Goal: Transaction & Acquisition: Purchase product/service

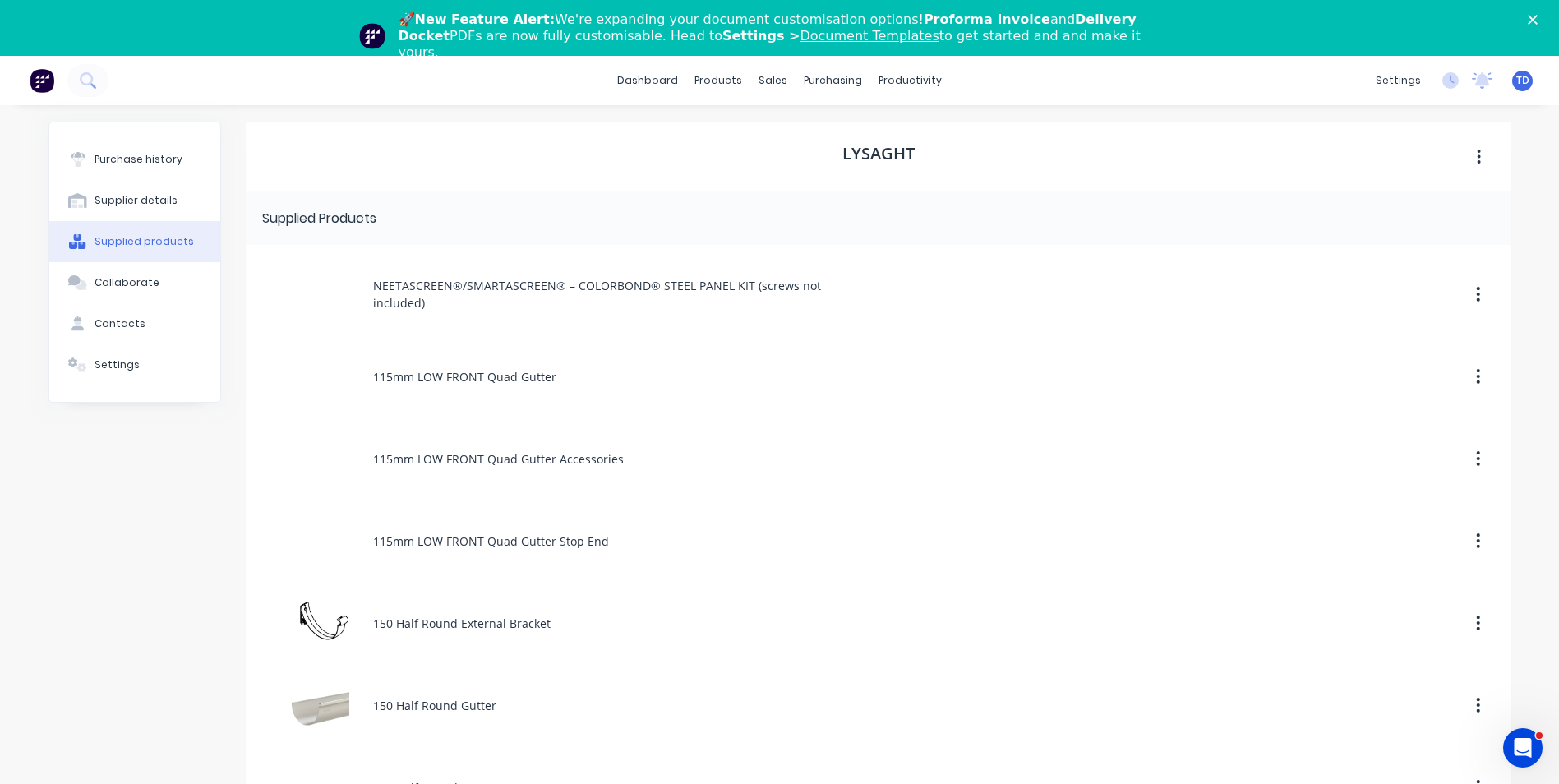
scroll to position [4285, 0]
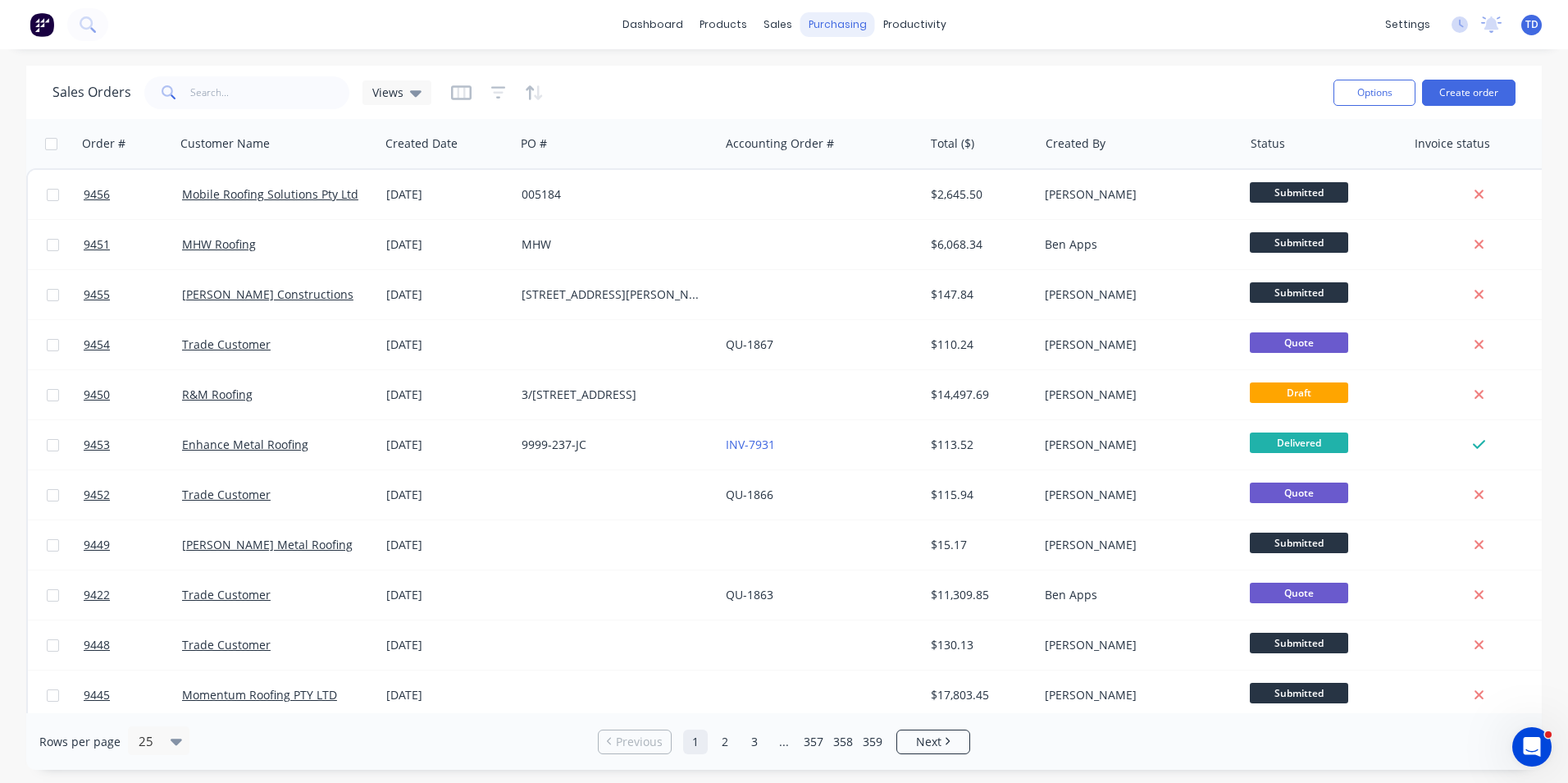
click at [840, 31] on div "purchasing" at bounding box center [838, 24] width 75 height 24
click at [847, 19] on div "purchasing" at bounding box center [838, 24] width 75 height 24
click at [857, 70] on link "Purchase Orders" at bounding box center [907, 78] width 217 height 33
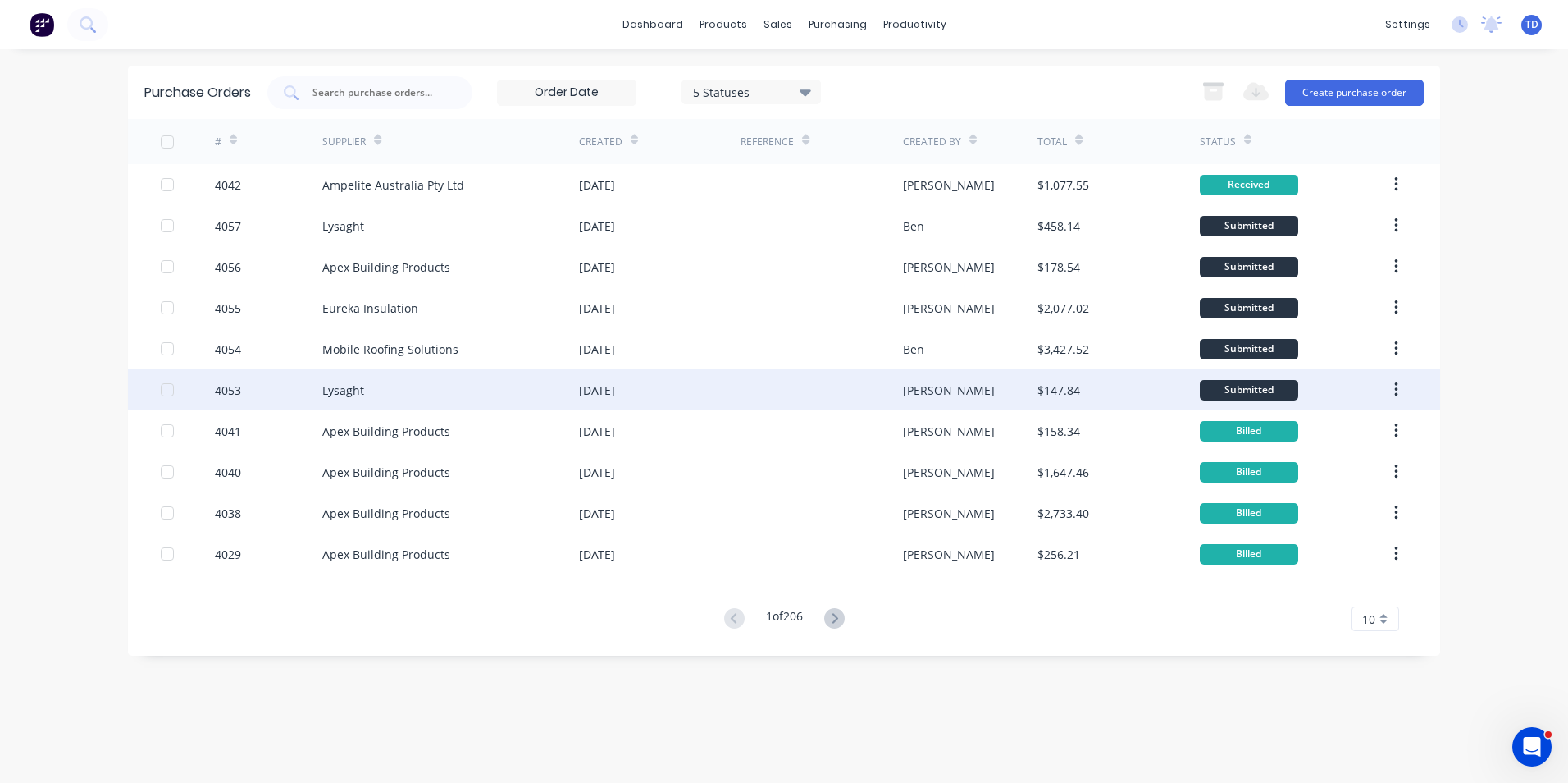
click at [345, 392] on div "Lysaght" at bounding box center [343, 390] width 42 height 17
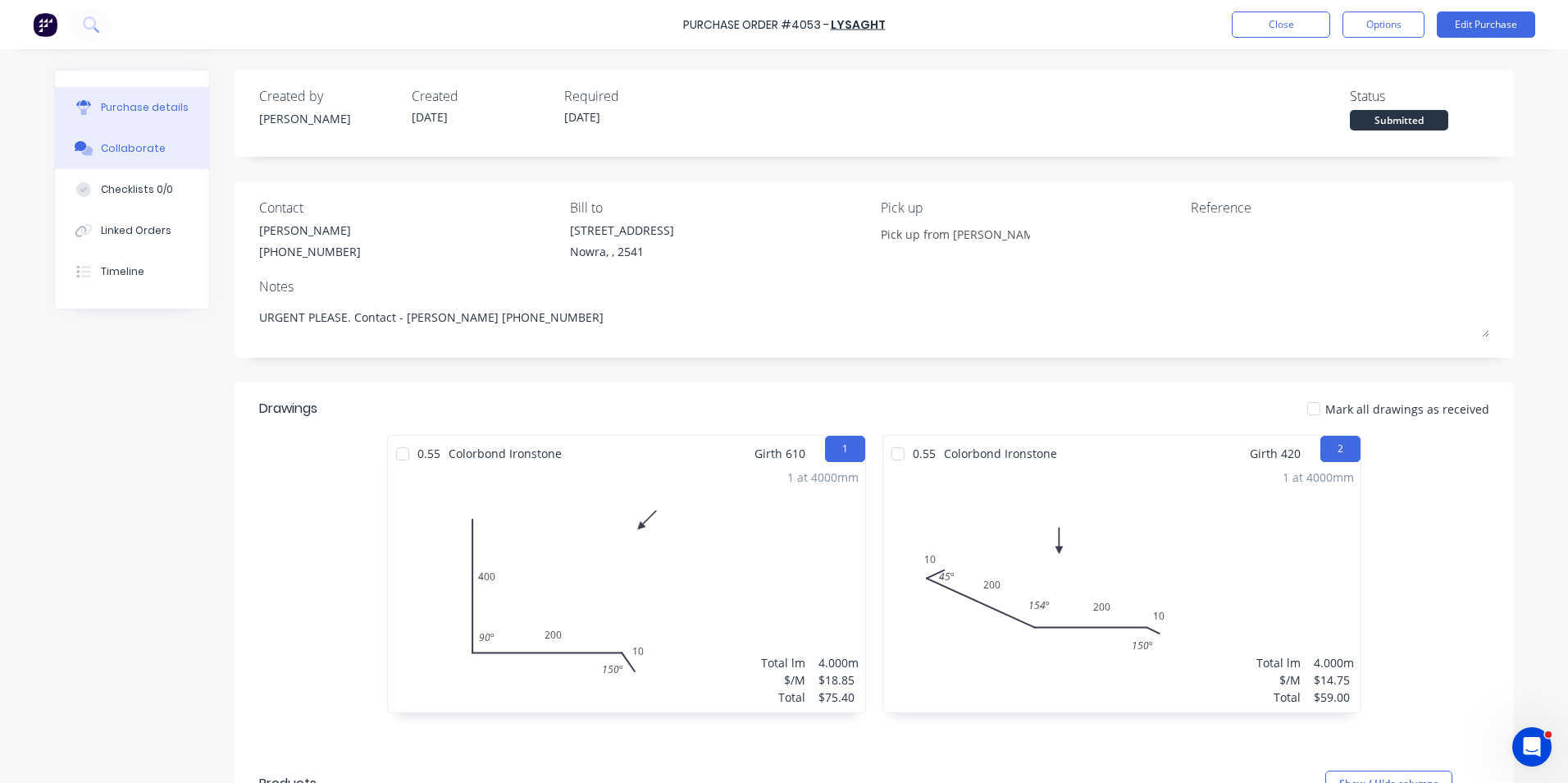
click at [130, 145] on div "Collaborate" at bounding box center [134, 148] width 65 height 15
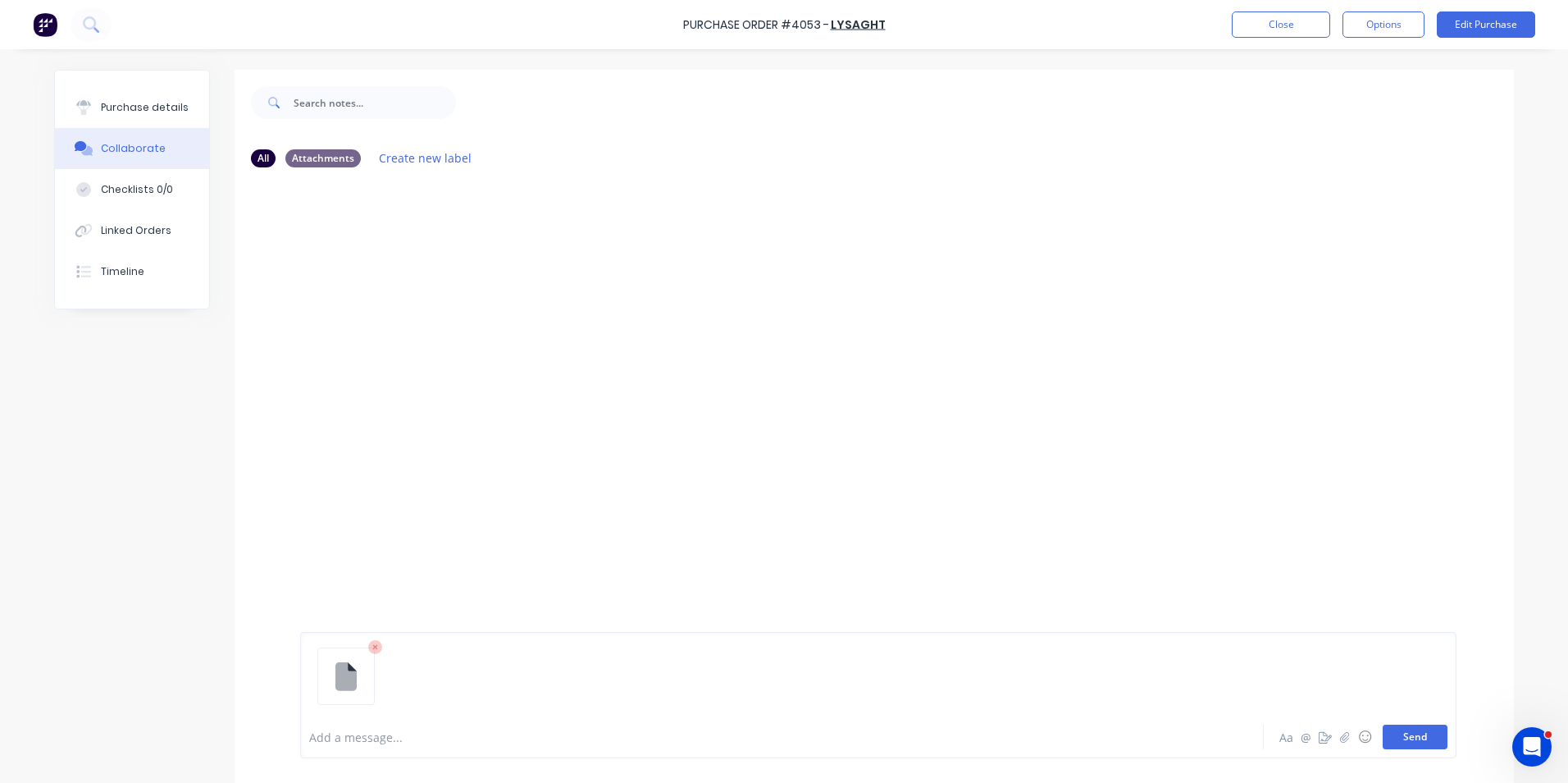
click at [1394, 731] on button "Send" at bounding box center [1415, 737] width 65 height 24
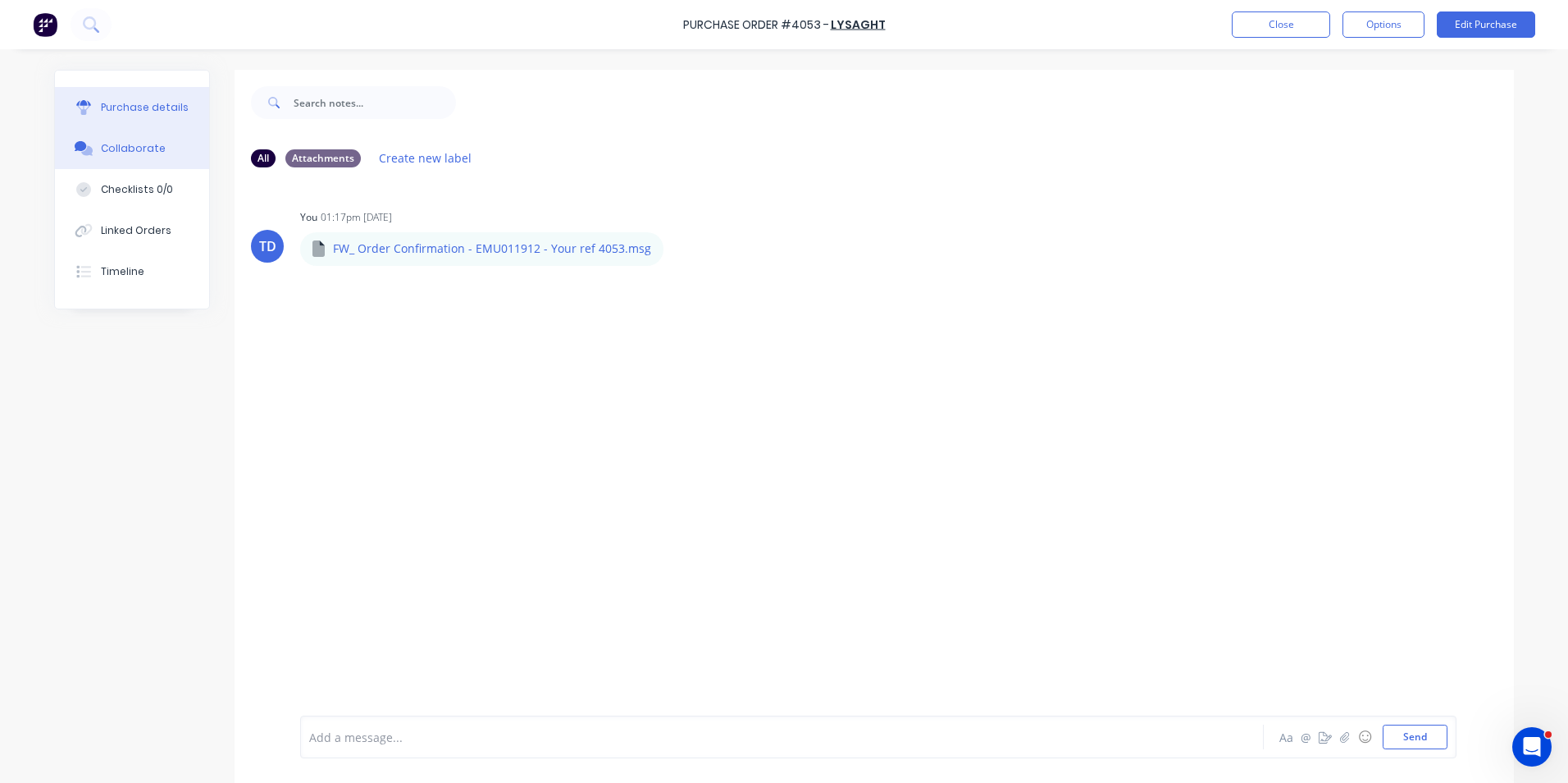
click at [137, 109] on div "Purchase details" at bounding box center [145, 107] width 88 height 15
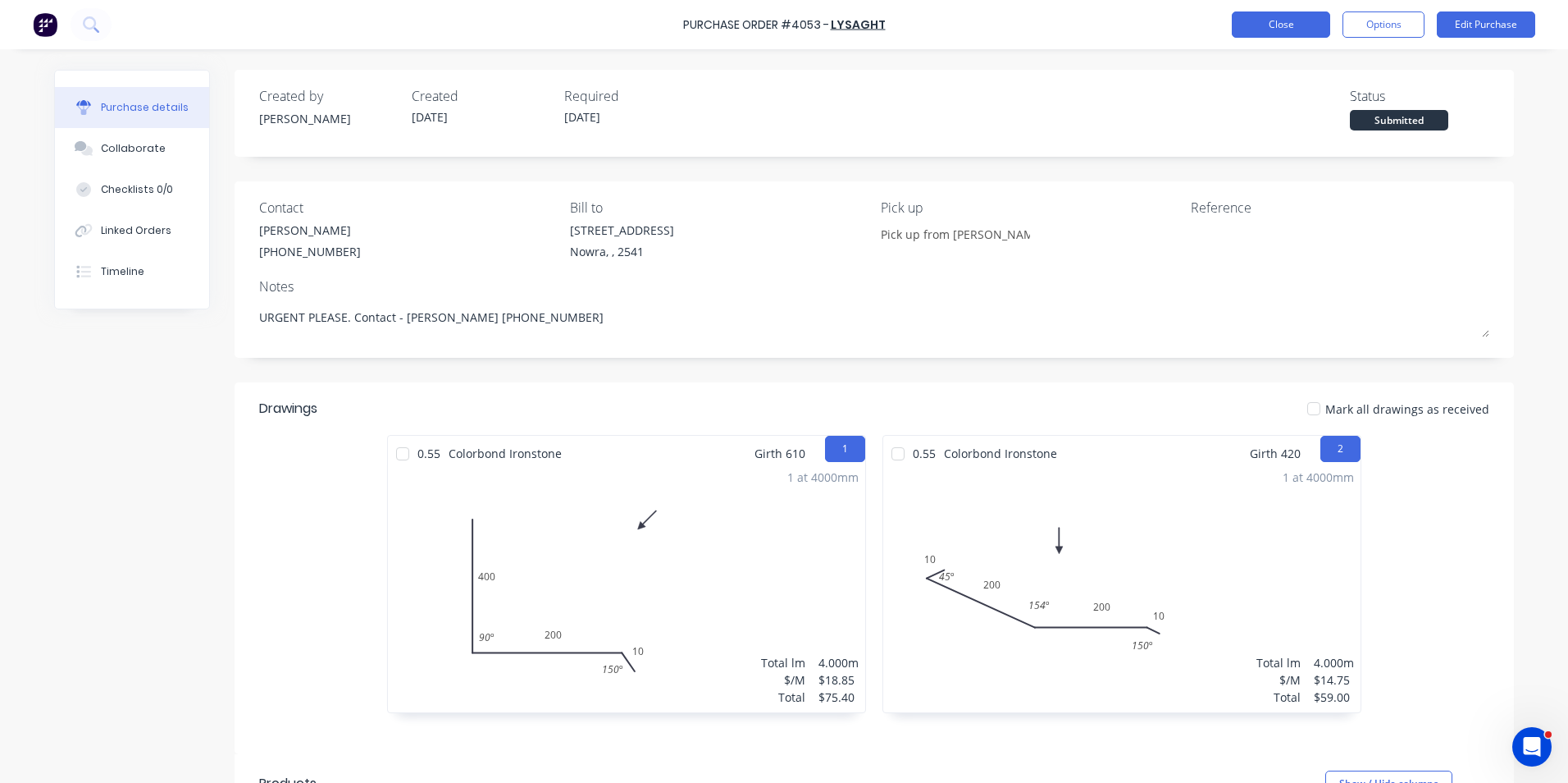
click at [1265, 34] on button "Close" at bounding box center [1281, 24] width 99 height 26
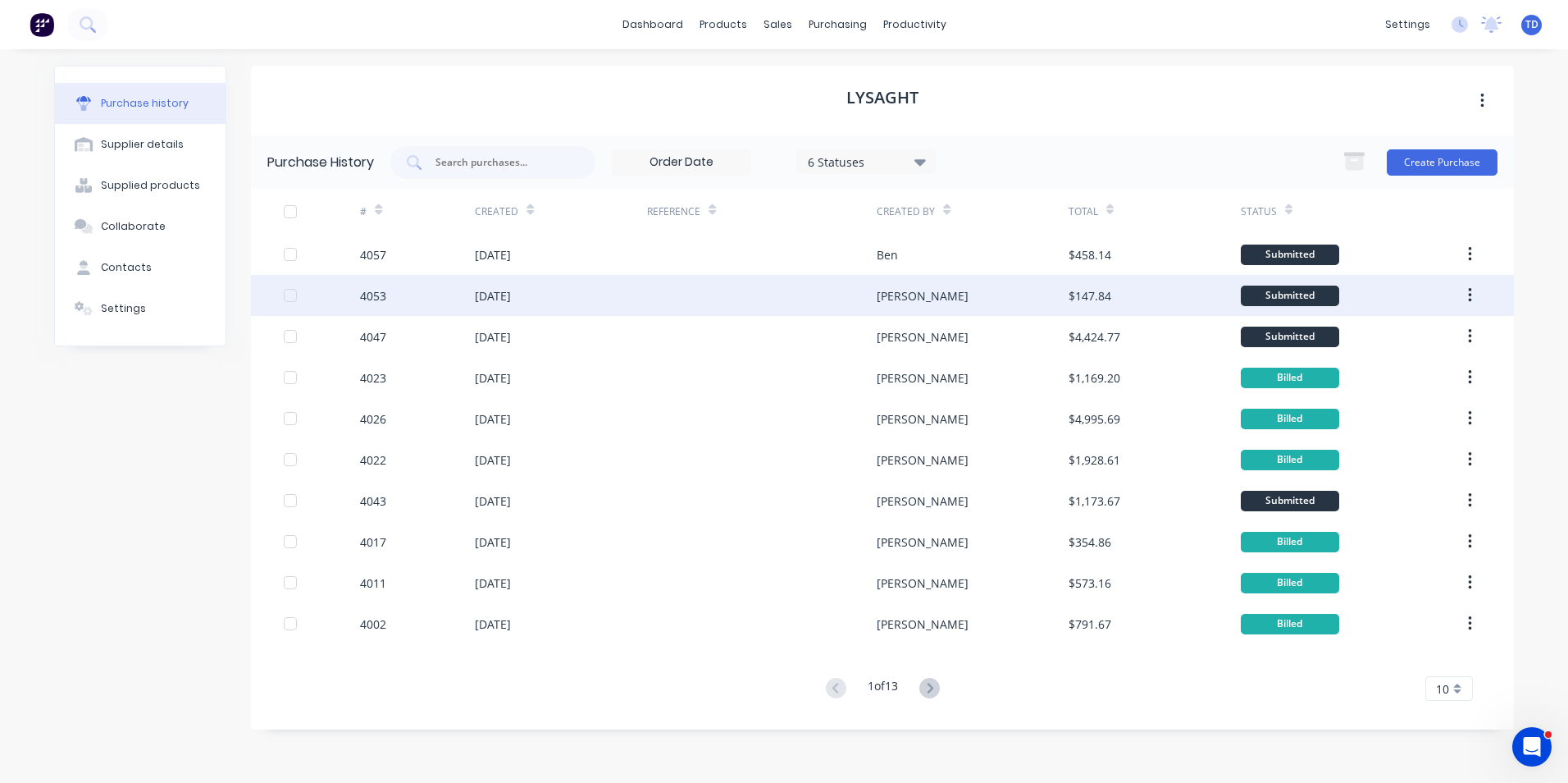
click at [442, 308] on div "4053" at bounding box center [418, 295] width 115 height 41
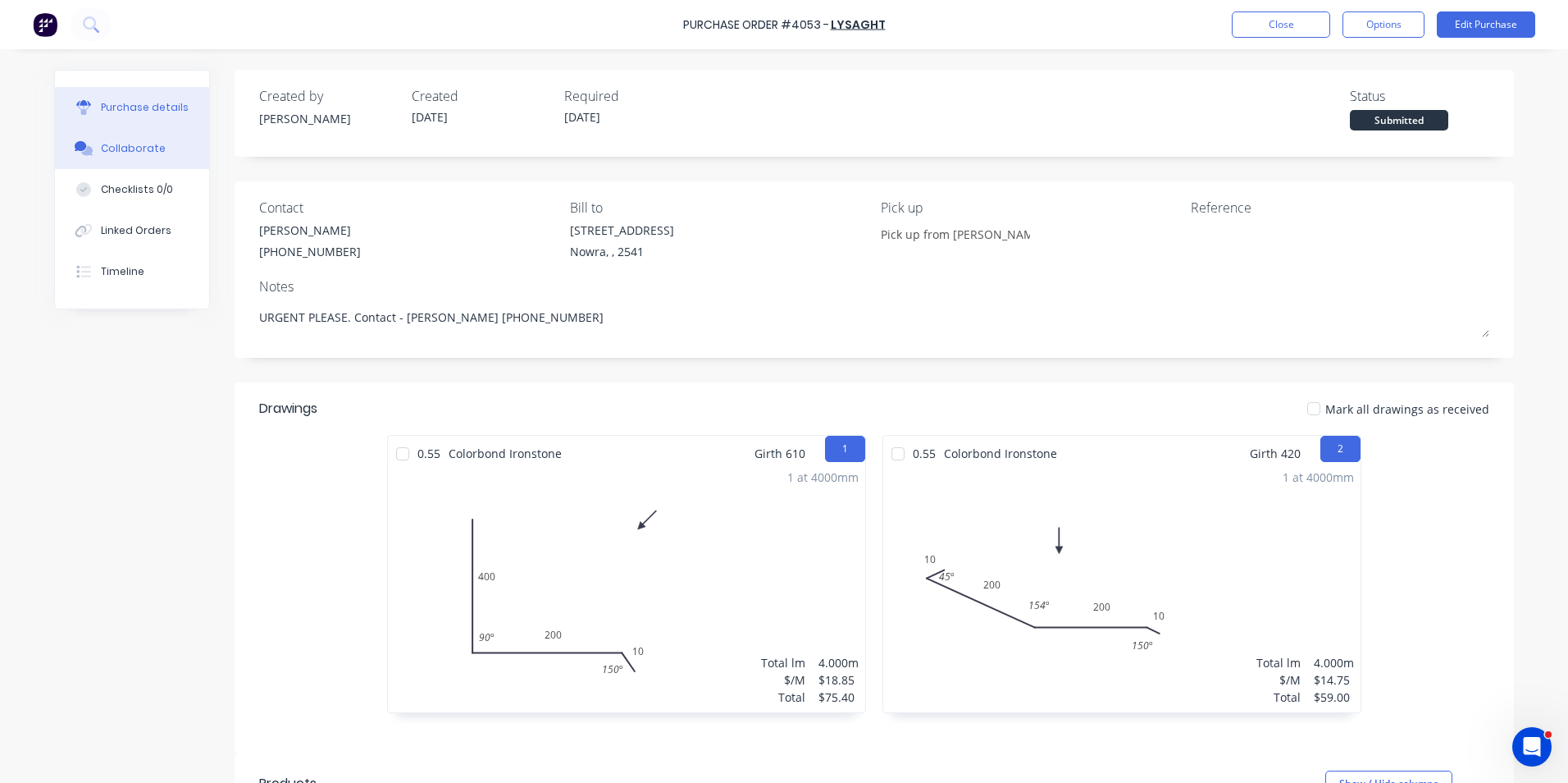
click at [132, 151] on div "Collaborate" at bounding box center [134, 148] width 65 height 15
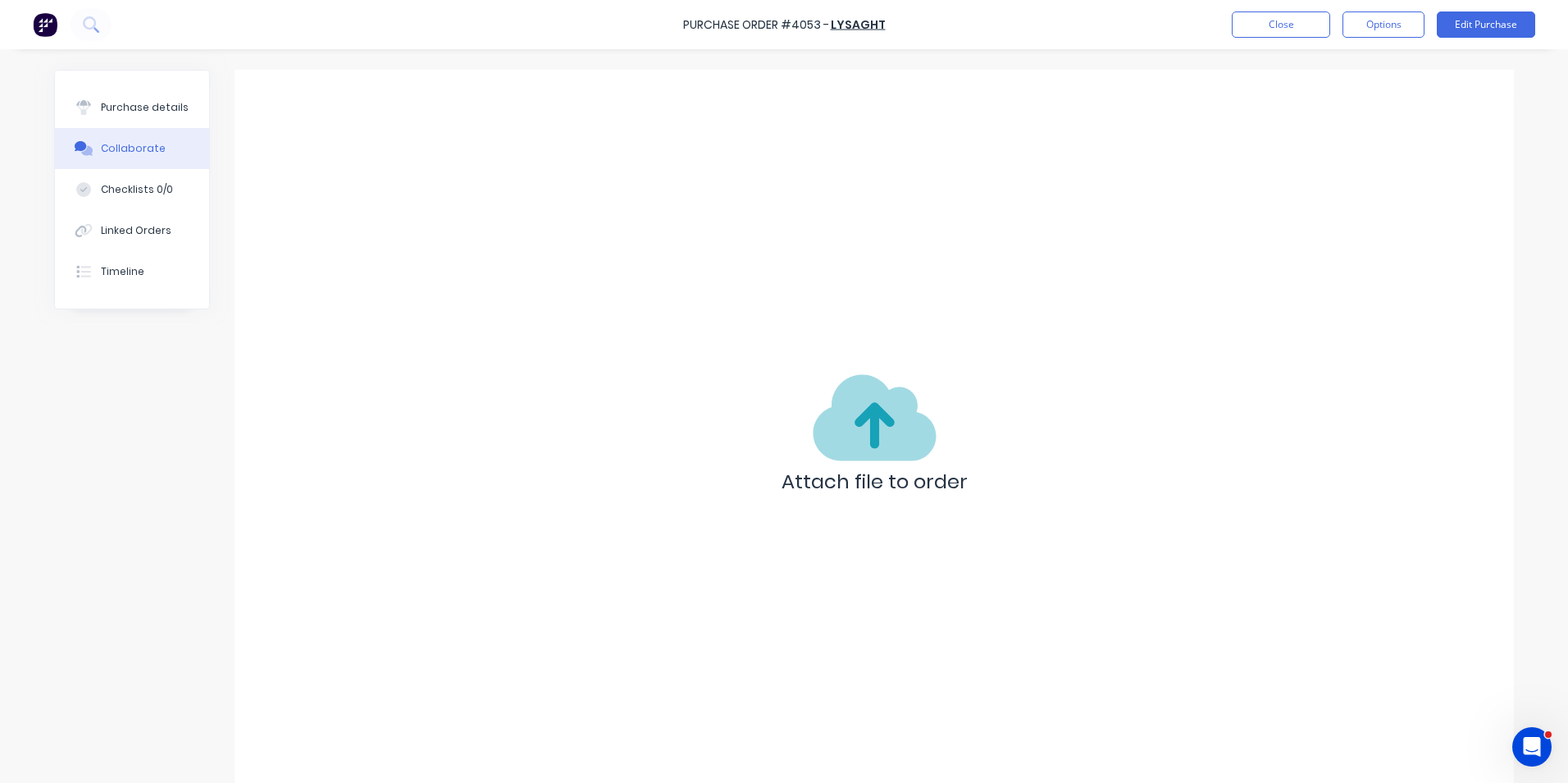
drag, startPoint x: 1271, startPoint y: 224, endPoint x: 1294, endPoint y: 230, distance: 23.8
click at [1272, 224] on div "Attach file to order" at bounding box center [874, 438] width 1279 height 738
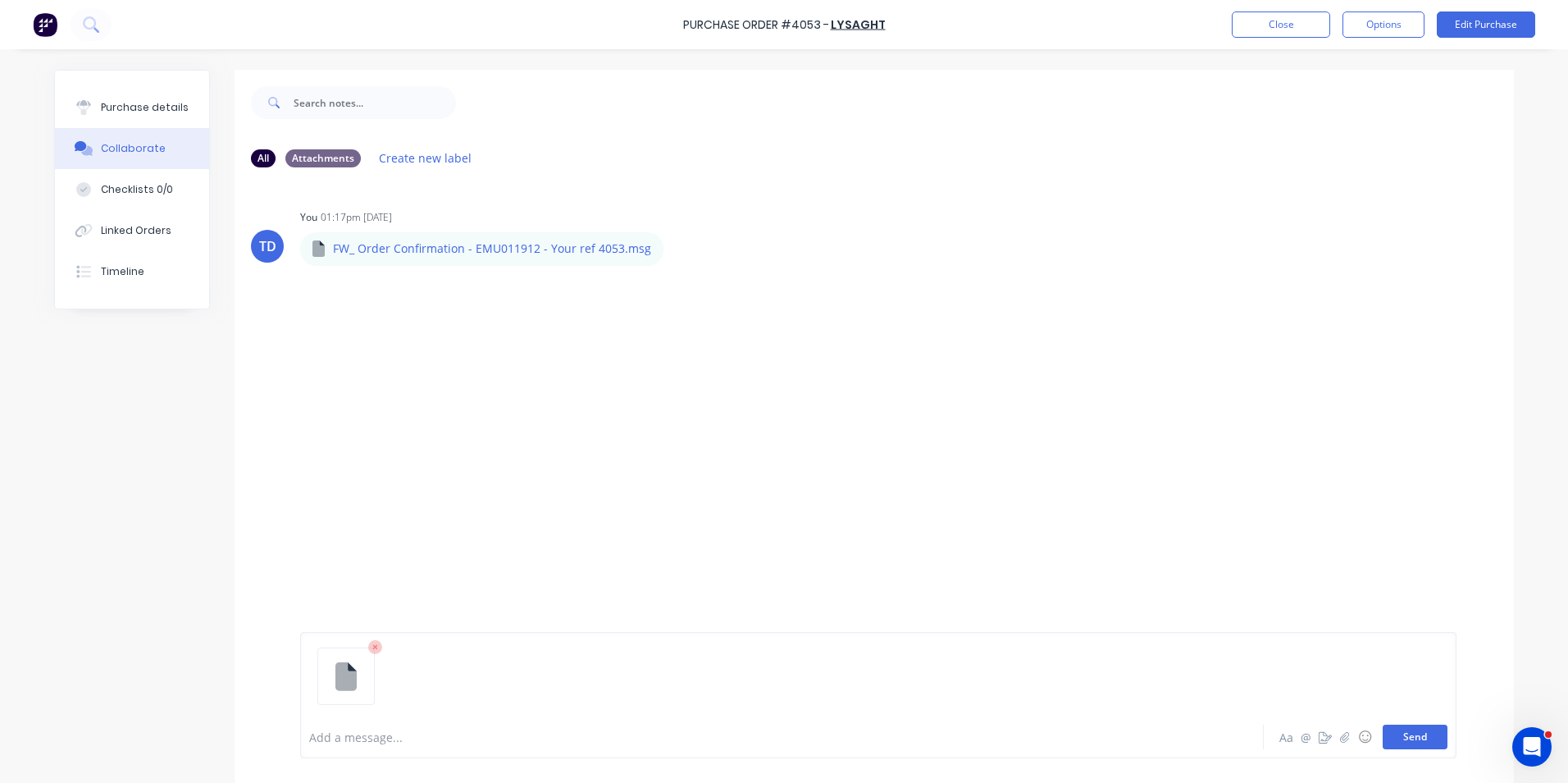
click at [1407, 731] on button "Send" at bounding box center [1415, 737] width 65 height 24
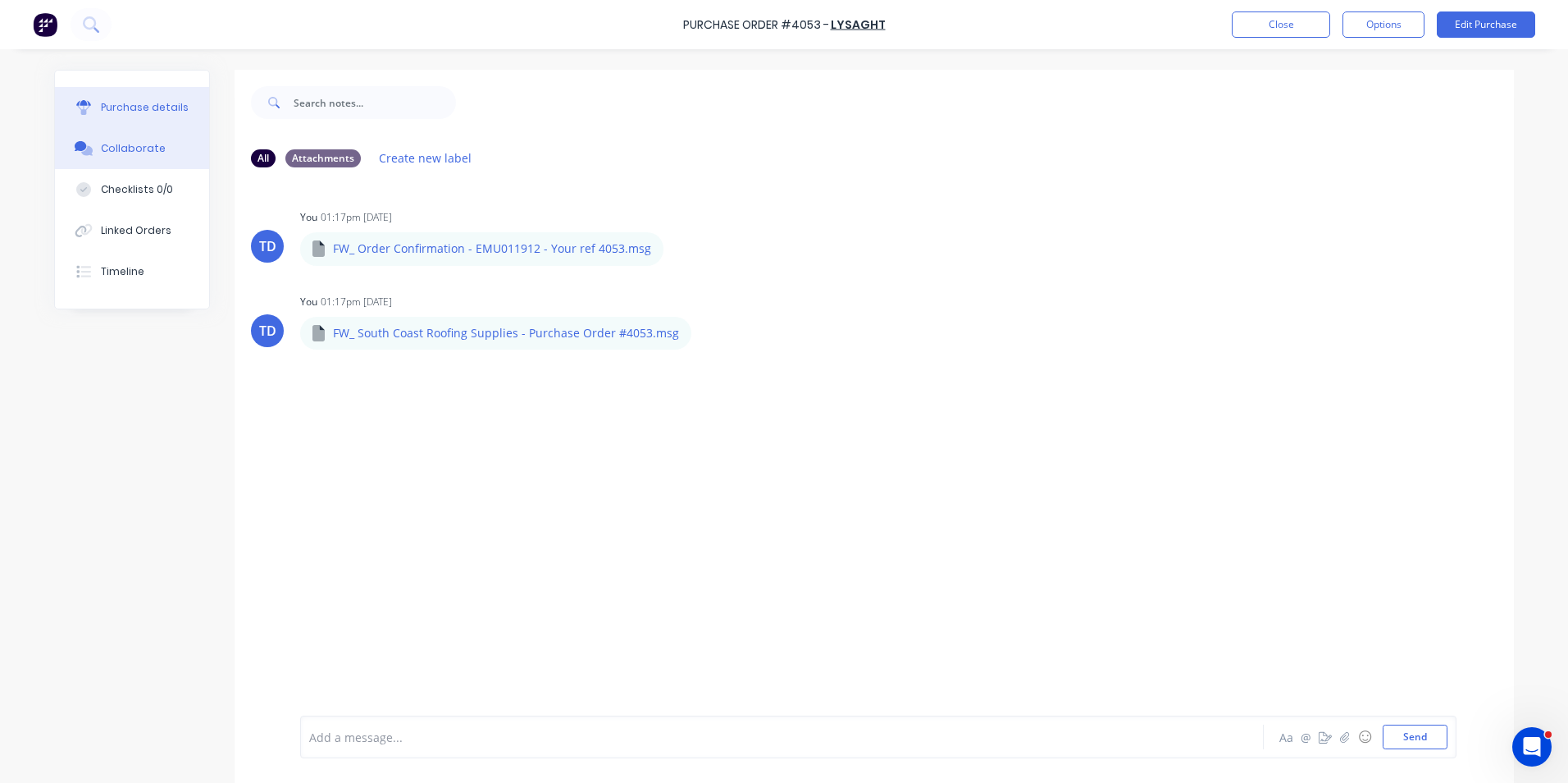
click at [138, 103] on div "Purchase details" at bounding box center [145, 107] width 88 height 15
type textarea "x"
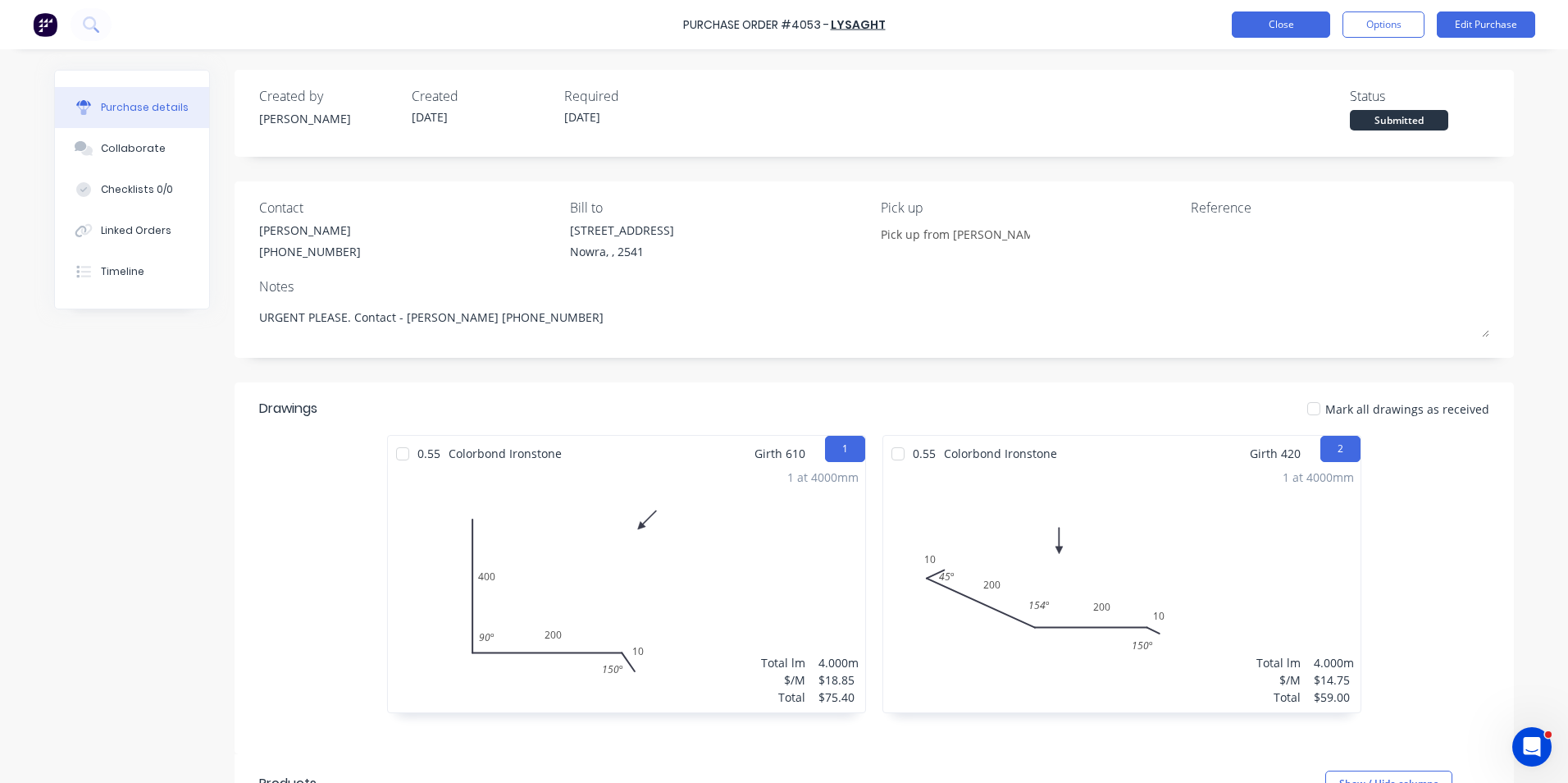
click at [1271, 31] on button "Close" at bounding box center [1281, 24] width 99 height 26
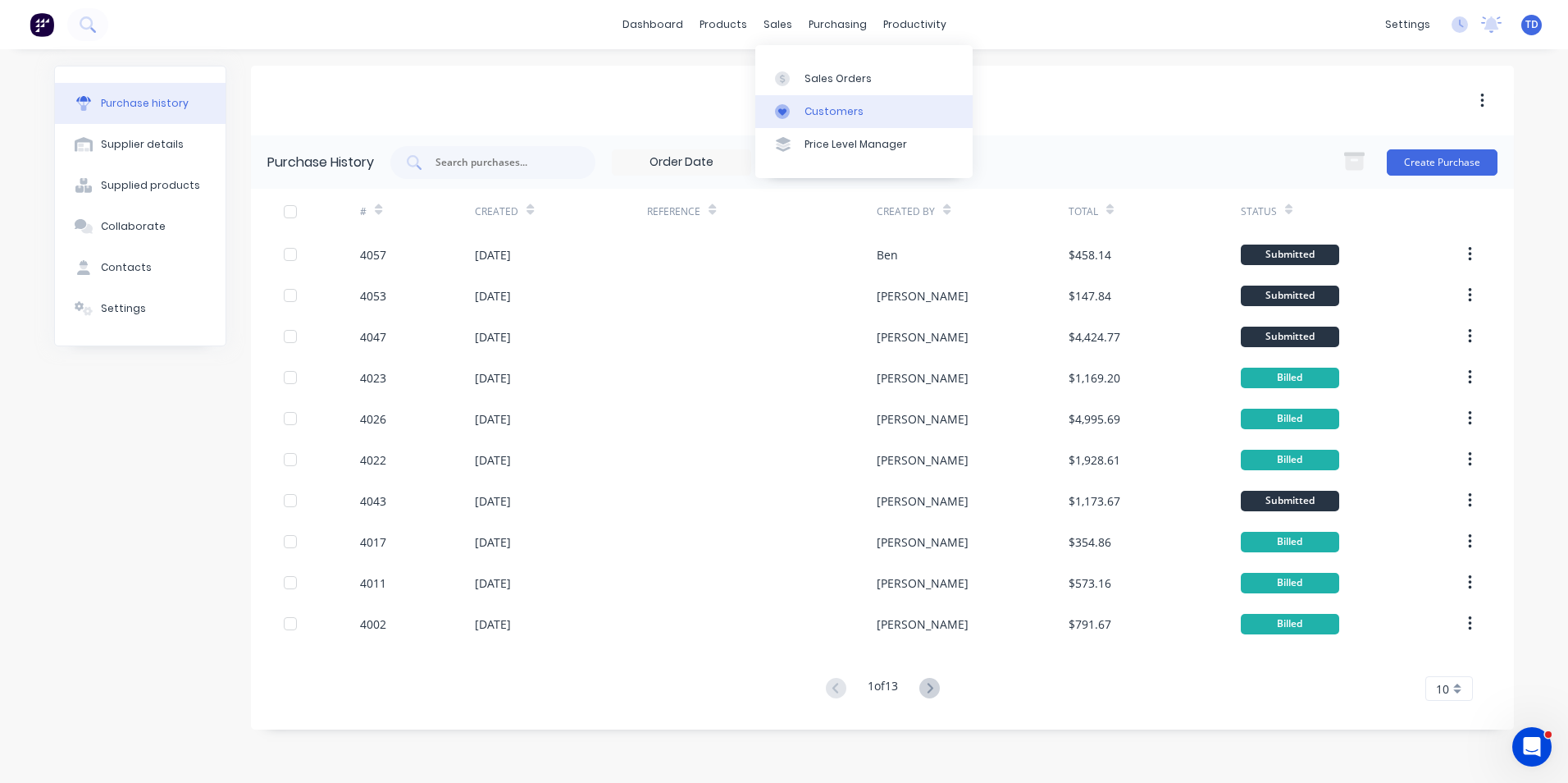
click at [806, 106] on div "Customers" at bounding box center [834, 111] width 59 height 15
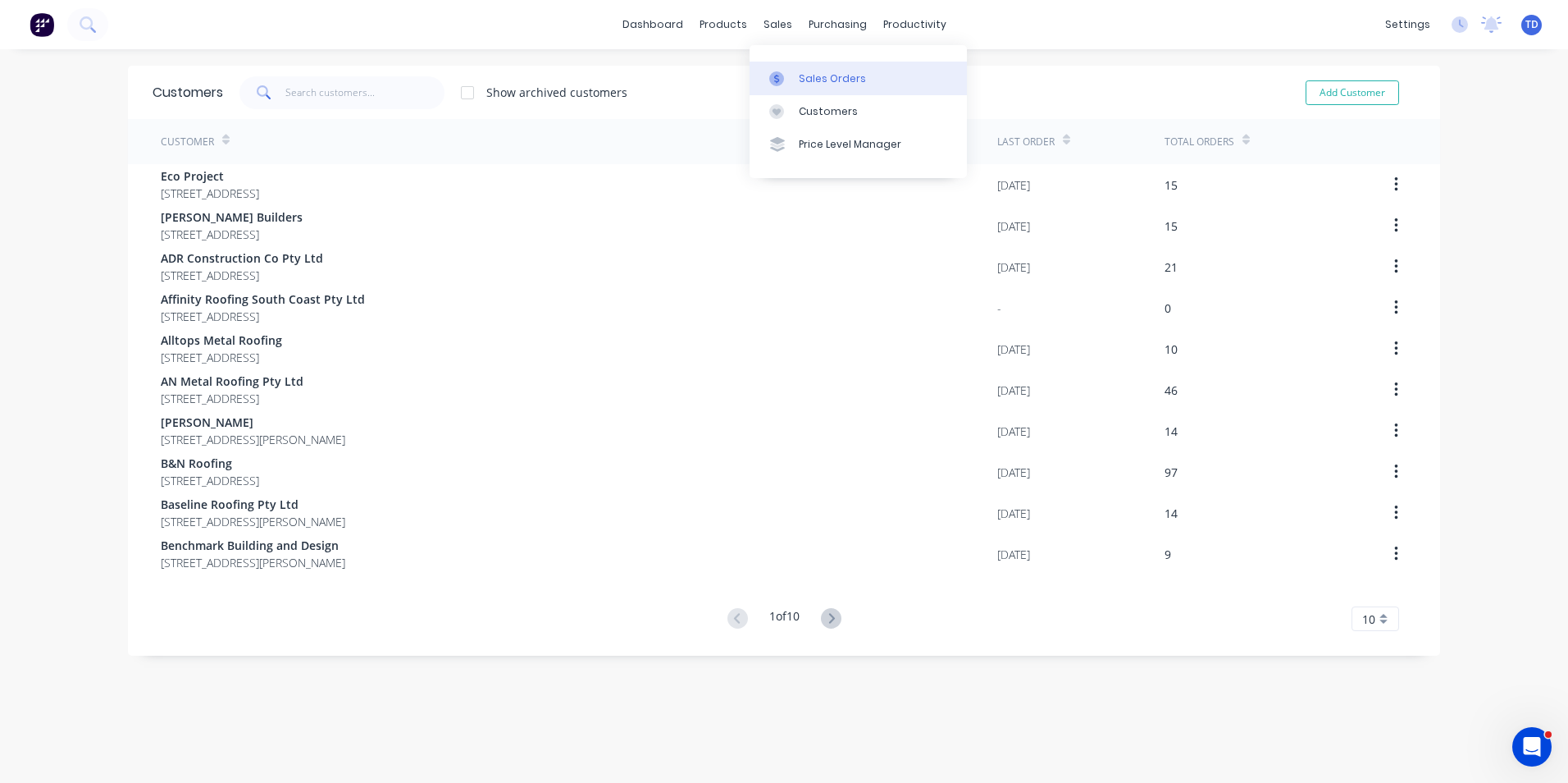
click at [791, 69] on link "Sales Orders" at bounding box center [858, 78] width 217 height 33
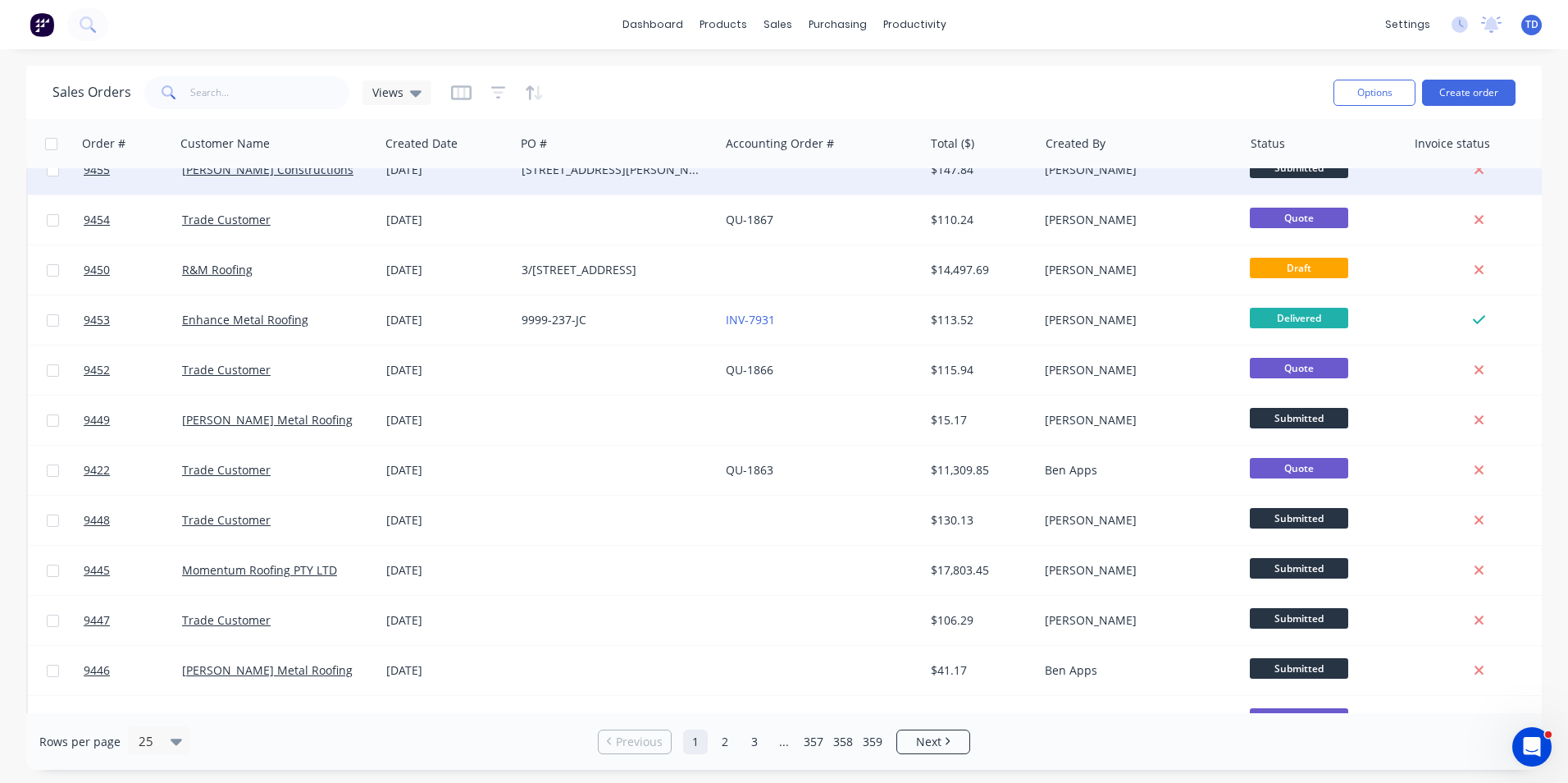
scroll to position [328, 0]
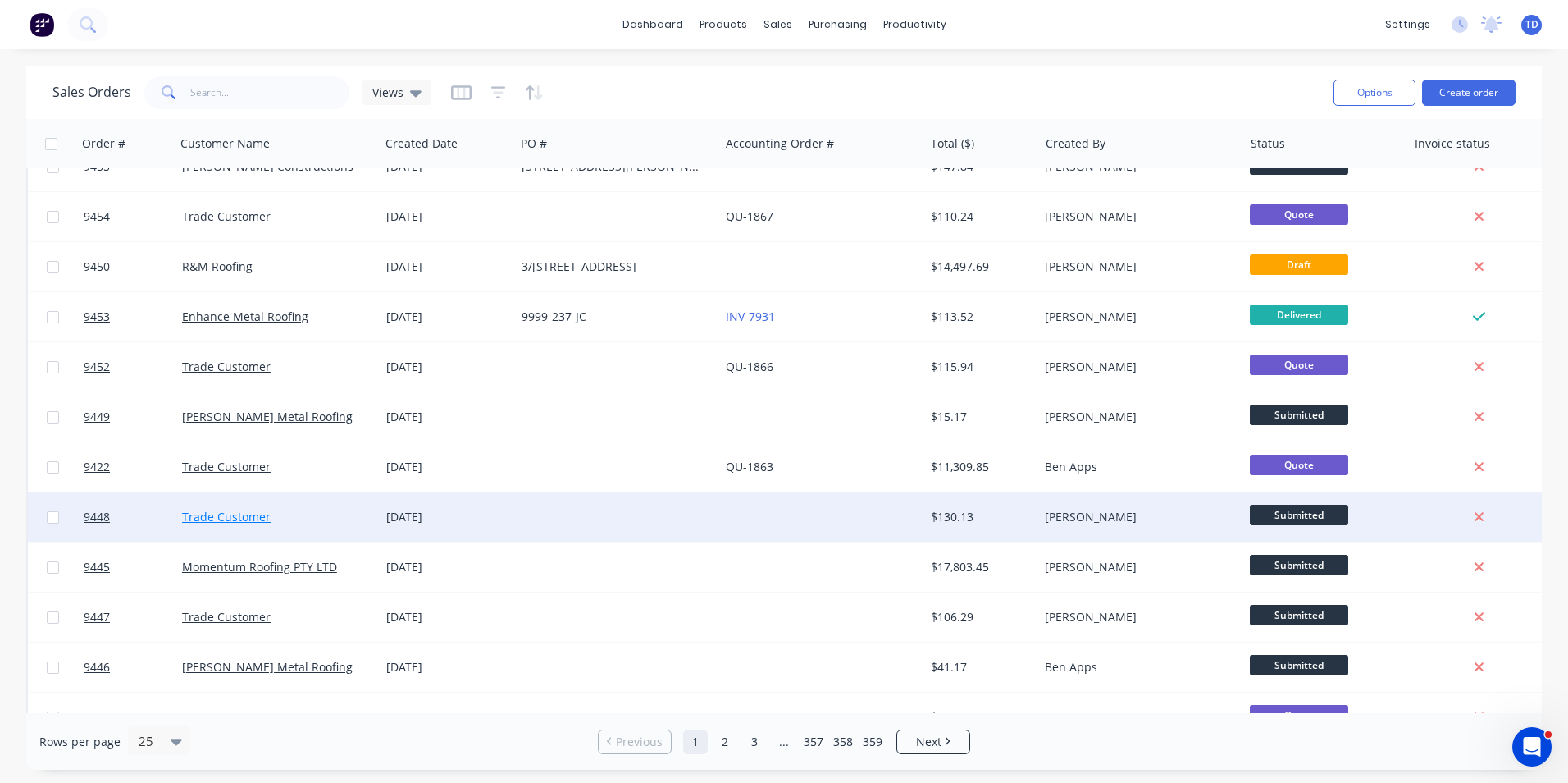
click at [234, 519] on link "Trade Customer" at bounding box center [227, 517] width 89 height 16
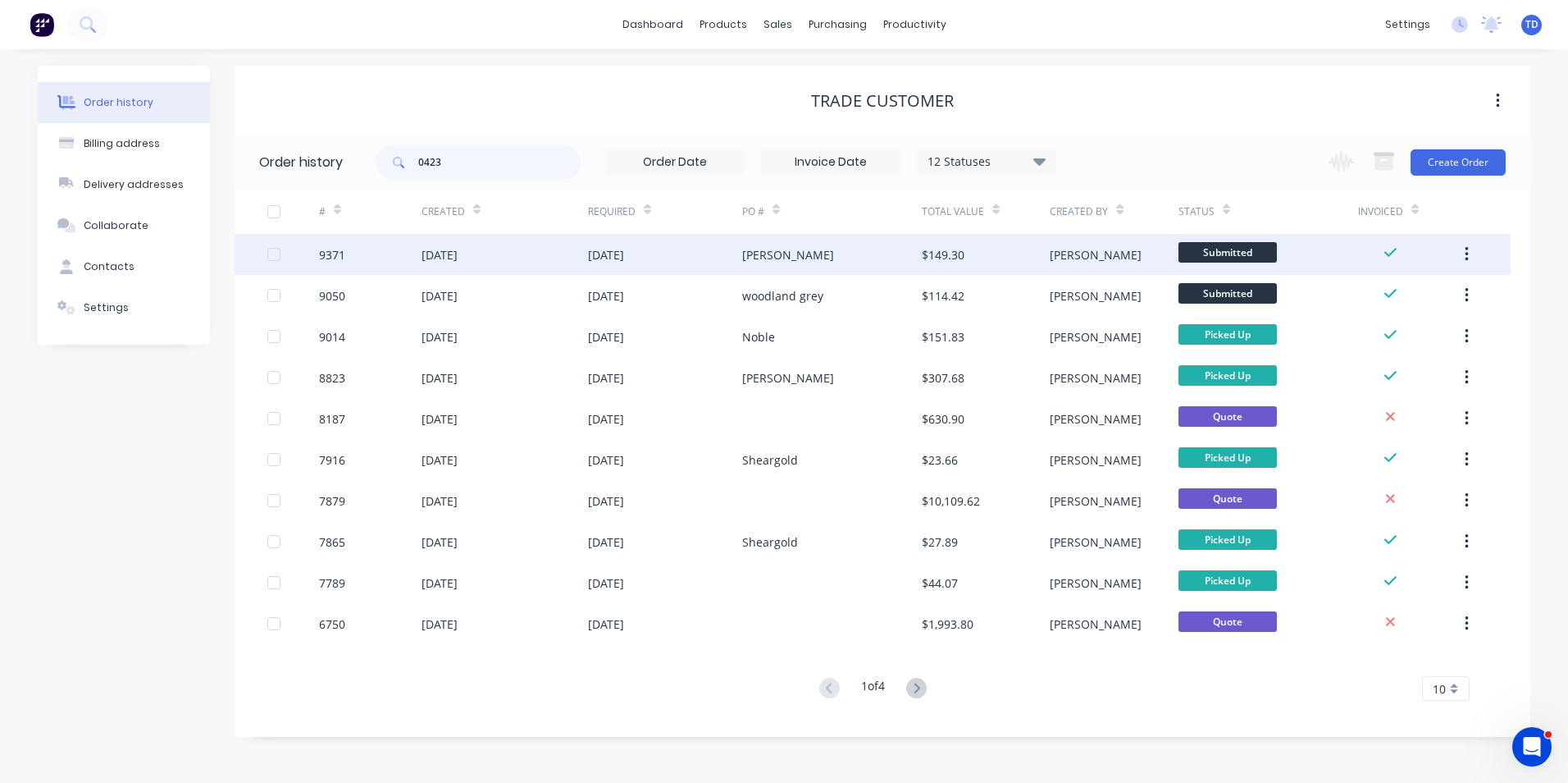
click at [430, 246] on div "20 Aug 2025" at bounding box center [439, 255] width 36 height 17
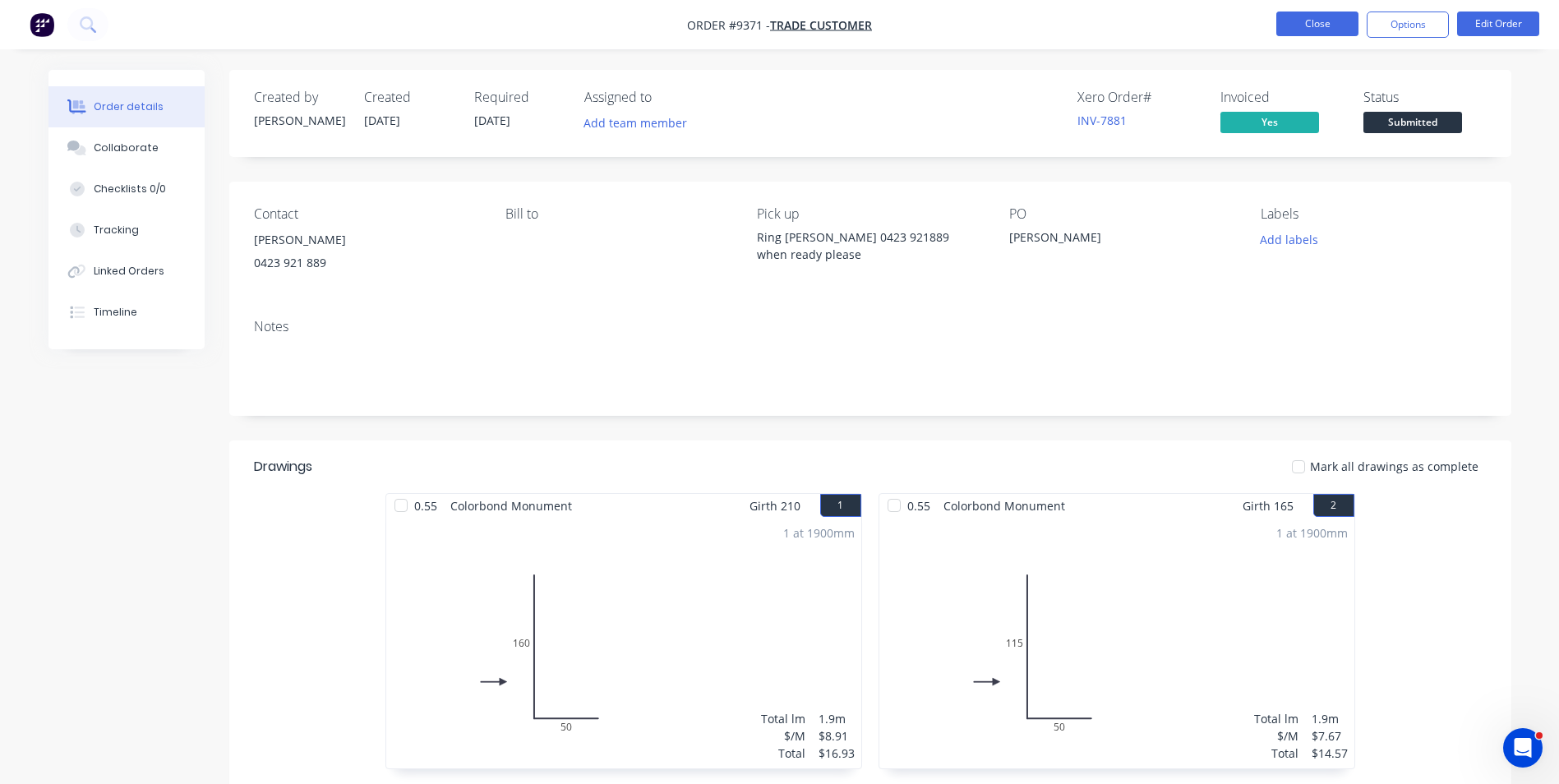
click at [1296, 27] on button "Close" at bounding box center [1318, 24] width 82 height 24
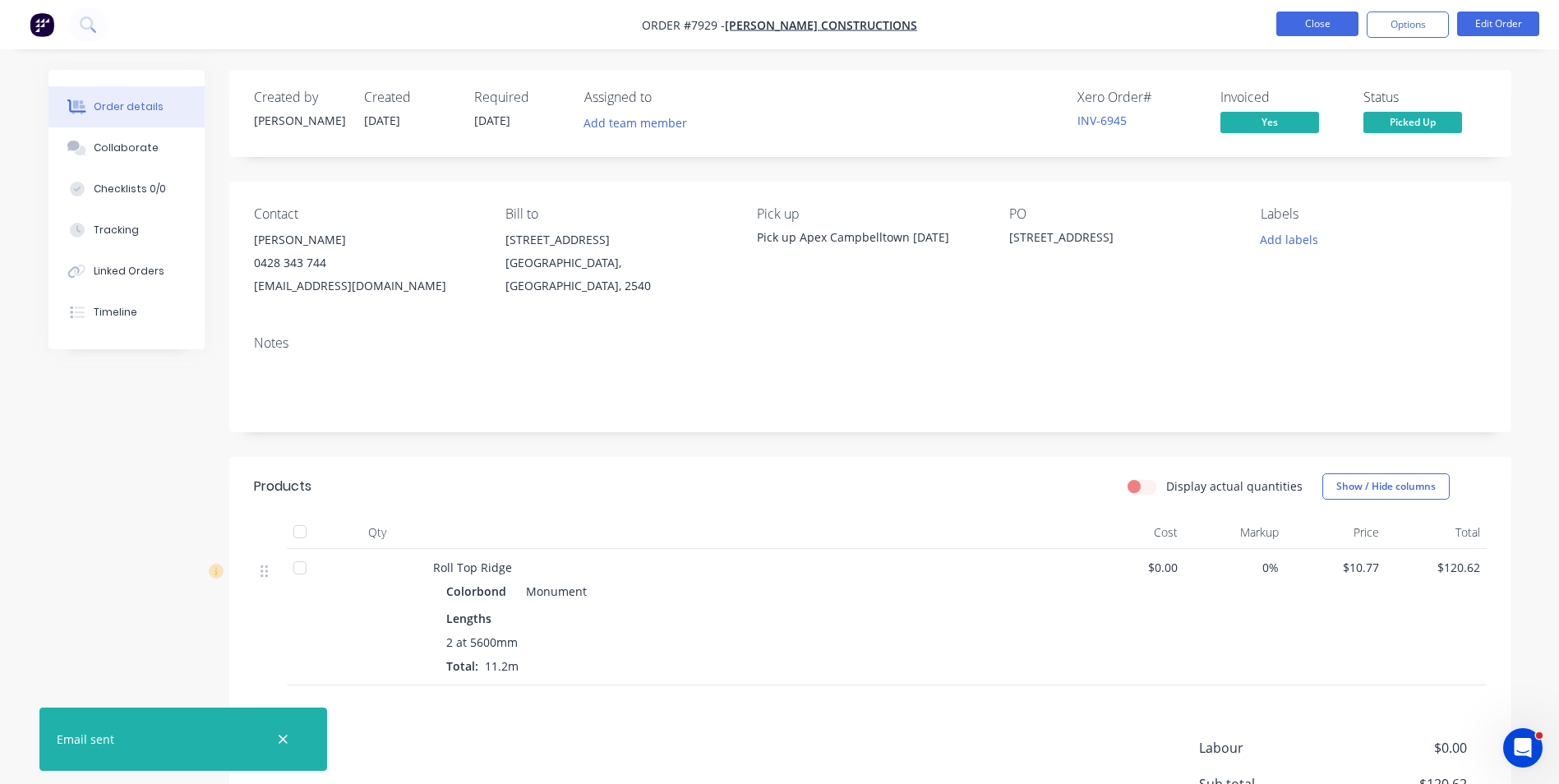
click at [1322, 32] on button "Close" at bounding box center [1318, 24] width 82 height 24
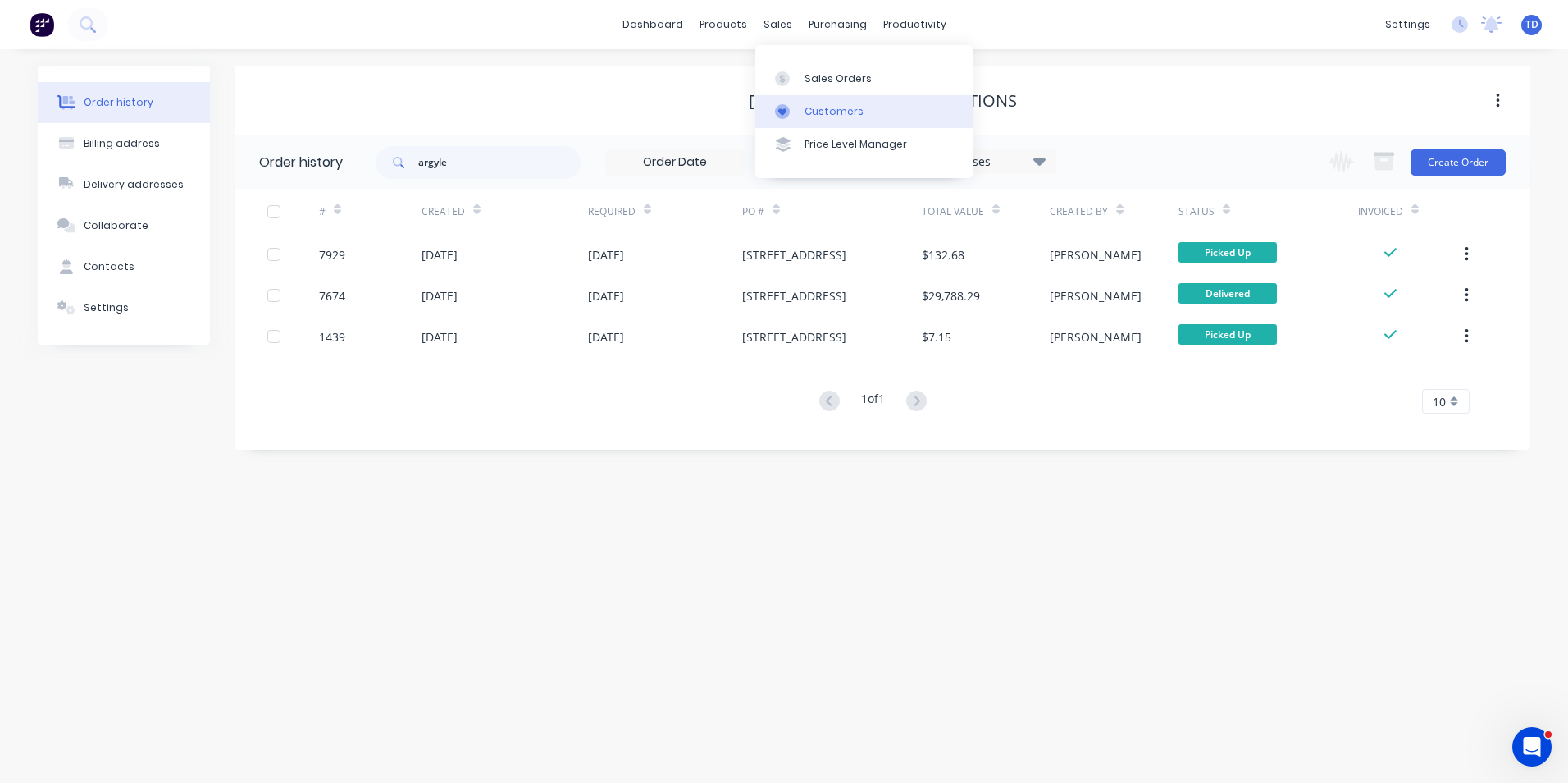
click at [811, 116] on div "Customers" at bounding box center [834, 111] width 59 height 15
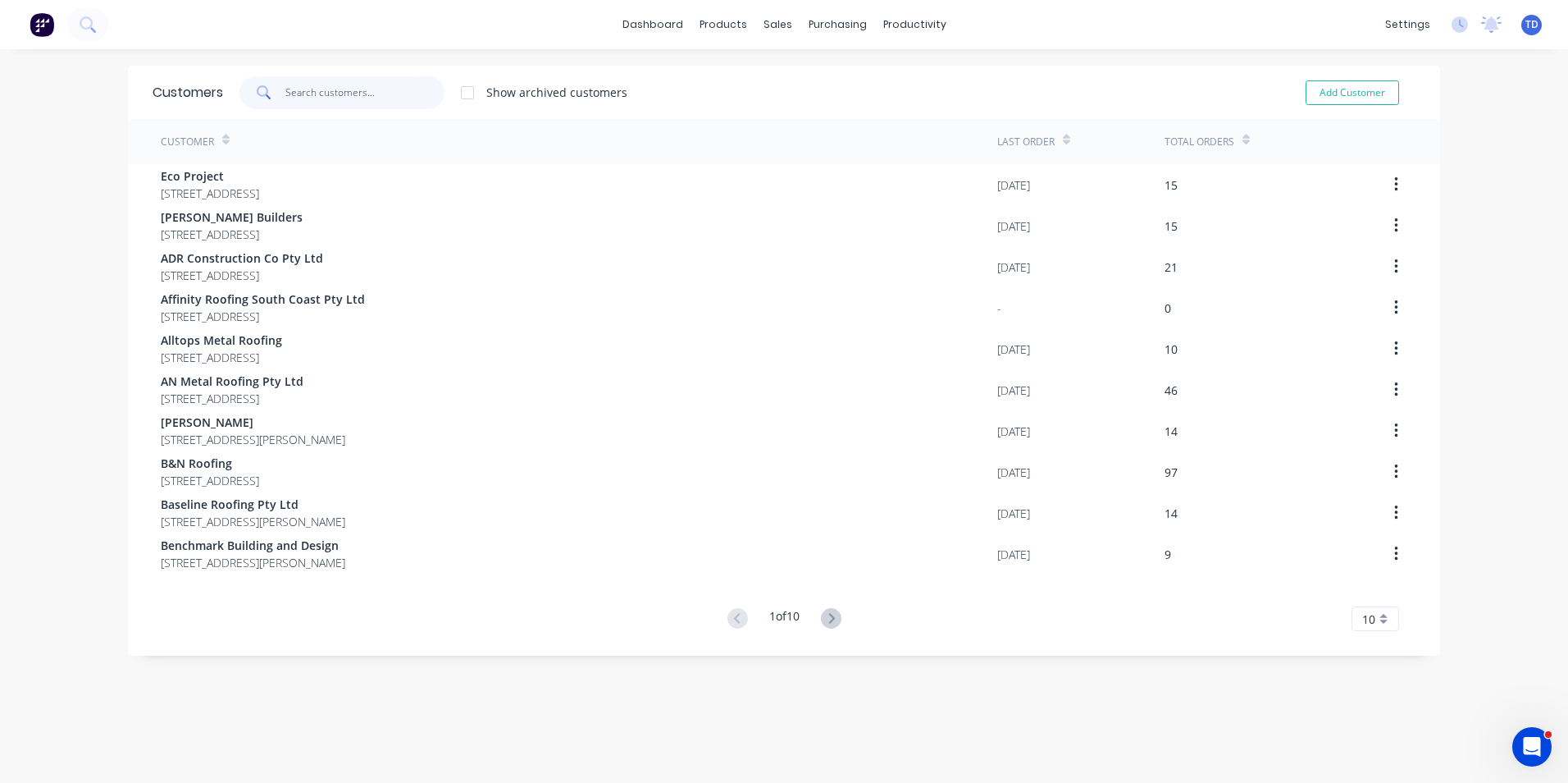
click at [324, 88] on input "text" at bounding box center [365, 93] width 160 height 33
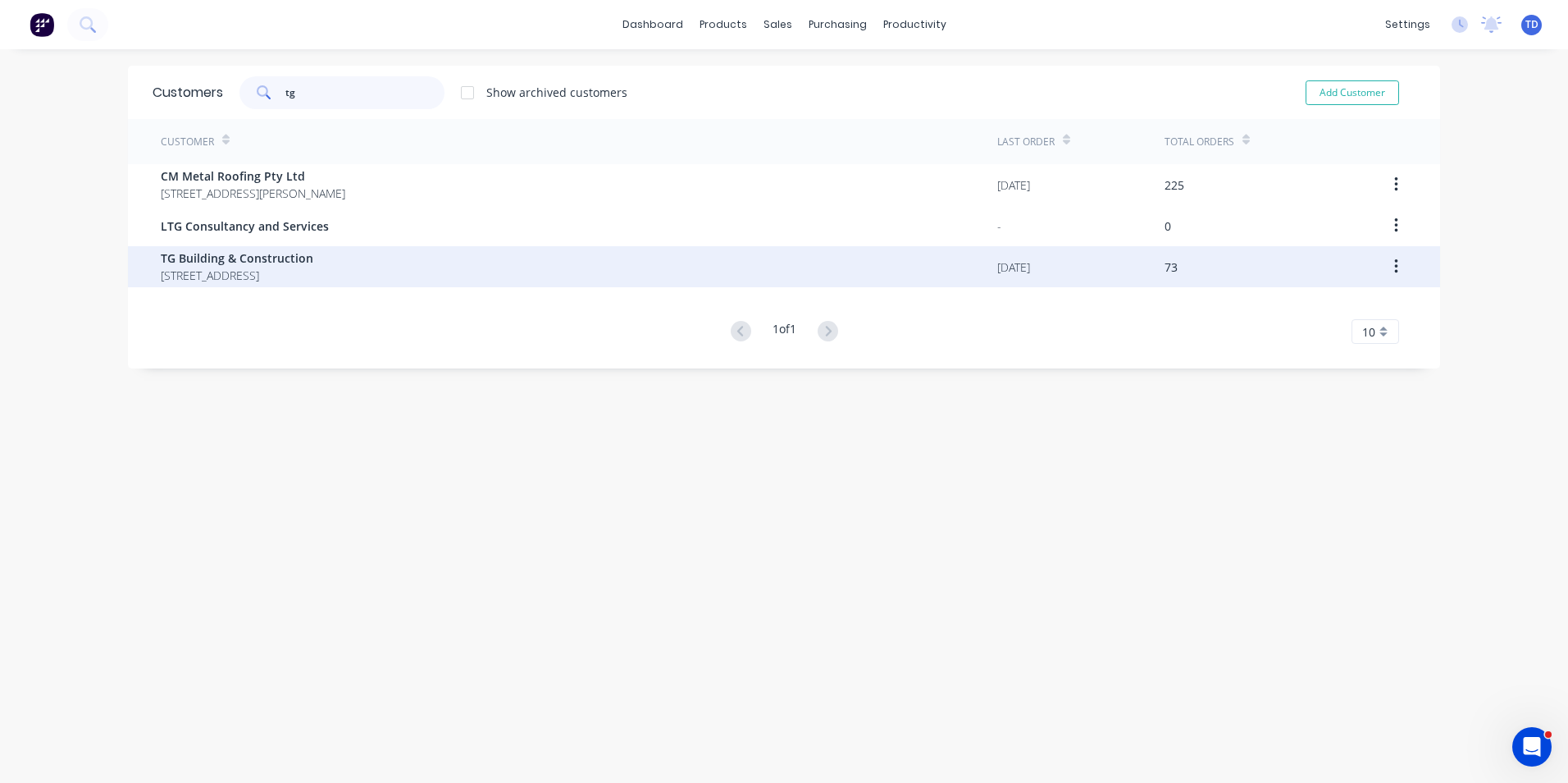
type input "tg"
click at [270, 253] on span "TG Building & Construction" at bounding box center [236, 258] width 153 height 17
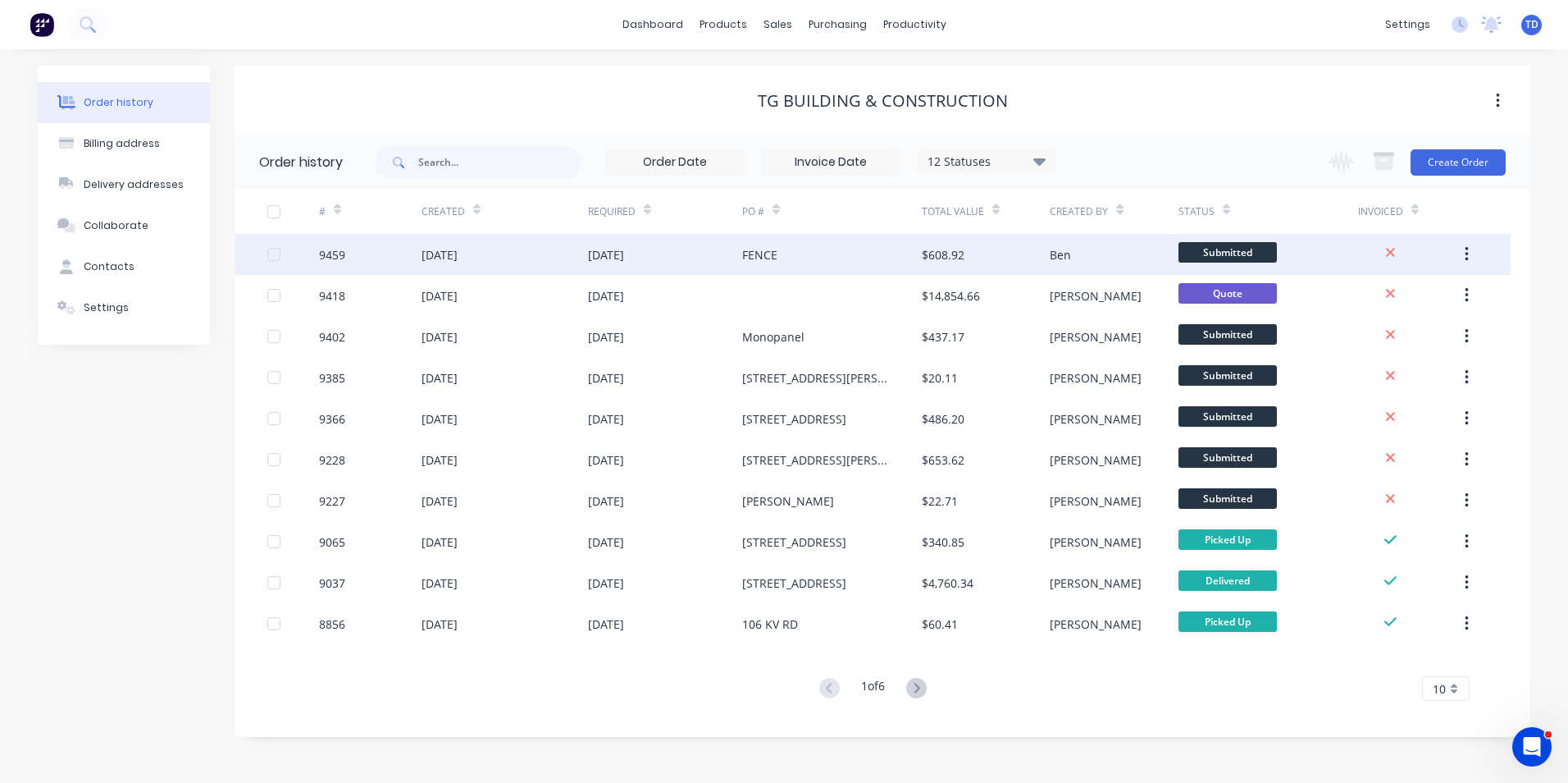
click at [760, 259] on div "FENCE" at bounding box center [760, 255] width 35 height 17
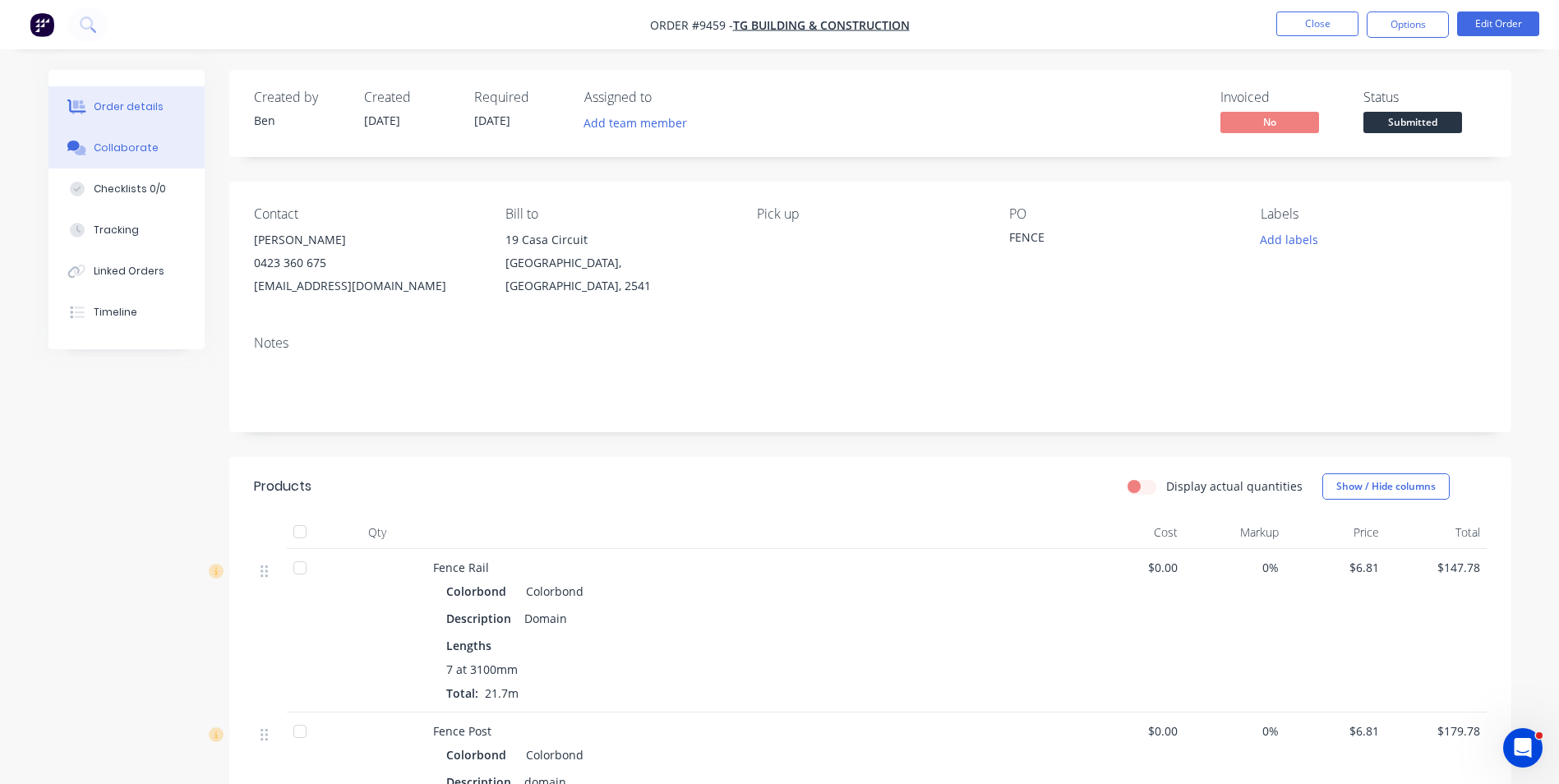
click at [124, 149] on div "Collaborate" at bounding box center [126, 148] width 65 height 15
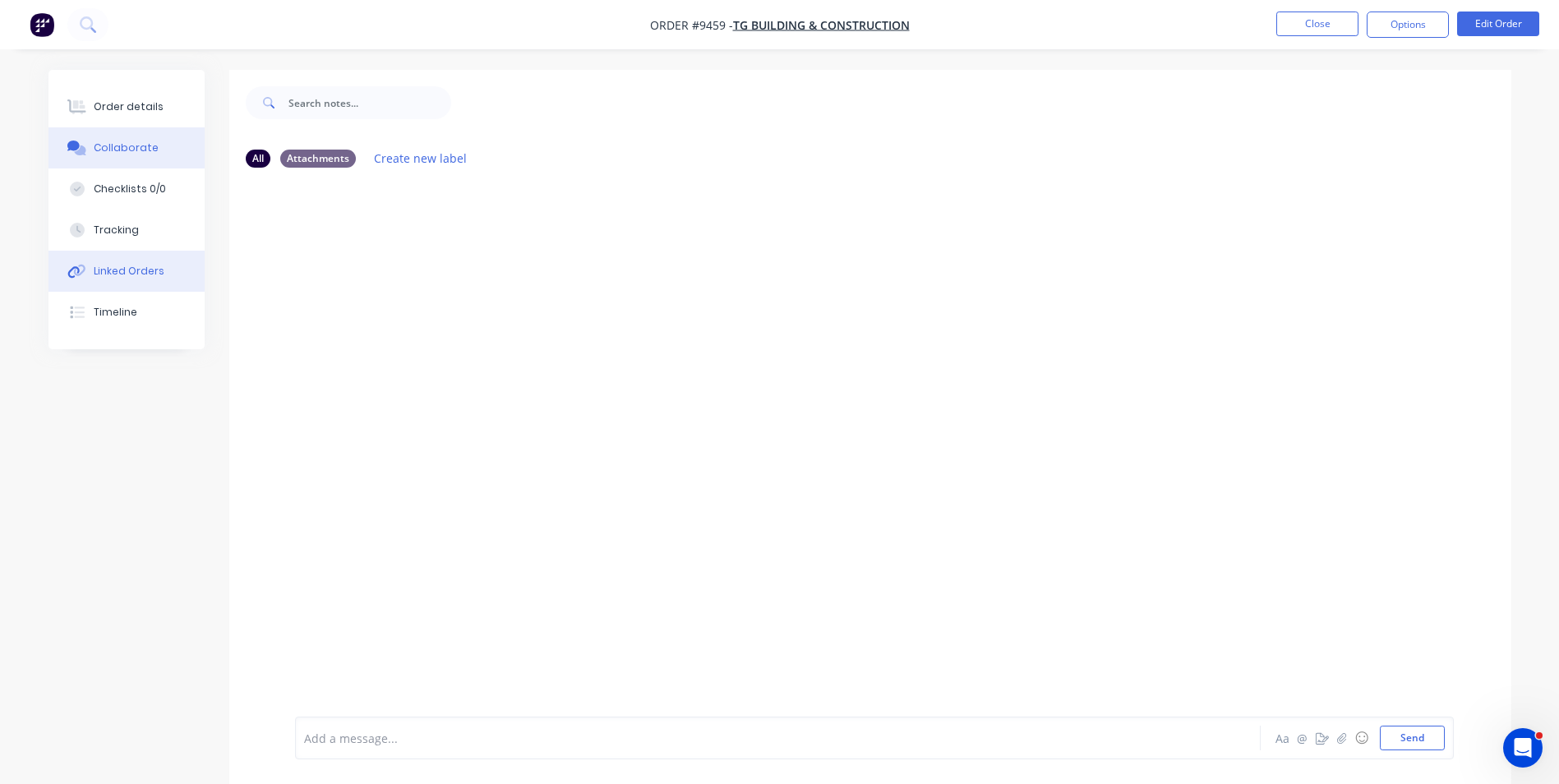
click at [139, 269] on div "Linked Orders" at bounding box center [129, 271] width 71 height 15
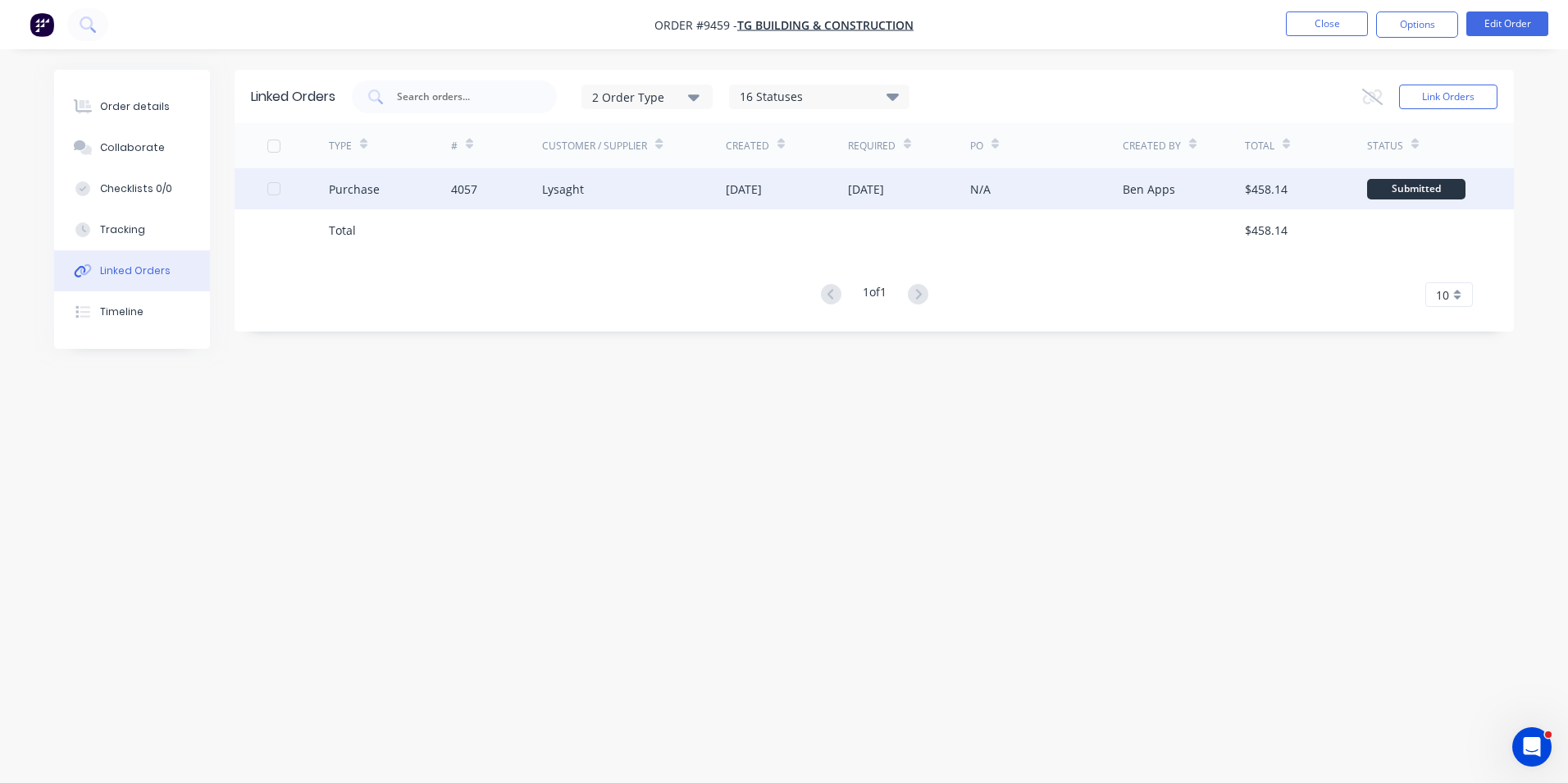
click at [567, 189] on div "Lysaght" at bounding box center [563, 189] width 42 height 17
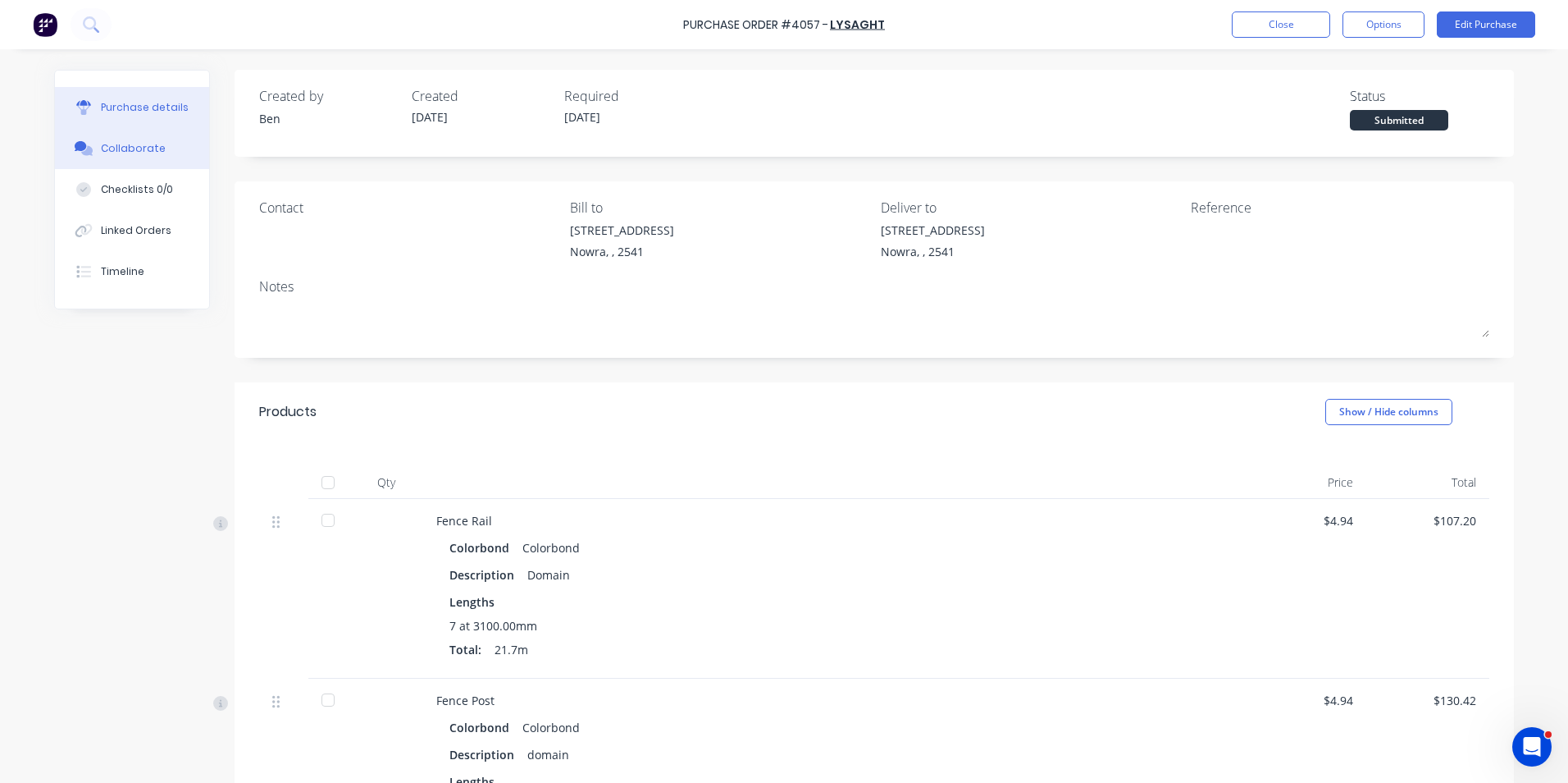
click at [121, 155] on div "Collaborate" at bounding box center [134, 148] width 65 height 15
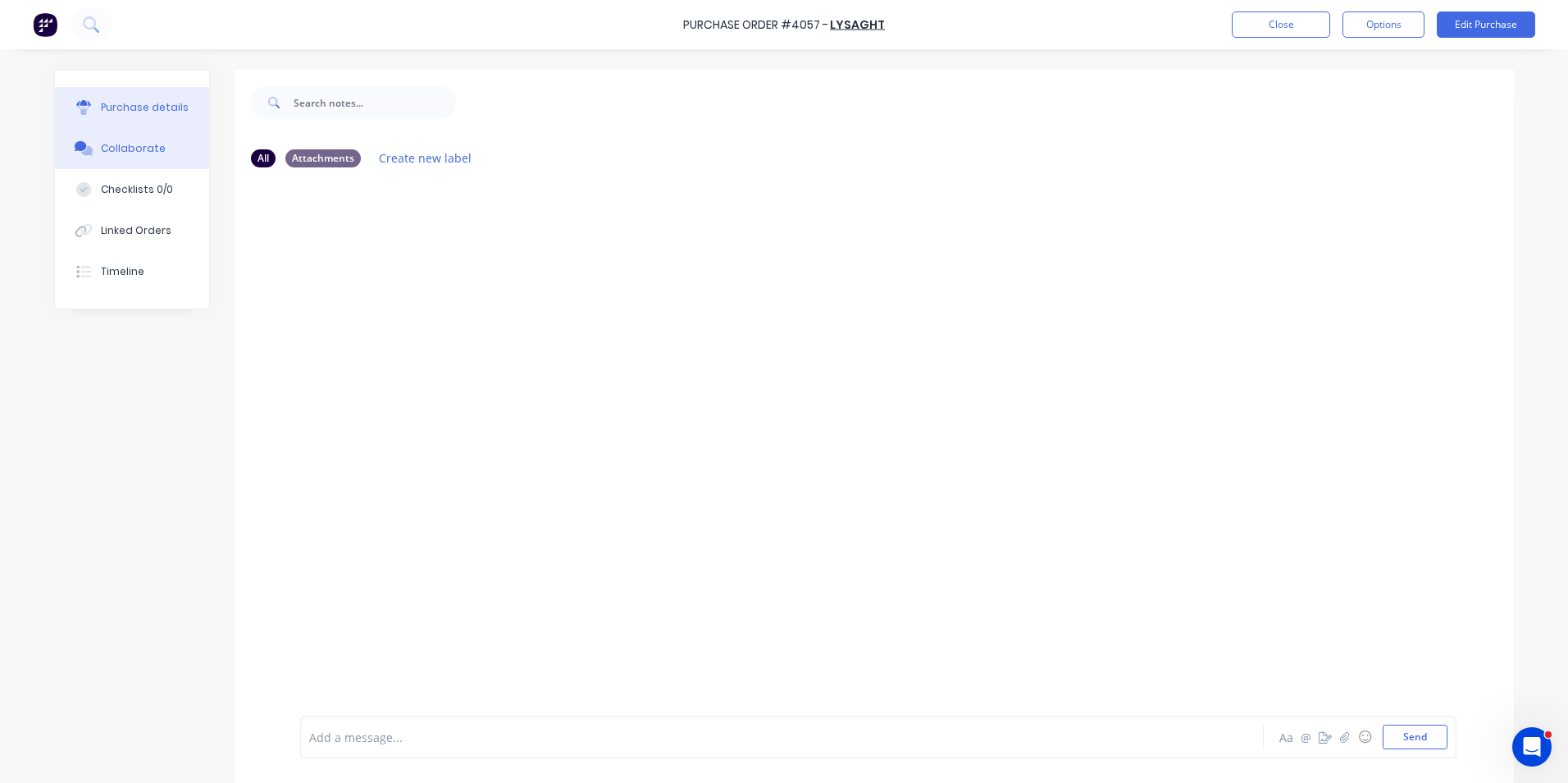
click at [119, 101] on div "Purchase details" at bounding box center [145, 107] width 88 height 15
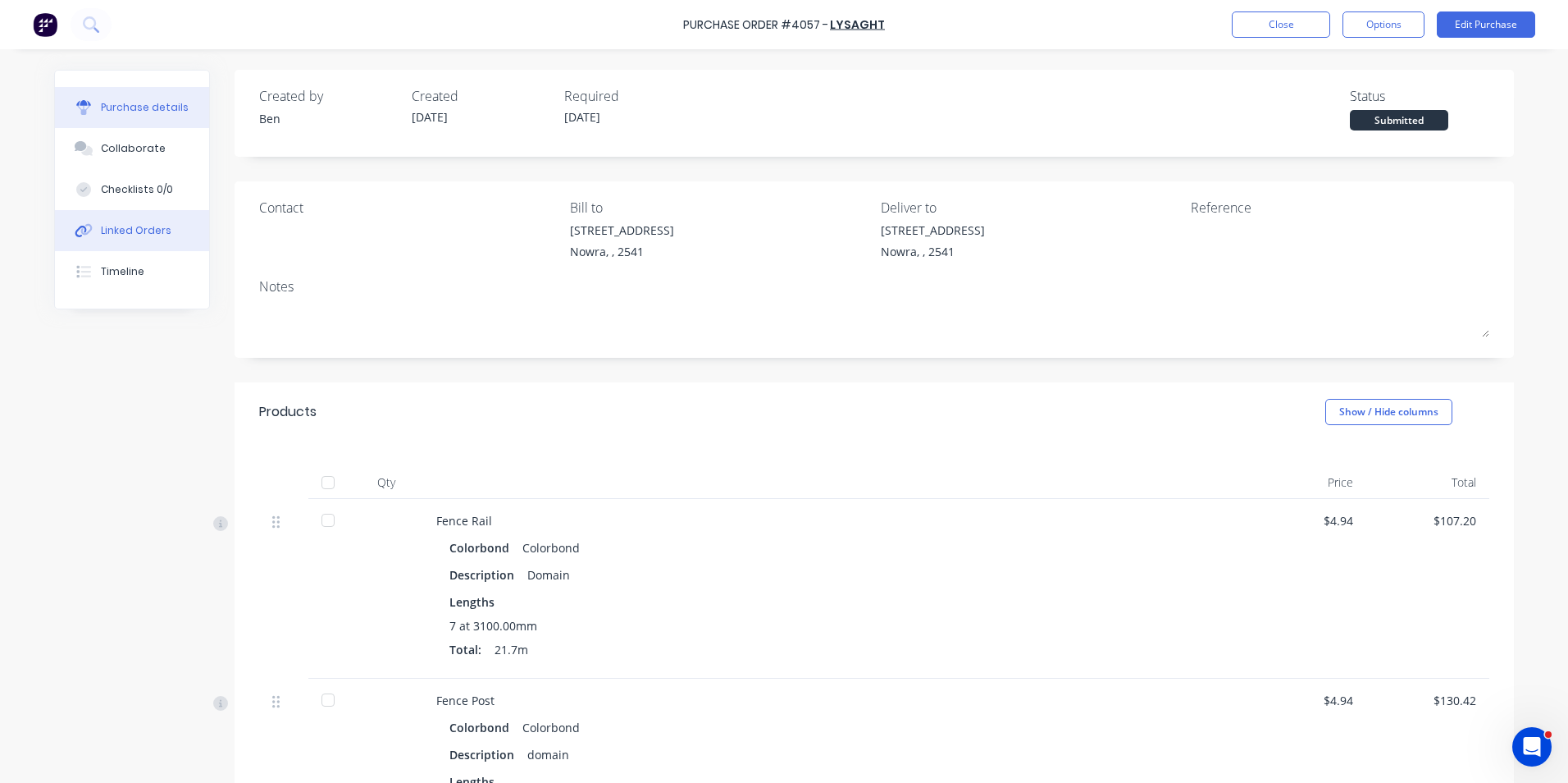
click at [142, 232] on div "Linked Orders" at bounding box center [136, 230] width 71 height 15
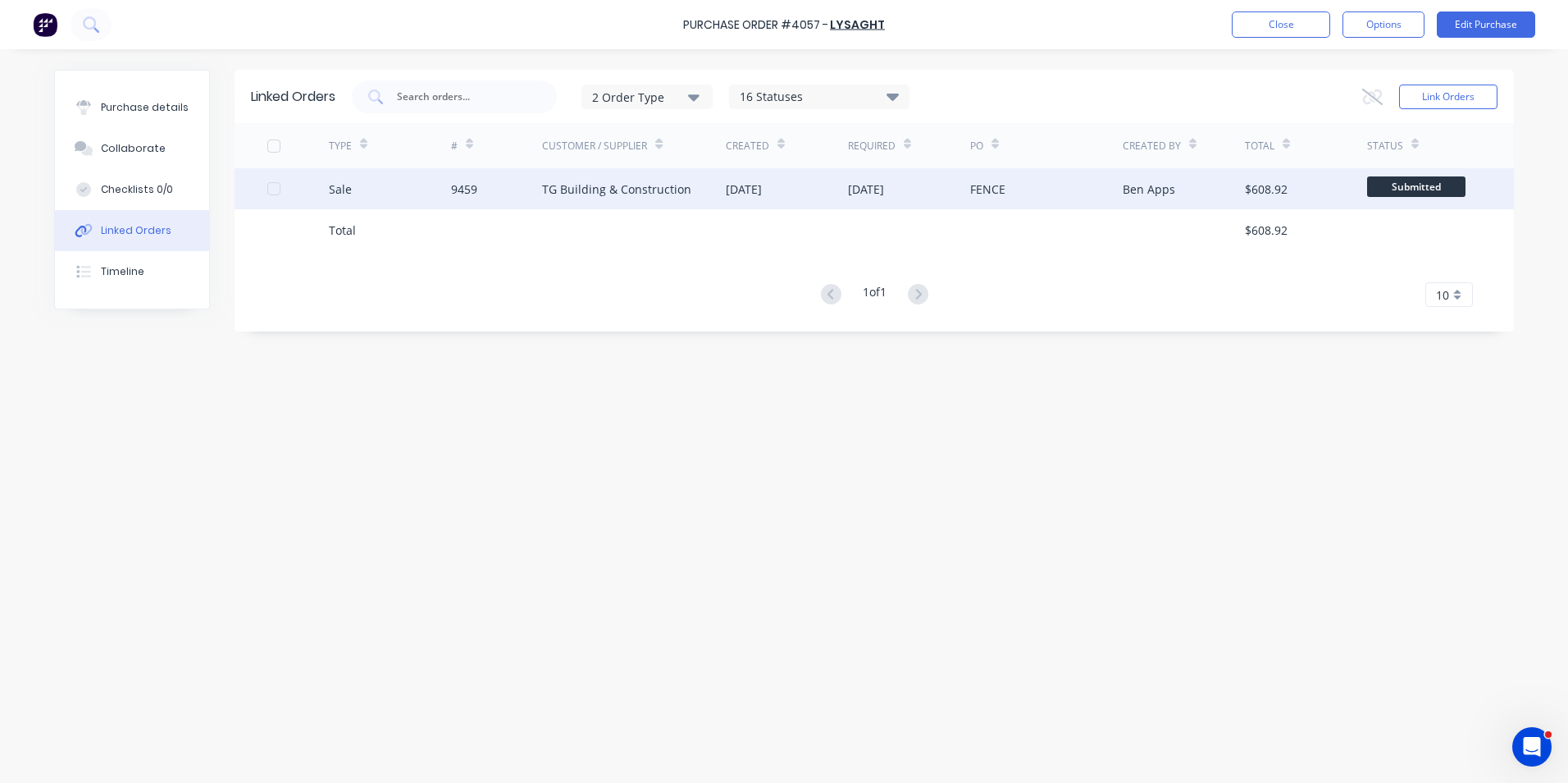
click at [762, 195] on div "26 Aug 2025" at bounding box center [743, 189] width 36 height 17
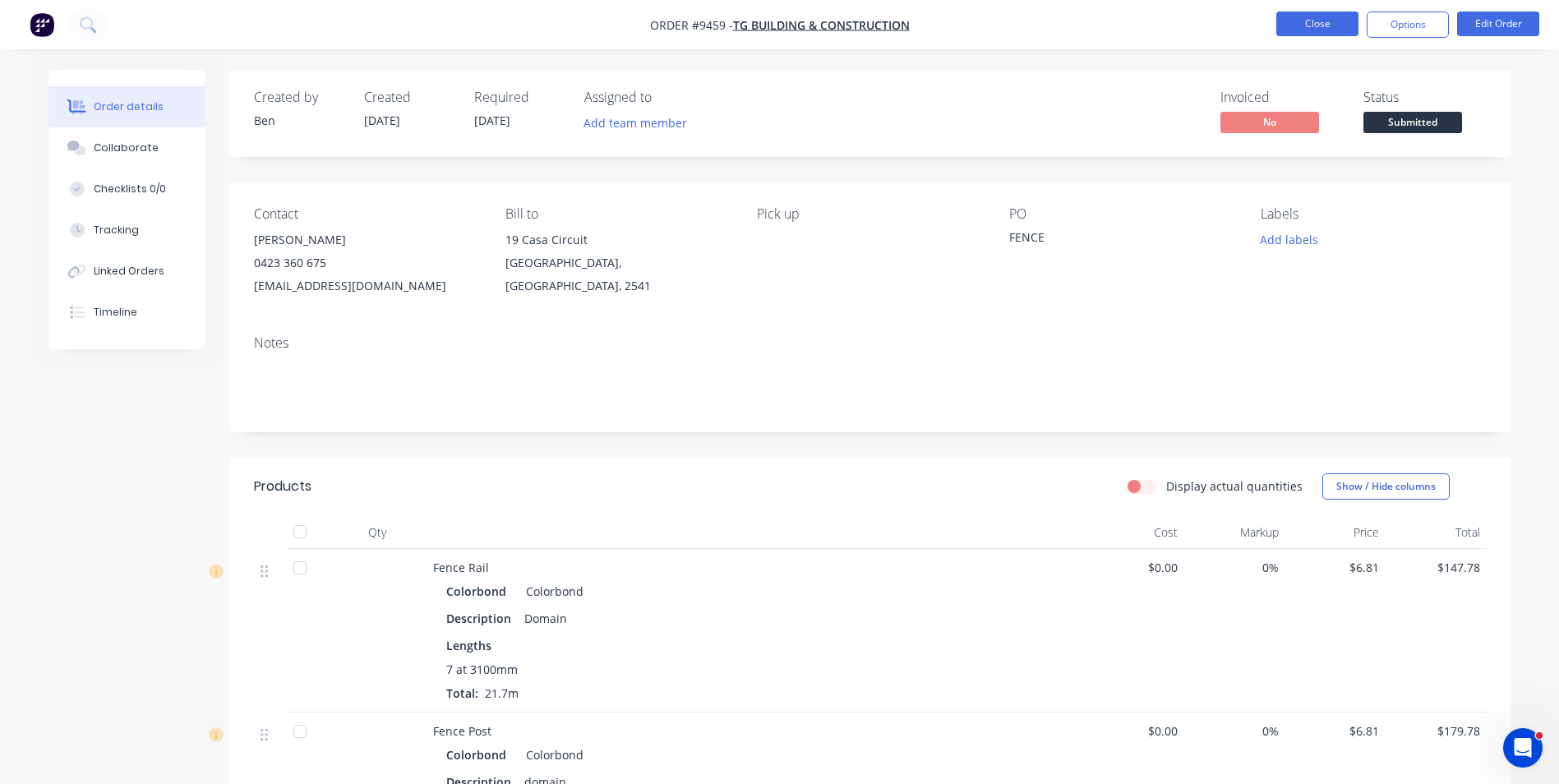
click at [1322, 30] on button "Close" at bounding box center [1318, 24] width 82 height 24
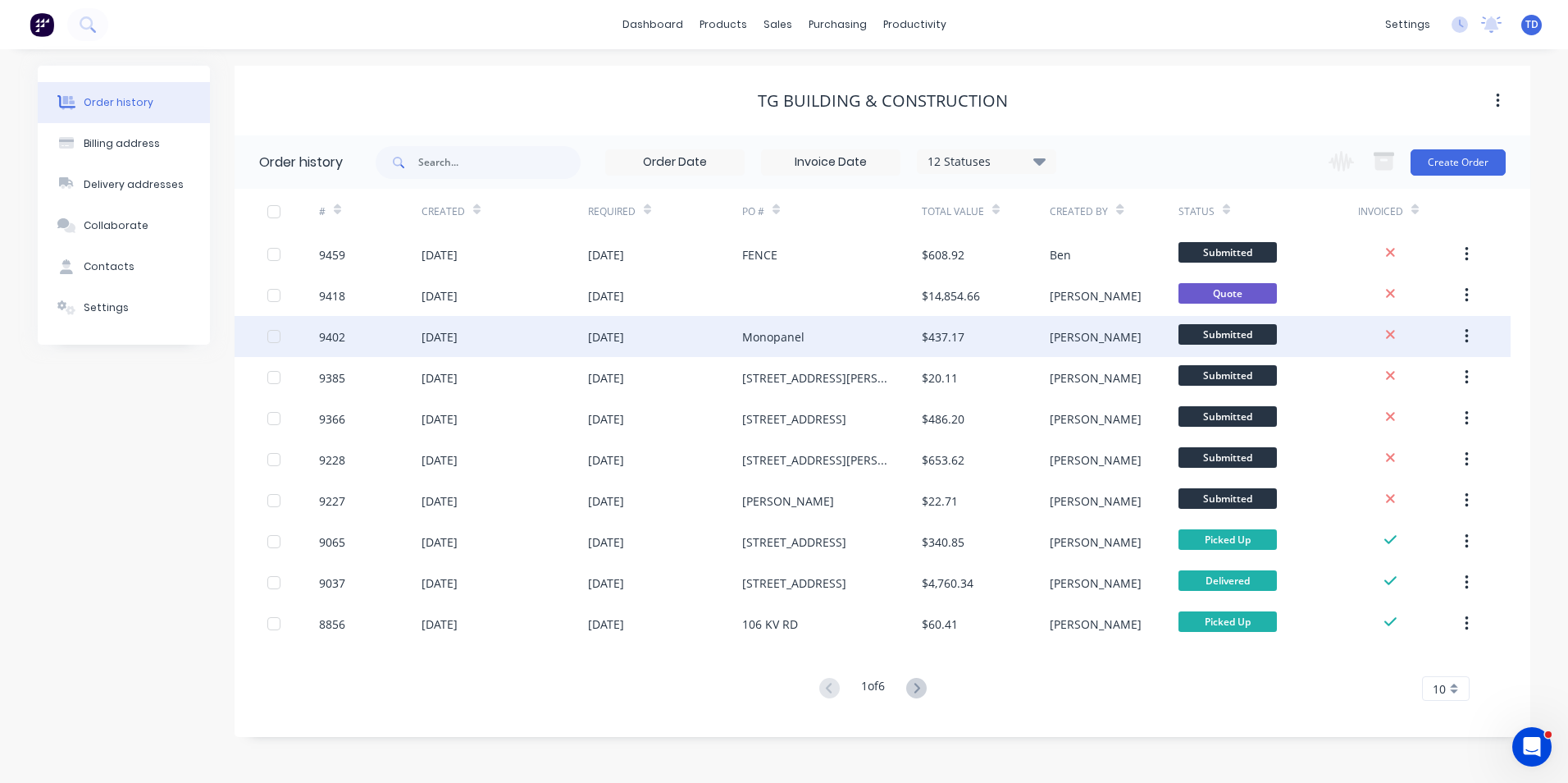
click at [826, 335] on div "Monopanel" at bounding box center [832, 336] width 180 height 41
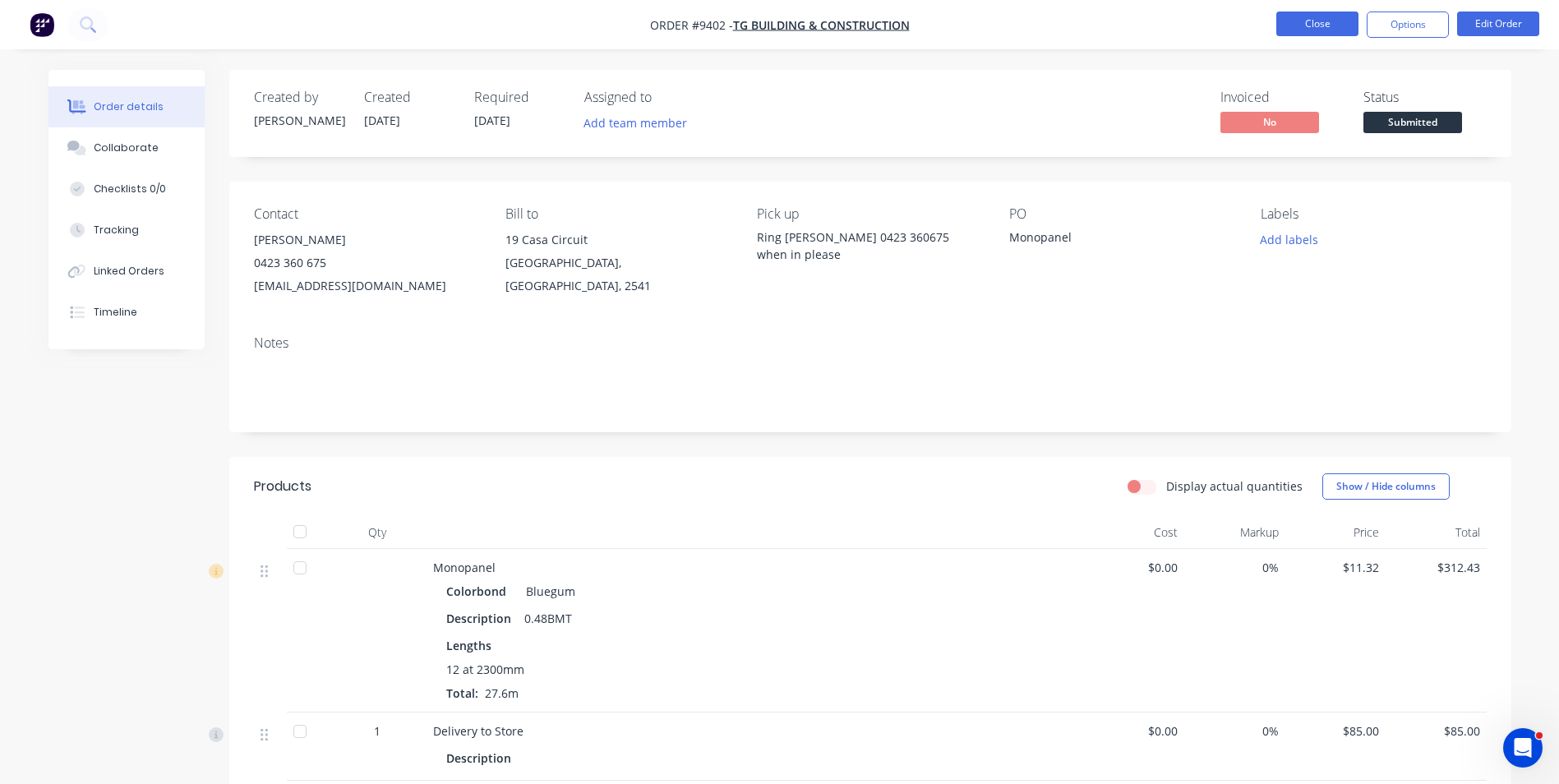
click at [1294, 30] on button "Close" at bounding box center [1318, 24] width 82 height 24
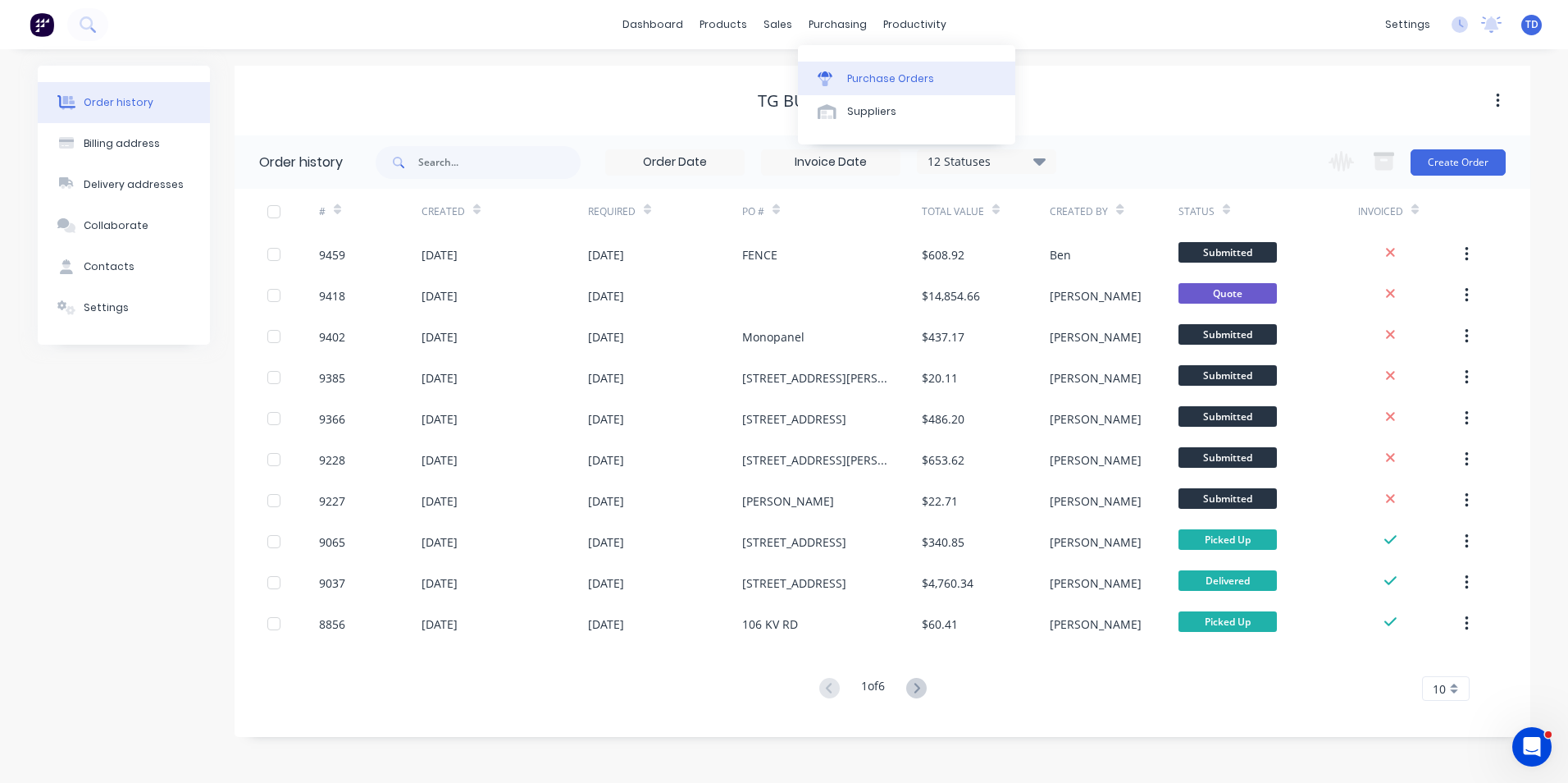
click at [852, 73] on div "Purchase Orders" at bounding box center [891, 79] width 87 height 15
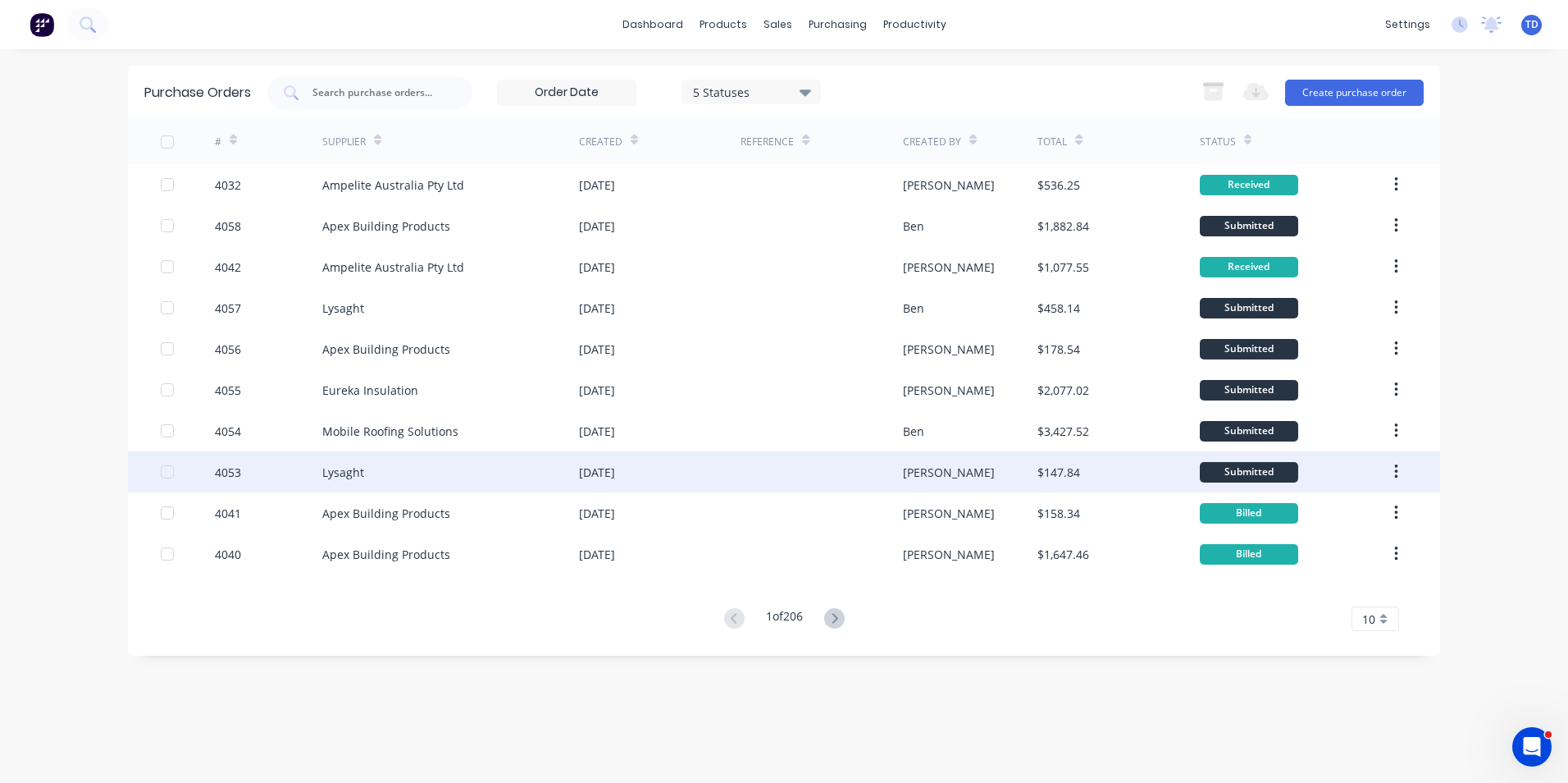
click at [461, 473] on div "Lysaght" at bounding box center [450, 471] width 257 height 41
type textarea "x"
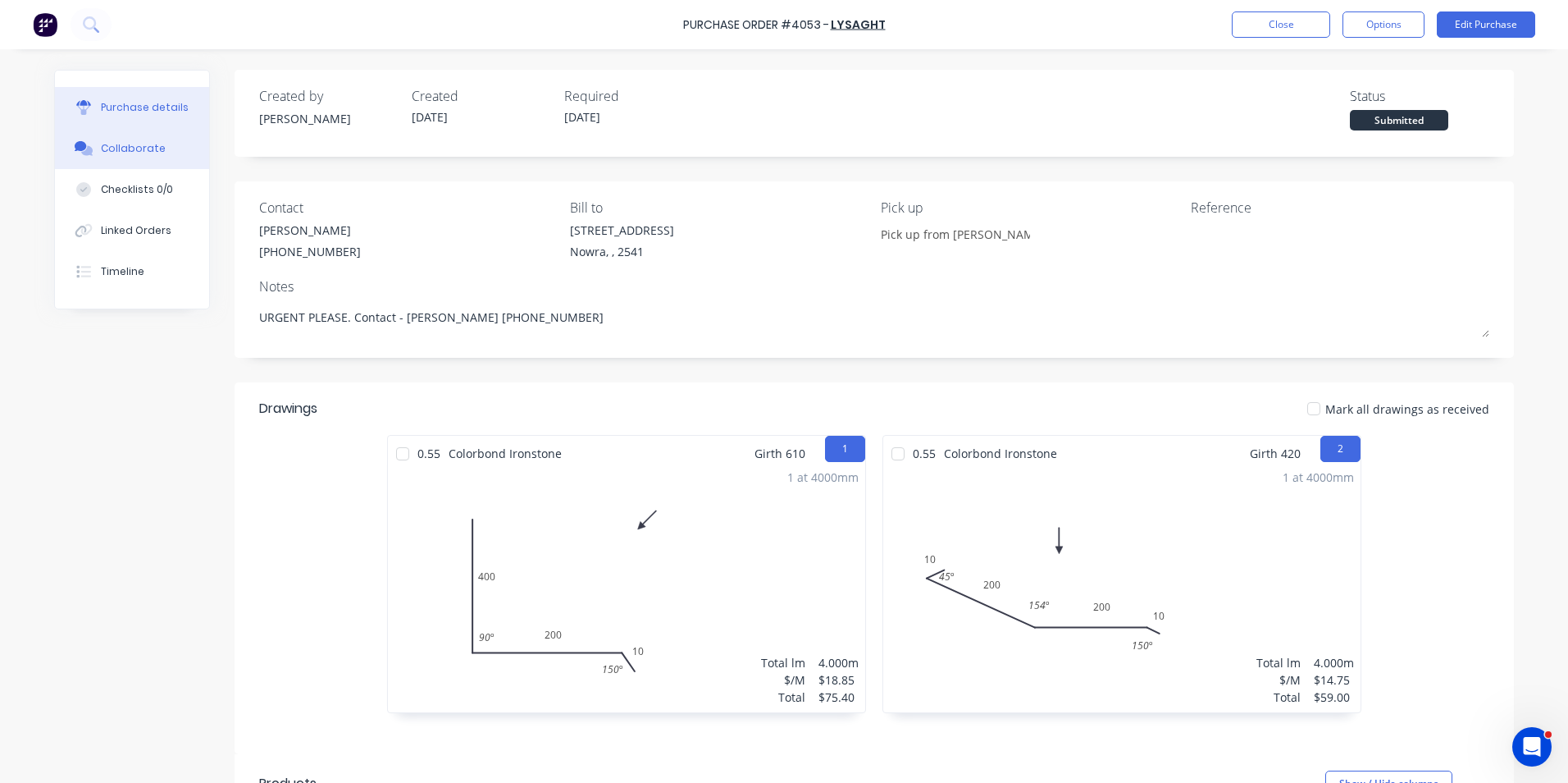
click at [147, 152] on div "Collaborate" at bounding box center [134, 148] width 65 height 15
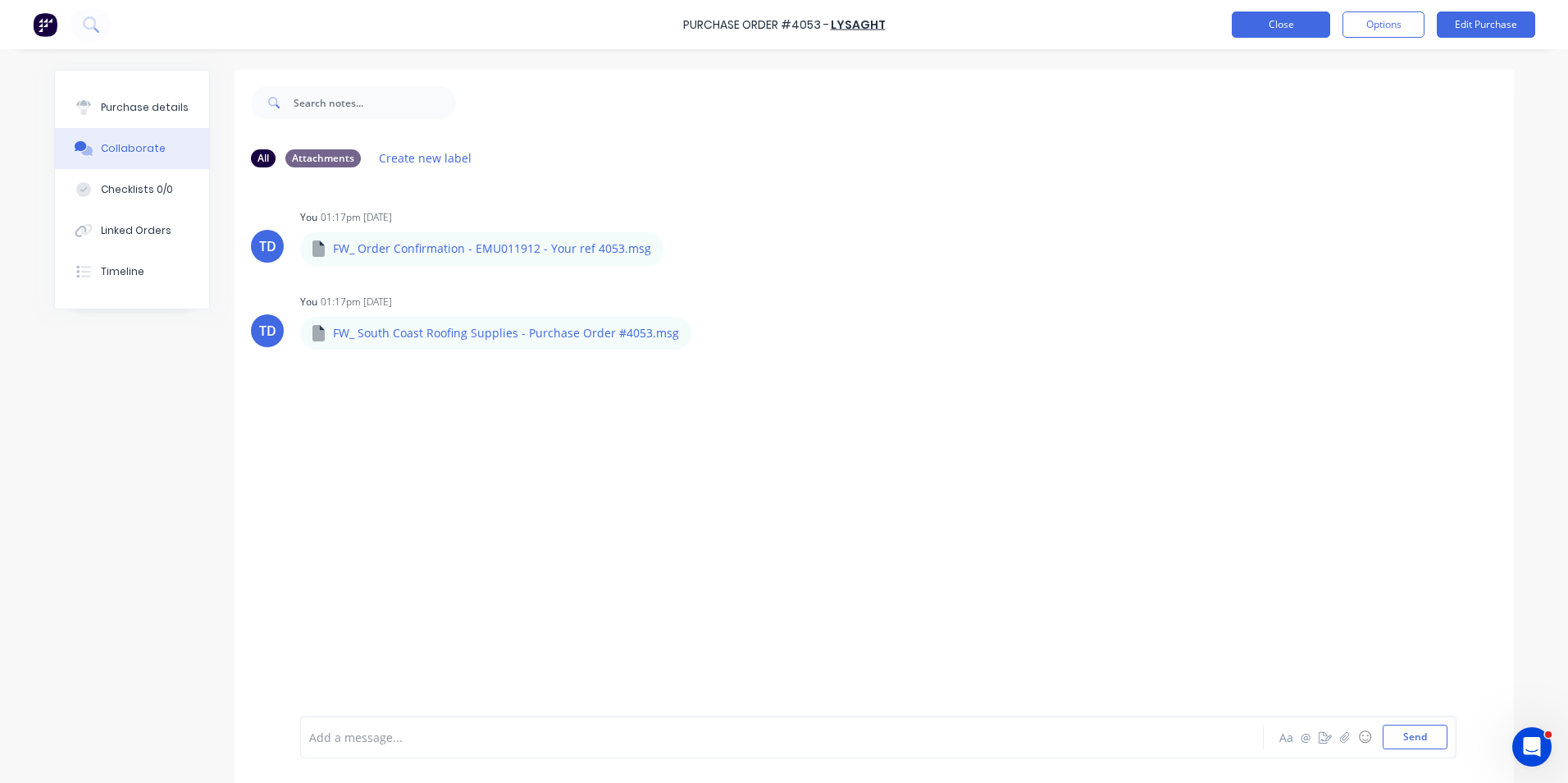
click at [1259, 26] on button "Close" at bounding box center [1281, 24] width 99 height 26
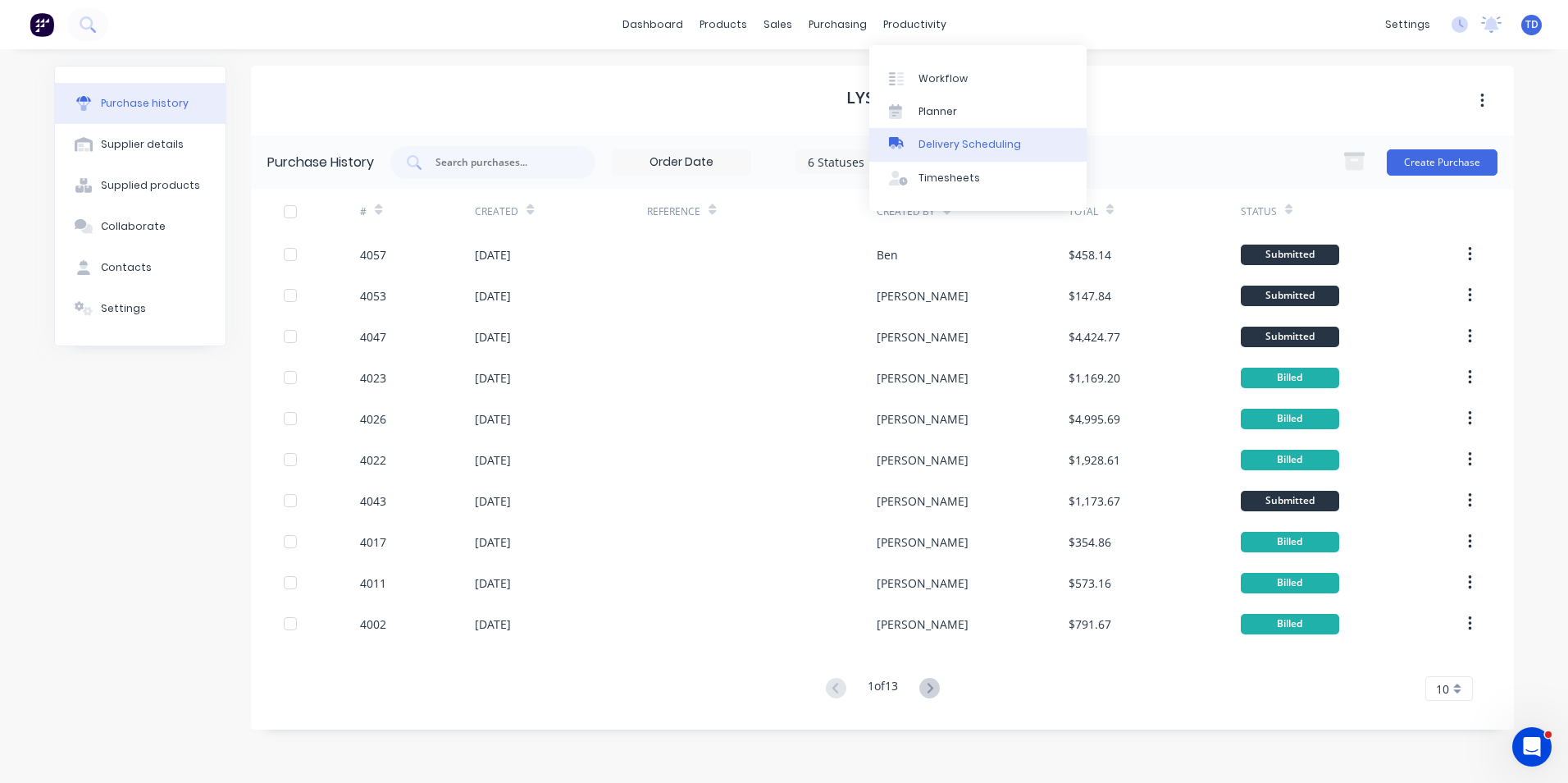
click at [956, 141] on div "Delivery Scheduling" at bounding box center [969, 144] width 102 height 15
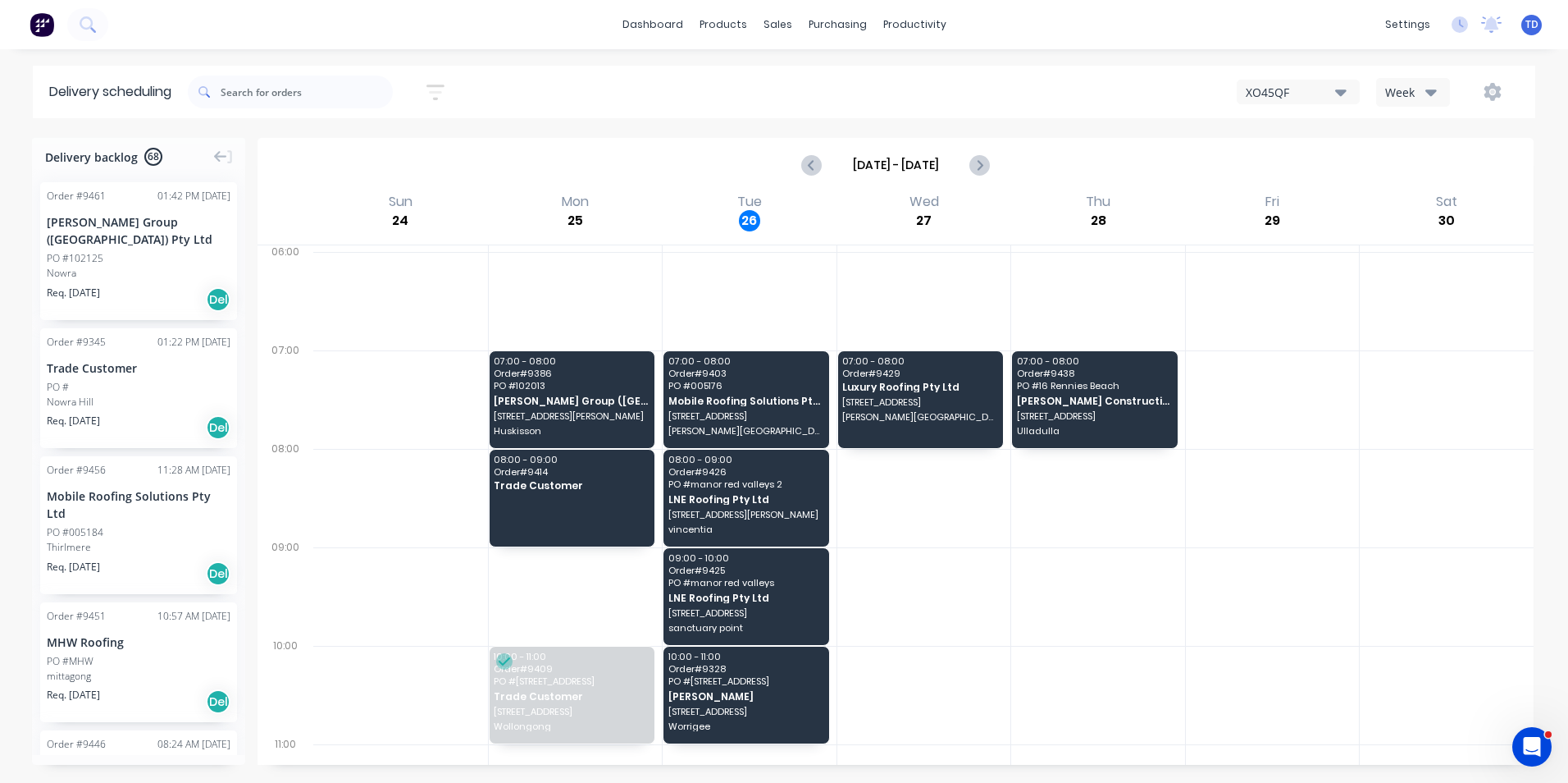
click at [79, 266] on div "Nowra" at bounding box center [139, 273] width 184 height 15
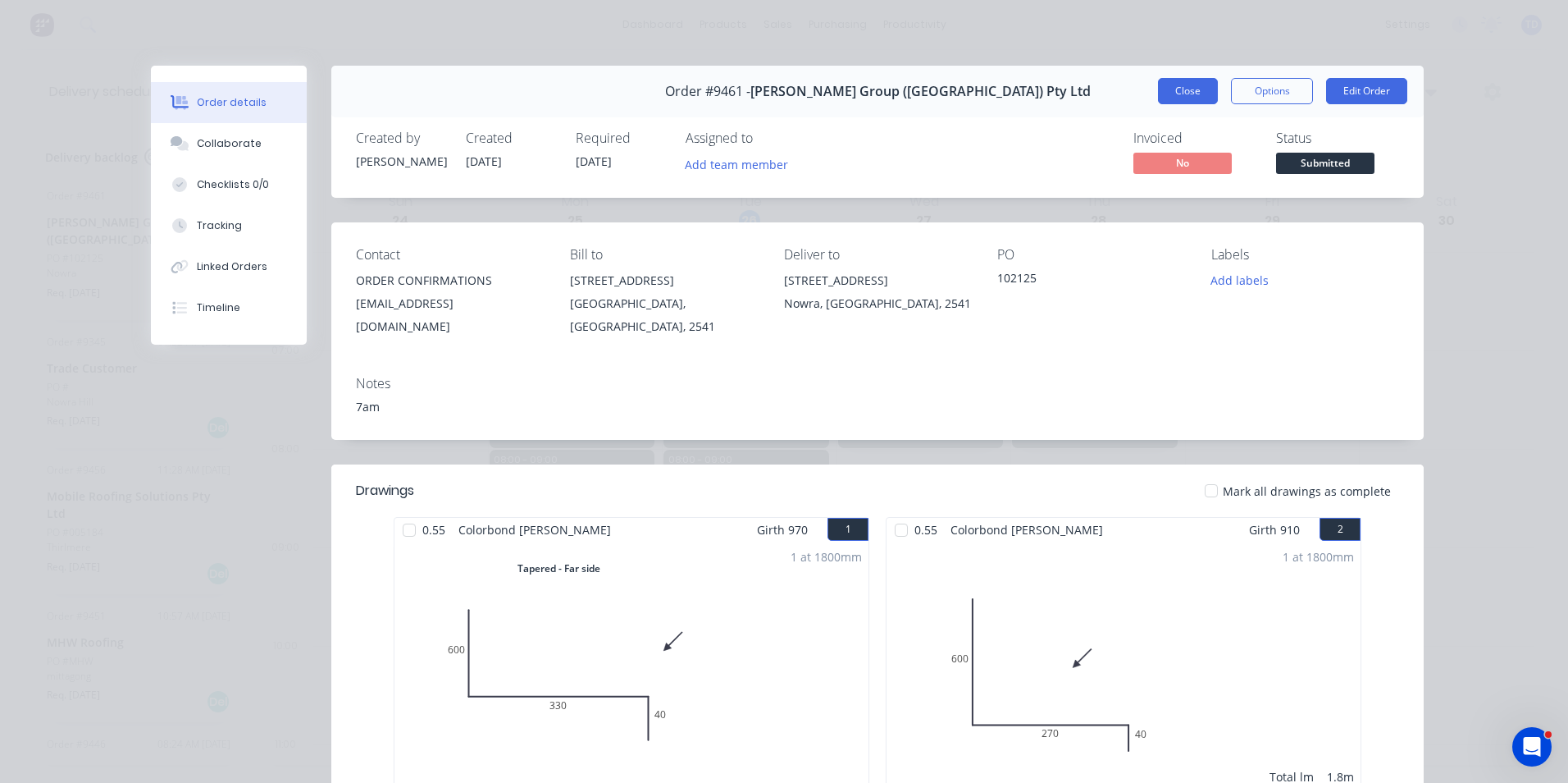
click at [1187, 93] on button "Close" at bounding box center [1188, 91] width 60 height 26
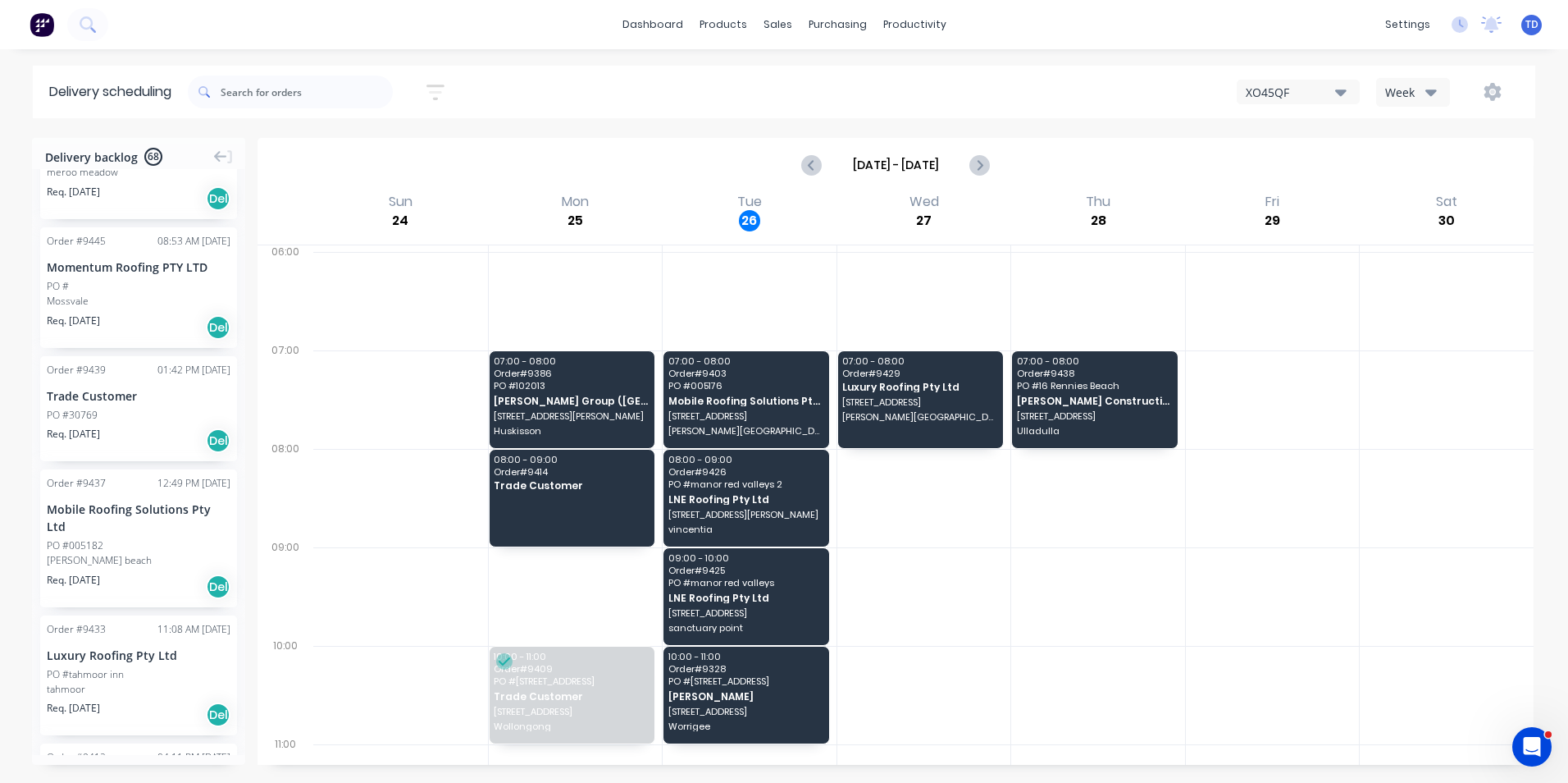
scroll to position [656, 0]
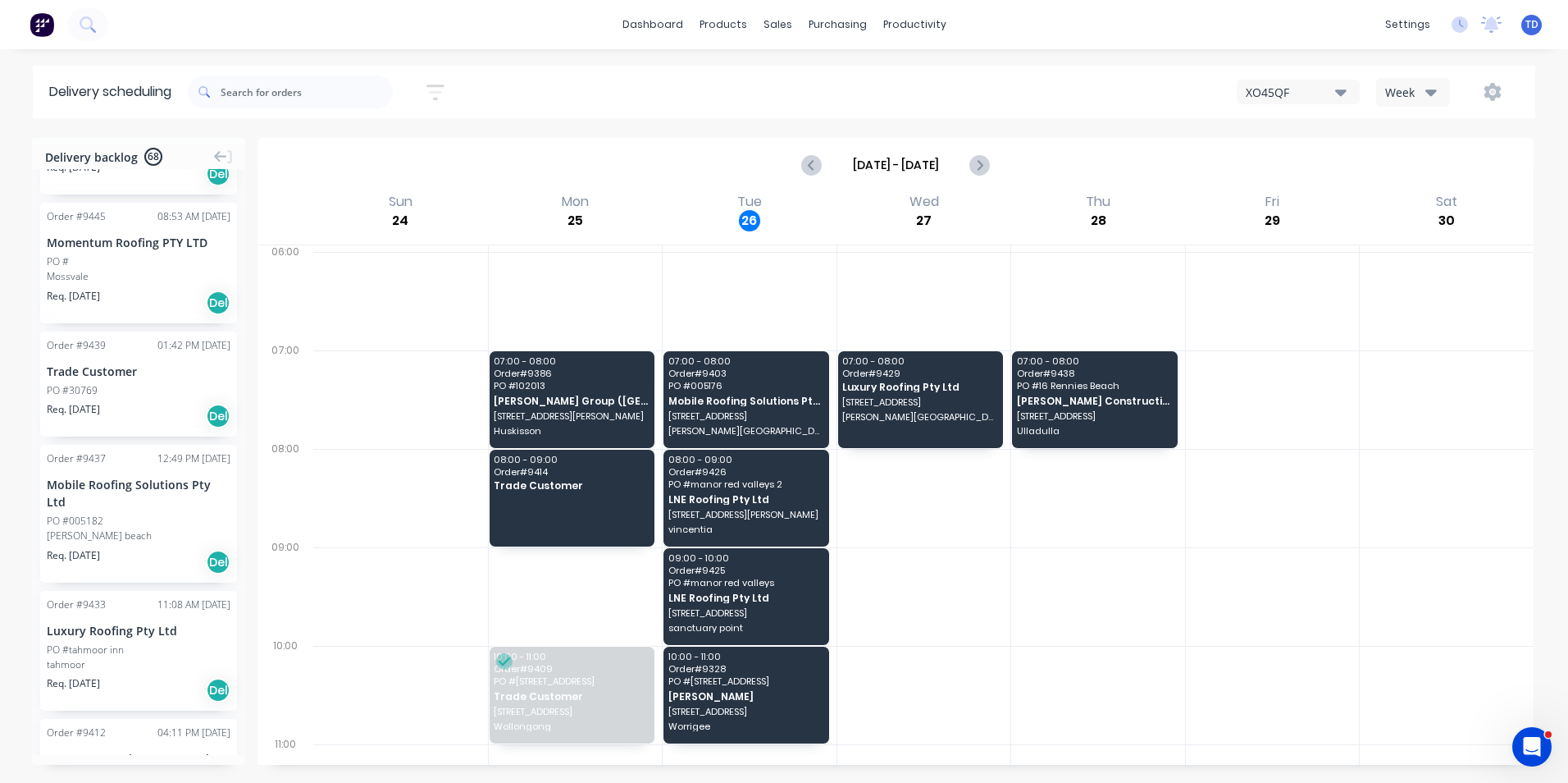
click at [113, 657] on div "tahmoor" at bounding box center [139, 664] width 184 height 15
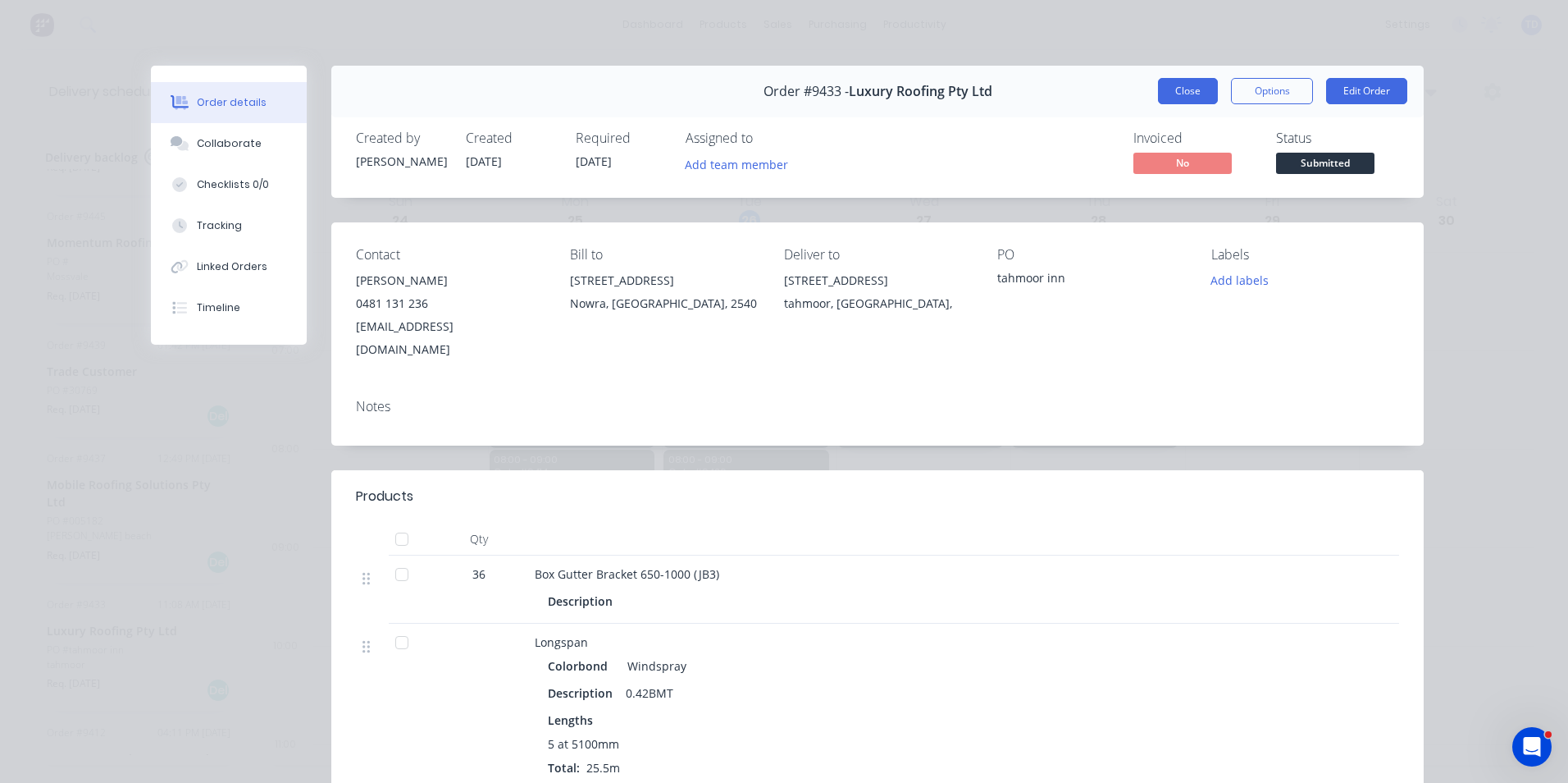
click at [1189, 94] on button "Close" at bounding box center [1188, 91] width 60 height 26
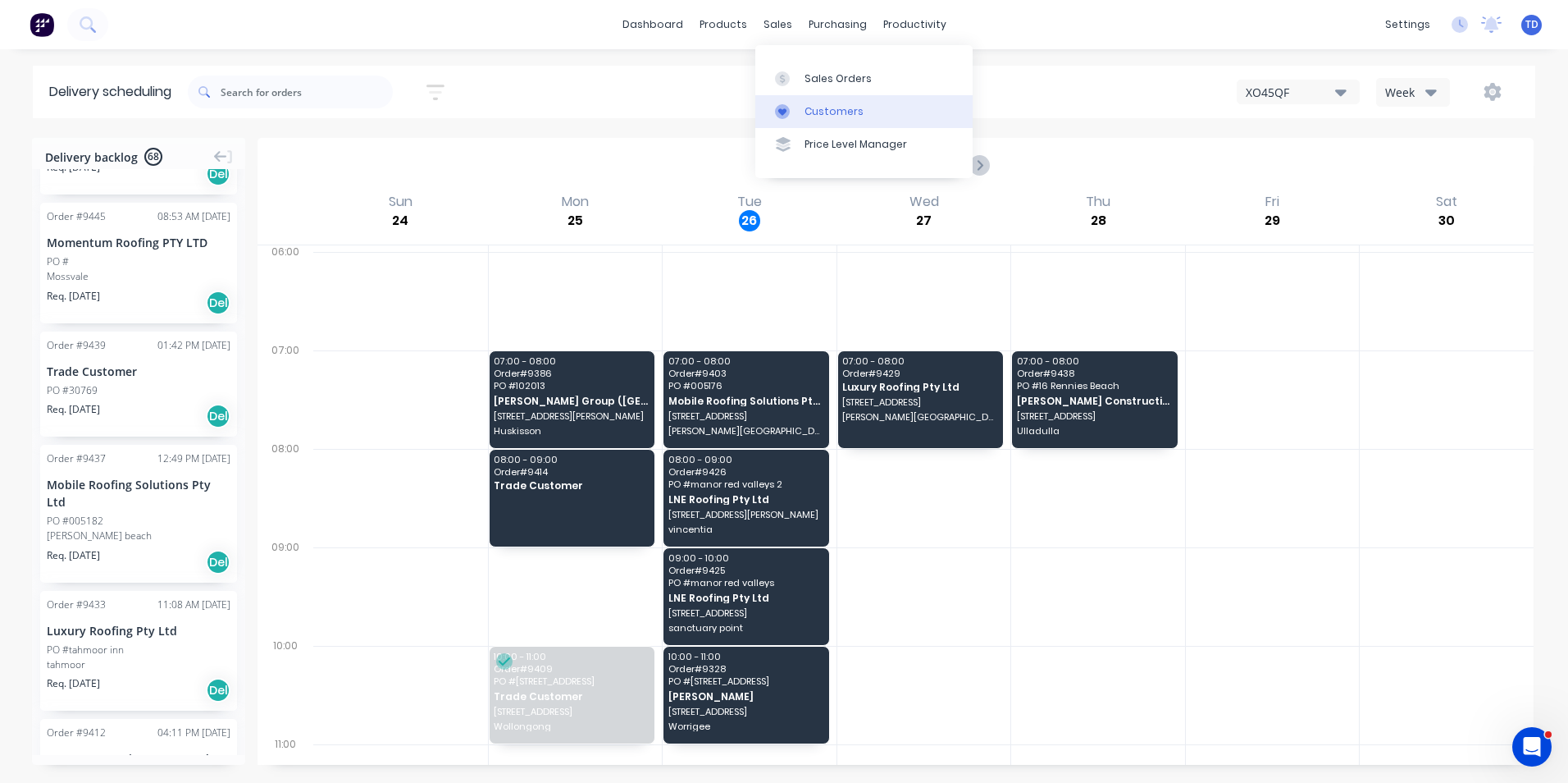
click at [832, 110] on div "Customers" at bounding box center [834, 111] width 59 height 15
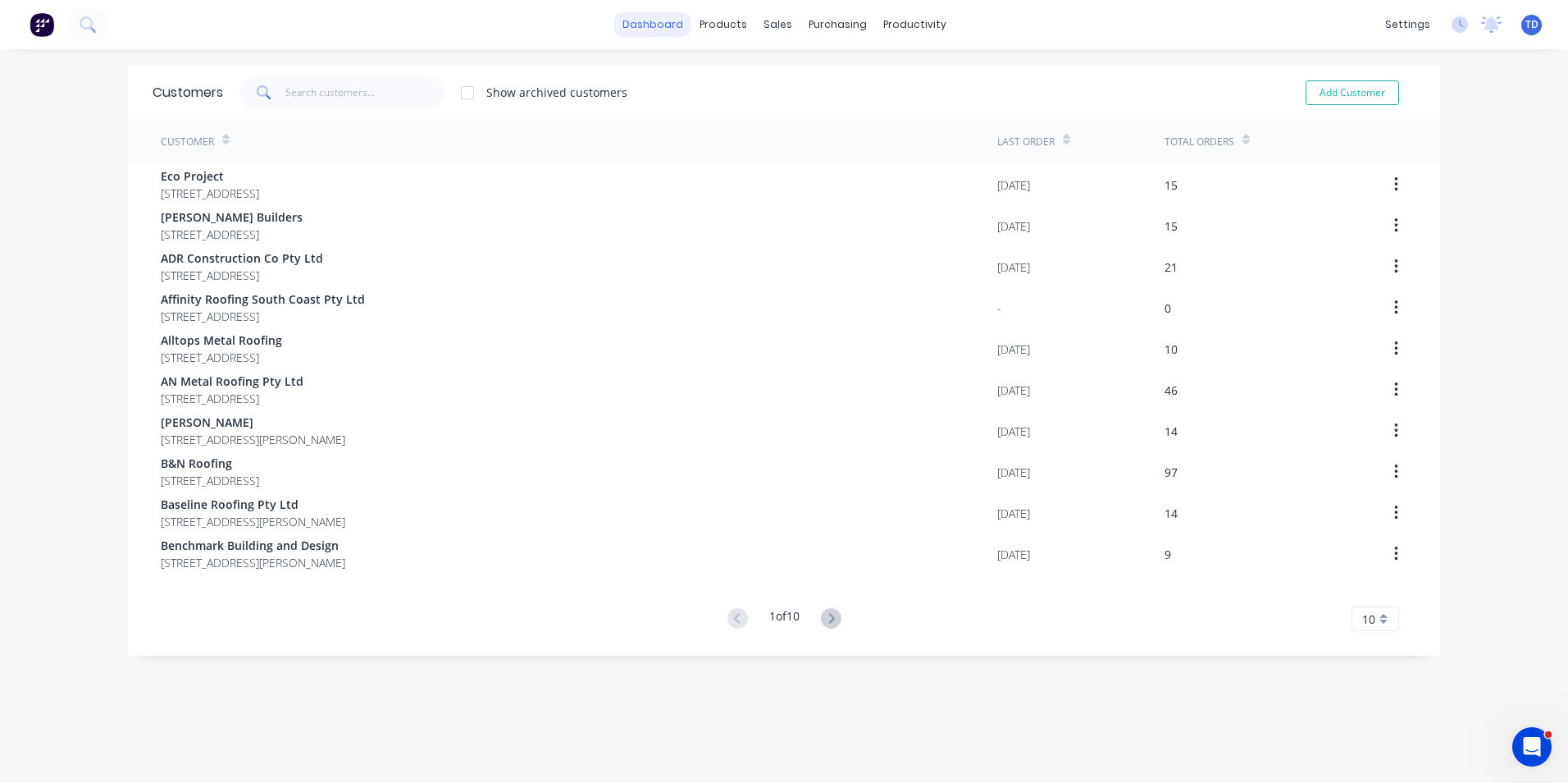
click at [644, 25] on link "dashboard" at bounding box center [653, 24] width 77 height 24
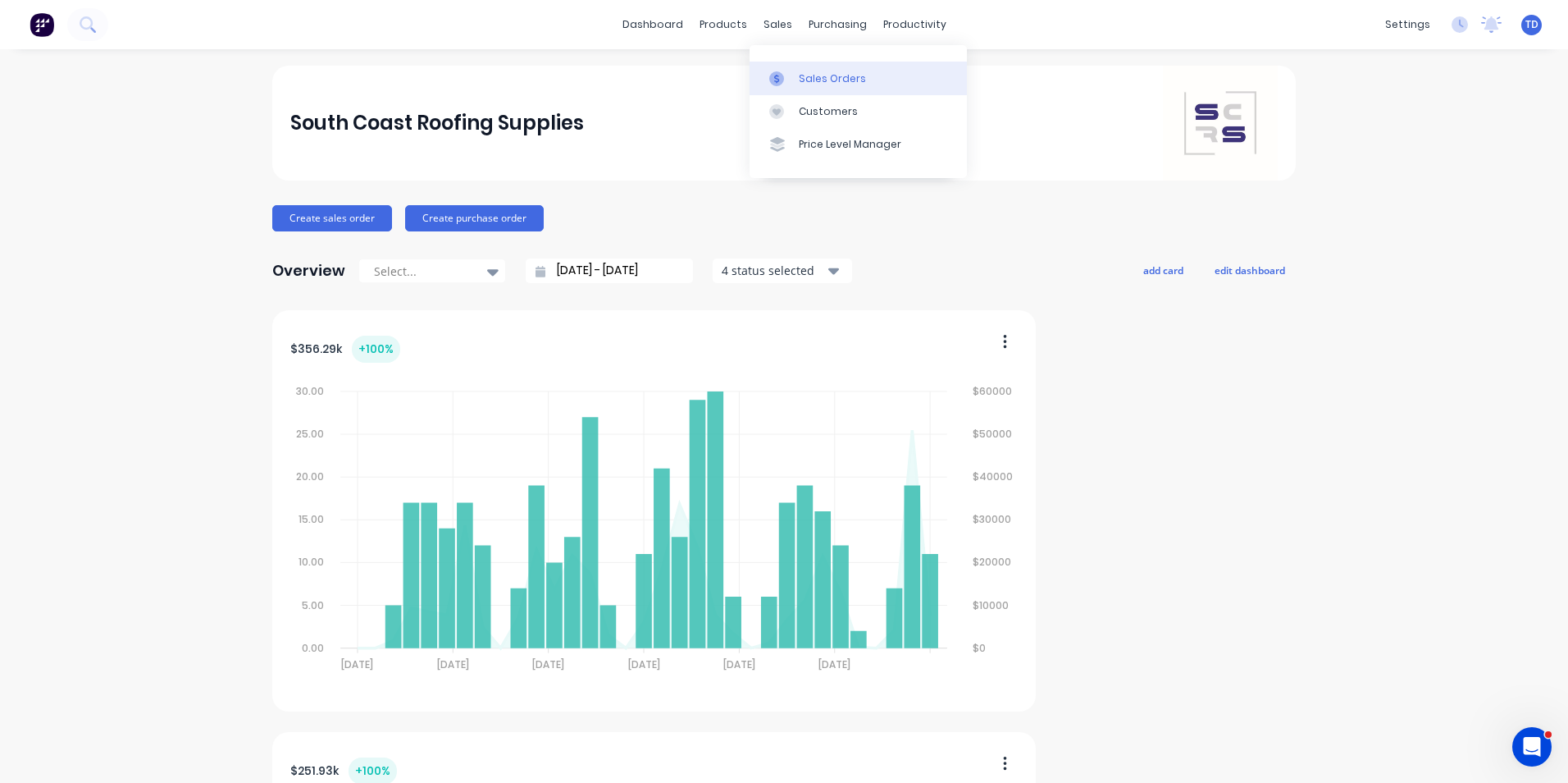
click at [799, 84] on div "Sales Orders" at bounding box center [832, 79] width 67 height 15
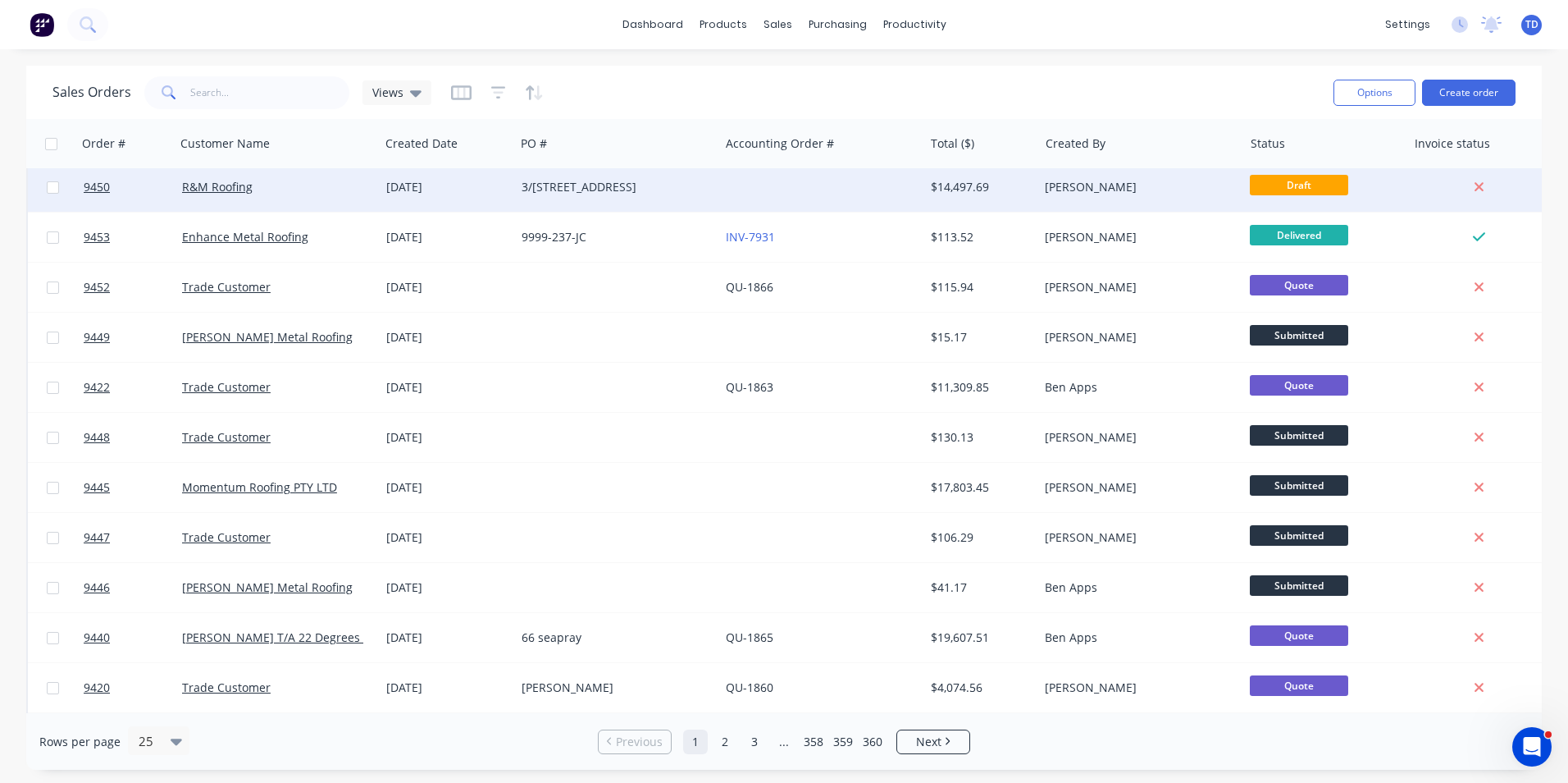
scroll to position [715, 0]
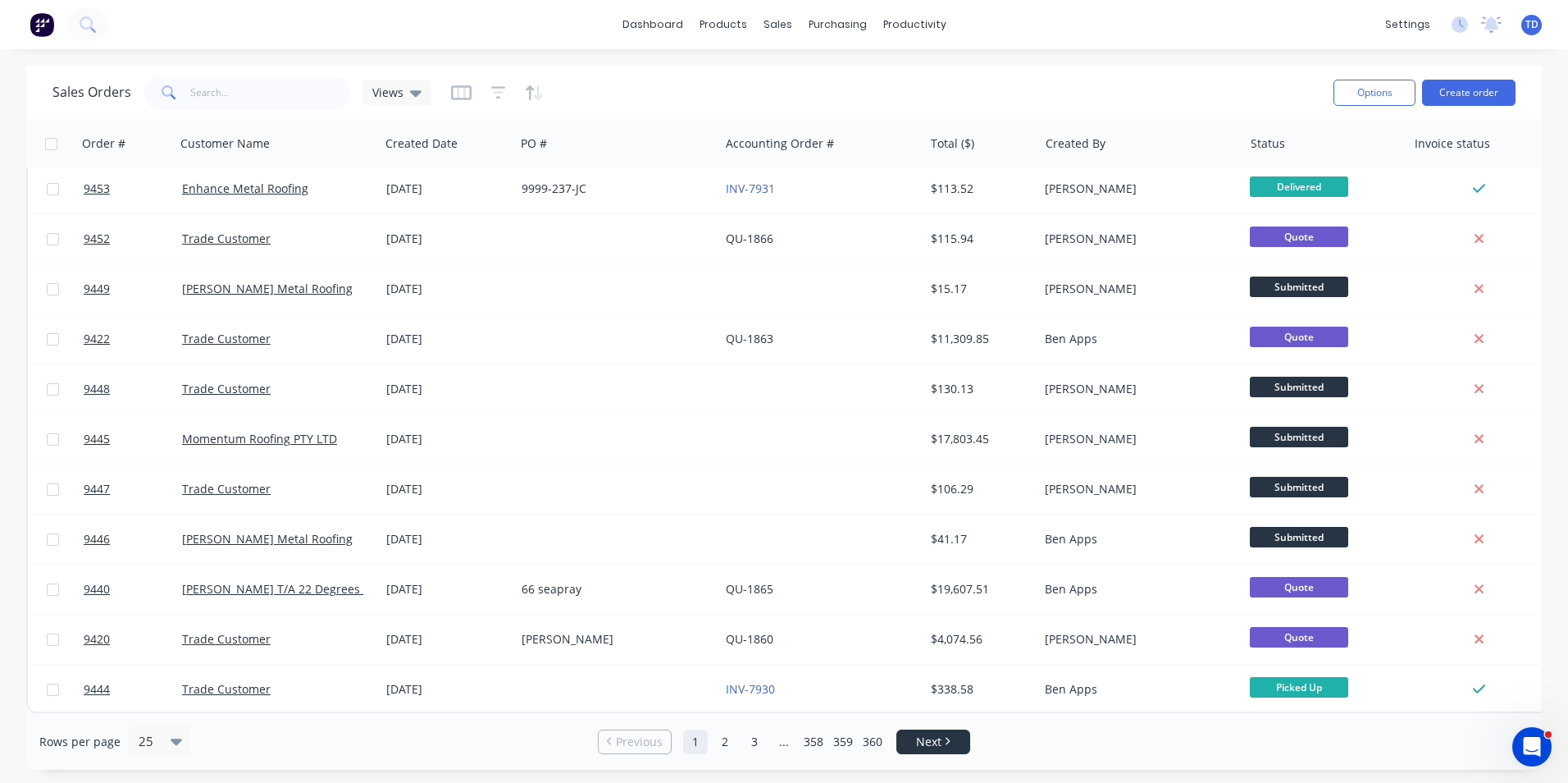
click at [935, 735] on span "Next" at bounding box center [928, 741] width 25 height 17
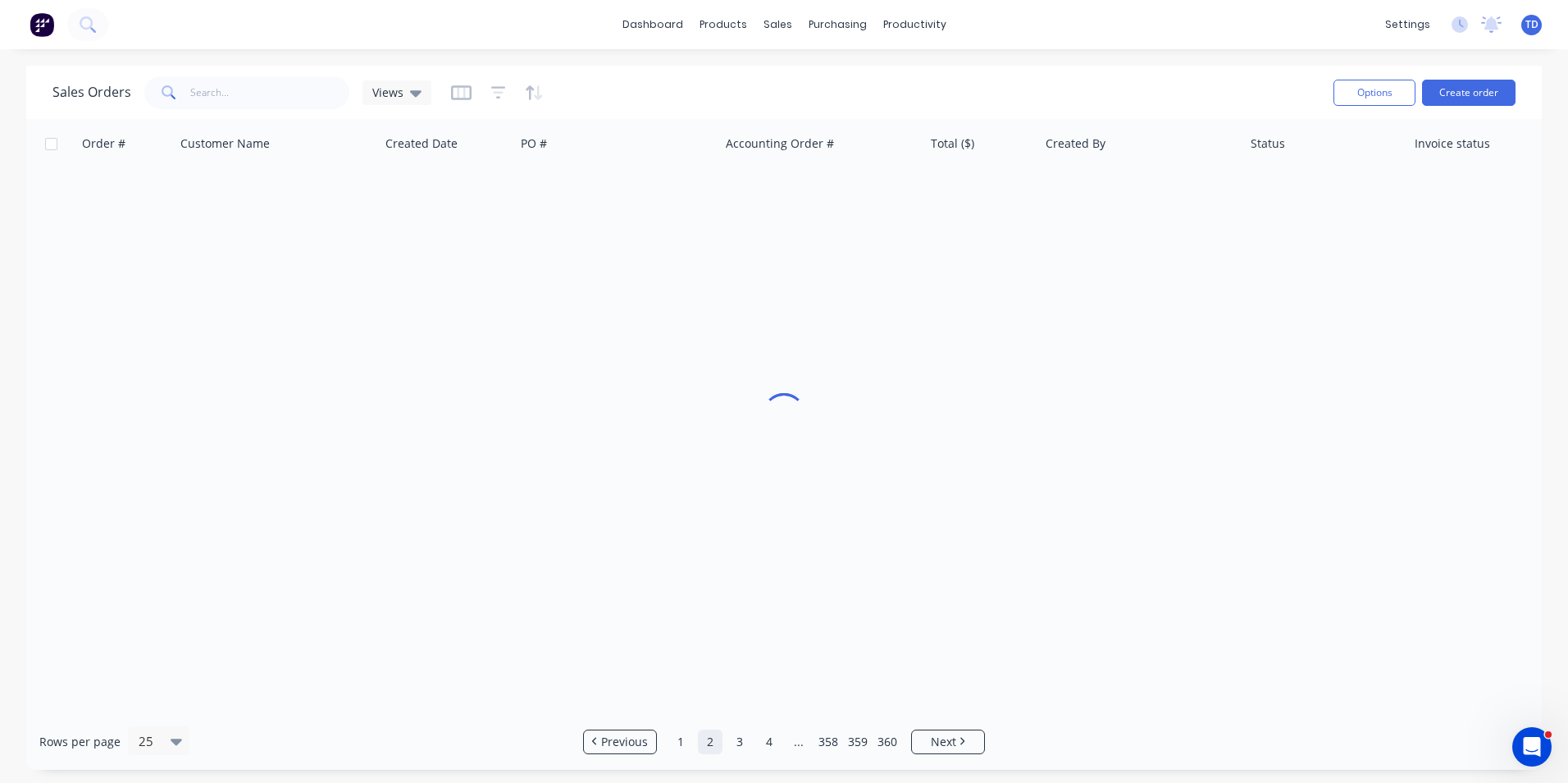
scroll to position [0, 0]
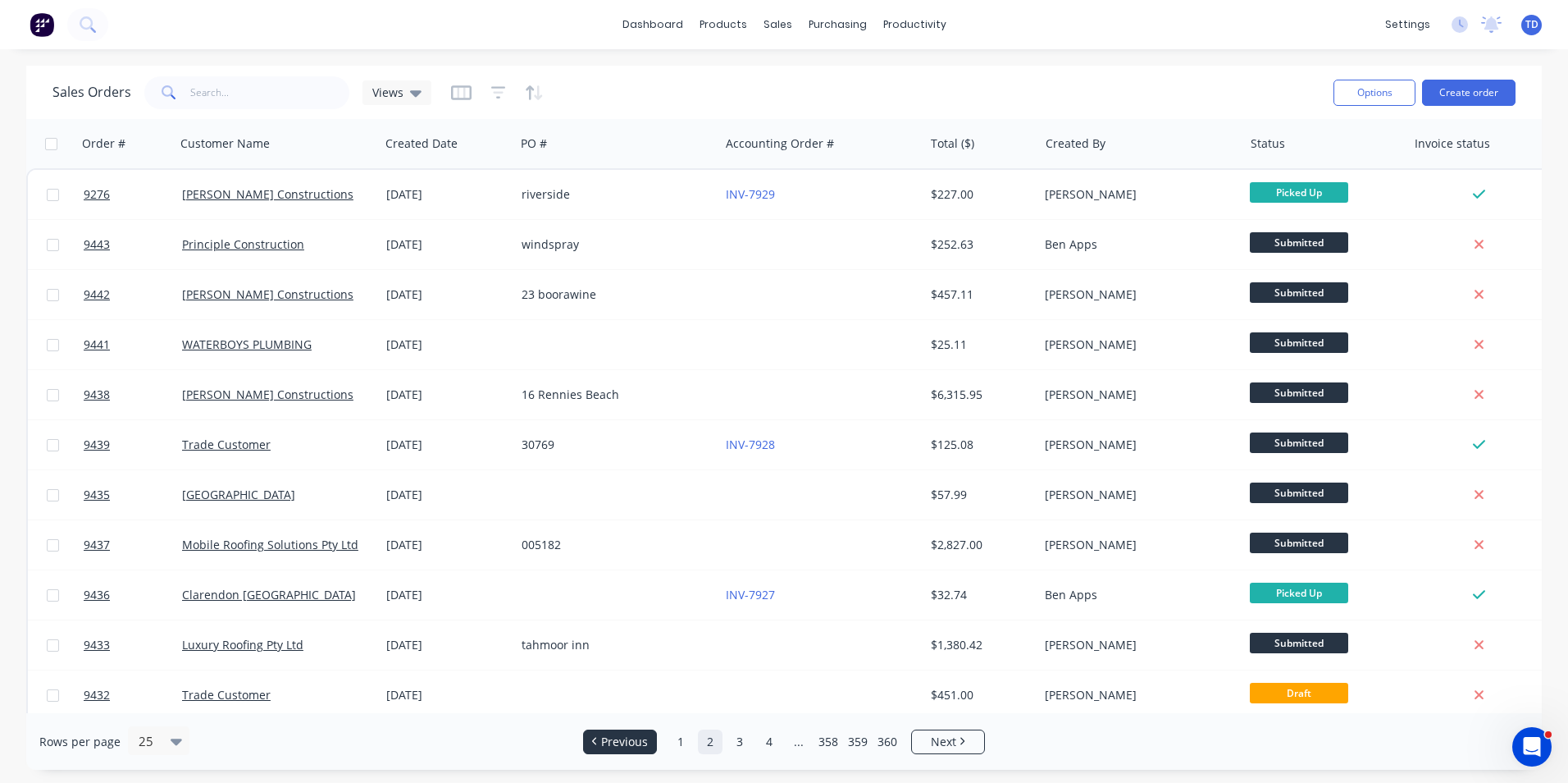
click at [600, 735] on link "Previous" at bounding box center [620, 741] width 72 height 17
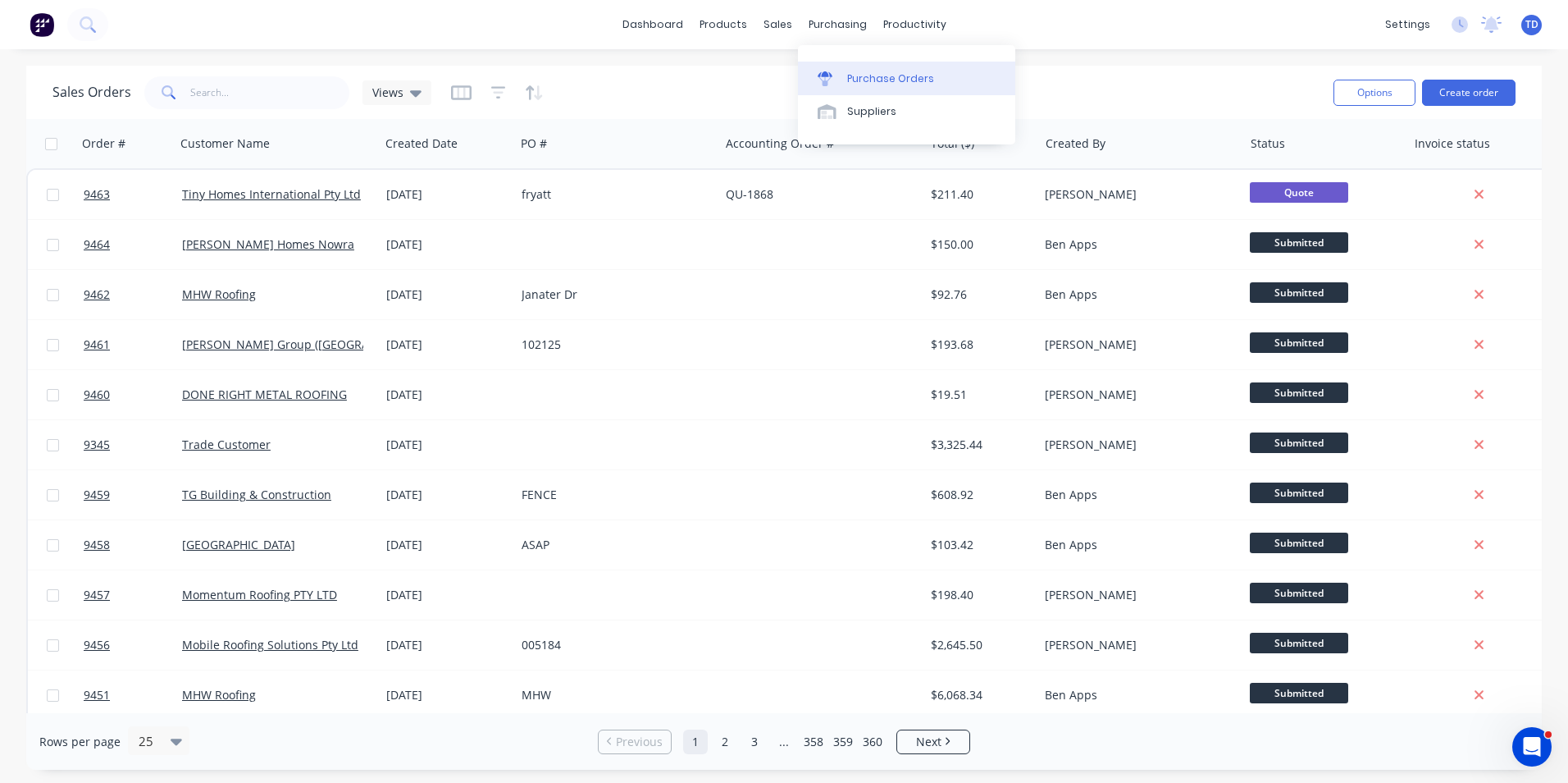
click at [852, 82] on div "Purchase Orders" at bounding box center [891, 79] width 87 height 15
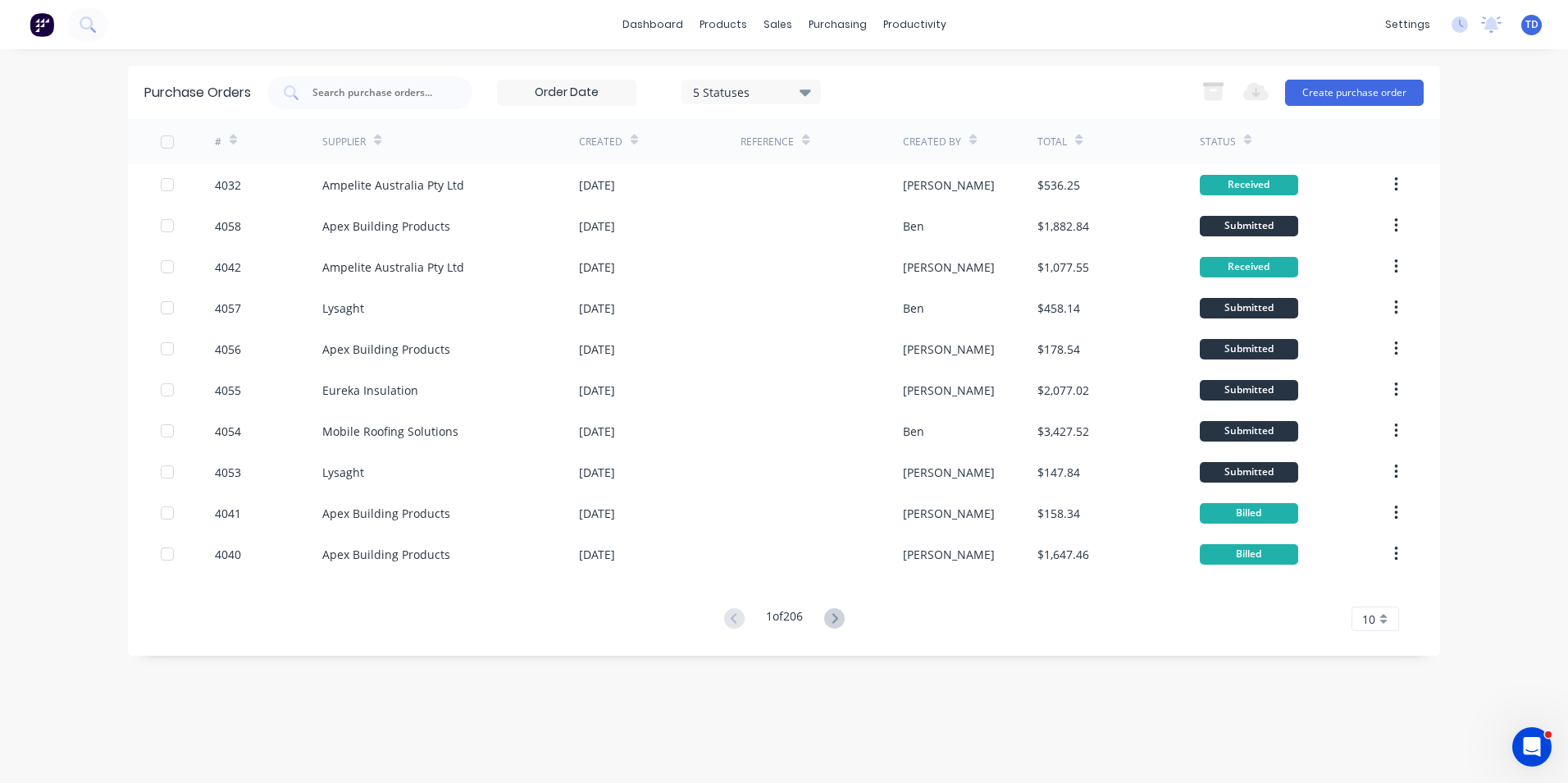
click at [898, 694] on div "Purchase Orders 5 Statuses 5 Statuses Export to Excel (XLSX) Create purchase or…" at bounding box center [784, 416] width 1312 height 701
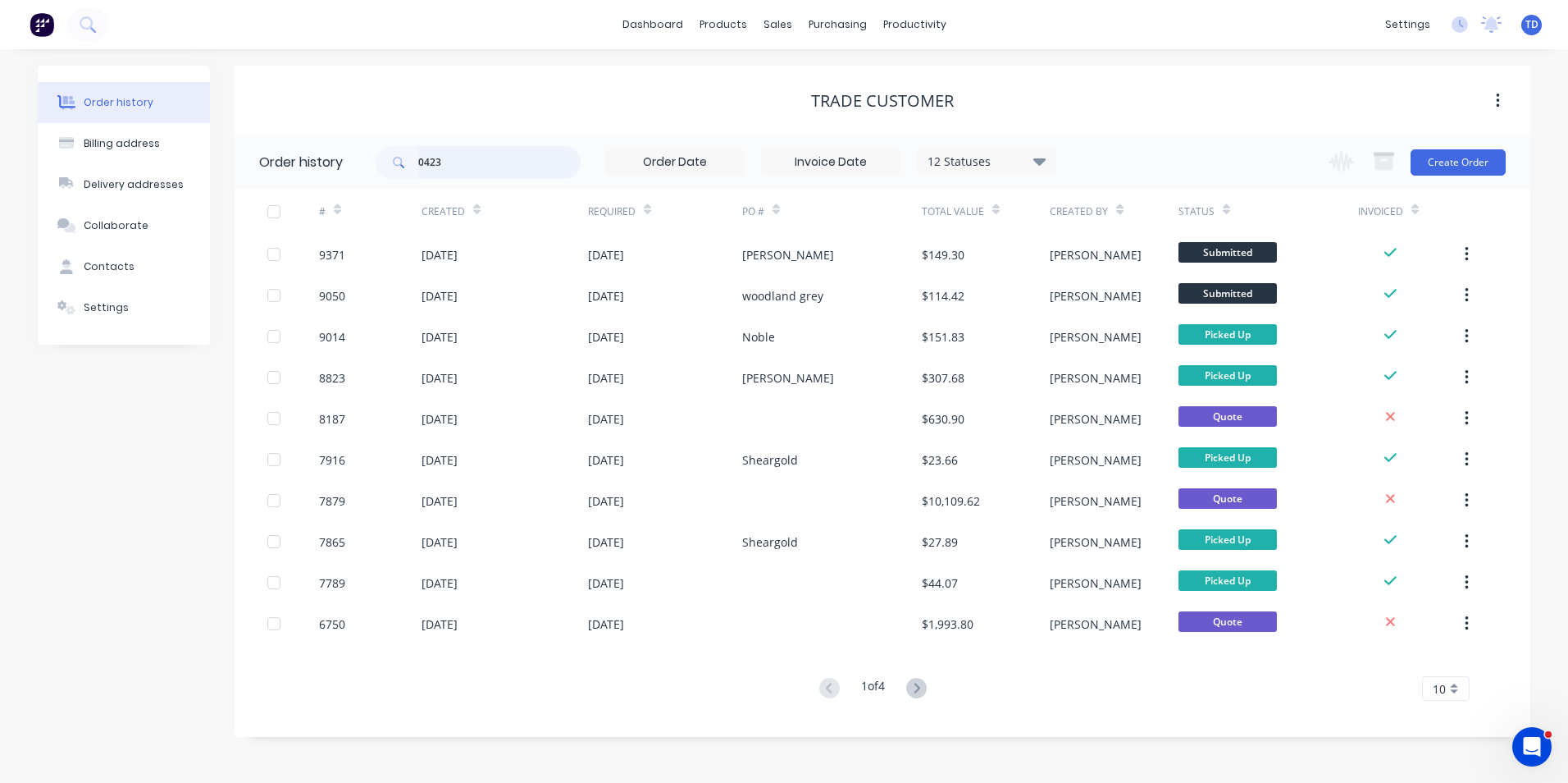
click at [517, 165] on input "0423" at bounding box center [499, 162] width 162 height 33
type input "0"
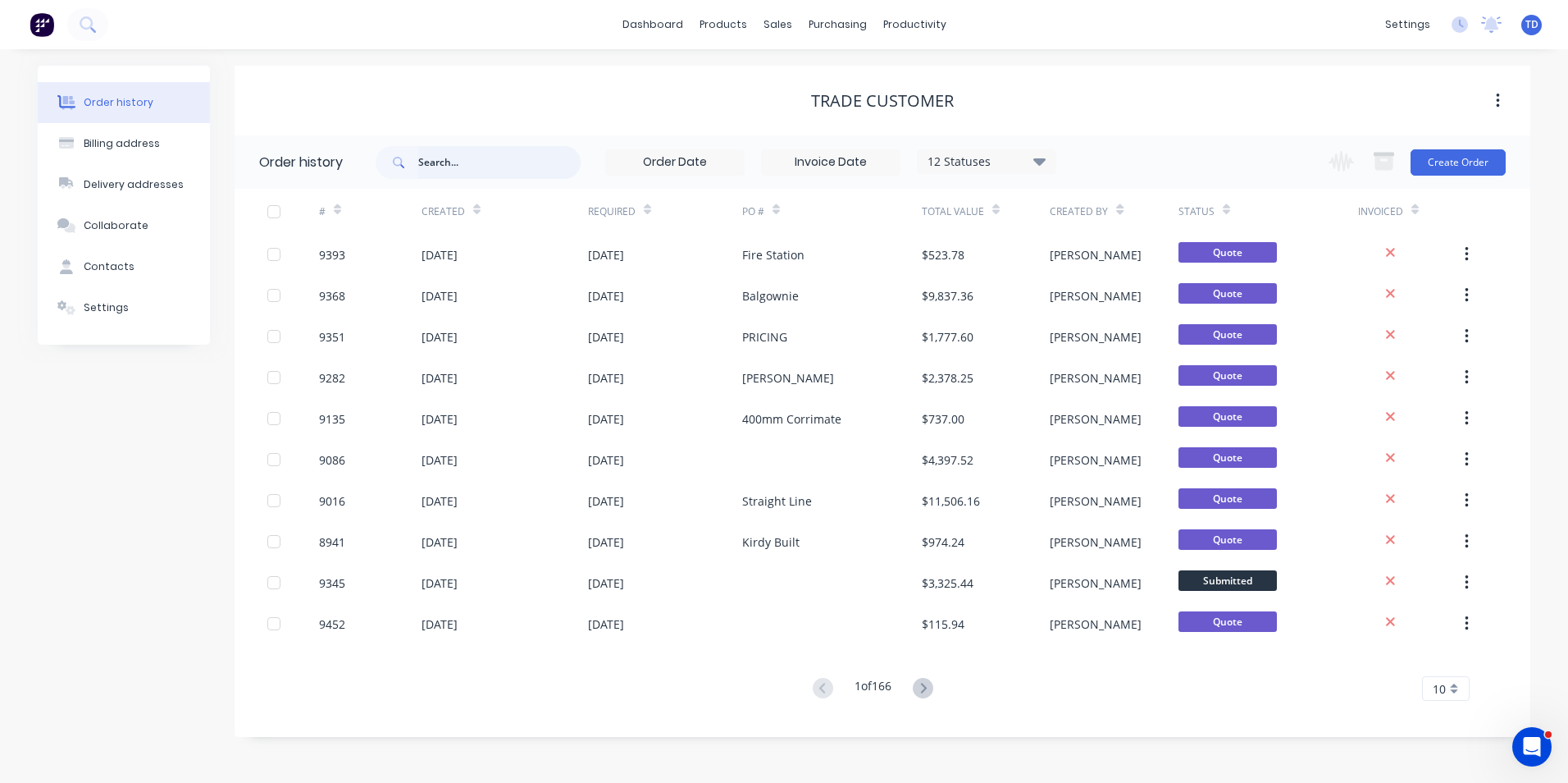
click at [524, 169] on input "text" at bounding box center [499, 162] width 162 height 33
type input "barry"
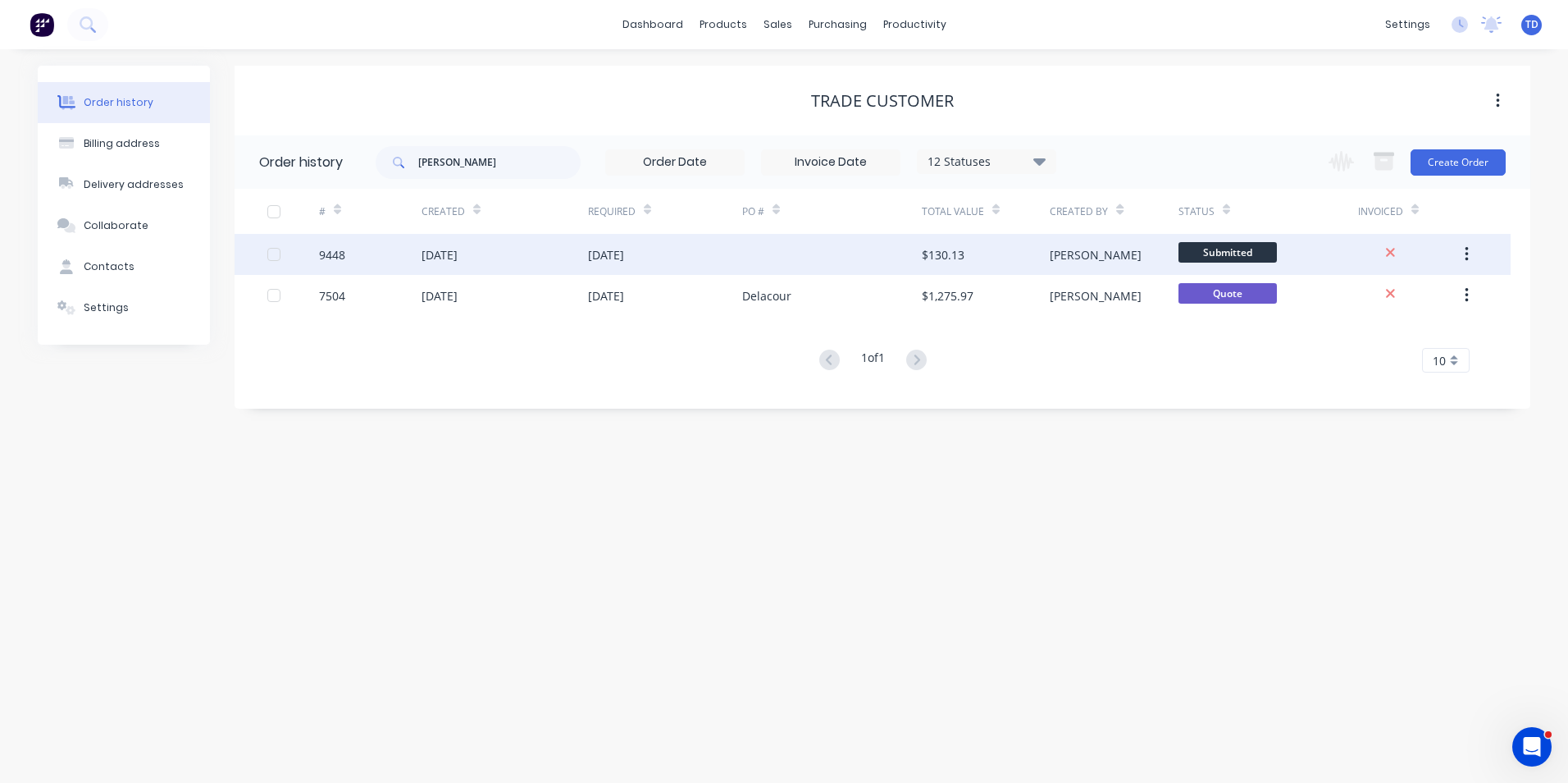
click at [622, 257] on div "[DATE]" at bounding box center [606, 255] width 36 height 17
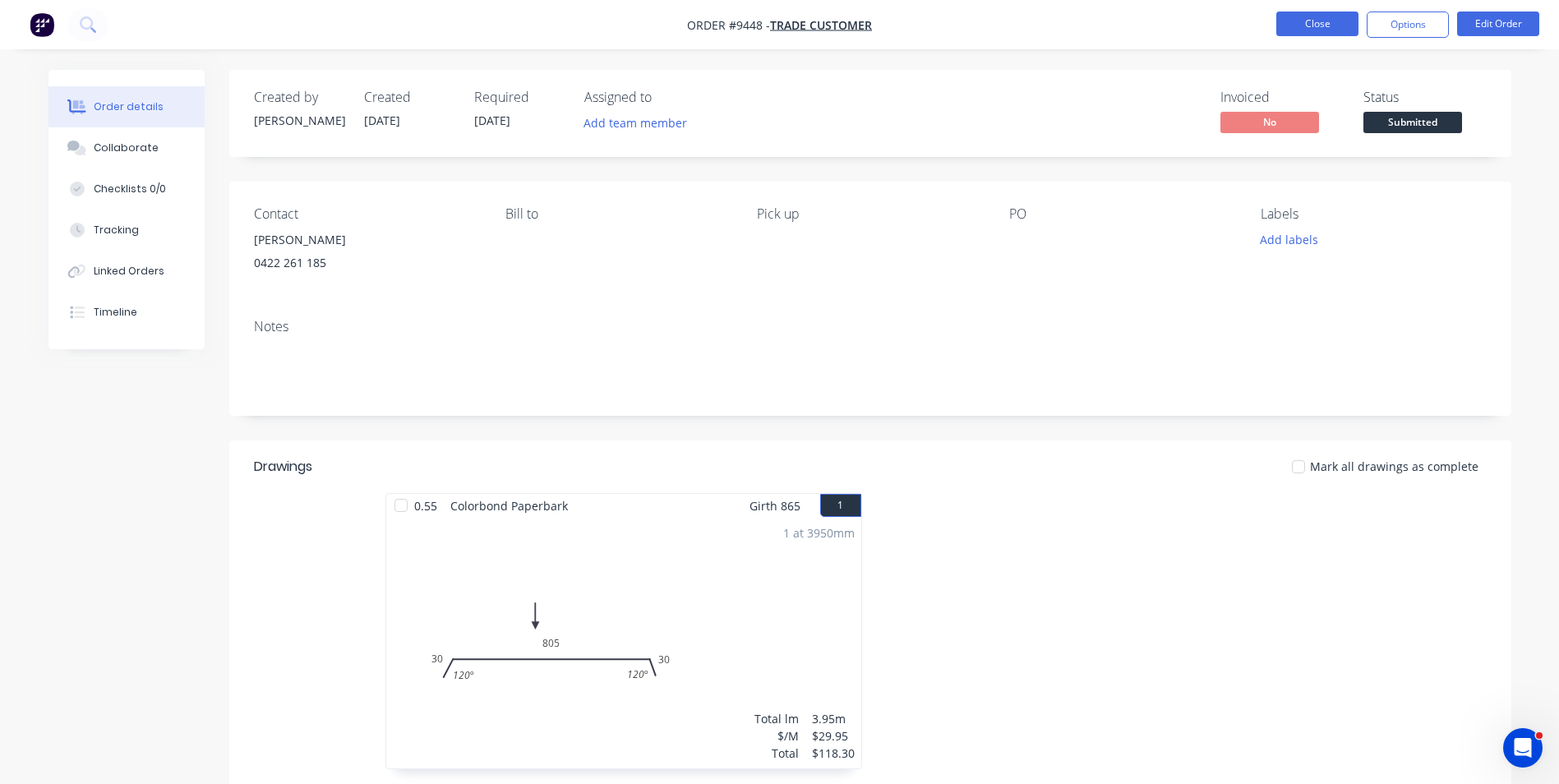
click at [1307, 29] on button "Close" at bounding box center [1318, 24] width 82 height 24
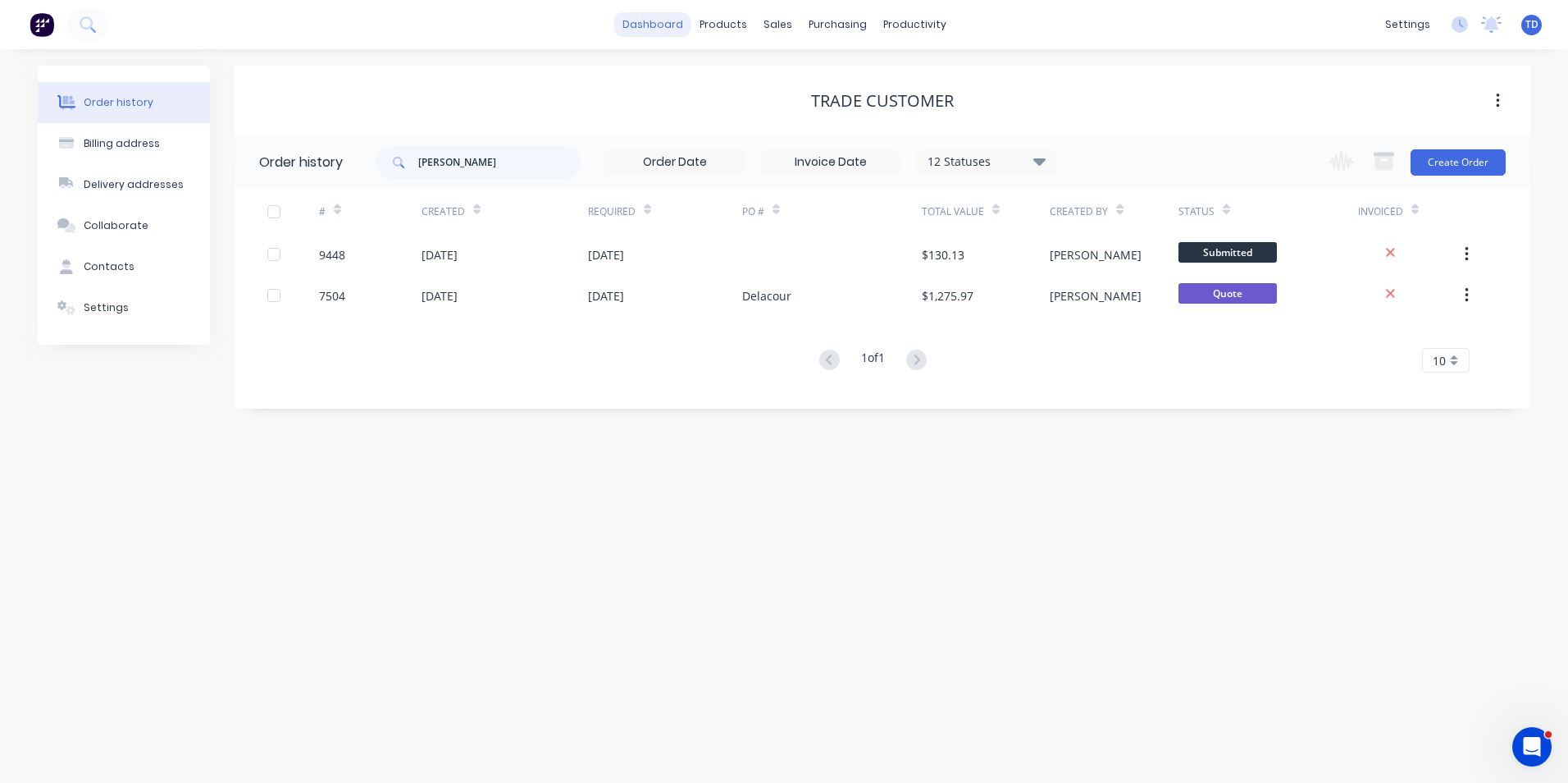
click at [661, 22] on link "dashboard" at bounding box center [653, 24] width 77 height 24
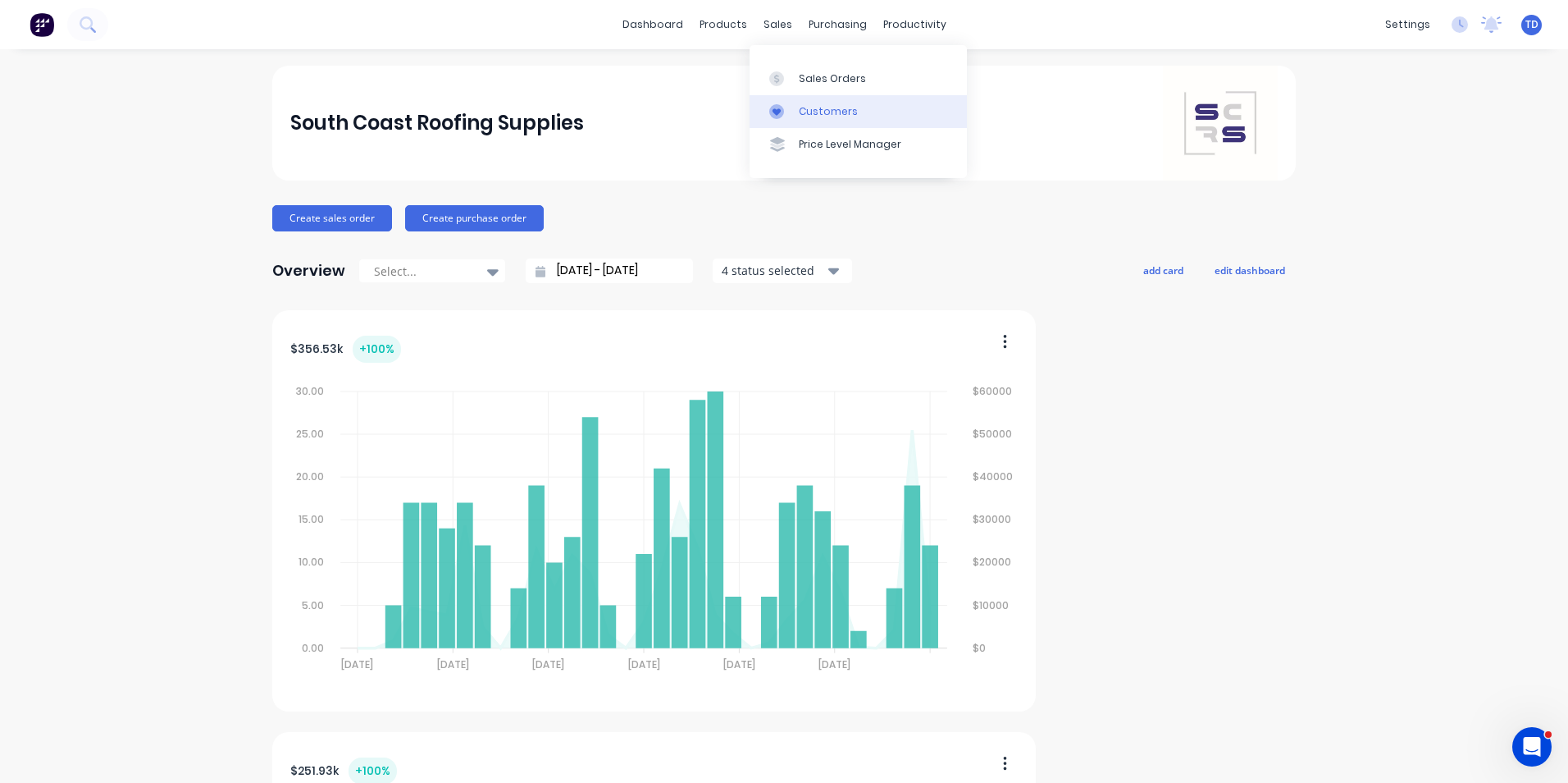
click at [813, 116] on div "Customers" at bounding box center [829, 111] width 59 height 15
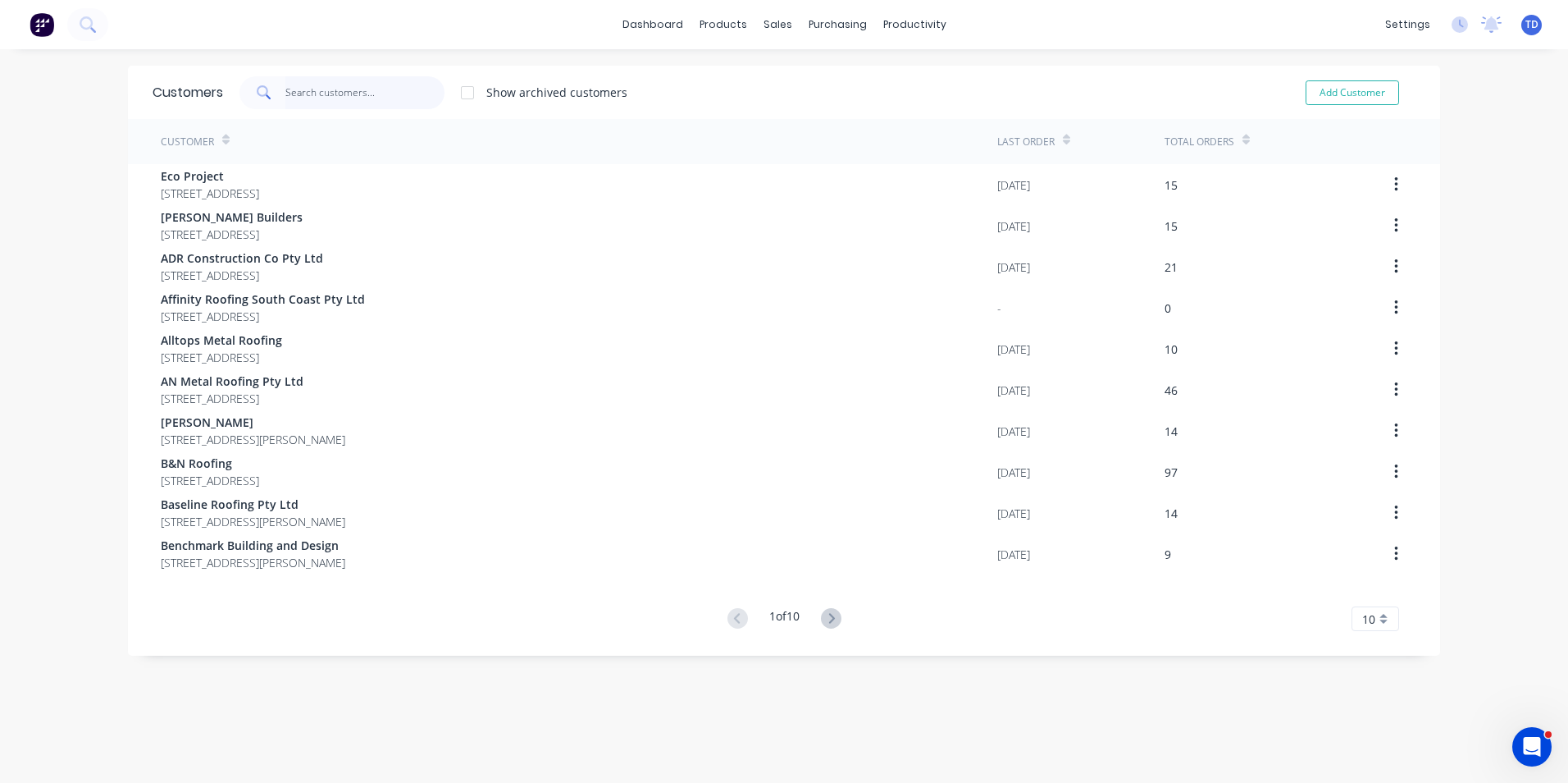
click at [339, 90] on input "text" at bounding box center [365, 93] width 160 height 33
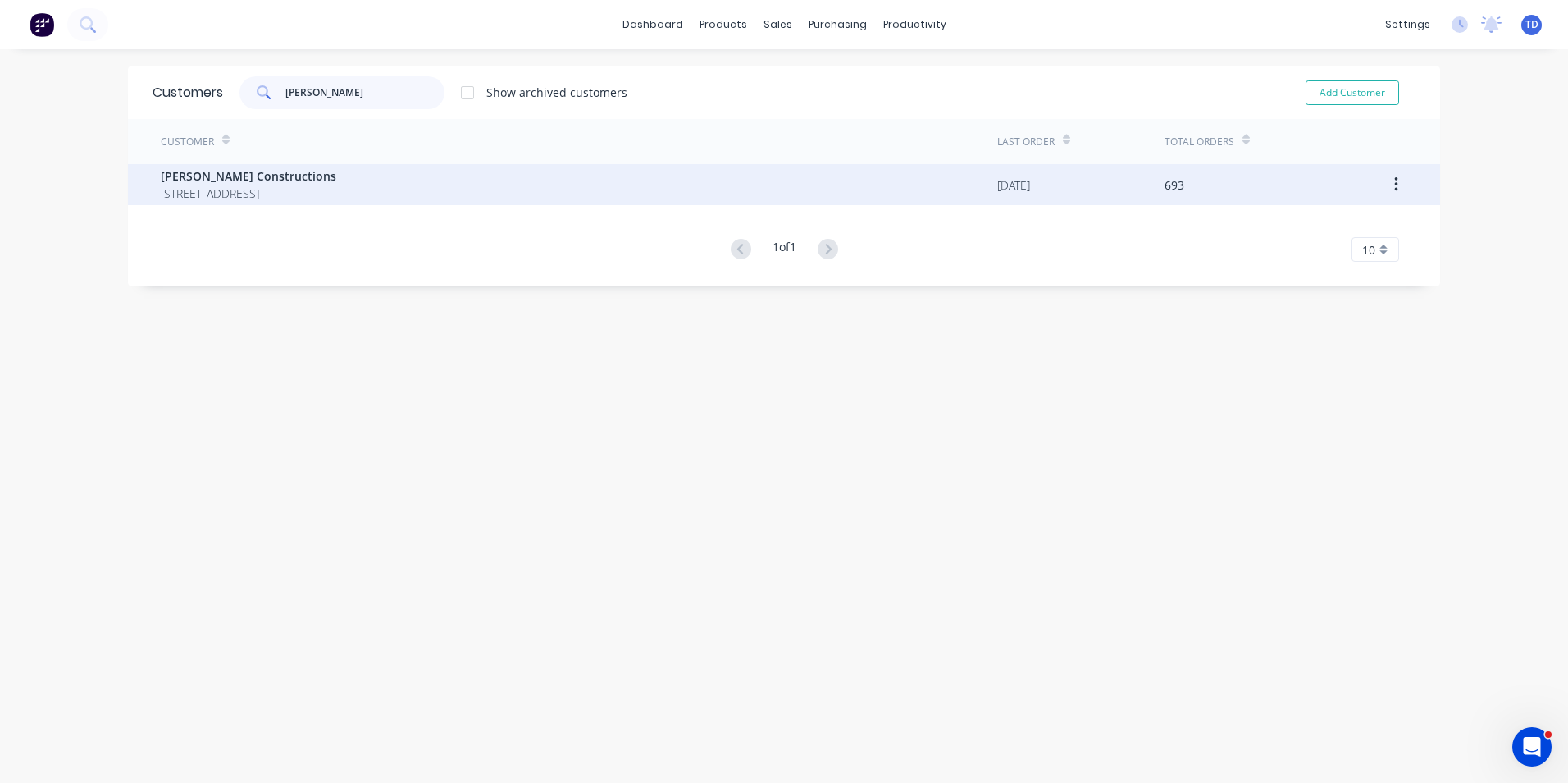
type input "hobbs"
click at [336, 184] on span "12 Park Road St Georges Basin New South Wales 2540" at bounding box center [248, 193] width 175 height 17
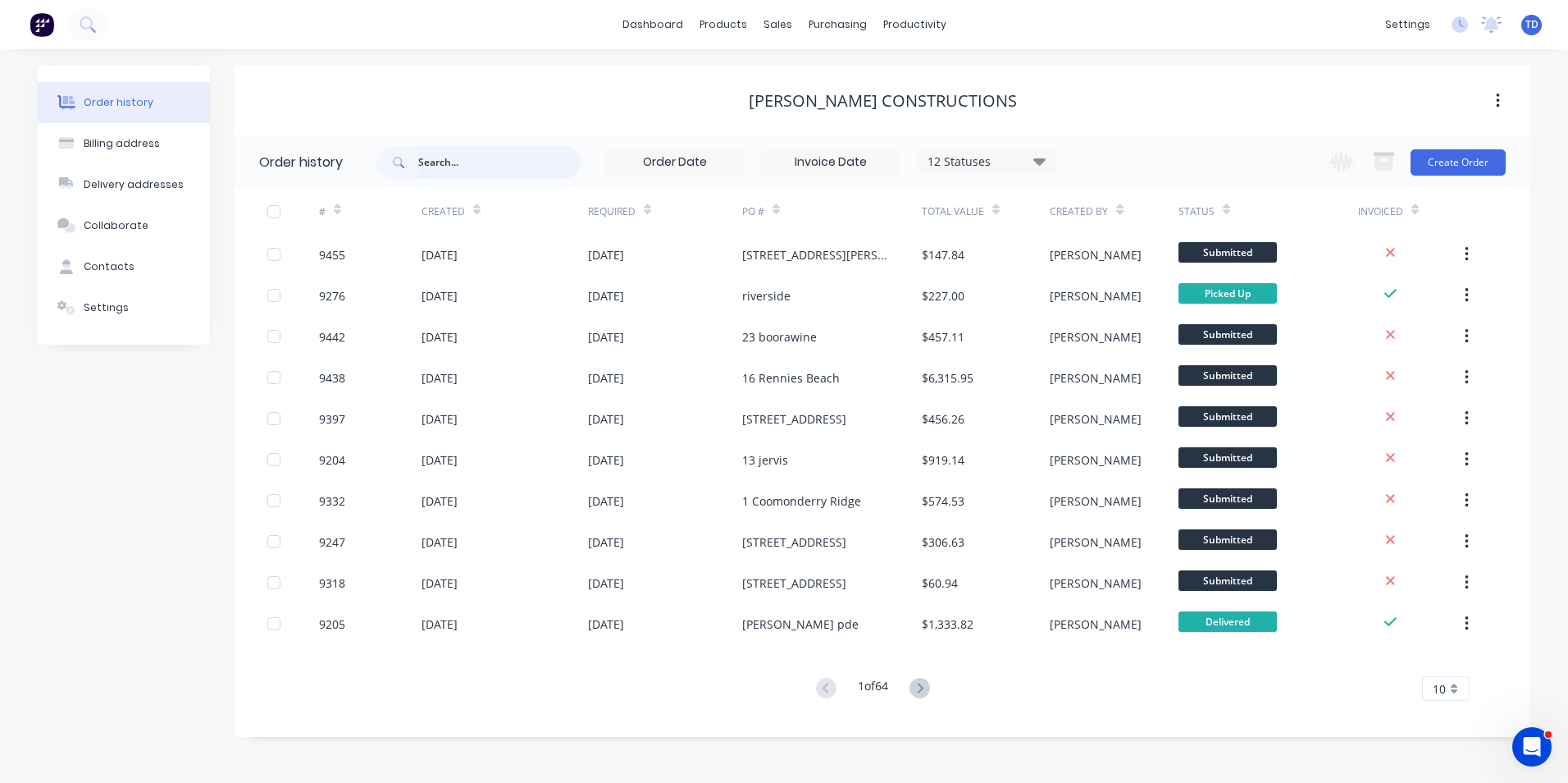
click at [517, 163] on input "text" at bounding box center [499, 162] width 162 height 33
type input "argyle"
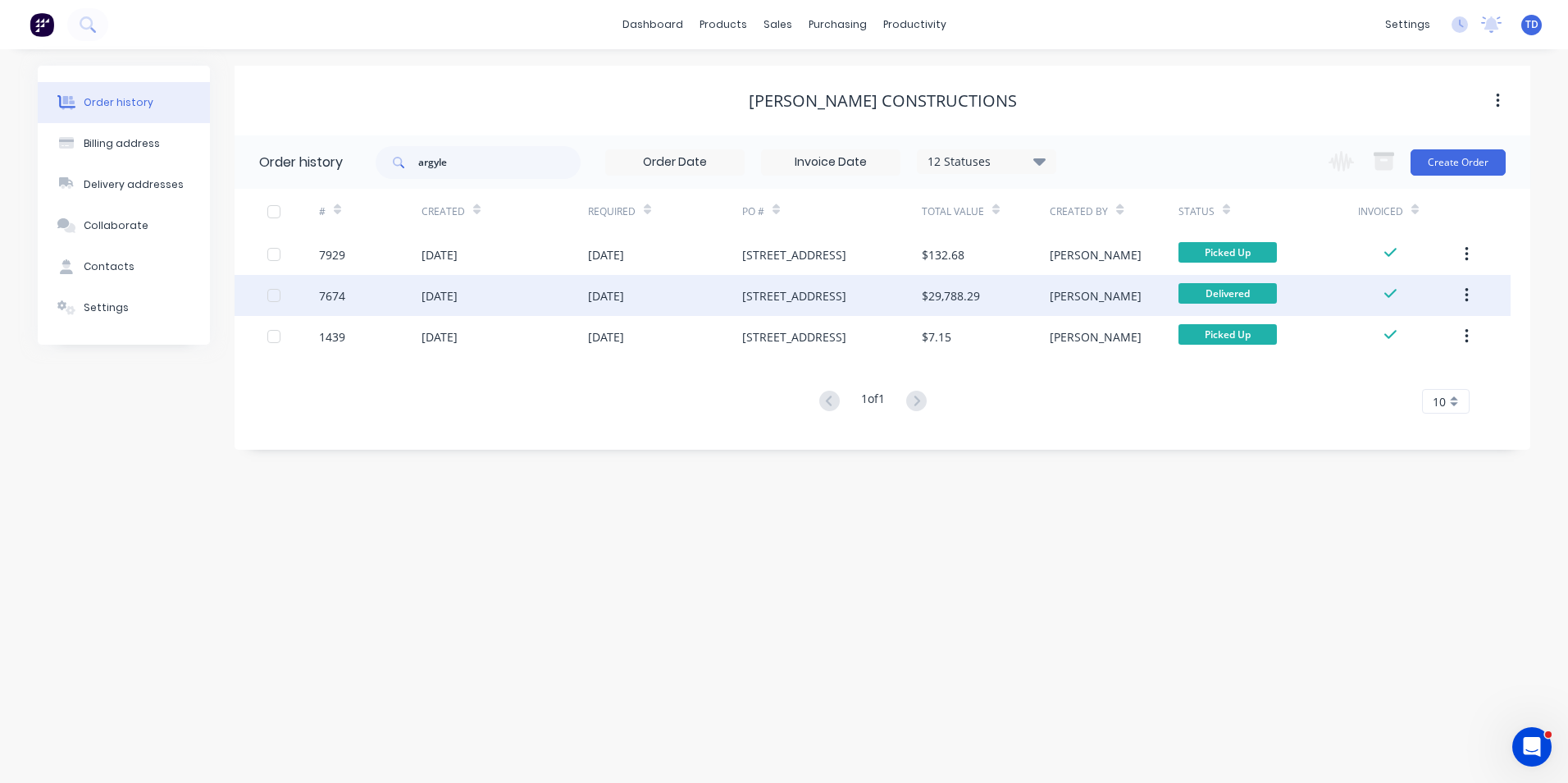
click at [784, 308] on div "4 Argyle Place" at bounding box center [832, 295] width 180 height 41
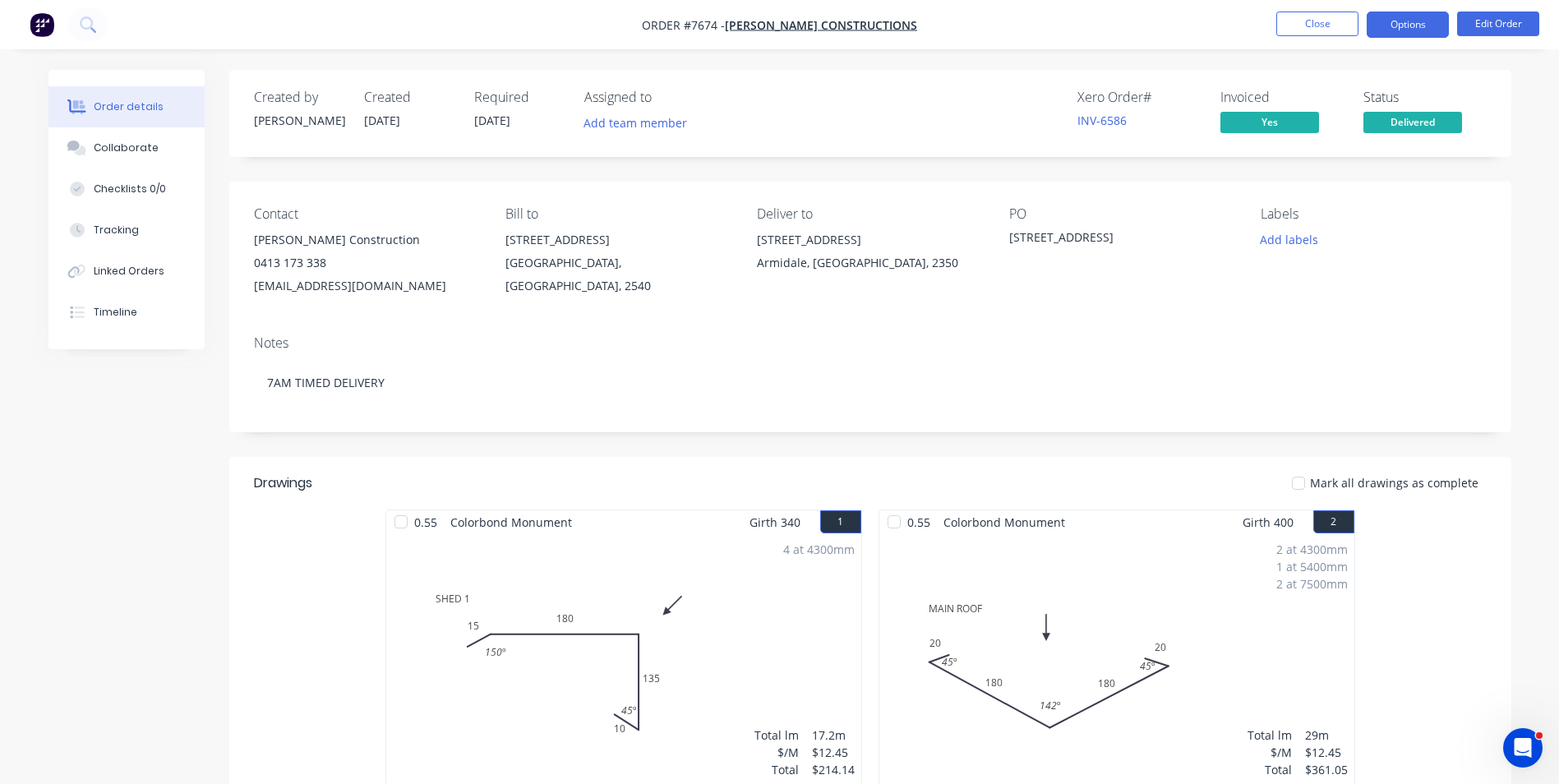
click at [1415, 19] on button "Options" at bounding box center [1408, 24] width 82 height 26
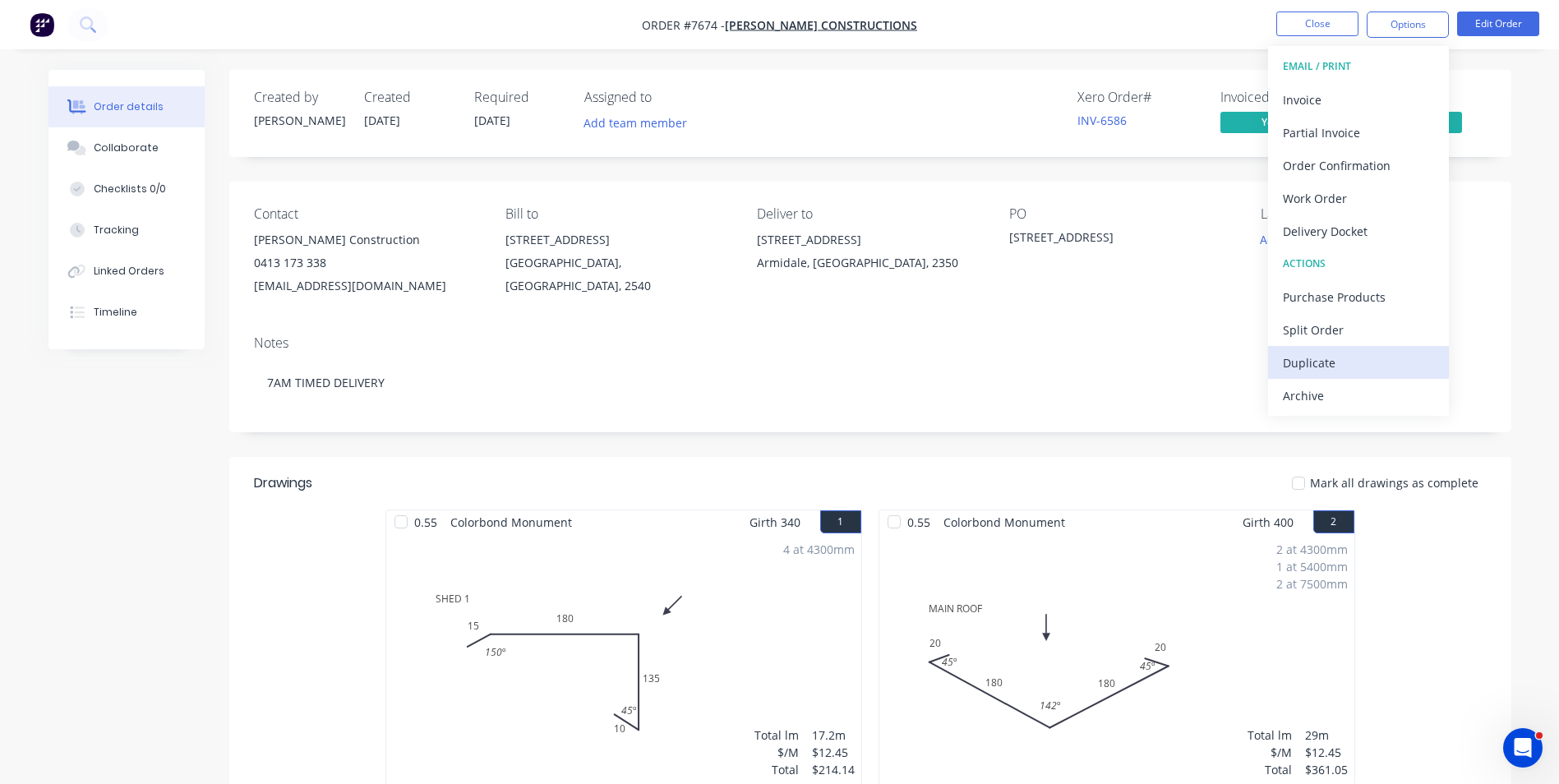
click at [1343, 364] on div "Duplicate" at bounding box center [1358, 362] width 151 height 24
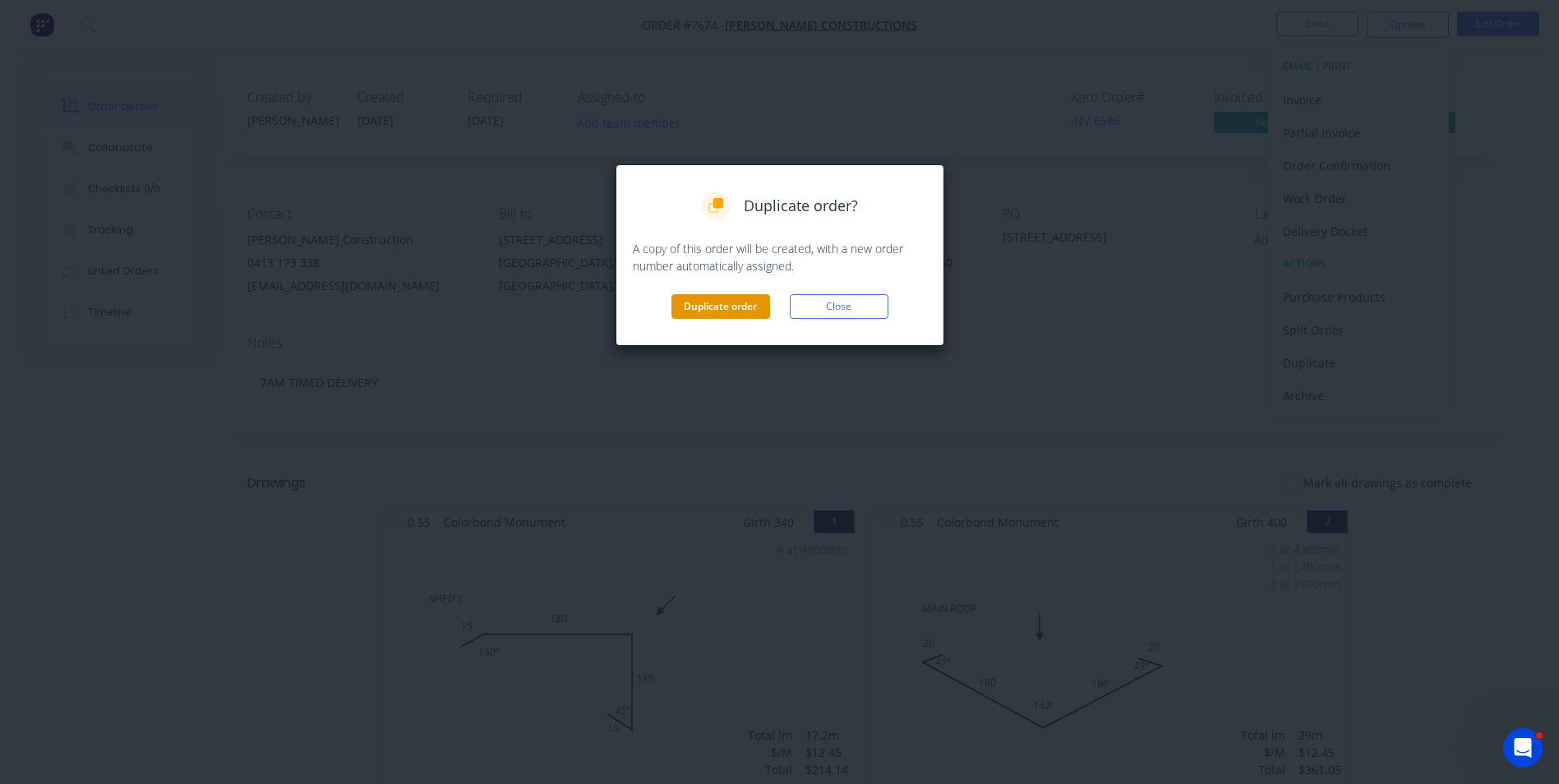
click at [713, 308] on button "Duplicate order" at bounding box center [720, 307] width 99 height 24
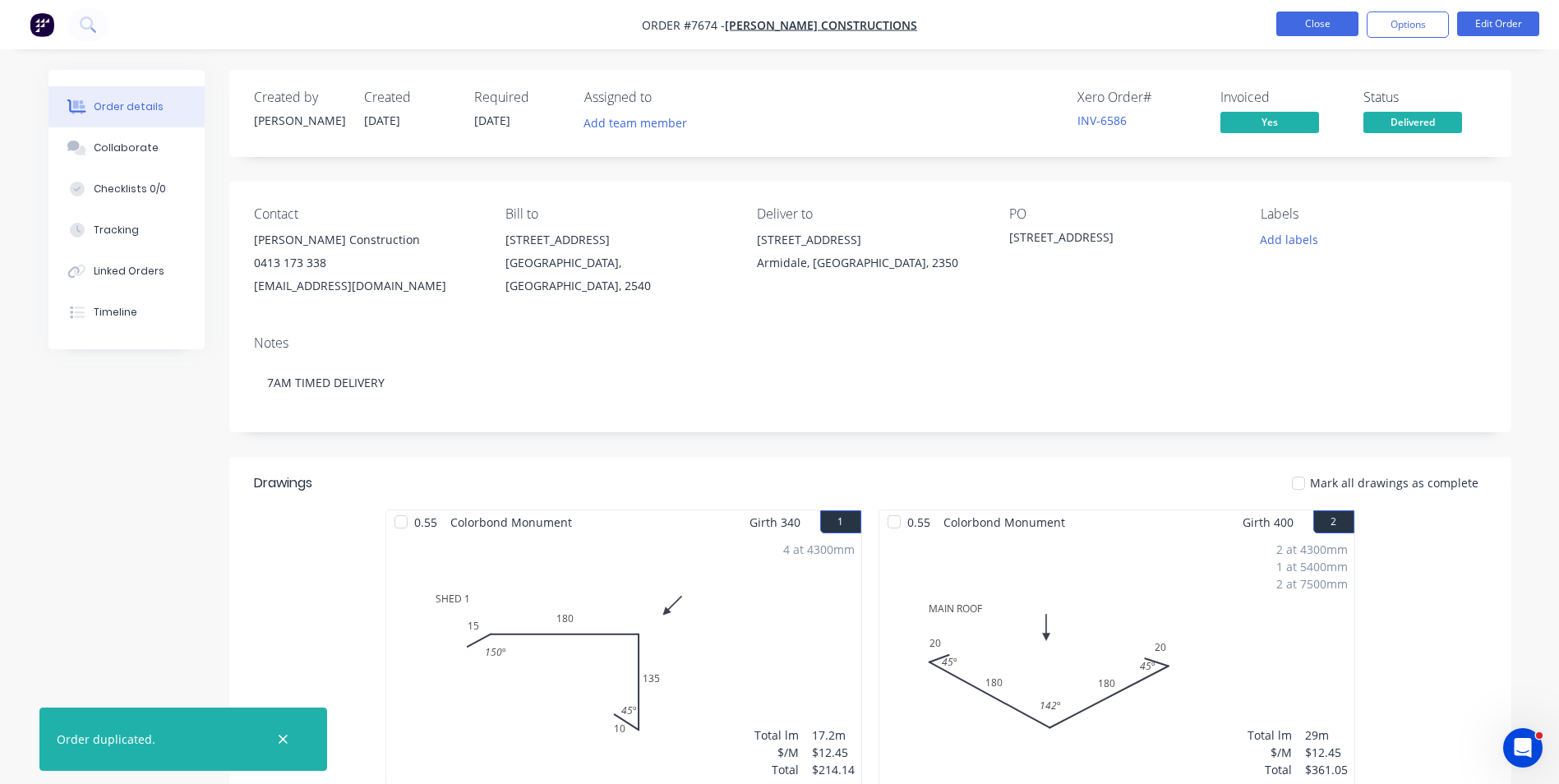
click at [1293, 17] on button "Close" at bounding box center [1318, 24] width 82 height 24
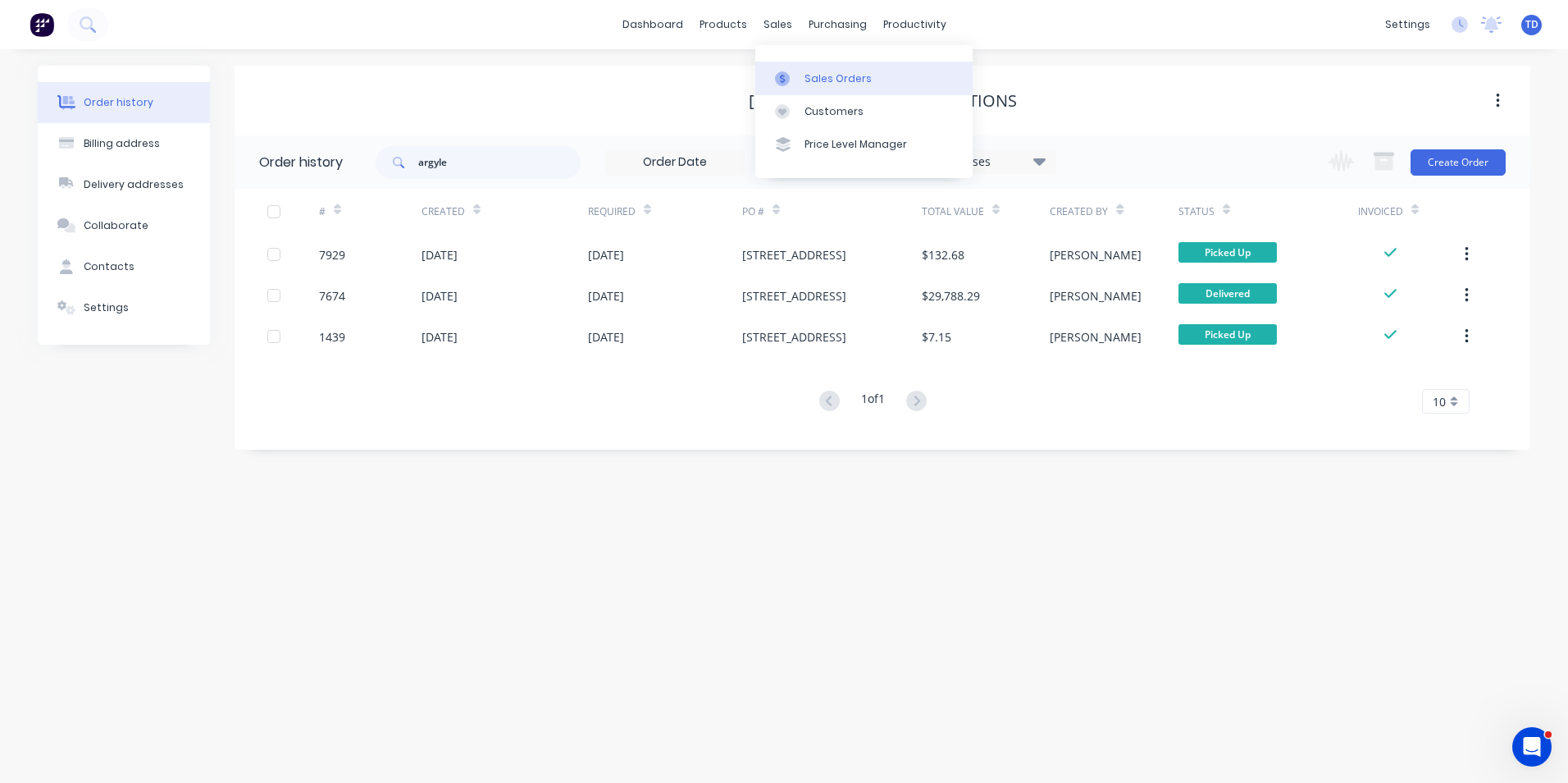
click at [798, 75] on div at bounding box center [787, 79] width 24 height 15
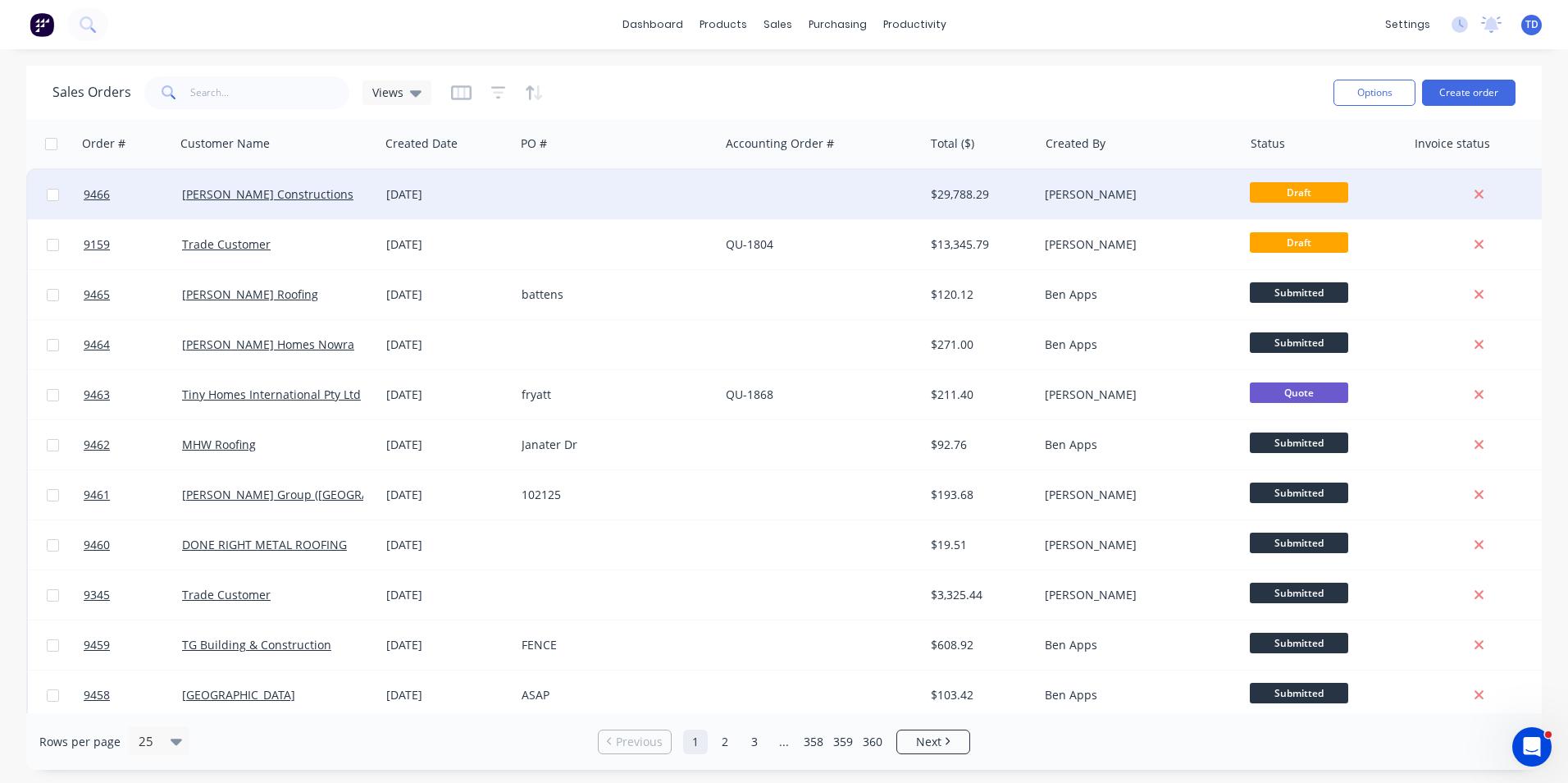
click at [635, 198] on div at bounding box center [617, 195] width 204 height 49
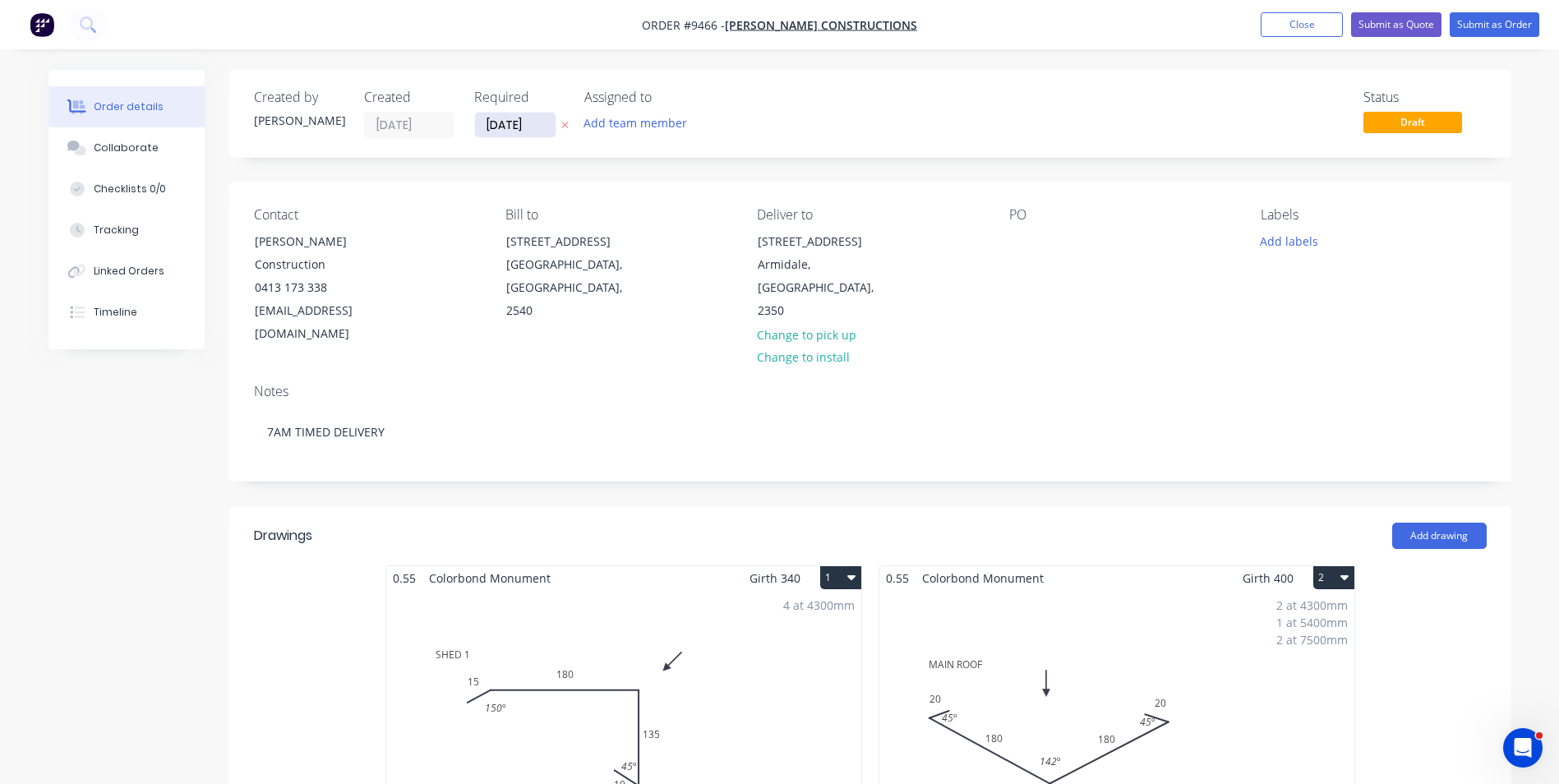
click at [544, 123] on input "[DATE]" at bounding box center [515, 125] width 80 height 24
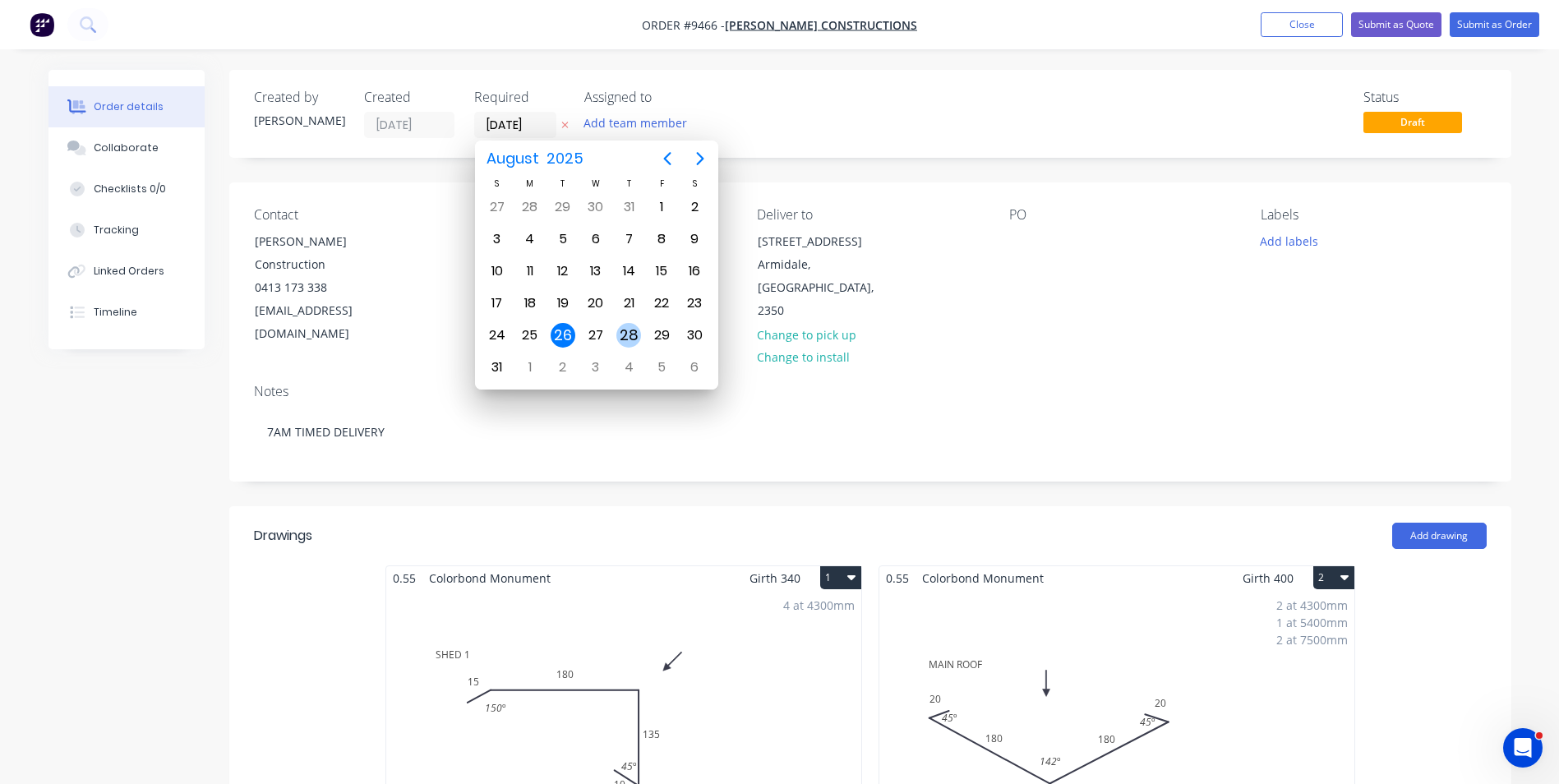
click at [627, 330] on div "28" at bounding box center [629, 335] width 24 height 24
type input "28/08/25"
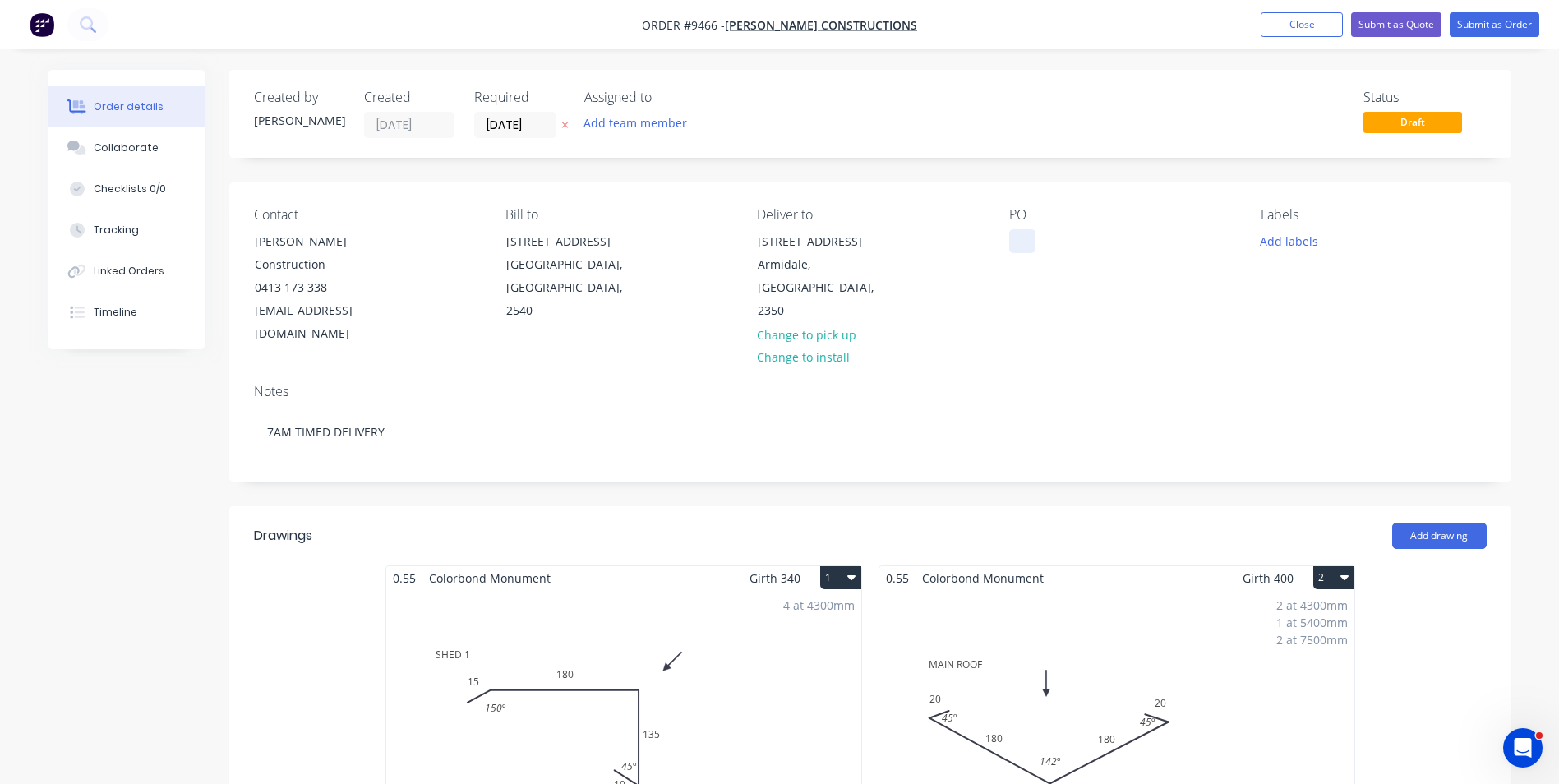
click at [1020, 235] on div at bounding box center [1022, 240] width 26 height 24
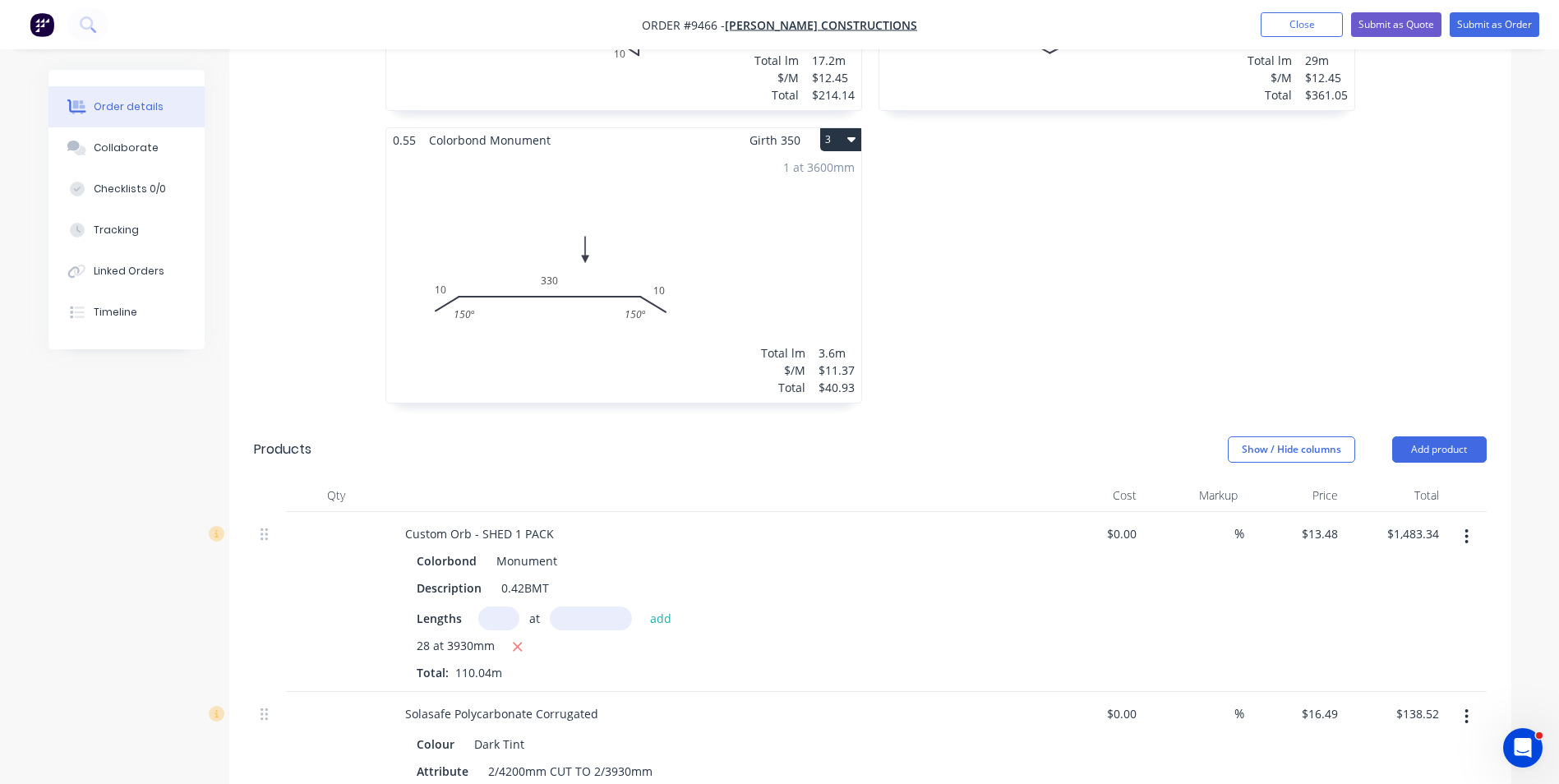
scroll to position [739, 0]
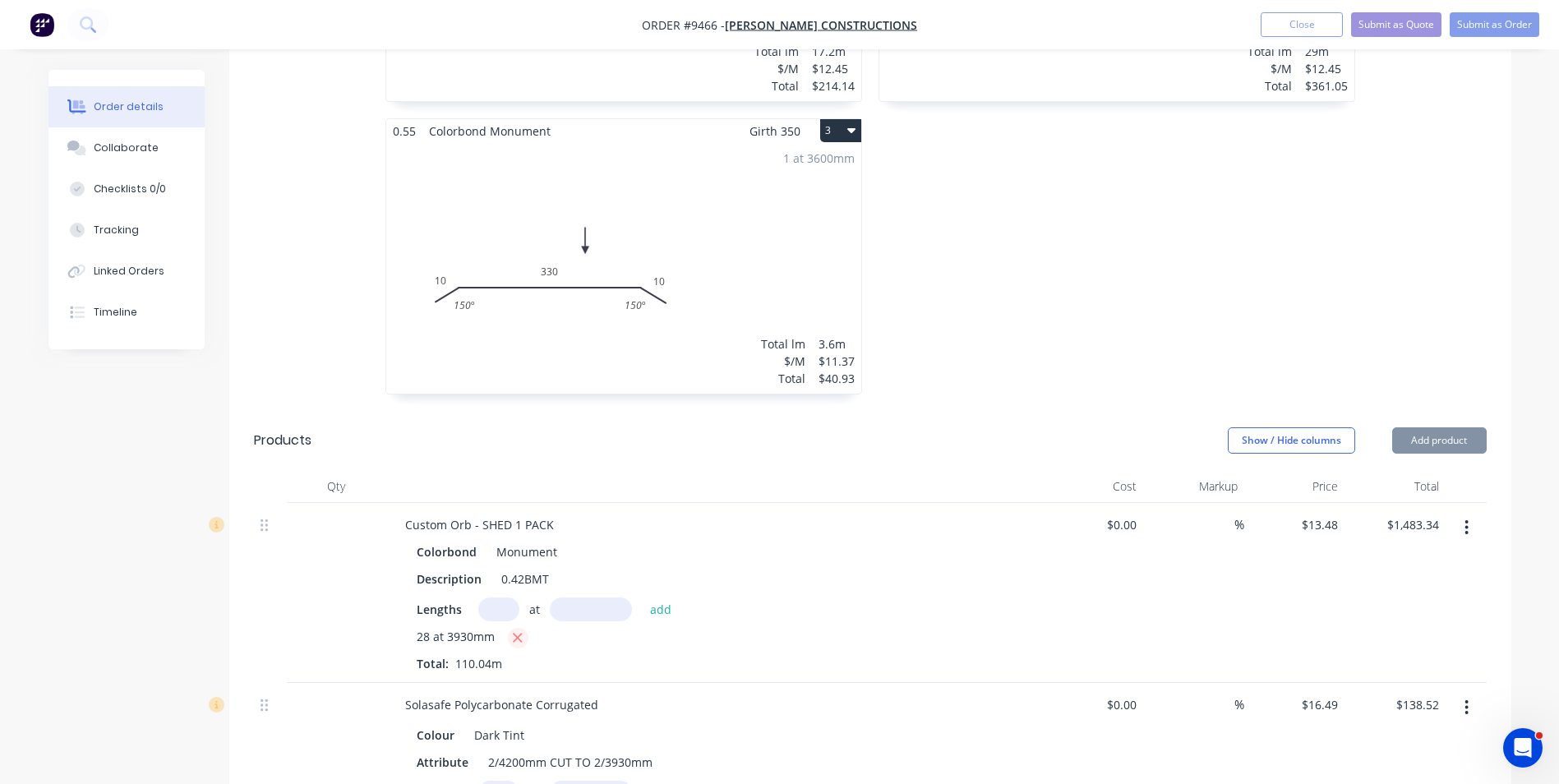
click at [516, 634] on icon "button" at bounding box center [518, 638] width 9 height 9
type input "$0.00"
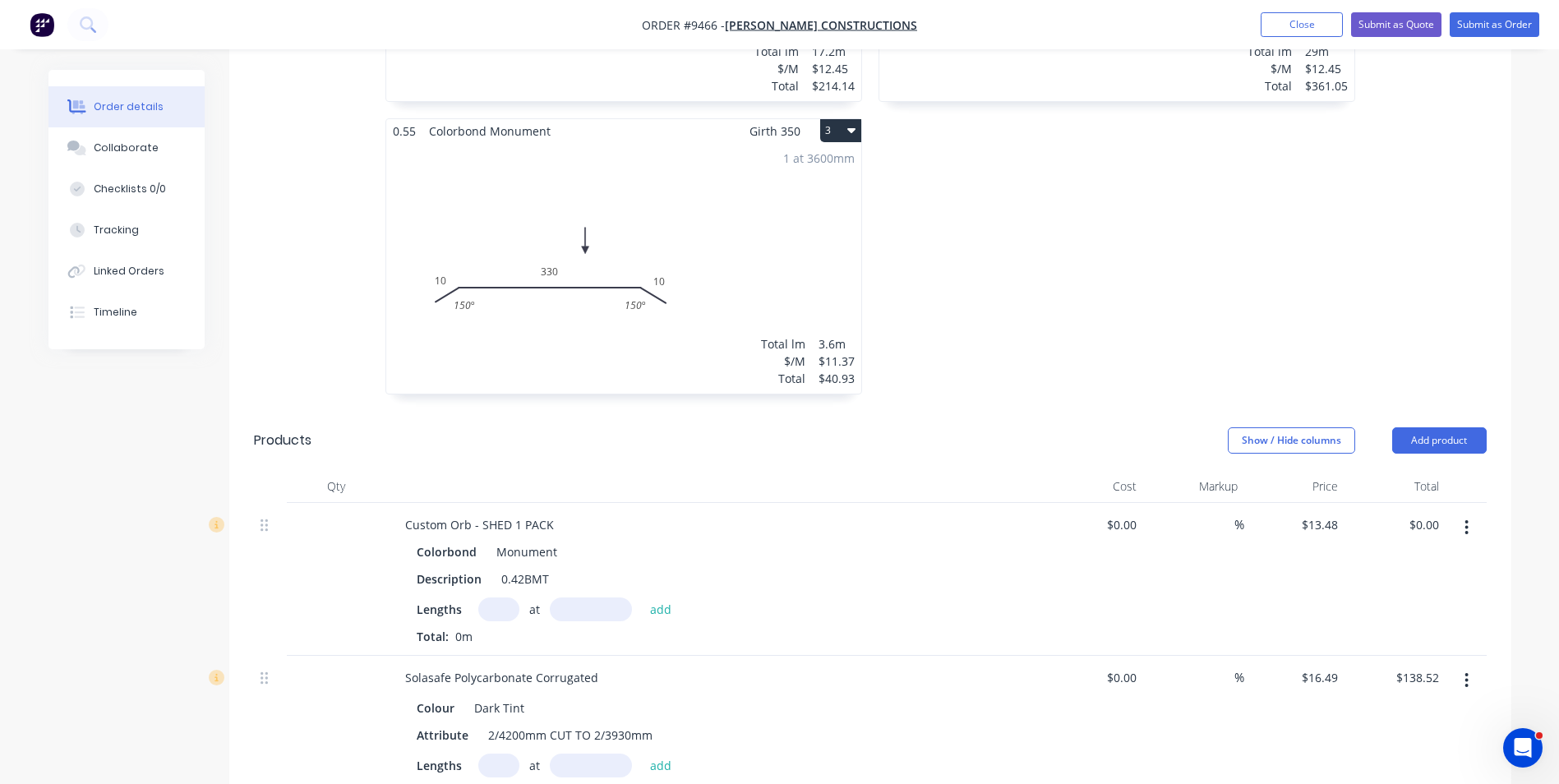
click at [499, 597] on input "text" at bounding box center [498, 608] width 41 height 24
type input "28"
type input "3985"
click at [642, 597] on button "add" at bounding box center [661, 607] width 38 height 22
type input "$1,504.10"
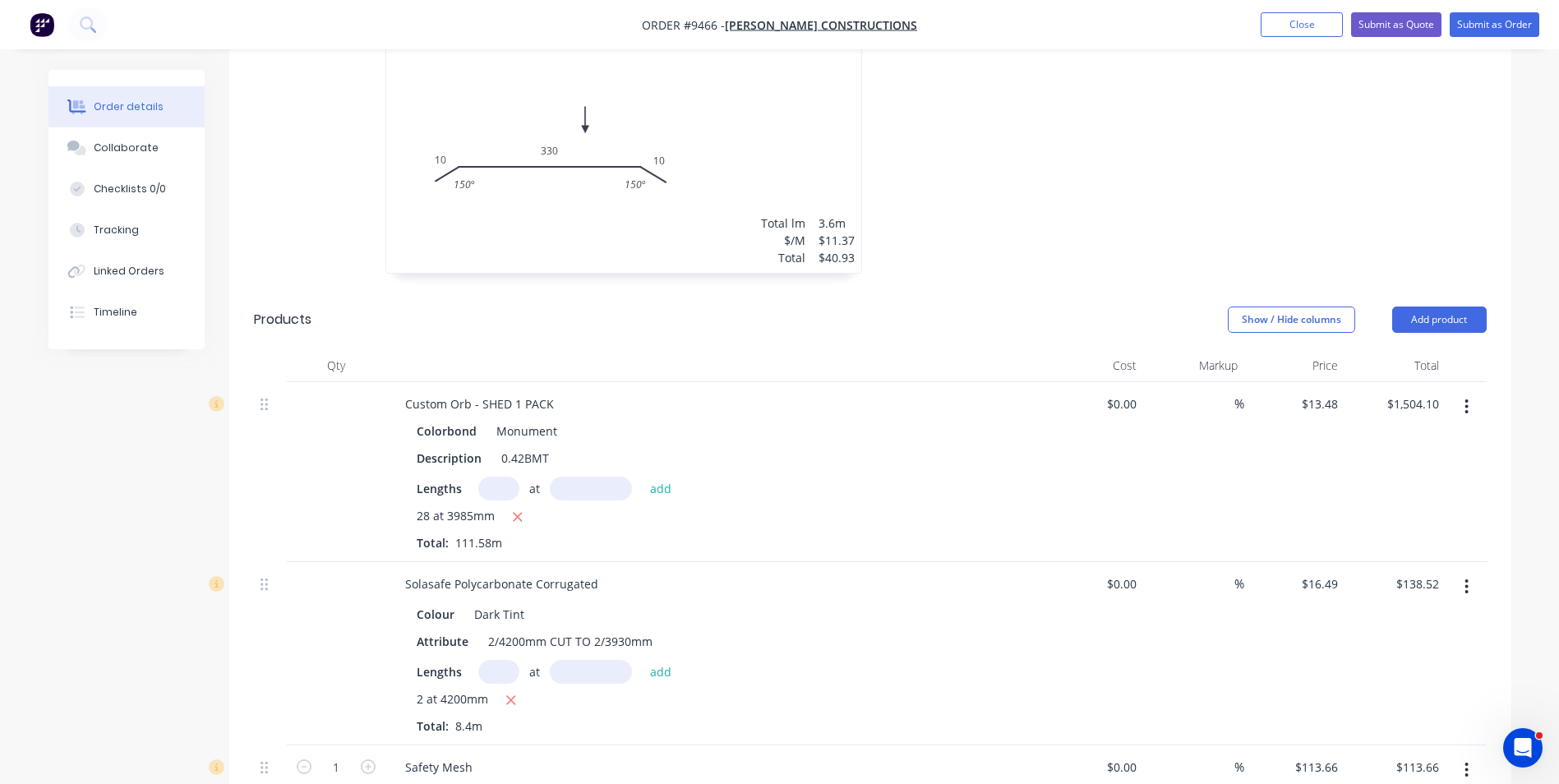
scroll to position [904, 0]
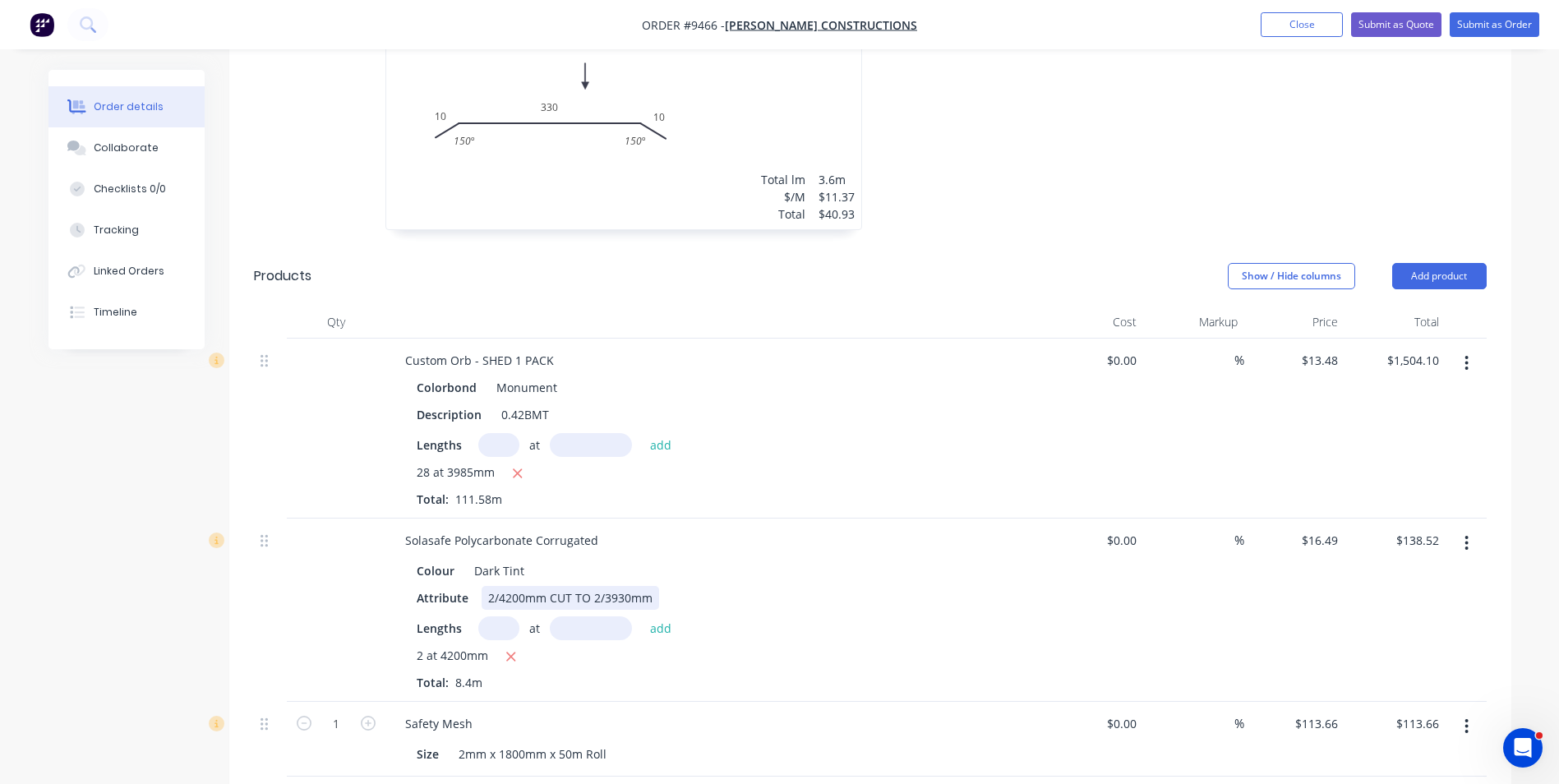
click at [618, 586] on div "2/4200mm CUT TO 2/3930mm" at bounding box center [570, 597] width 177 height 24
click at [666, 647] on div "2 at 4200mm" at bounding box center [714, 656] width 595 height 20
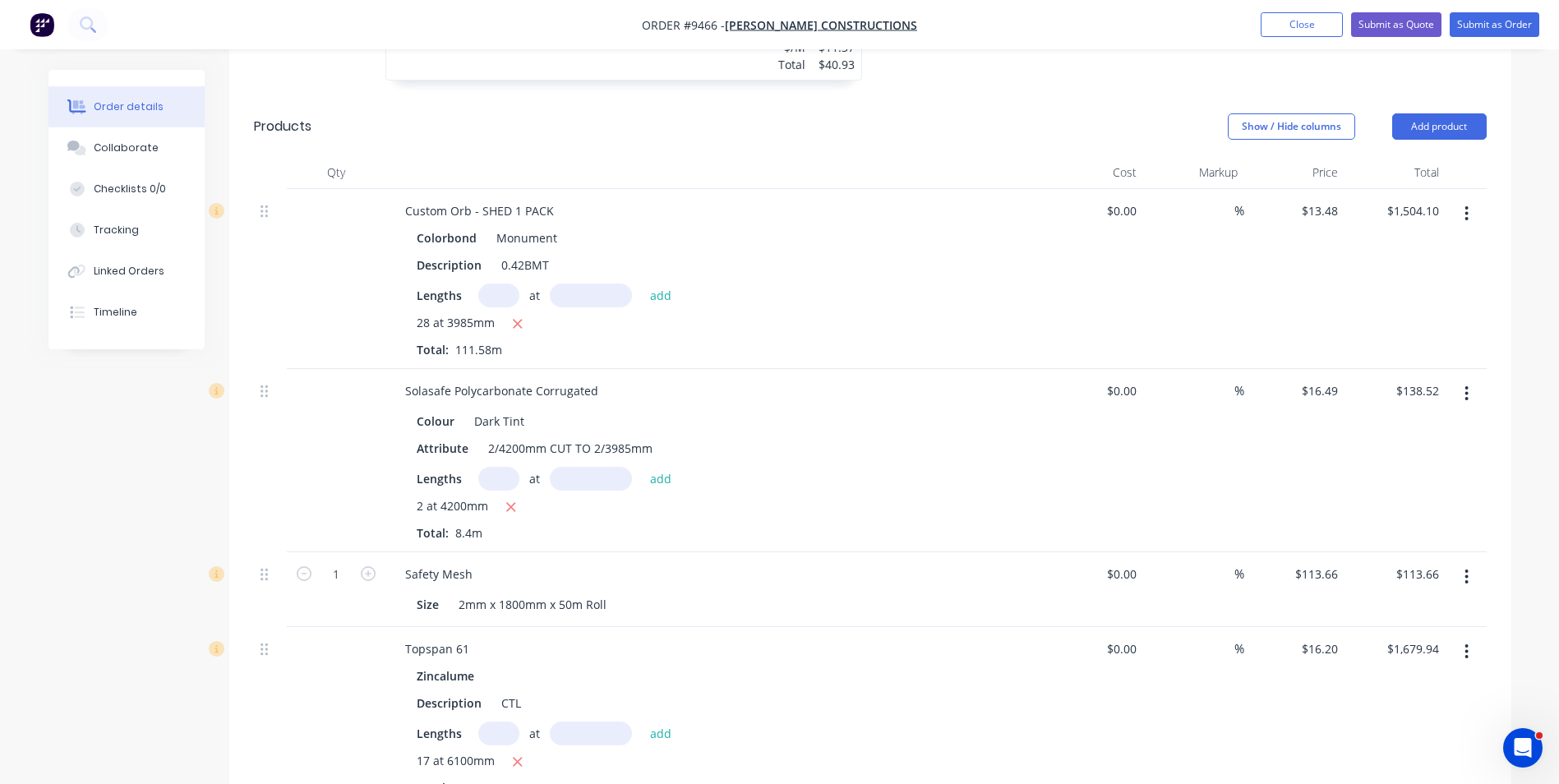
scroll to position [1068, 0]
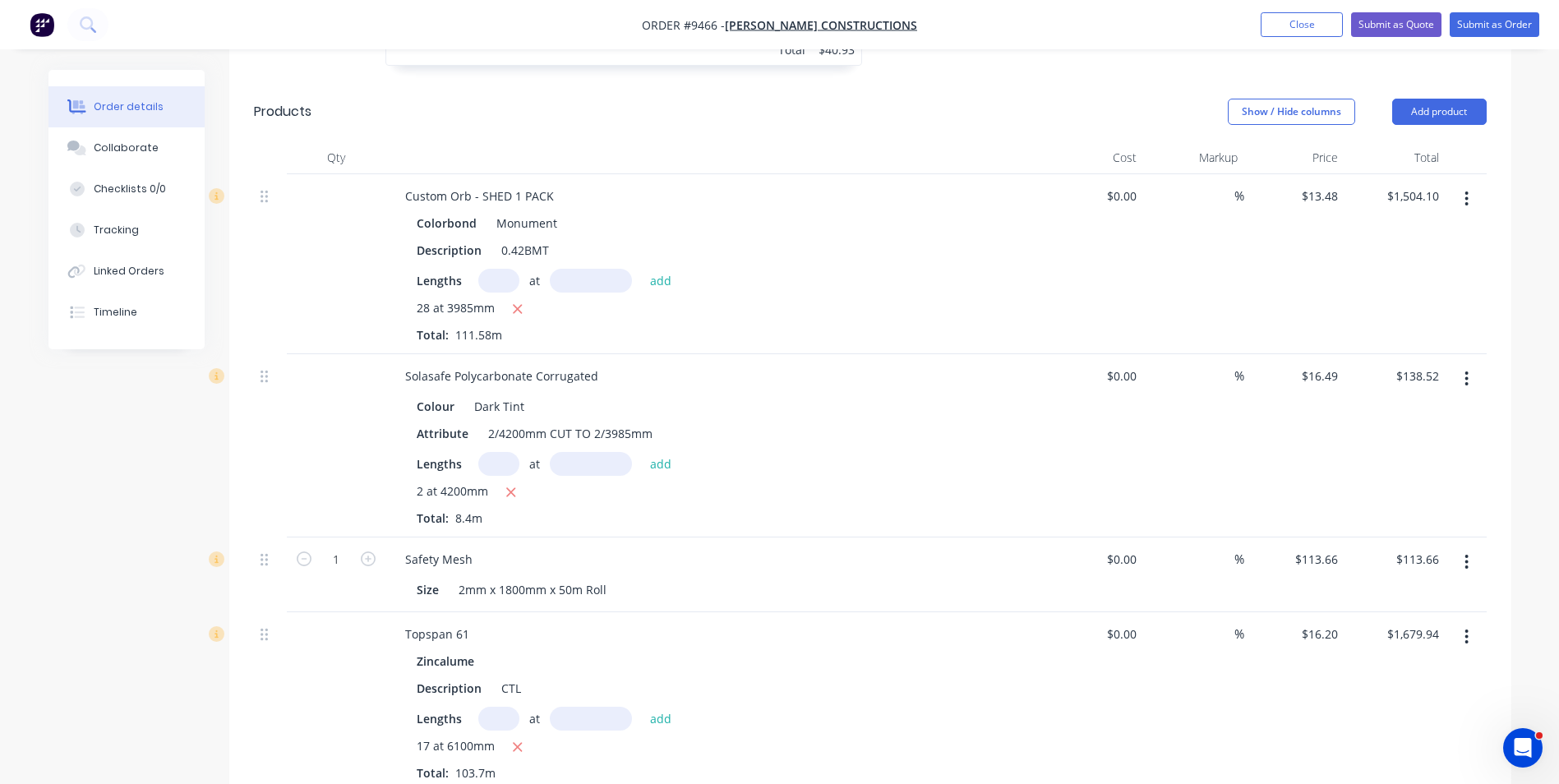
click at [1465, 553] on icon "button" at bounding box center [1466, 562] width 4 height 18
click at [1359, 691] on div "Delete" at bounding box center [1409, 703] width 127 height 24
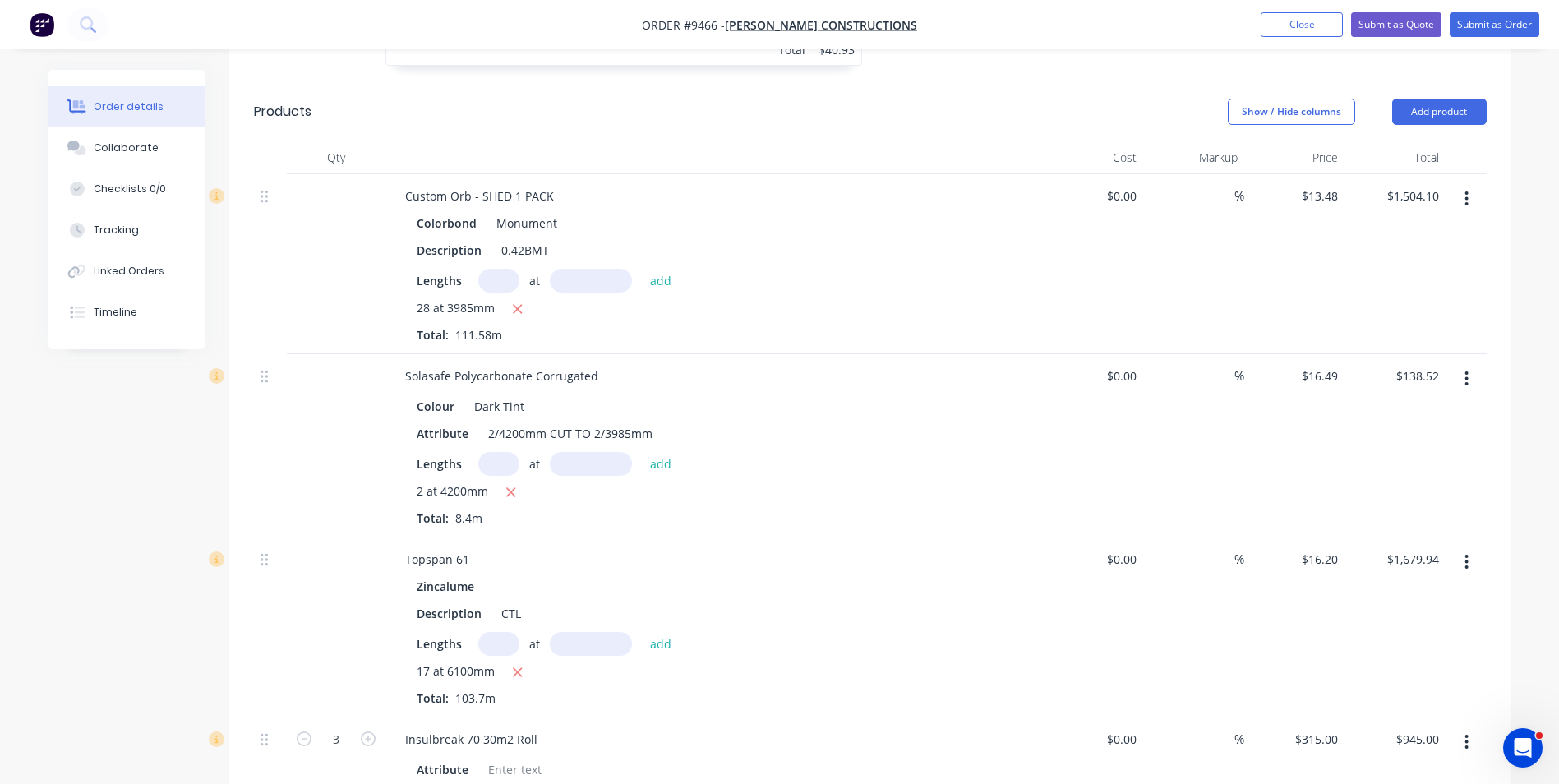
drag, startPoint x: 1464, startPoint y: 516, endPoint x: 1462, endPoint y: 525, distance: 9.2
click at [1464, 547] on button "button" at bounding box center [1466, 562] width 38 height 30
drag, startPoint x: 1380, startPoint y: 651, endPoint x: 1231, endPoint y: 579, distance: 165.5
click at [1378, 691] on div "Delete" at bounding box center [1409, 703] width 127 height 24
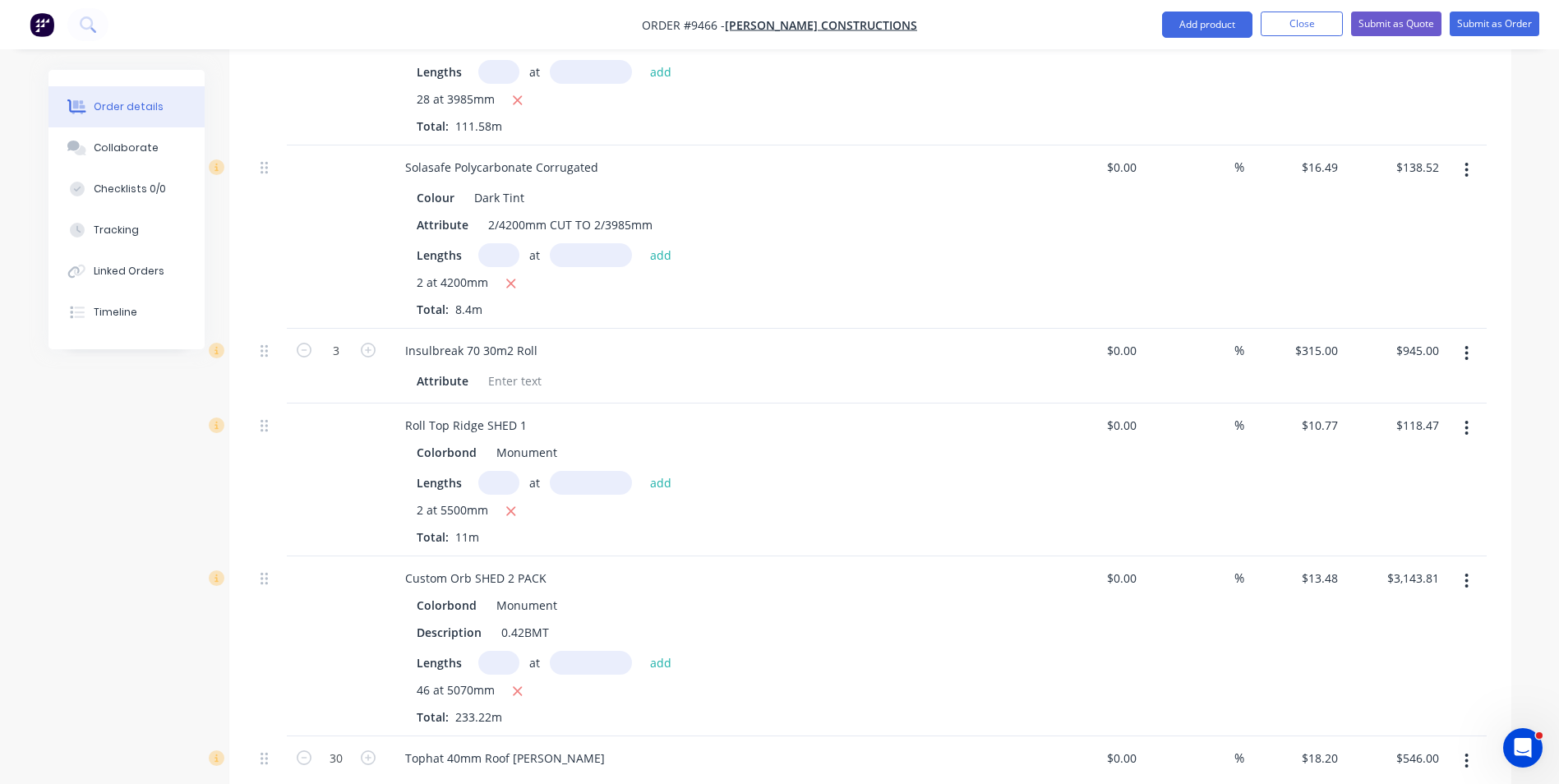
scroll to position [1315, 0]
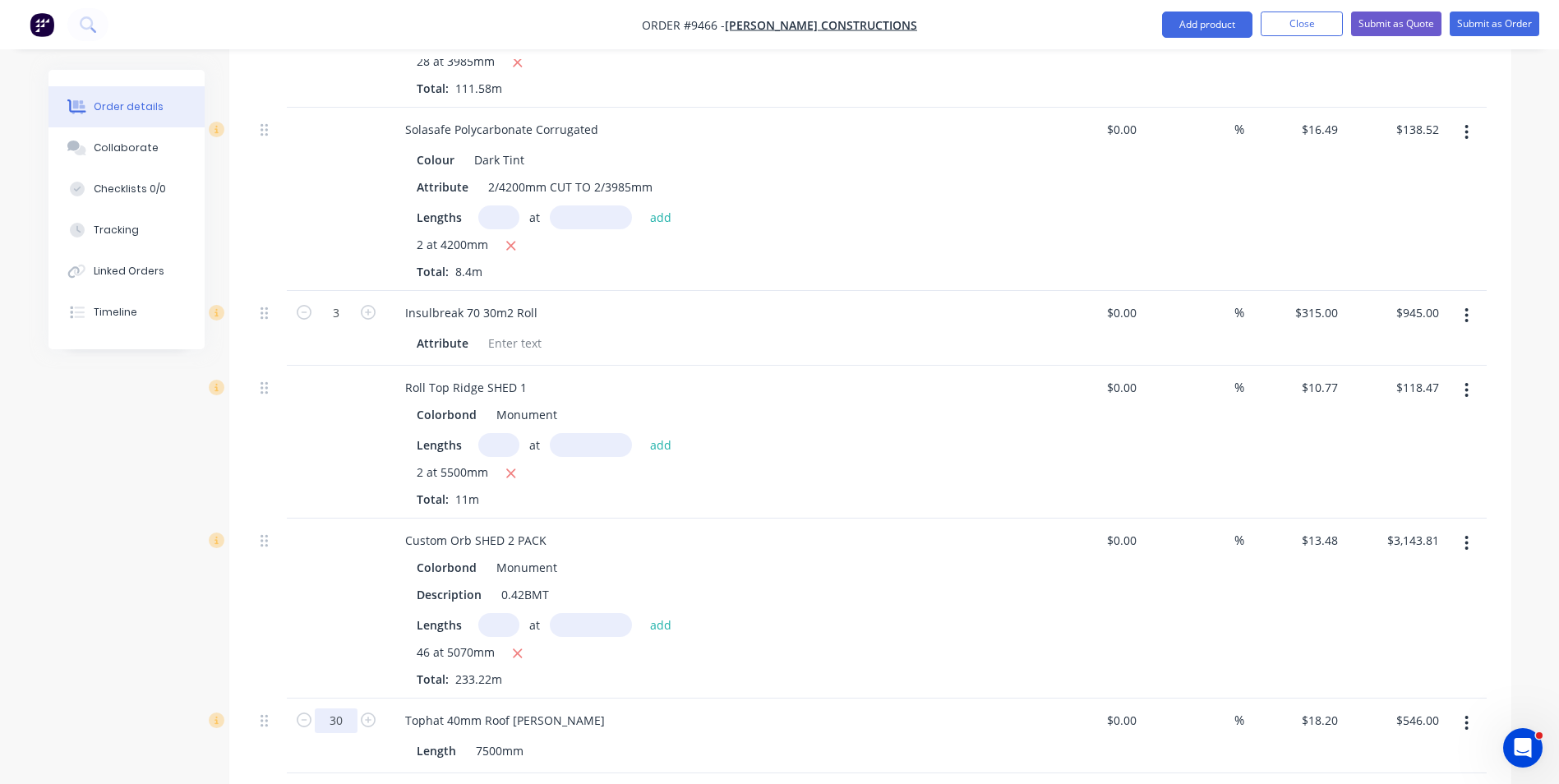
click at [348, 325] on input "30" at bounding box center [336, 313] width 43 height 24
type input "20"
type input "$364.00"
click at [628, 708] on div "Tophat 40mm Roof Batten" at bounding box center [713, 719] width 644 height 24
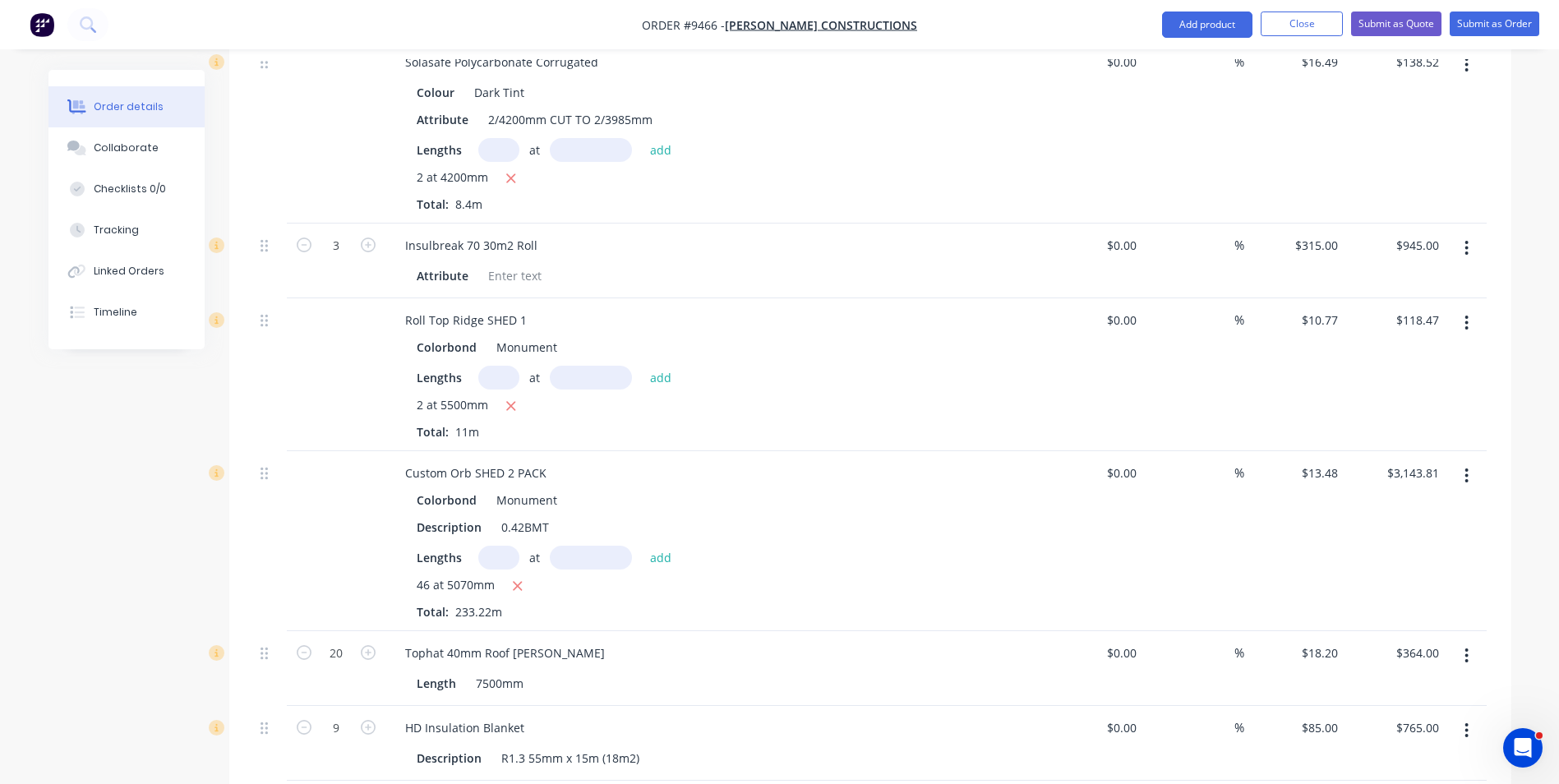
scroll to position [1479, 0]
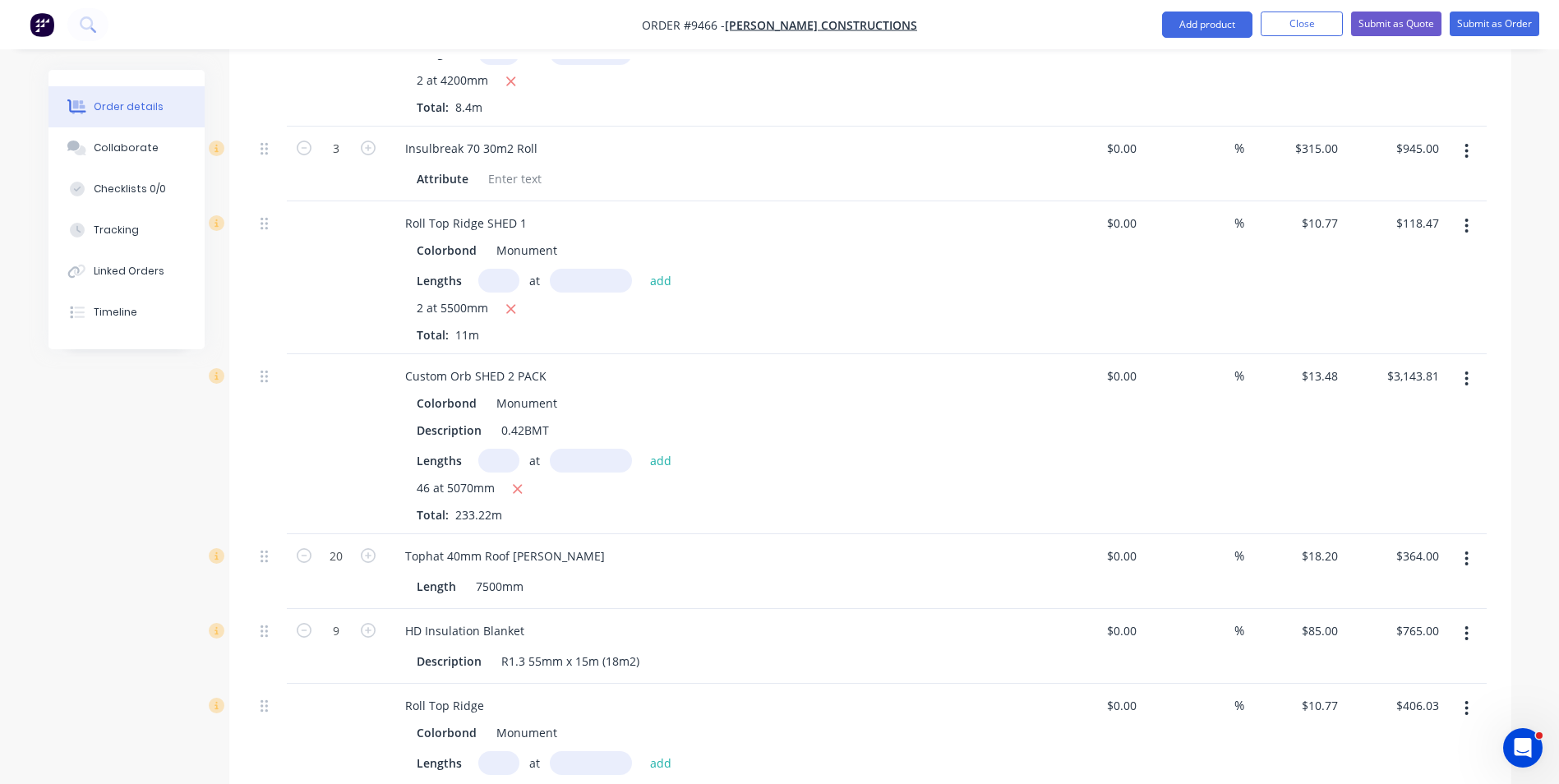
click at [1470, 619] on button "button" at bounding box center [1466, 634] width 38 height 30
click at [1371, 763] on div "Delete" at bounding box center [1409, 774] width 127 height 24
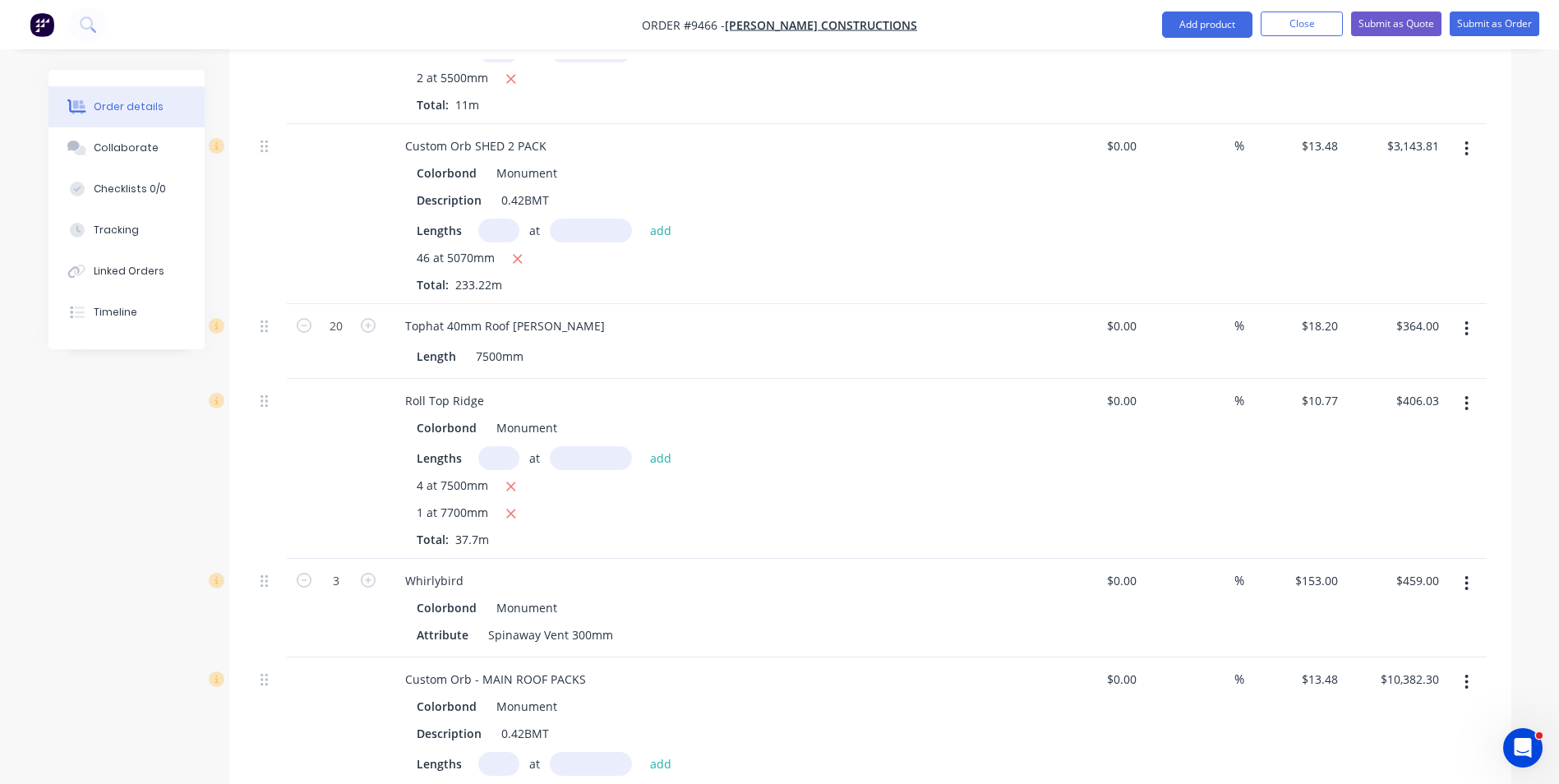
scroll to position [1725, 0]
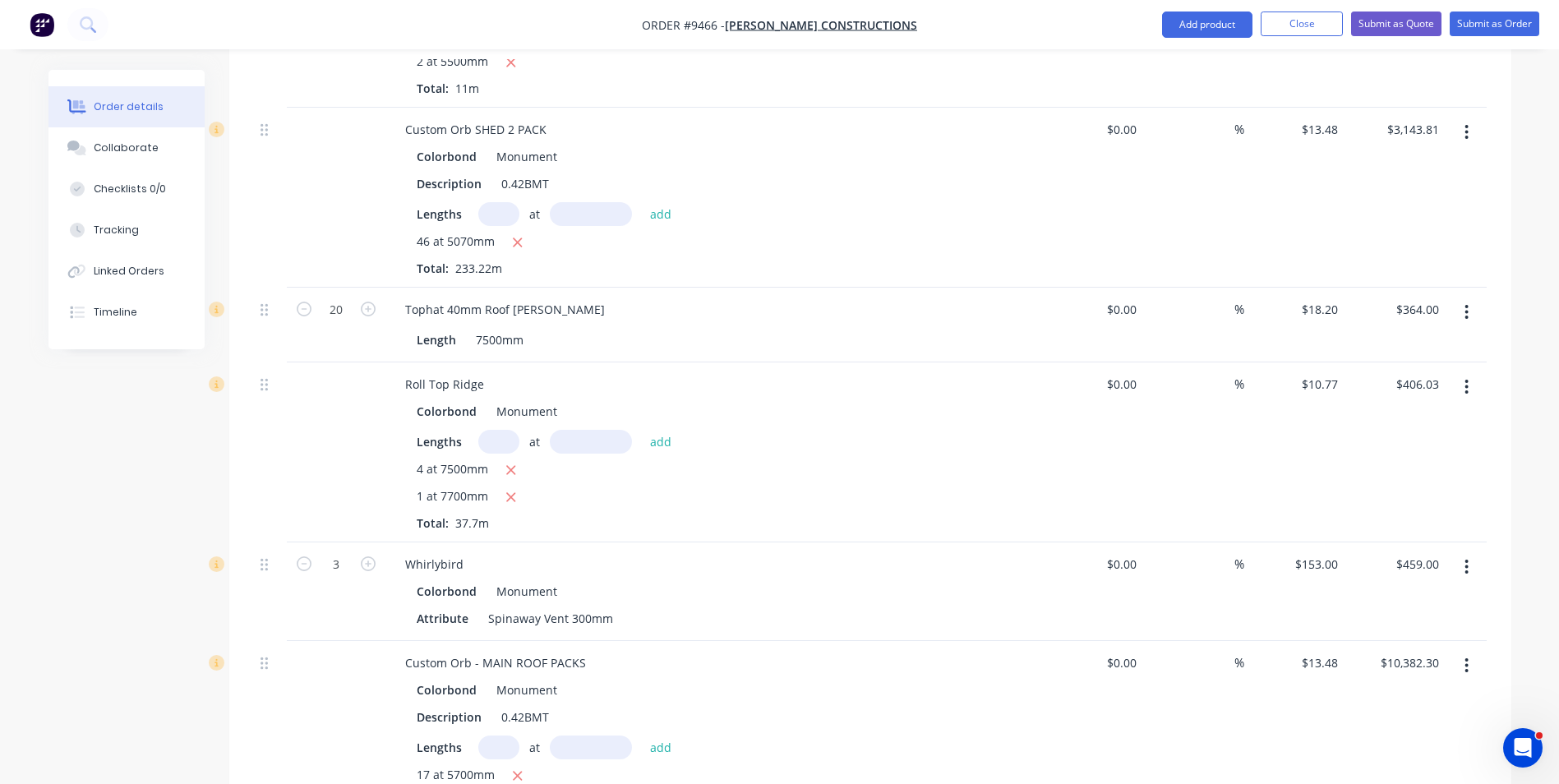
click at [1465, 558] on icon "button" at bounding box center [1466, 566] width 4 height 18
click at [1379, 697] on div "Delete" at bounding box center [1409, 708] width 127 height 24
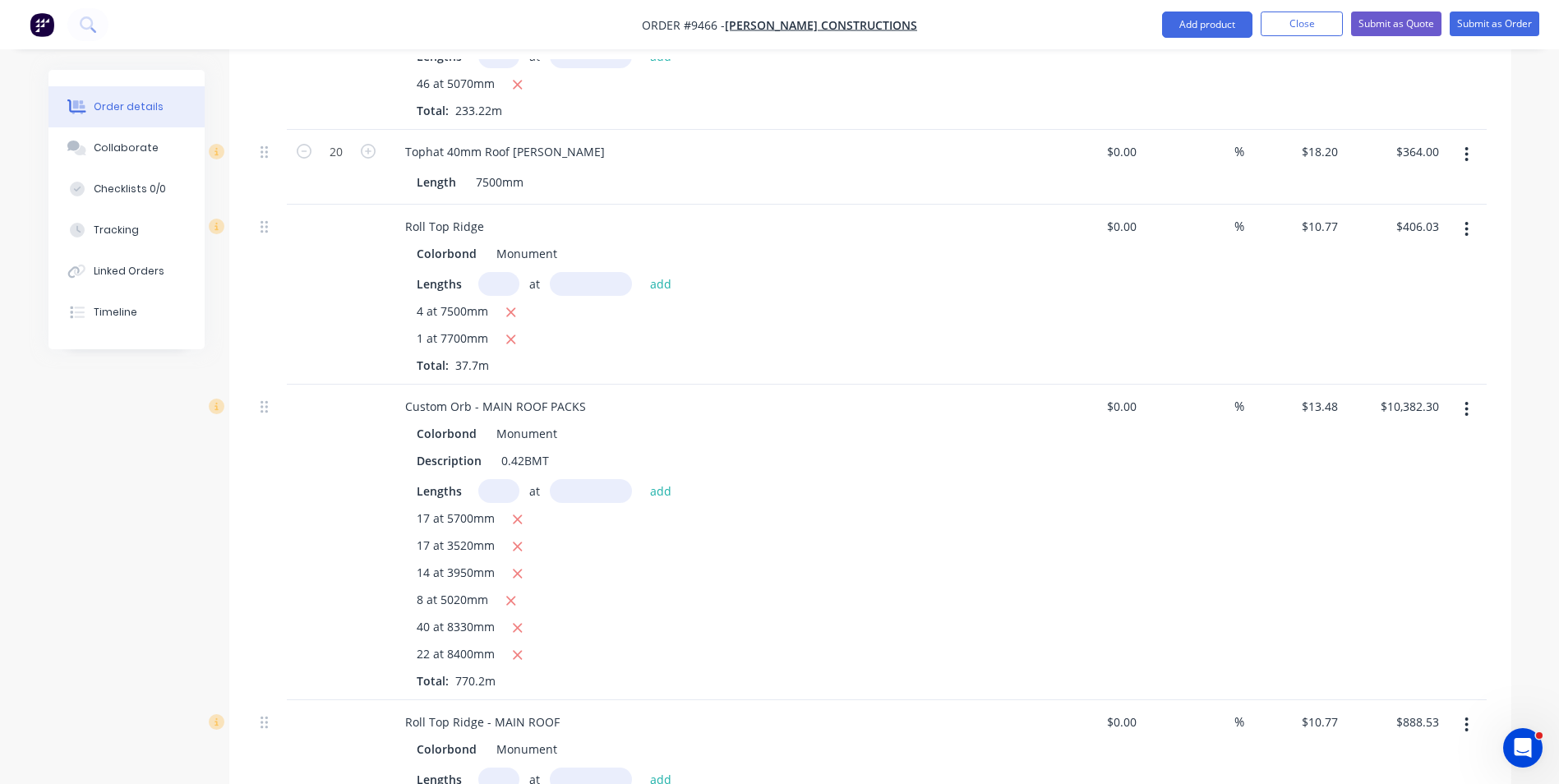
scroll to position [1890, 0]
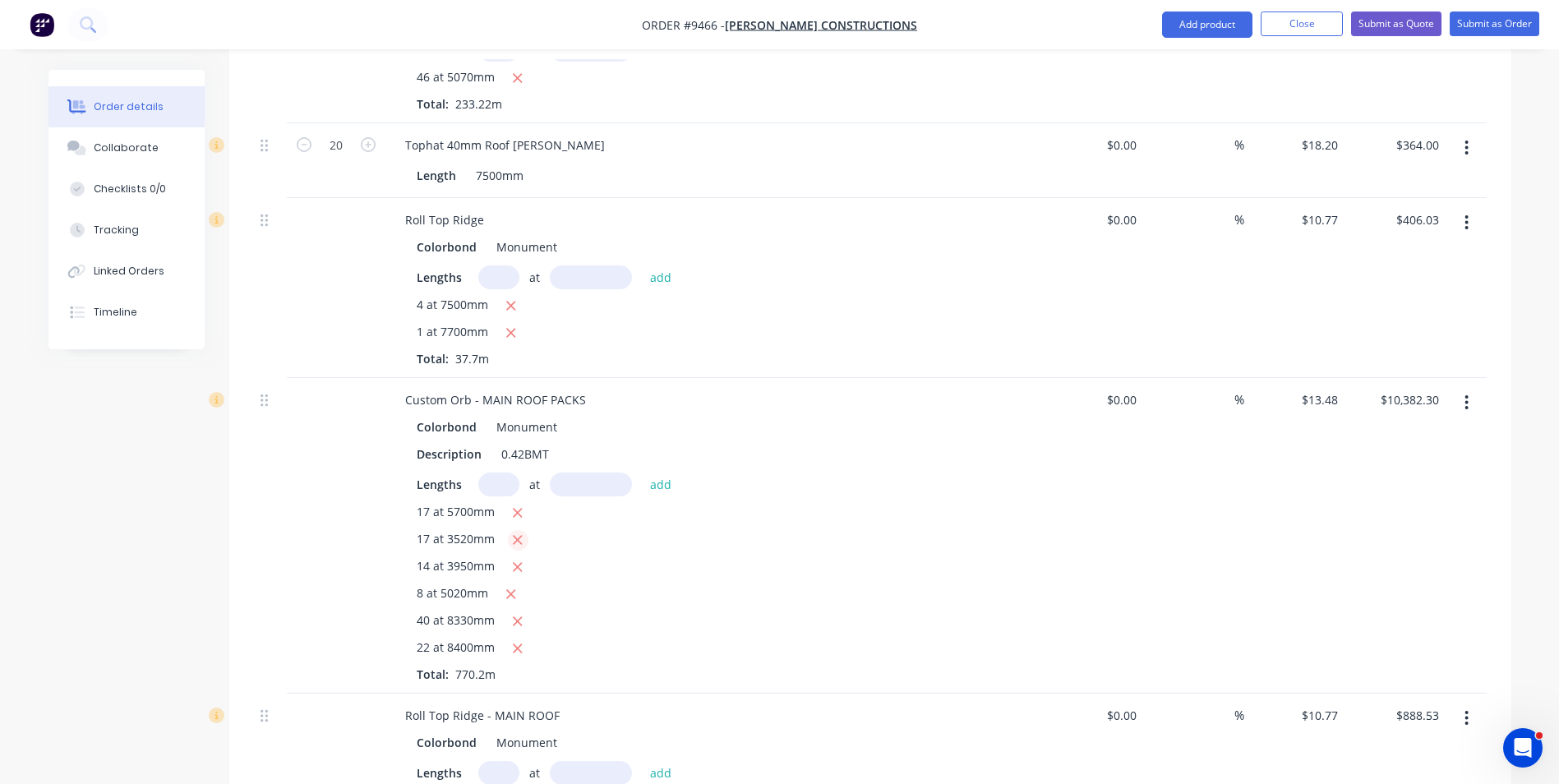
click at [519, 536] on icon "button" at bounding box center [518, 540] width 9 height 9
type input "$9,575.65"
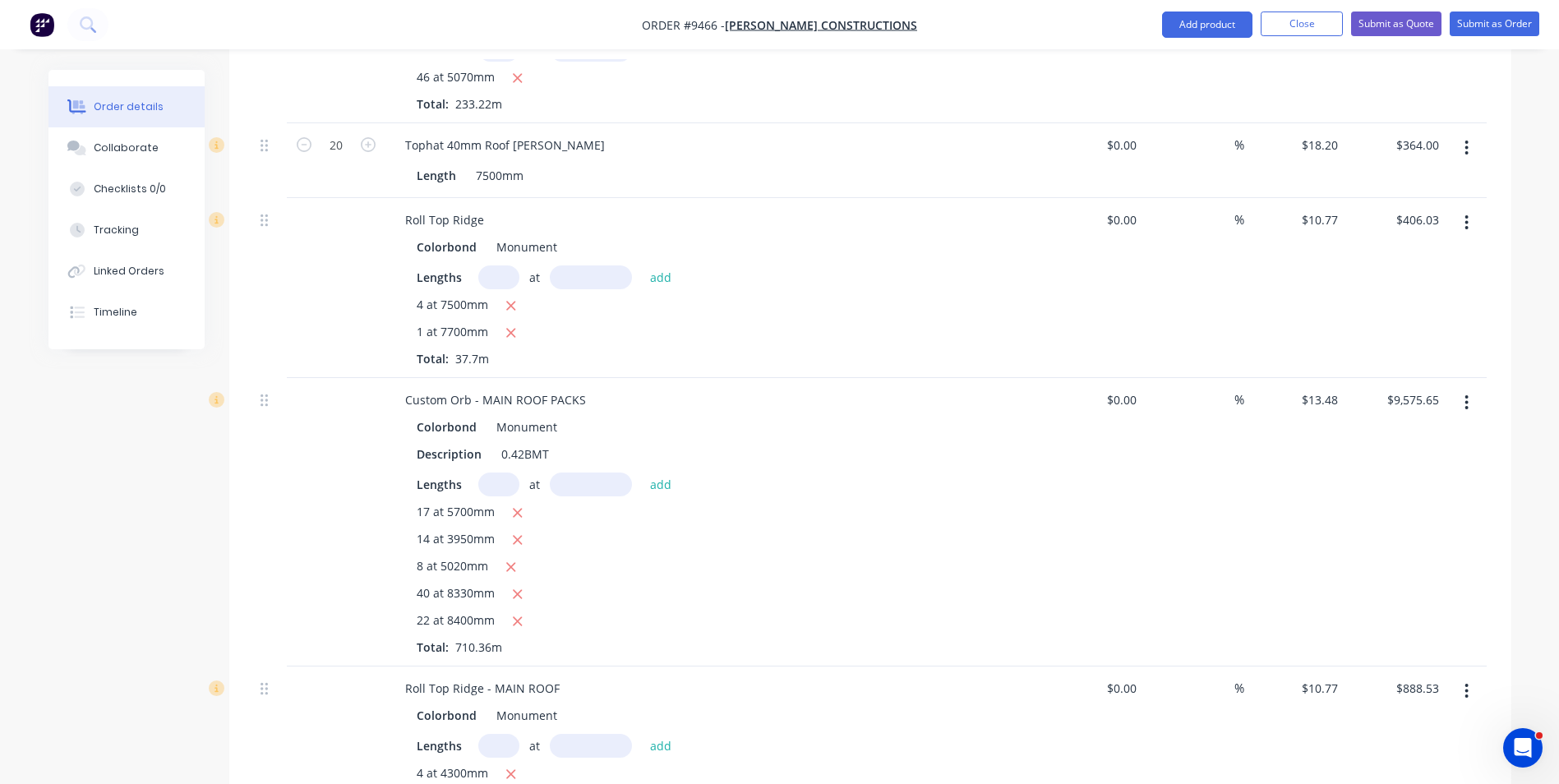
click at [502, 472] on input "text" at bounding box center [498, 483] width 41 height 24
type input "17"
type input "3540"
click at [642, 472] on button "add" at bounding box center [661, 482] width 38 height 22
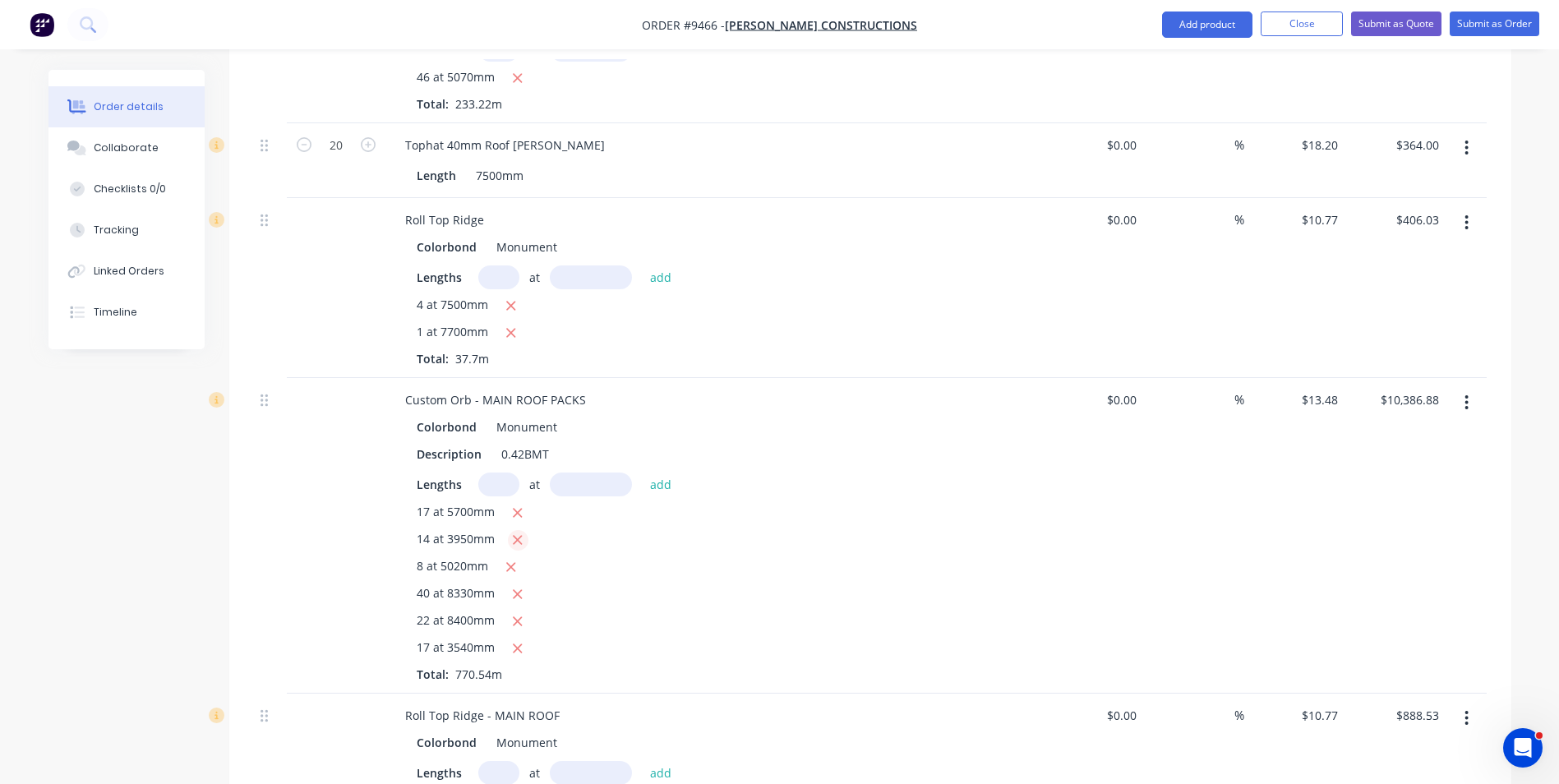
click at [519, 532] on icon "button" at bounding box center [518, 539] width 10 height 15
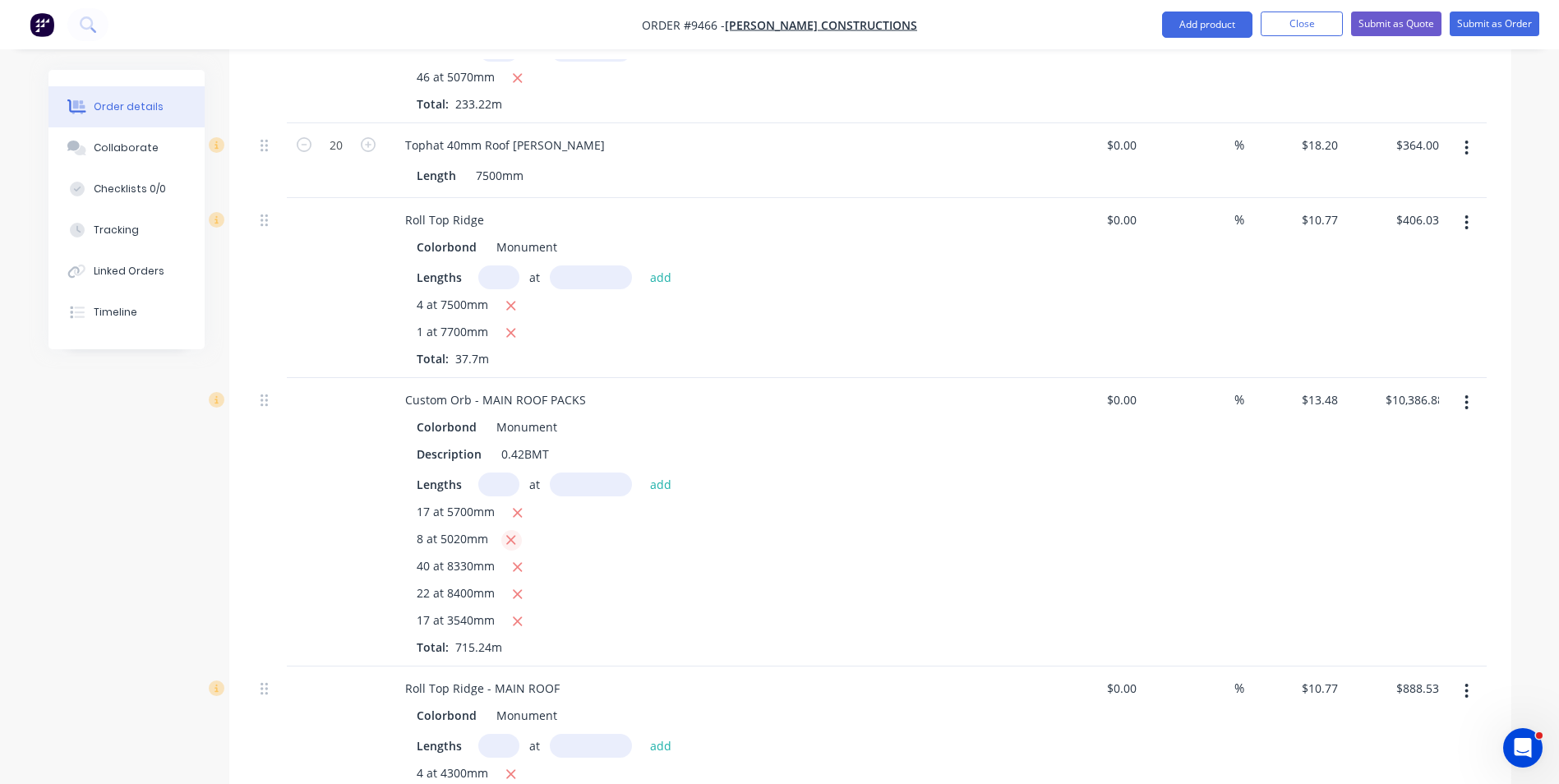
type input "$9,641.44"
click at [507, 472] on input "text" at bounding box center [498, 483] width 41 height 24
type input "14"
type input "3990"
click at [642, 472] on button "add" at bounding box center [661, 482] width 38 height 22
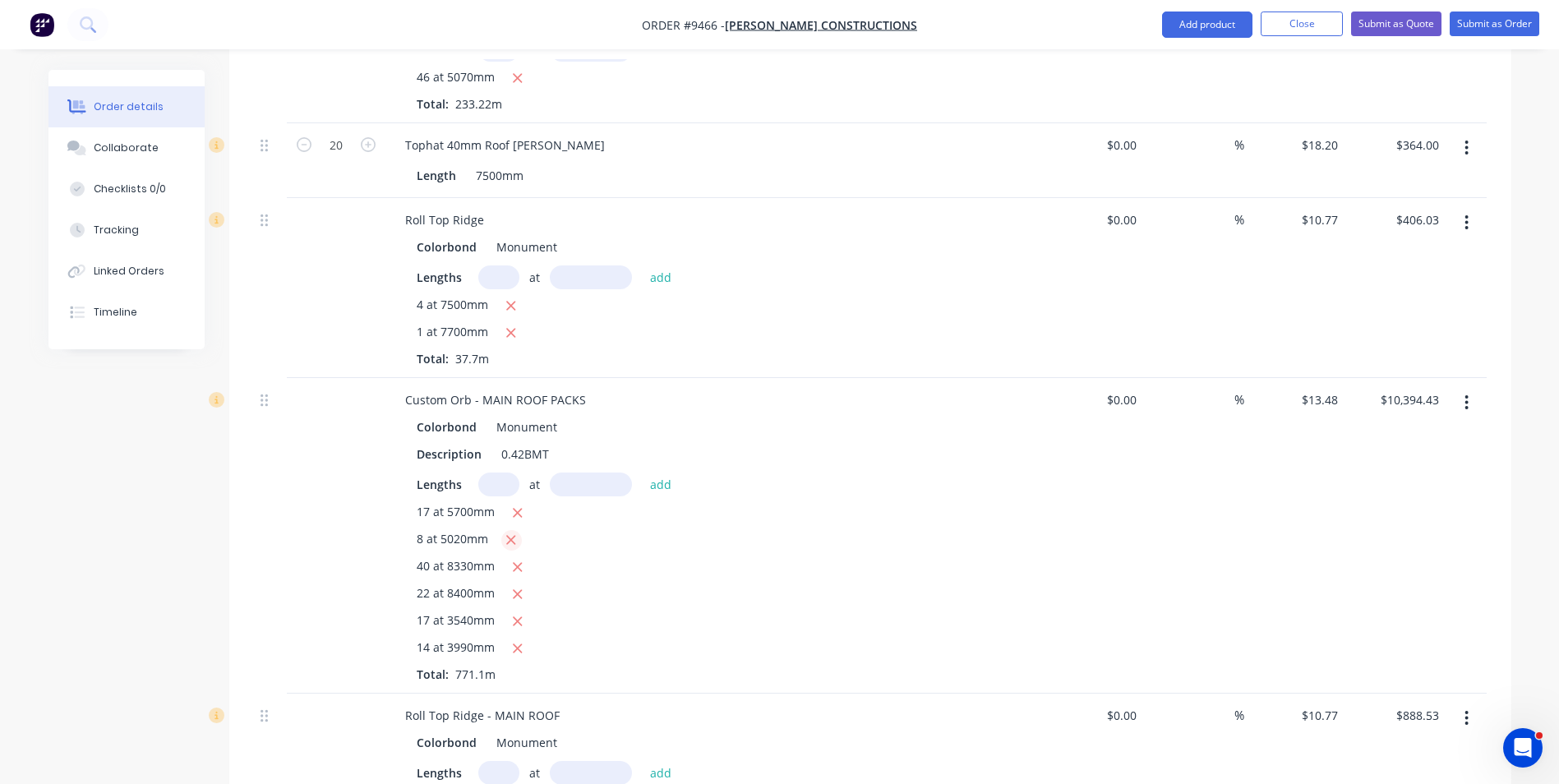
click at [513, 532] on icon "button" at bounding box center [511, 539] width 10 height 15
type input "$9,853.07"
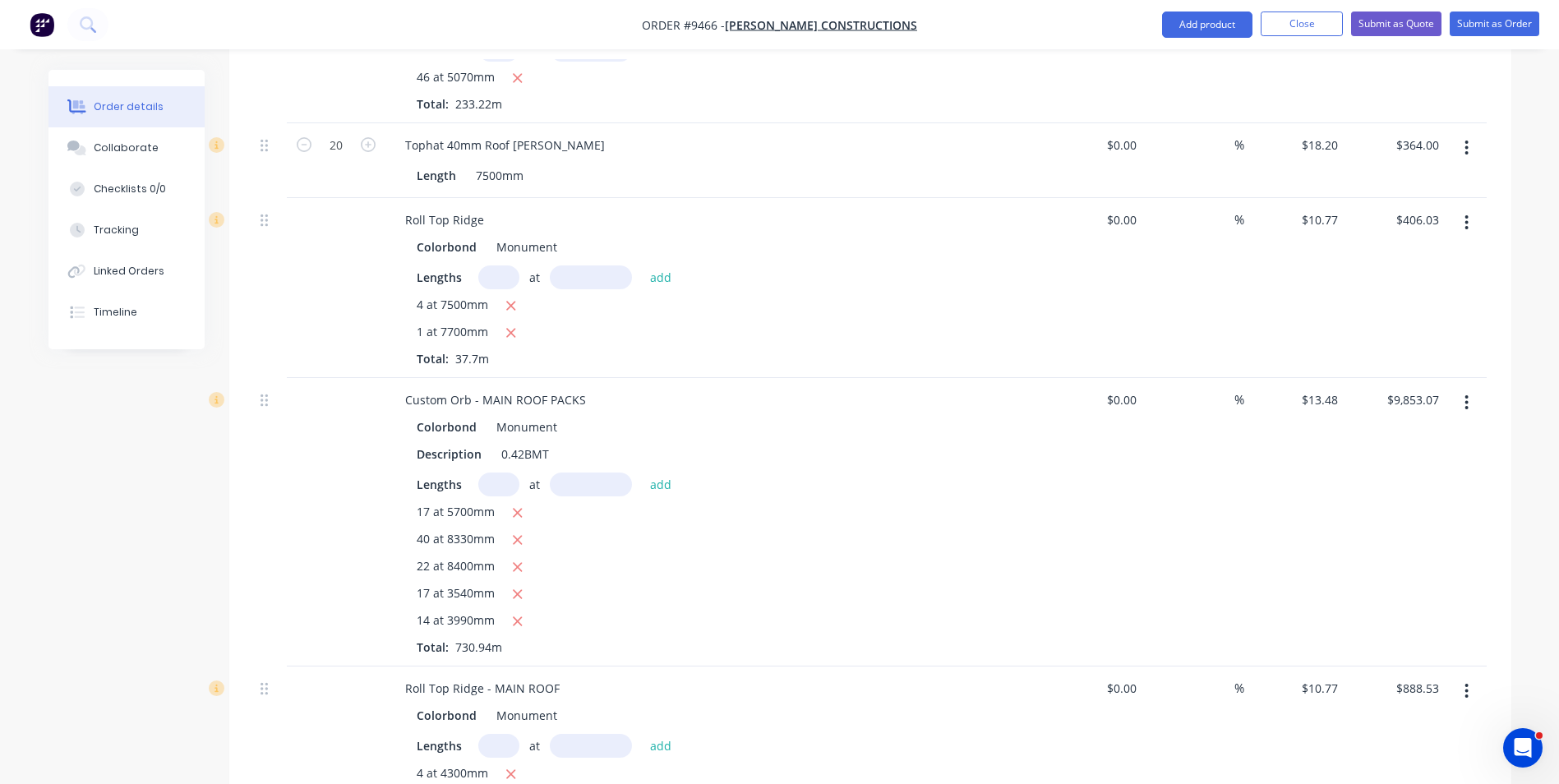
click at [505, 472] on input "text" at bounding box center [498, 483] width 41 height 24
type input "8"
type input "5040"
click at [642, 472] on button "add" at bounding box center [661, 482] width 38 height 22
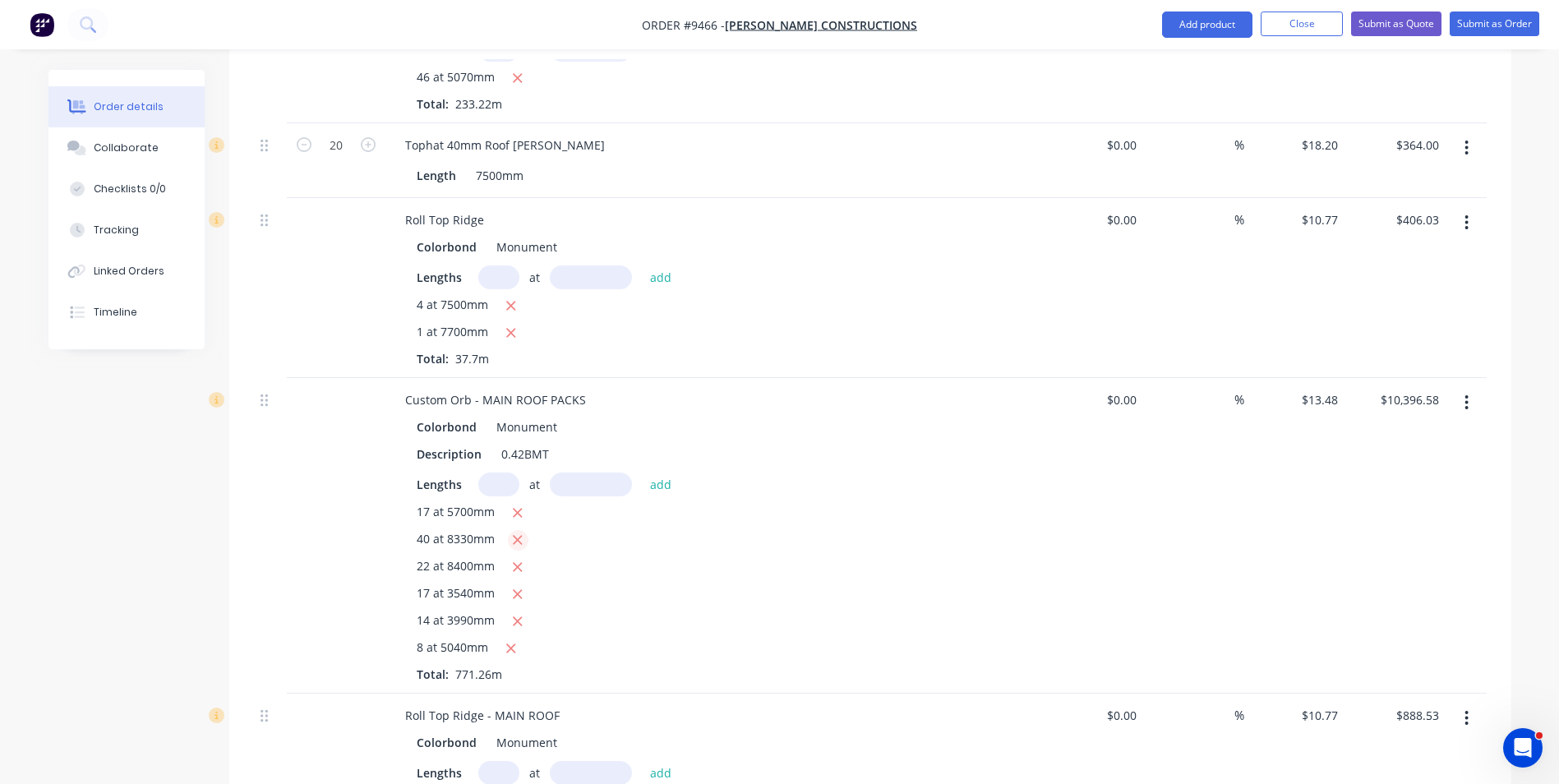
click at [516, 532] on icon "button" at bounding box center [518, 539] width 10 height 15
type input "$5,905.05"
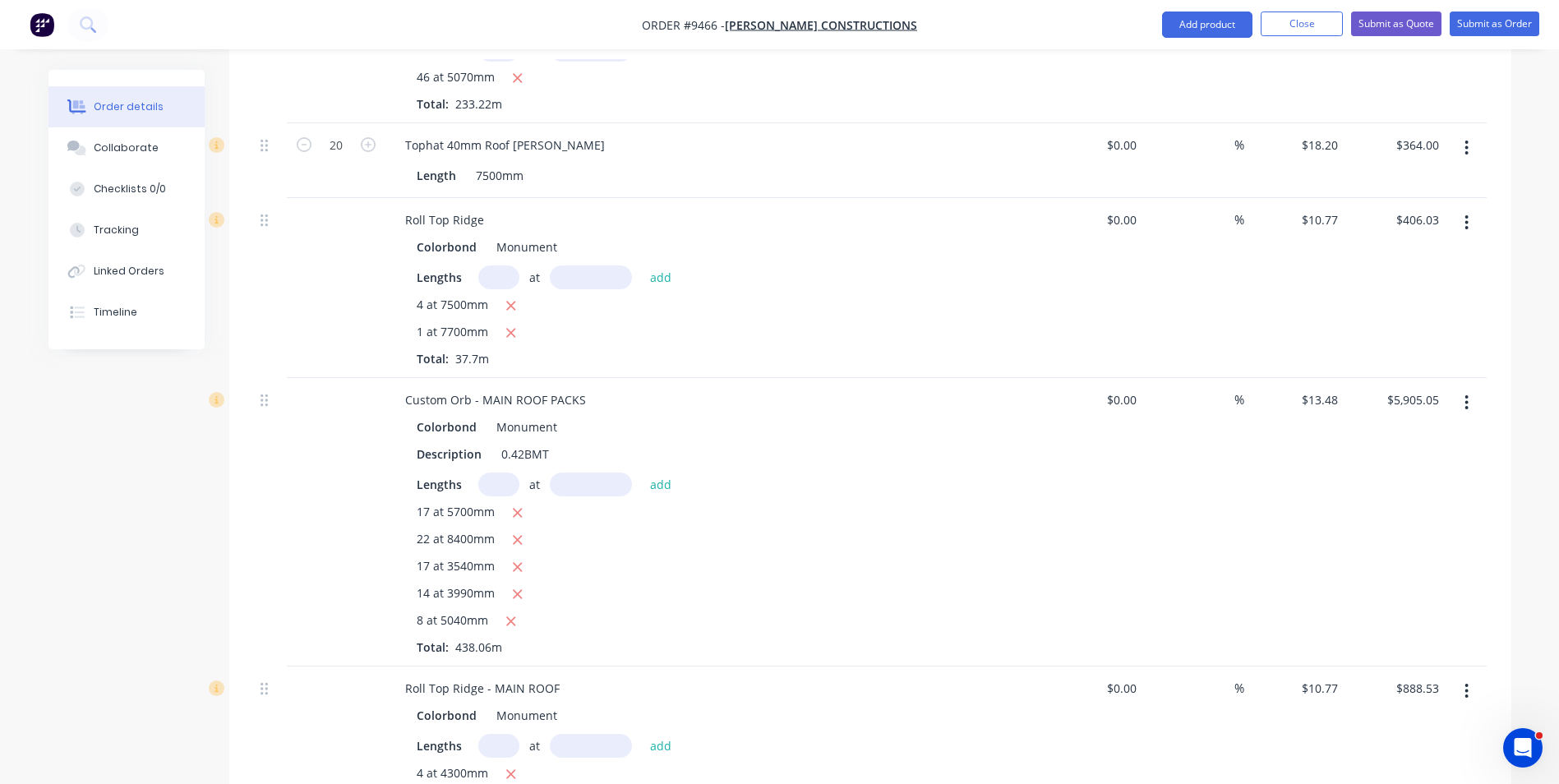
click at [499, 472] on input "text" at bounding box center [498, 483] width 41 height 24
type input "1"
type input "40"
type input "8360"
click at [642, 472] on button "add" at bounding box center [661, 482] width 38 height 22
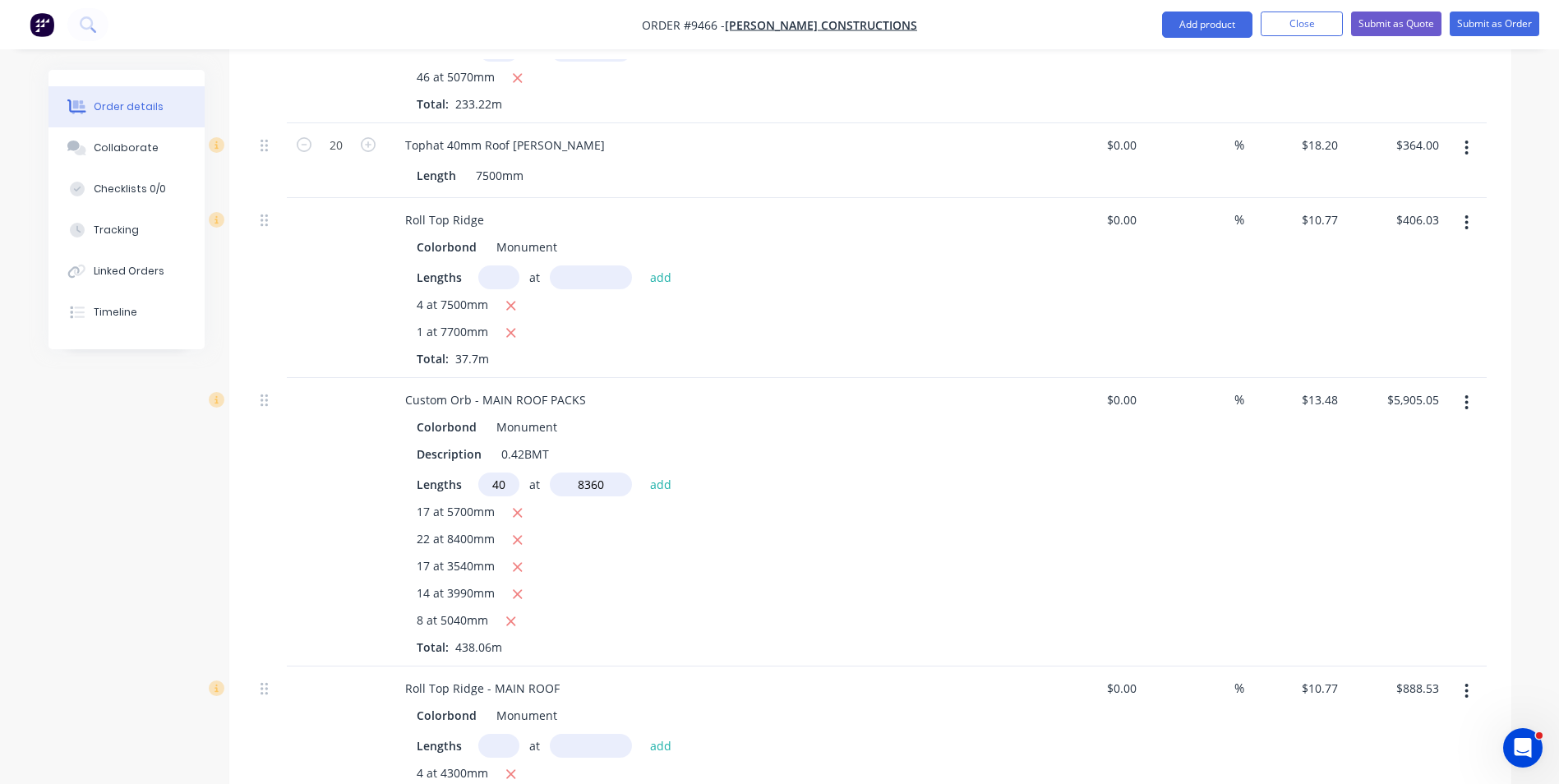
type input "$10,412.76"
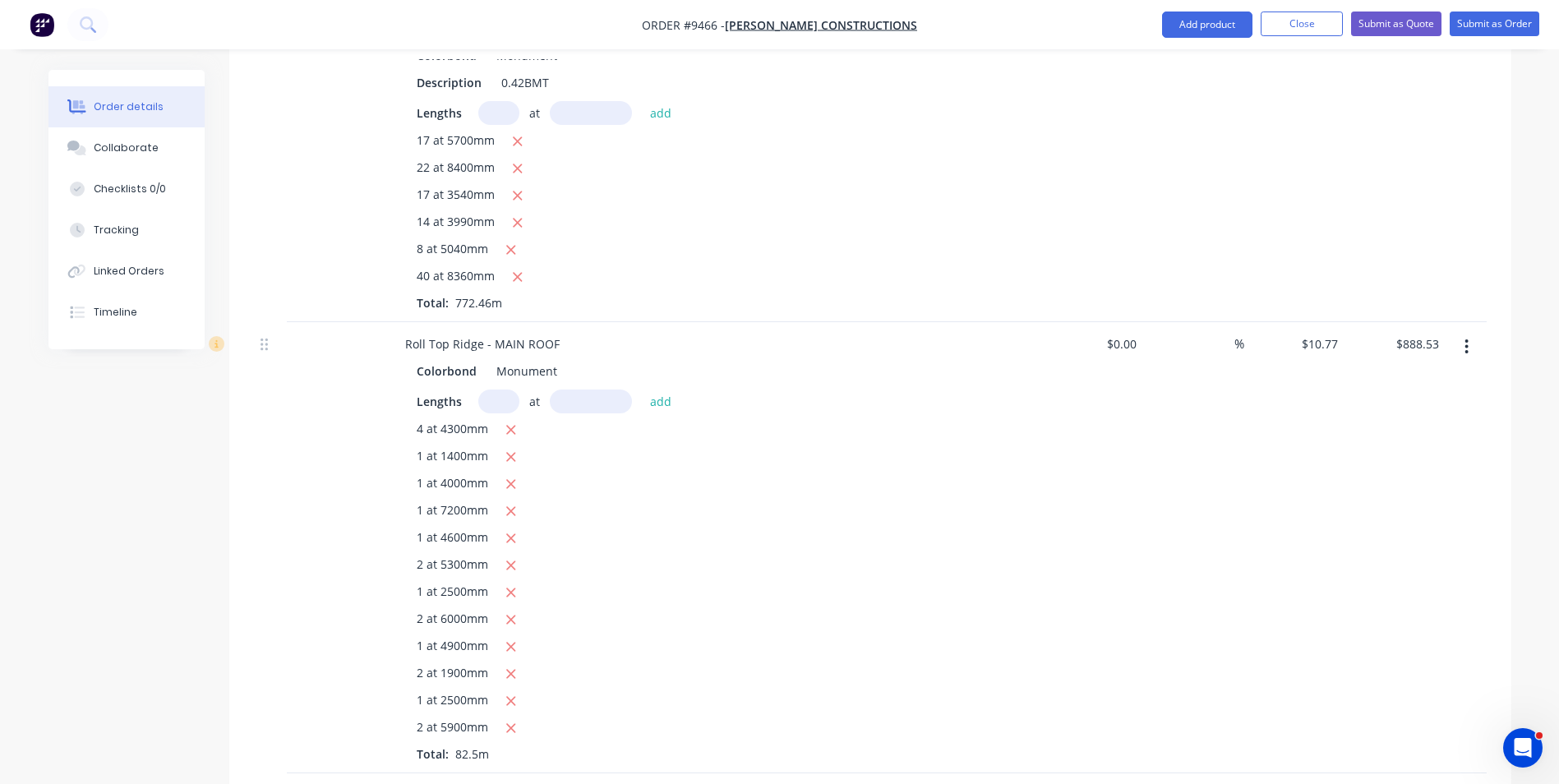
scroll to position [2300, 0]
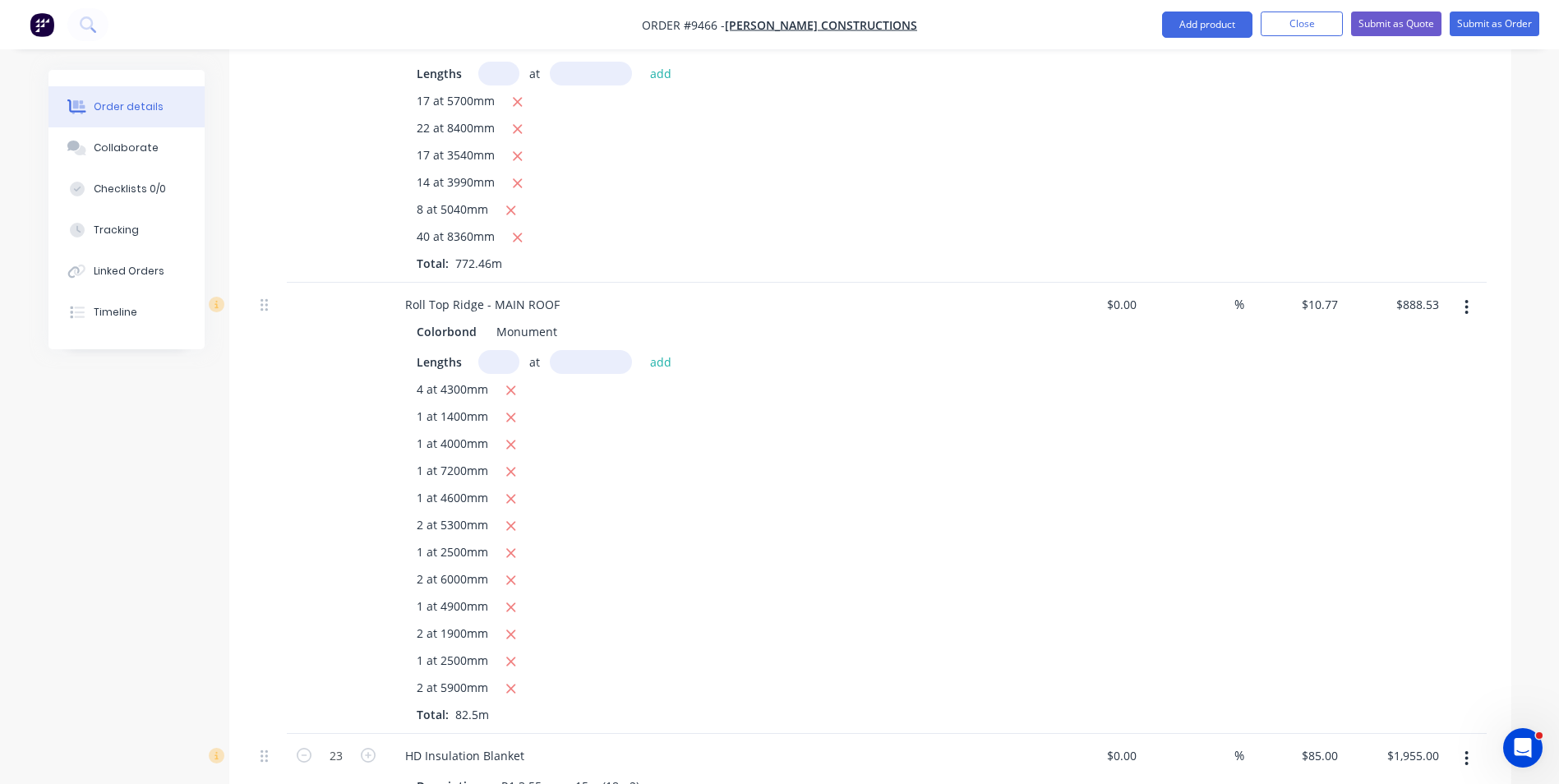
click at [504, 350] on input "text" at bounding box center [498, 361] width 41 height 24
type input "2"
type input "5600"
click at [642, 350] on button "add" at bounding box center [661, 360] width 38 height 22
type input "$1,009.15"
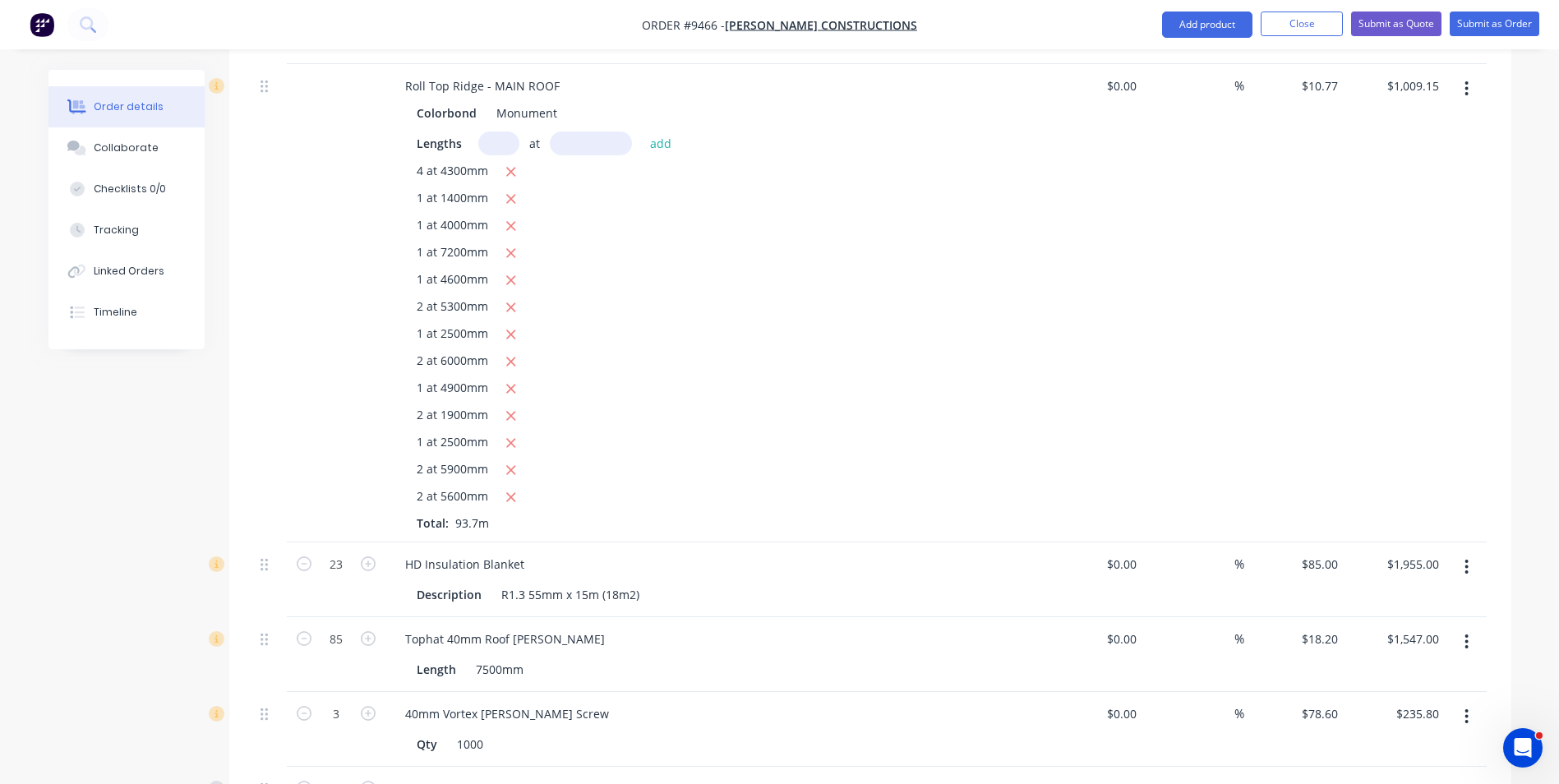
scroll to position [2547, 0]
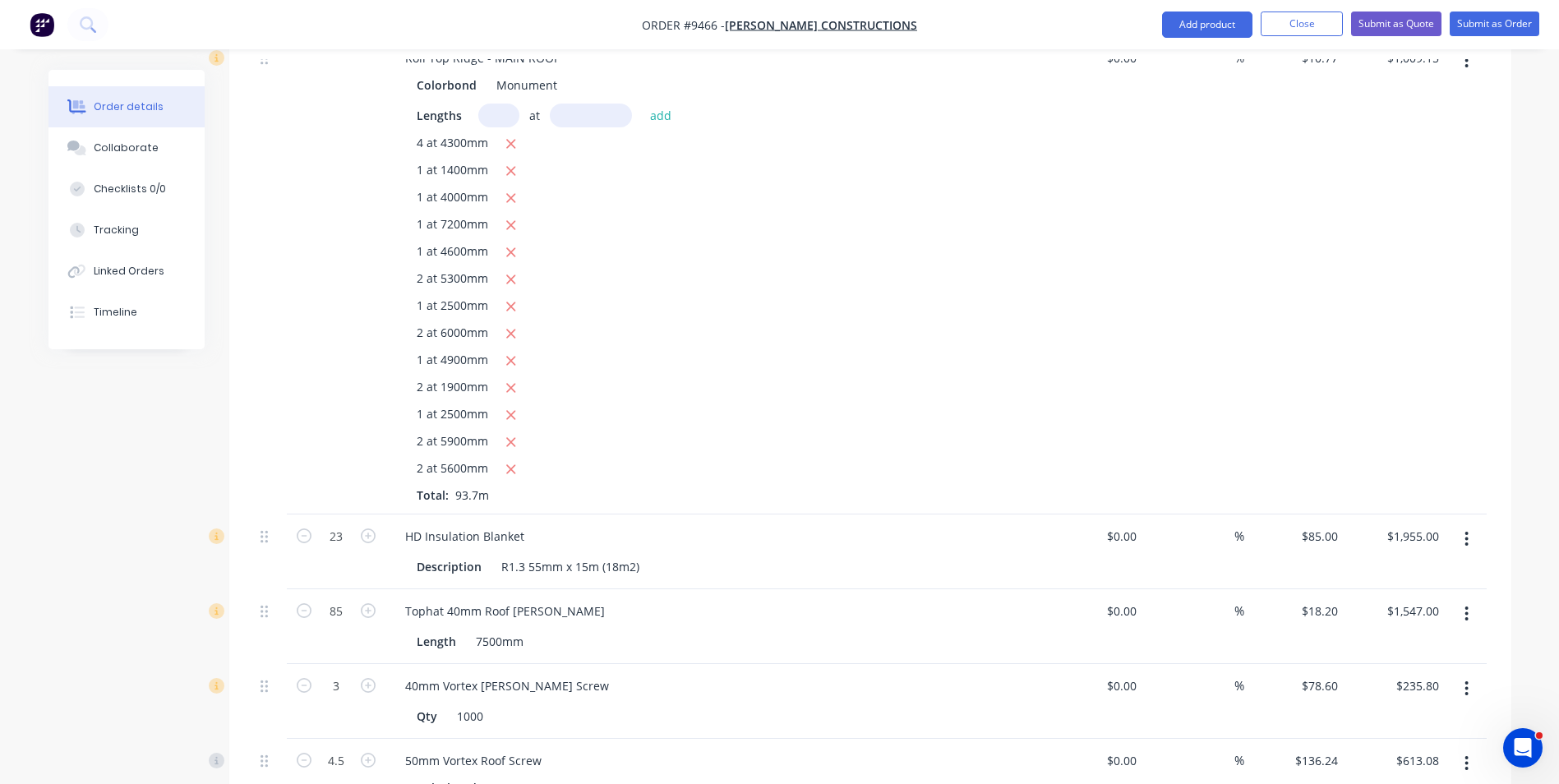
click at [1466, 531] on icon "button" at bounding box center [1467, 538] width 3 height 15
click at [1370, 669] on div "Delete" at bounding box center [1409, 680] width 127 height 24
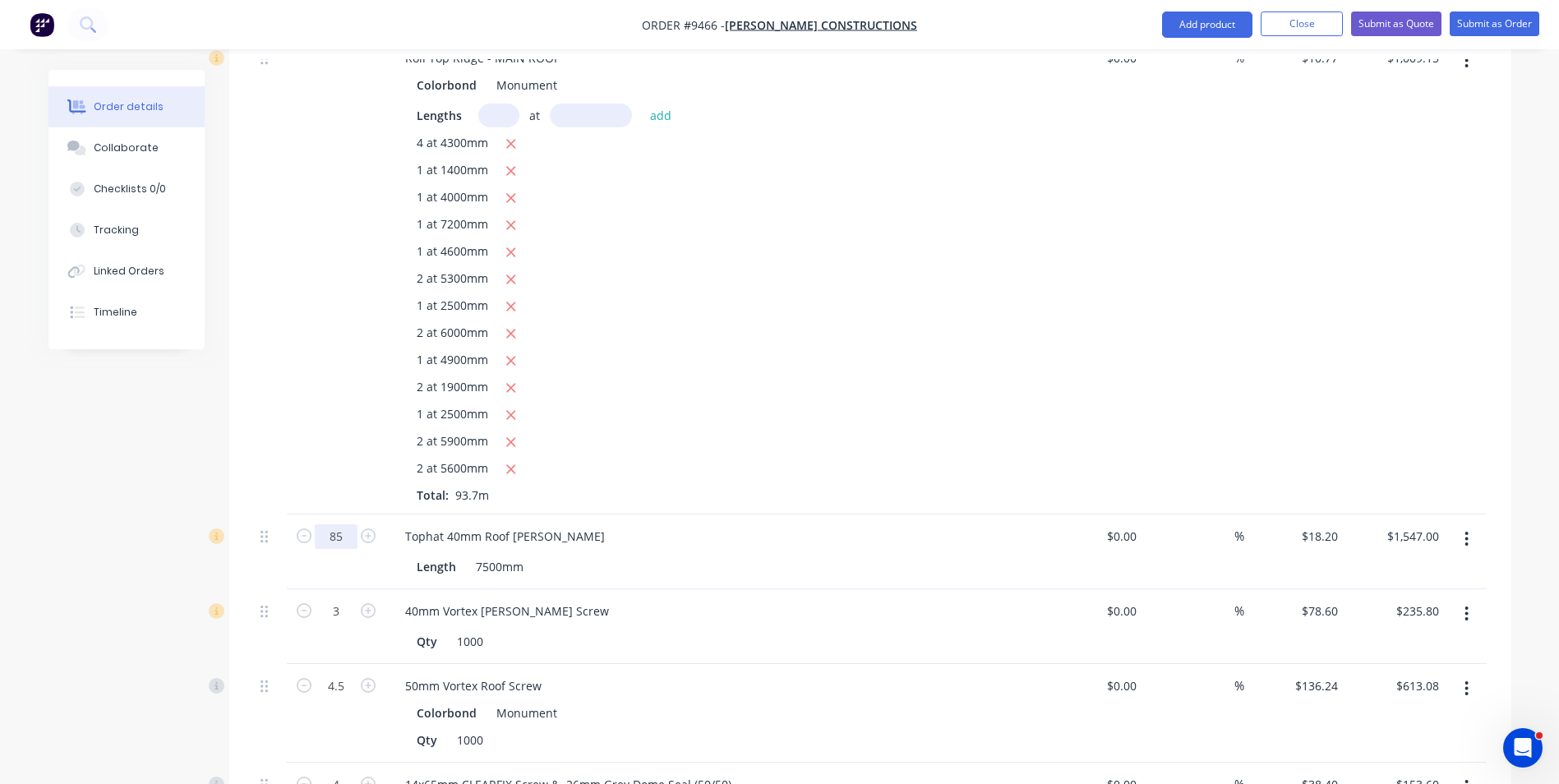
type input "80"
type input "$1,456.00"
click at [755, 524] on div "Tophat 40mm Roof [PERSON_NAME]" at bounding box center [713, 536] width 644 height 24
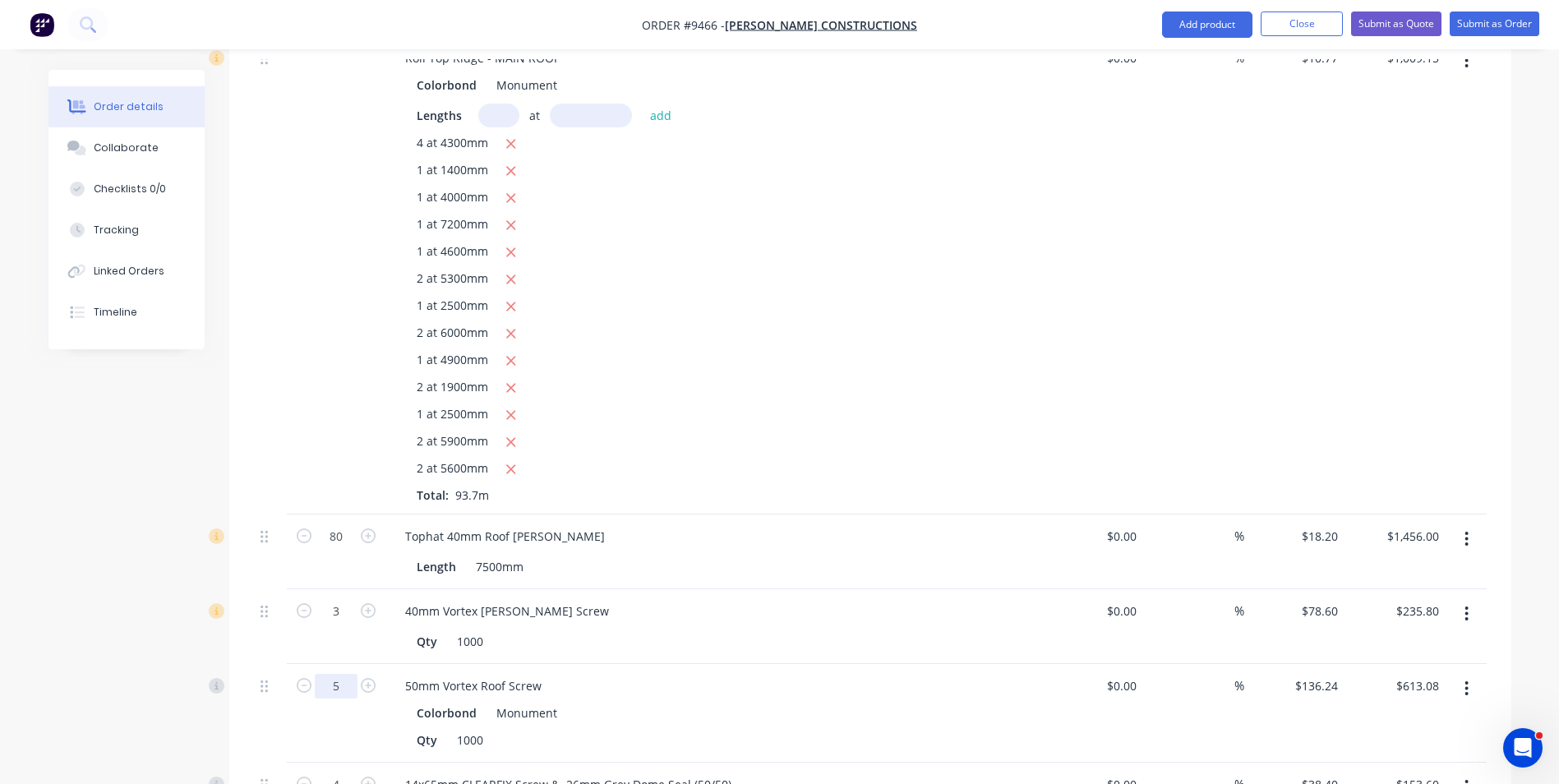
type input "5"
type input "$681.20"
click at [370, 673] on div "5" at bounding box center [336, 712] width 99 height 99
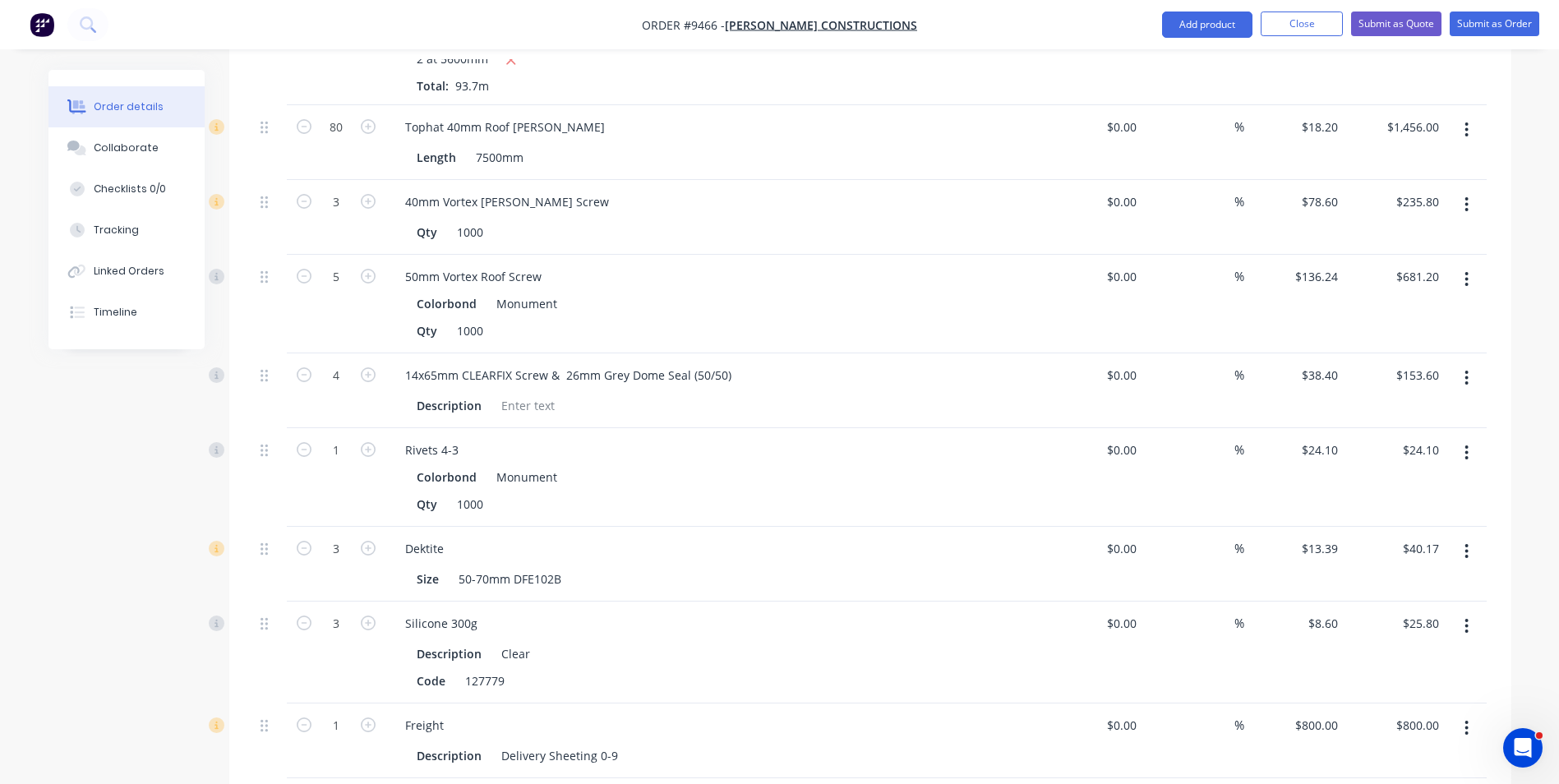
scroll to position [2958, 0]
click at [1466, 718] on icon "button" at bounding box center [1466, 726] width 4 height 18
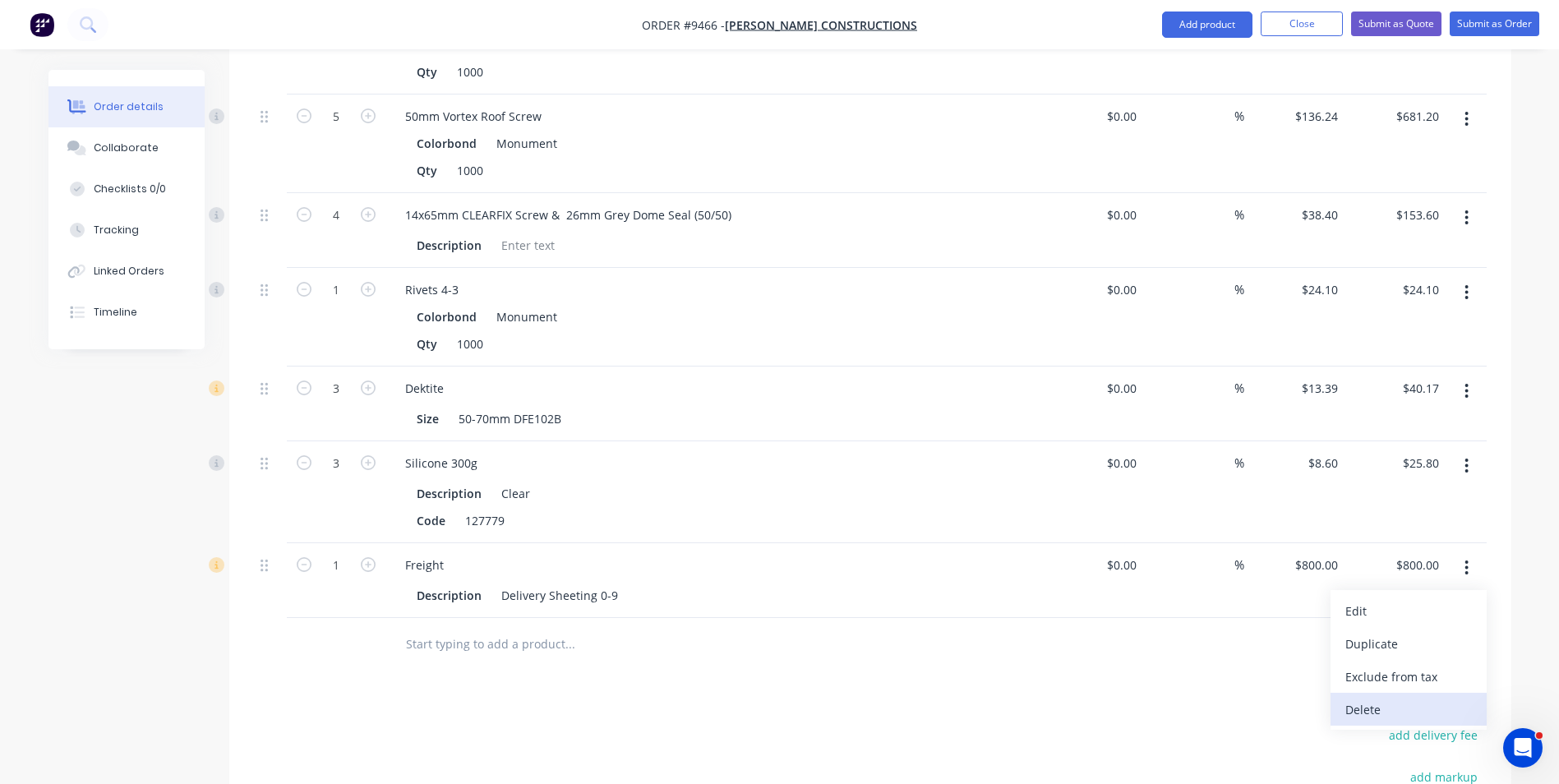
scroll to position [3122, 0]
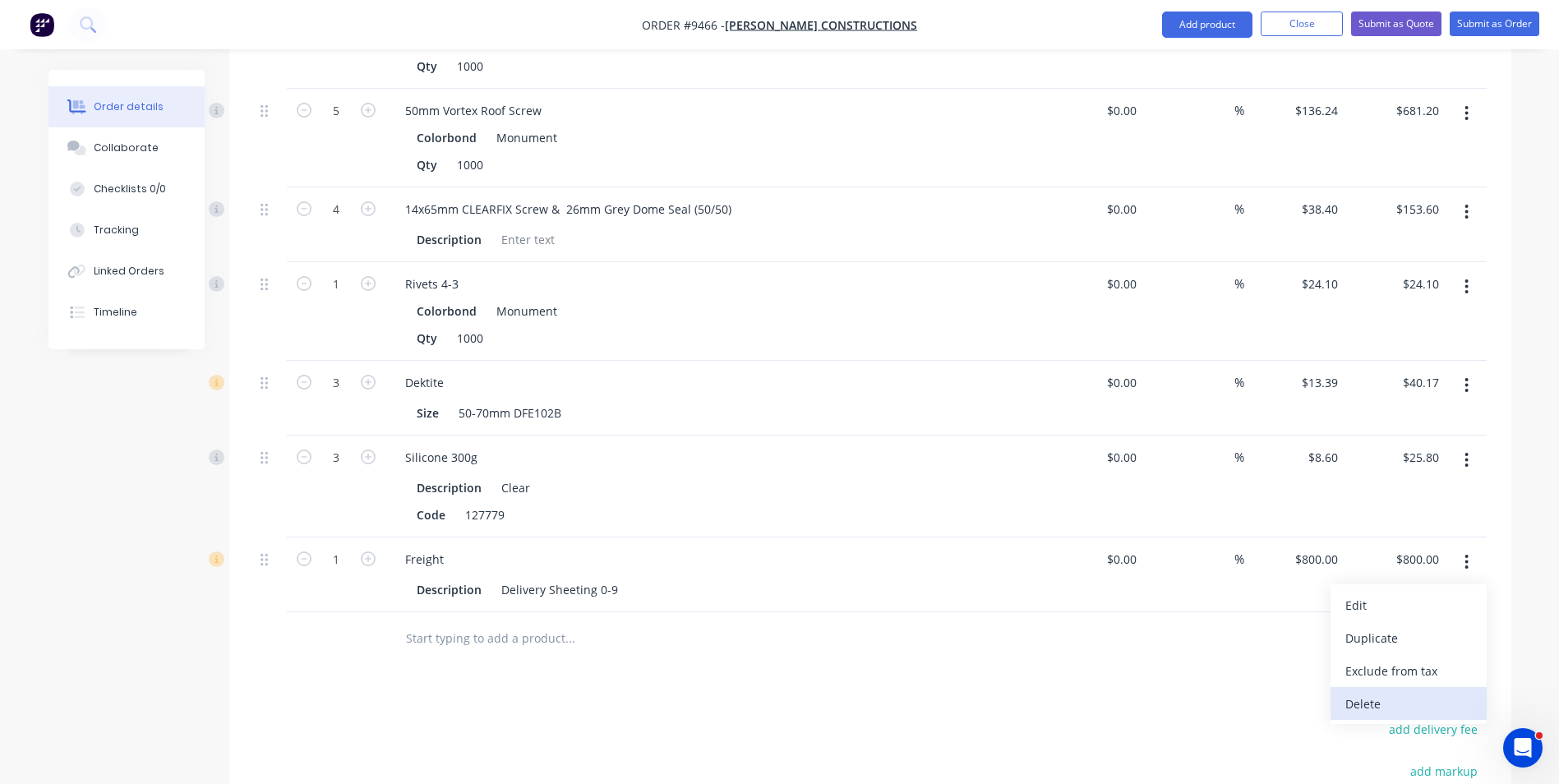
click at [1362, 691] on div "Delete" at bounding box center [1409, 703] width 127 height 24
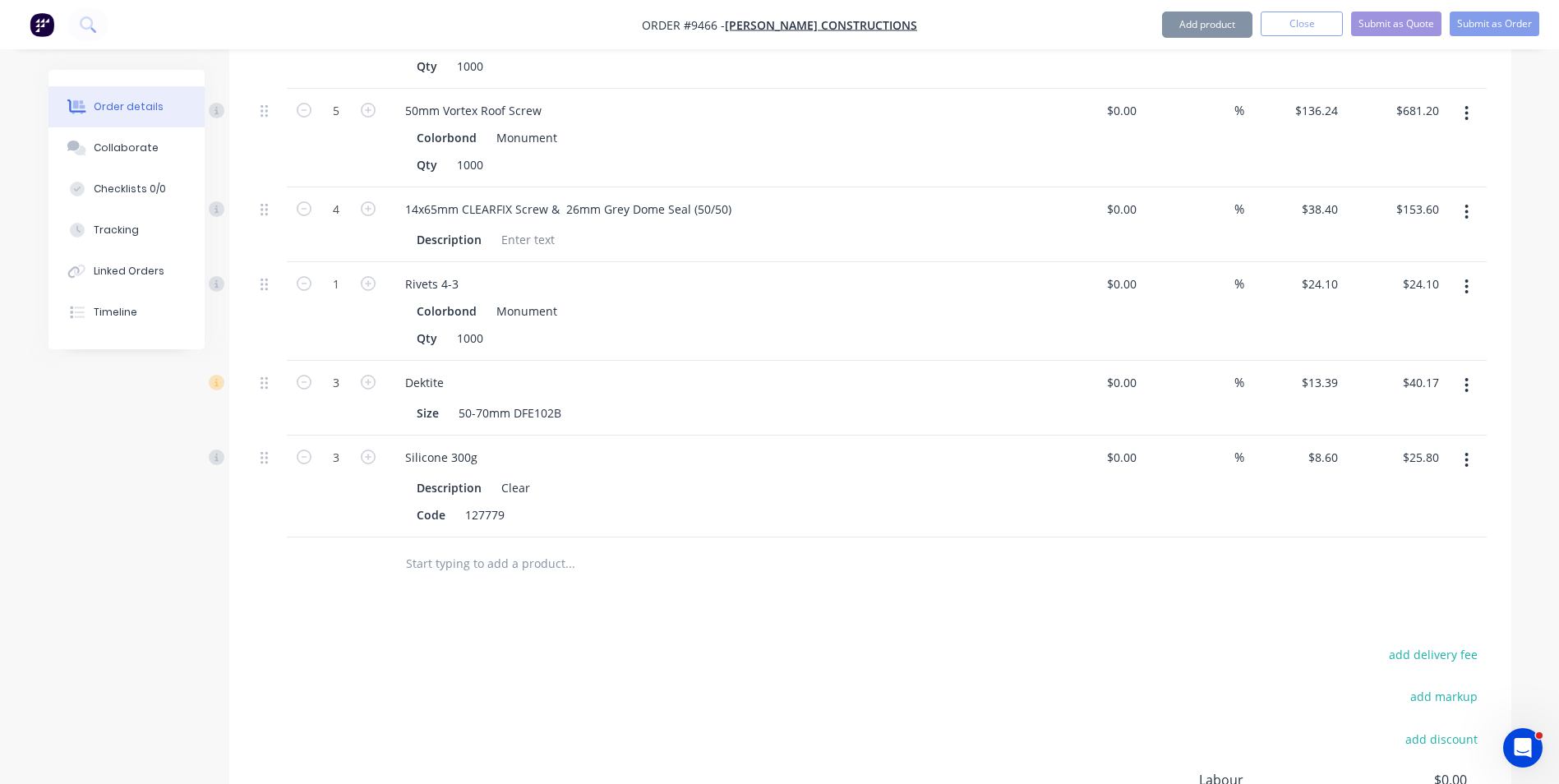
click at [427, 547] on input "text" at bounding box center [569, 564] width 329 height 33
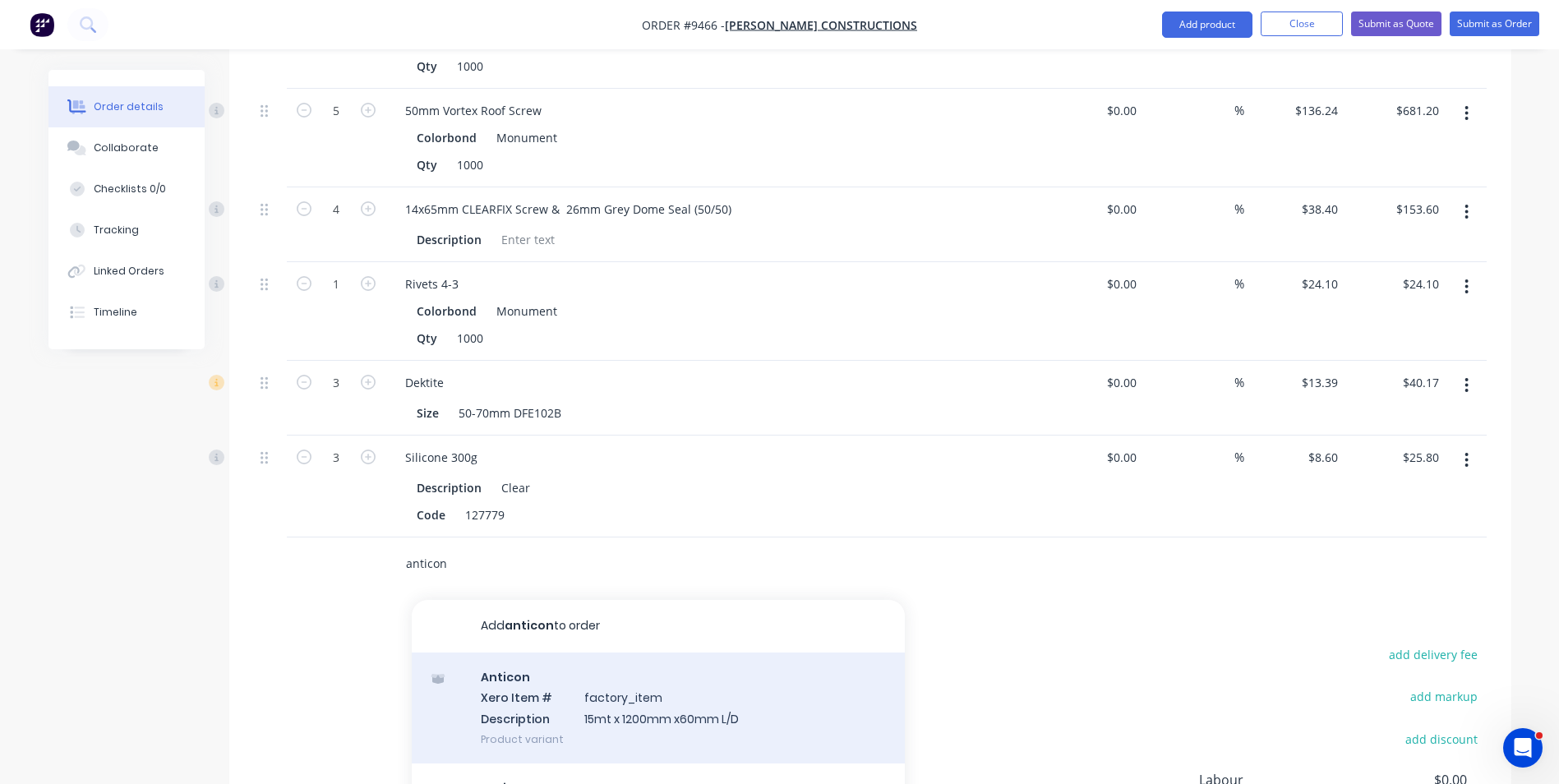
type input "anticon"
click at [610, 670] on div "Anticon Xero Item # factory_item Description 15mt x 1200mm x60mm L/D Product va…" at bounding box center [658, 707] width 493 height 111
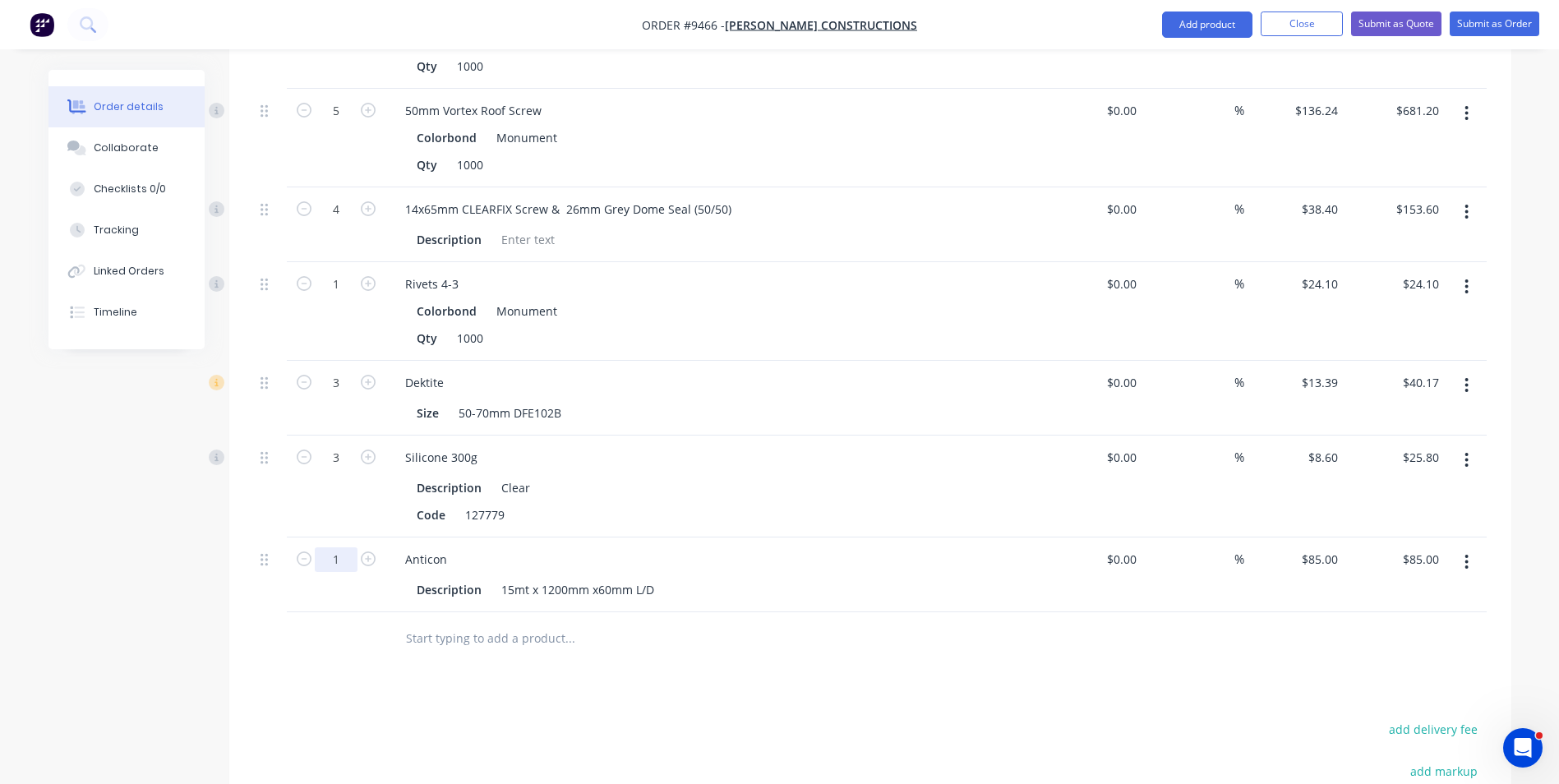
type input "32"
type input "$2,720.00"
click at [444, 622] on input "text" at bounding box center [569, 639] width 329 height 33
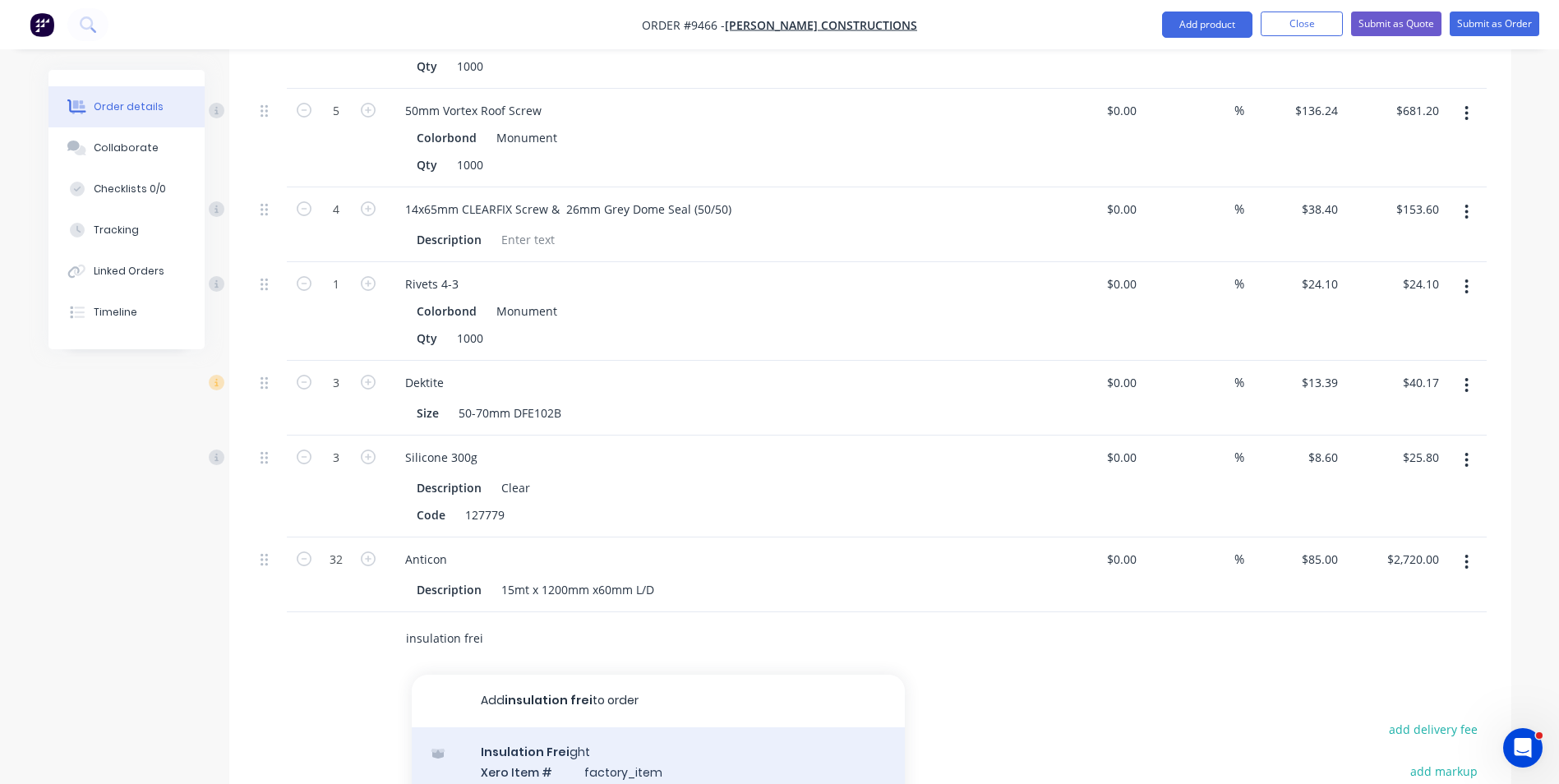
type input "insulation frei"
click at [527, 727] on div "Insulation Frei ght Xero Item # factory_item Description Product variant" at bounding box center [658, 782] width 493 height 111
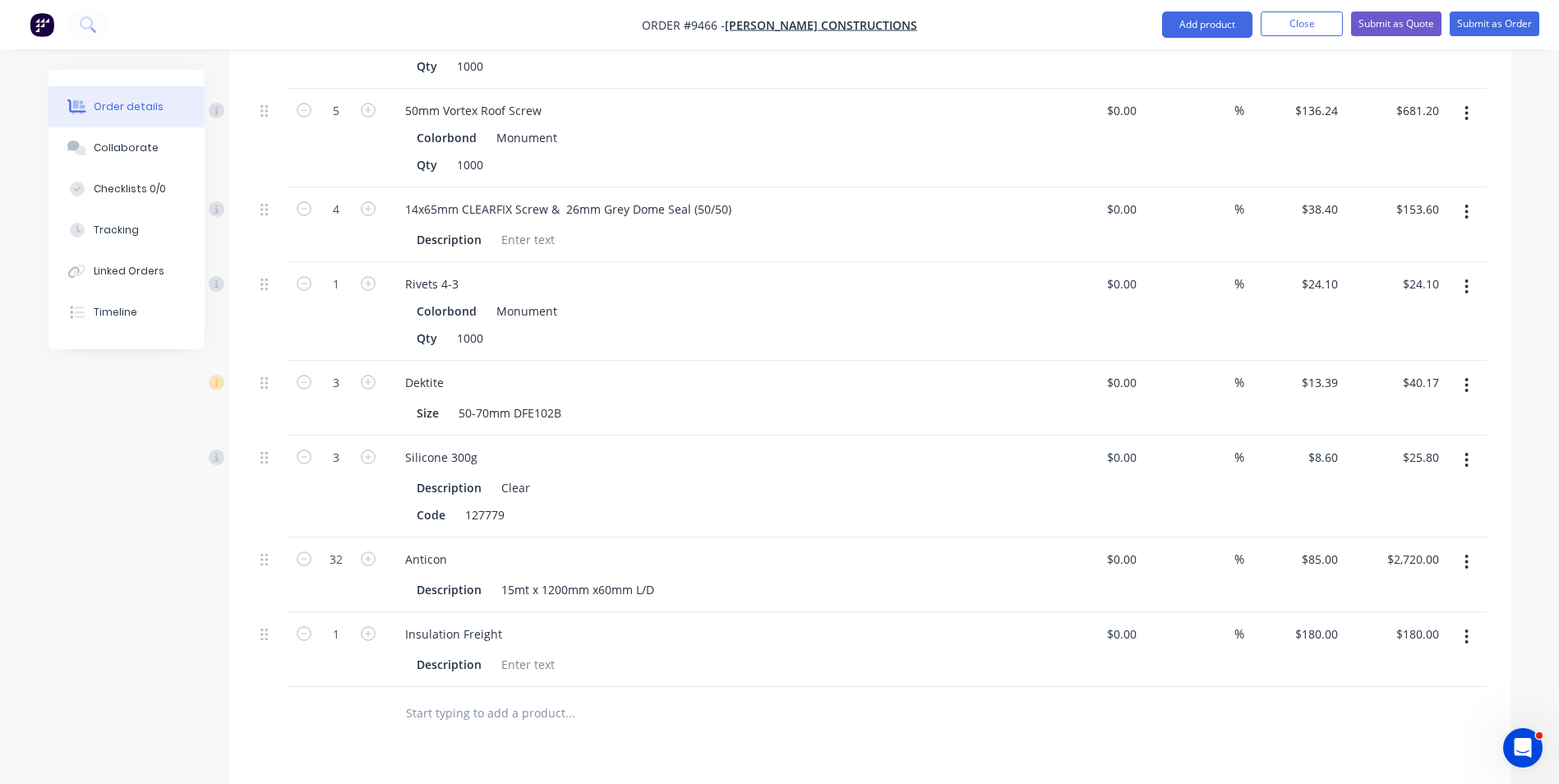
click at [472, 697] on input "text" at bounding box center [569, 713] width 329 height 33
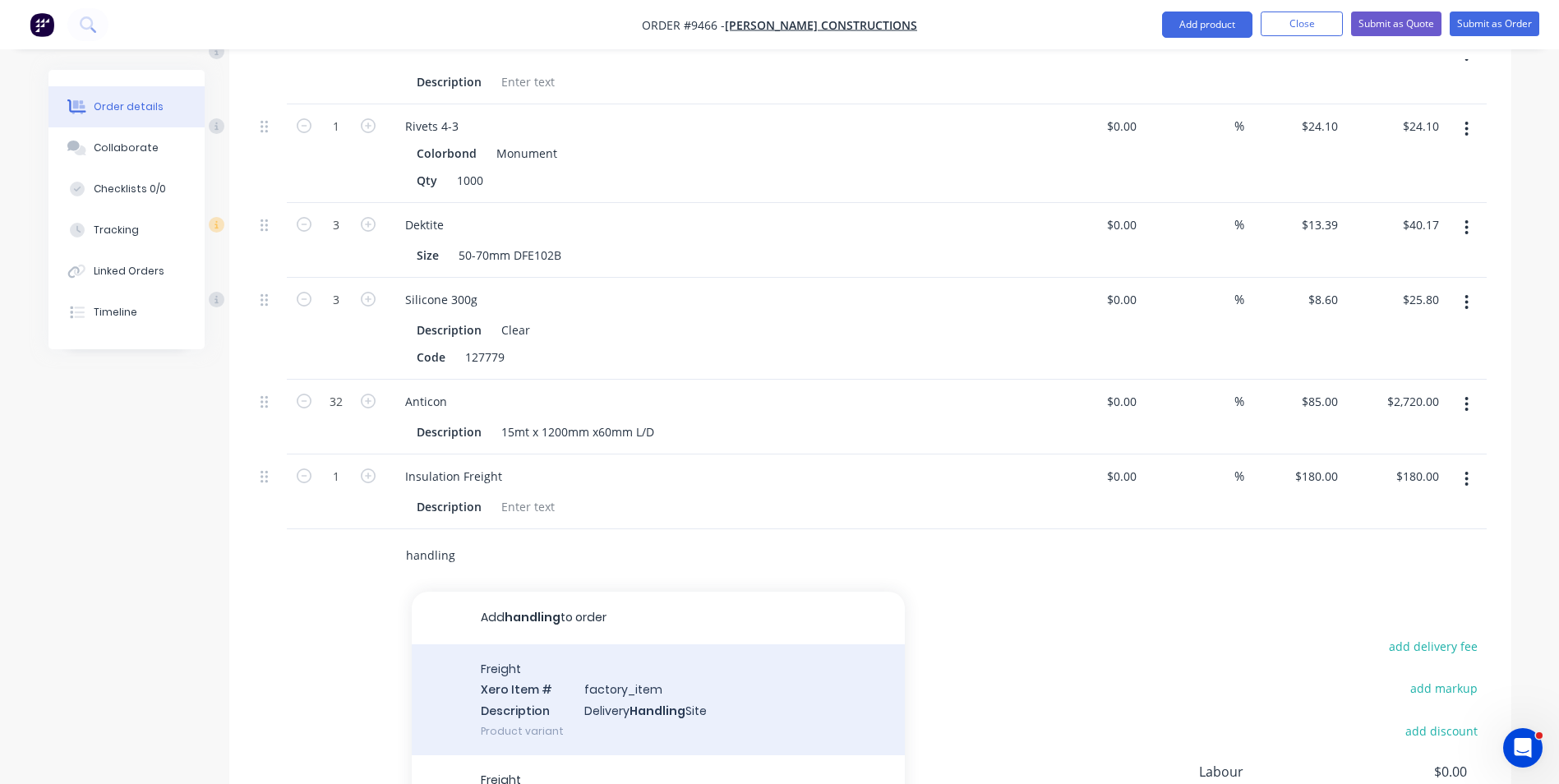
scroll to position [3286, 0]
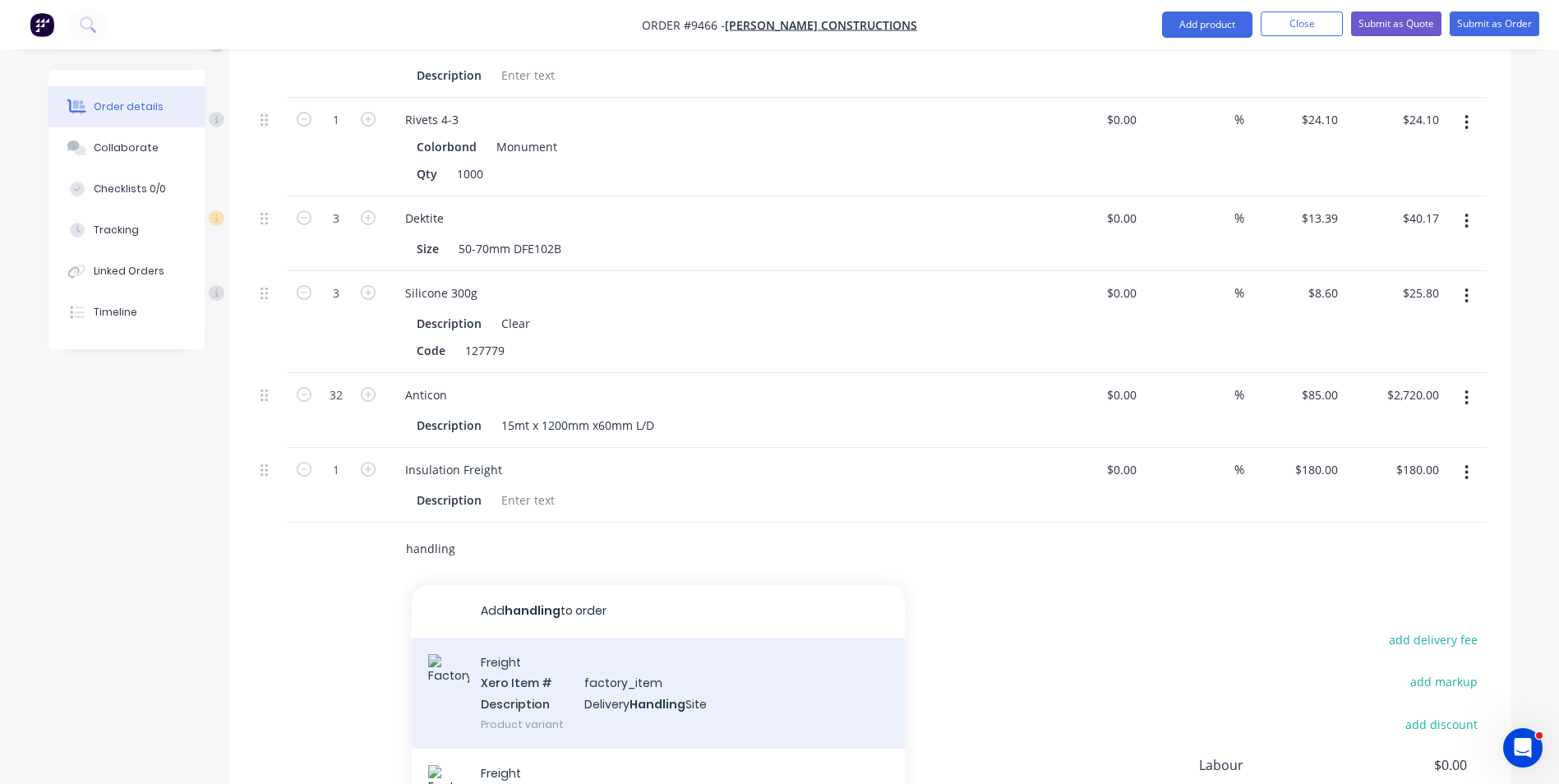
type input "handling"
click at [604, 649] on div "Freight Xero Item # factory_item Description Delivery Handling Site Product var…" at bounding box center [658, 692] width 493 height 111
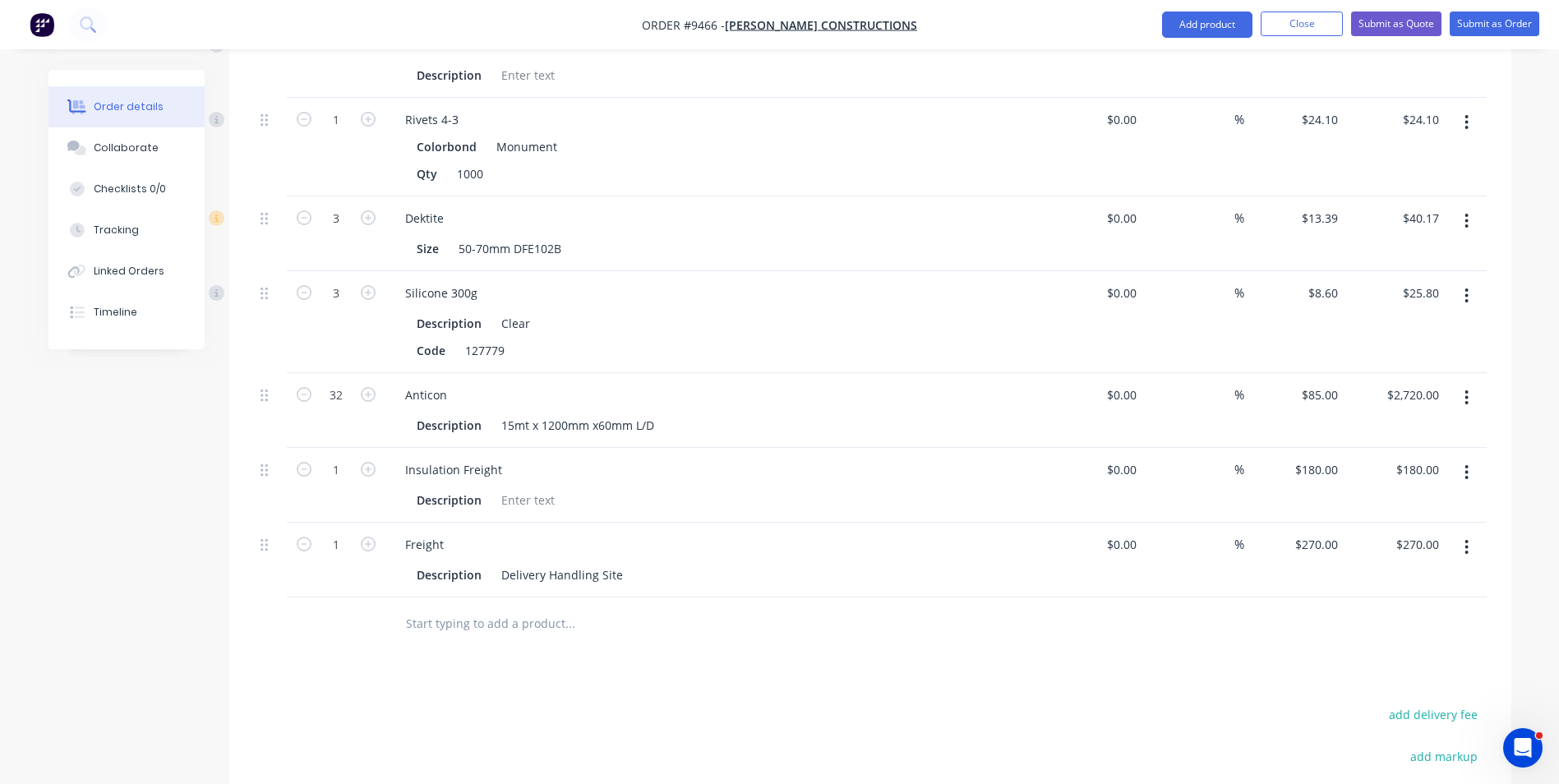
click at [491, 607] on input "text" at bounding box center [569, 624] width 329 height 33
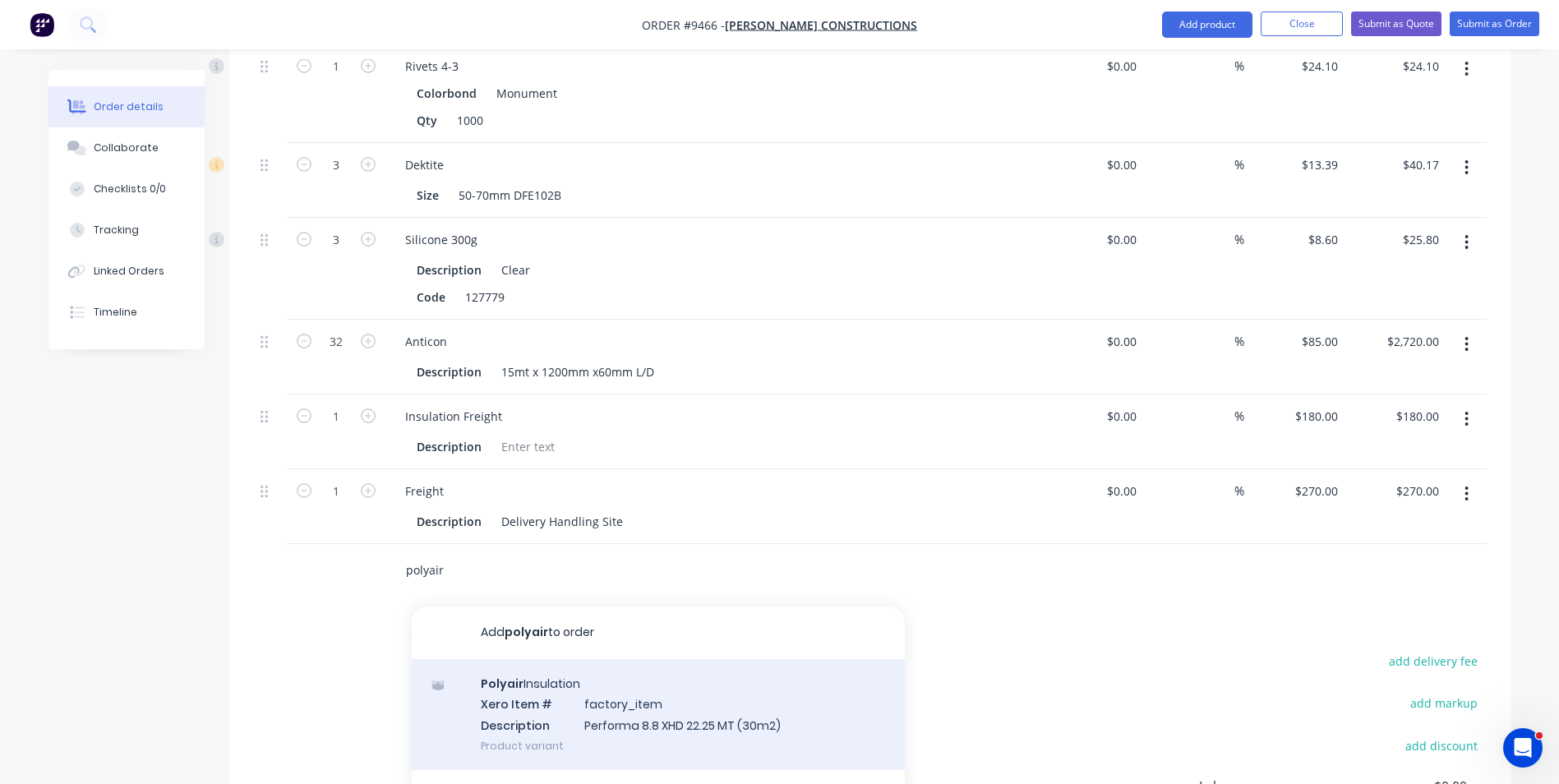
scroll to position [3368, 0]
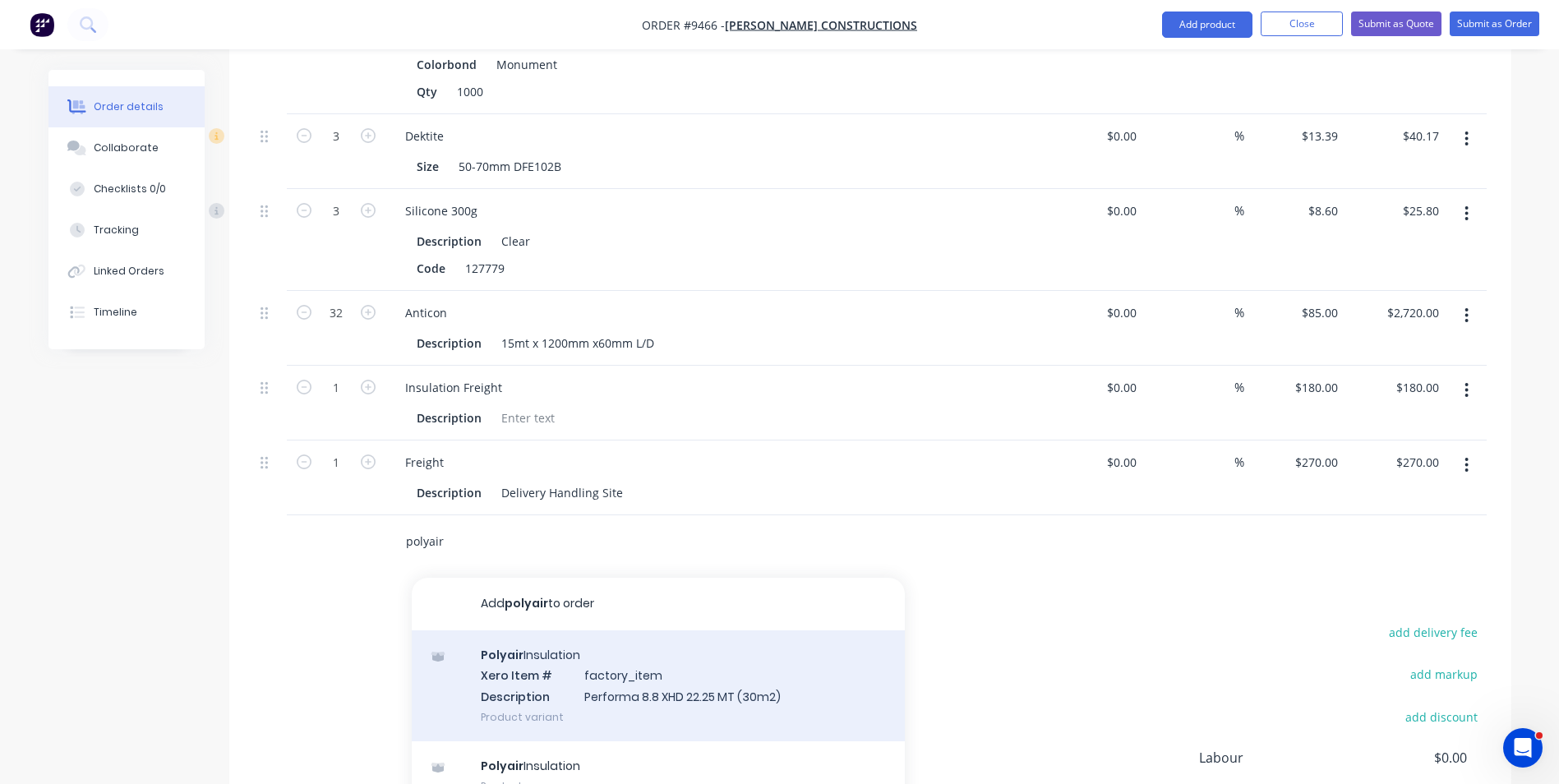
type input "polyair"
click at [549, 637] on div "Polyair Insulation Xero Item # factory_item Description Performa 8.8 XHD 22.25 …" at bounding box center [658, 685] width 493 height 111
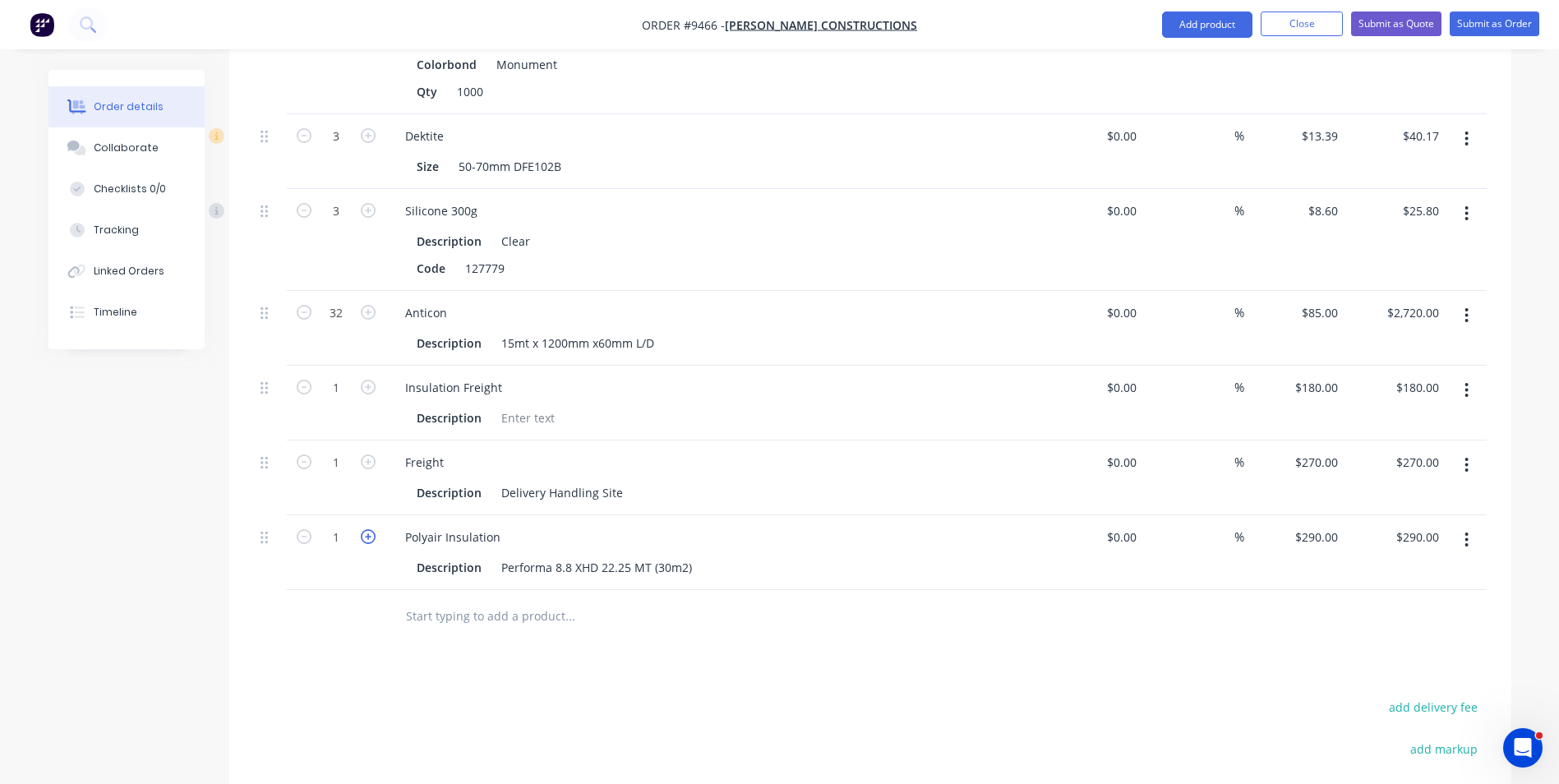
click at [366, 529] on icon "button" at bounding box center [368, 536] width 15 height 15
type input "2"
type input "$580.00"
click at [366, 529] on icon "button" at bounding box center [368, 536] width 15 height 15
type input "3"
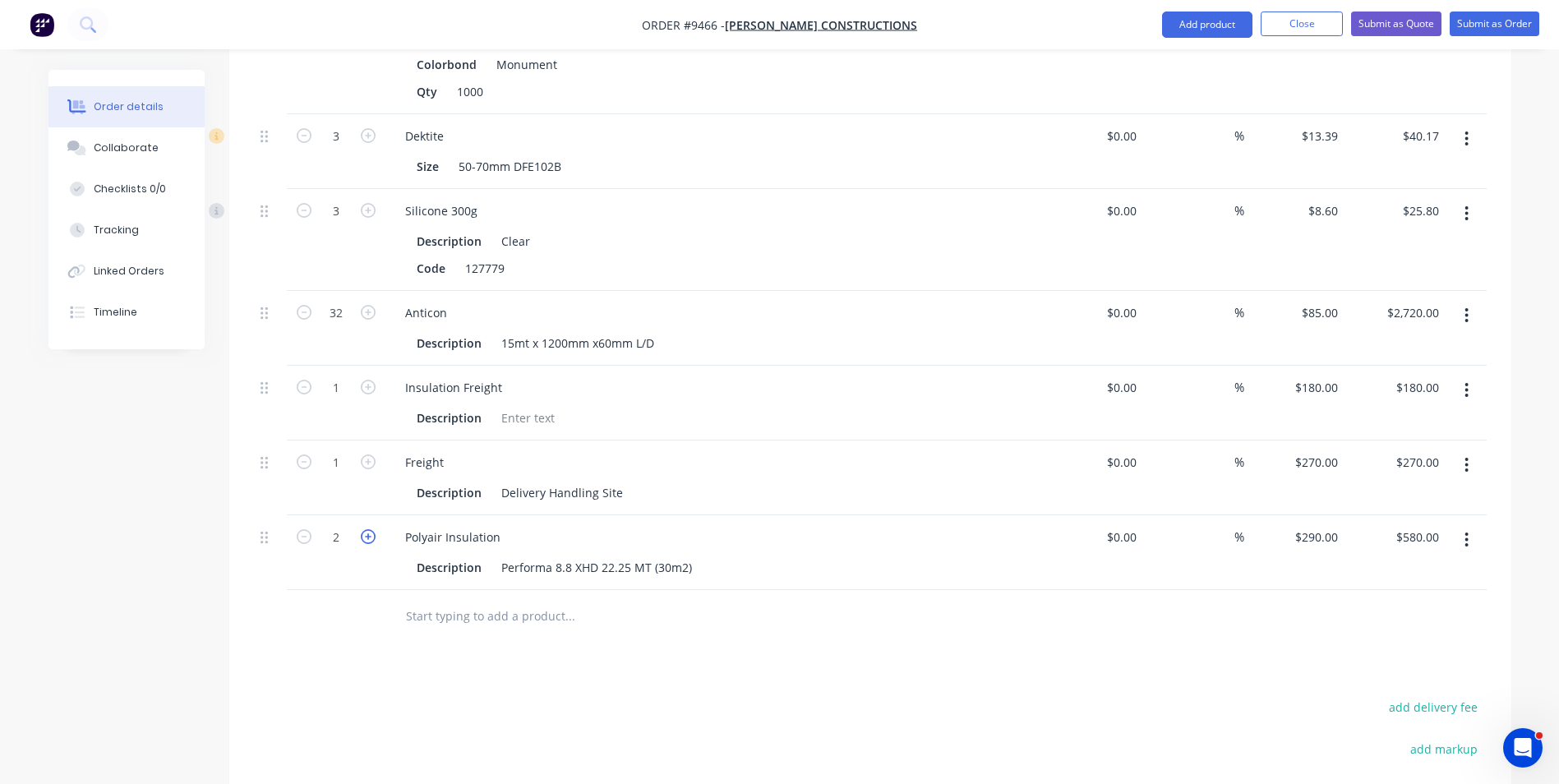
type input "$870.00"
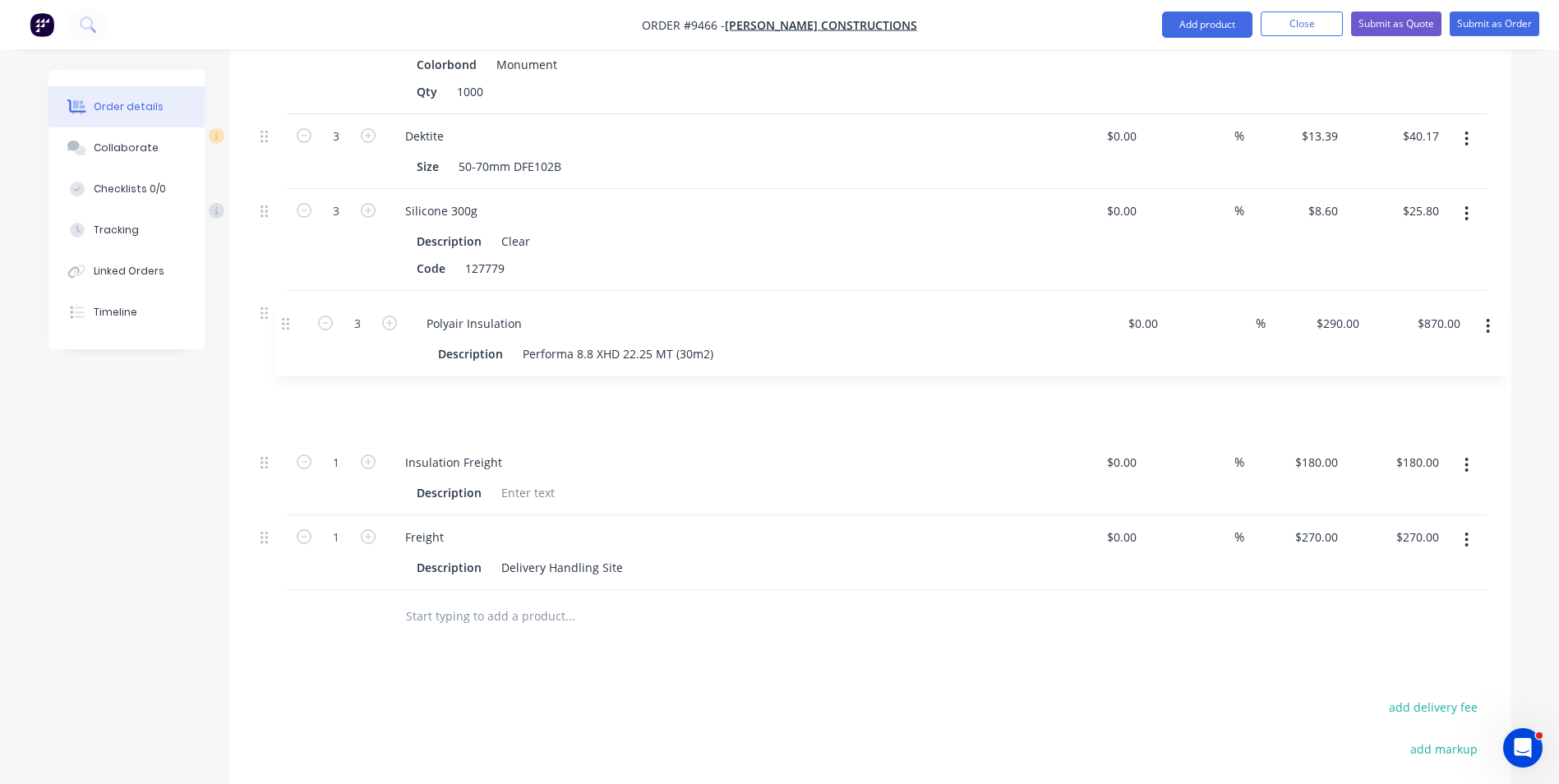
drag, startPoint x: 267, startPoint y: 496, endPoint x: 289, endPoint y: 323, distance: 174.4
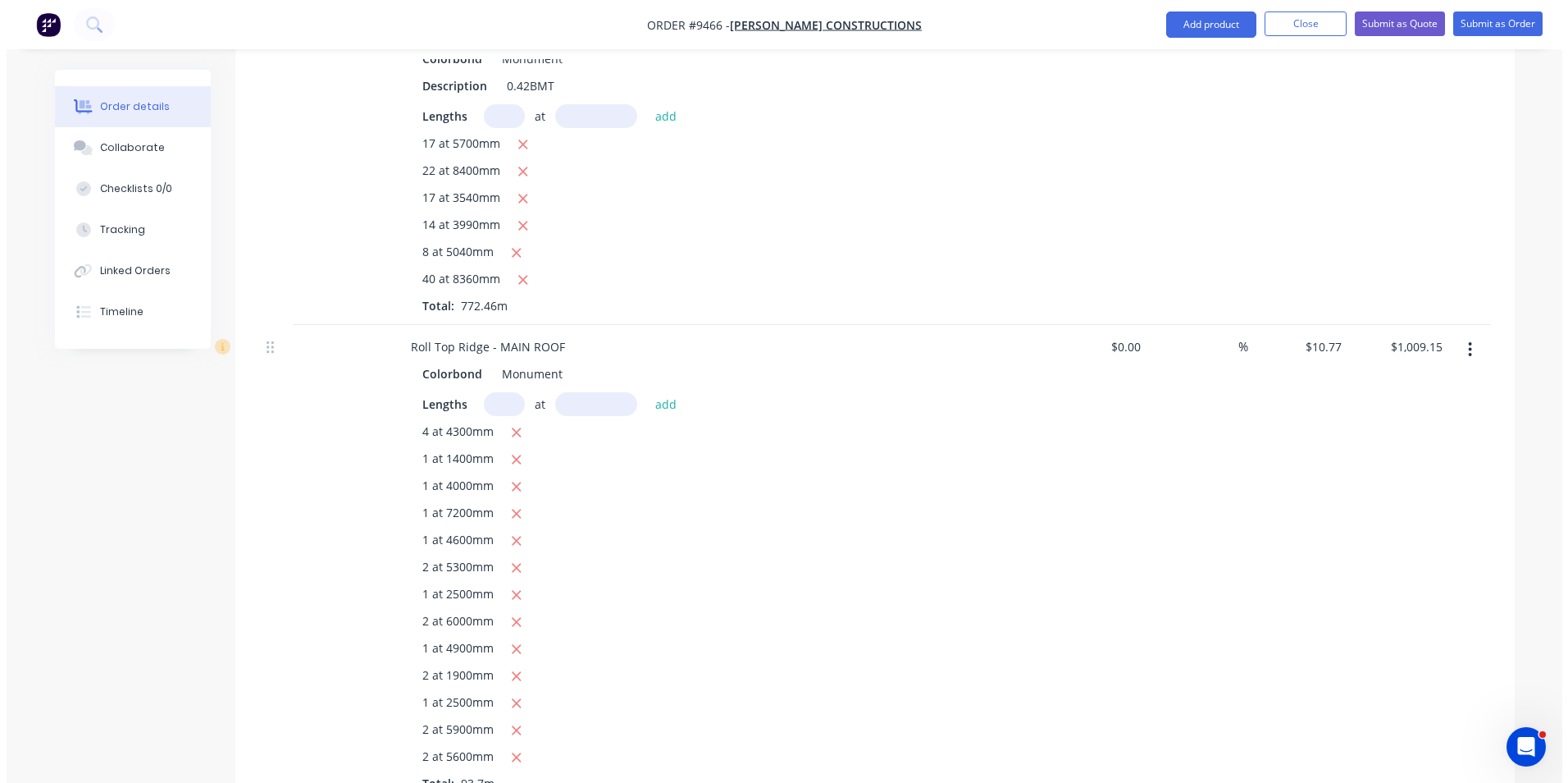
scroll to position [2215, 0]
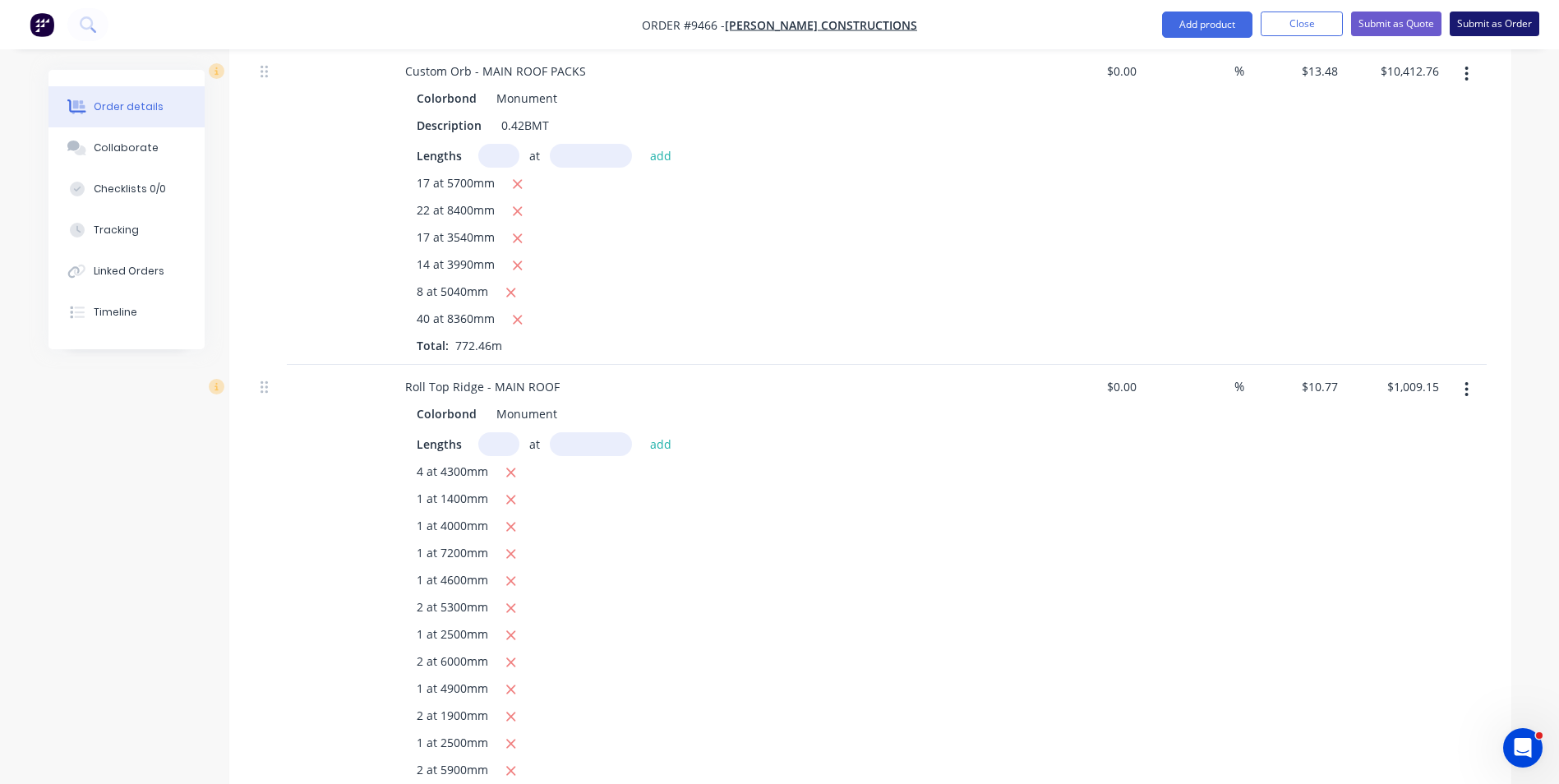
click at [1486, 27] on button "Submit as Order" at bounding box center [1494, 24] width 89 height 24
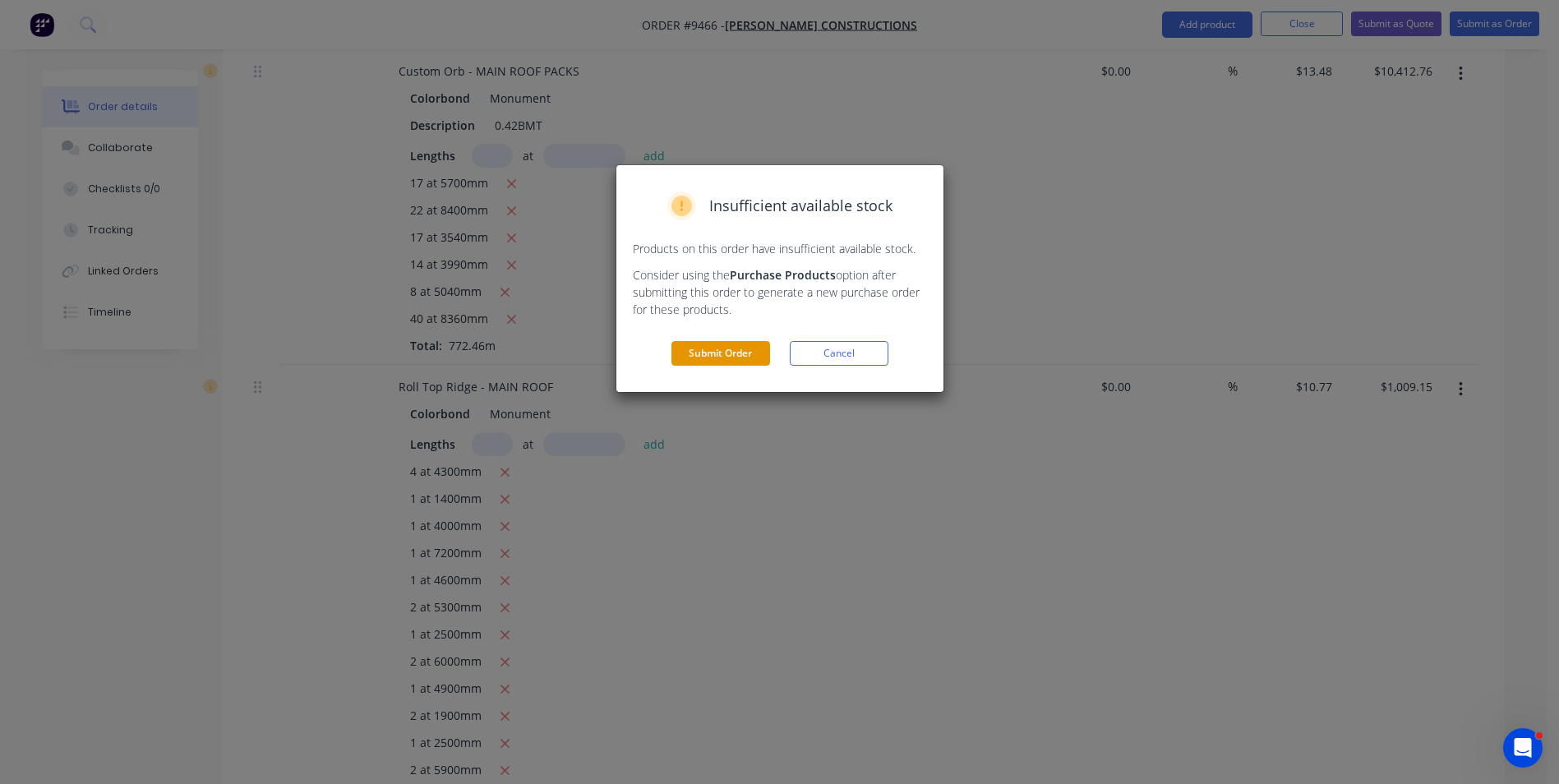
click at [734, 351] on button "Submit Order" at bounding box center [720, 353] width 99 height 24
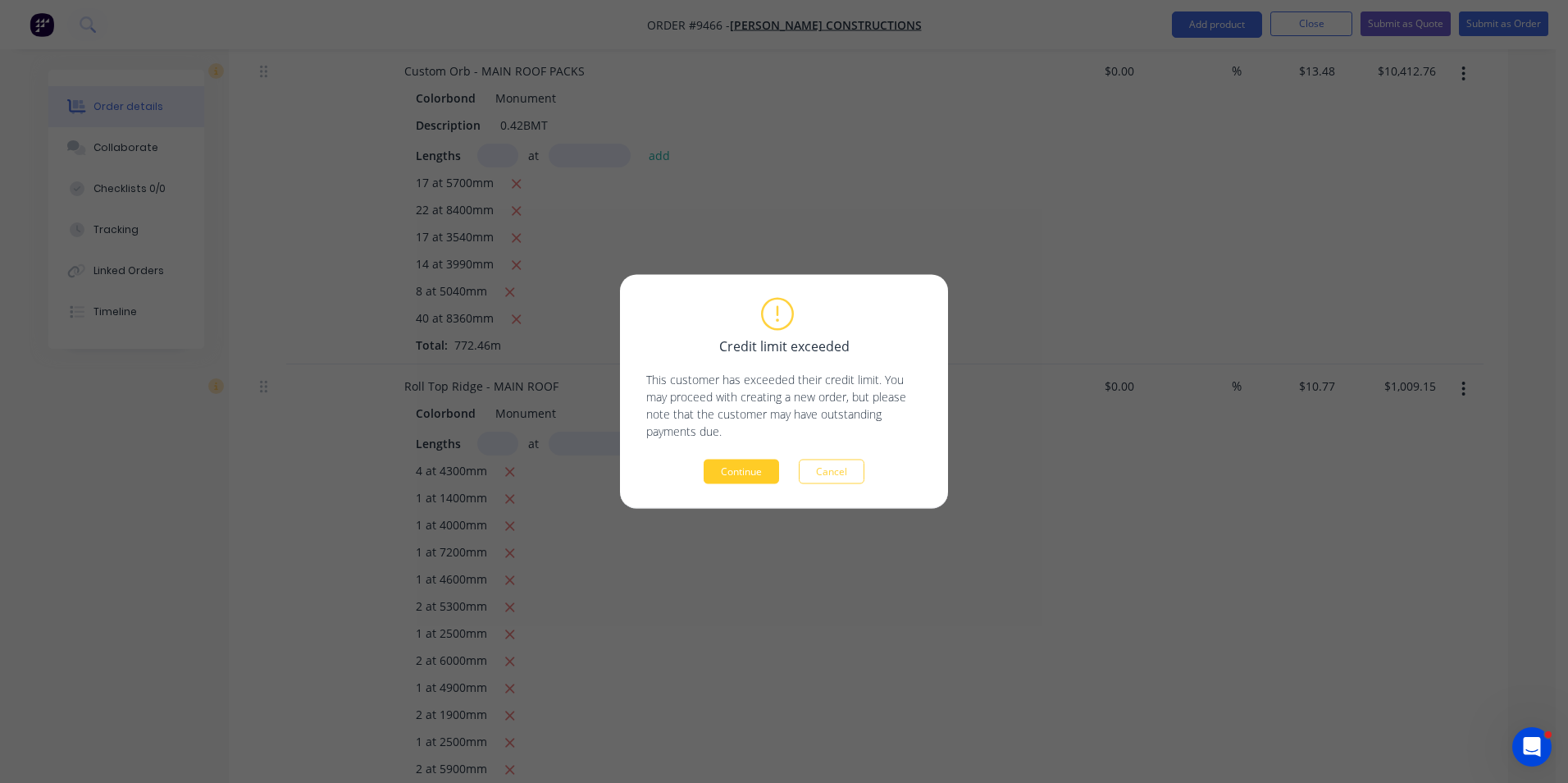
click at [731, 471] on button "Continue" at bounding box center [741, 471] width 75 height 24
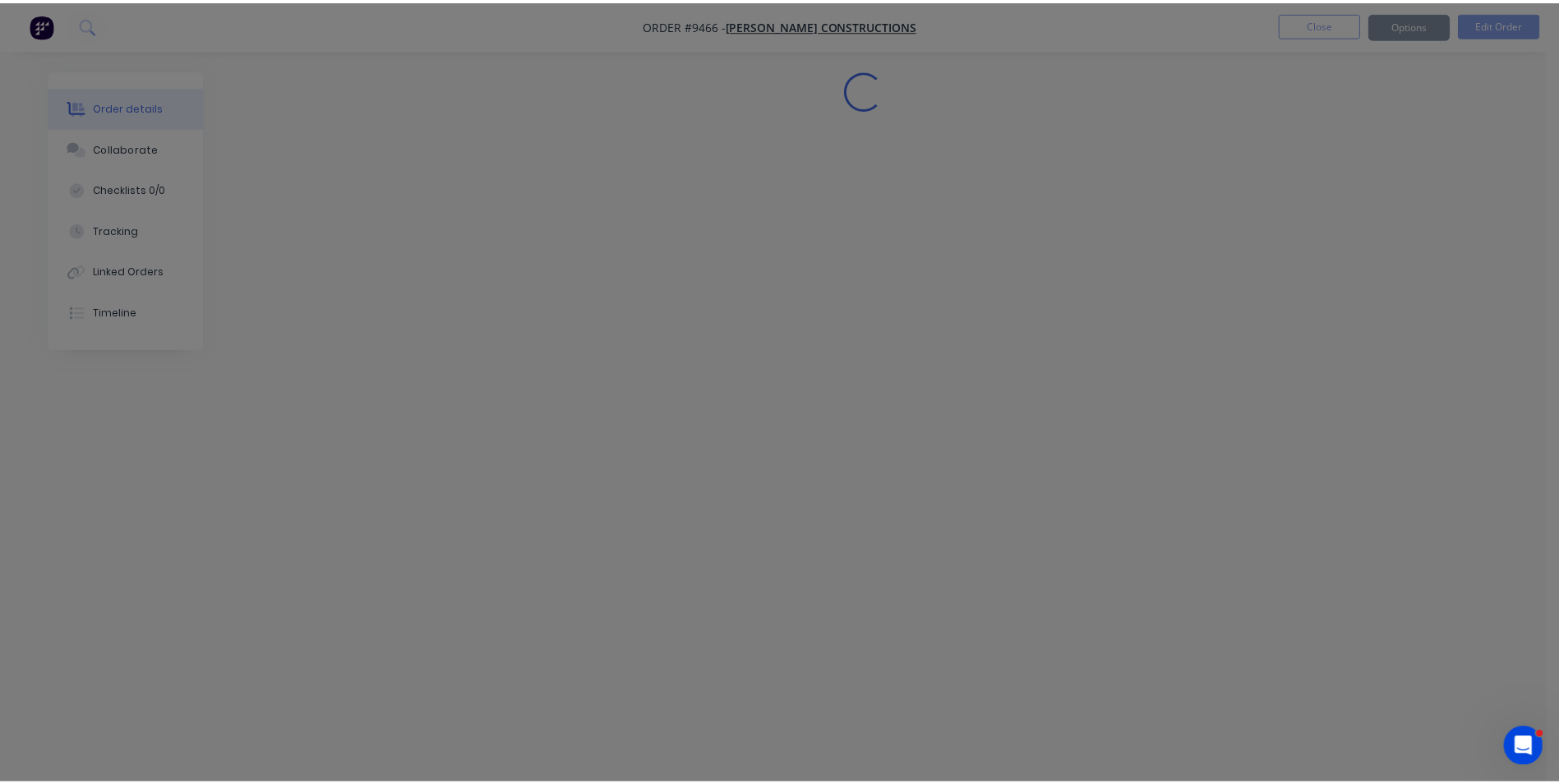
scroll to position [0, 0]
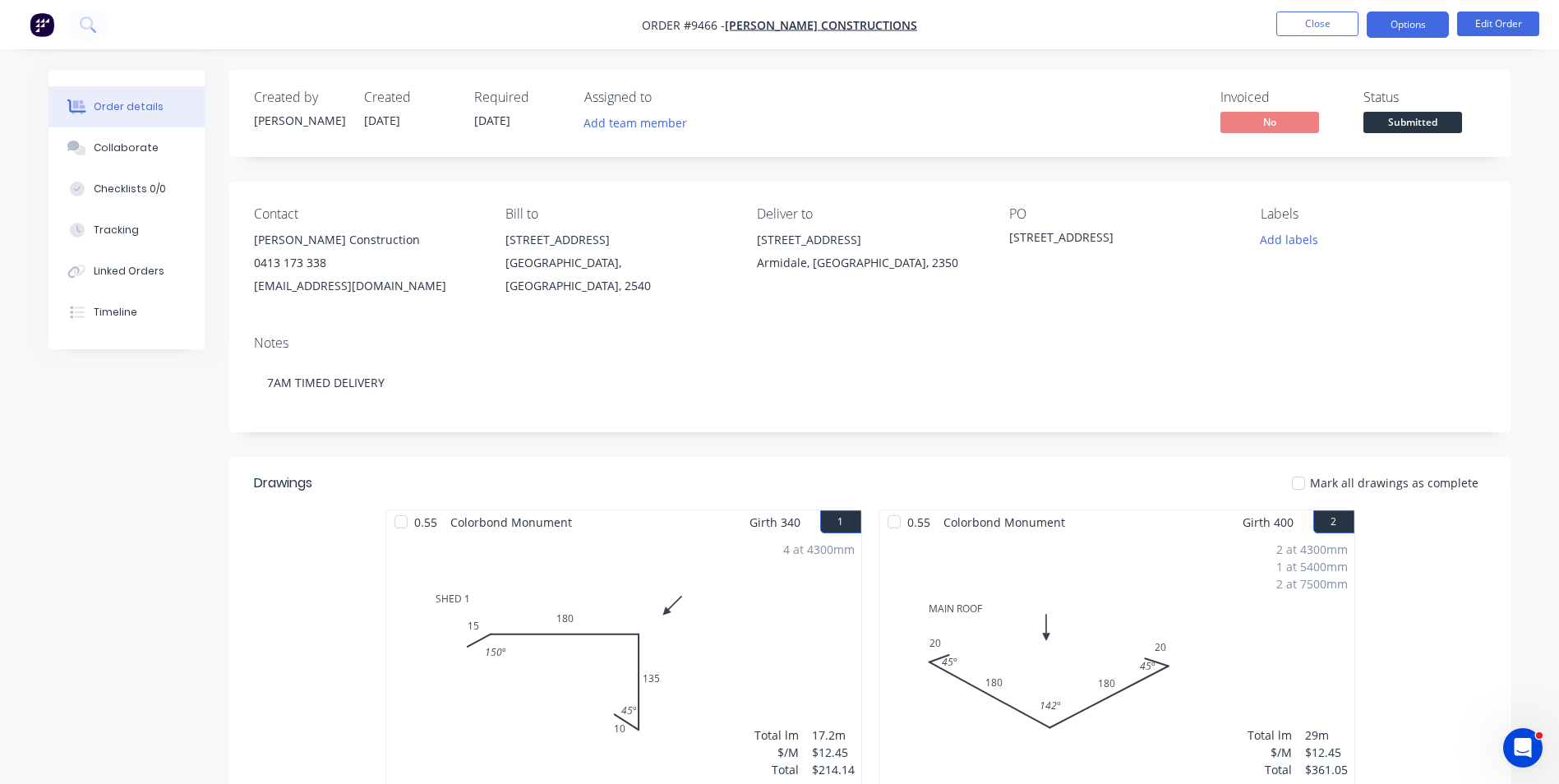
click at [1402, 23] on button "Options" at bounding box center [1408, 24] width 82 height 26
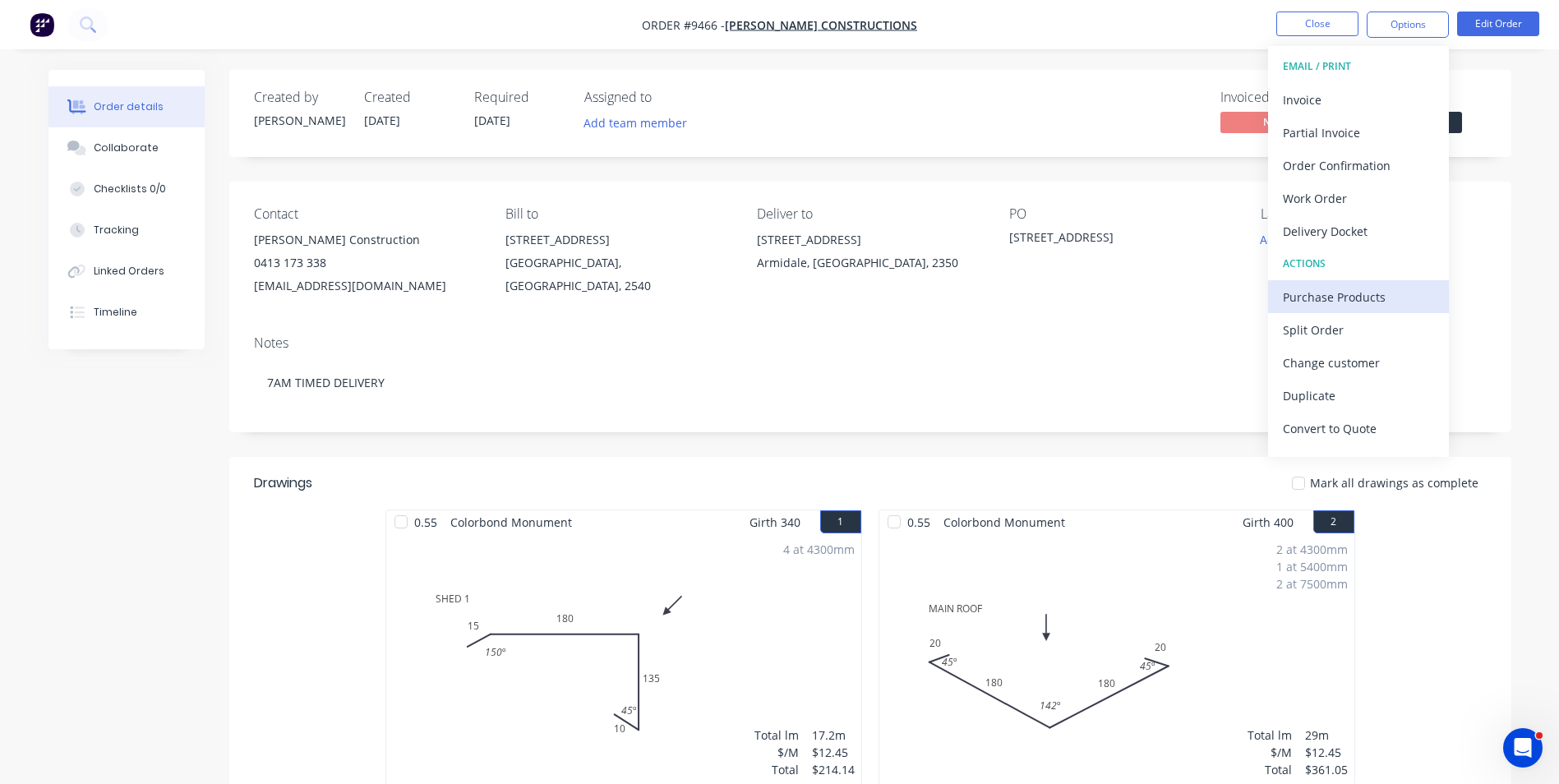
click at [1351, 299] on div "Purchase Products" at bounding box center [1358, 296] width 151 height 24
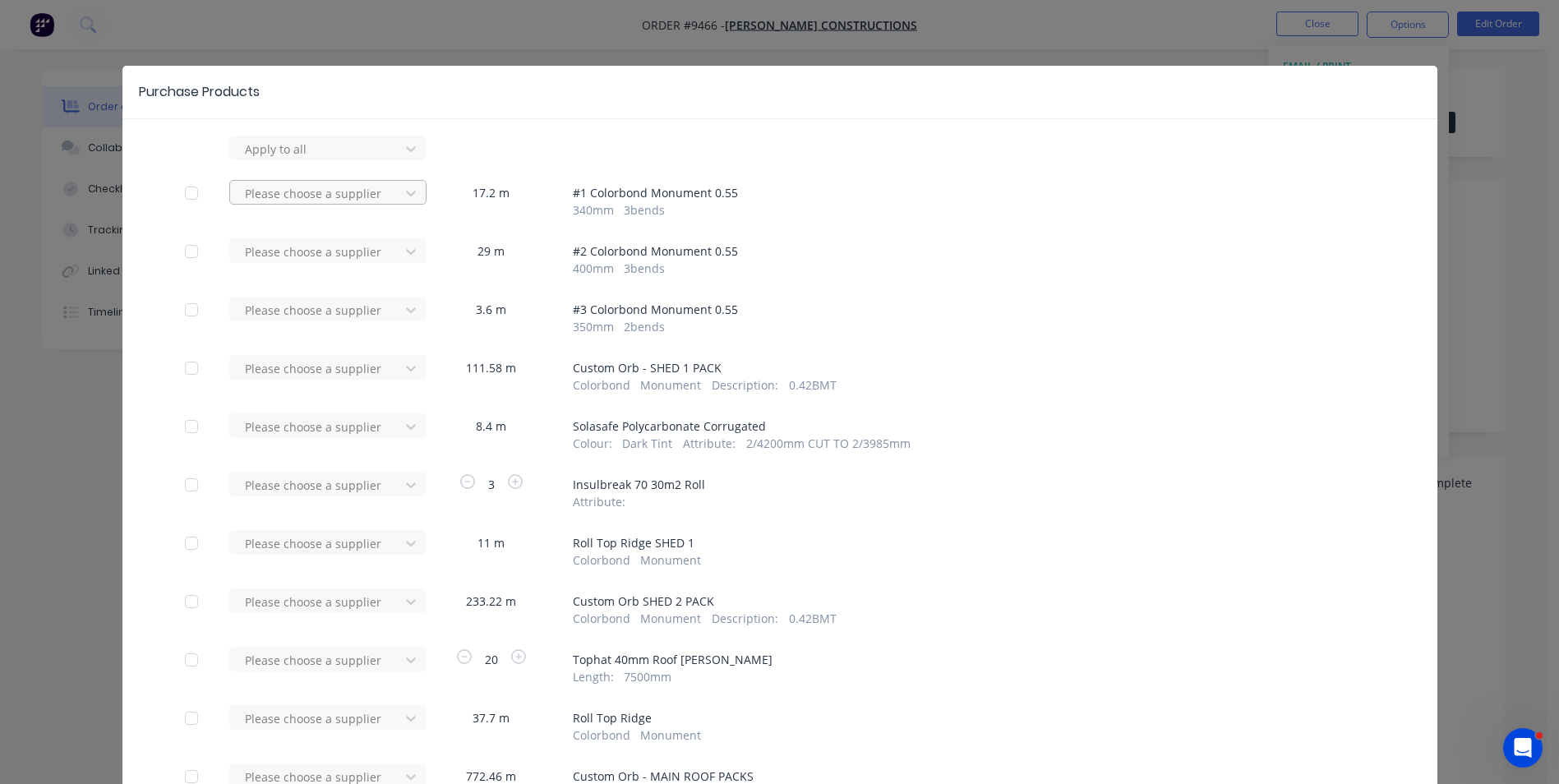
click at [289, 159] on div at bounding box center [317, 149] width 148 height 20
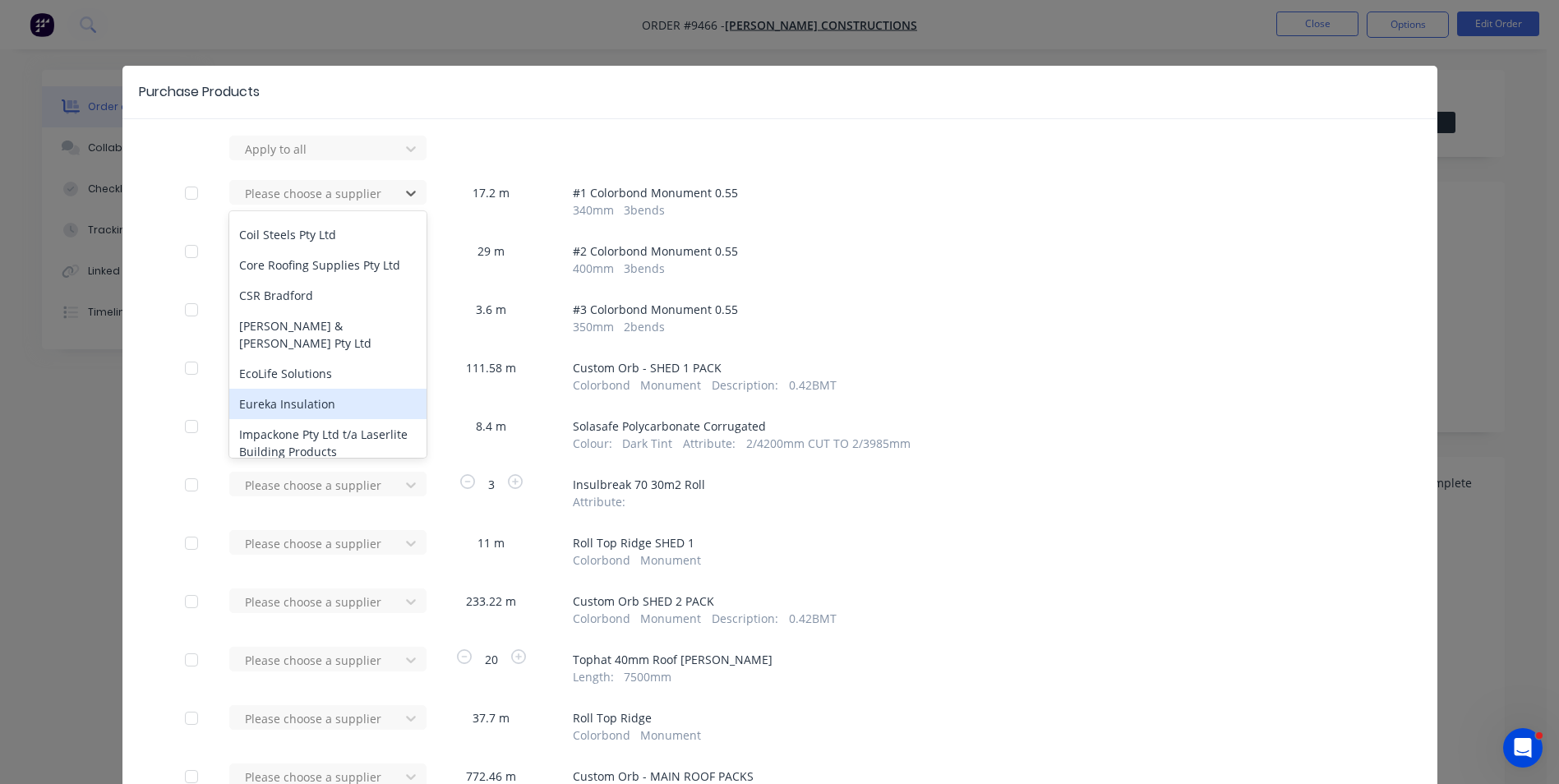
scroll to position [493, 0]
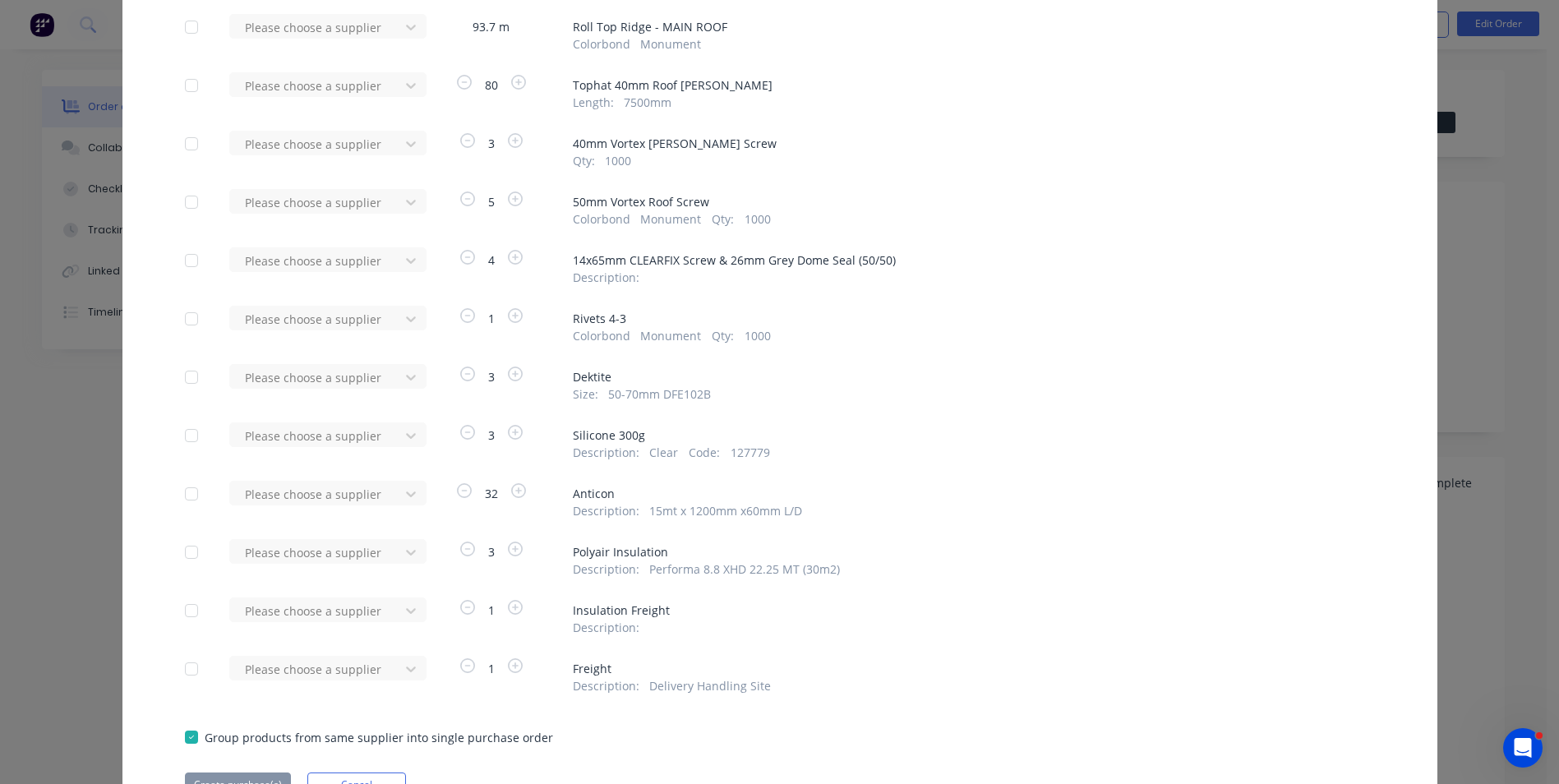
scroll to position [893, 0]
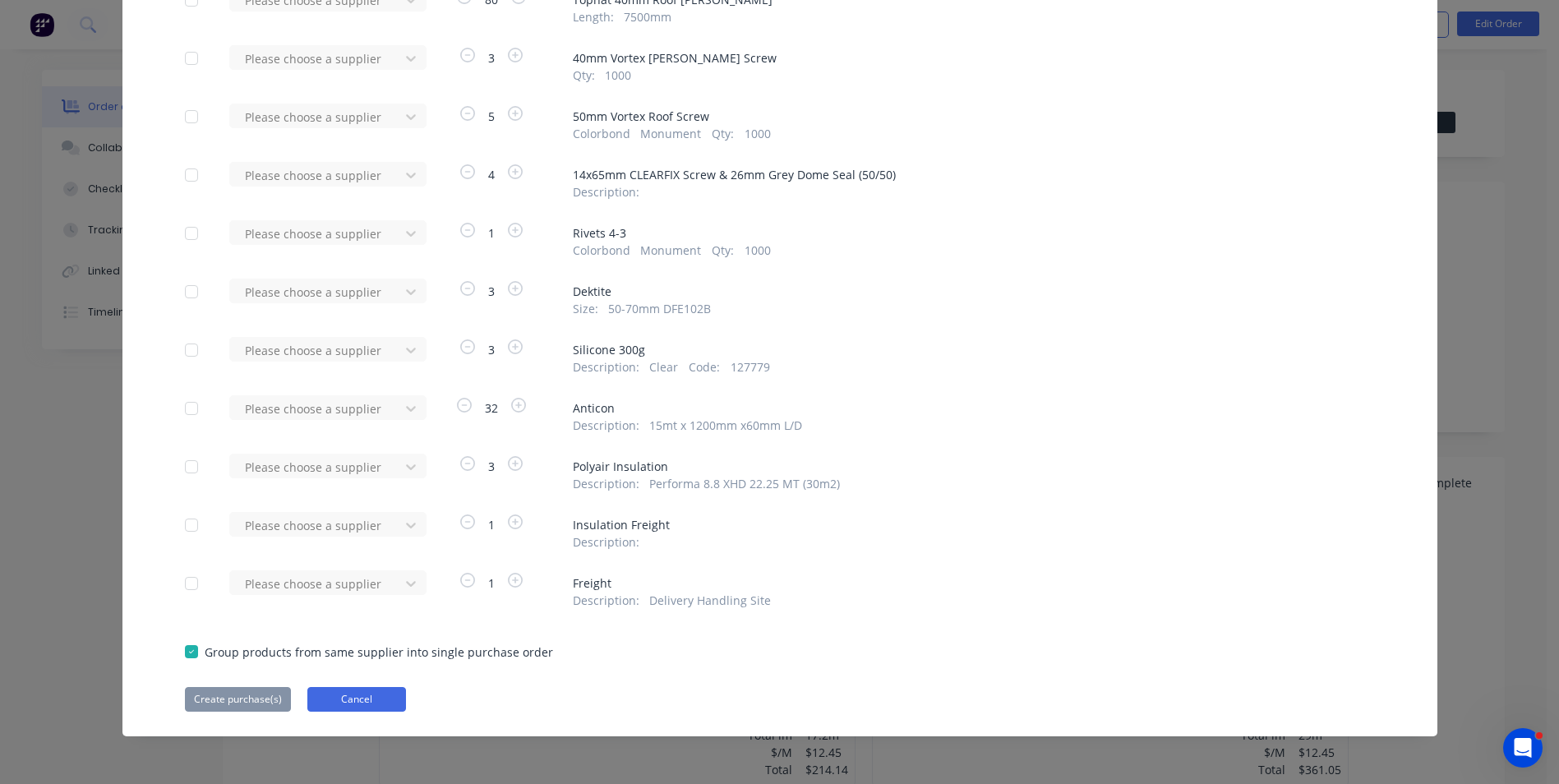
click at [348, 704] on button "Cancel" at bounding box center [357, 699] width 99 height 24
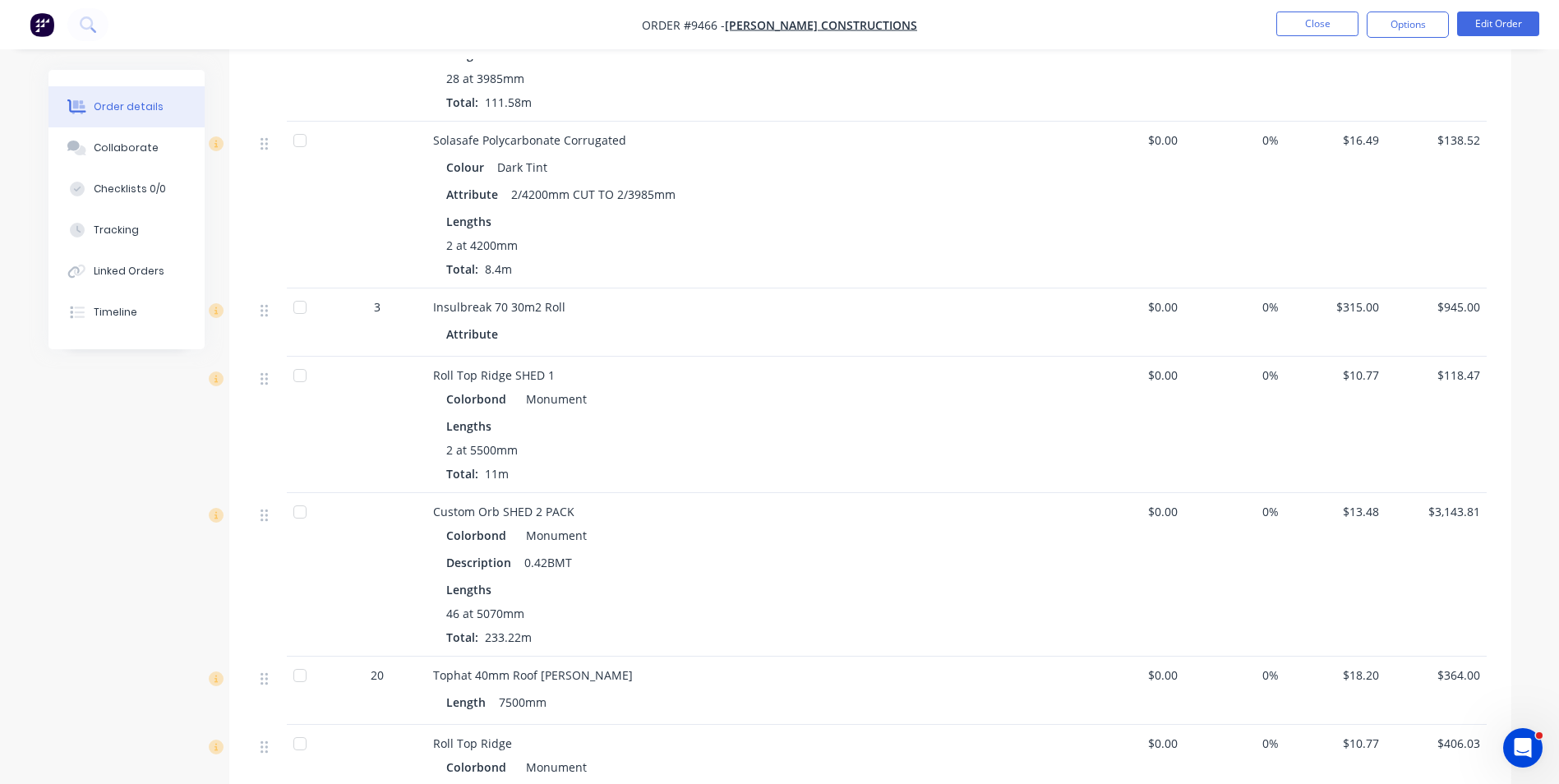
scroll to position [1232, 0]
click at [1485, 26] on button "Edit Order" at bounding box center [1499, 24] width 82 height 24
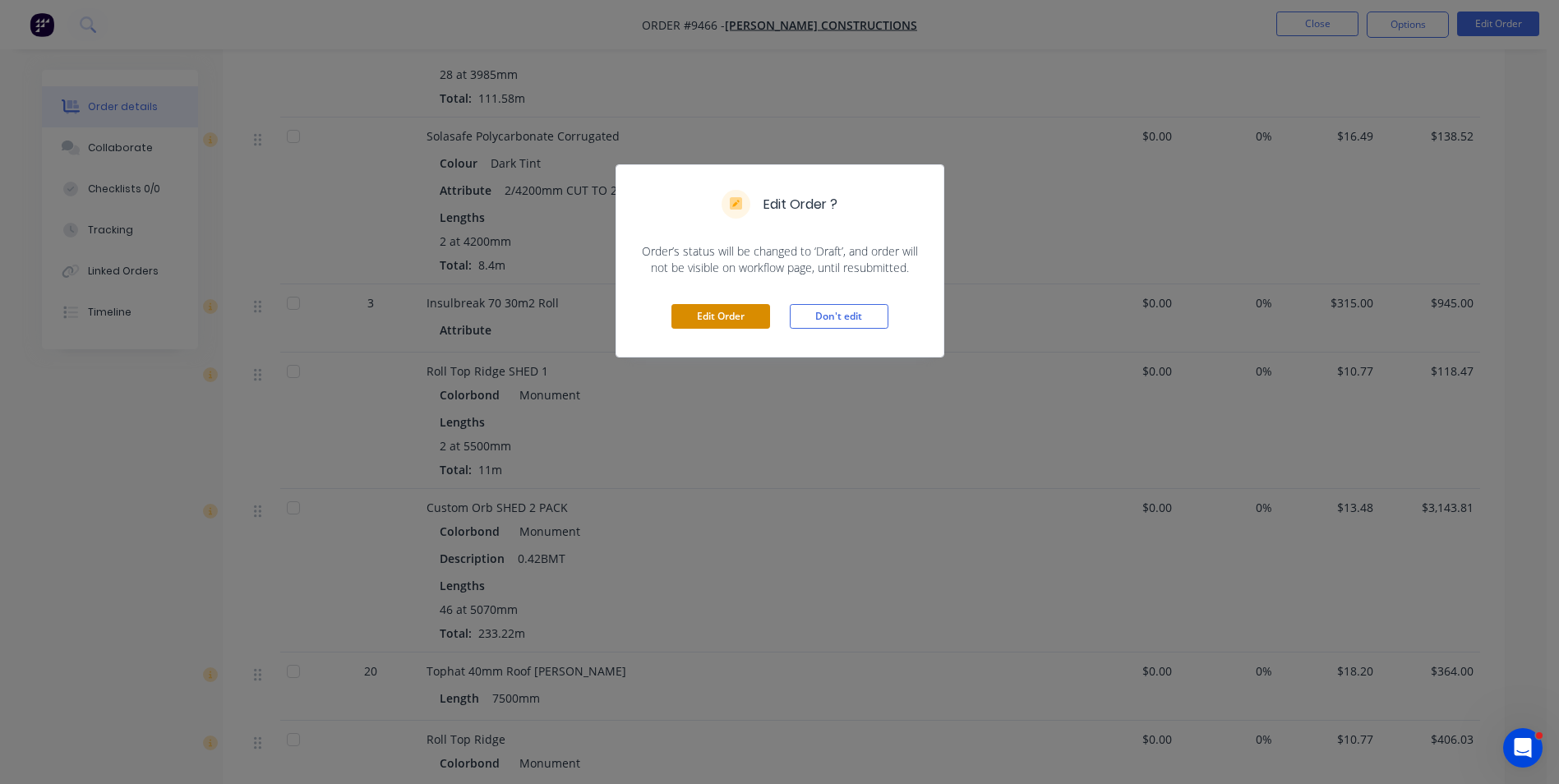
click at [697, 315] on button "Edit Order" at bounding box center [720, 316] width 99 height 24
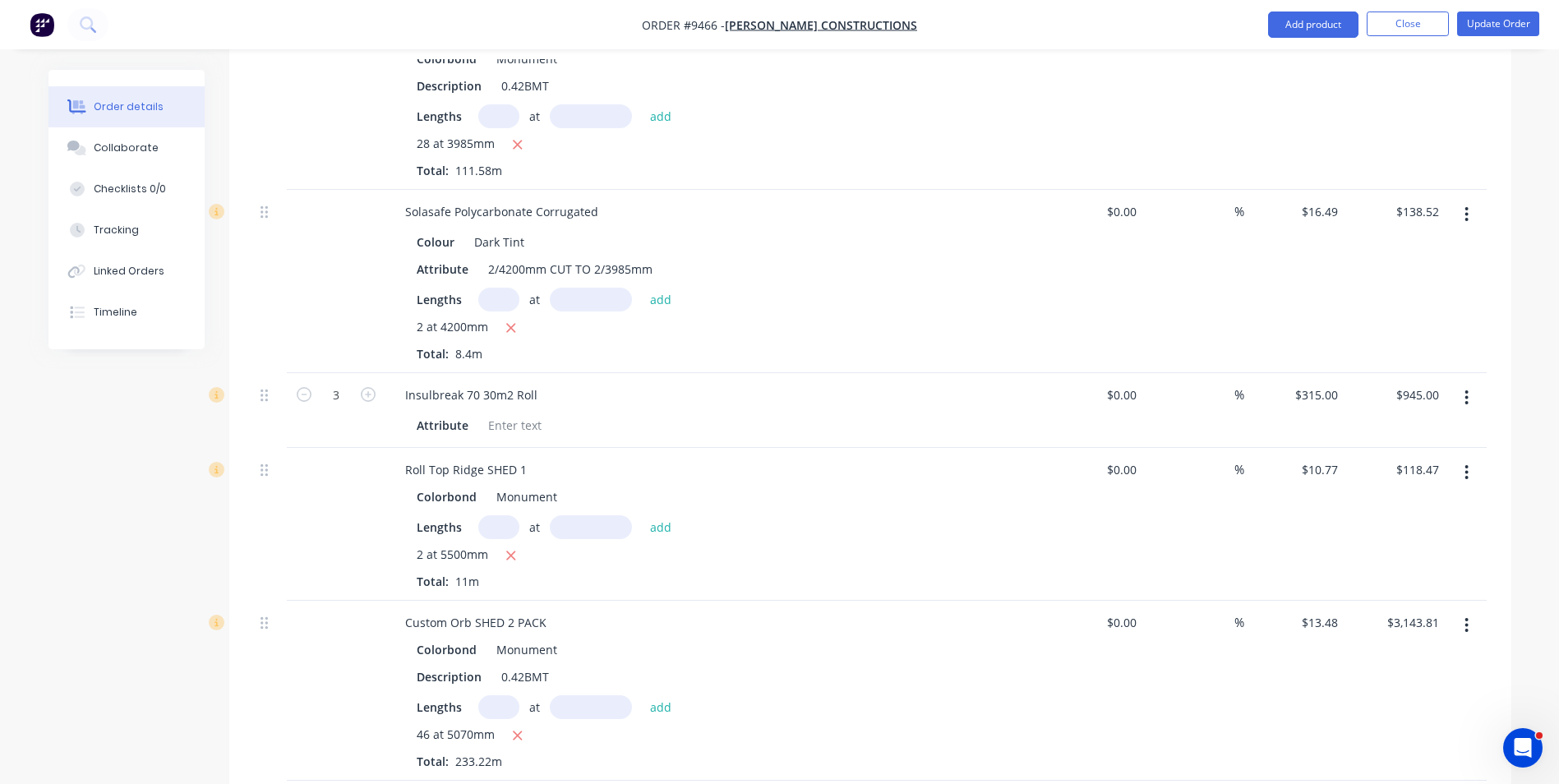
click at [1465, 389] on icon "button" at bounding box center [1466, 398] width 4 height 18
click at [1364, 527] on div "Delete" at bounding box center [1409, 538] width 127 height 24
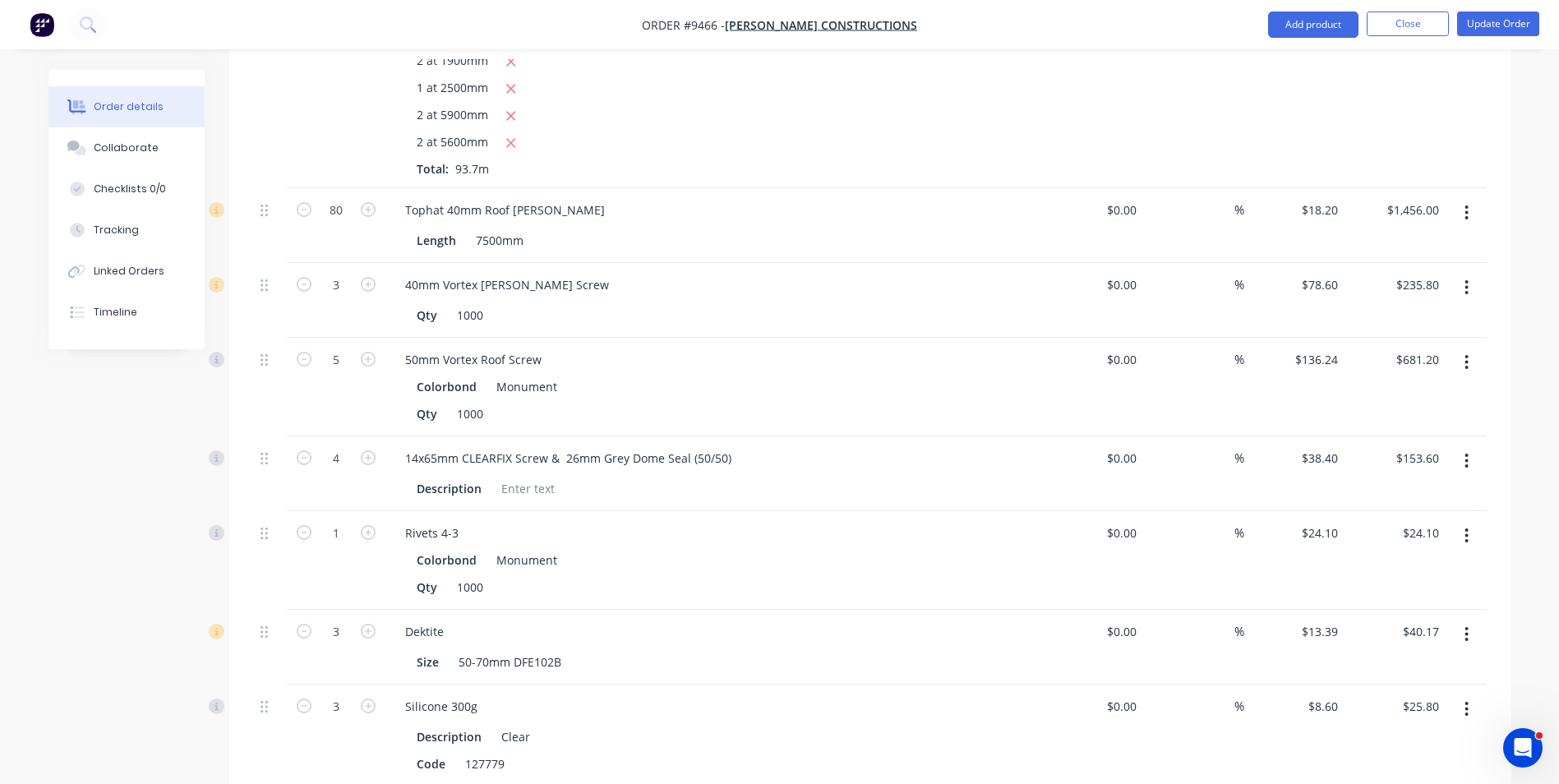
scroll to position [2876, 0]
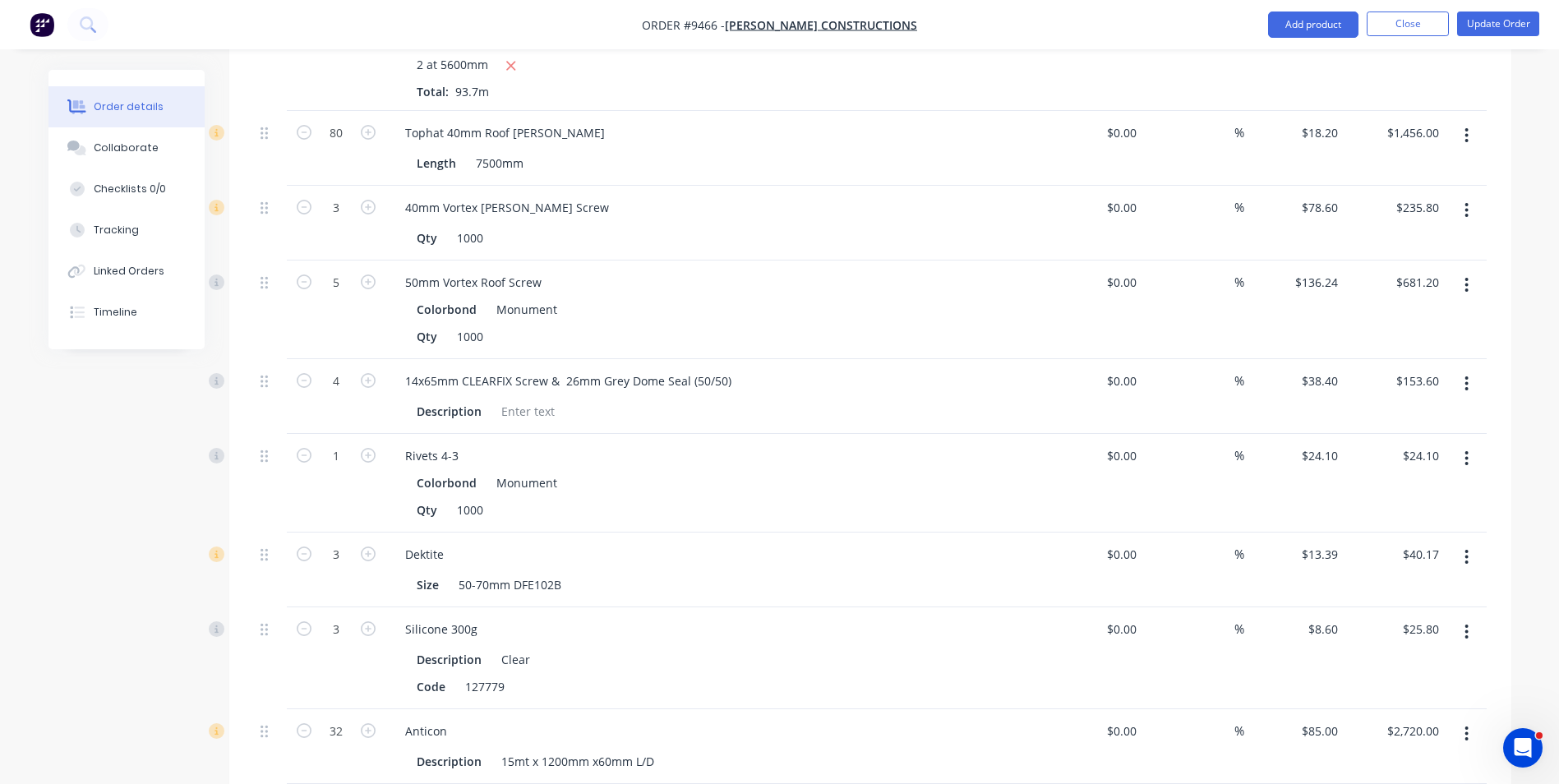
click at [1468, 375] on icon "button" at bounding box center [1466, 384] width 4 height 18
click at [1347, 513] on div "Delete" at bounding box center [1409, 524] width 127 height 24
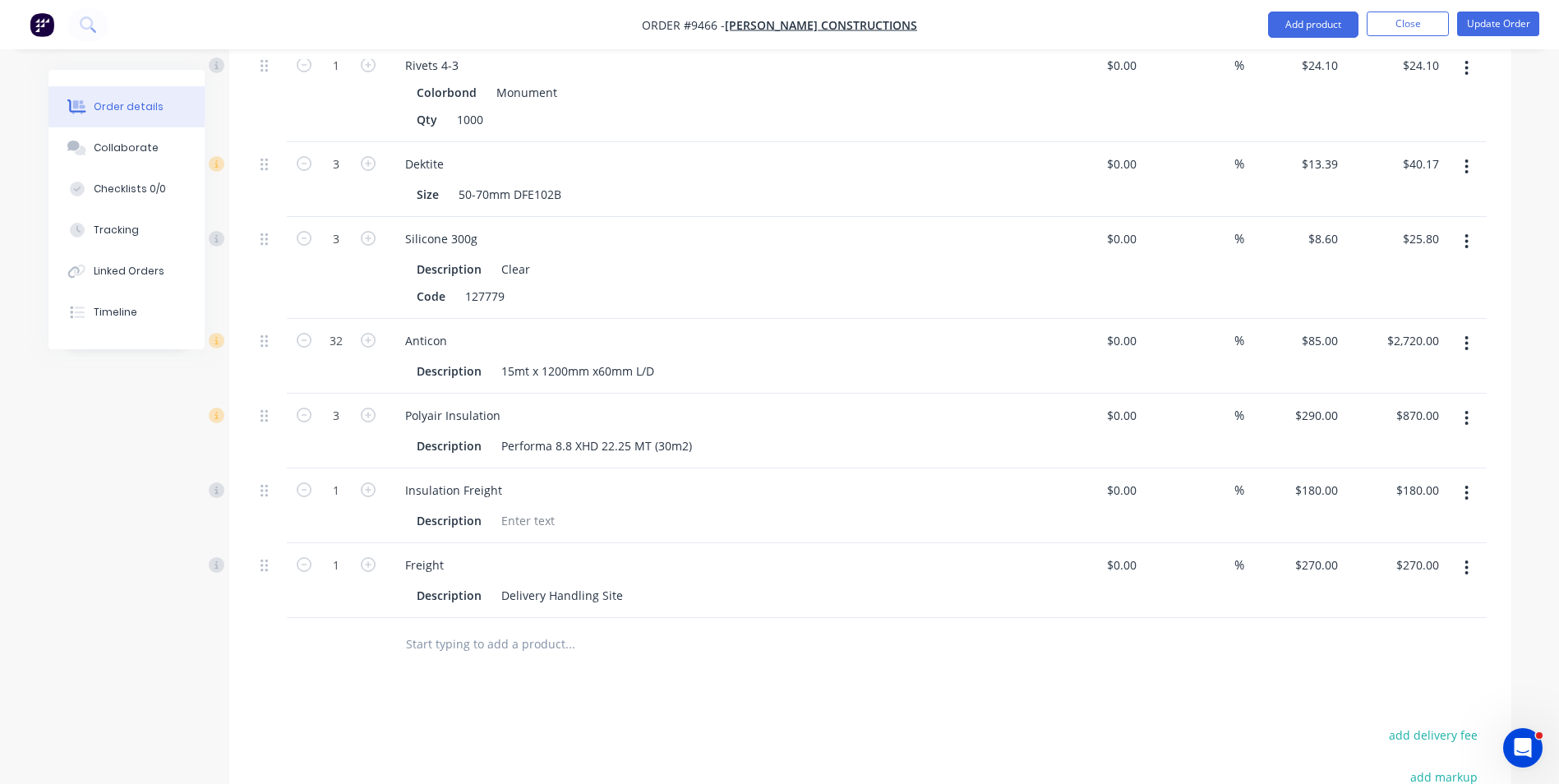
scroll to position [3204, 0]
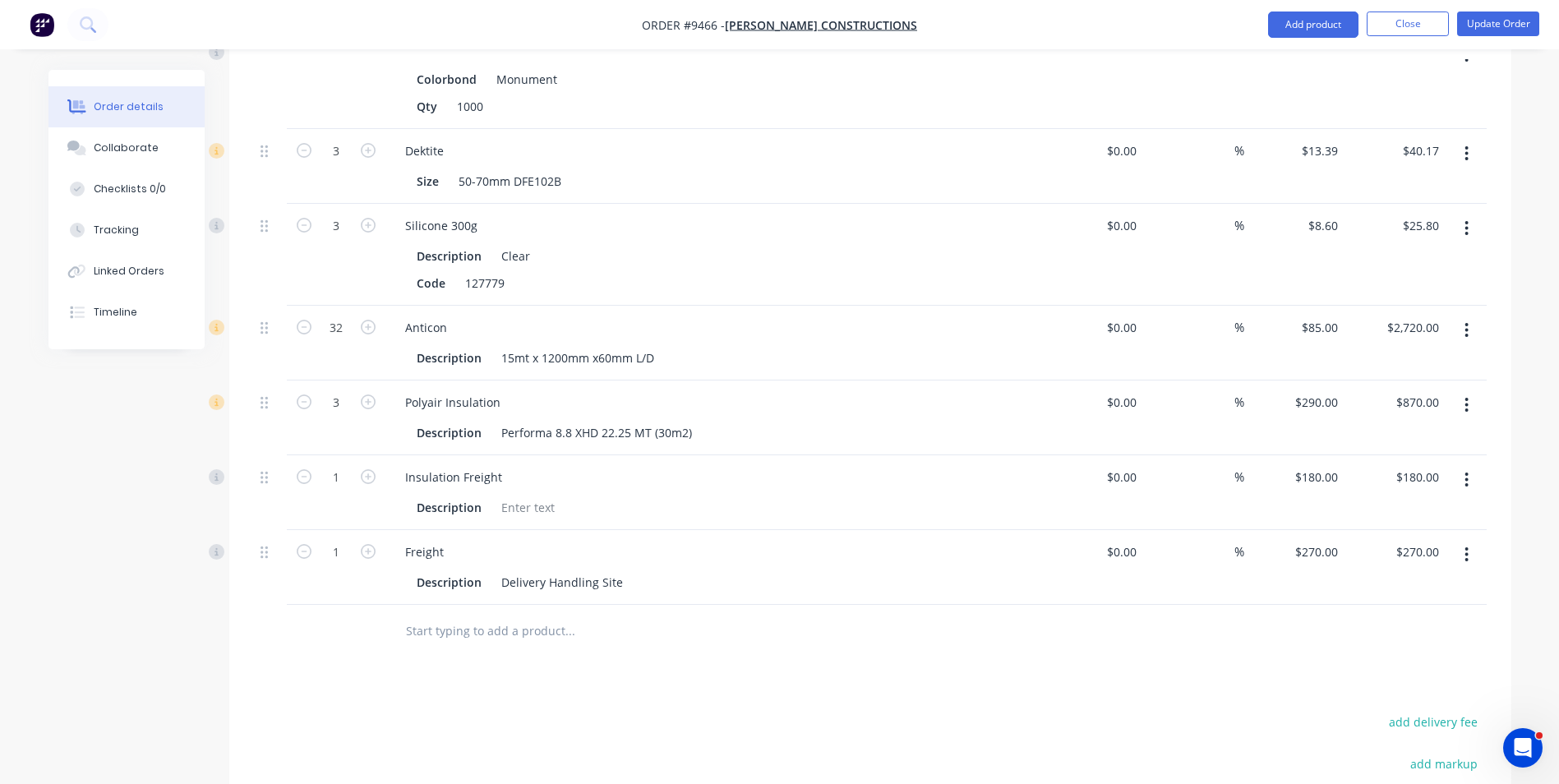
click at [465, 614] on input "text" at bounding box center [569, 631] width 329 height 33
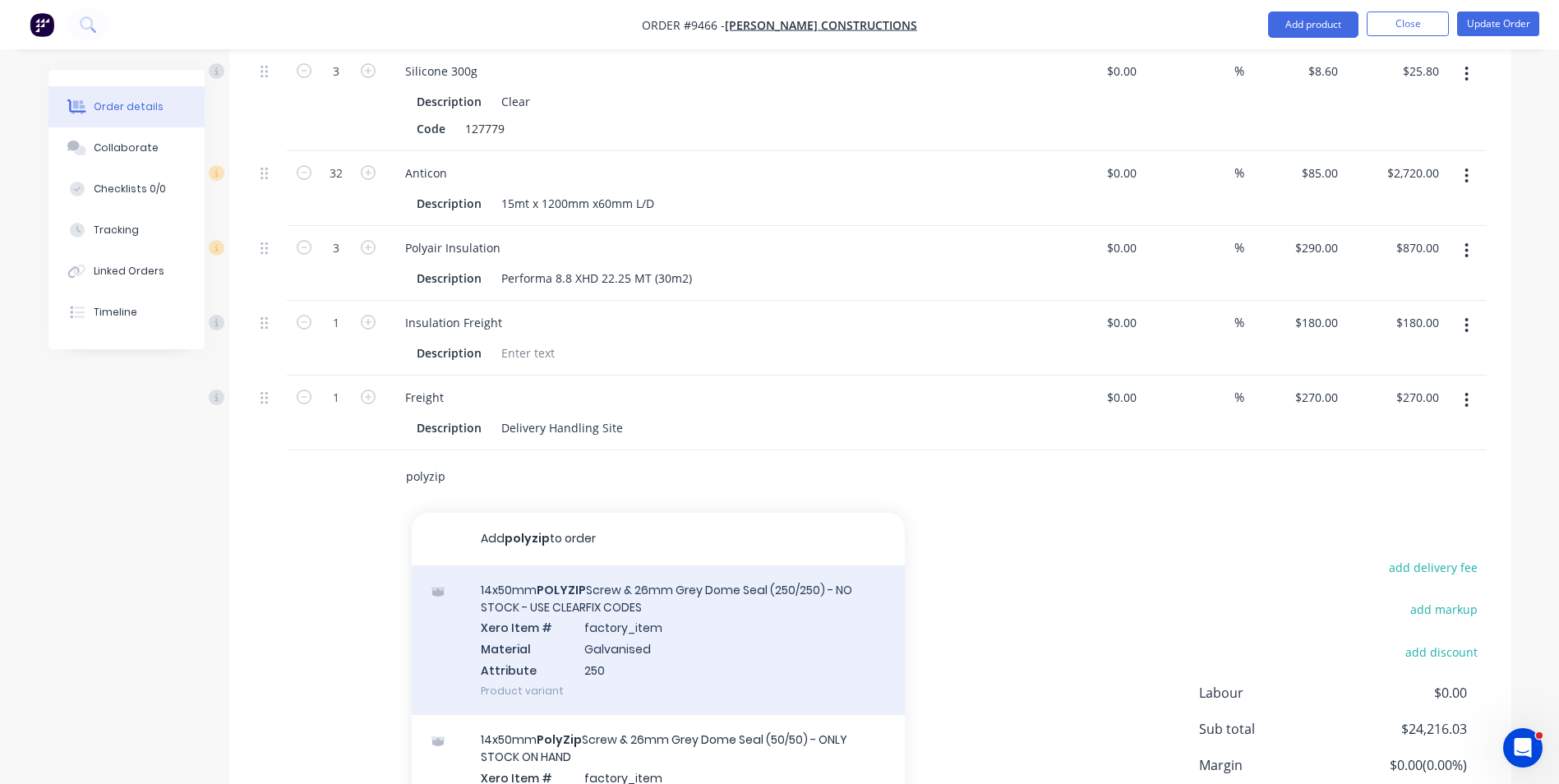
scroll to position [3368, 0]
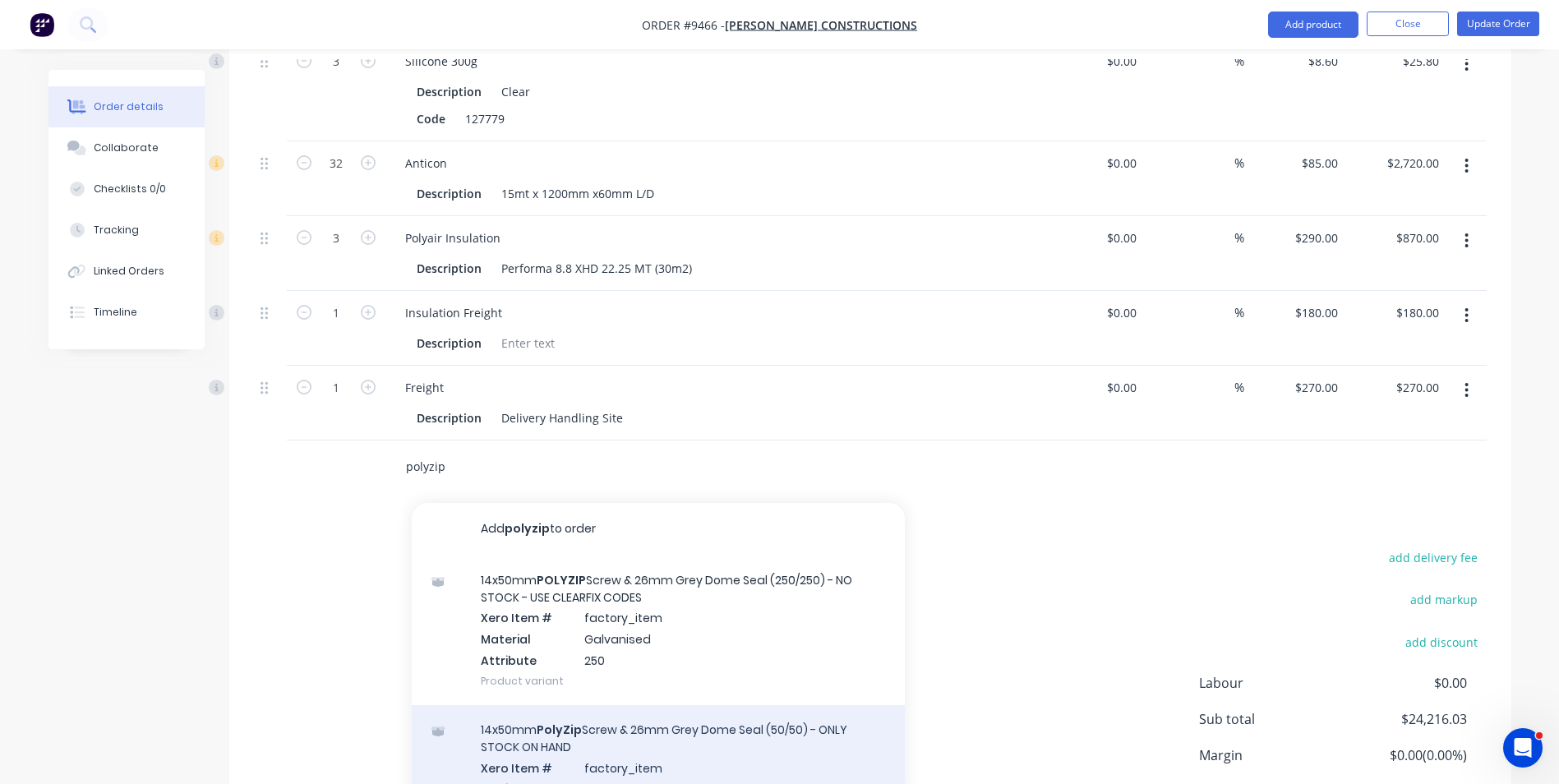
type input "polyzip"
click at [612, 725] on div "14x50mm PolyZip Screw & 26mm Grey Dome Seal (50/50) - ONLY STOCK ON HAND Xero I…" at bounding box center [658, 768] width 493 height 128
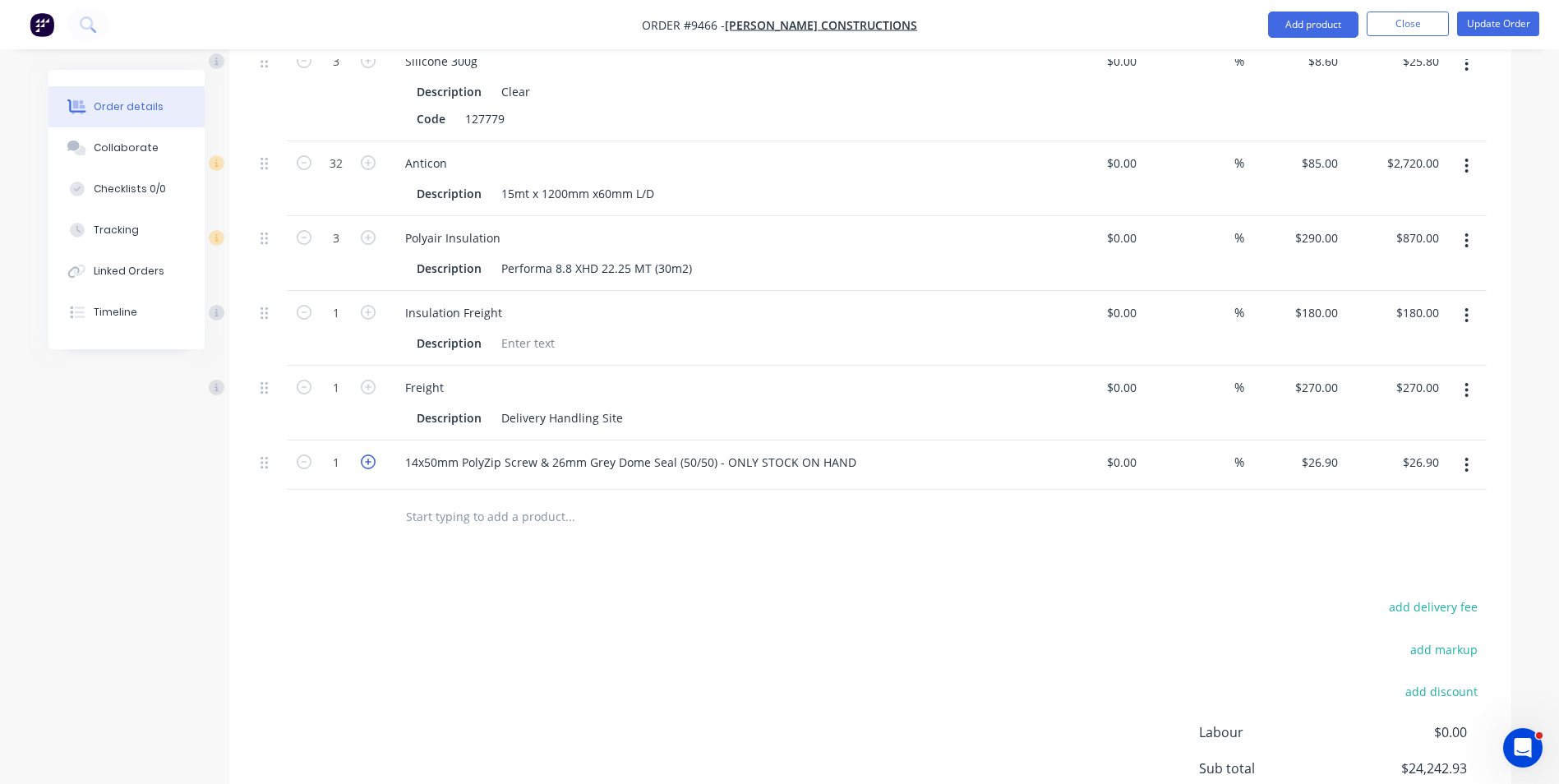
click at [364, 454] on icon "button" at bounding box center [368, 461] width 15 height 15
type input "2"
type input "$53.80"
click at [868, 450] on div "14x50mm PolyZip Screw & 26mm Grey Dome Seal (50/50) - ONLY STOCK ON HAND" at bounding box center [713, 461] width 644 height 24
click at [860, 450] on div "14x50mm PolyZip Screw & 26mm Grey Dome Seal (50/50) - ONLY STOCK ON HAND" at bounding box center [713, 461] width 644 height 24
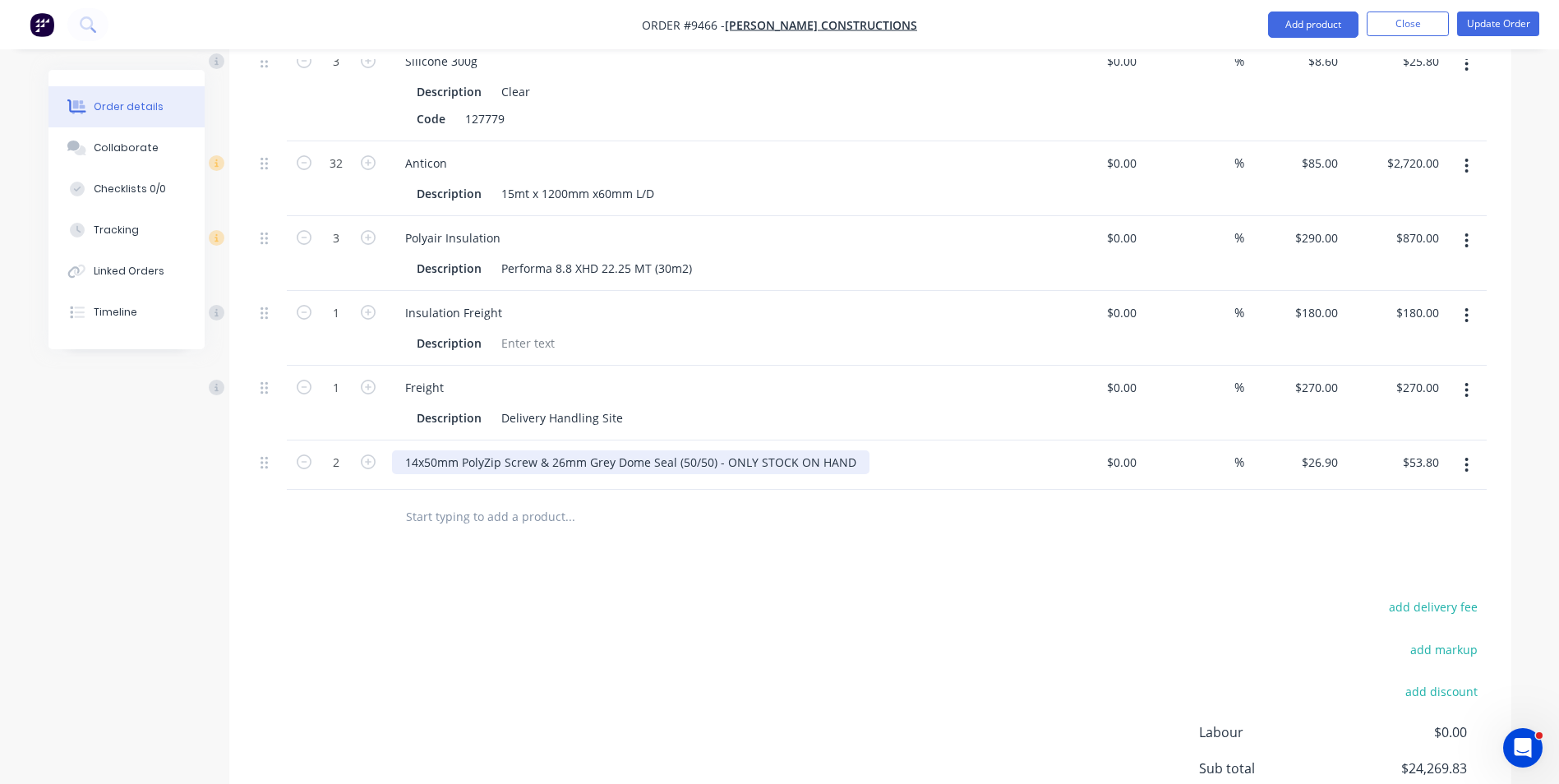
click at [858, 450] on div "14x50mm PolyZip Screw & 26mm Grey Dome Seal (50/50) - ONLY STOCK ON HAND" at bounding box center [630, 461] width 477 height 24
click at [803, 499] on div at bounding box center [638, 516] width 493 height 33
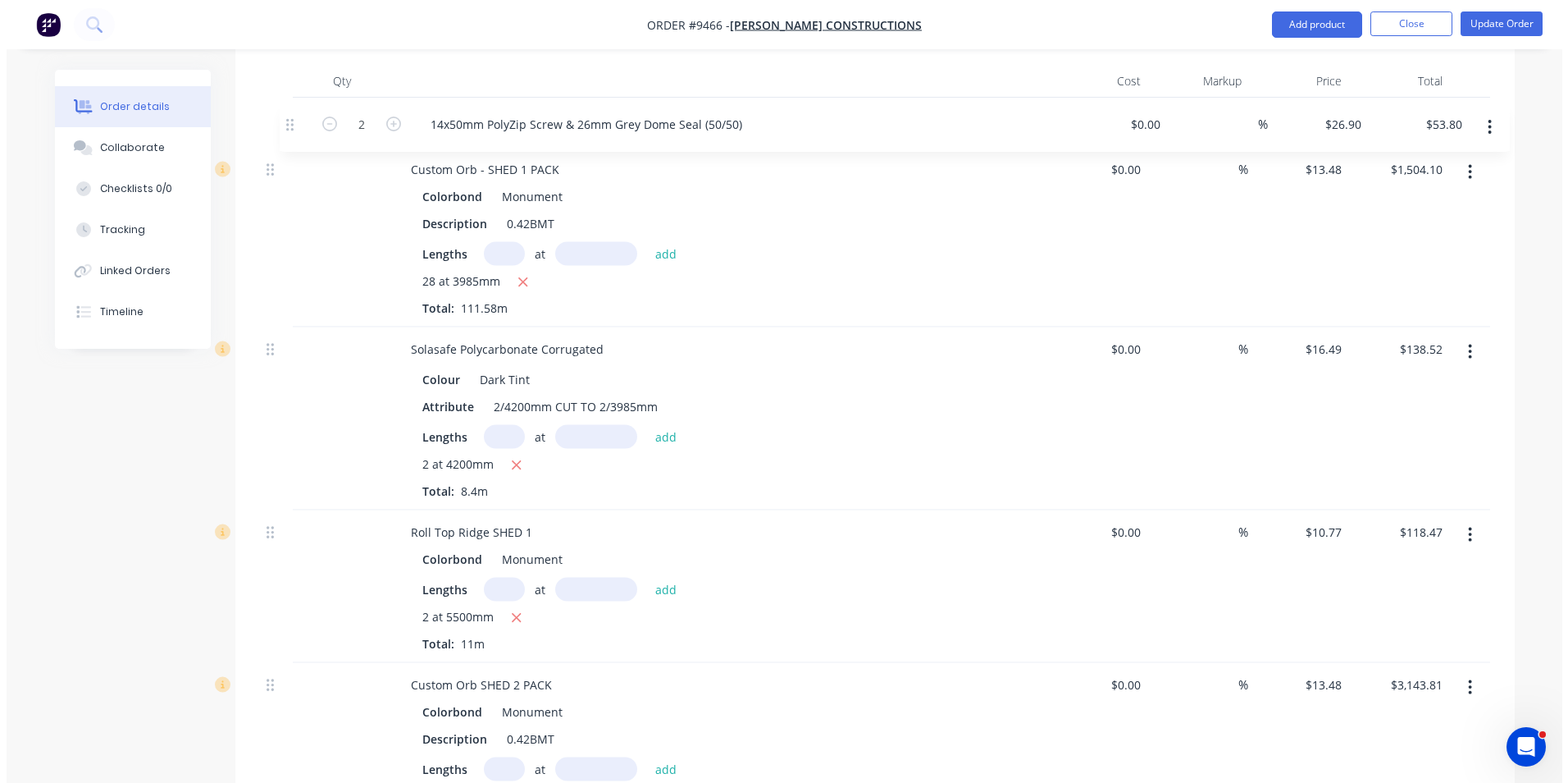
scroll to position [1119, 0]
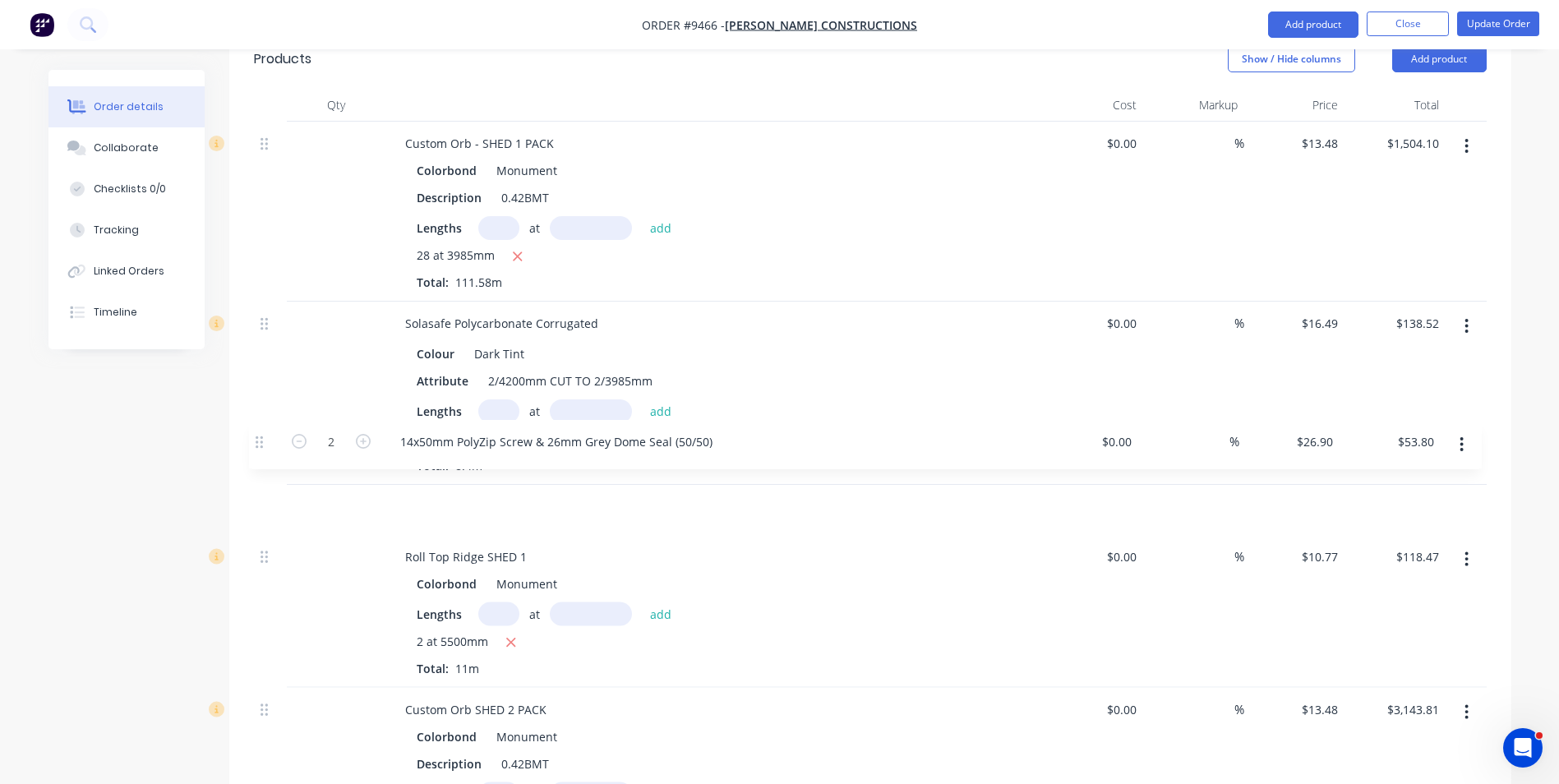
drag, startPoint x: 262, startPoint y: 421, endPoint x: 260, endPoint y: 436, distance: 15.1
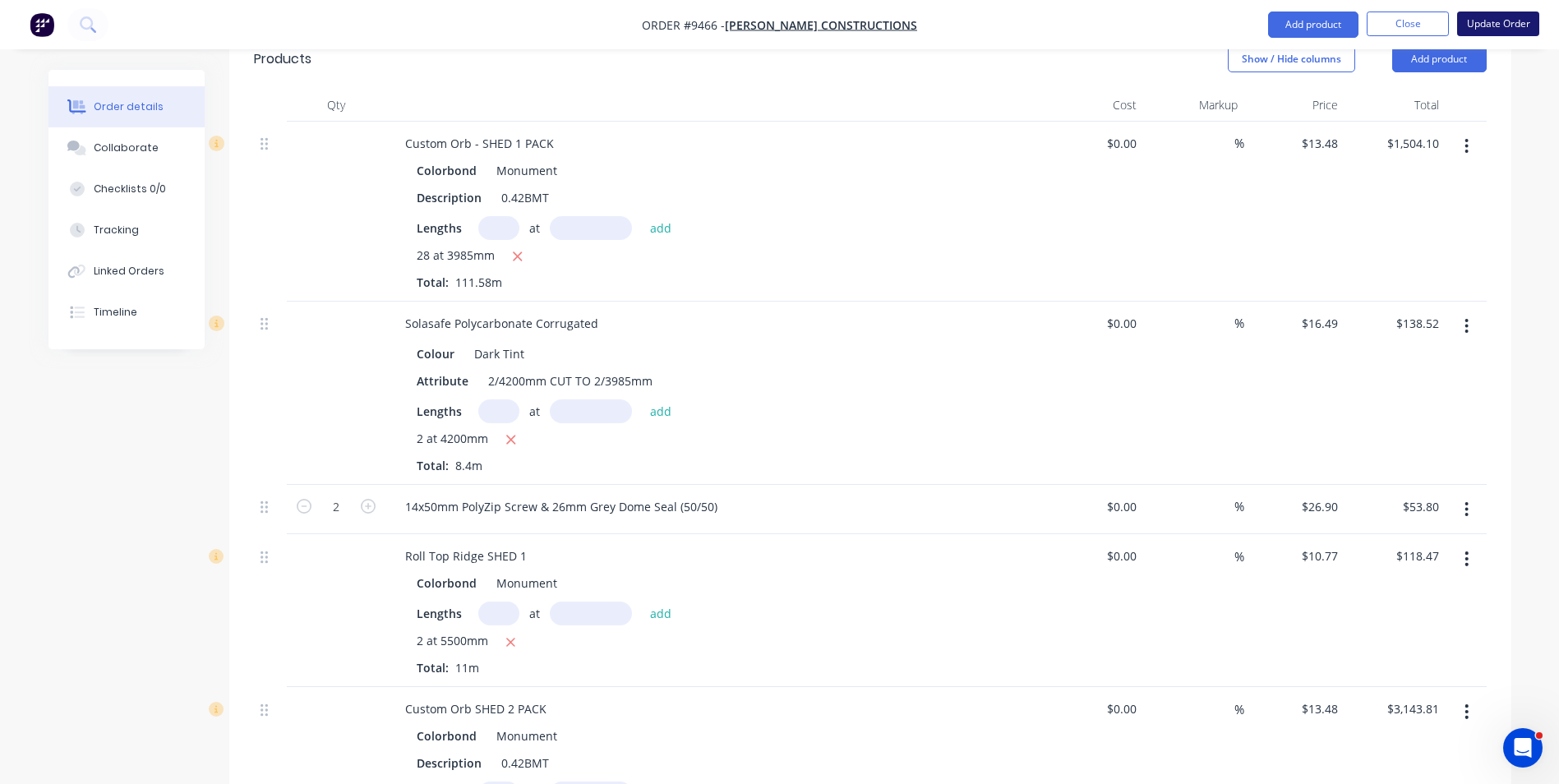
click at [1483, 24] on button "Update Order" at bounding box center [1499, 24] width 82 height 24
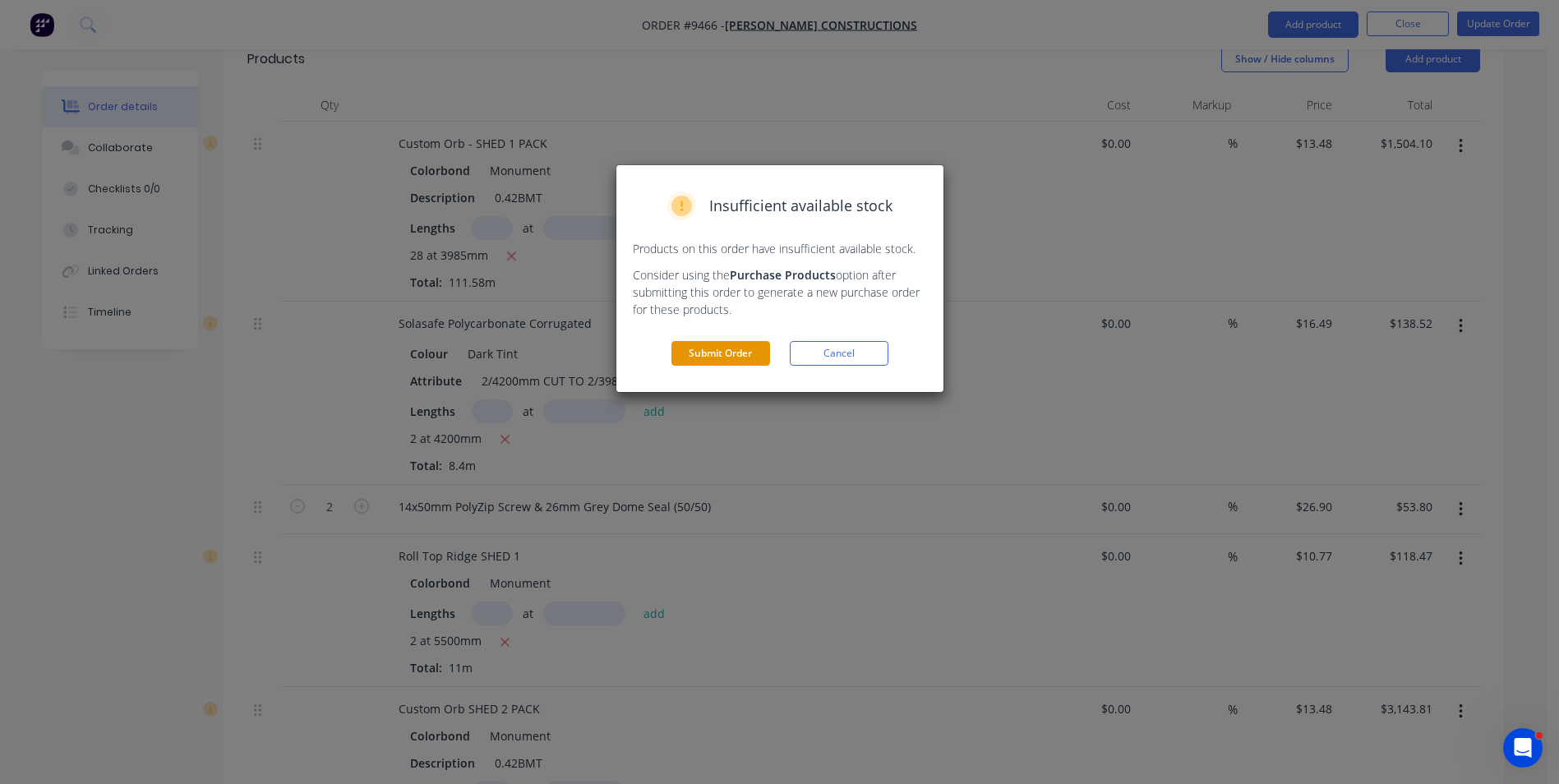
click at [717, 350] on button "Submit Order" at bounding box center [720, 353] width 99 height 24
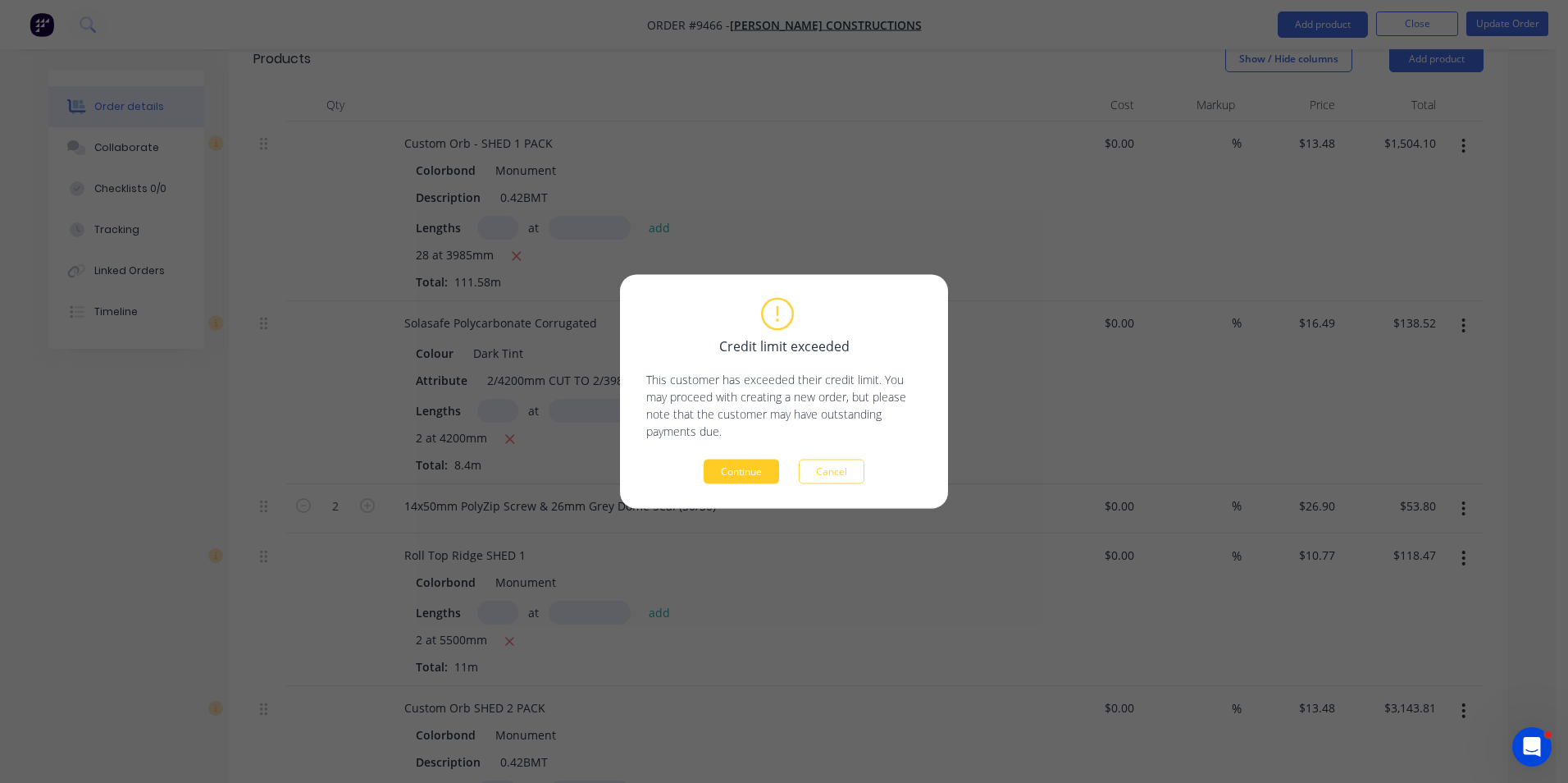
click at [715, 472] on button "Continue" at bounding box center [741, 471] width 75 height 24
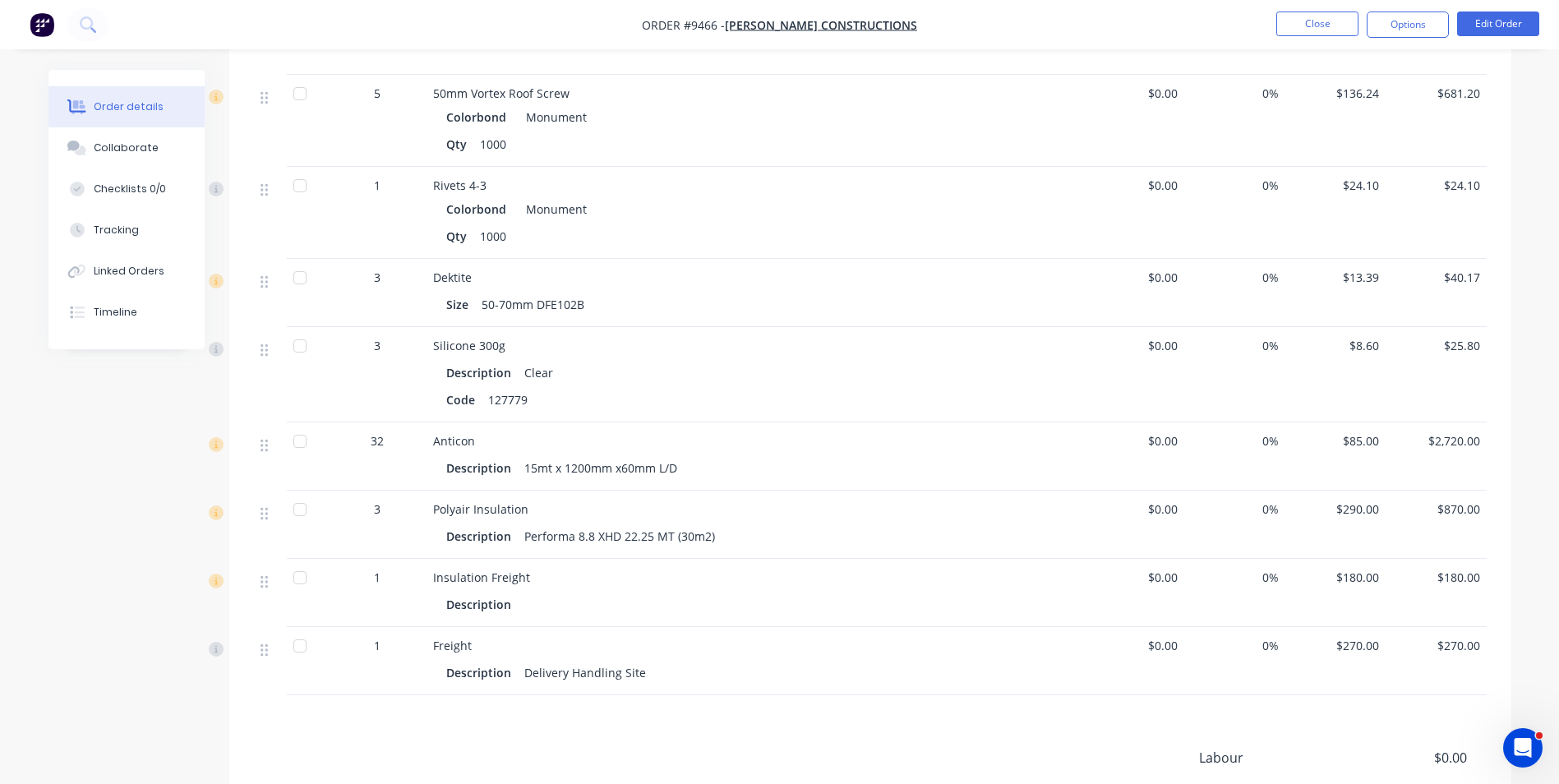
scroll to position [2793, 0]
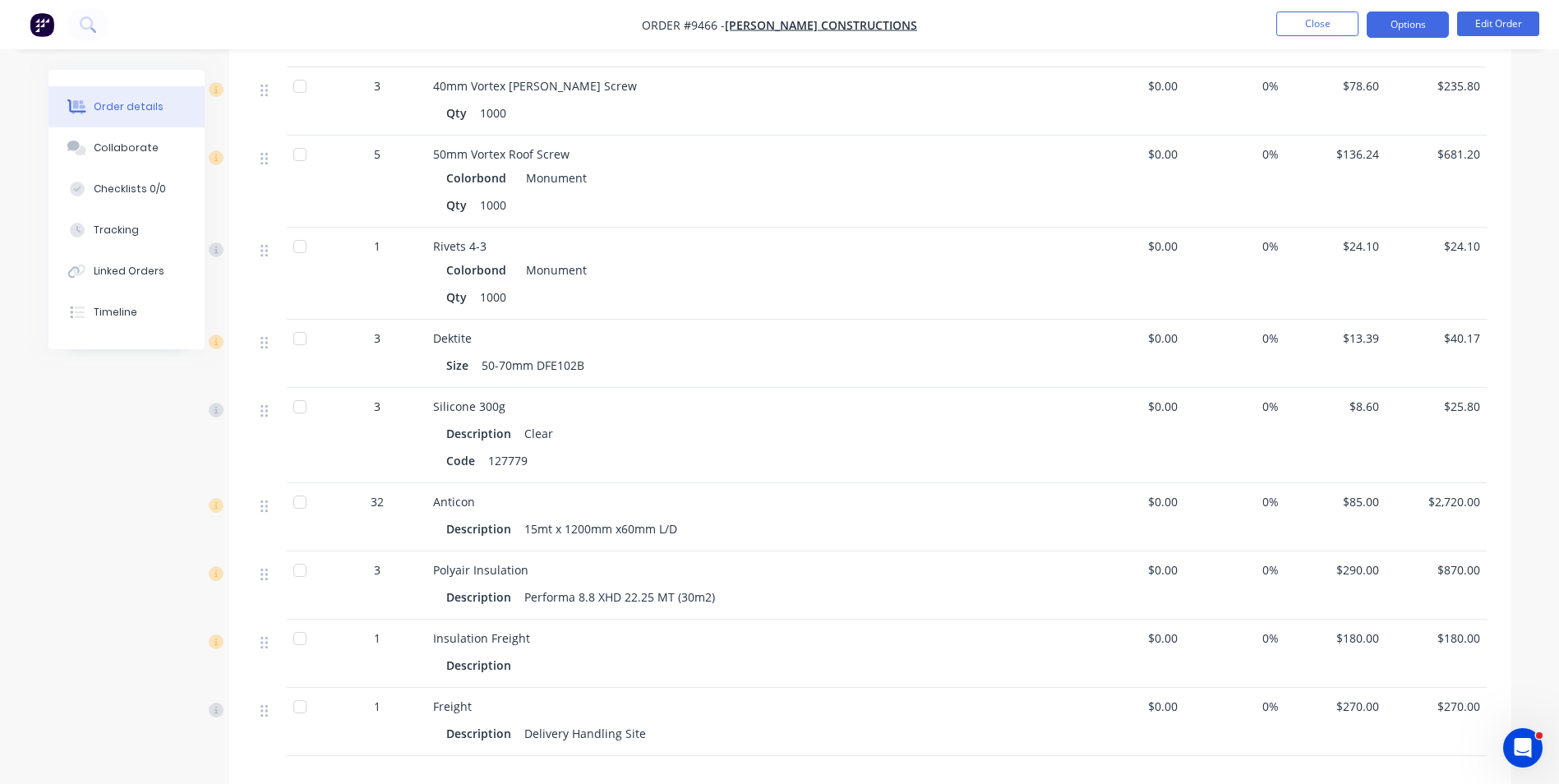
click at [1414, 23] on button "Options" at bounding box center [1408, 24] width 82 height 26
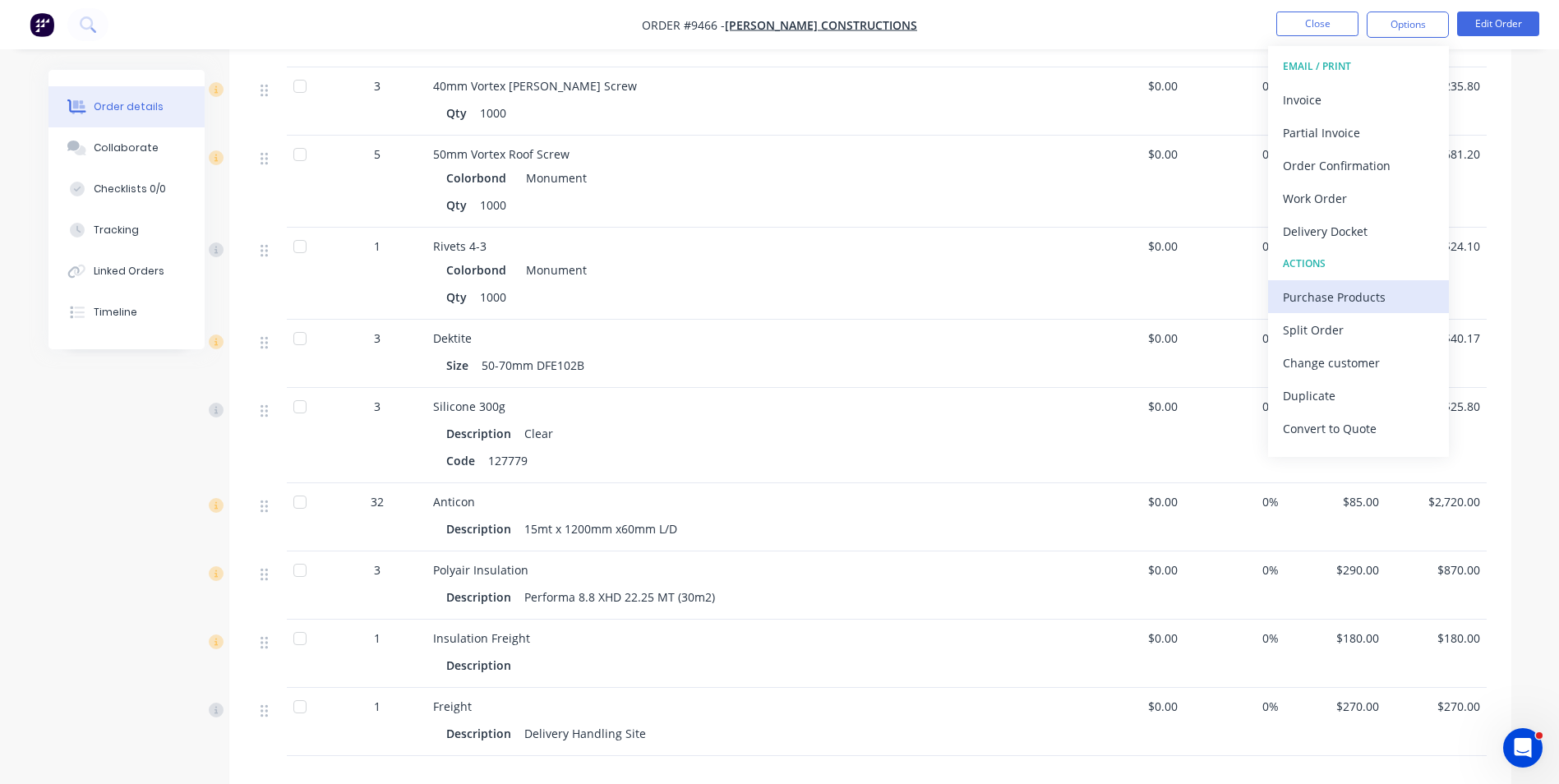
click at [1311, 291] on div "Purchase Products" at bounding box center [1358, 296] width 151 height 24
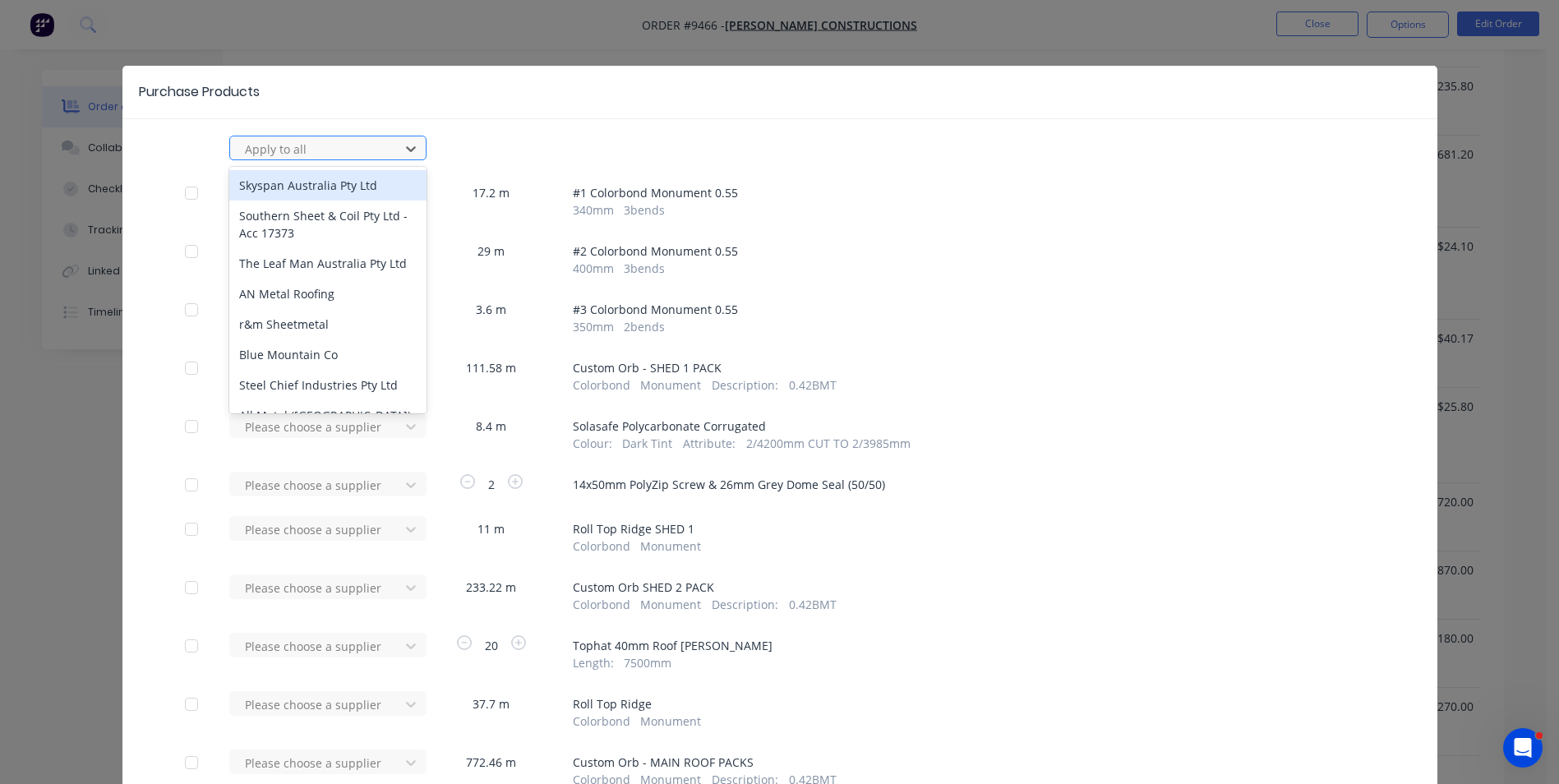
click at [375, 152] on div at bounding box center [317, 149] width 148 height 20
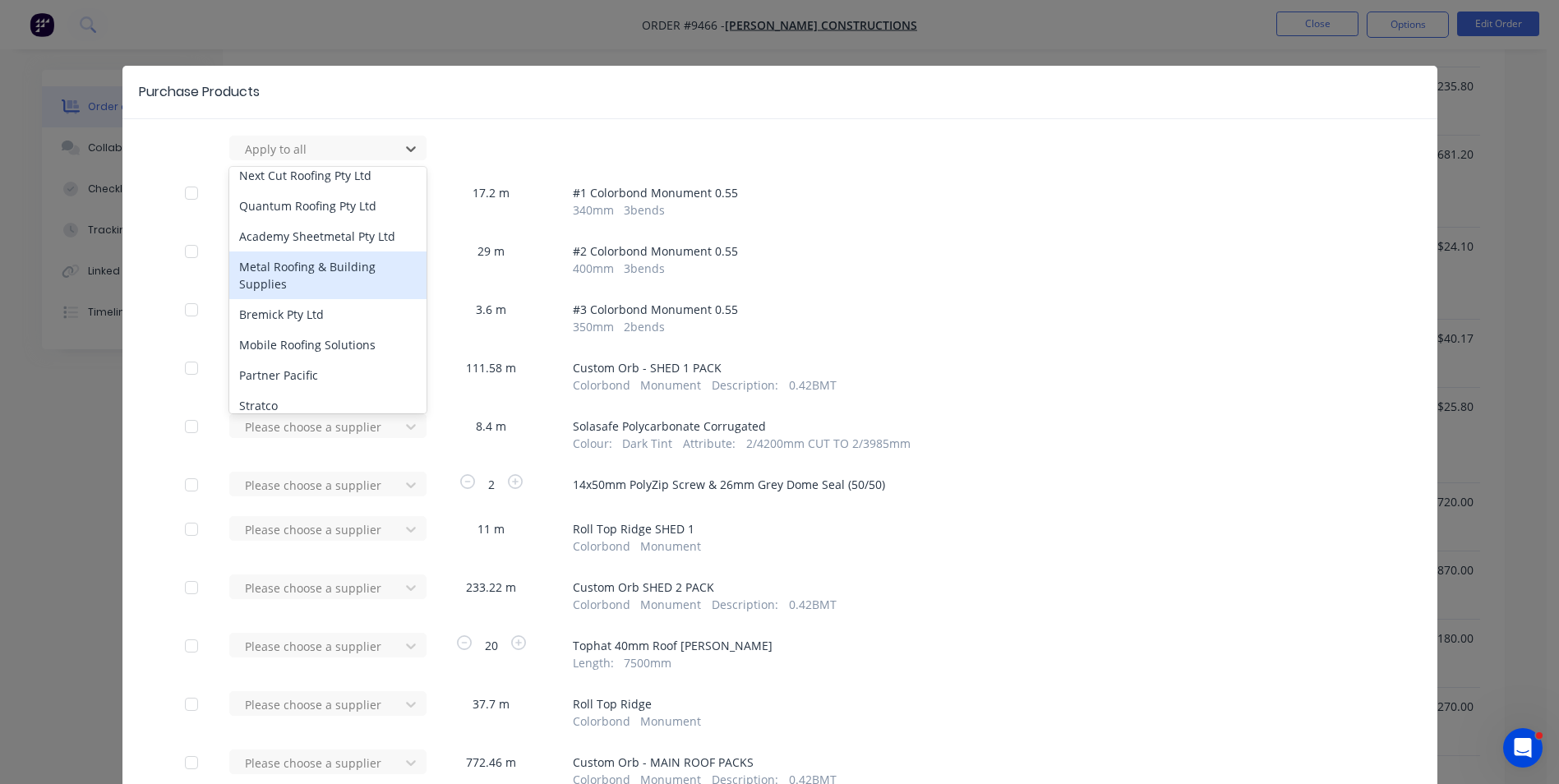
scroll to position [329, 0]
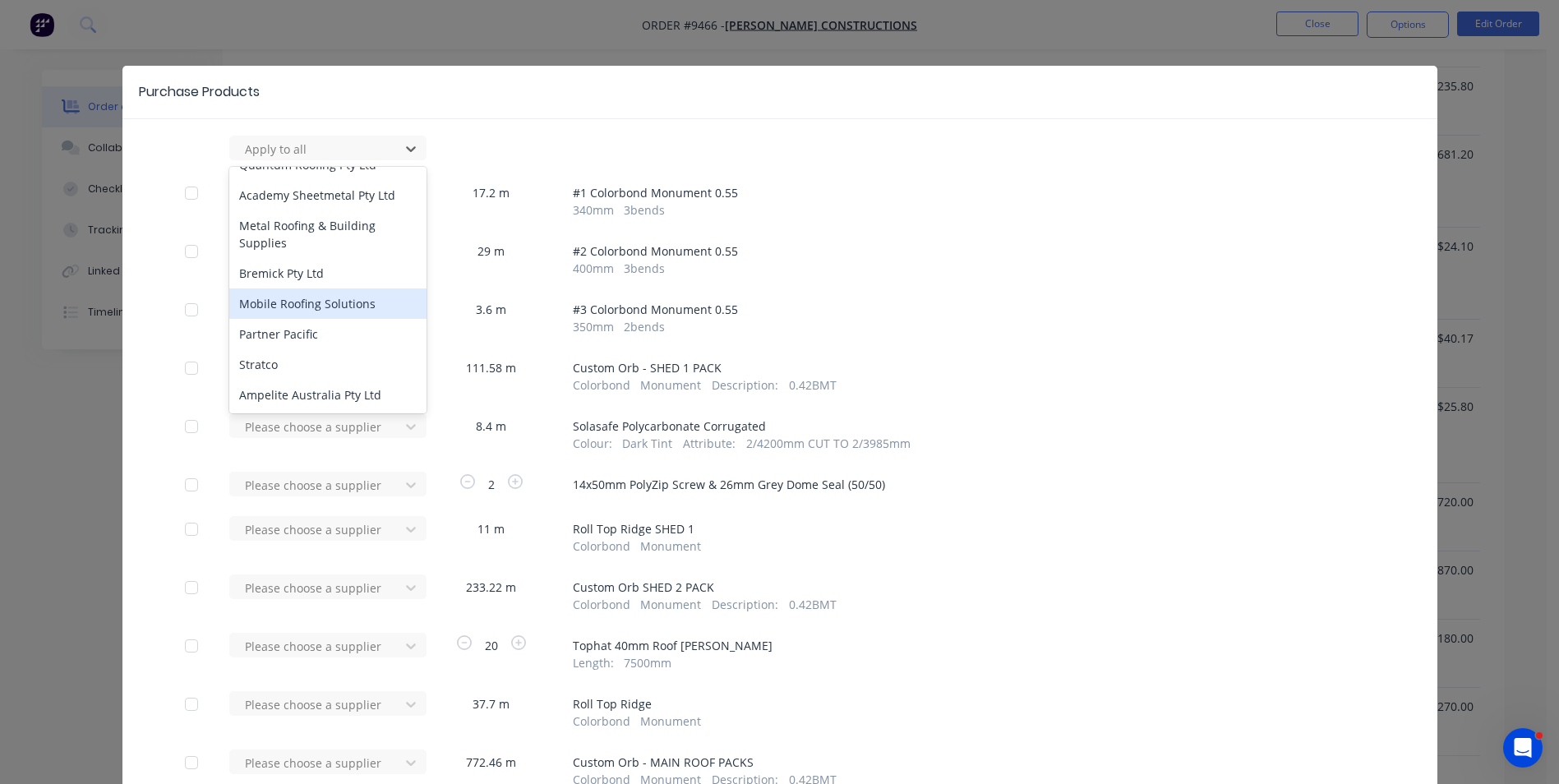
click at [330, 291] on div "Mobile Roofing Solutions" at bounding box center [328, 303] width 198 height 31
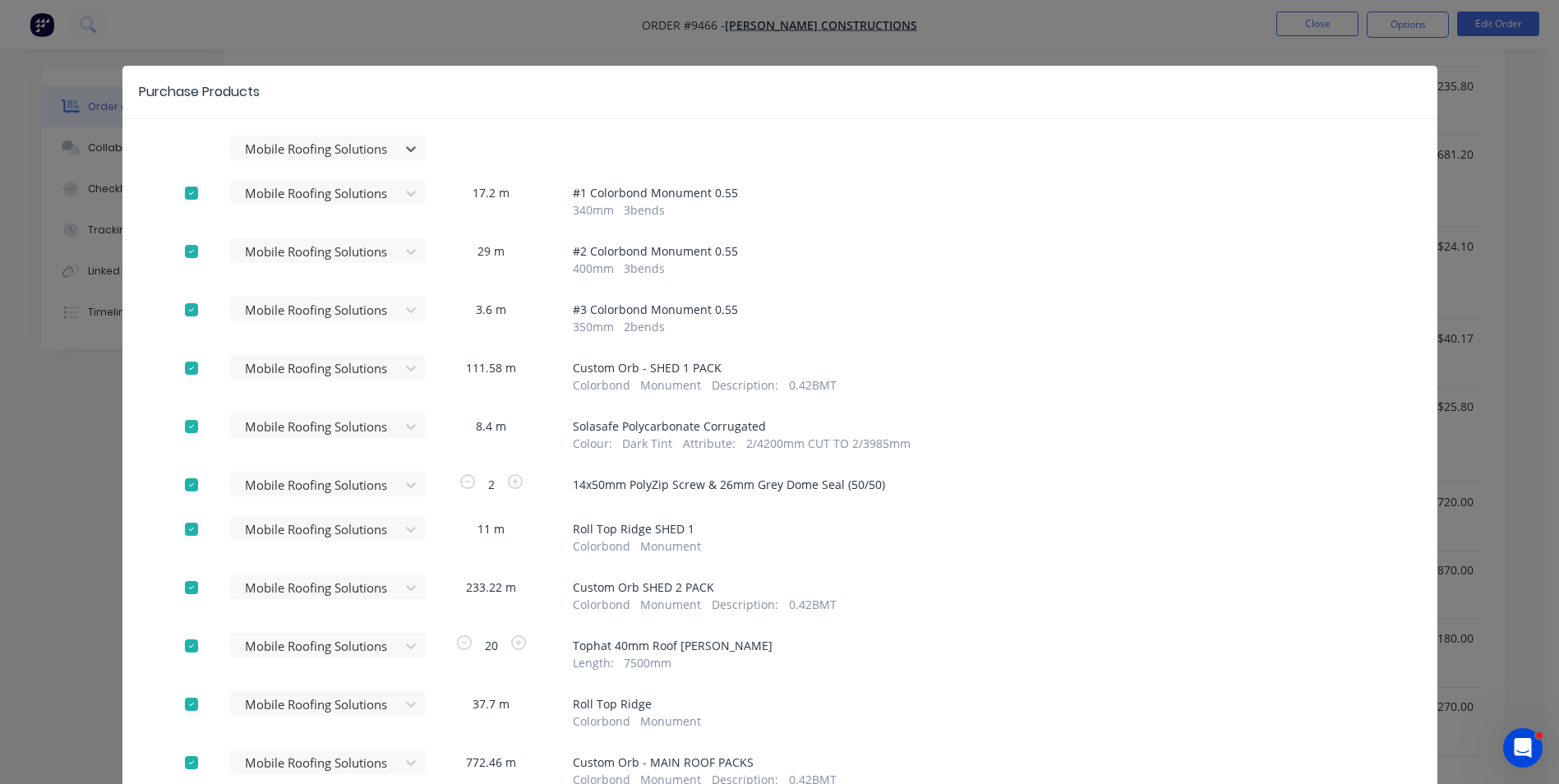
click at [446, 379] on div "111.58 m" at bounding box center [491, 375] width 123 height 36
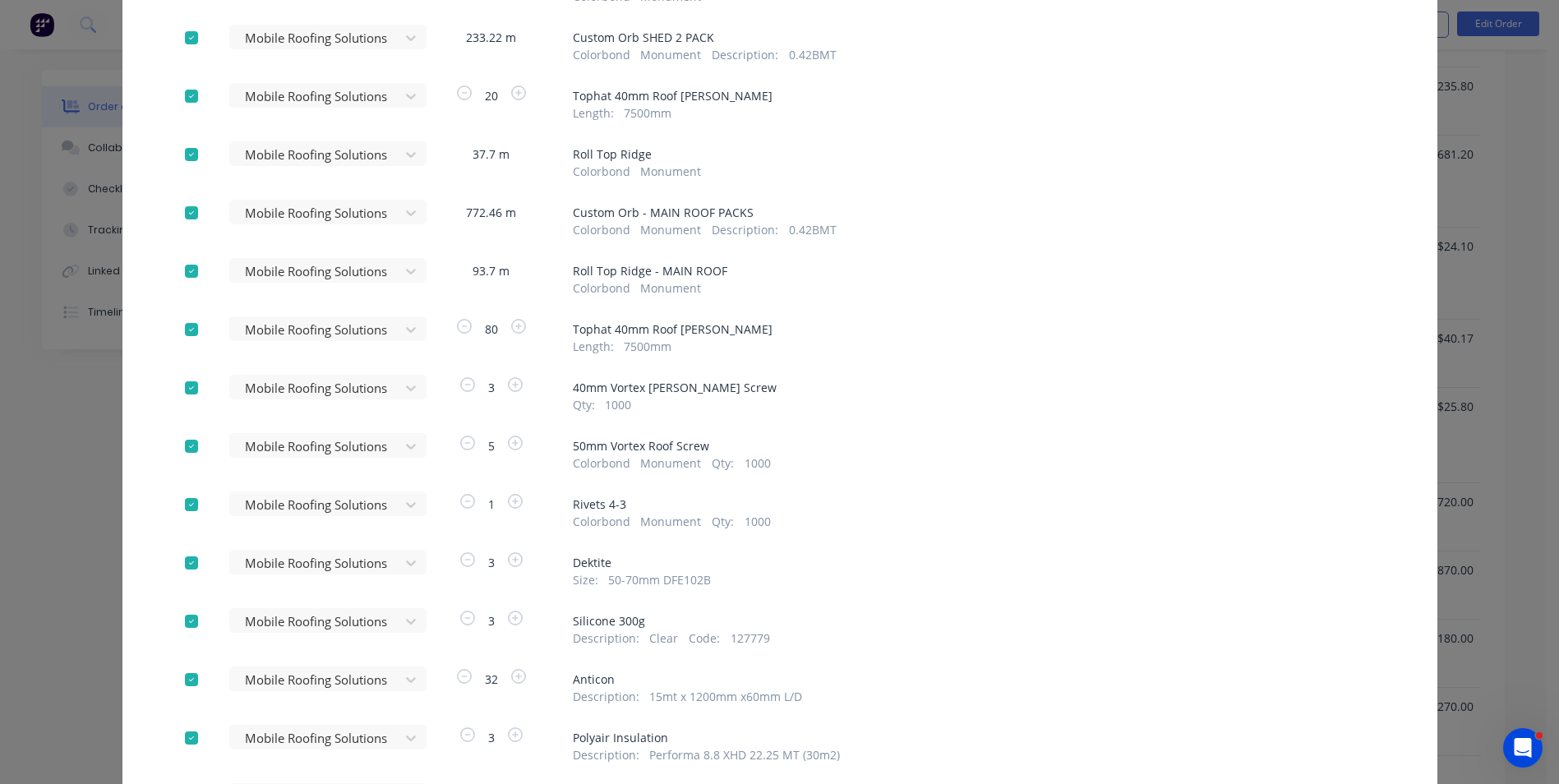
scroll to position [739, 0]
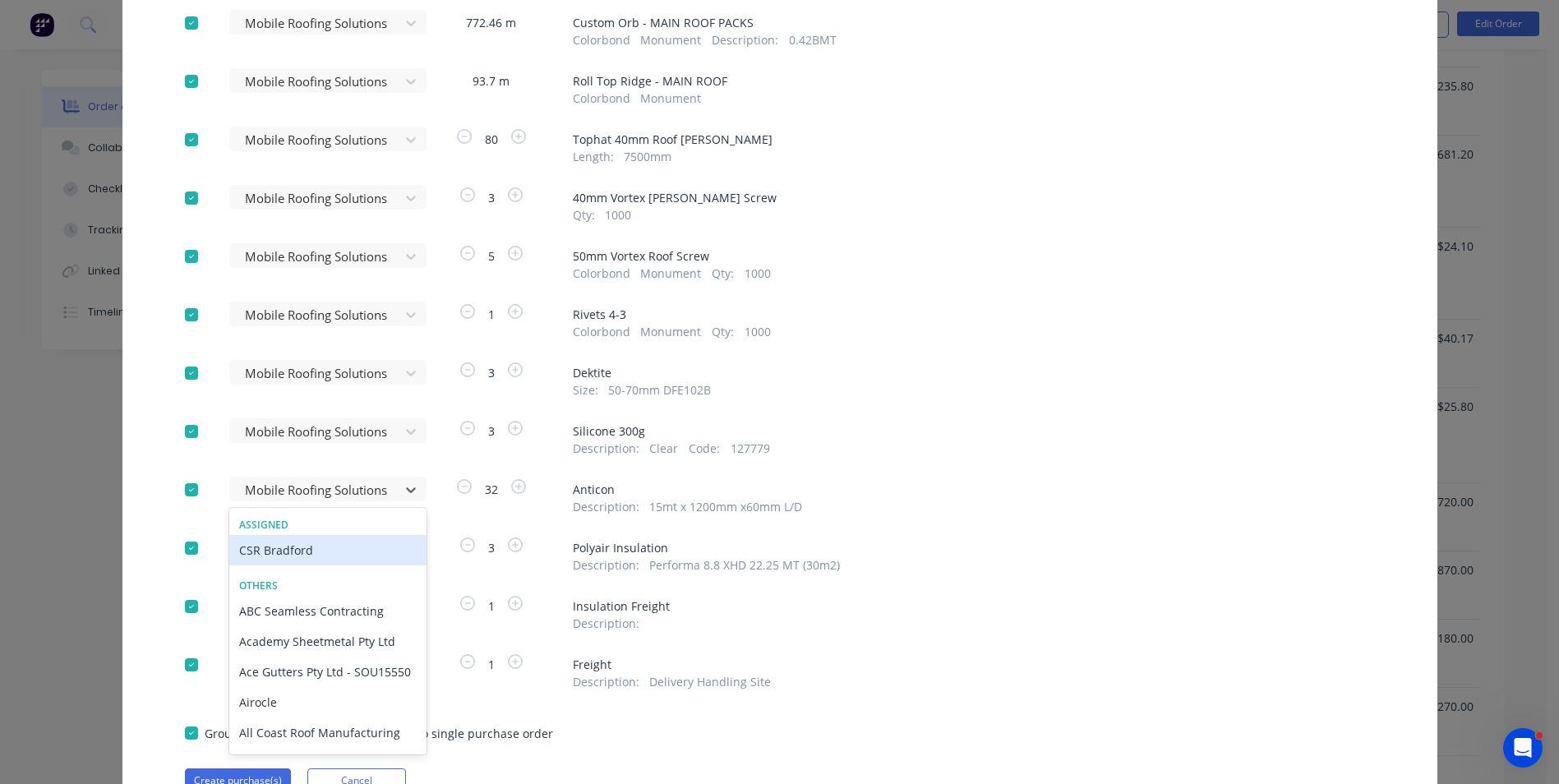
click at [321, 555] on div "CSR Bradford" at bounding box center [328, 550] width 198 height 31
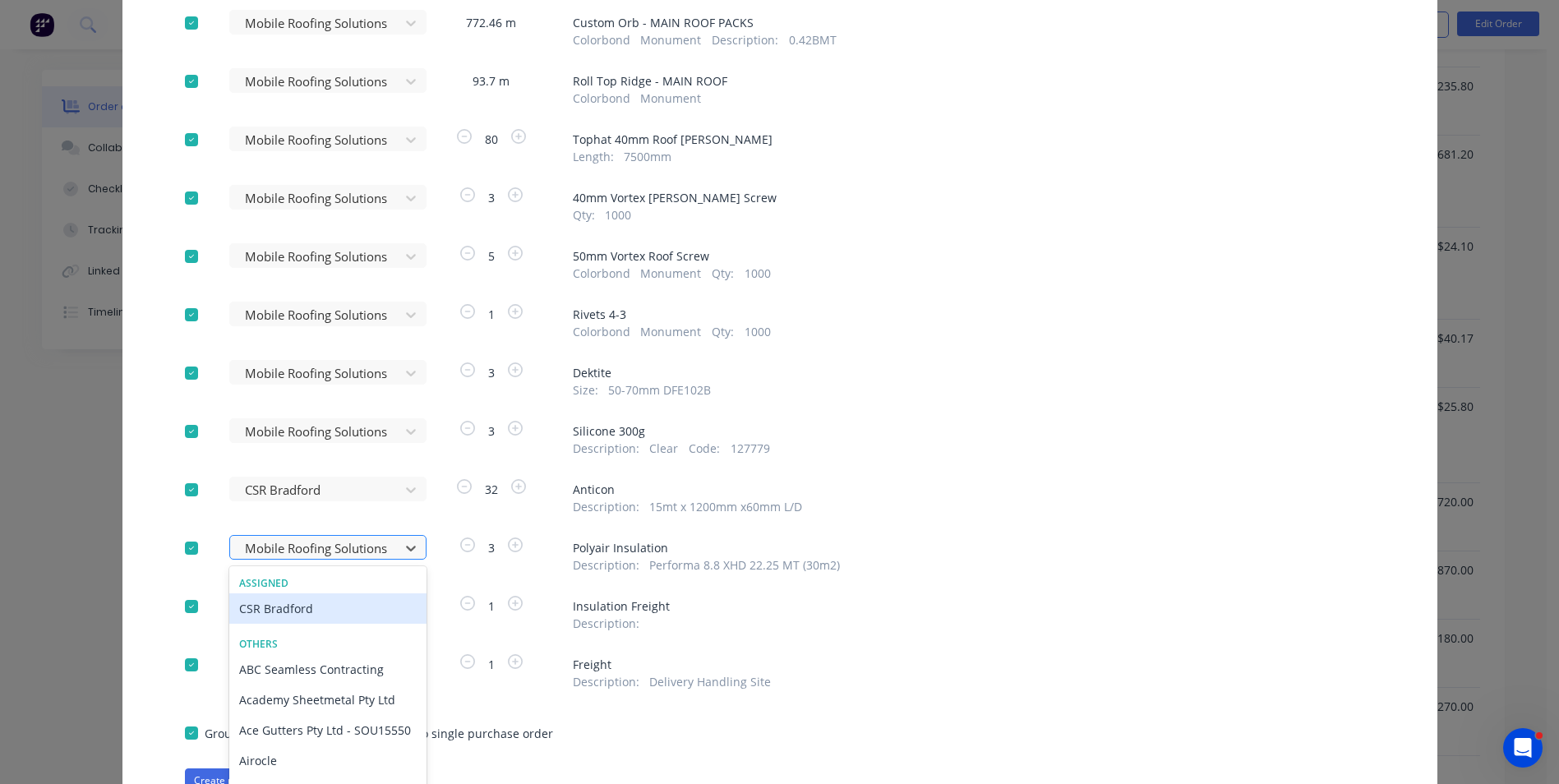
scroll to position [774, 0]
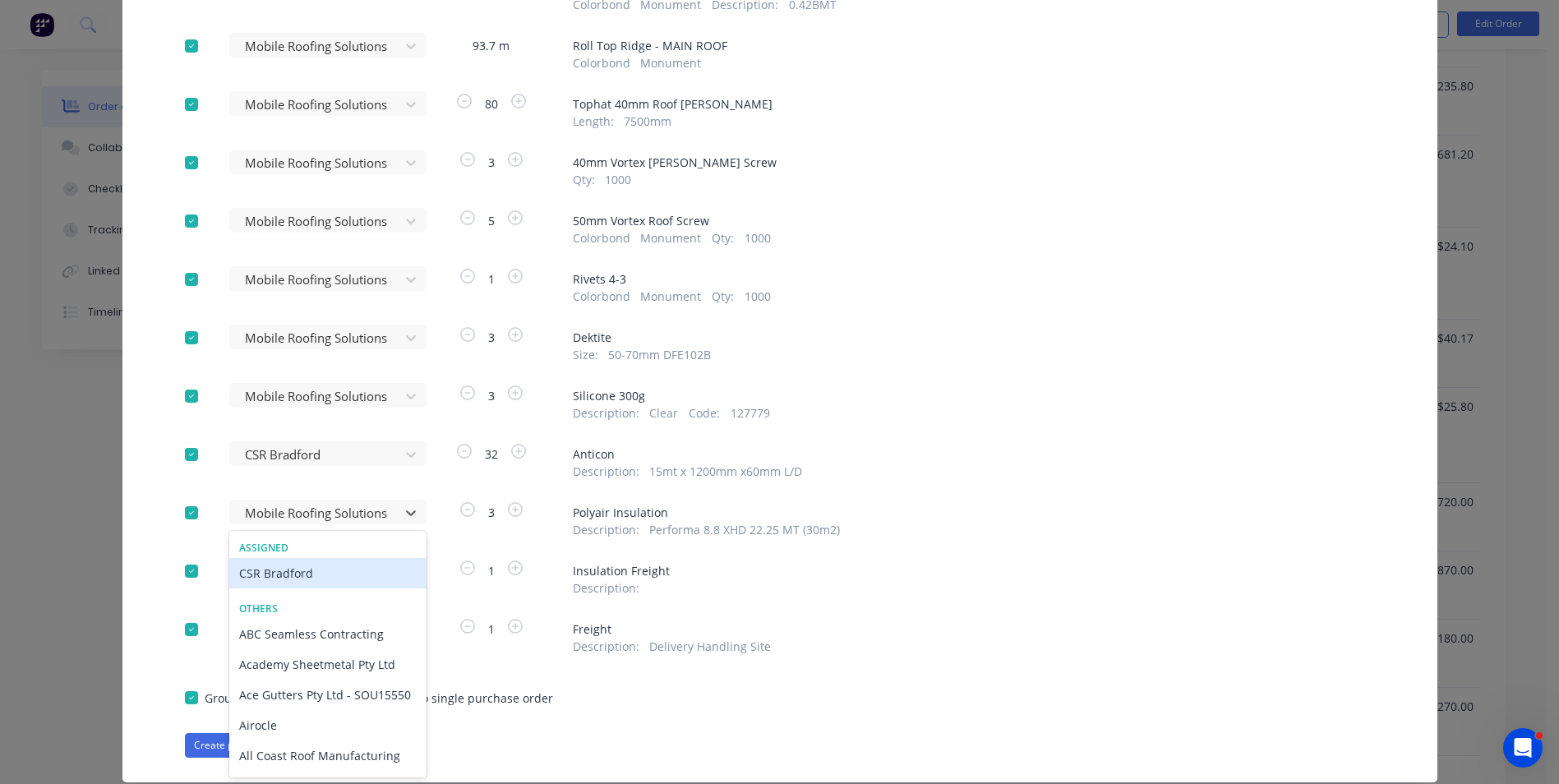
click at [326, 571] on div "CSR Bradford" at bounding box center [328, 572] width 198 height 31
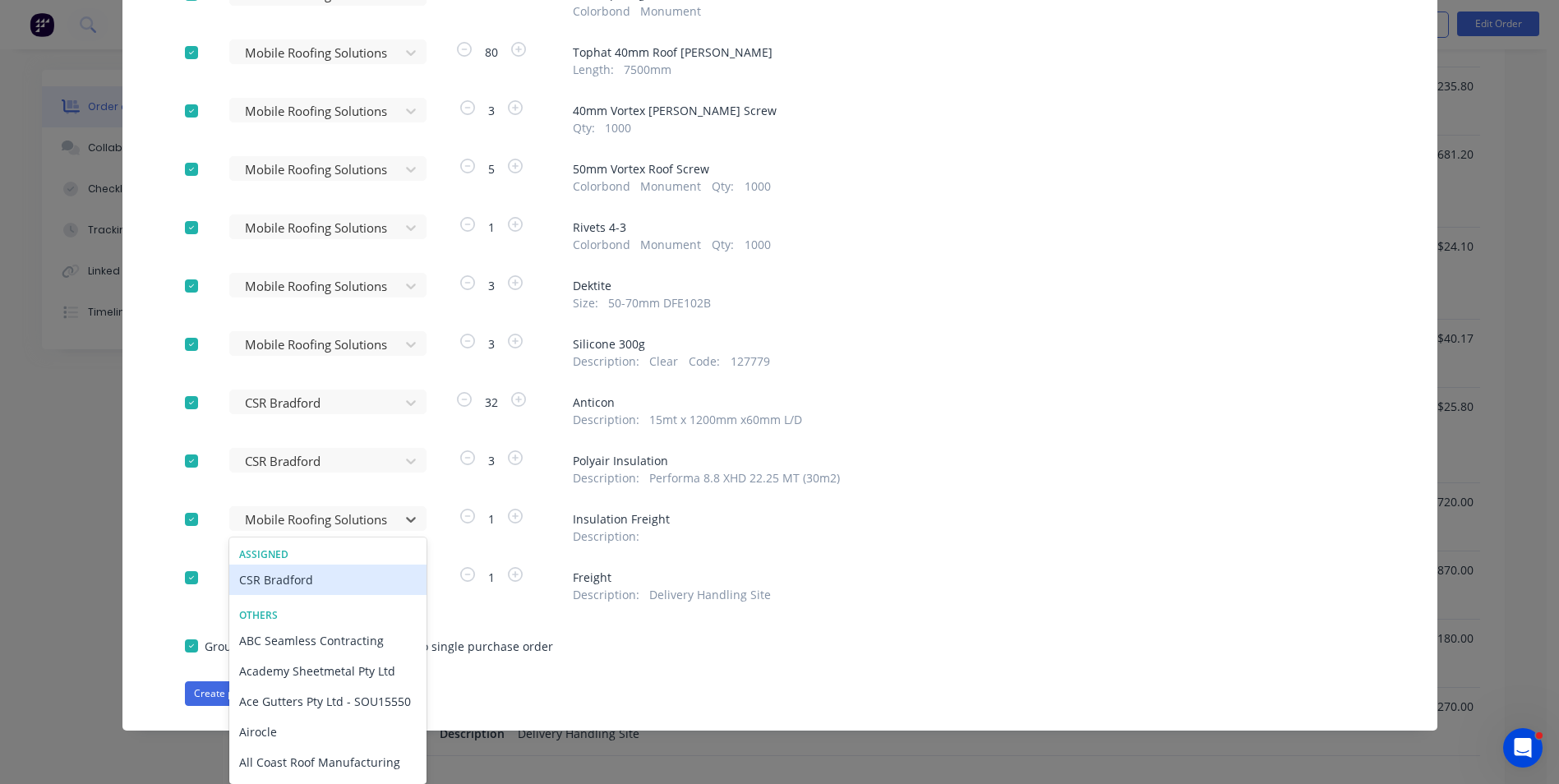
click at [328, 574] on div "CSR Bradford" at bounding box center [328, 579] width 198 height 31
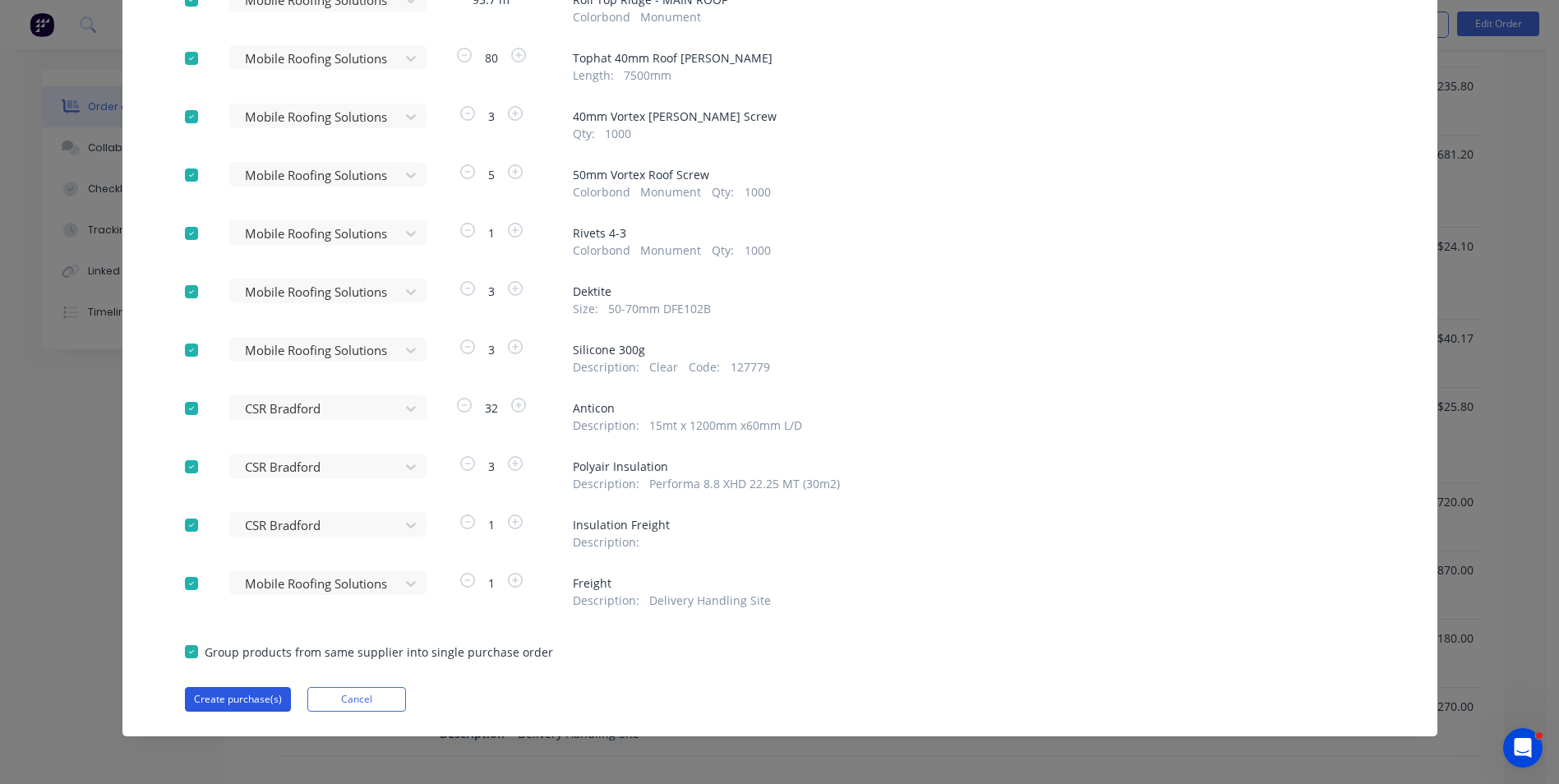
click at [229, 695] on button "Create purchase(s)" at bounding box center [237, 699] width 106 height 24
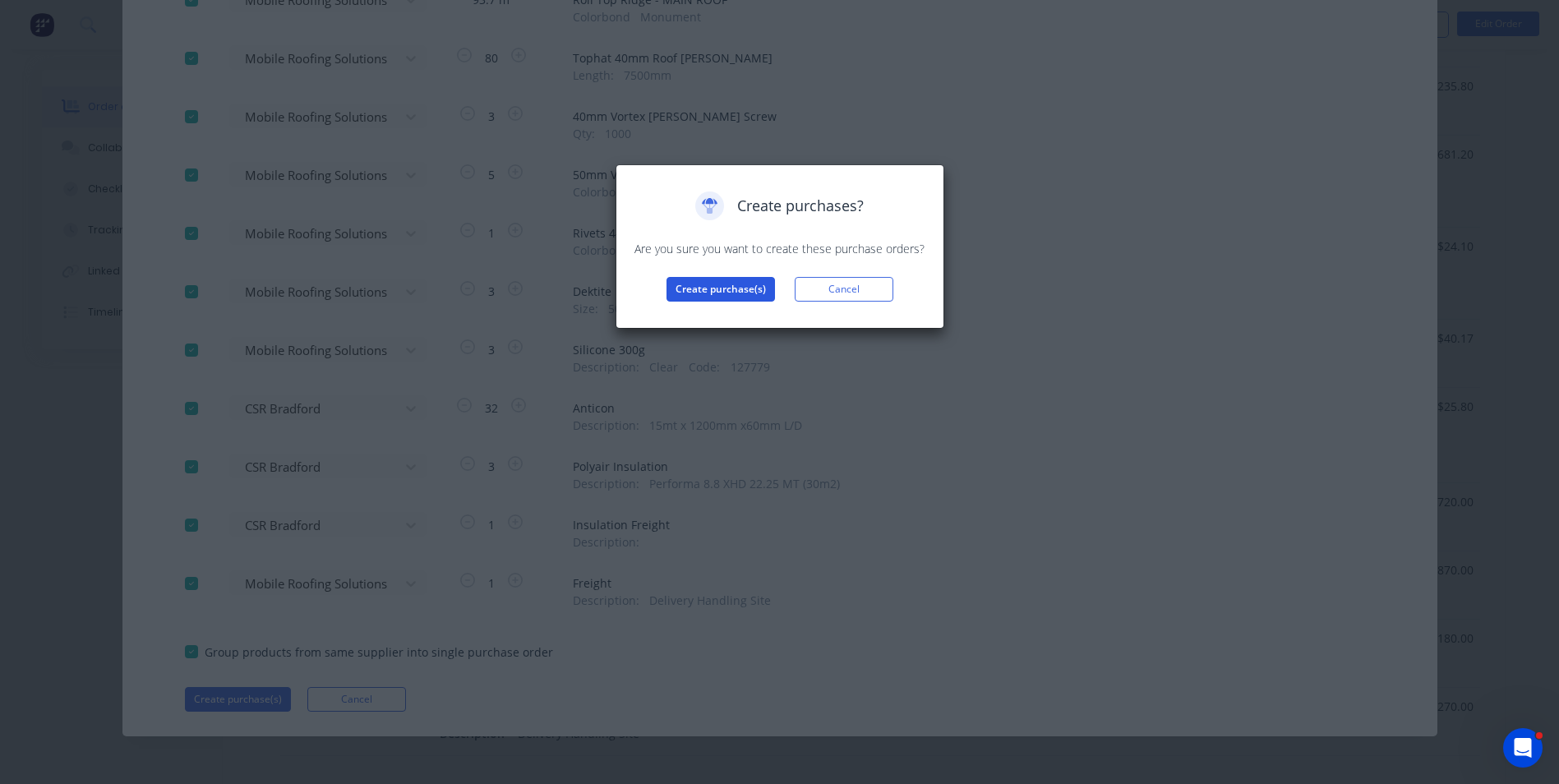
click at [679, 288] on button "Create purchase(s)" at bounding box center [720, 289] width 108 height 24
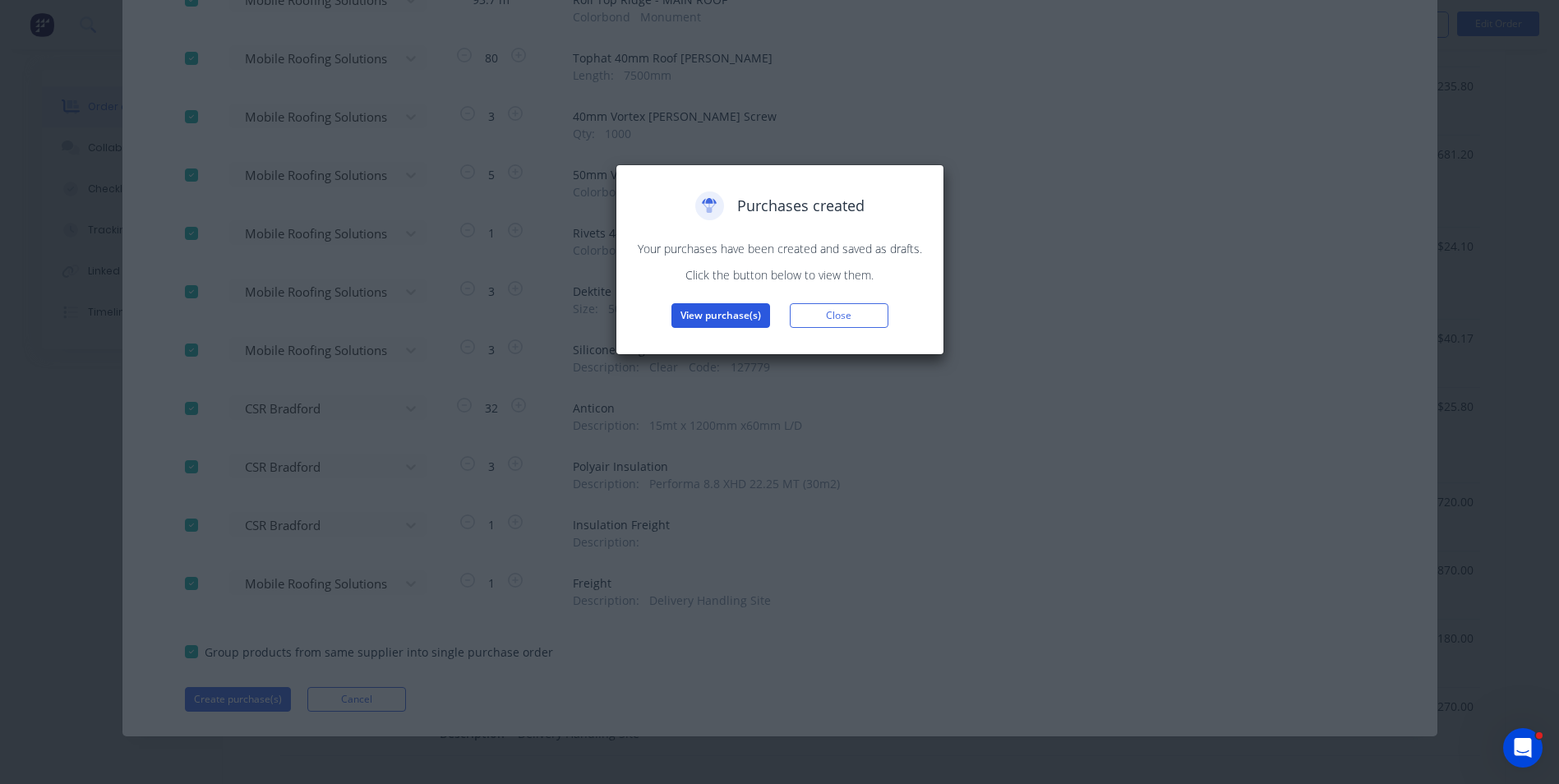
click at [735, 322] on button "View purchase(s)" at bounding box center [720, 316] width 99 height 24
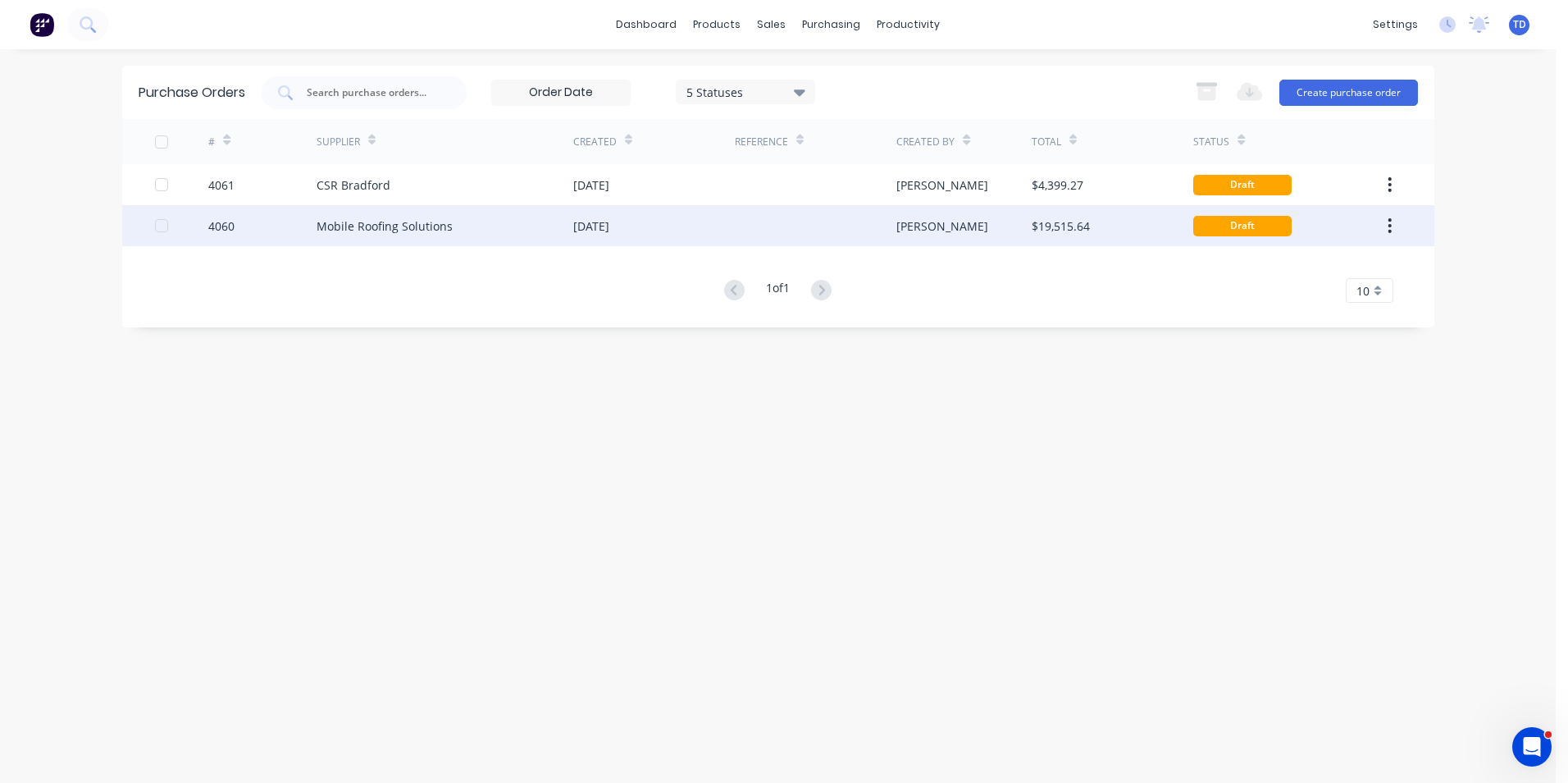
click at [718, 244] on div "26 Aug 2025" at bounding box center [654, 225] width 161 height 41
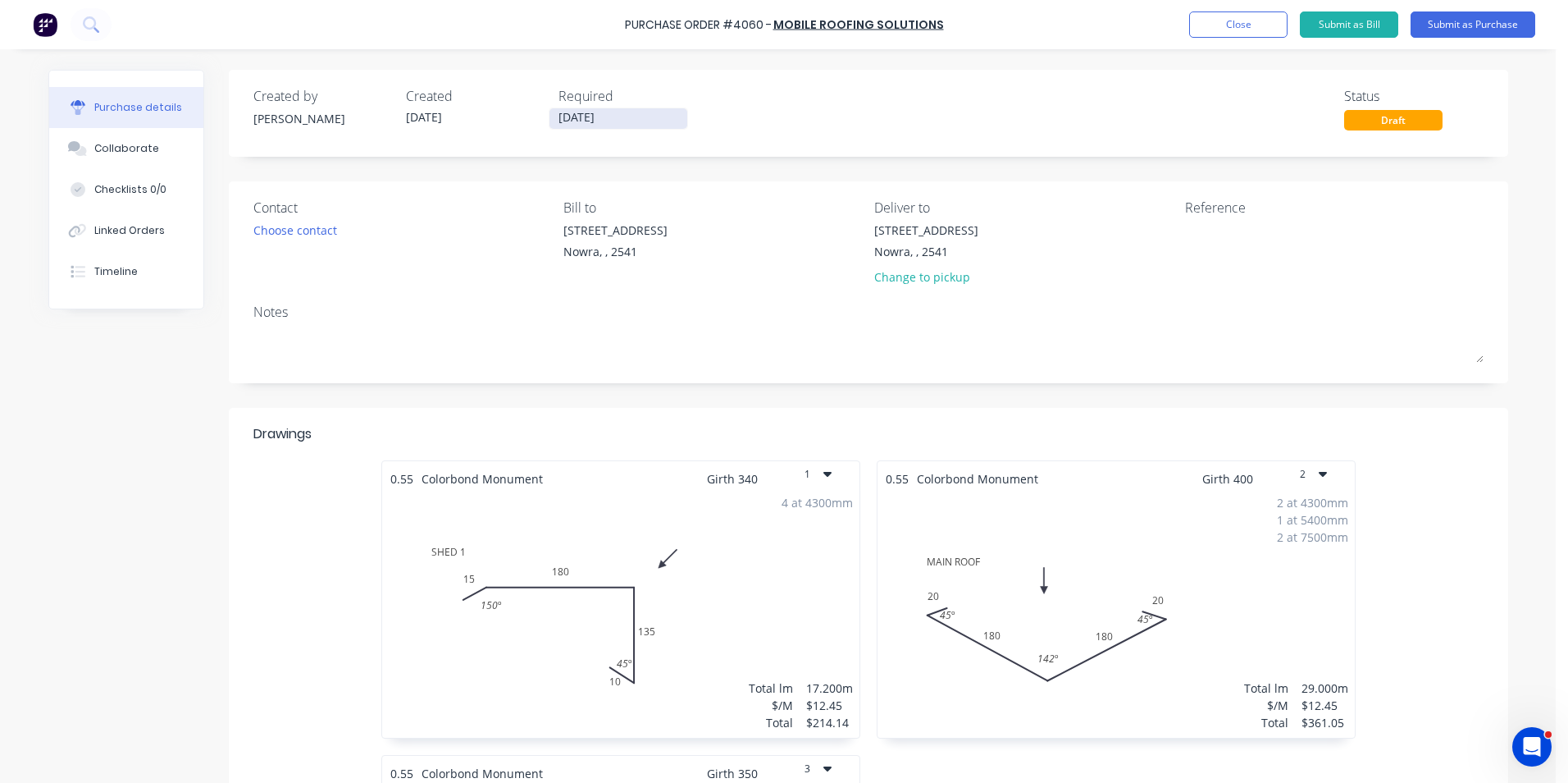
click at [612, 119] on input "26/08/25" at bounding box center [619, 118] width 138 height 20
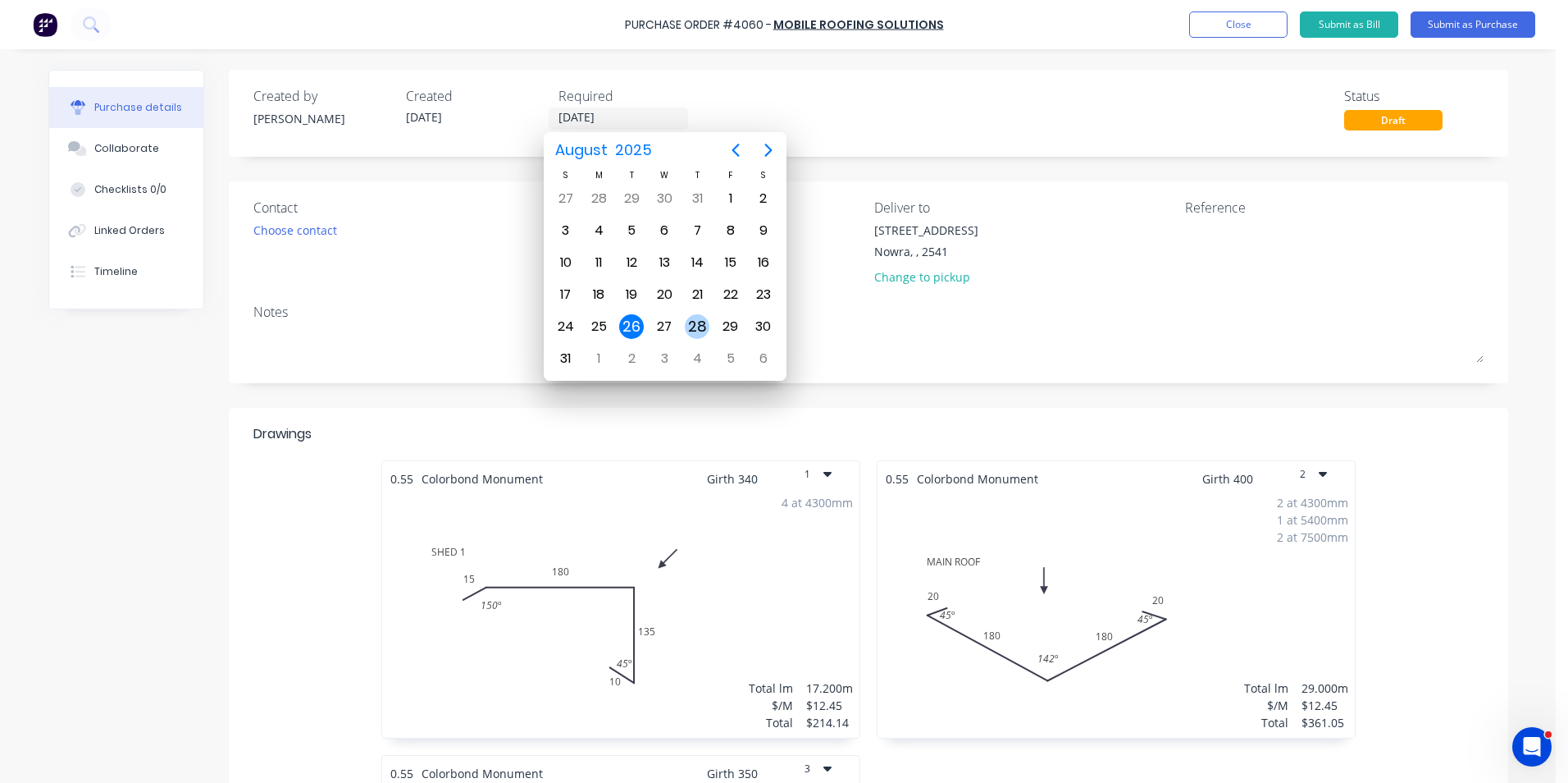
click at [692, 324] on div "28" at bounding box center [697, 326] width 24 height 24
type input "28/08/25"
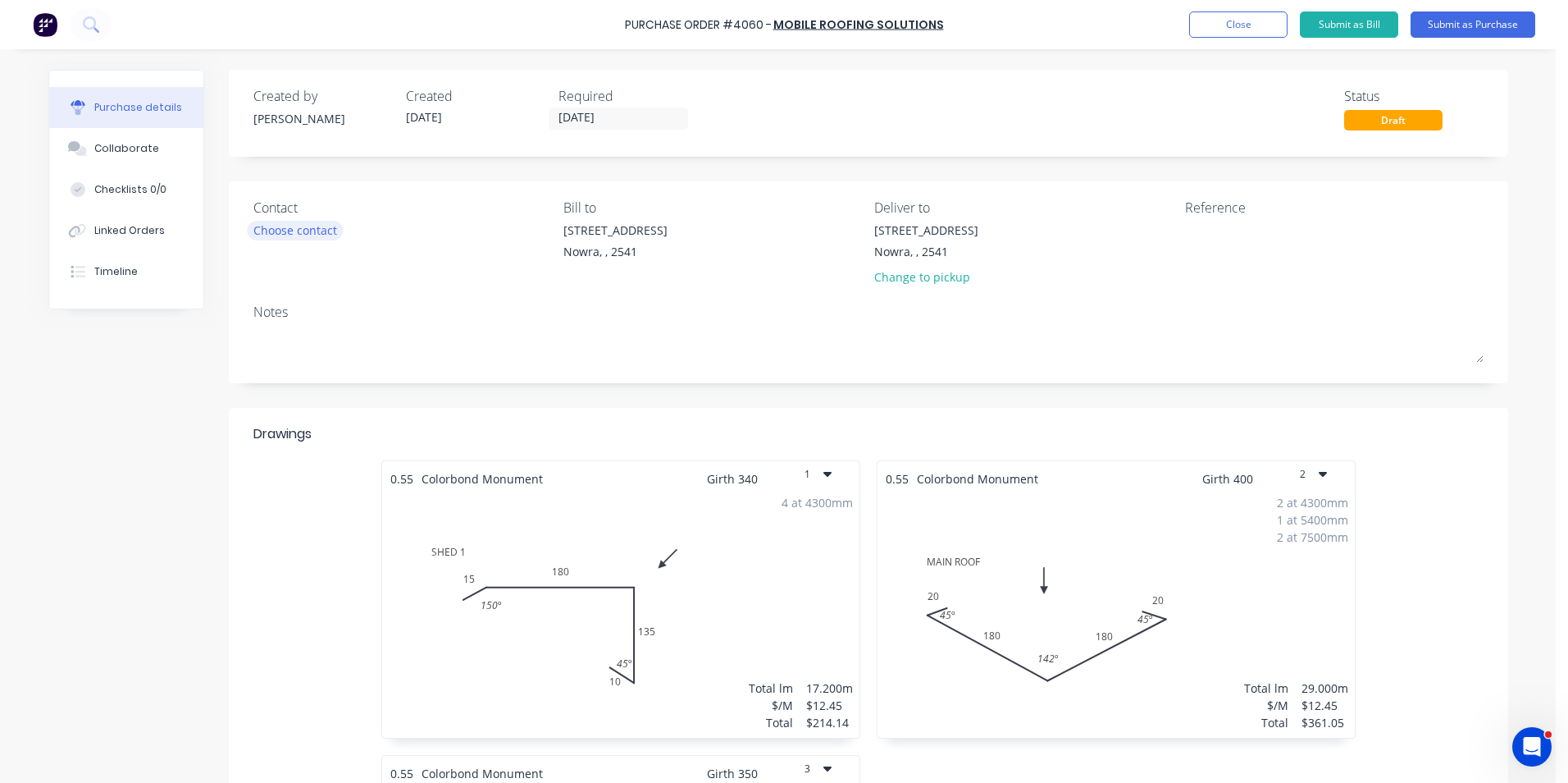
click at [302, 226] on div "Choose contact" at bounding box center [295, 230] width 84 height 17
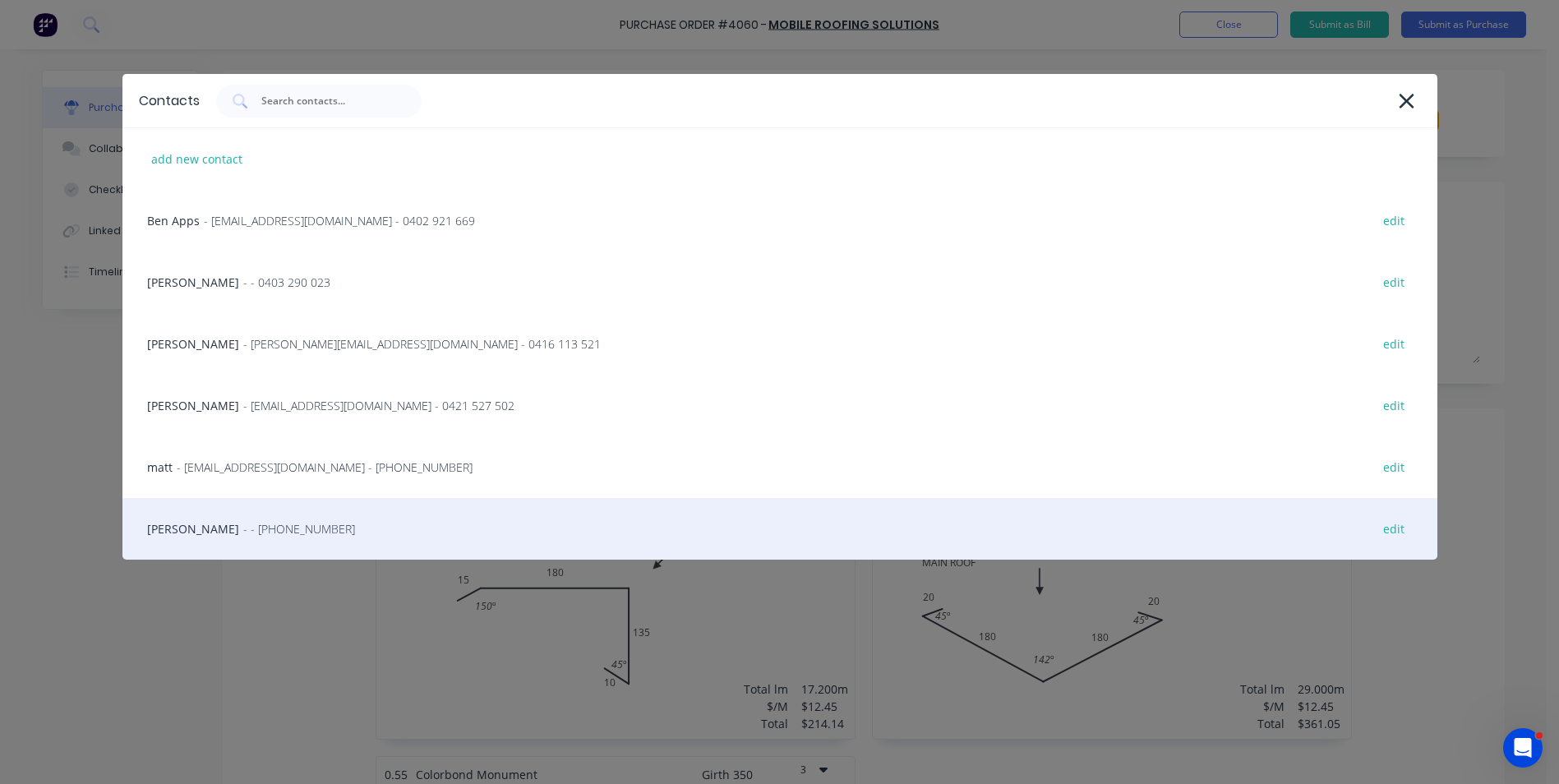
click at [243, 528] on span "- - (02) 4411 1090" at bounding box center [299, 529] width 112 height 17
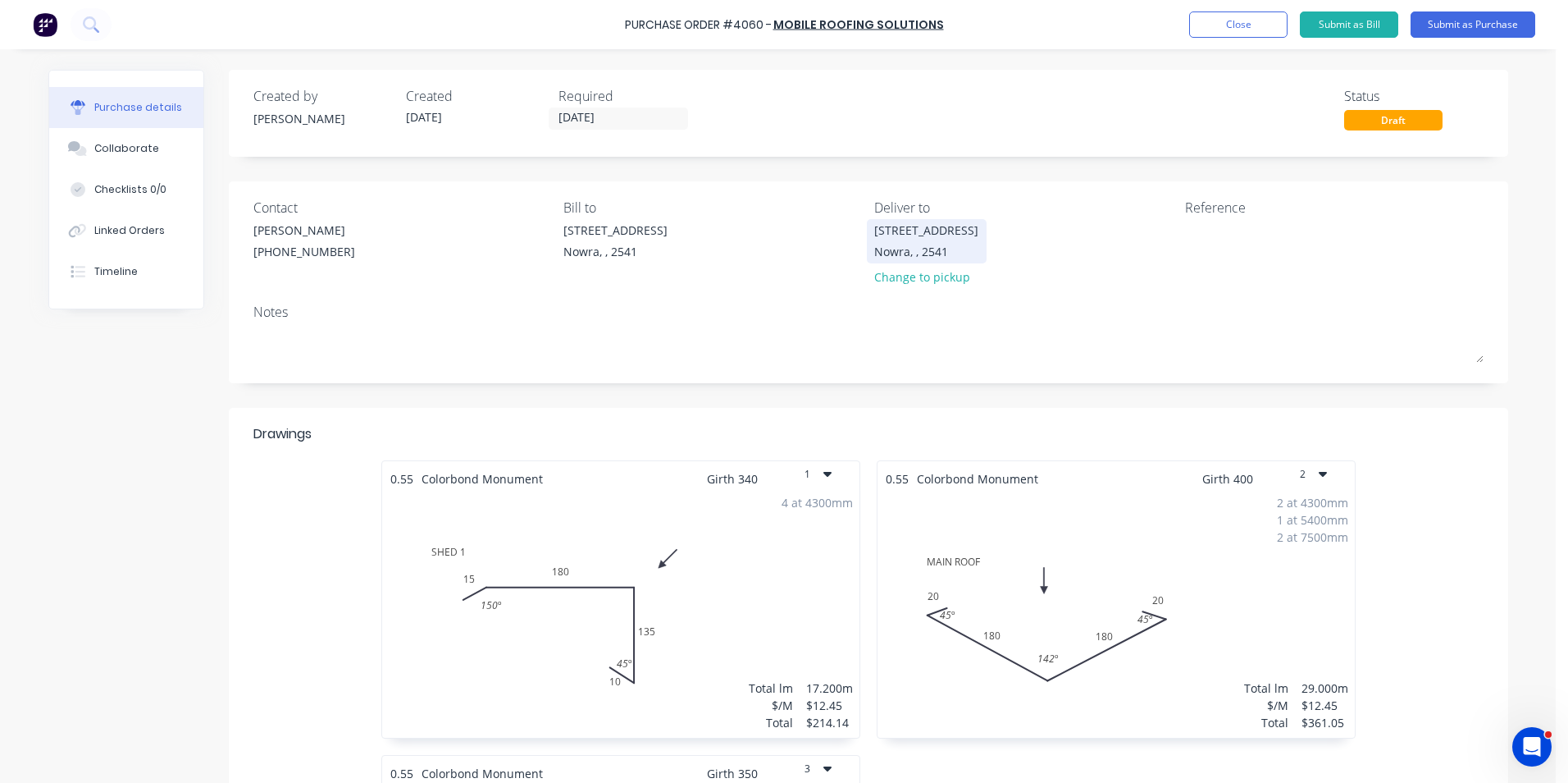
click at [938, 230] on div "Unit 6/53 Albatross Road" at bounding box center [926, 230] width 104 height 17
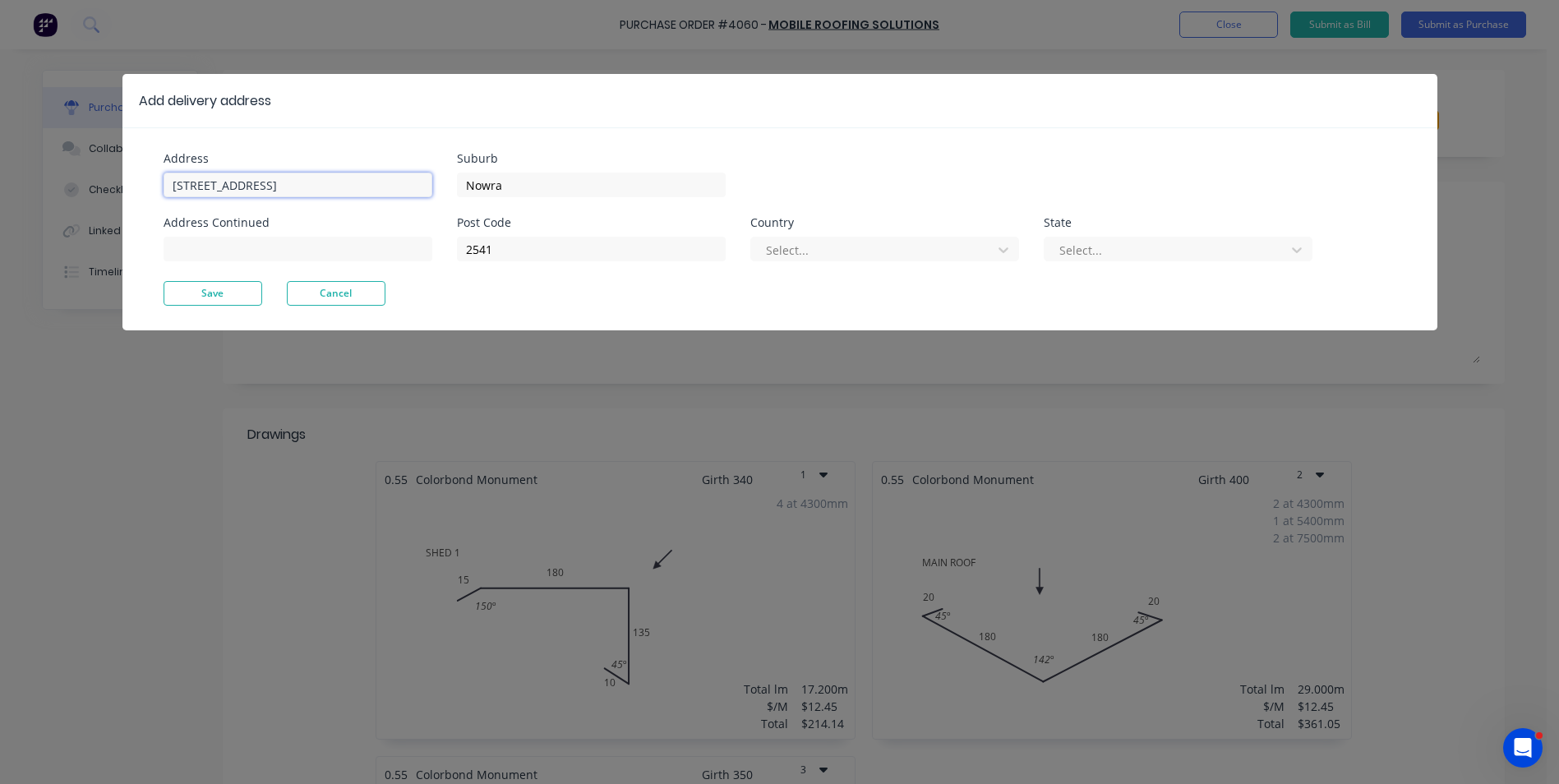
drag, startPoint x: 322, startPoint y: 190, endPoint x: 115, endPoint y: 162, distance: 208.9
click at [115, 162] on div "Add delivery address Address Unit 6/53 Albatross Road Address Continued Suburb …" at bounding box center [779, 392] width 1559 height 784
type input "4 Argyle Place"
type input "Armidale"
type input "2350"
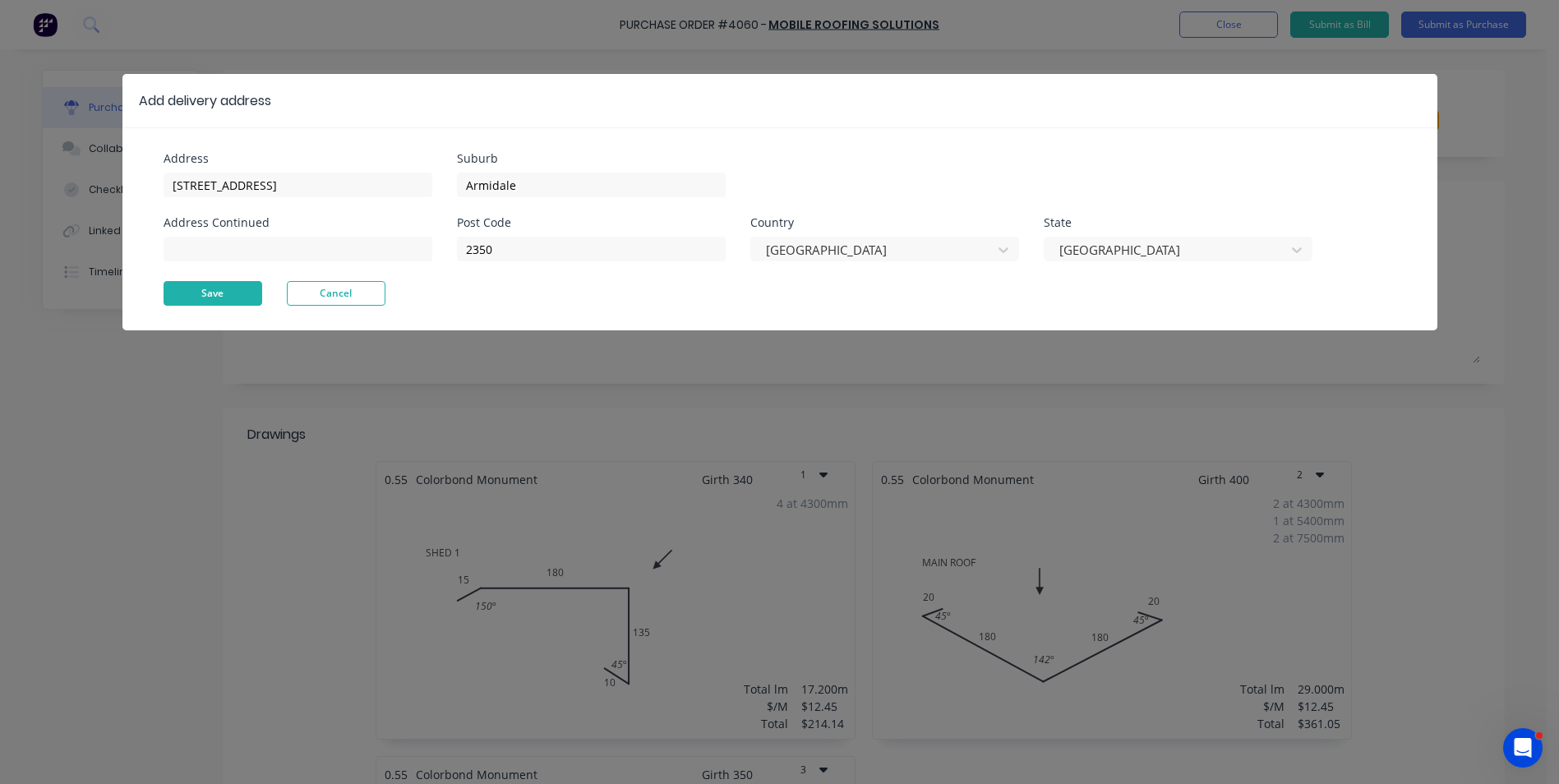
click at [205, 297] on button "Save" at bounding box center [212, 293] width 99 height 24
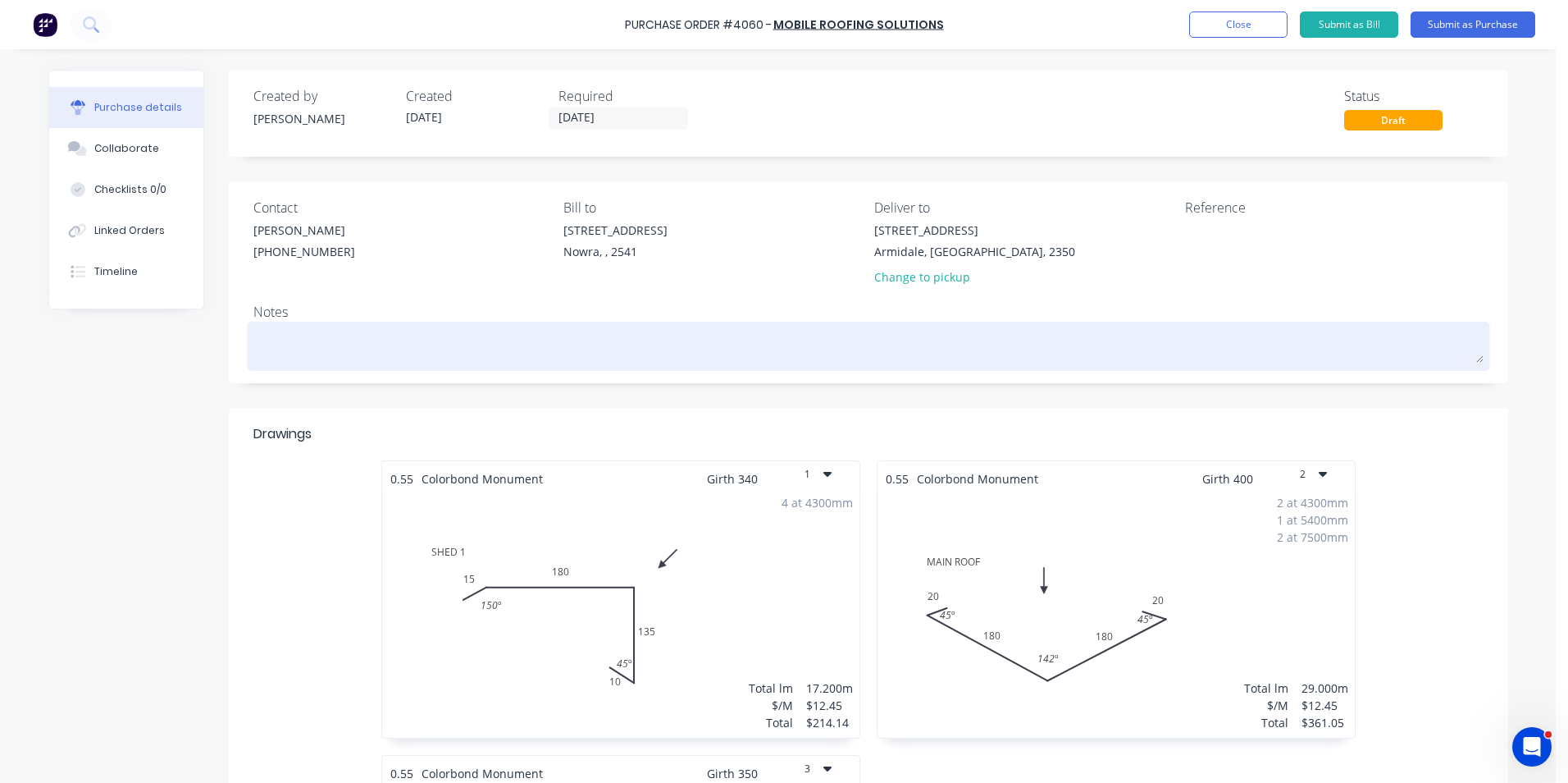
click at [347, 338] on textarea at bounding box center [868, 344] width 1230 height 37
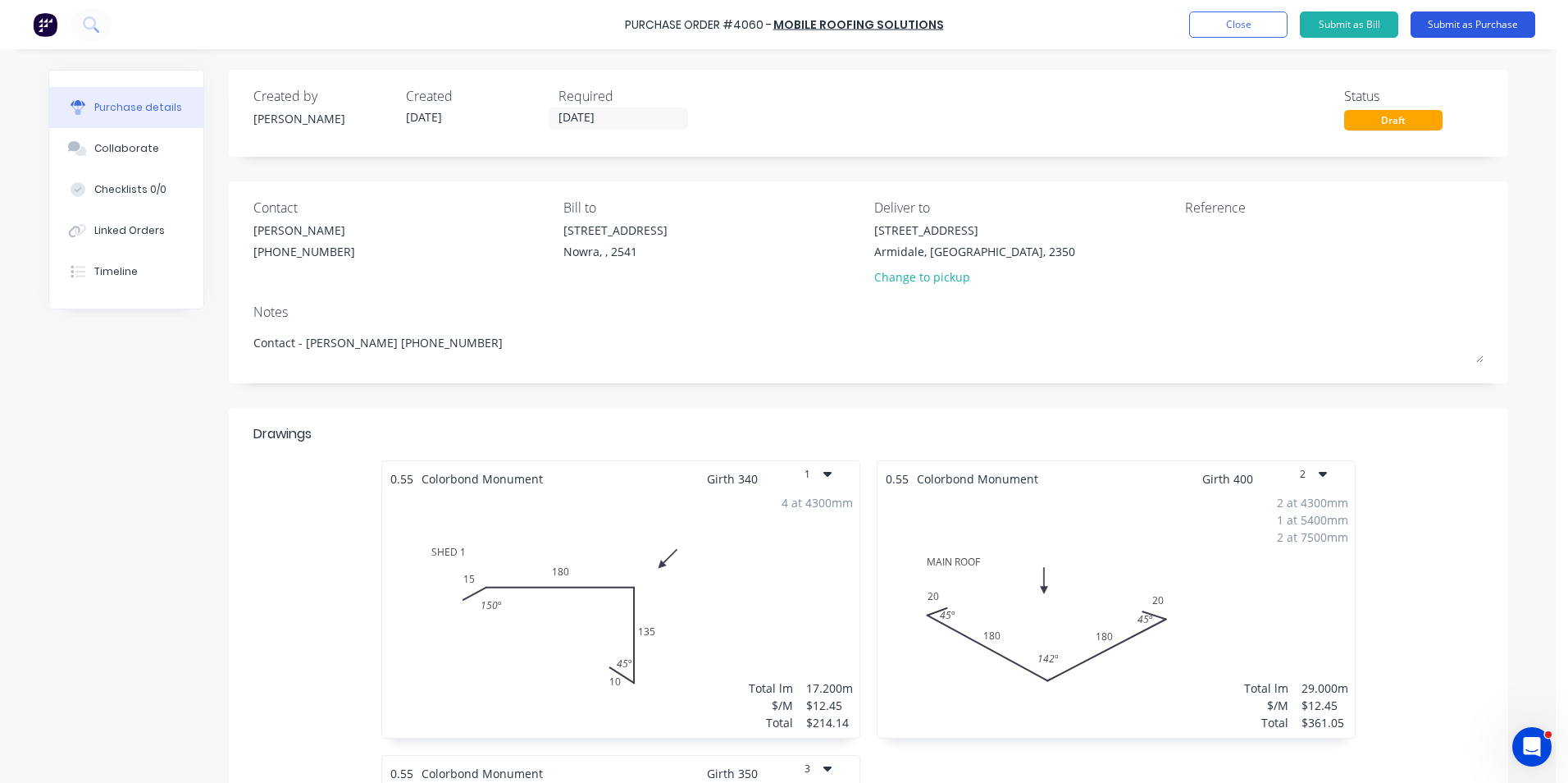
type textarea "Contact - Jason 0413 173338"
click at [1469, 25] on button "Submit as Purchase" at bounding box center [1473, 24] width 125 height 26
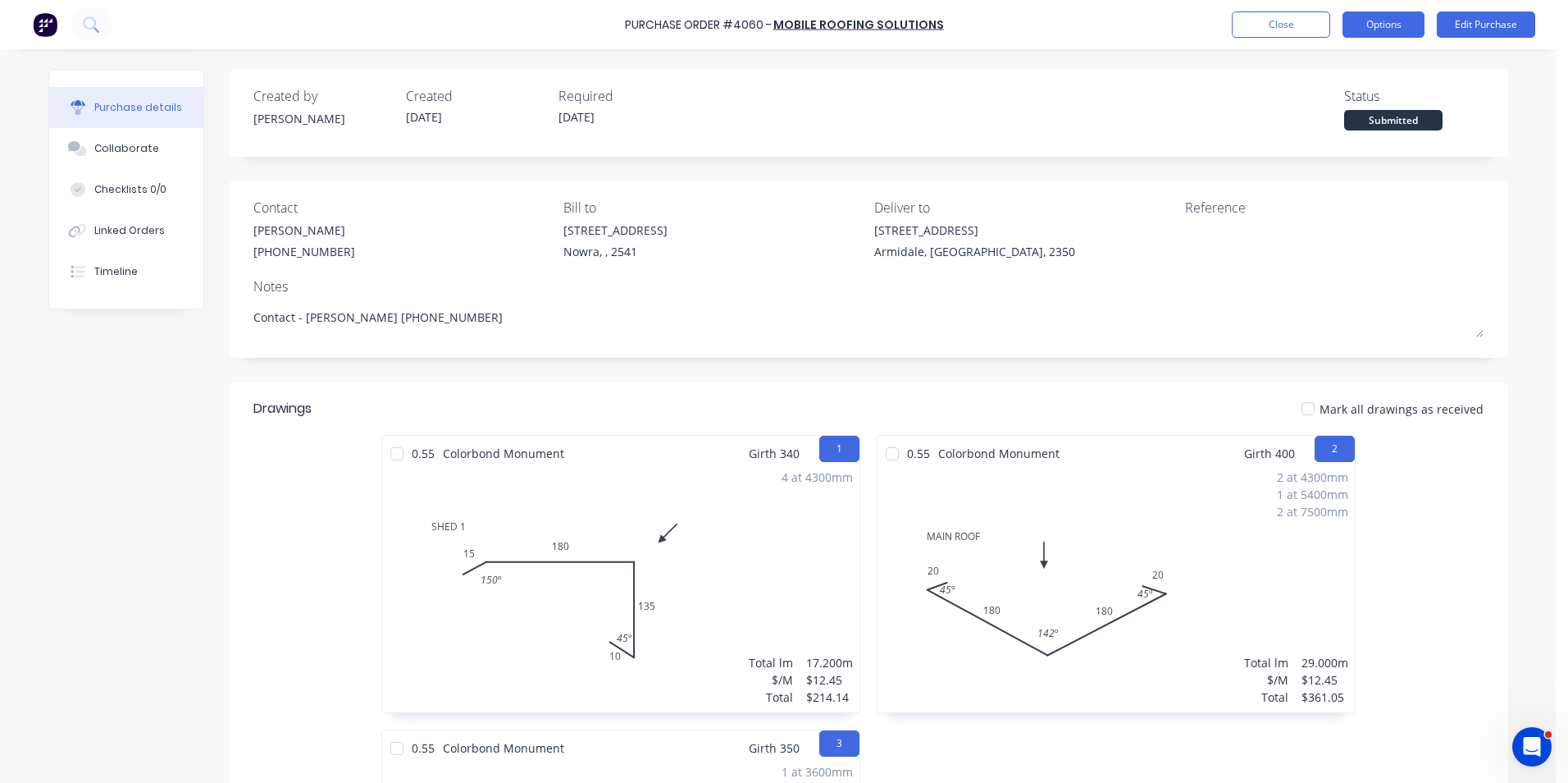
click at [1395, 26] on button "Options" at bounding box center [1384, 24] width 82 height 26
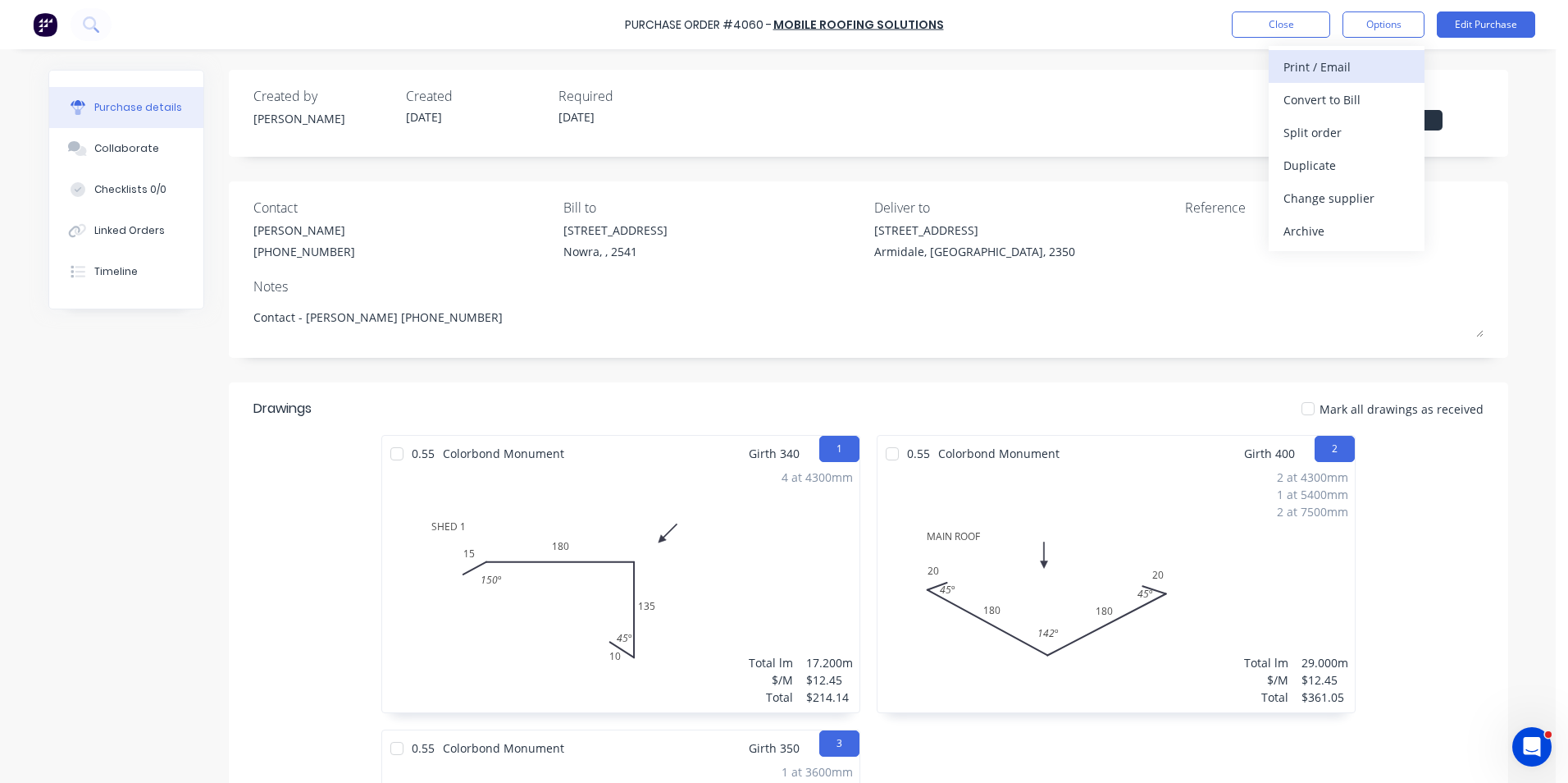
click at [1363, 67] on div "Print / Email" at bounding box center [1346, 66] width 127 height 24
click at [1353, 102] on div "With pricing" at bounding box center [1346, 100] width 127 height 24
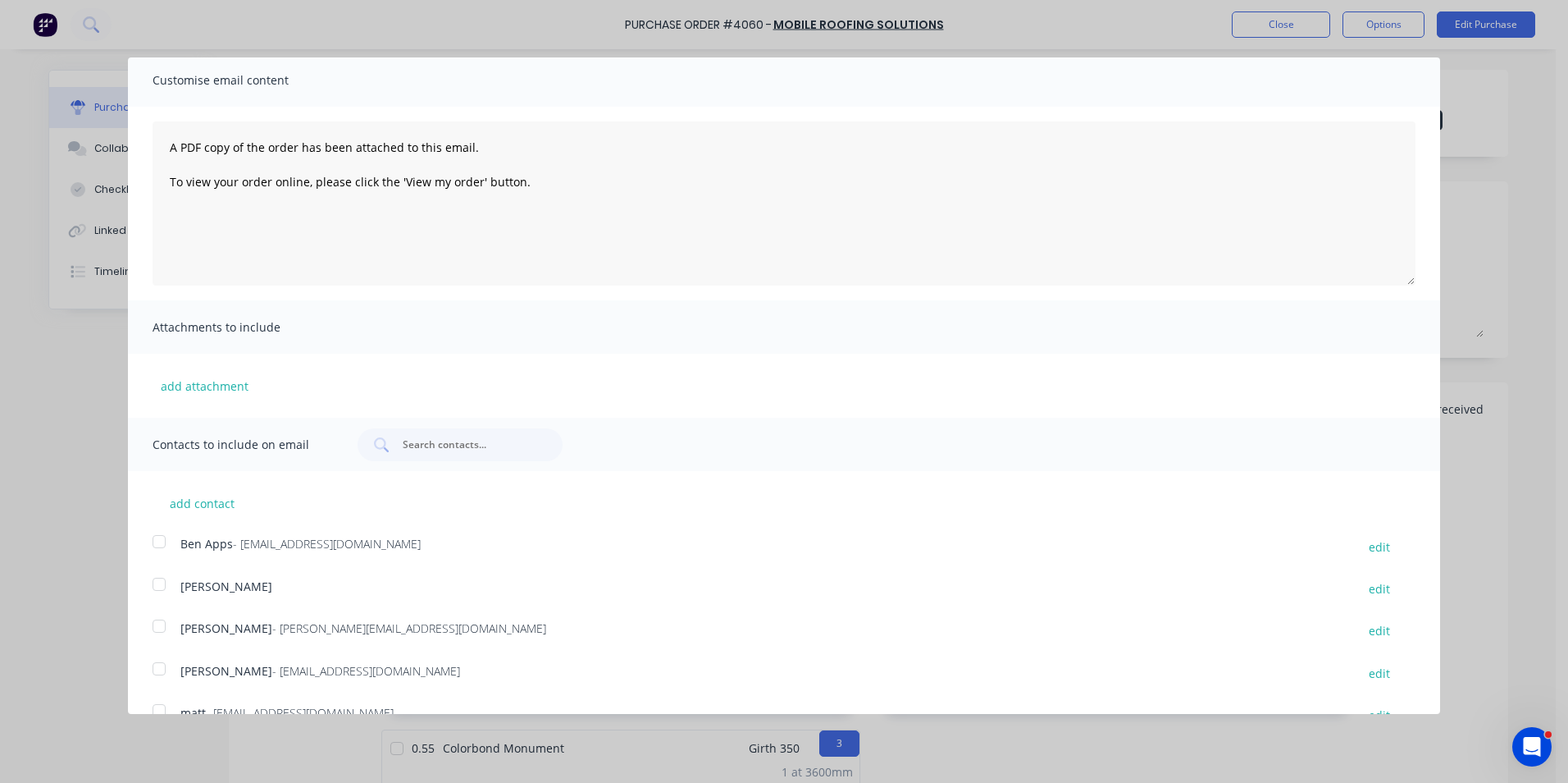
scroll to position [131, 0]
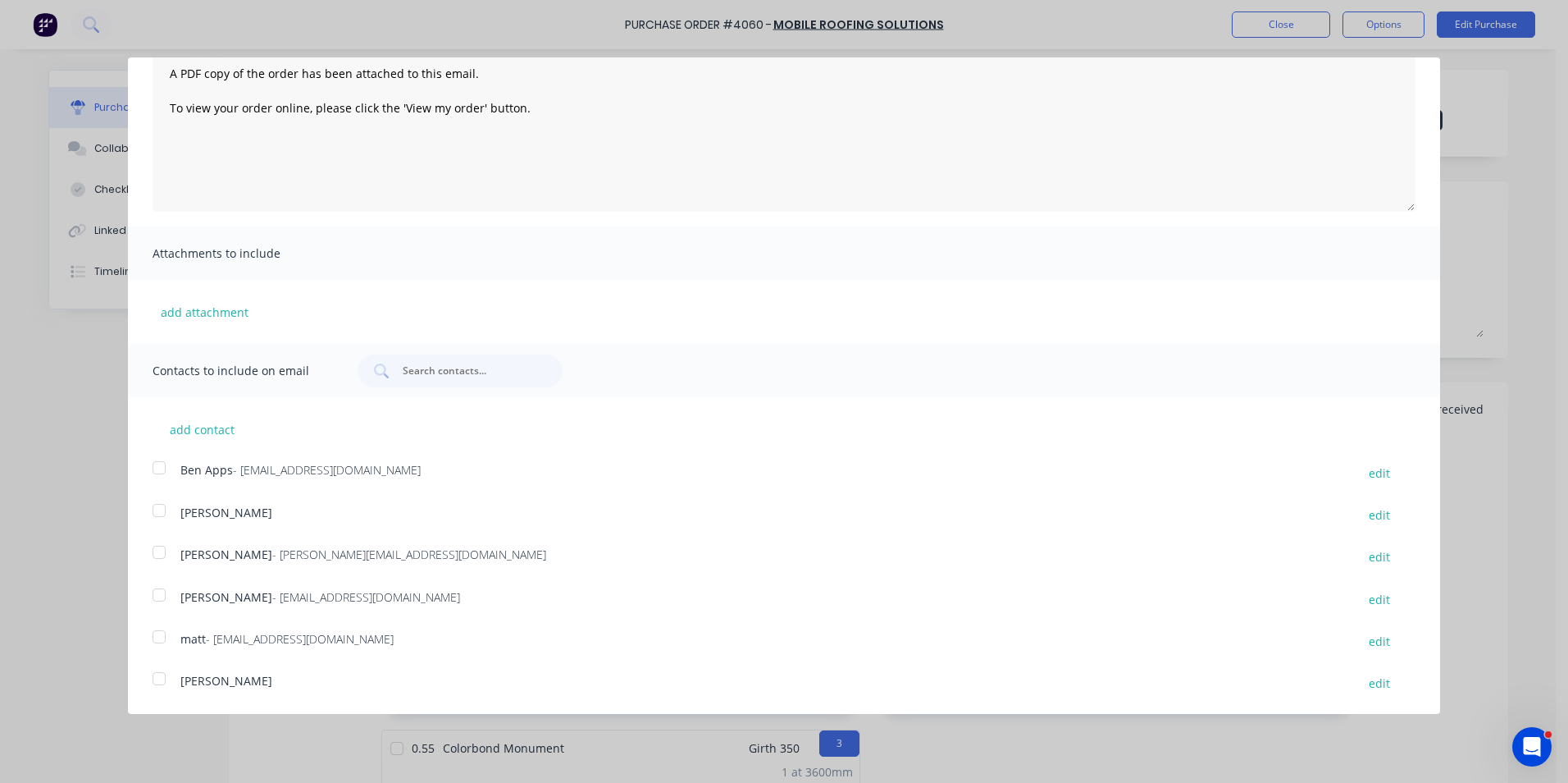
click at [157, 595] on div at bounding box center [160, 595] width 33 height 33
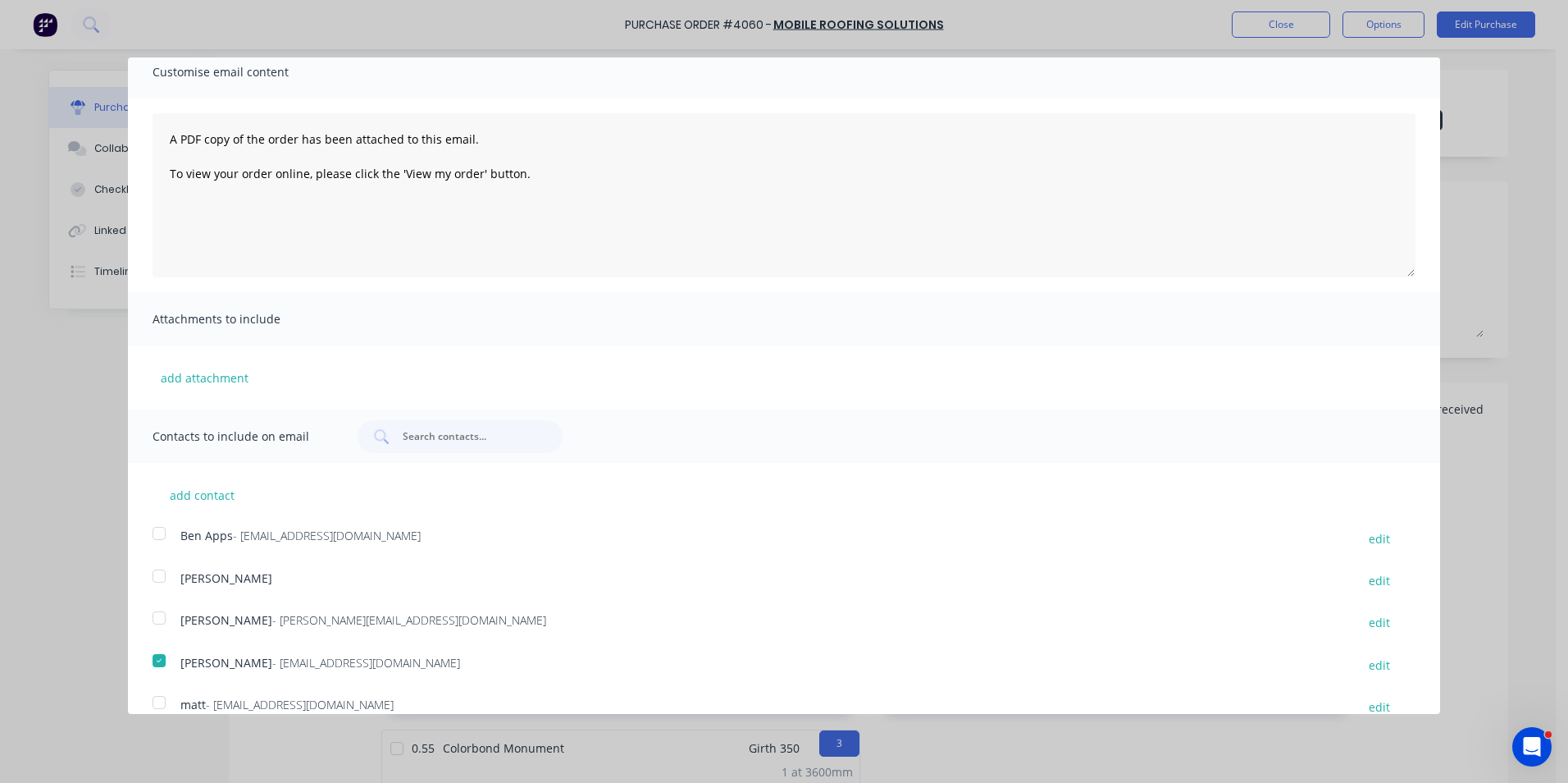
scroll to position [0, 0]
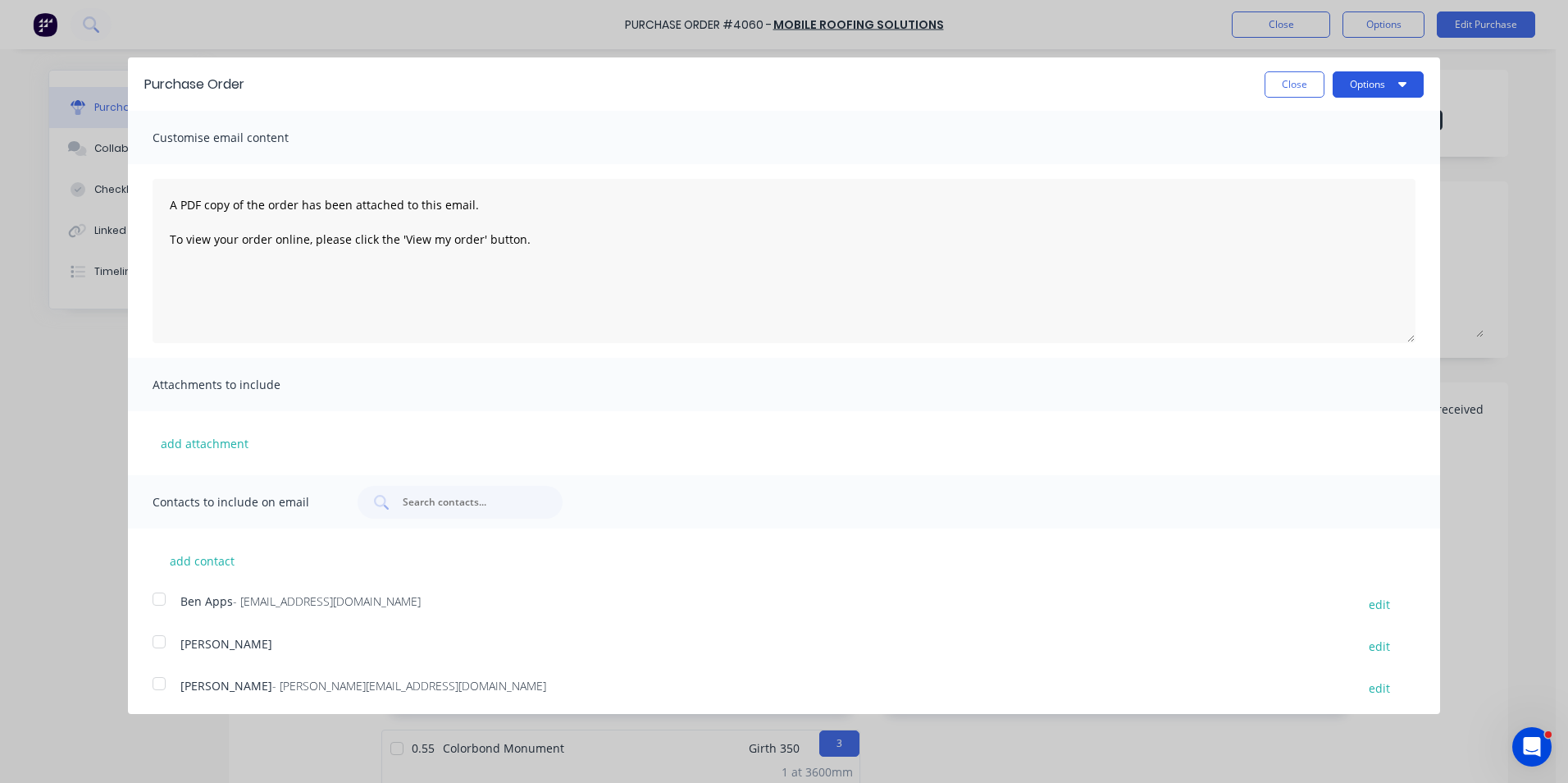
click at [1354, 88] on button "Options" at bounding box center [1378, 85] width 91 height 26
click at [1320, 155] on div "Email" at bounding box center [1345, 158] width 127 height 24
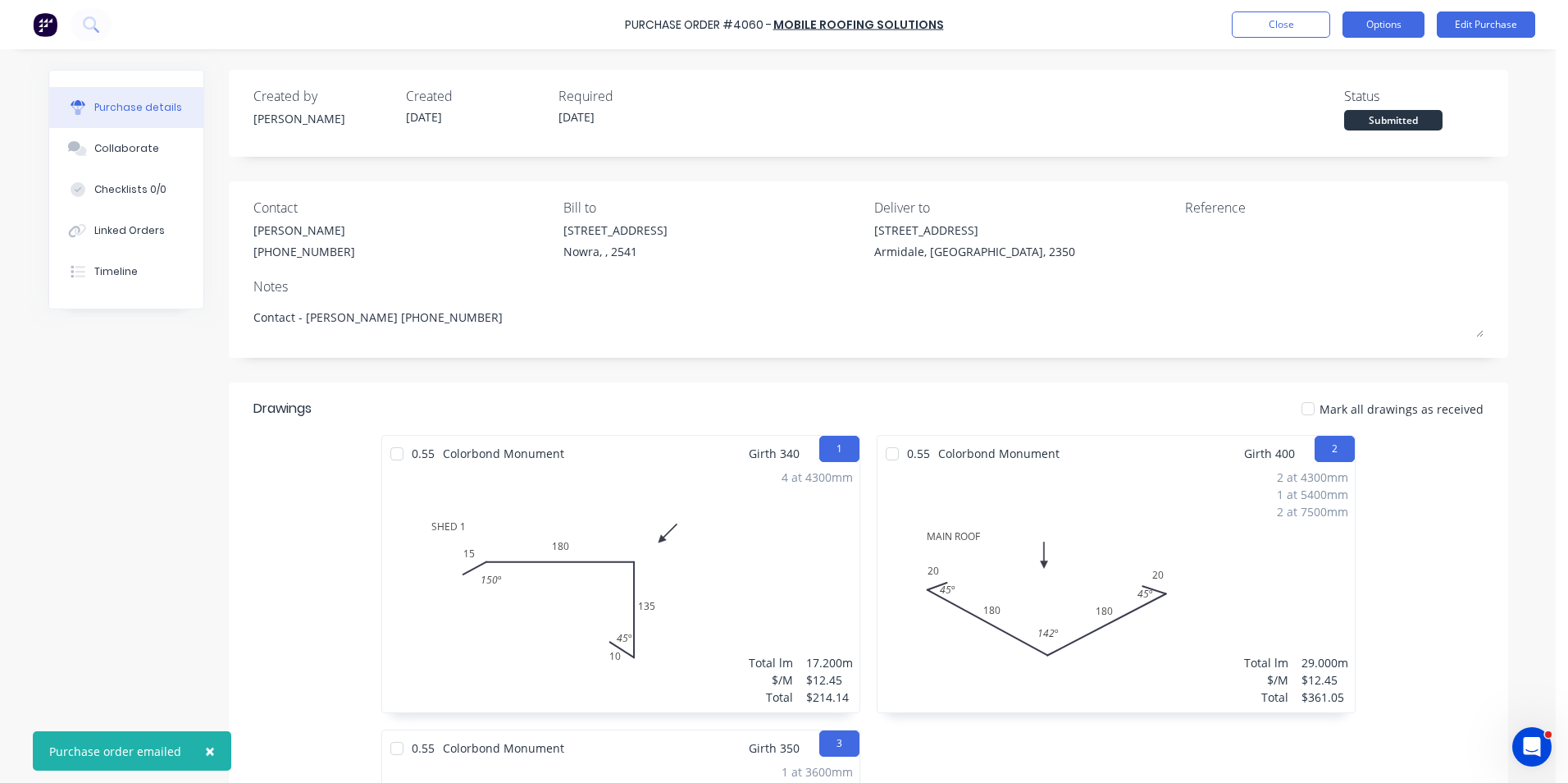
click at [1392, 24] on button "Options" at bounding box center [1384, 24] width 82 height 26
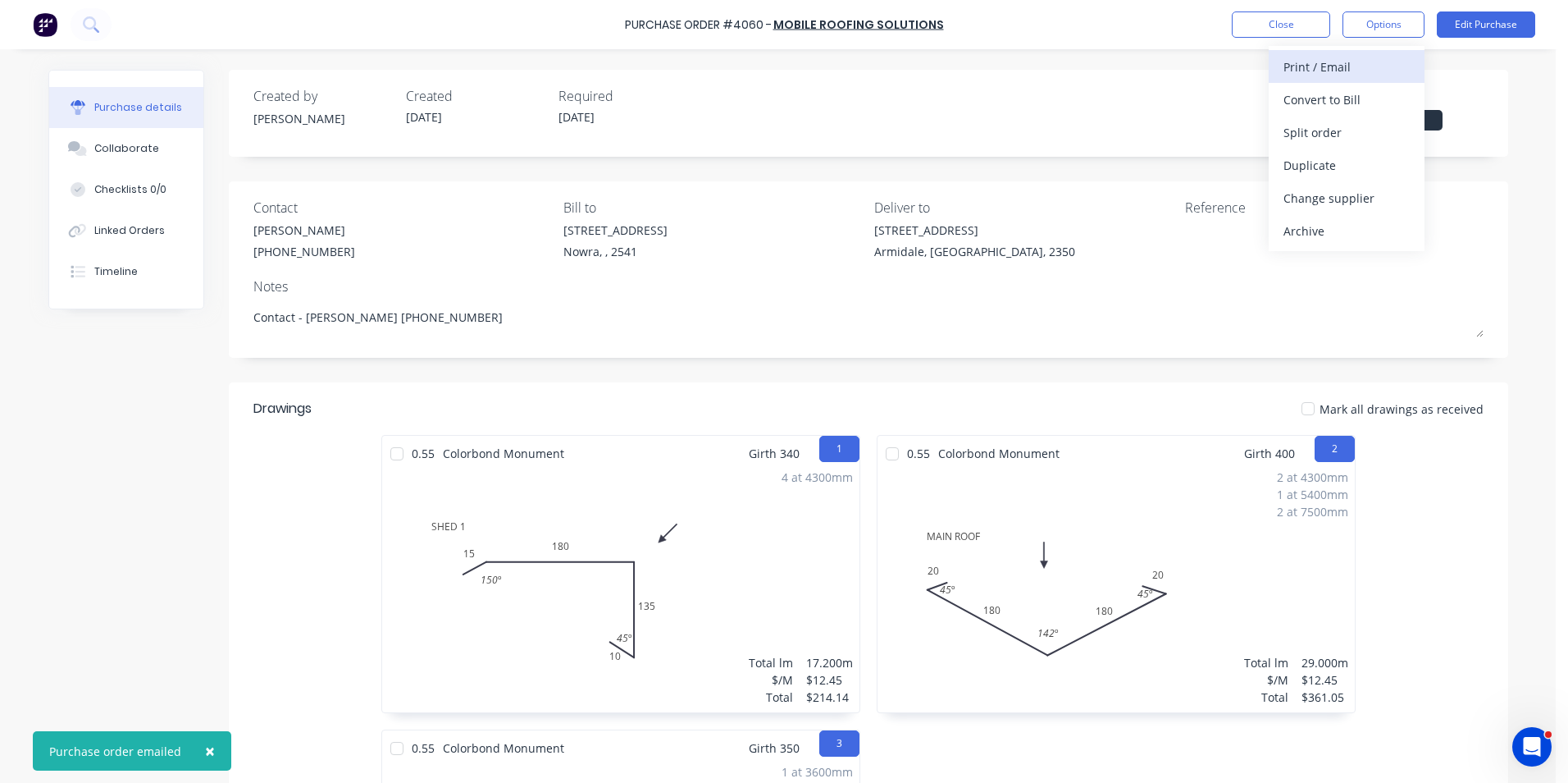
click at [1332, 72] on div "Print / Email" at bounding box center [1346, 66] width 127 height 24
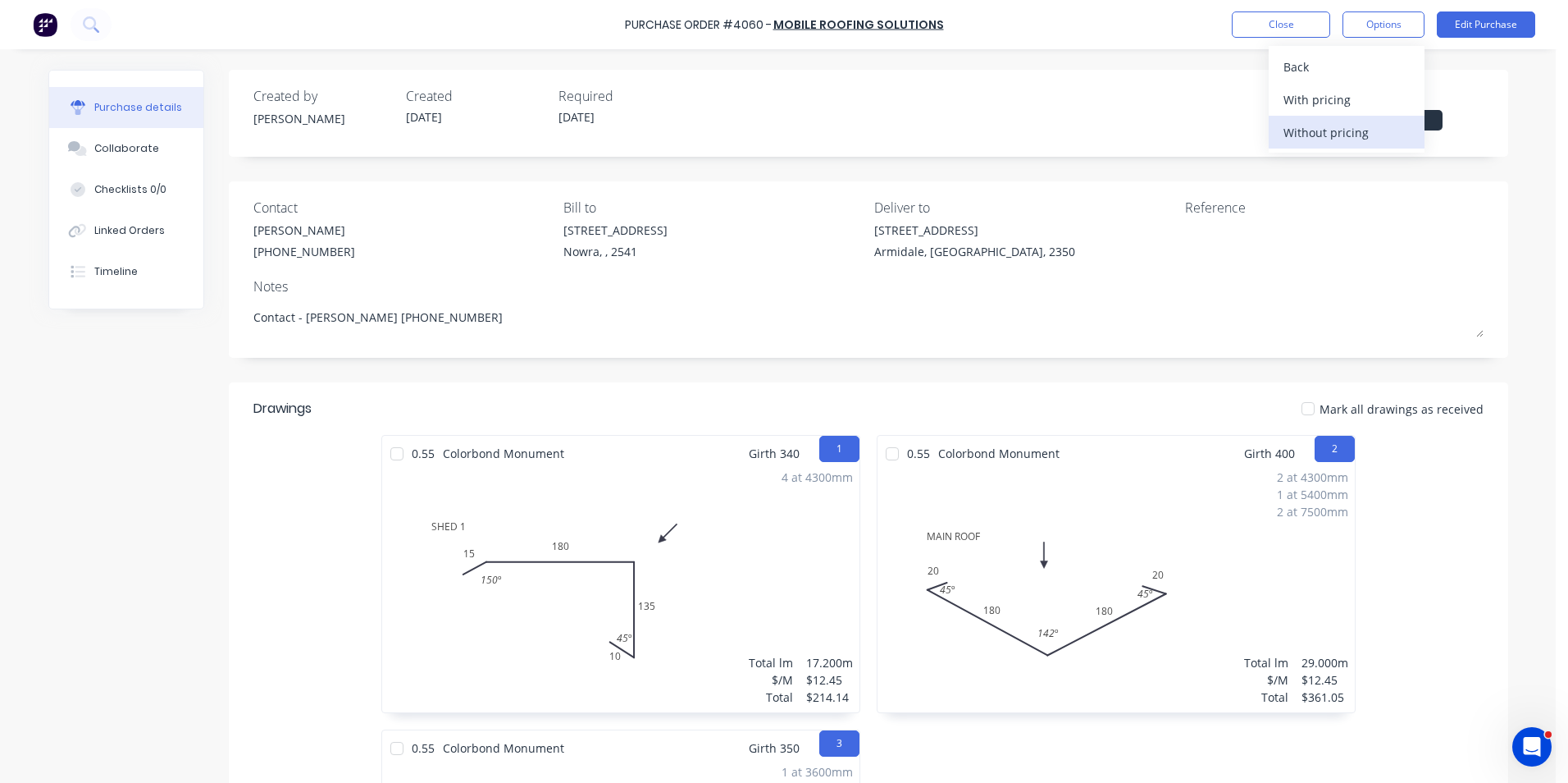
click at [1344, 130] on div "Without pricing" at bounding box center [1346, 132] width 127 height 24
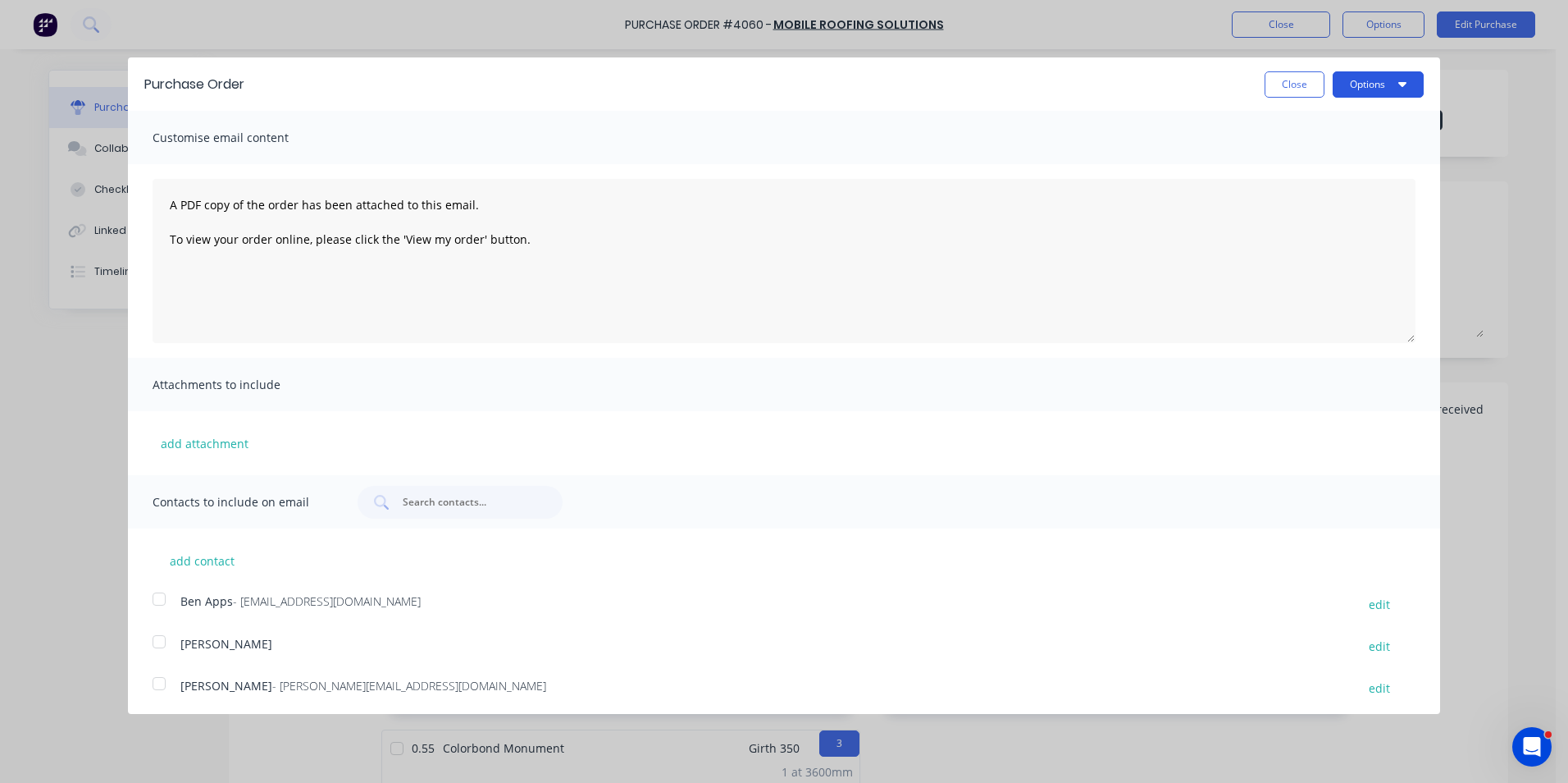
click at [1360, 94] on button "Options" at bounding box center [1378, 85] width 91 height 26
click at [1343, 120] on div "Print" at bounding box center [1345, 126] width 127 height 24
click at [1276, 79] on button "Close" at bounding box center [1294, 85] width 60 height 26
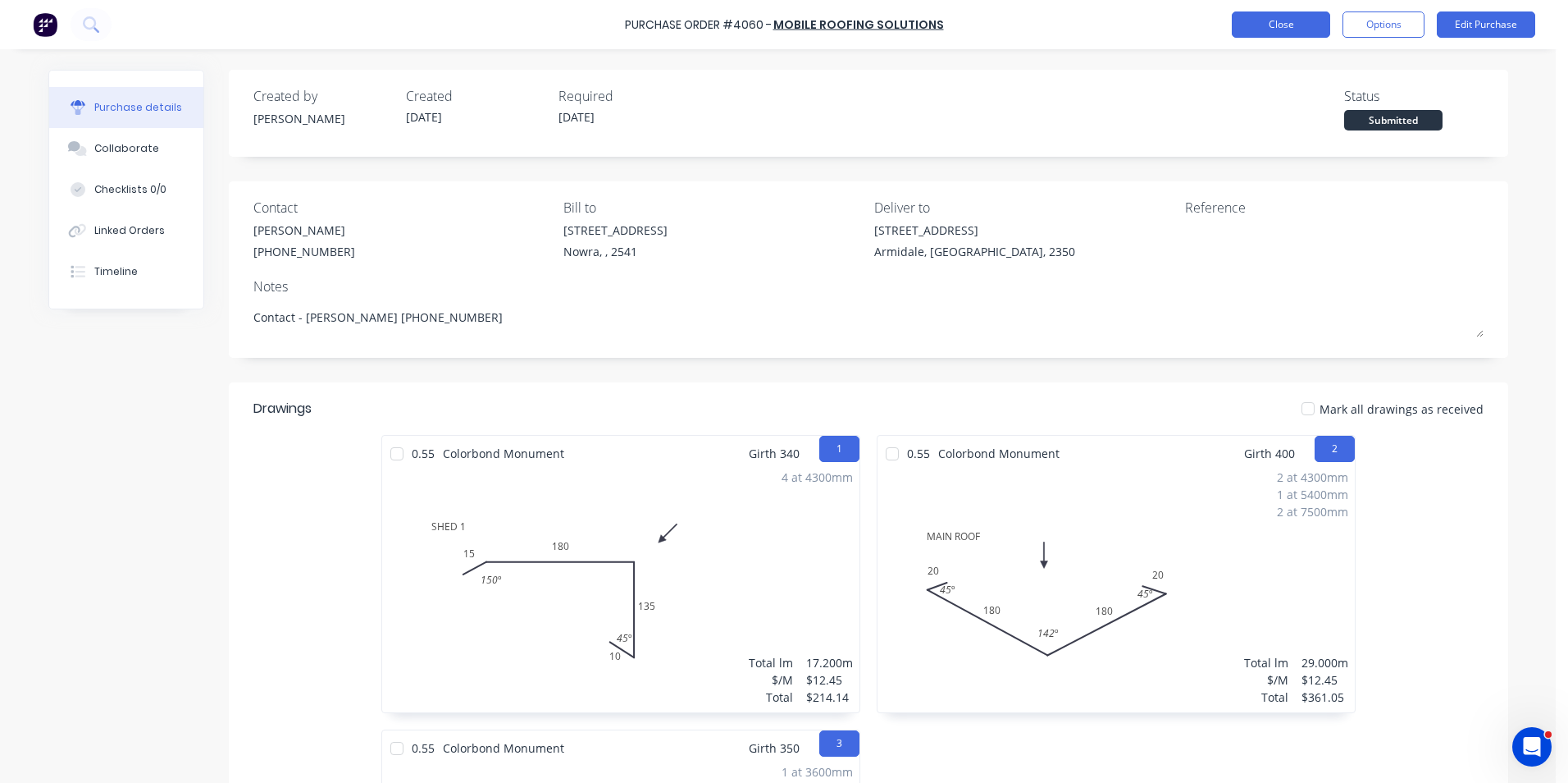
click at [1267, 26] on button "Close" at bounding box center [1281, 24] width 99 height 26
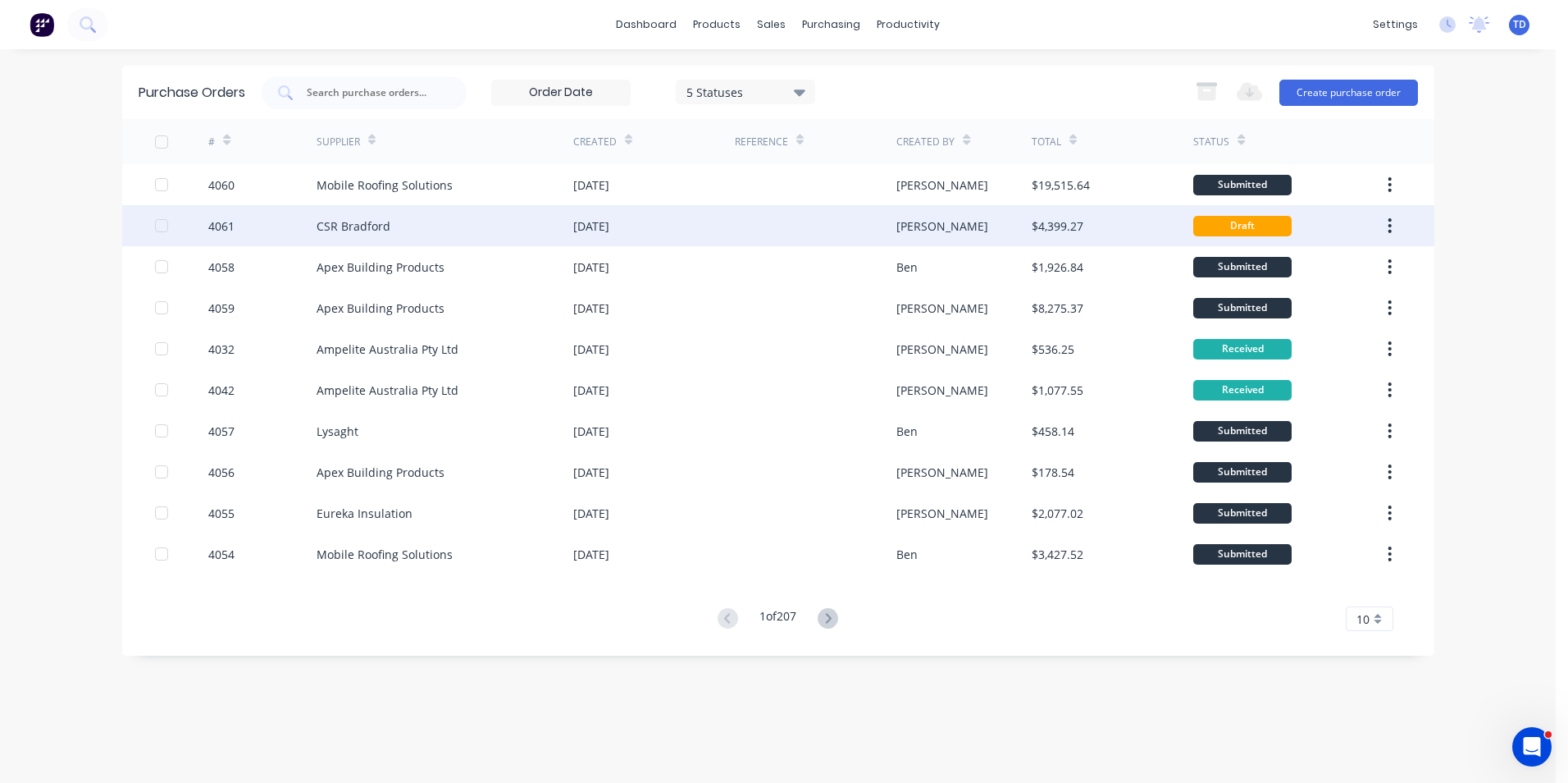
click at [665, 230] on div "26 Aug 2025" at bounding box center [654, 225] width 161 height 41
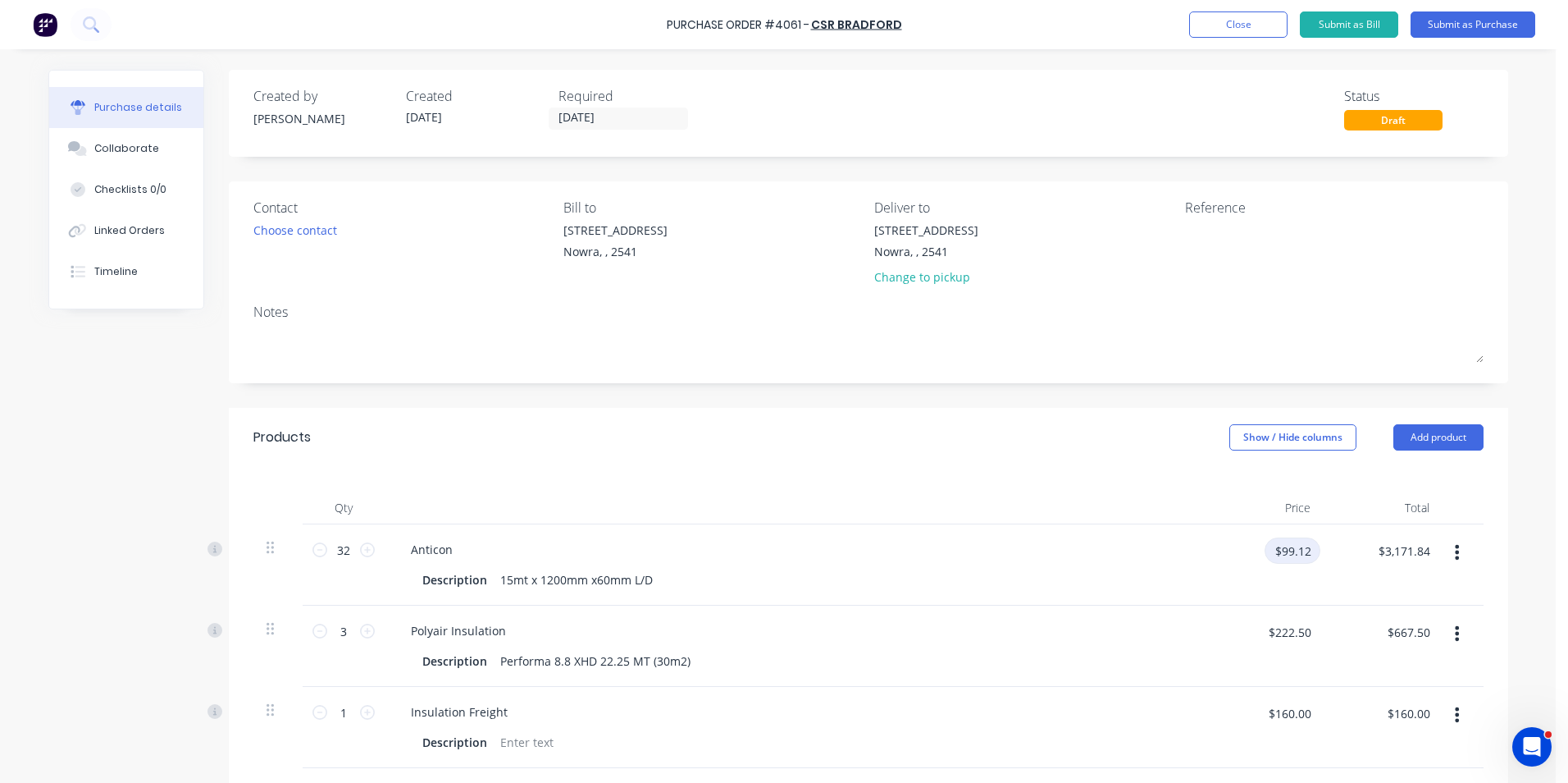
click at [1304, 555] on input "$99.12" at bounding box center [1292, 551] width 56 height 26
type input "$72.00"
type input "$2,304.00"
click at [1089, 569] on div "Description 15mt x 1200mm x60mm L/D" at bounding box center [791, 579] width 751 height 24
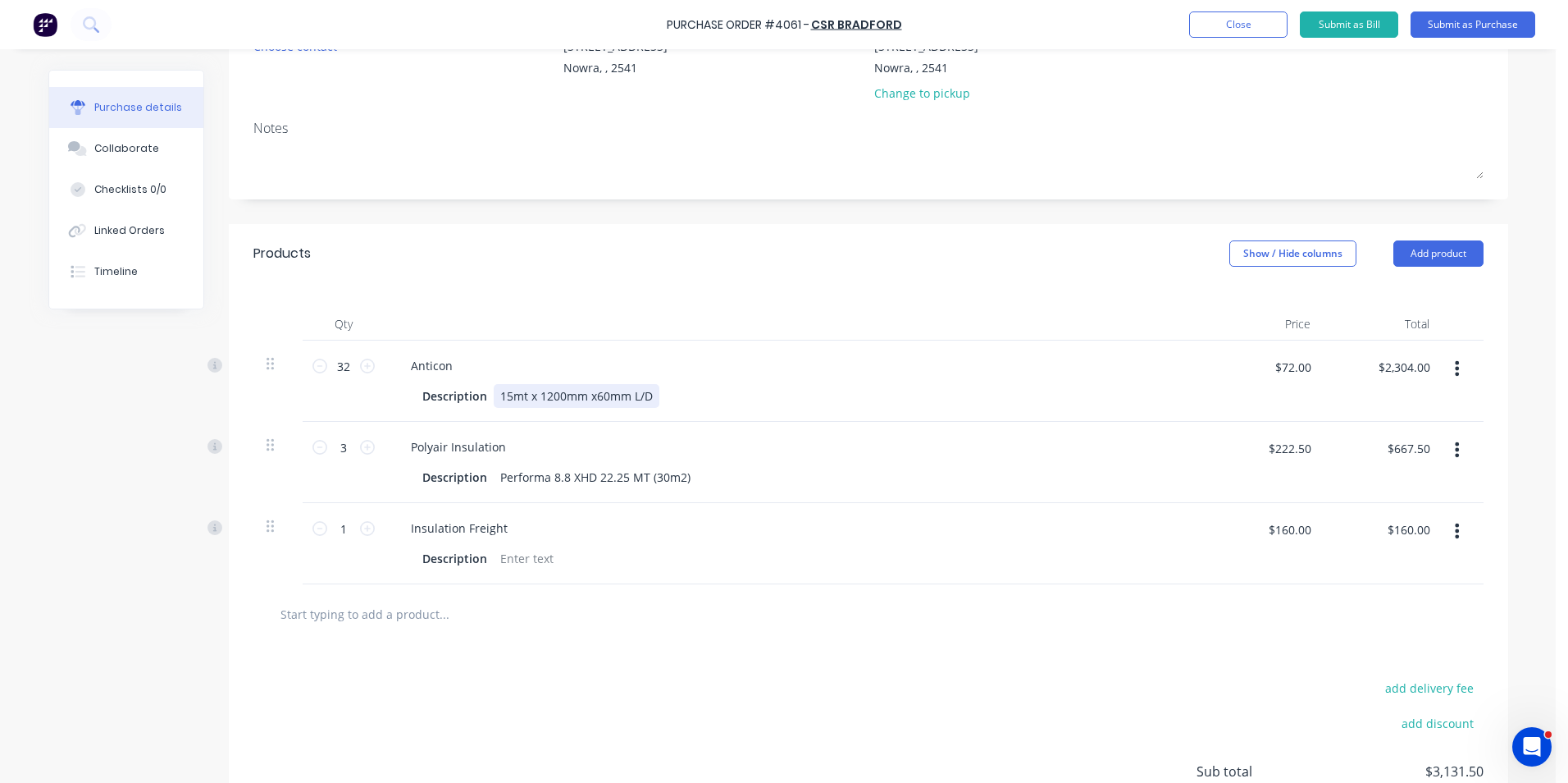
scroll to position [246, 0]
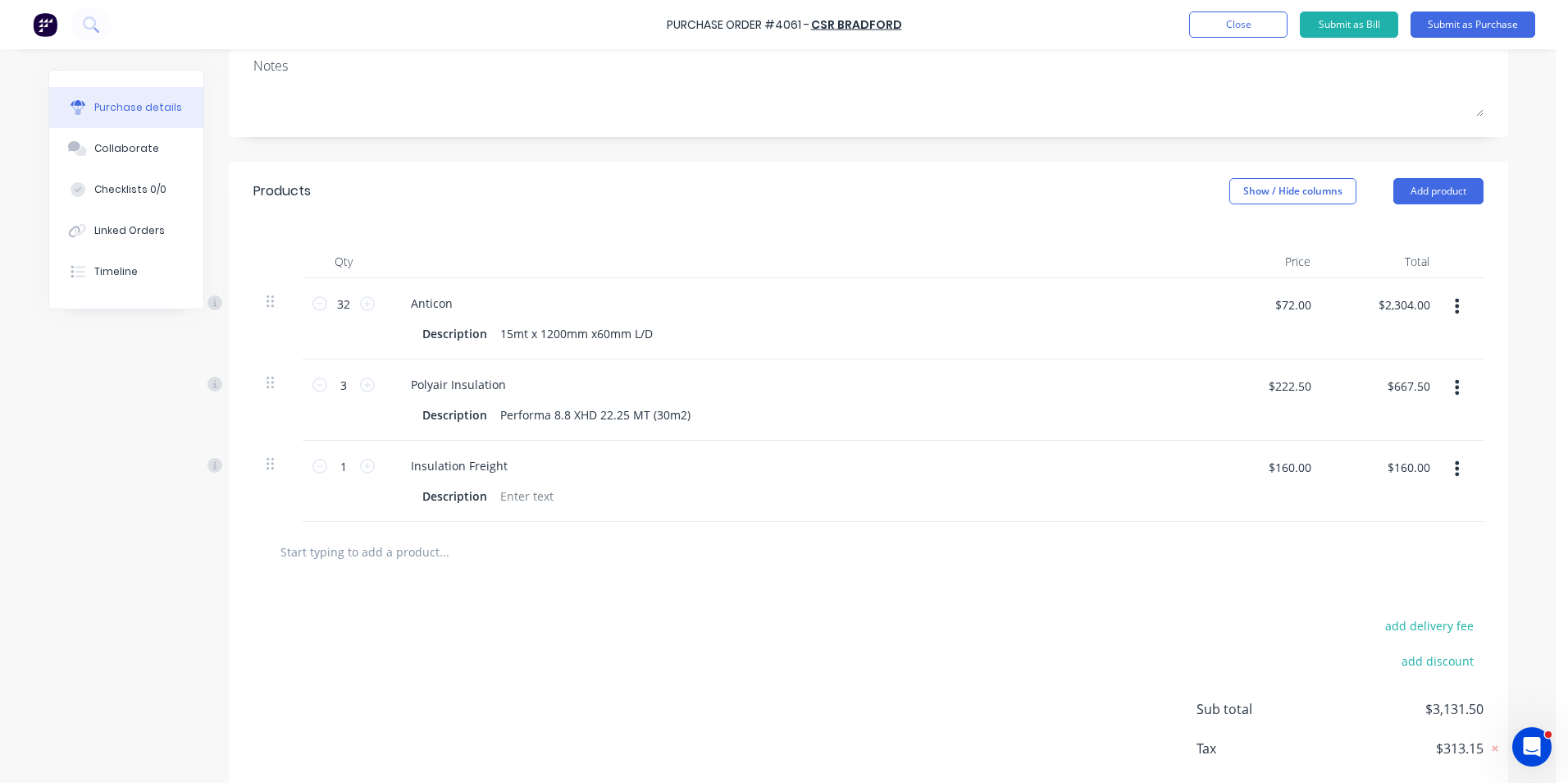
click at [1029, 312] on div "Anticon" at bounding box center [795, 303] width 794 height 24
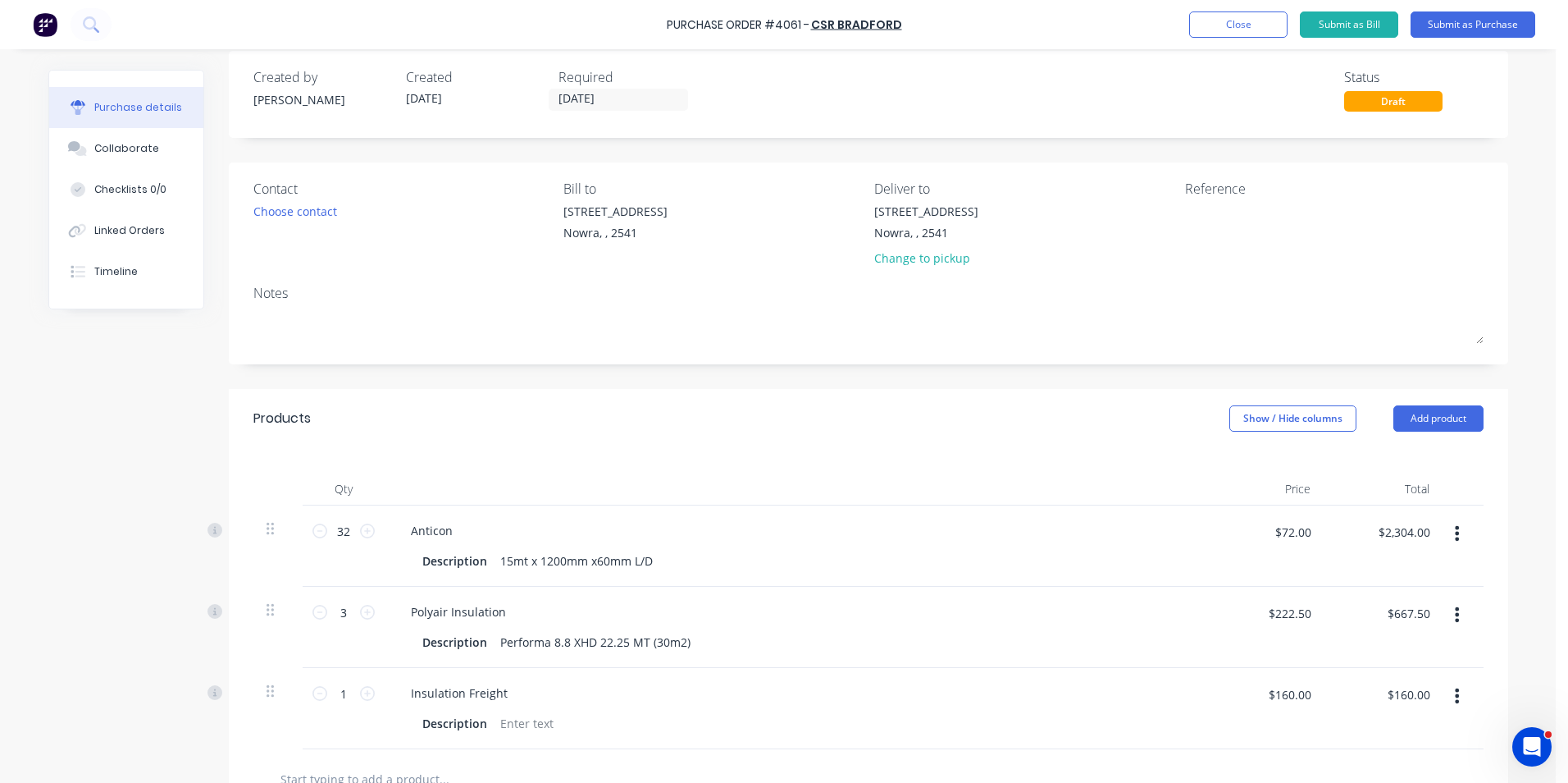
scroll to position [0, 0]
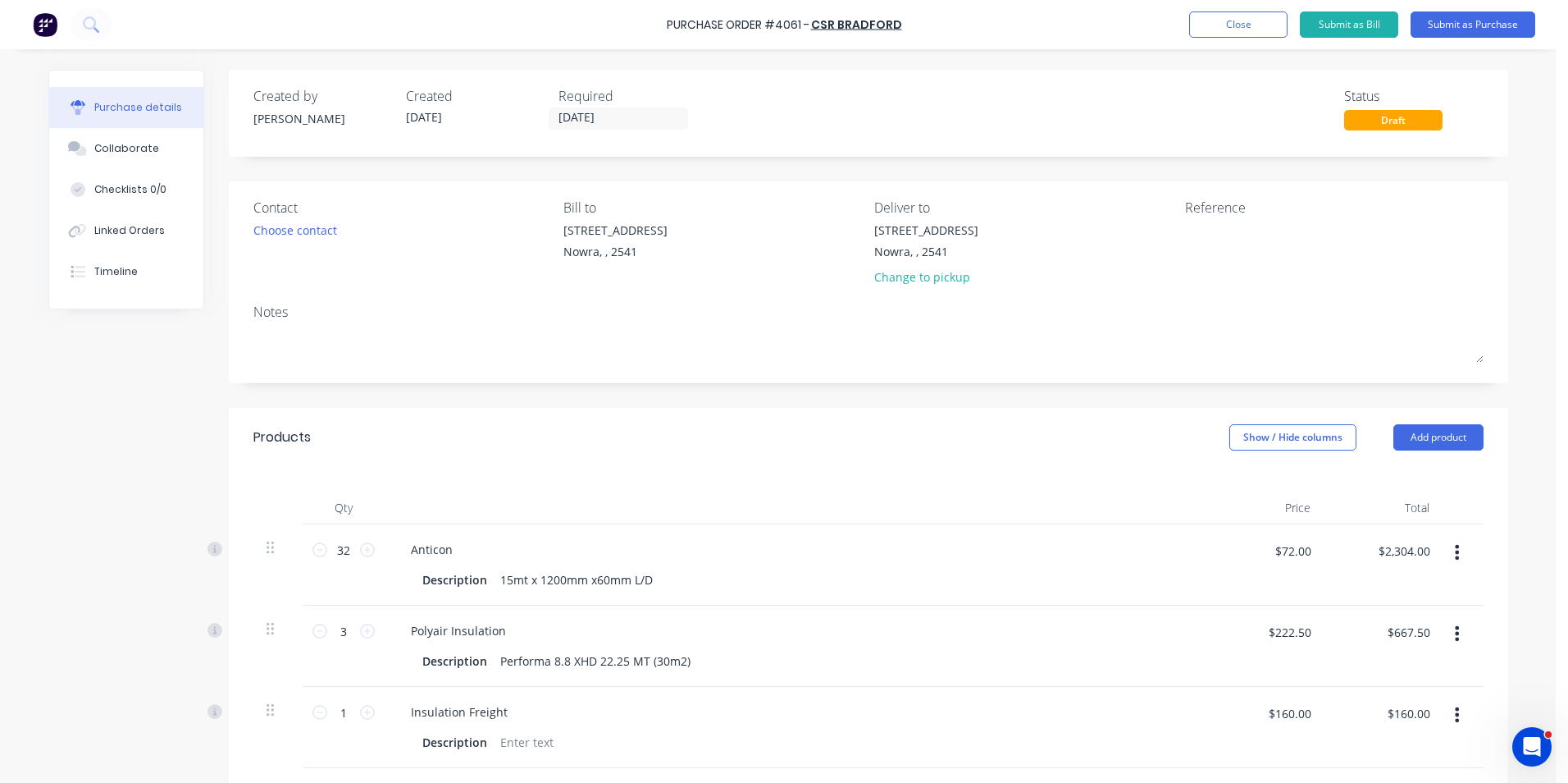
click at [626, 105] on div "Required" at bounding box center [628, 96] width 140 height 20
click at [623, 112] on input "26/08/25" at bounding box center [619, 118] width 138 height 20
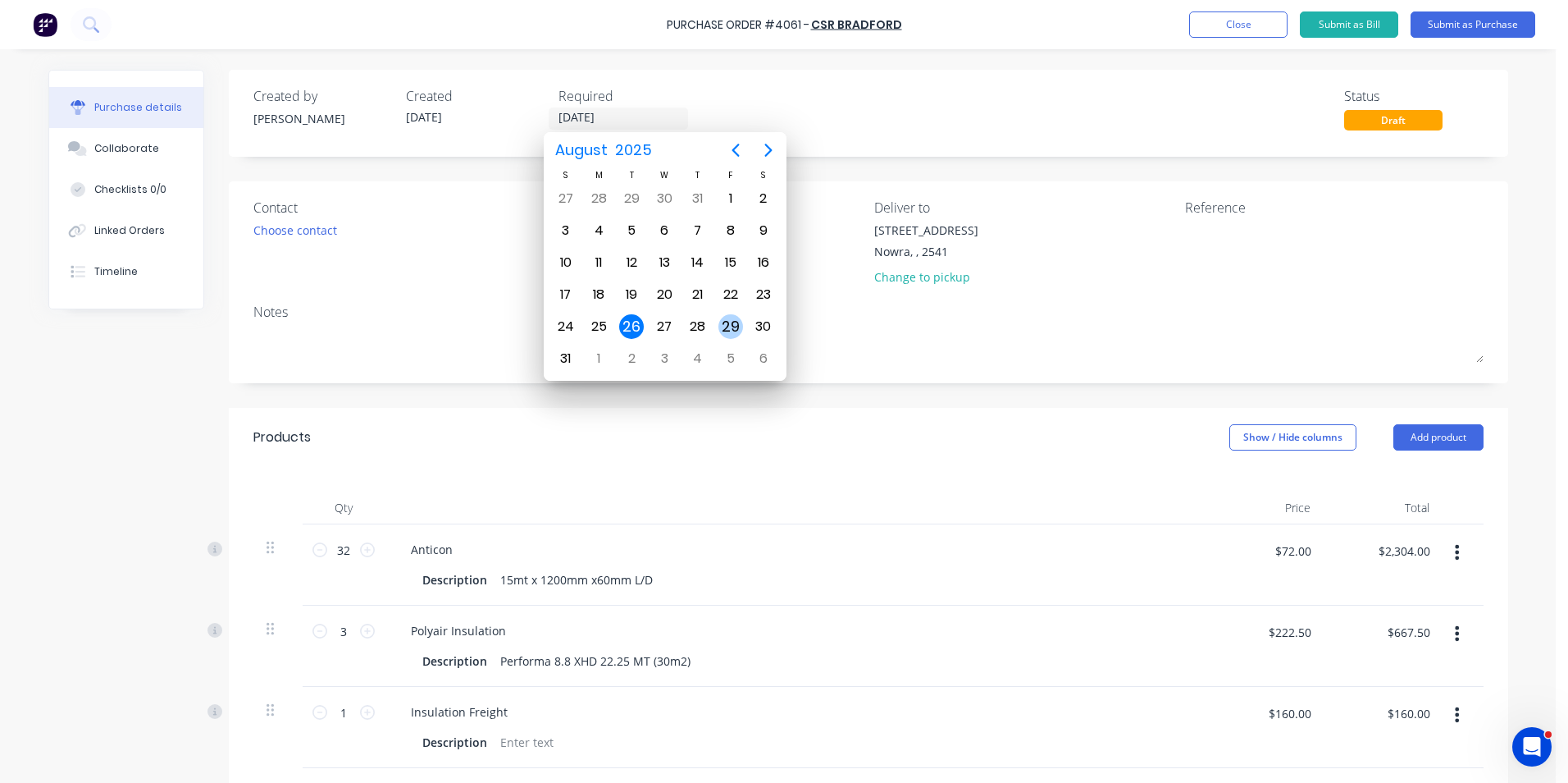
click at [724, 329] on div "29" at bounding box center [730, 326] width 24 height 24
type input "29/08/25"
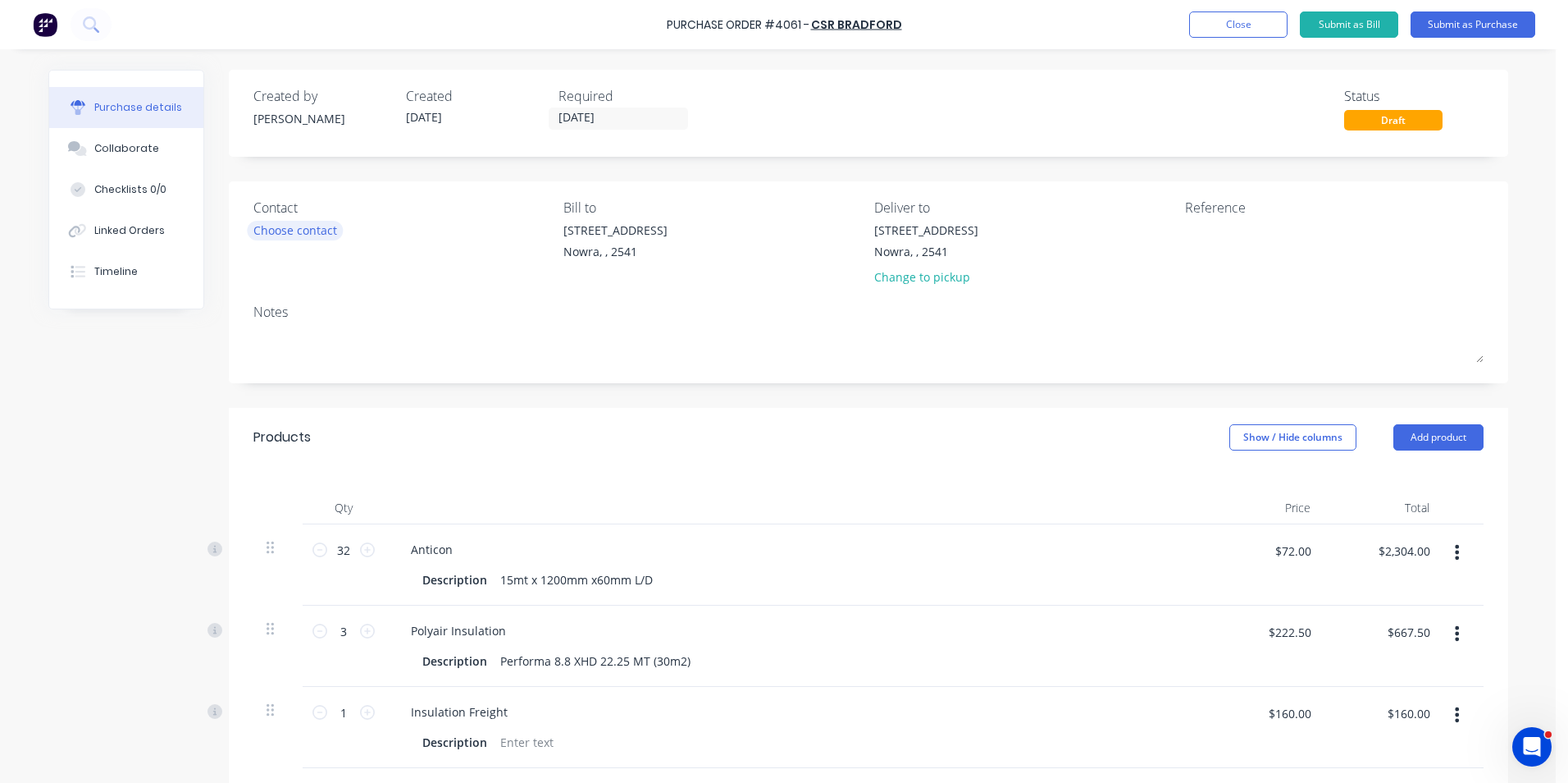
click at [280, 229] on div "Choose contact" at bounding box center [295, 230] width 84 height 17
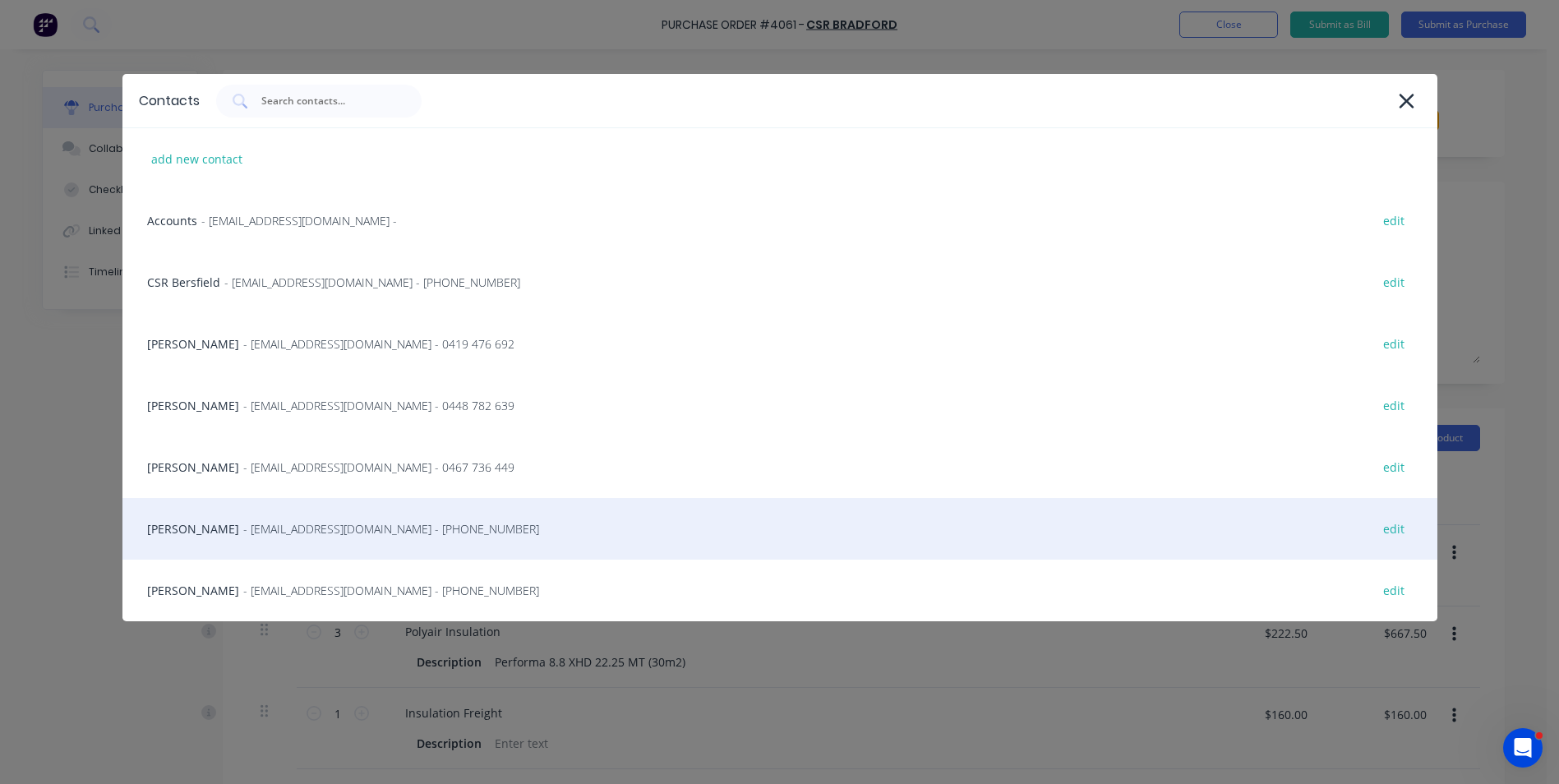
click at [205, 517] on div "Trevor - info@SCRS.net.au - (02) 4411 1090 edit" at bounding box center [780, 529] width 1315 height 61
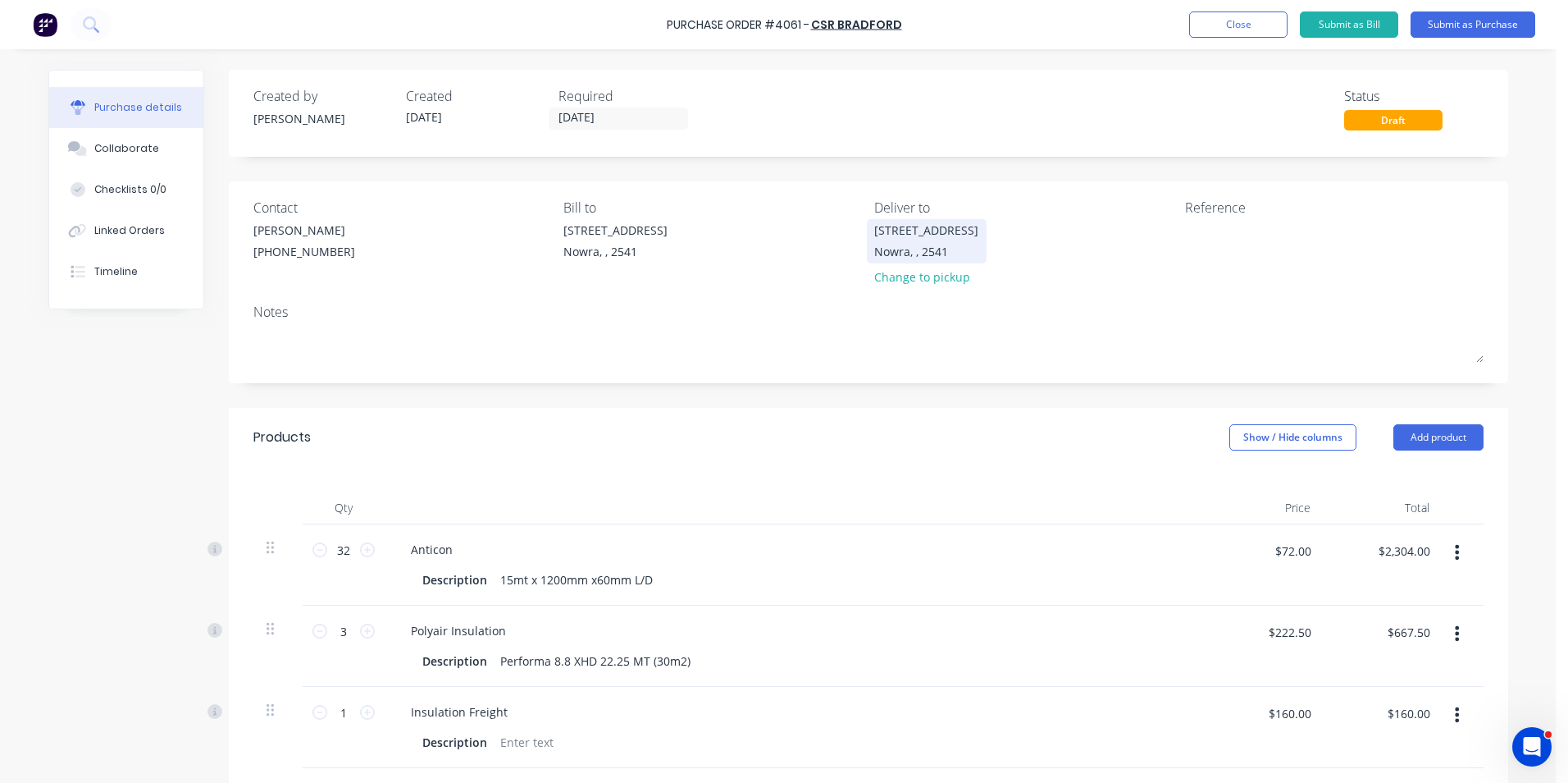
click at [936, 240] on div "Unit 6/53 Albatross Road Nowra, , 2541" at bounding box center [926, 241] width 104 height 38
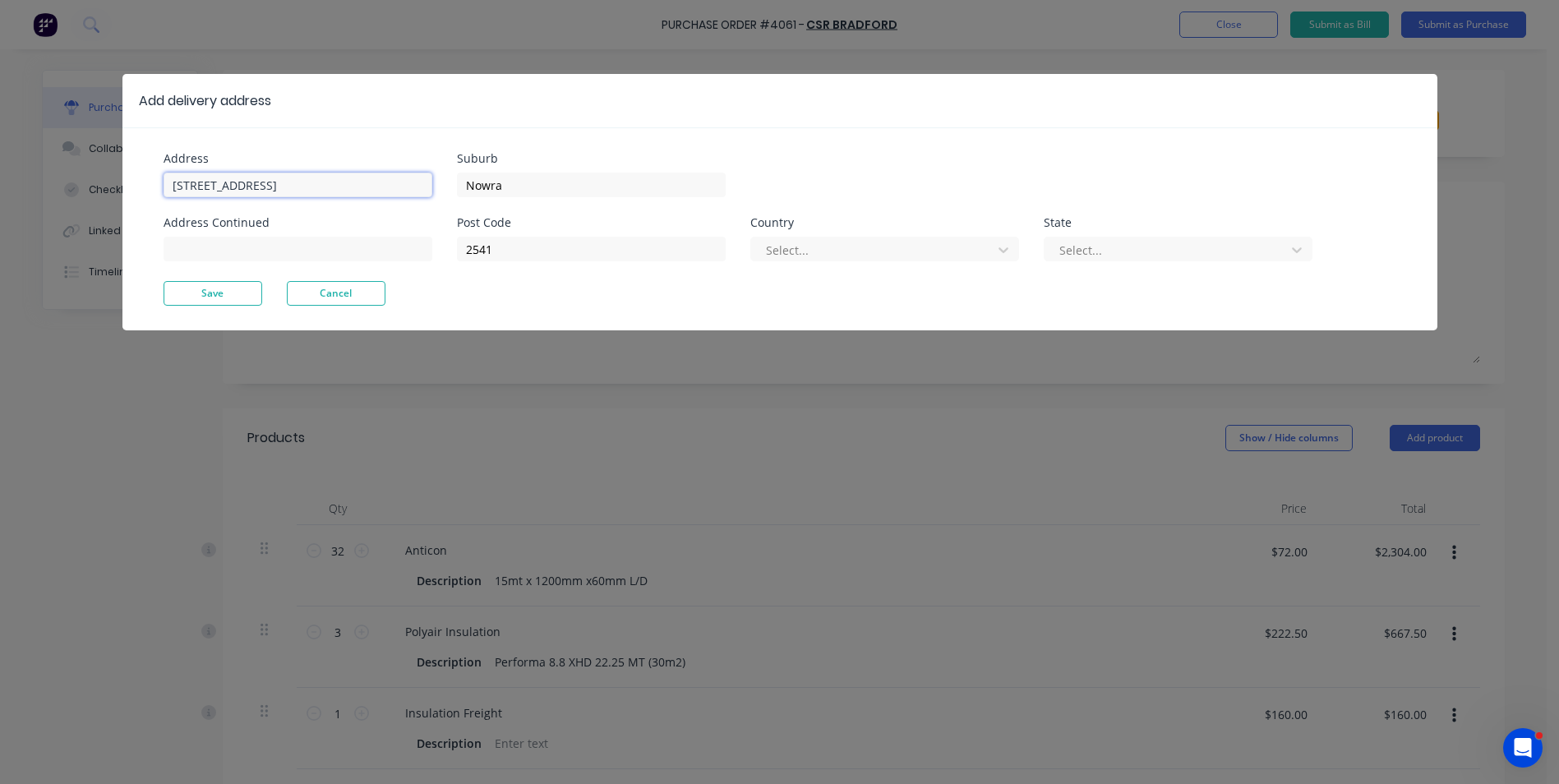
drag, startPoint x: 318, startPoint y: 178, endPoint x: 100, endPoint y: 167, distance: 218.3
click at [100, 167] on div "Add delivery address Address Unit 6/53 Albatross Road Address Continued Suburb …" at bounding box center [779, 392] width 1559 height 784
type input "4 Argyle Place"
type input "Armidale"
type input "polyair"
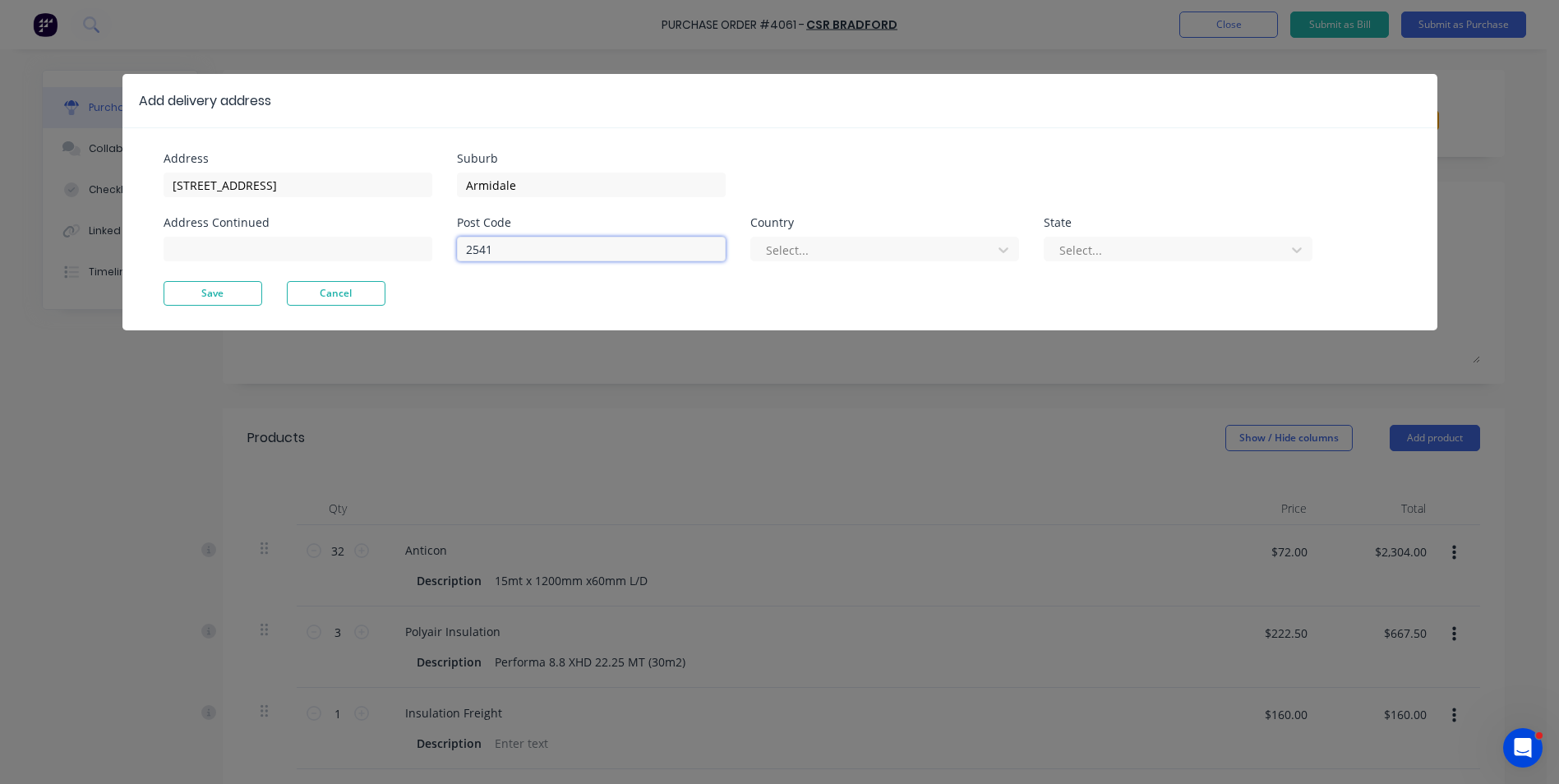
click at [588, 251] on input "2541" at bounding box center [591, 249] width 268 height 24
type input "2350"
click at [192, 287] on button "Save" at bounding box center [212, 293] width 99 height 24
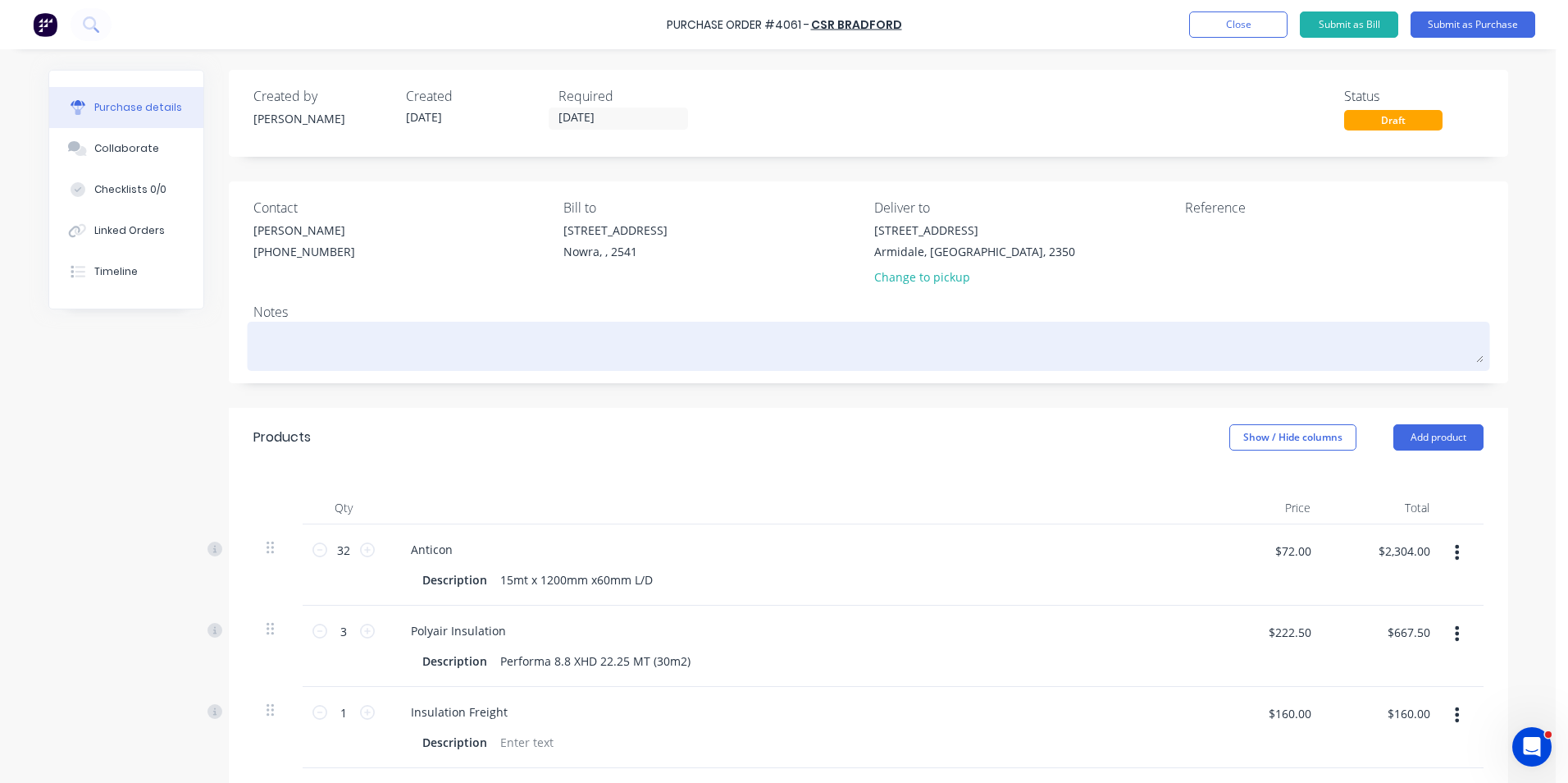
click at [298, 354] on textarea at bounding box center [868, 344] width 1230 height 37
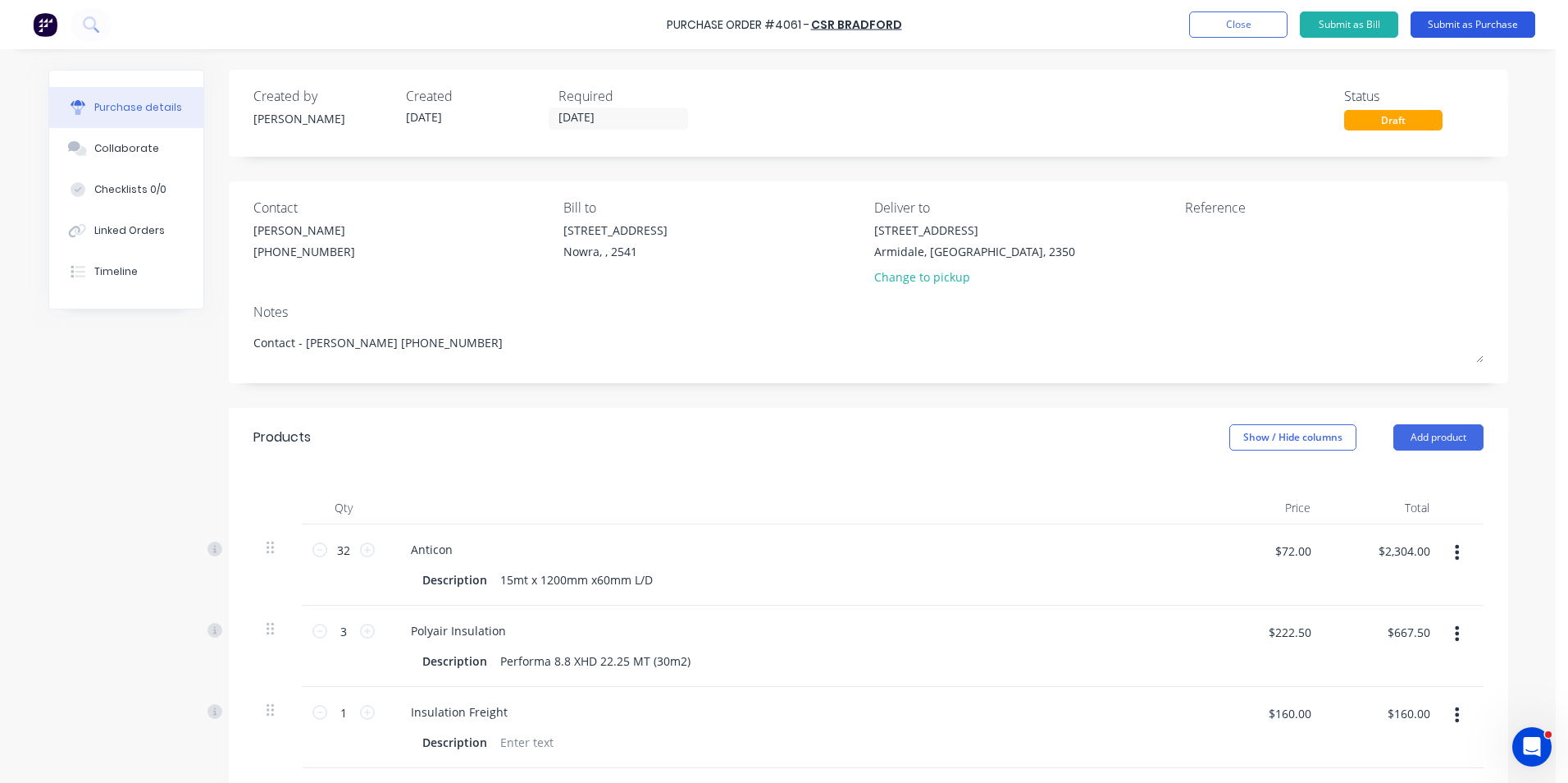
type textarea "Contact - Jason 0413 173338"
click at [1428, 29] on button "Submit as Purchase" at bounding box center [1473, 24] width 125 height 26
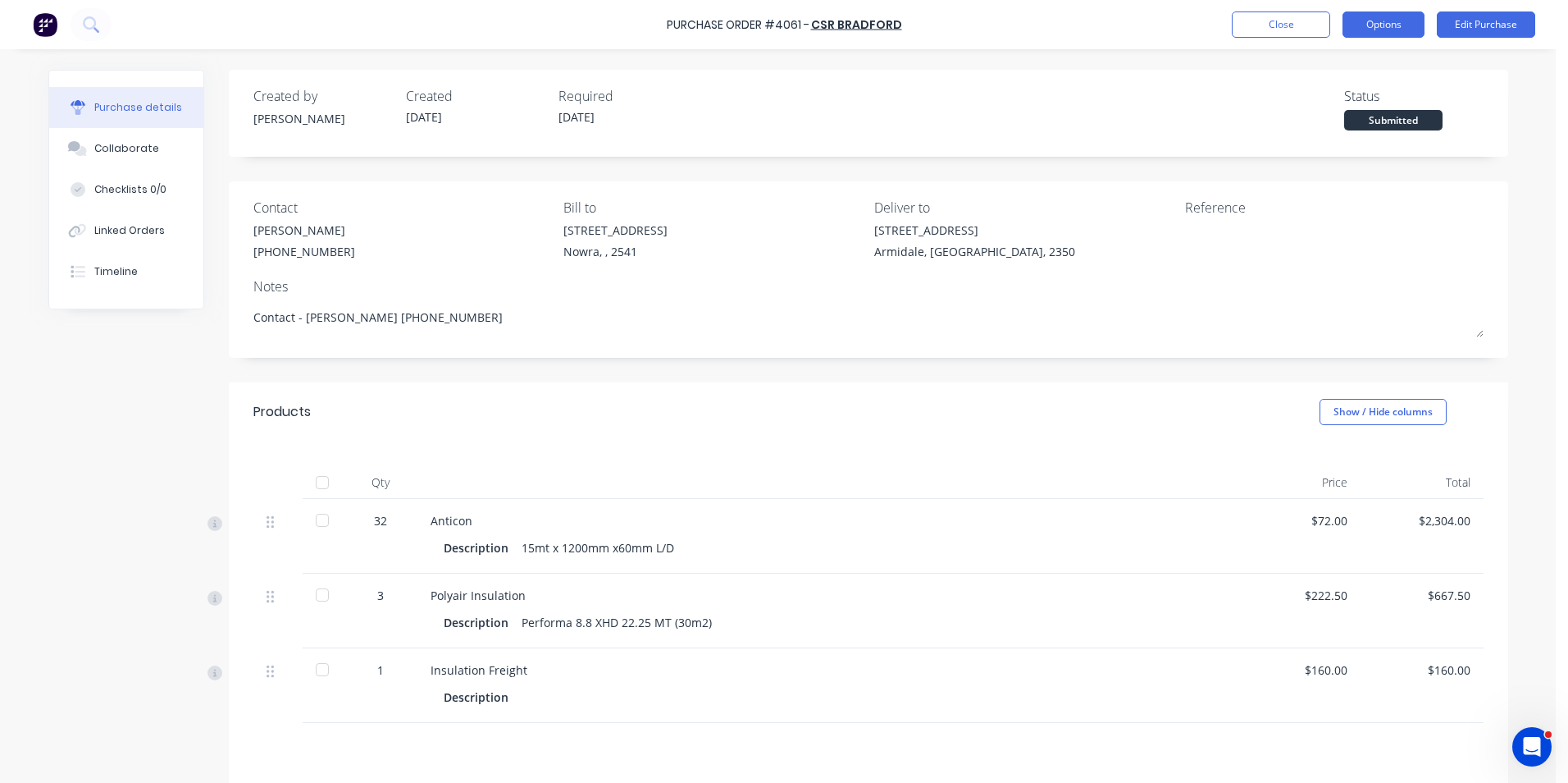
click at [1382, 24] on button "Options" at bounding box center [1384, 24] width 82 height 26
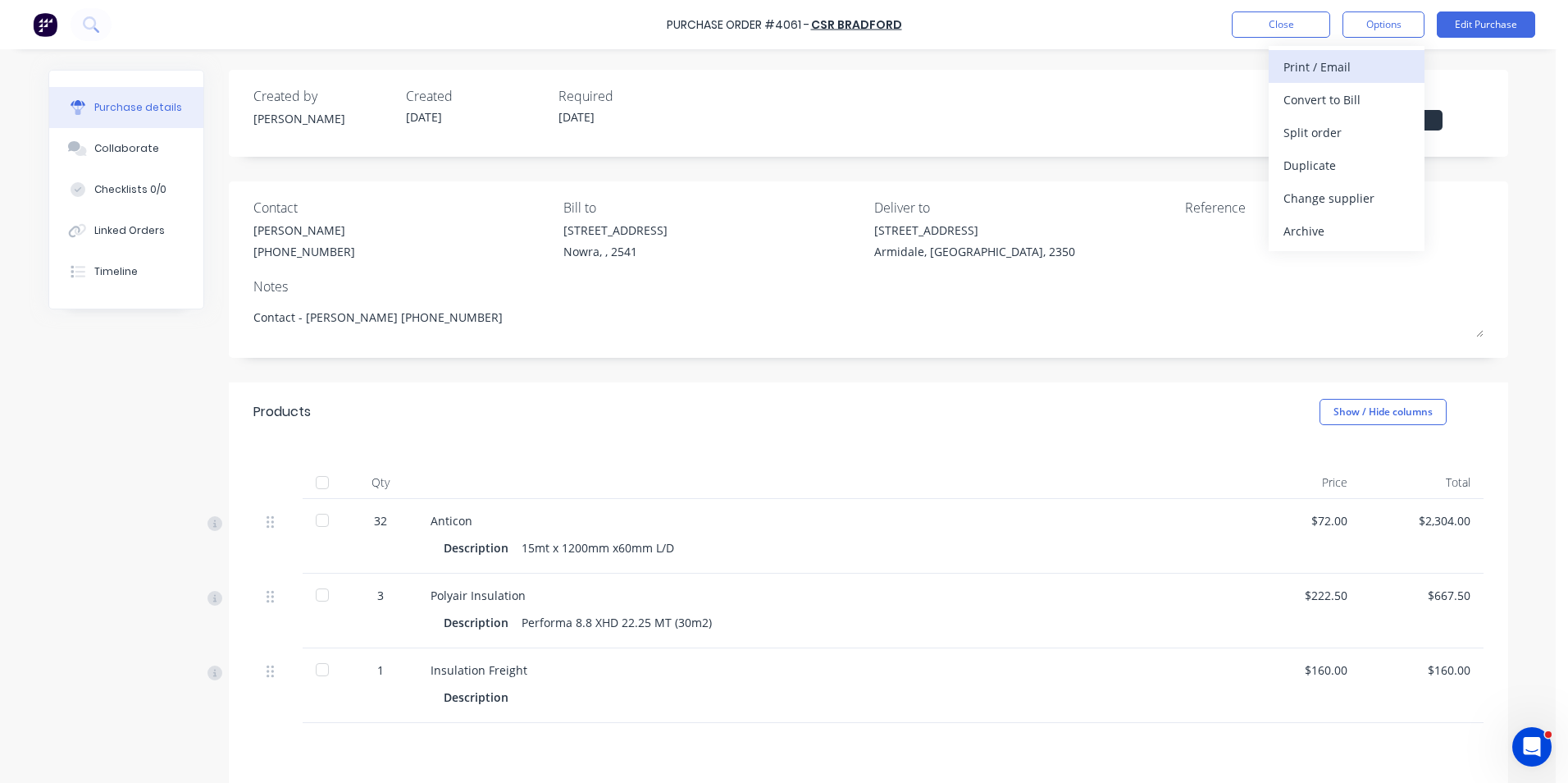
click at [1347, 64] on div "Print / Email" at bounding box center [1346, 66] width 127 height 24
click at [1329, 99] on div "With pricing" at bounding box center [1346, 100] width 127 height 24
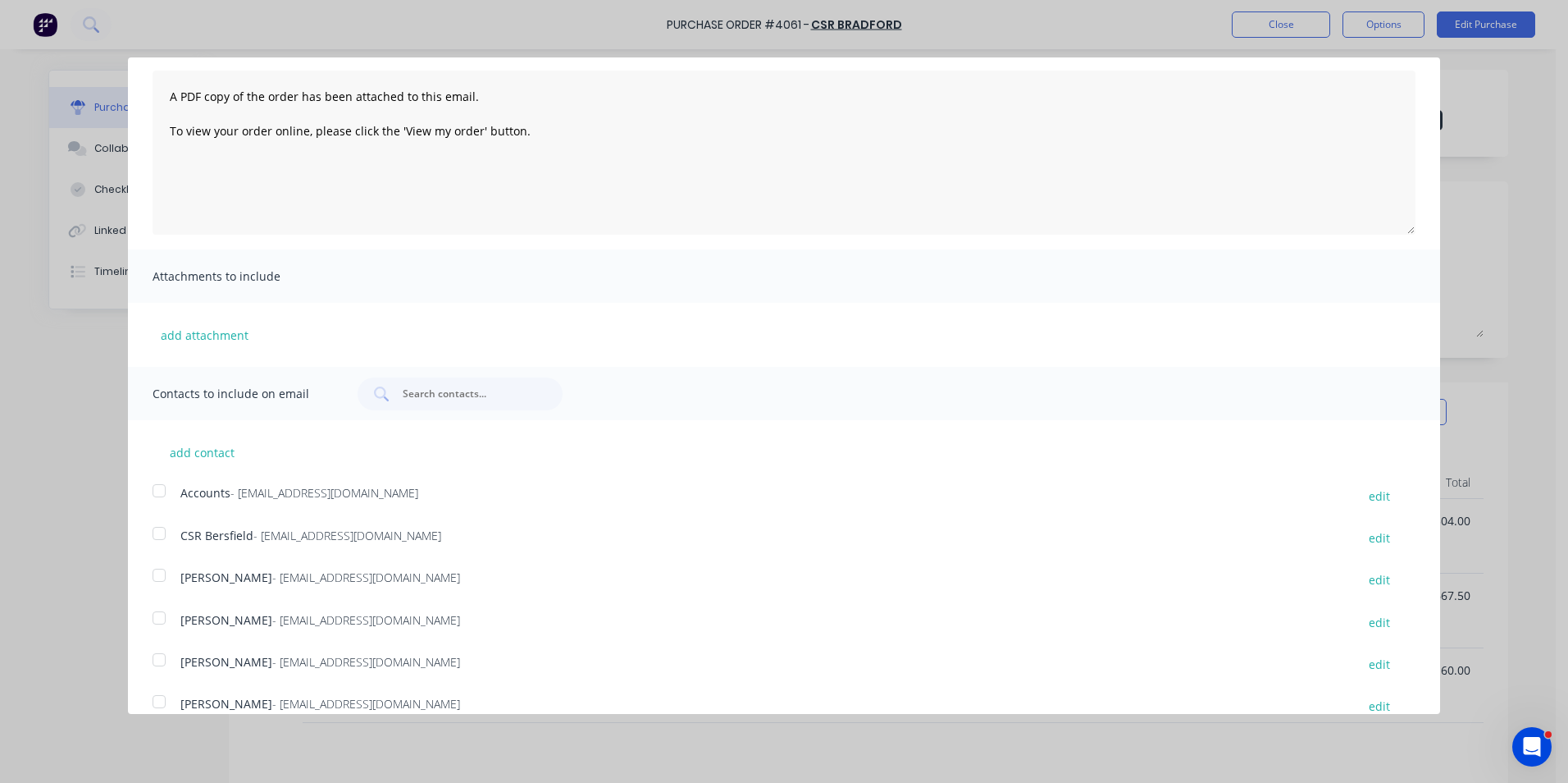
scroll to position [174, 0]
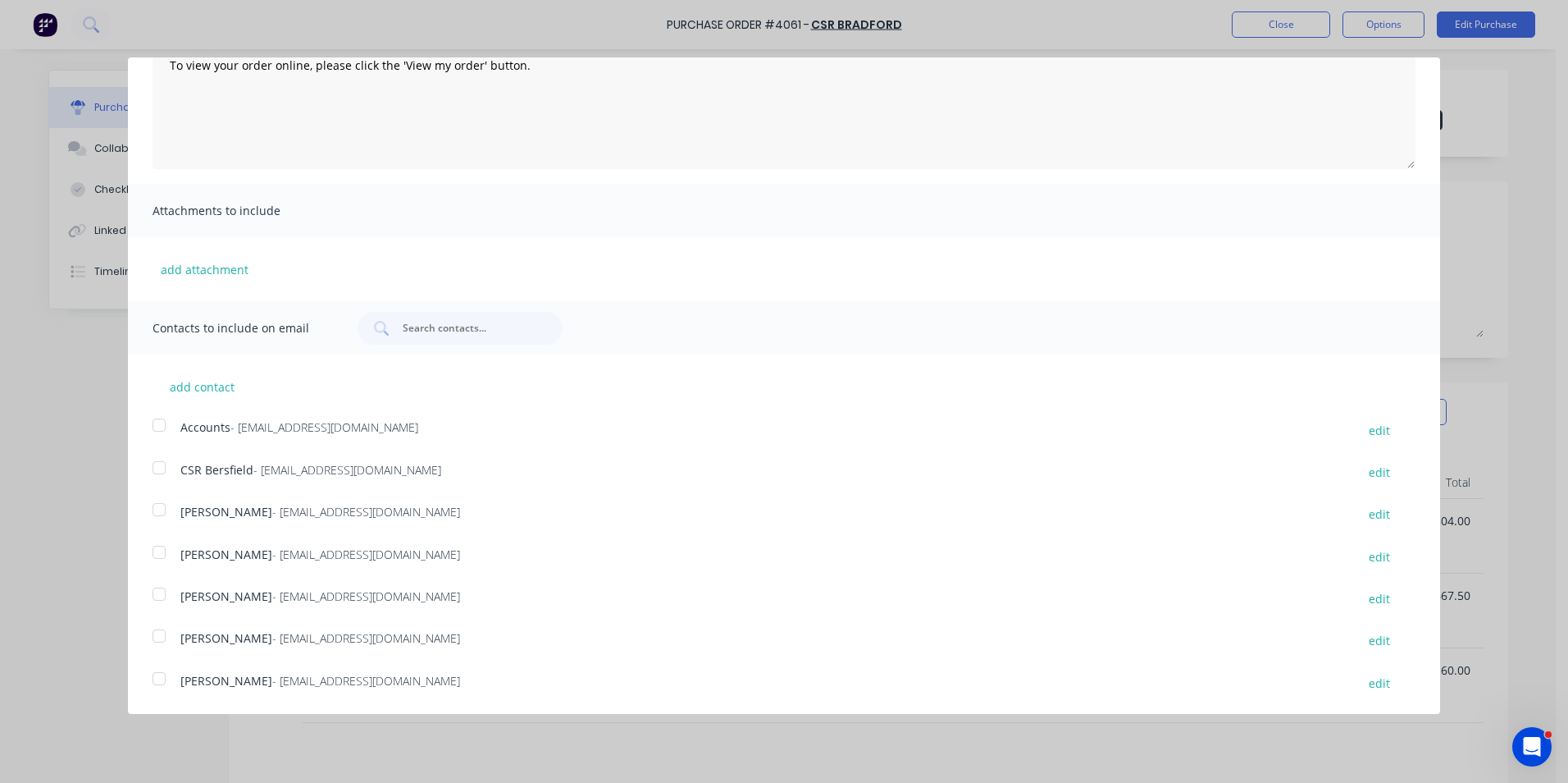
click at [160, 592] on div at bounding box center [160, 594] width 33 height 33
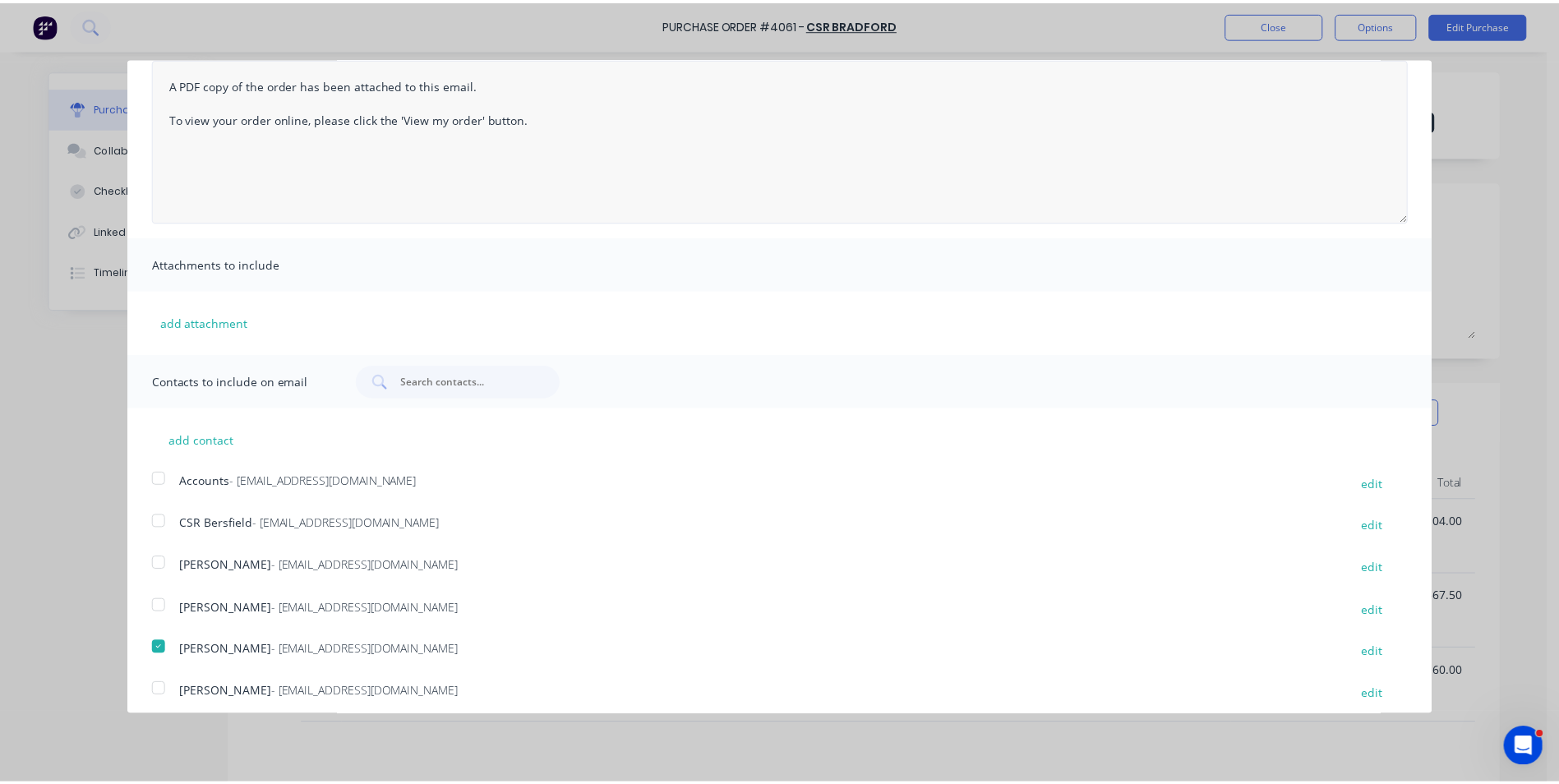
scroll to position [0, 0]
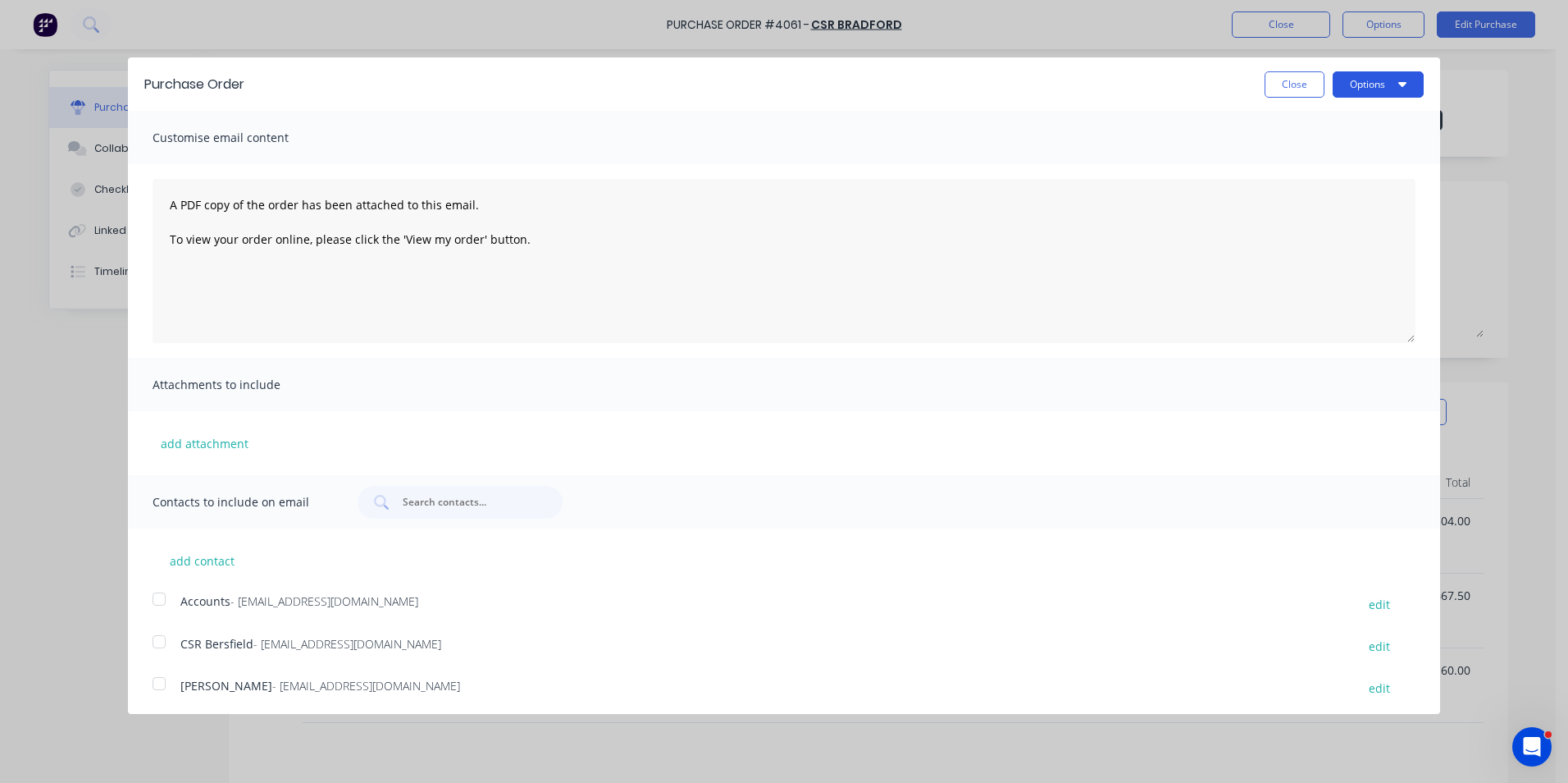
click at [1338, 86] on button "Options" at bounding box center [1378, 85] width 91 height 26
click at [1318, 161] on div "Email" at bounding box center [1345, 158] width 127 height 24
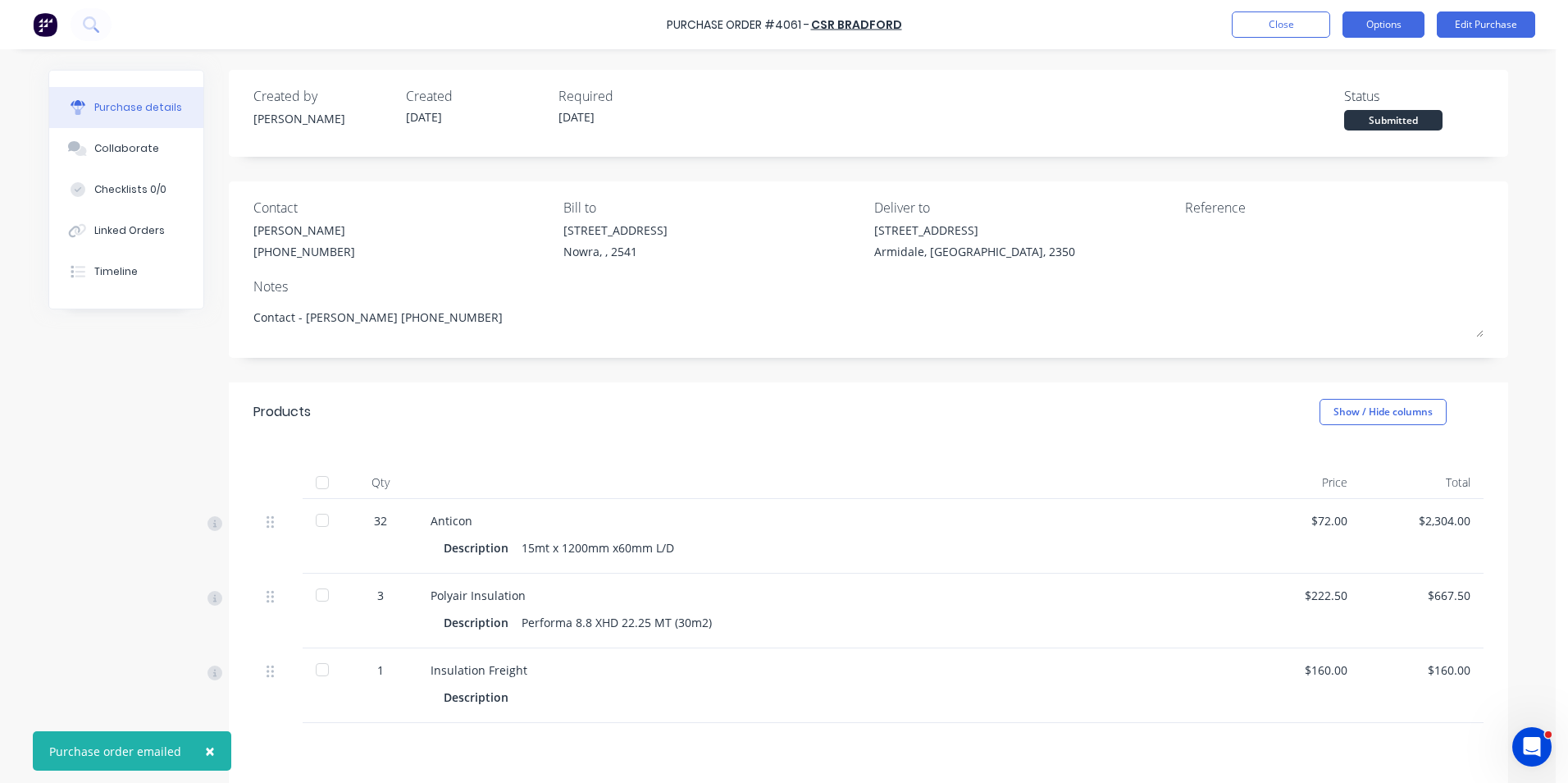
click at [1362, 22] on button "Options" at bounding box center [1384, 24] width 82 height 26
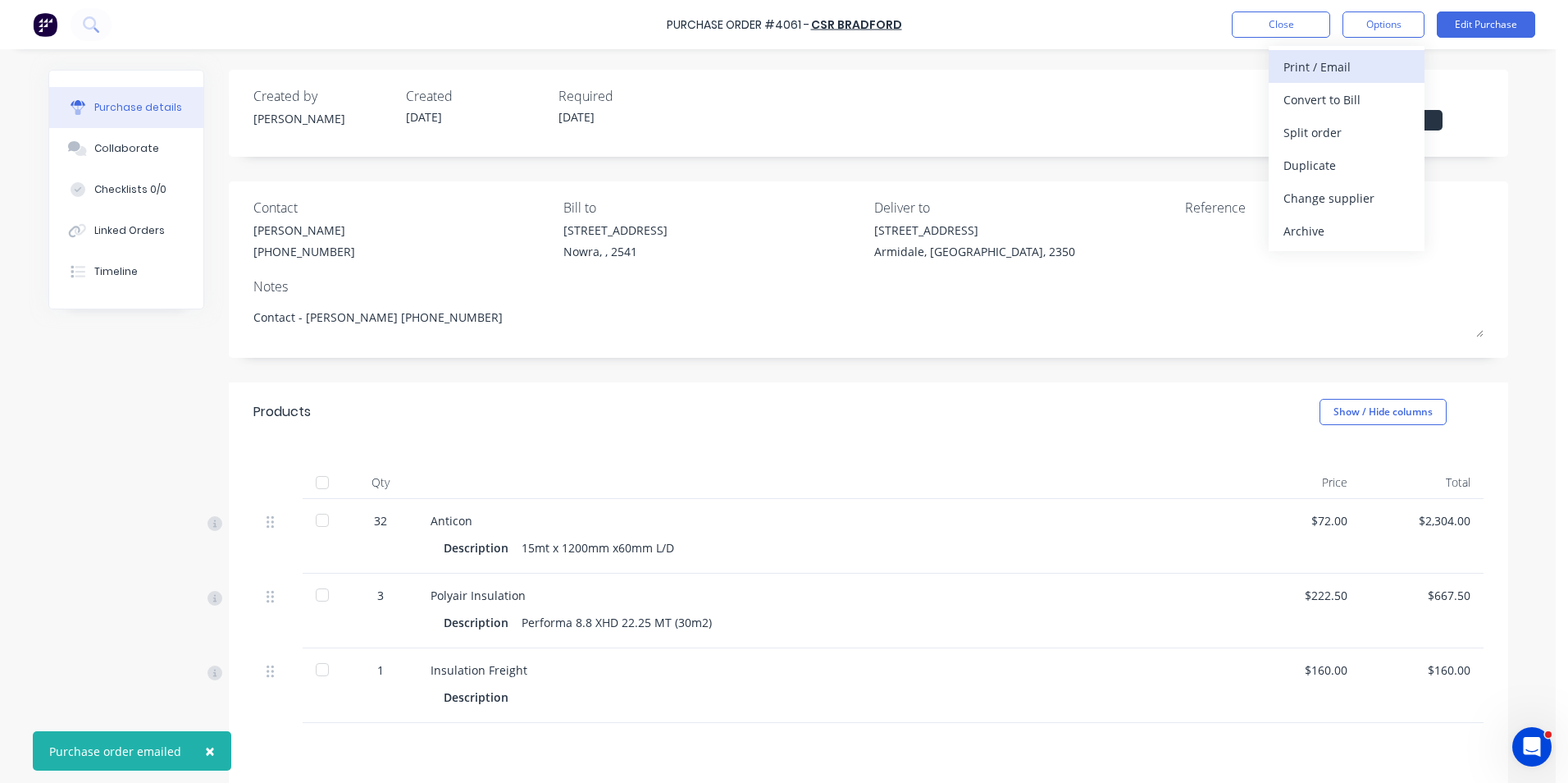
click at [1345, 63] on div "Print / Email" at bounding box center [1346, 66] width 127 height 24
click at [1336, 132] on div "Without pricing" at bounding box center [1346, 132] width 127 height 24
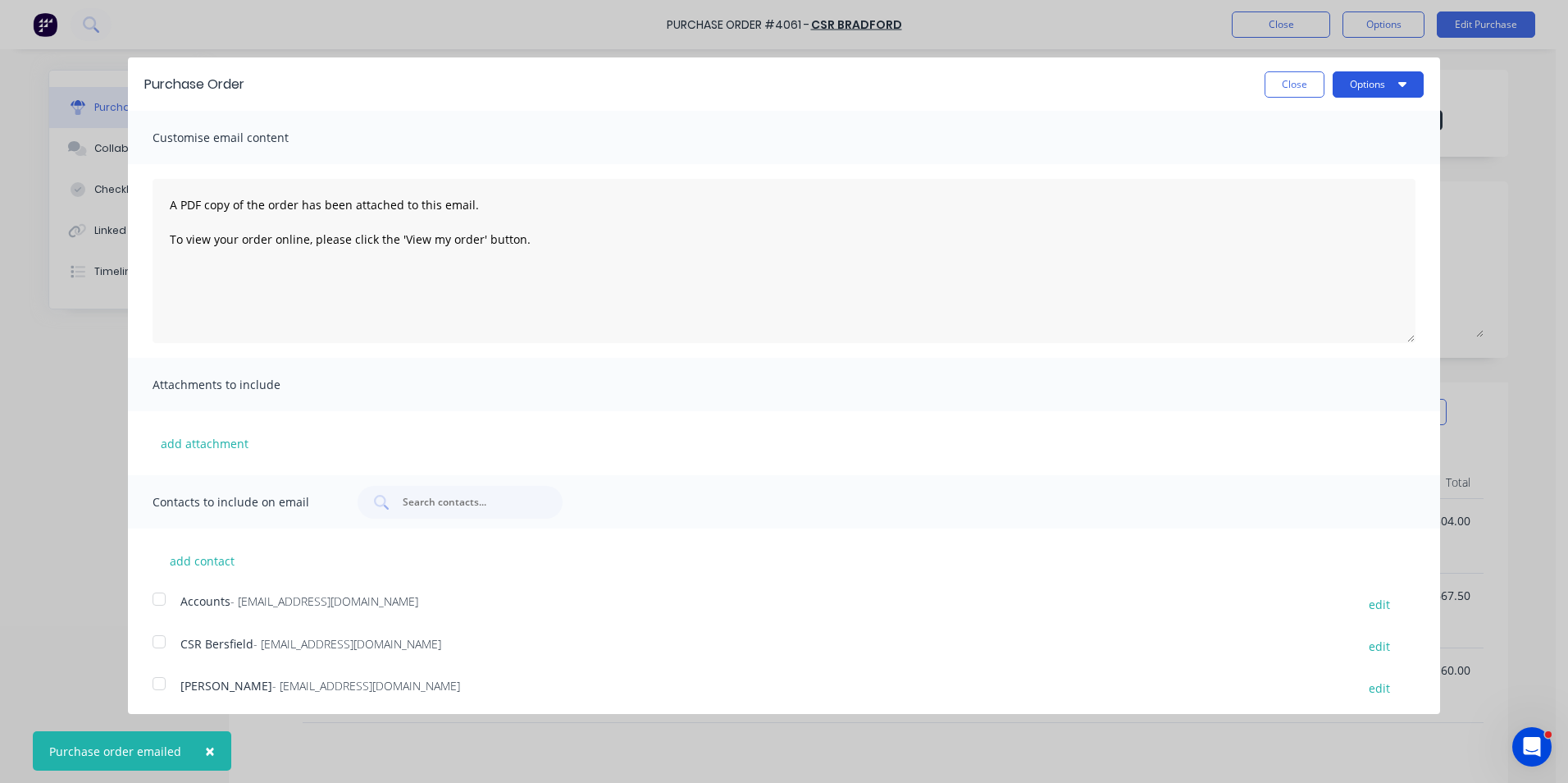
click at [1345, 82] on button "Options" at bounding box center [1378, 85] width 91 height 26
click at [1319, 126] on div "Print" at bounding box center [1345, 126] width 127 height 24
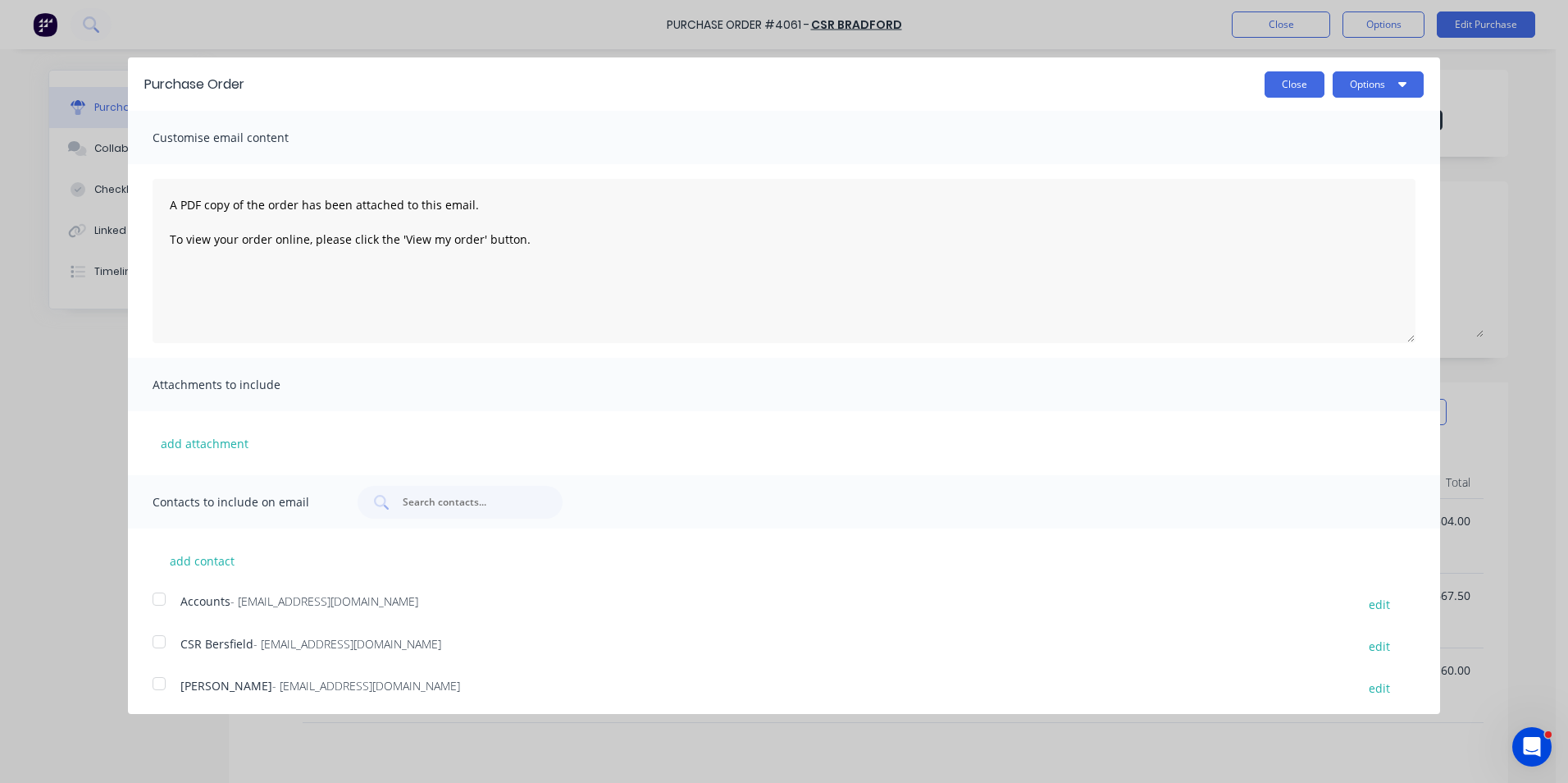
click at [1284, 86] on button "Close" at bounding box center [1294, 85] width 60 height 26
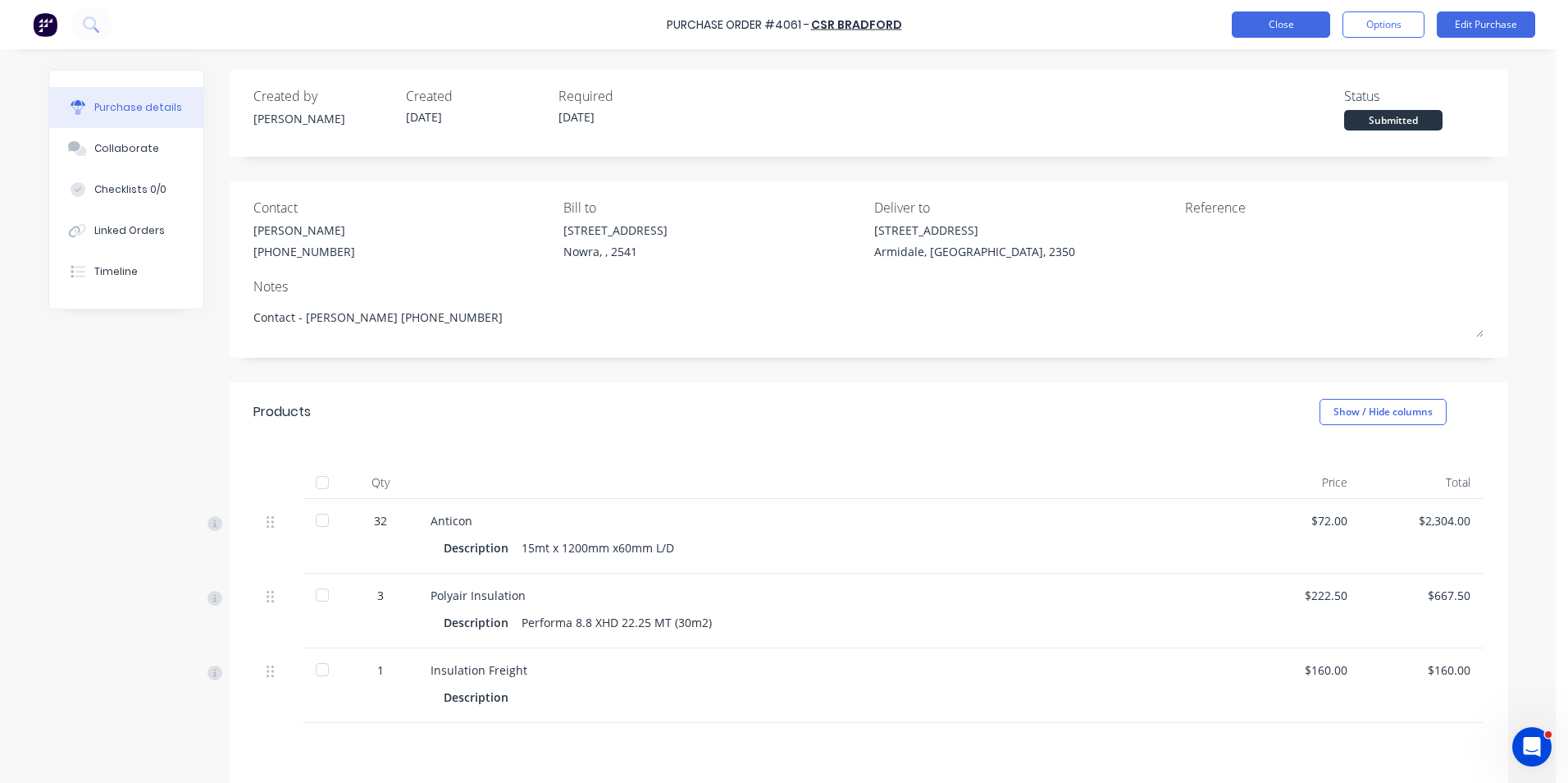
click at [1277, 27] on button "Close" at bounding box center [1281, 24] width 99 height 26
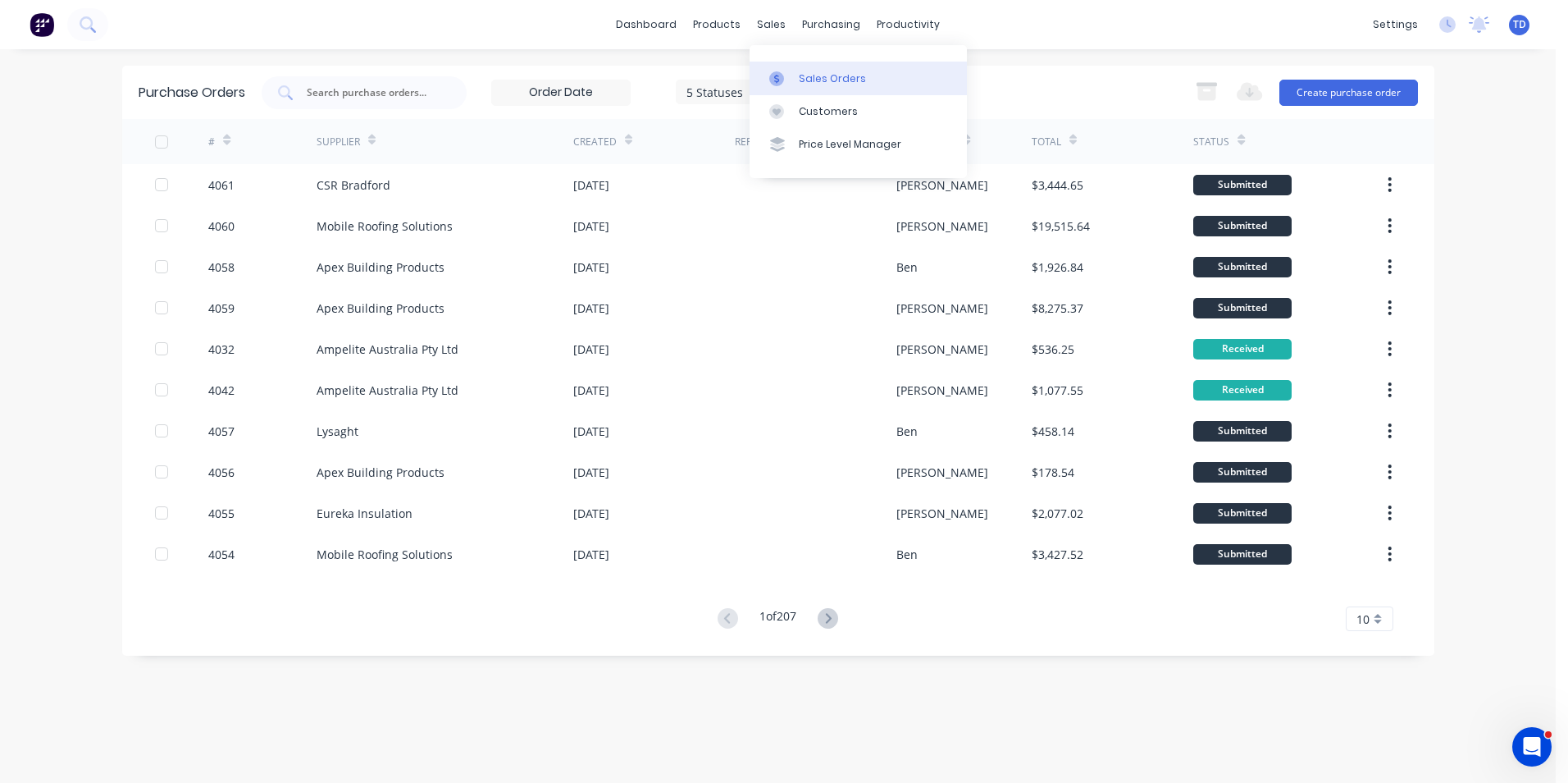
click at [791, 79] on div at bounding box center [782, 79] width 24 height 15
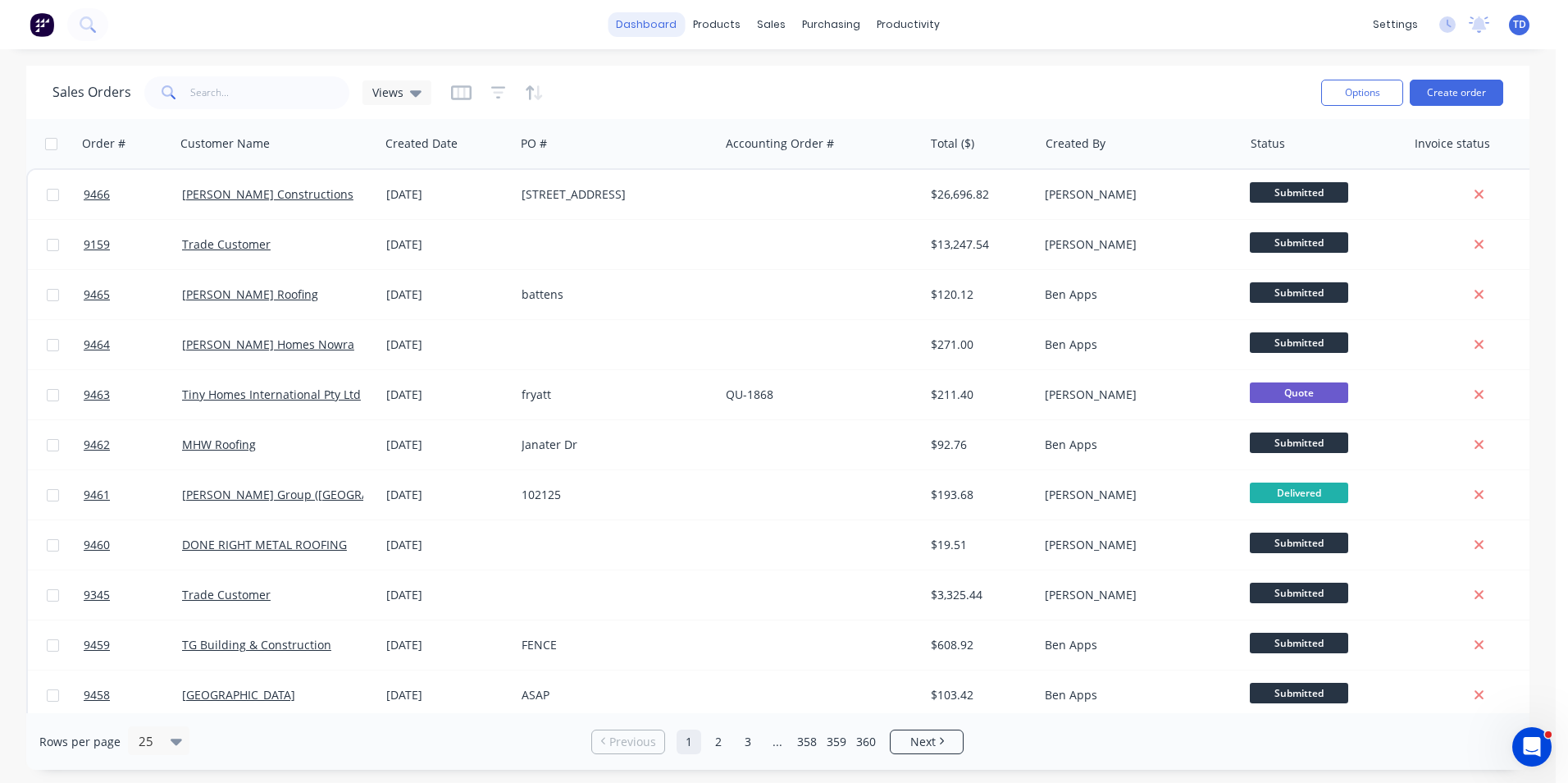
click at [662, 32] on link "dashboard" at bounding box center [647, 24] width 77 height 24
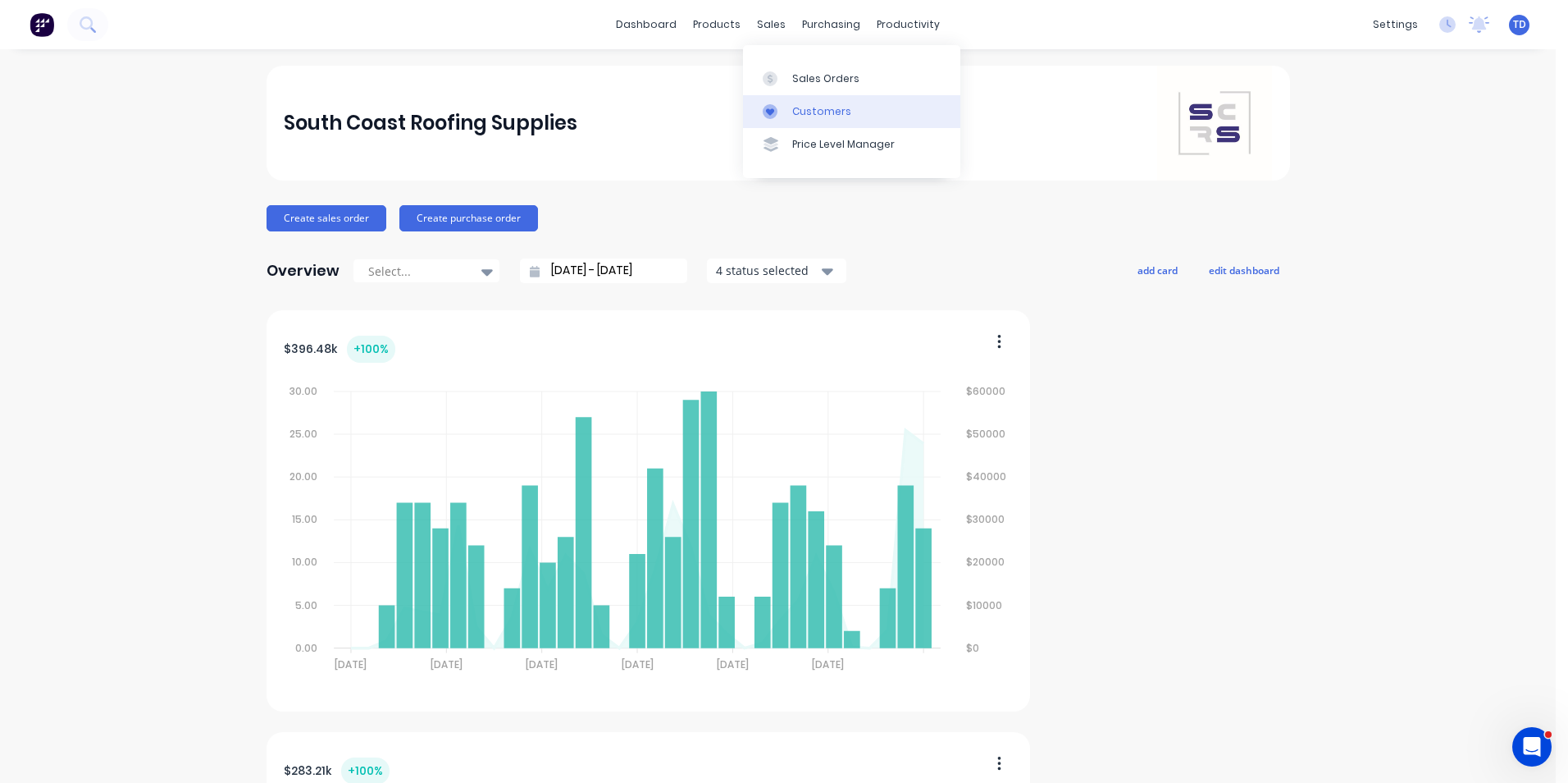
click at [798, 106] on div "Customers" at bounding box center [822, 111] width 59 height 15
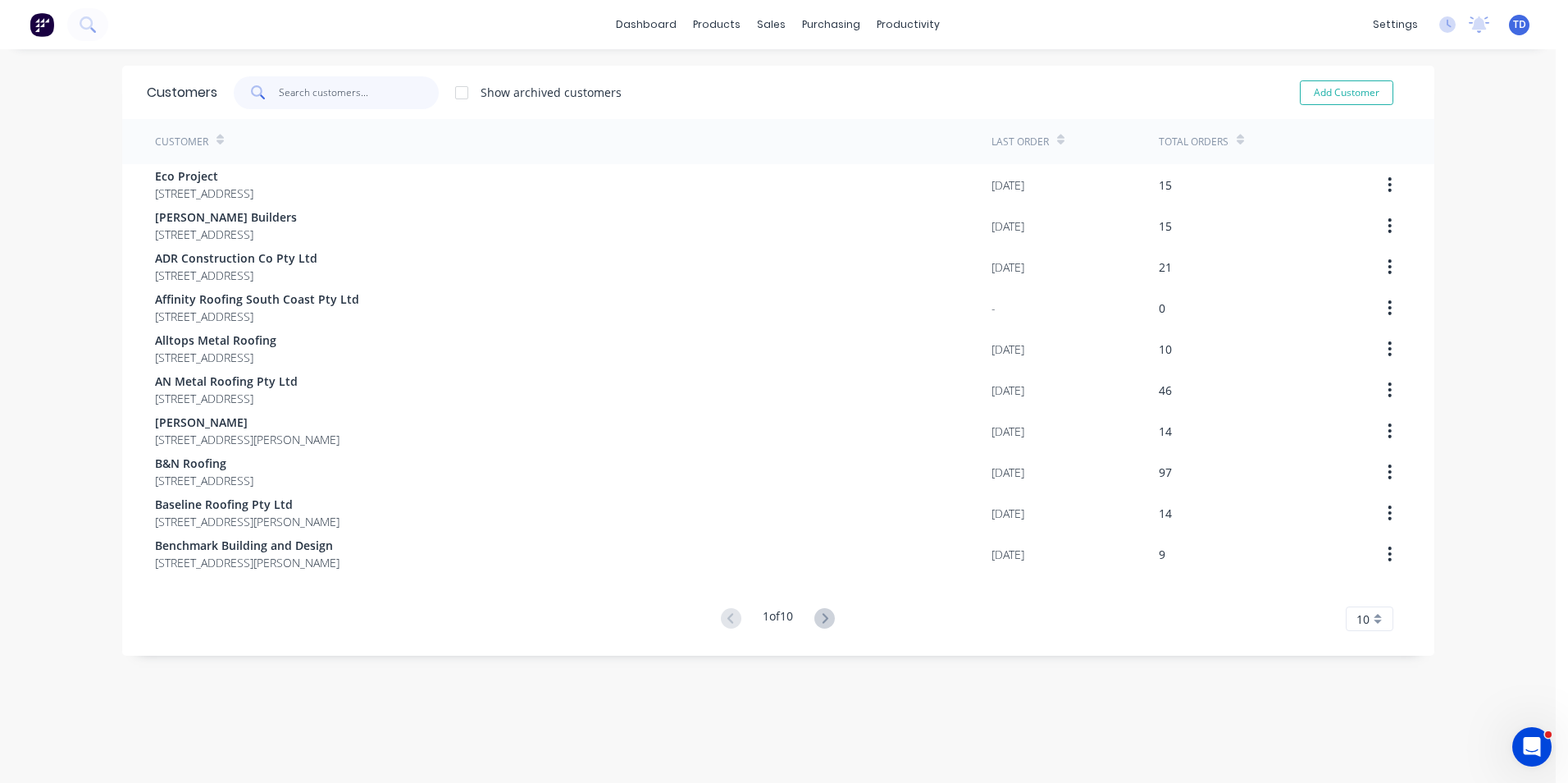
click at [356, 96] on input "text" at bounding box center [359, 93] width 160 height 33
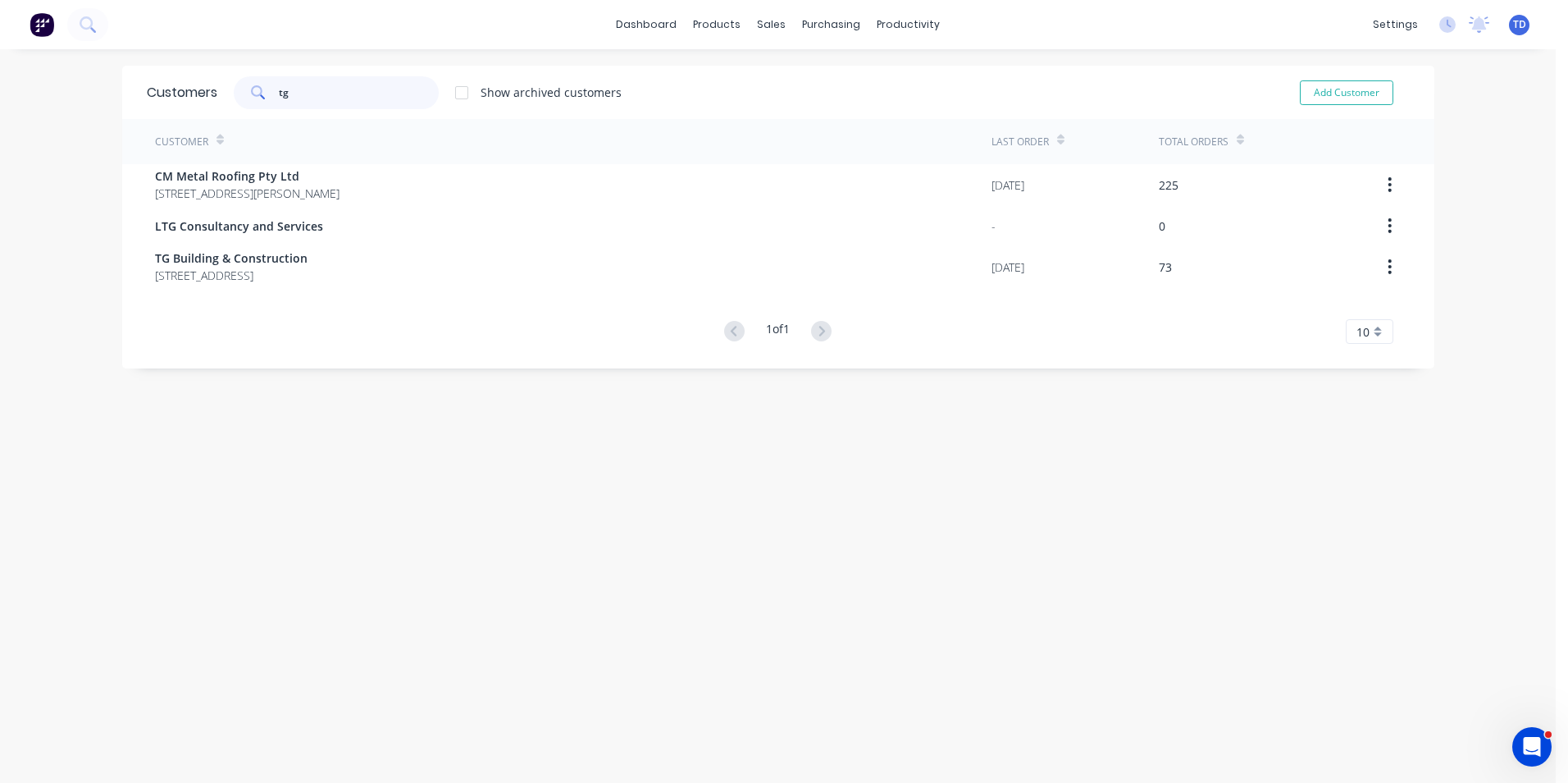
type input "tg"
click at [298, 289] on div "Customer Last Order Total Orders CM Metal Roofing Pty Ltd 27 Kirkham Way Sanctu…" at bounding box center [778, 231] width 1312 height 225
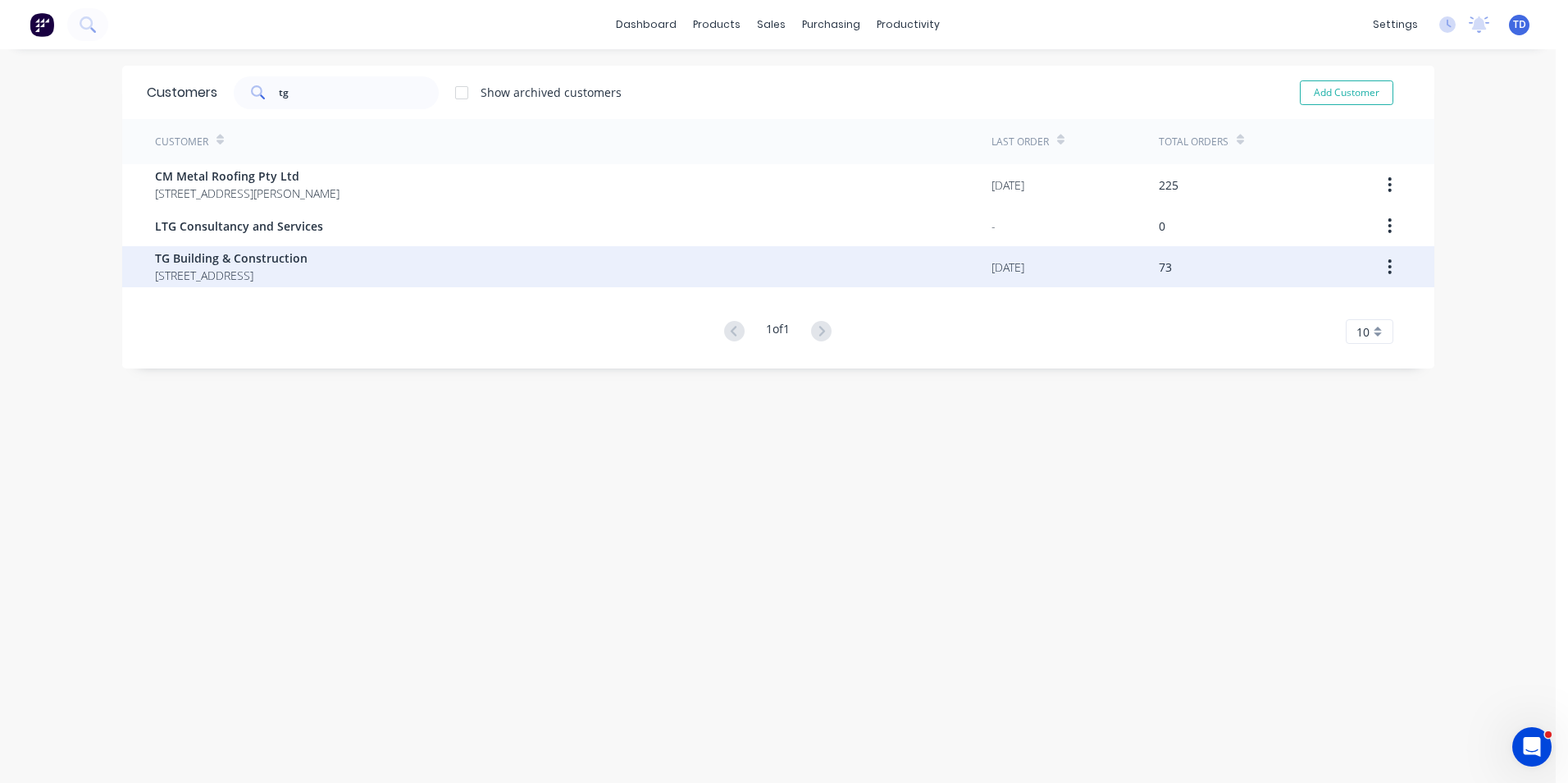
click at [307, 280] on span "19 Casa Circuit South Nowra New South Wales 2541" at bounding box center [231, 275] width 153 height 17
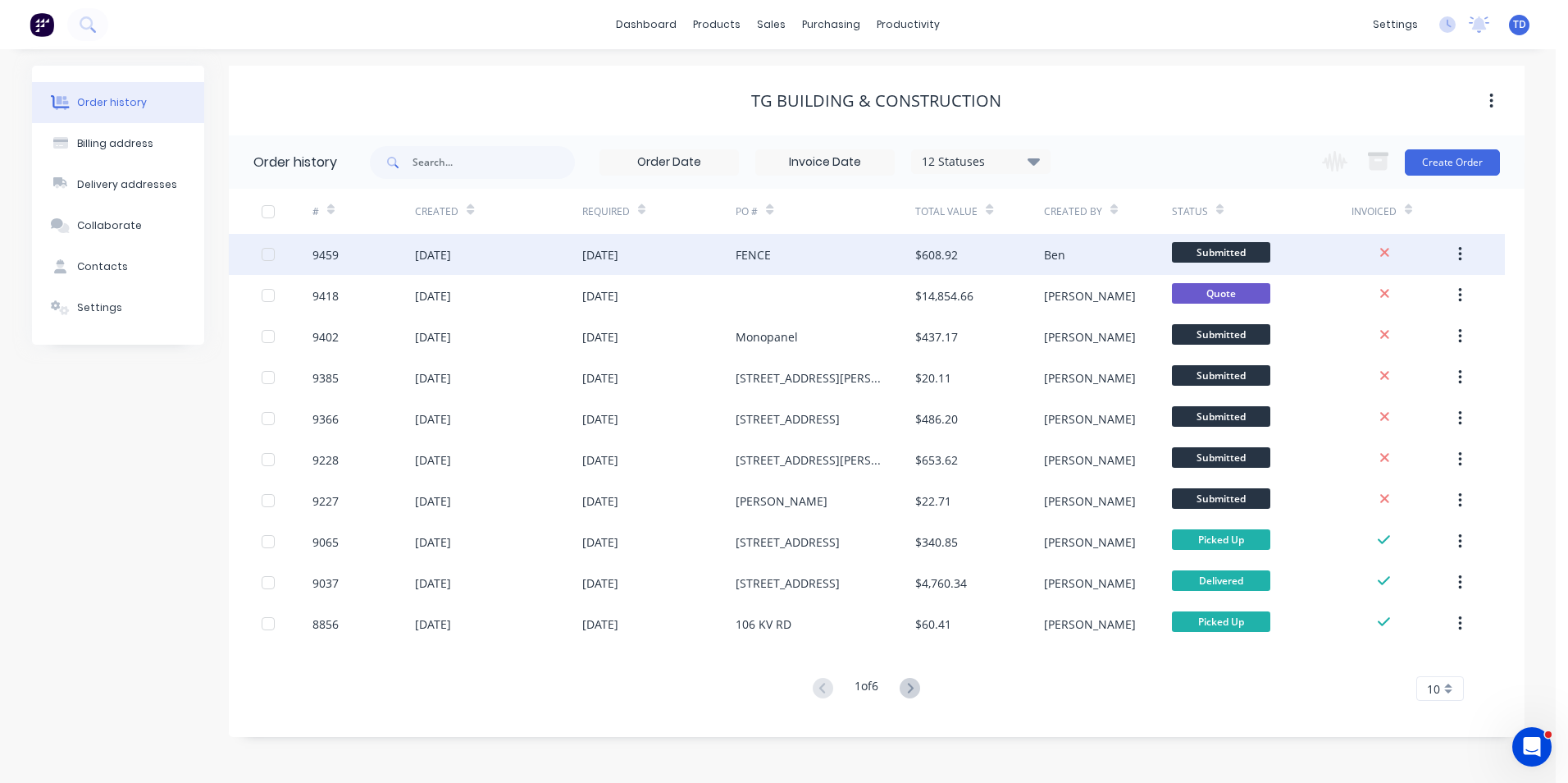
click at [774, 267] on div "FENCE" at bounding box center [825, 254] width 180 height 41
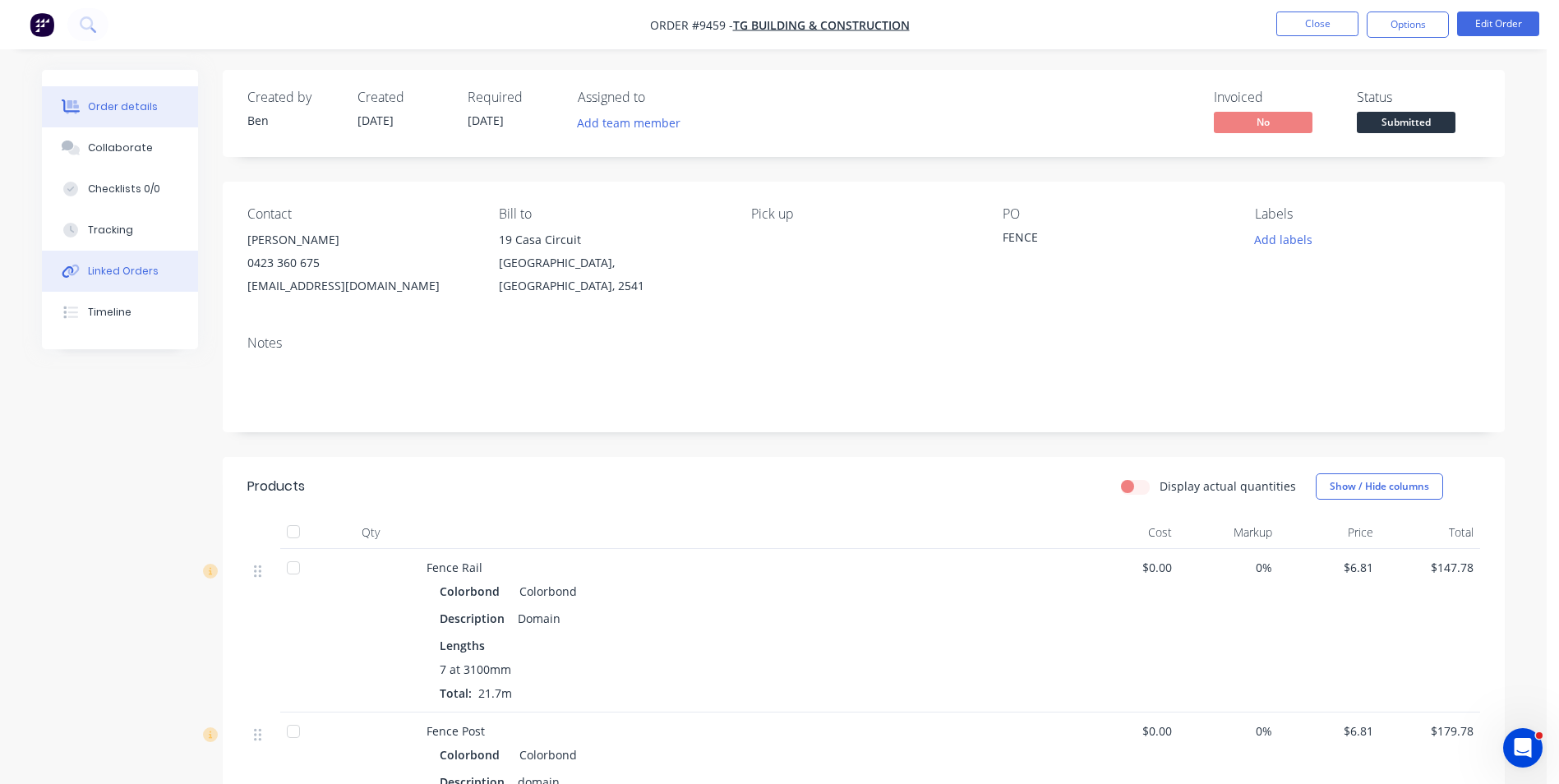
click at [101, 274] on div "Linked Orders" at bounding box center [123, 271] width 71 height 15
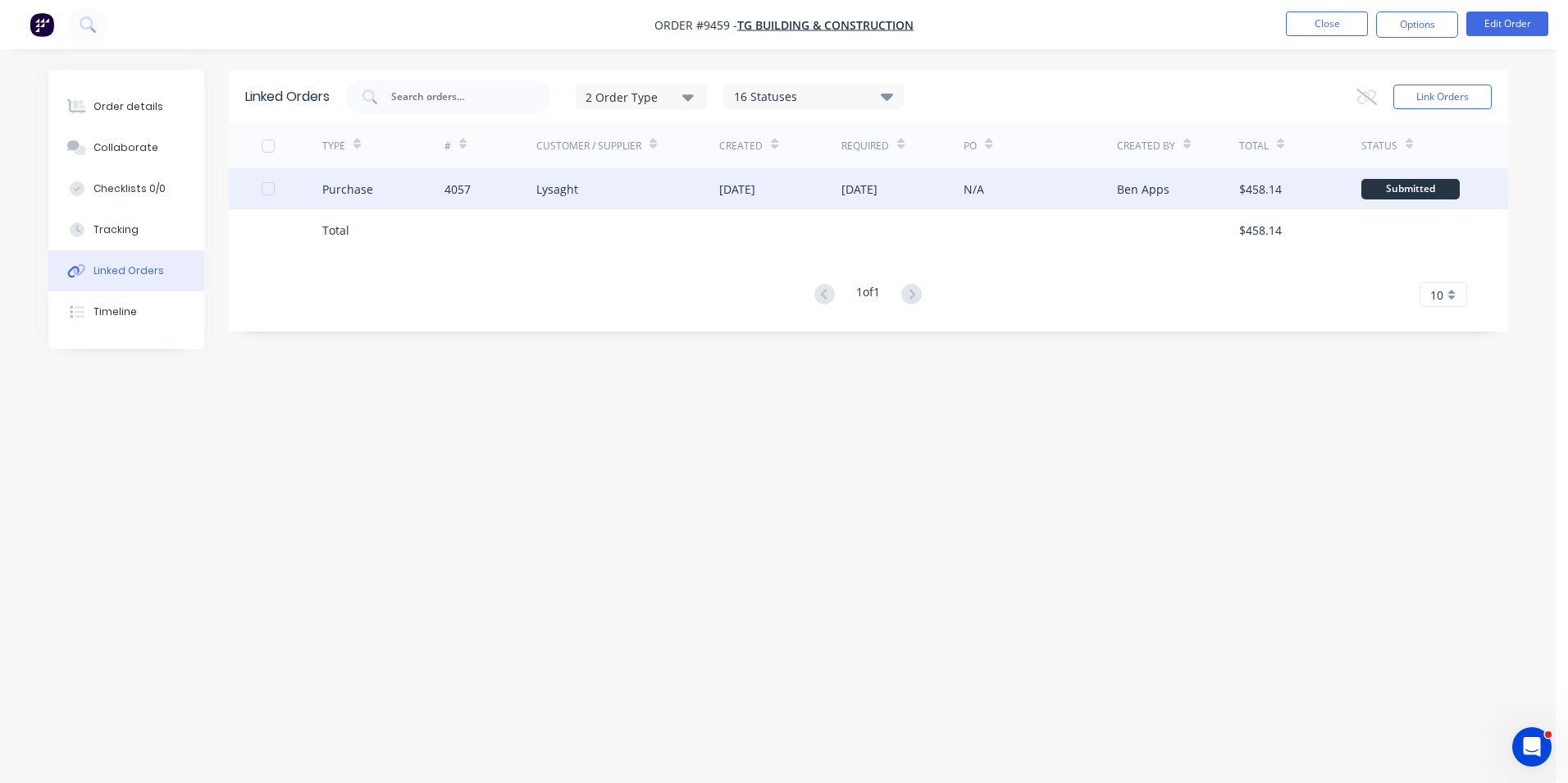
click at [526, 189] on div "4057" at bounding box center [490, 189] width 92 height 41
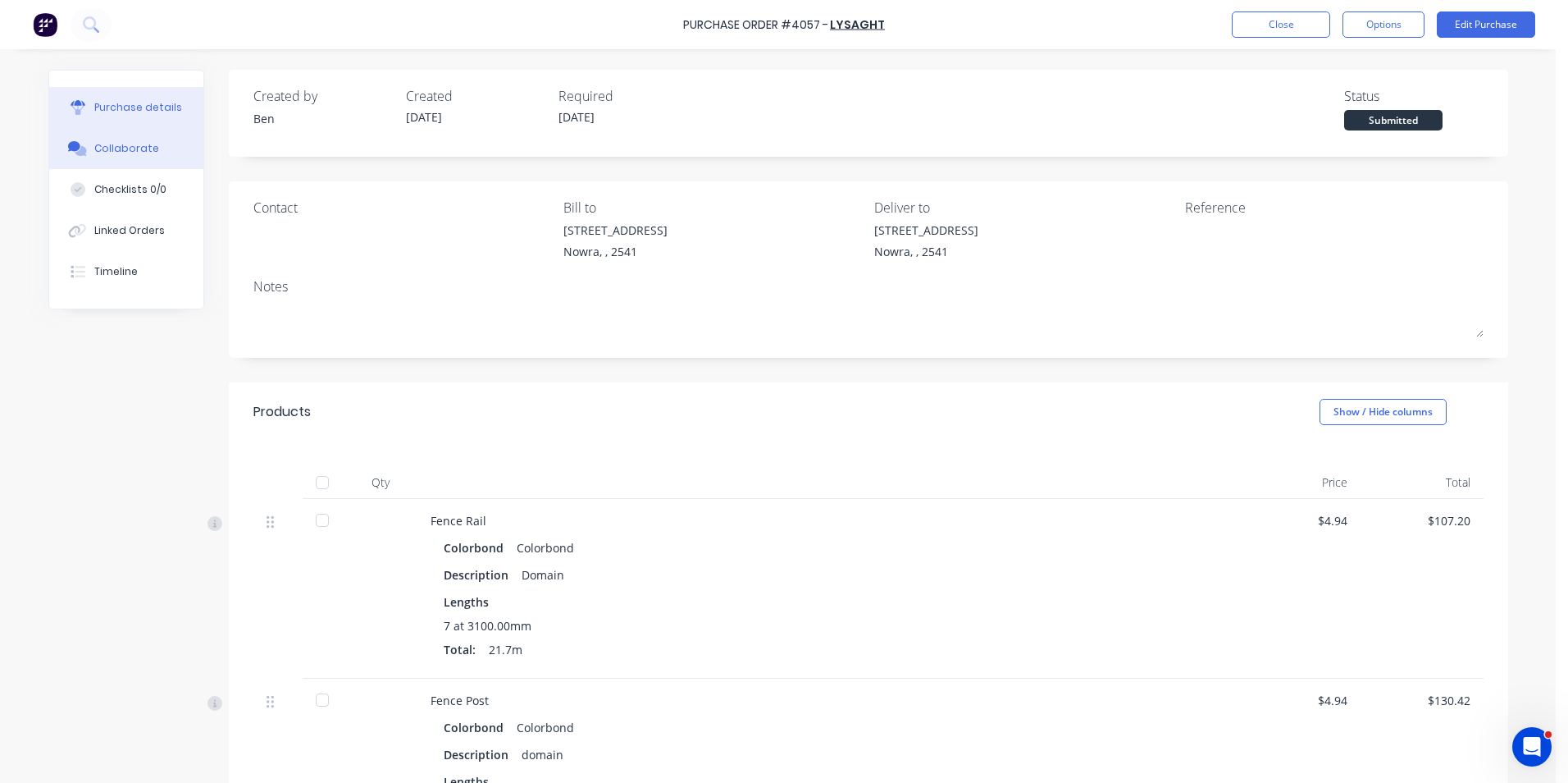
click at [114, 153] on div "Collaborate" at bounding box center [127, 148] width 65 height 15
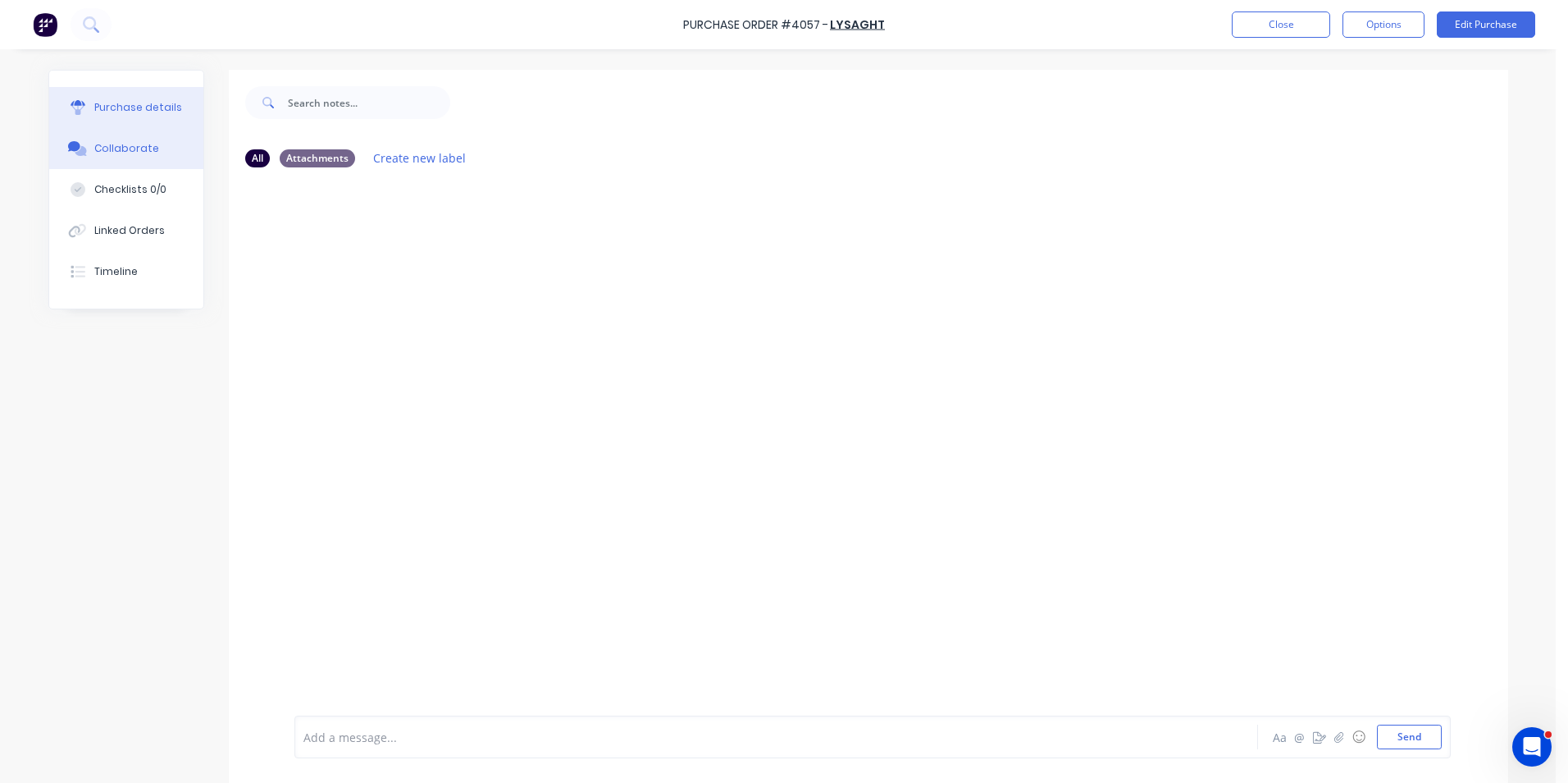
click at [124, 111] on div "Purchase details" at bounding box center [138, 107] width 88 height 15
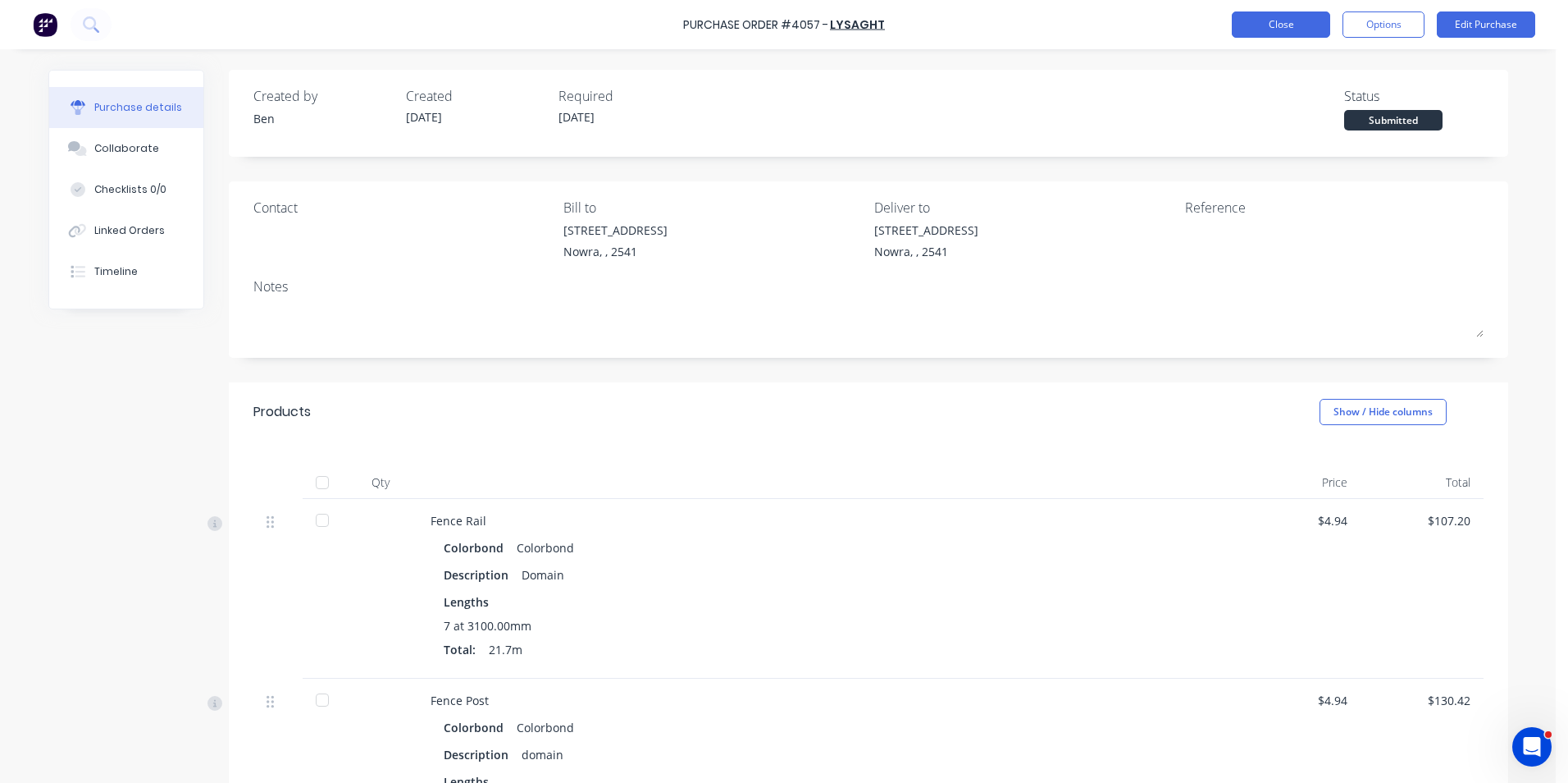
click at [1278, 20] on button "Close" at bounding box center [1281, 24] width 99 height 26
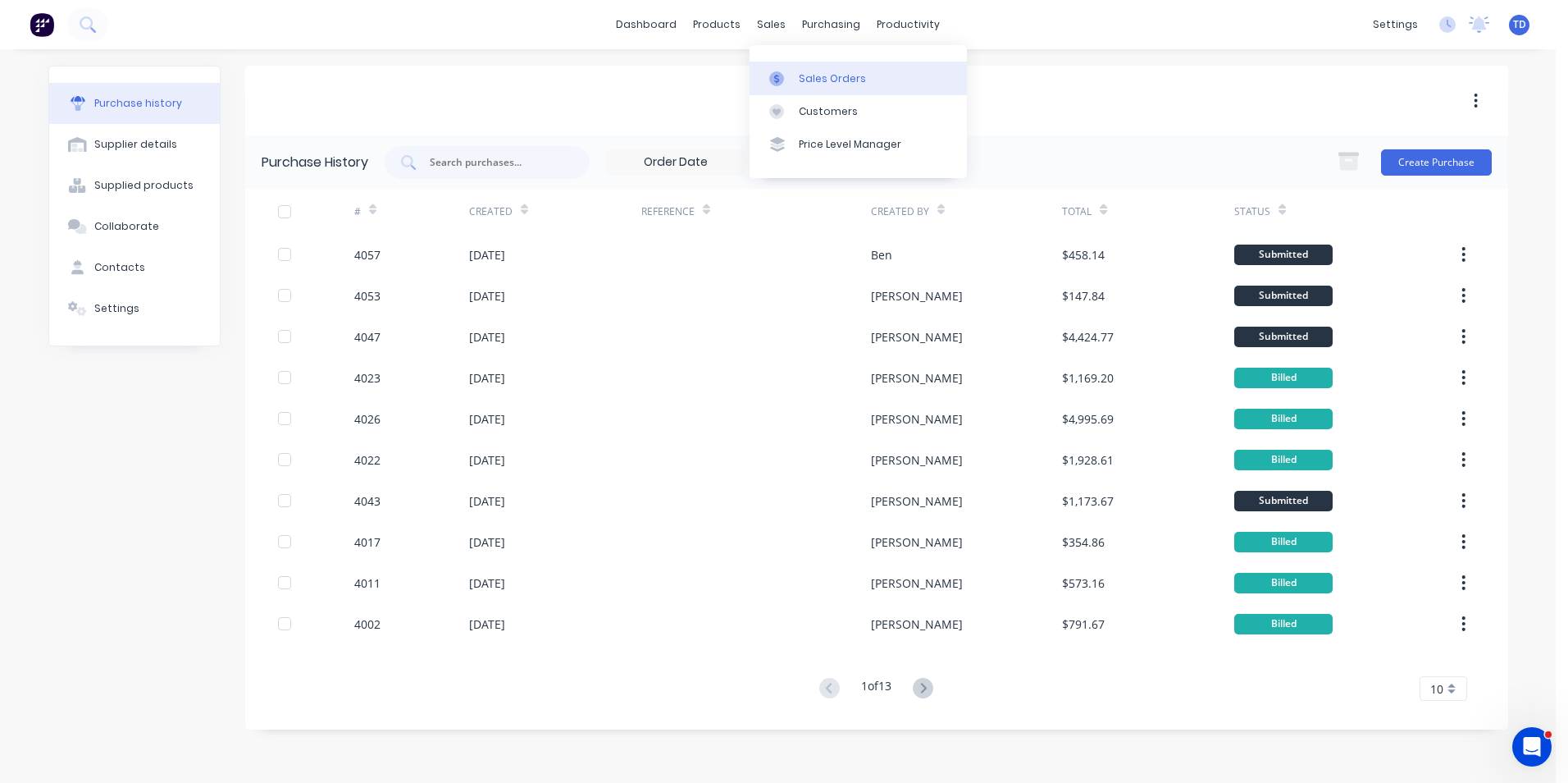
click at [814, 79] on div "Sales Orders" at bounding box center [832, 79] width 67 height 15
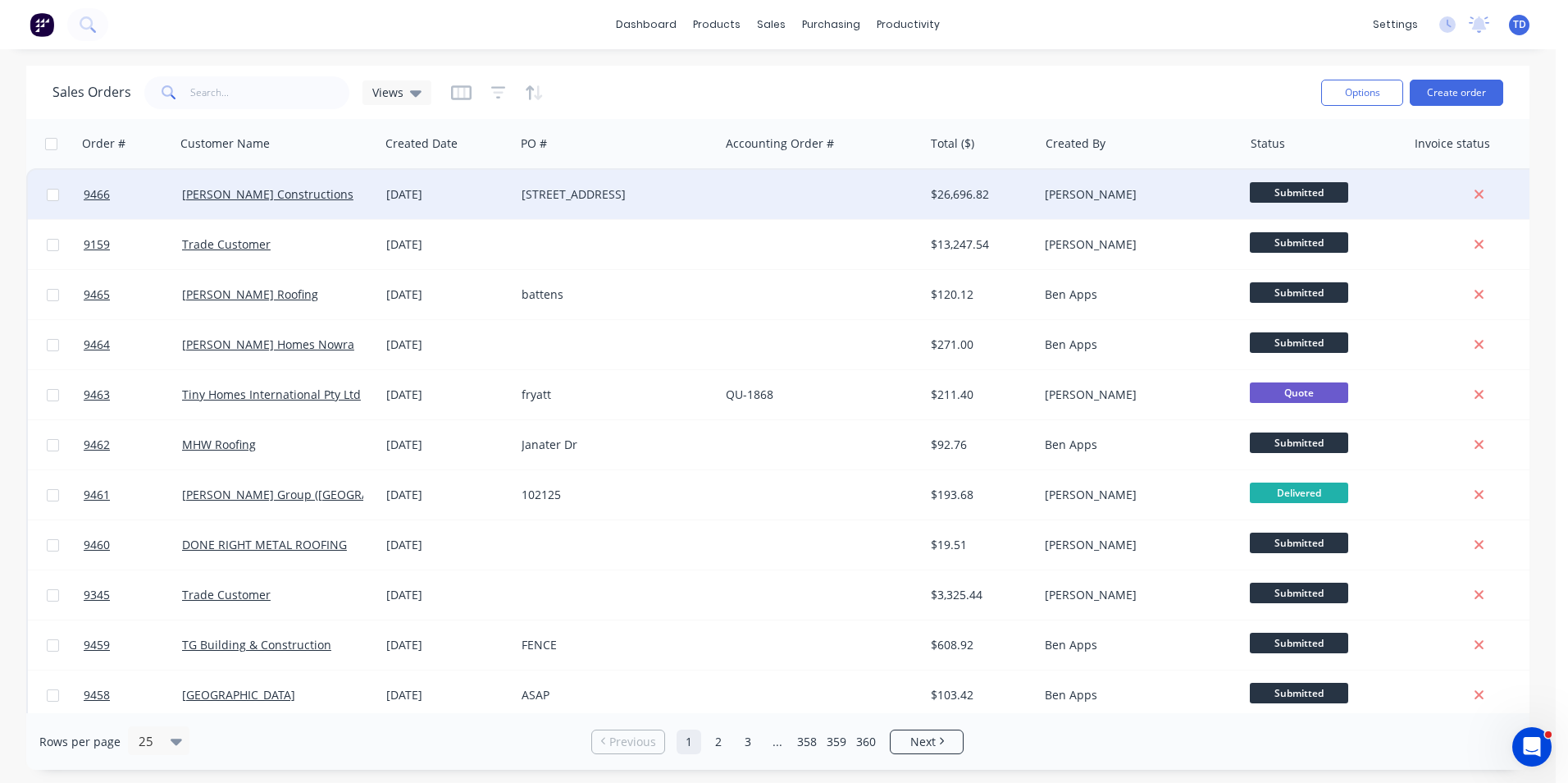
click at [406, 197] on div "26 Aug 2025" at bounding box center [448, 194] width 122 height 17
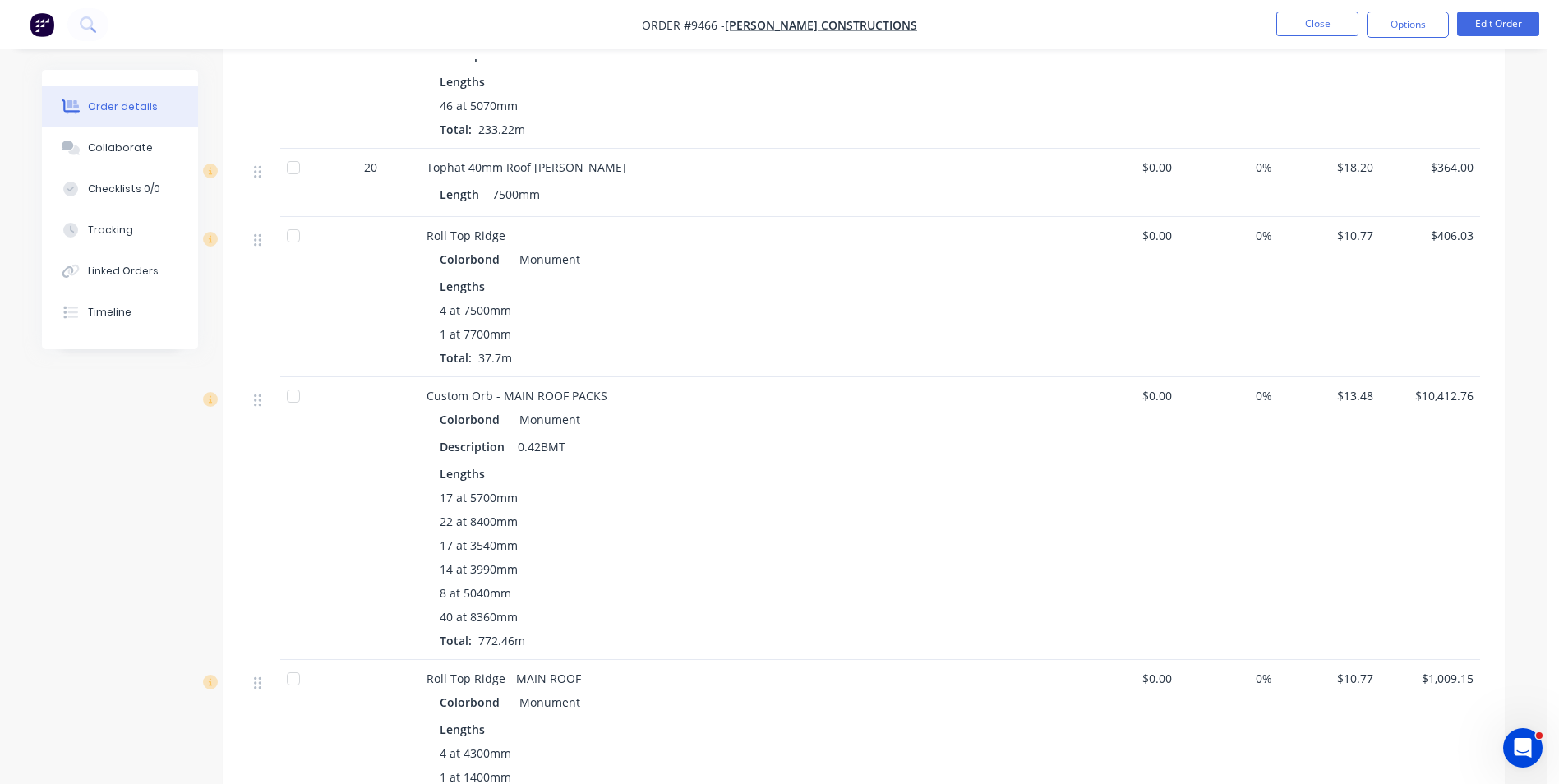
scroll to position [1725, 0]
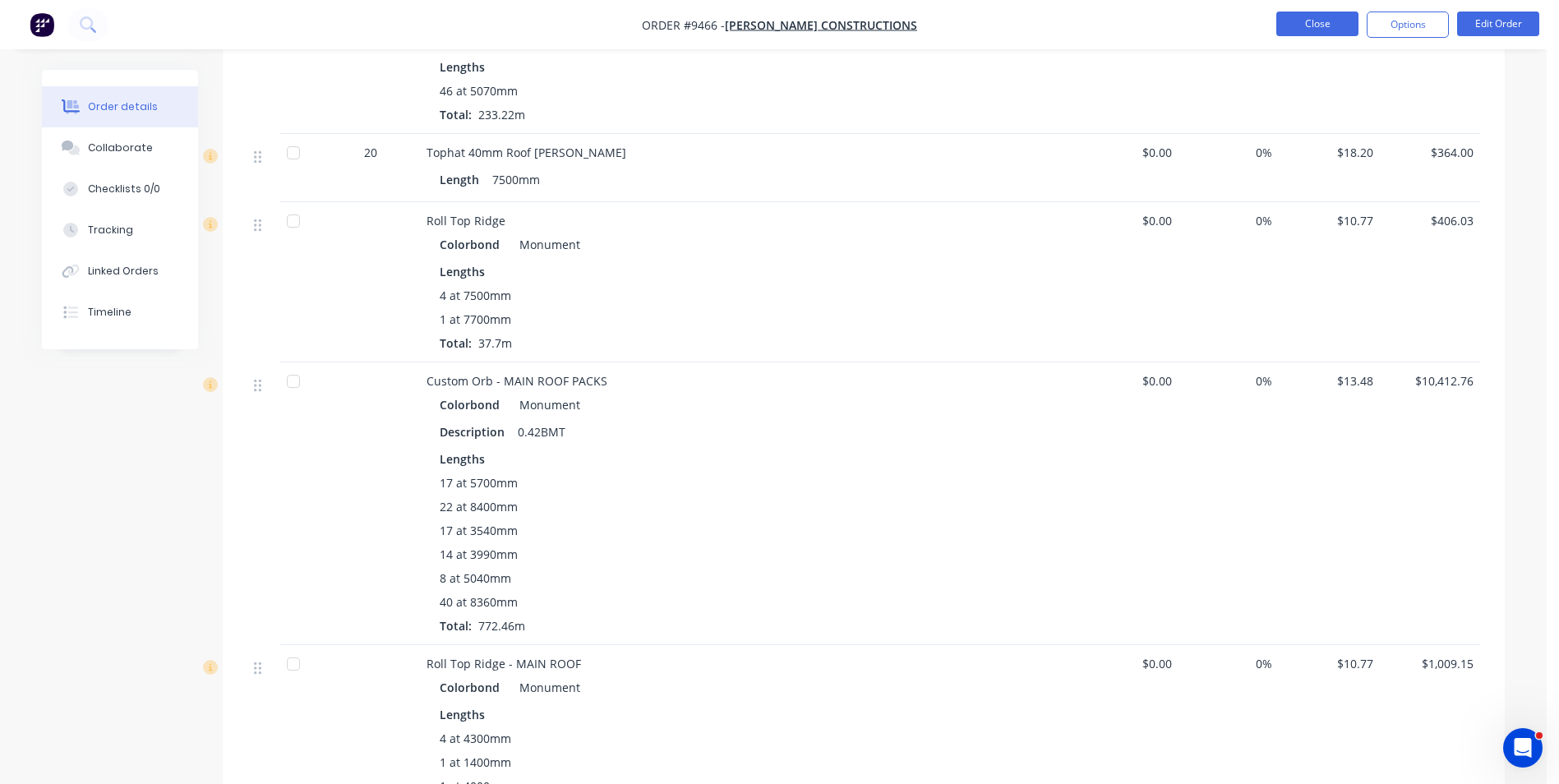
click at [1307, 22] on button "Close" at bounding box center [1318, 24] width 82 height 24
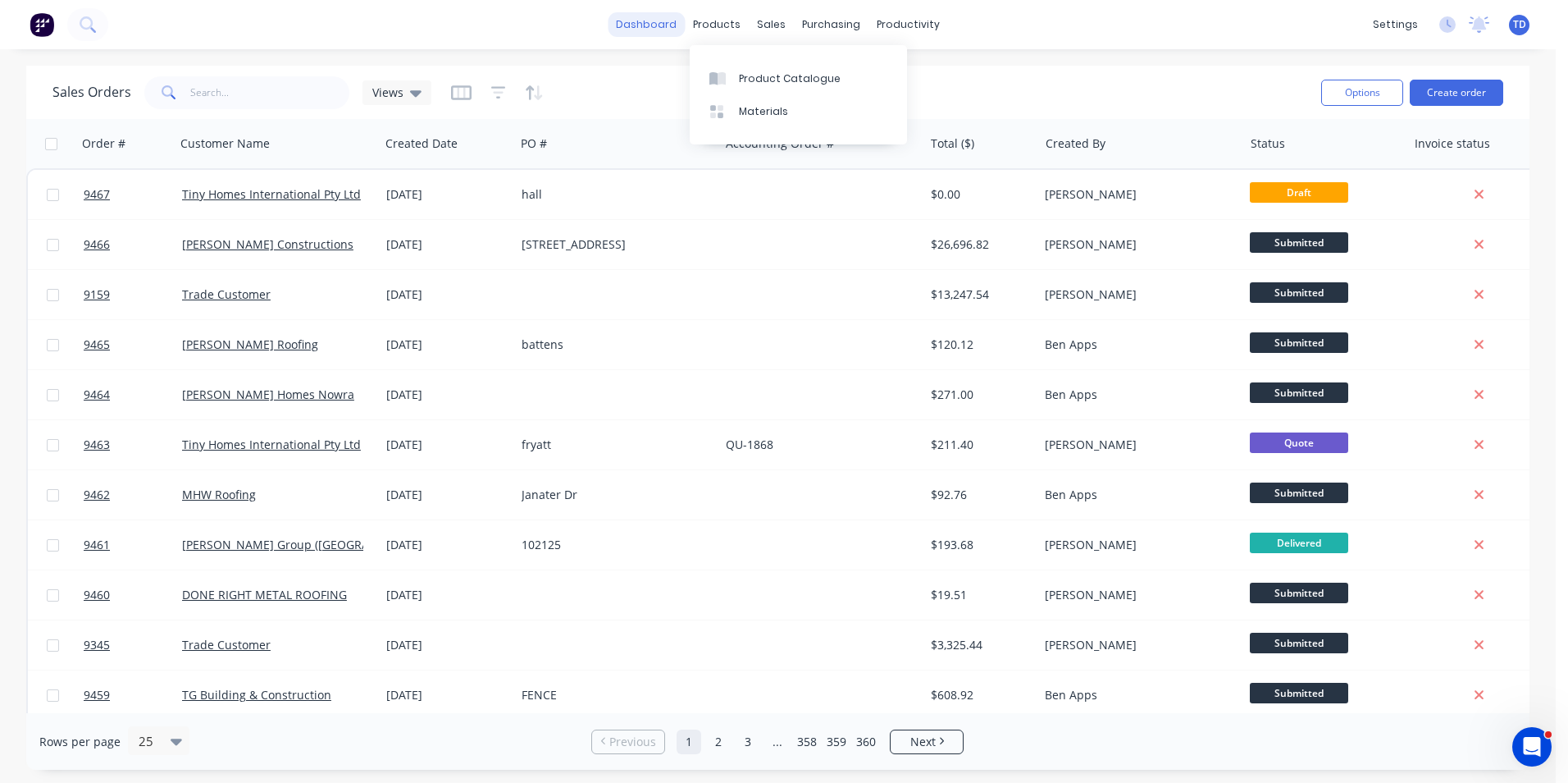
click at [661, 21] on link "dashboard" at bounding box center [647, 24] width 77 height 24
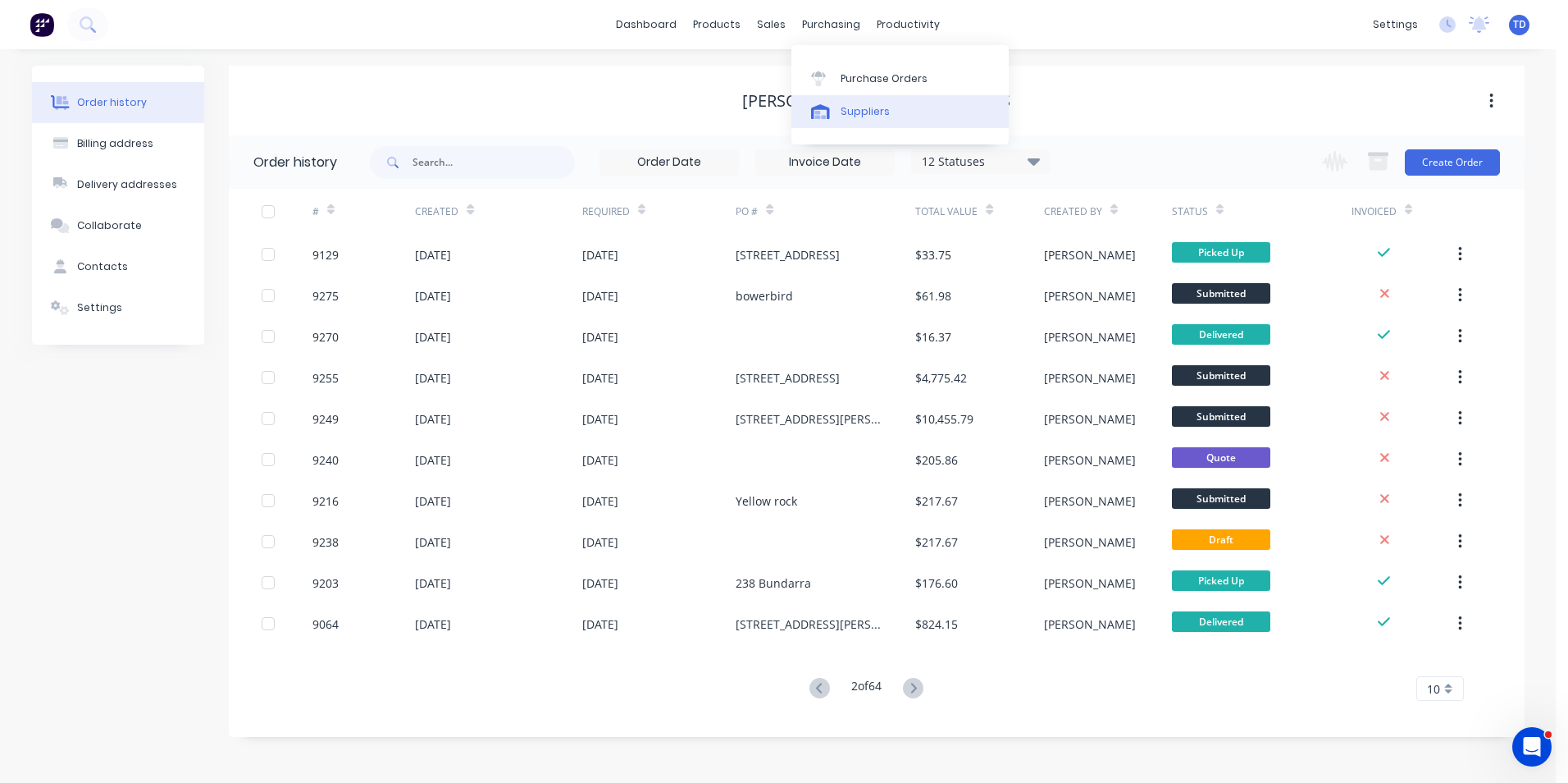
click at [867, 109] on div "Suppliers" at bounding box center [865, 111] width 49 height 15
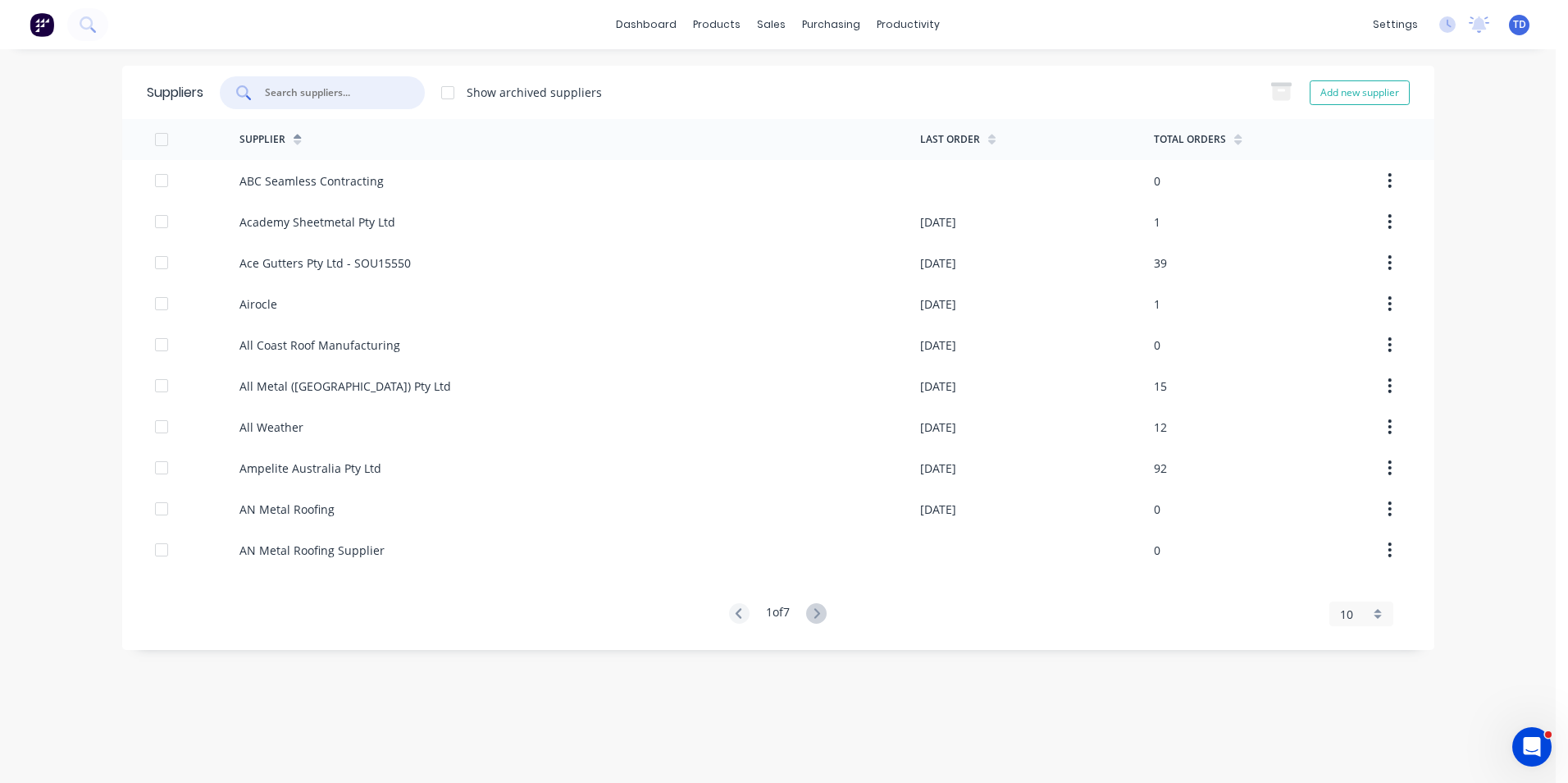
click at [341, 100] on input "text" at bounding box center [332, 93] width 136 height 17
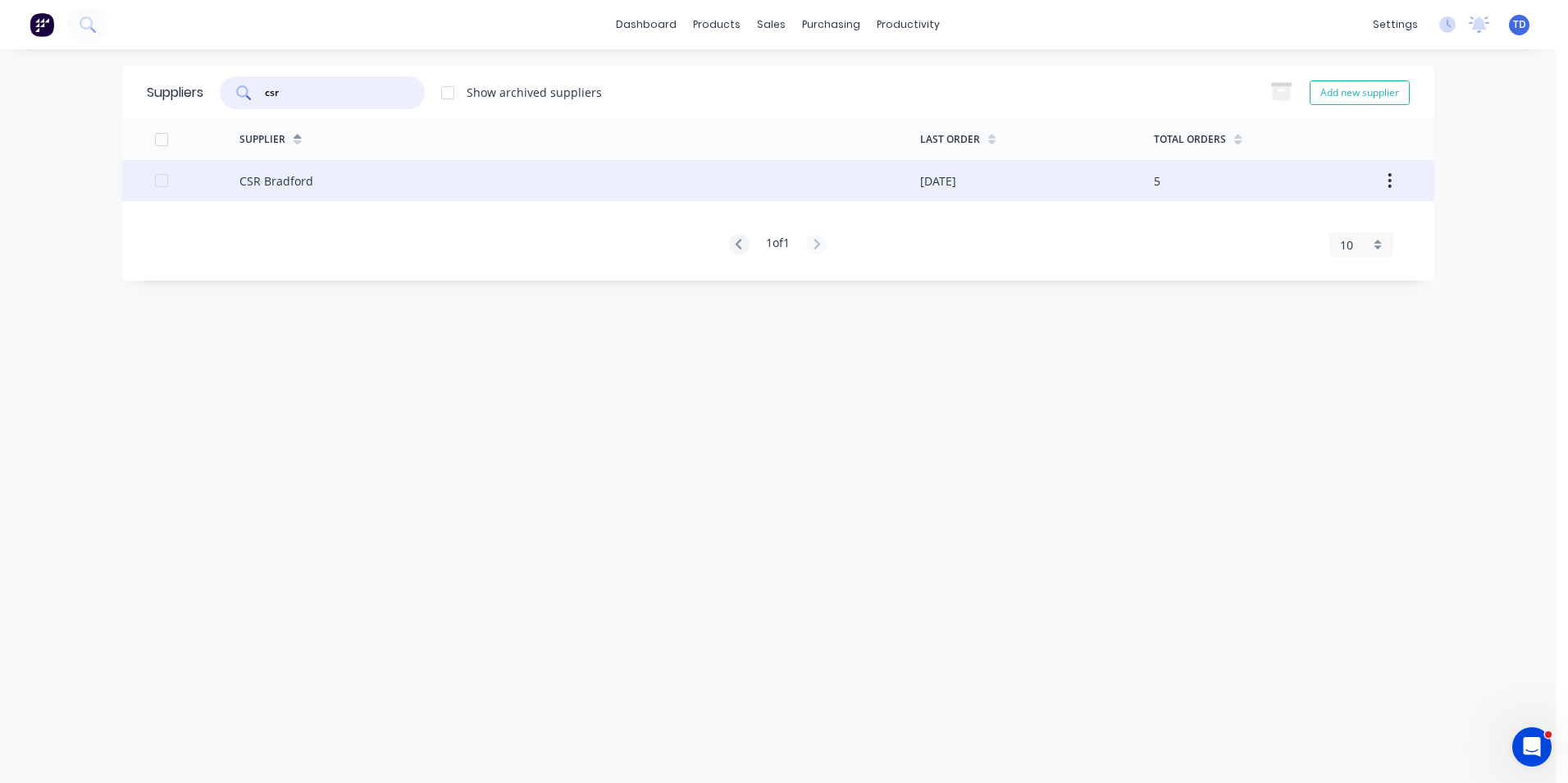
type input "csr"
click at [350, 183] on div "CSR Bradford" at bounding box center [579, 180] width 681 height 41
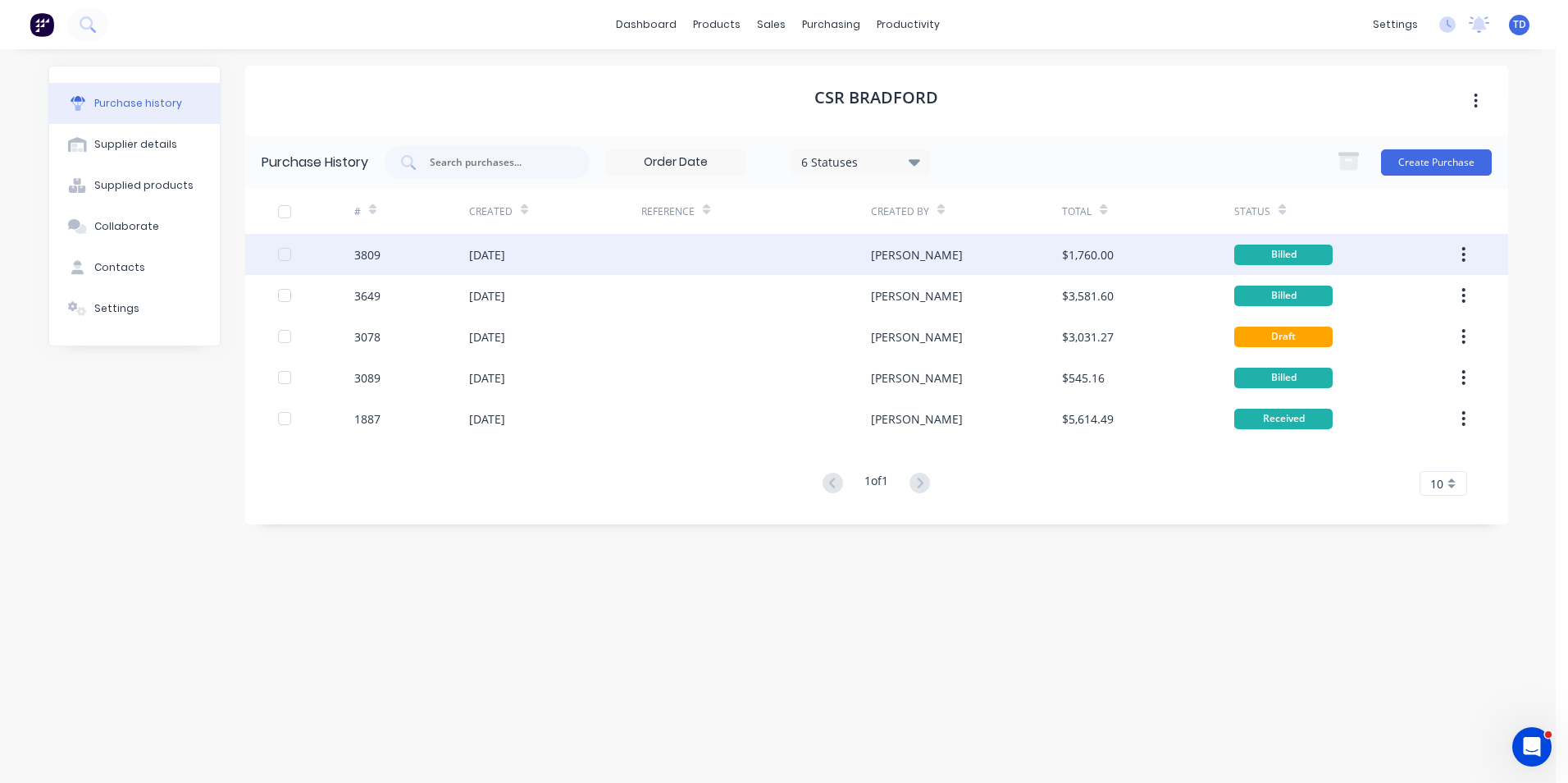
click at [505, 261] on div "[DATE]" at bounding box center [487, 255] width 36 height 17
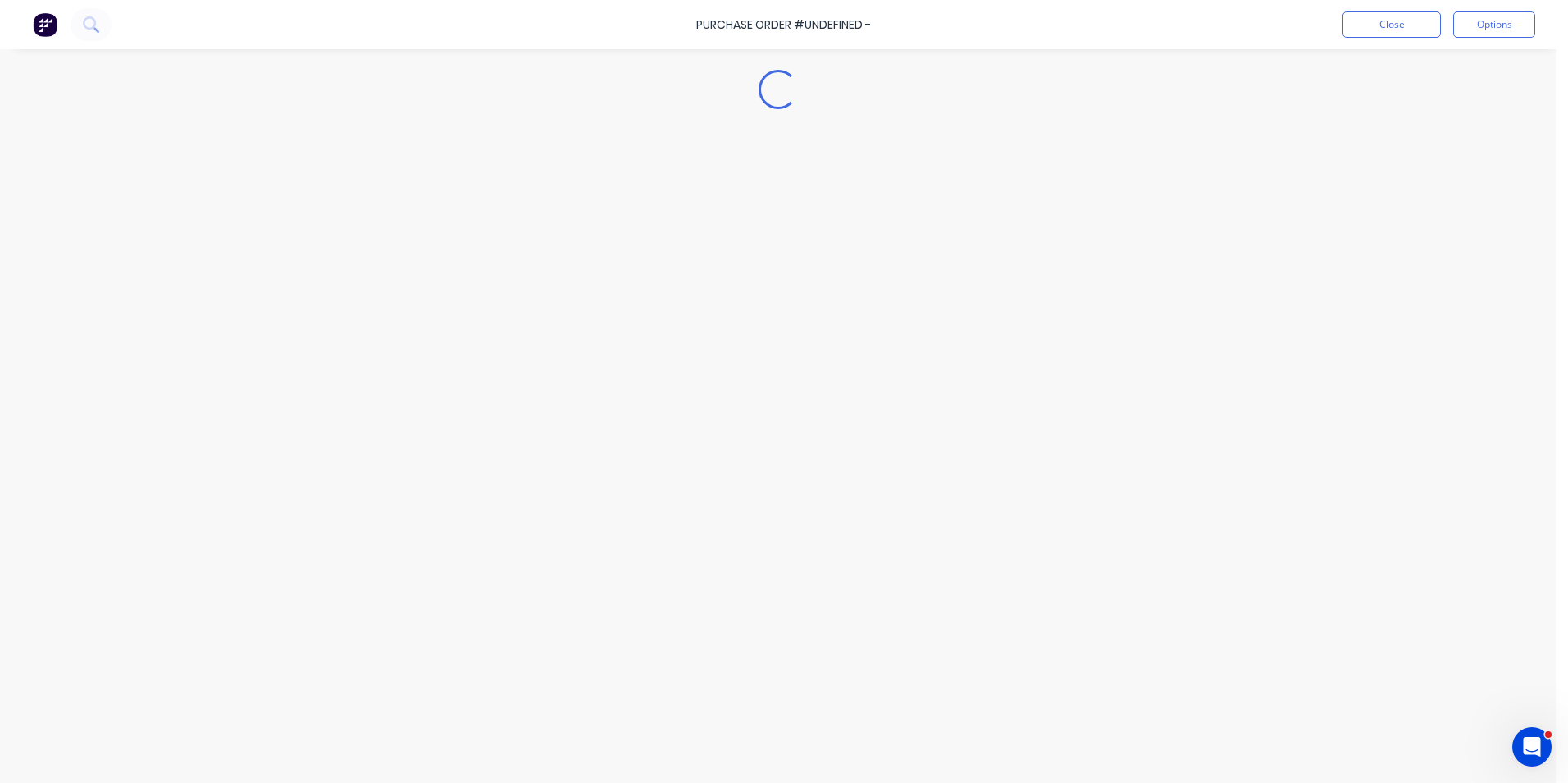
type textarea "x"
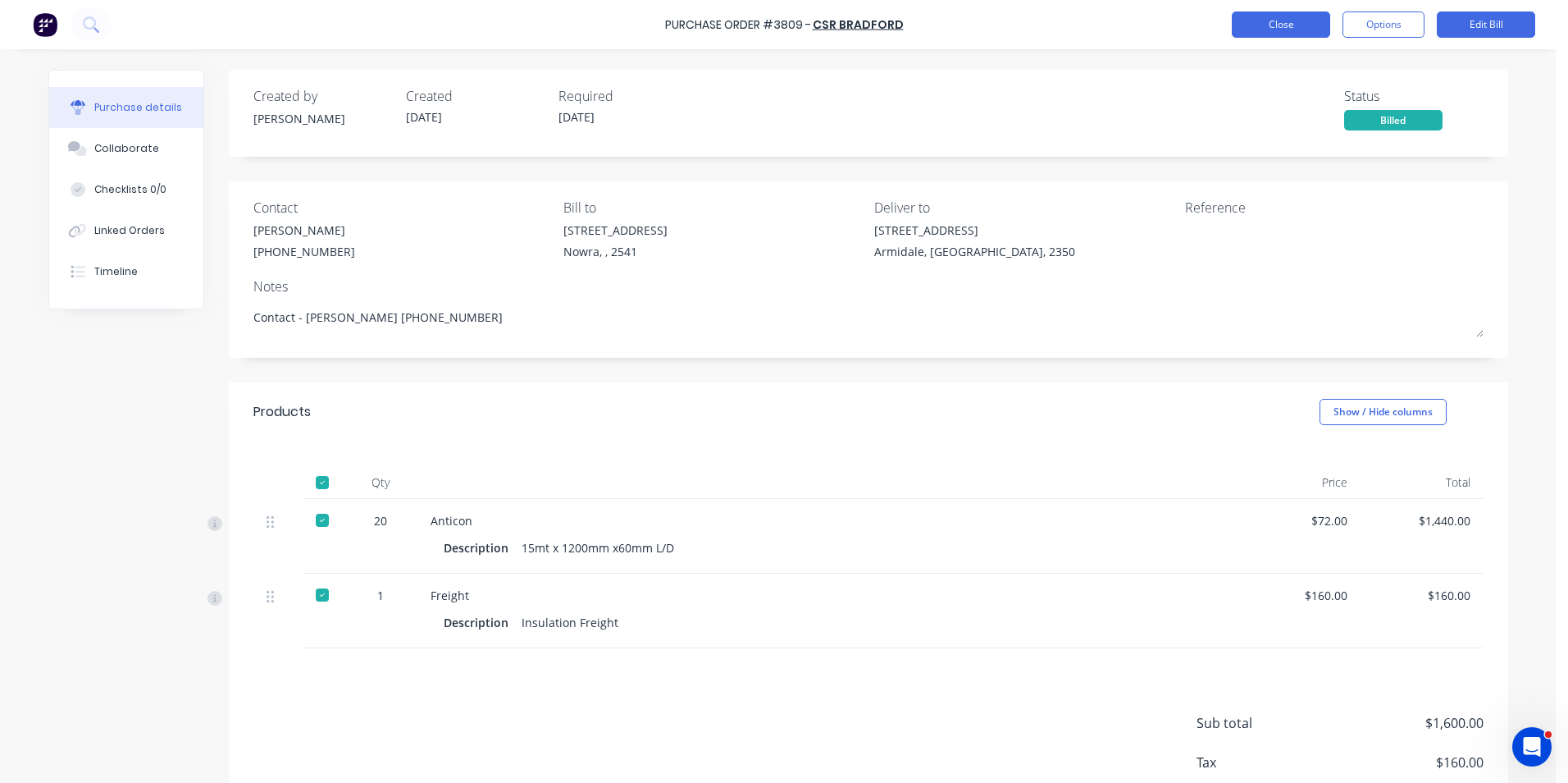
click at [1268, 27] on button "Close" at bounding box center [1281, 24] width 99 height 26
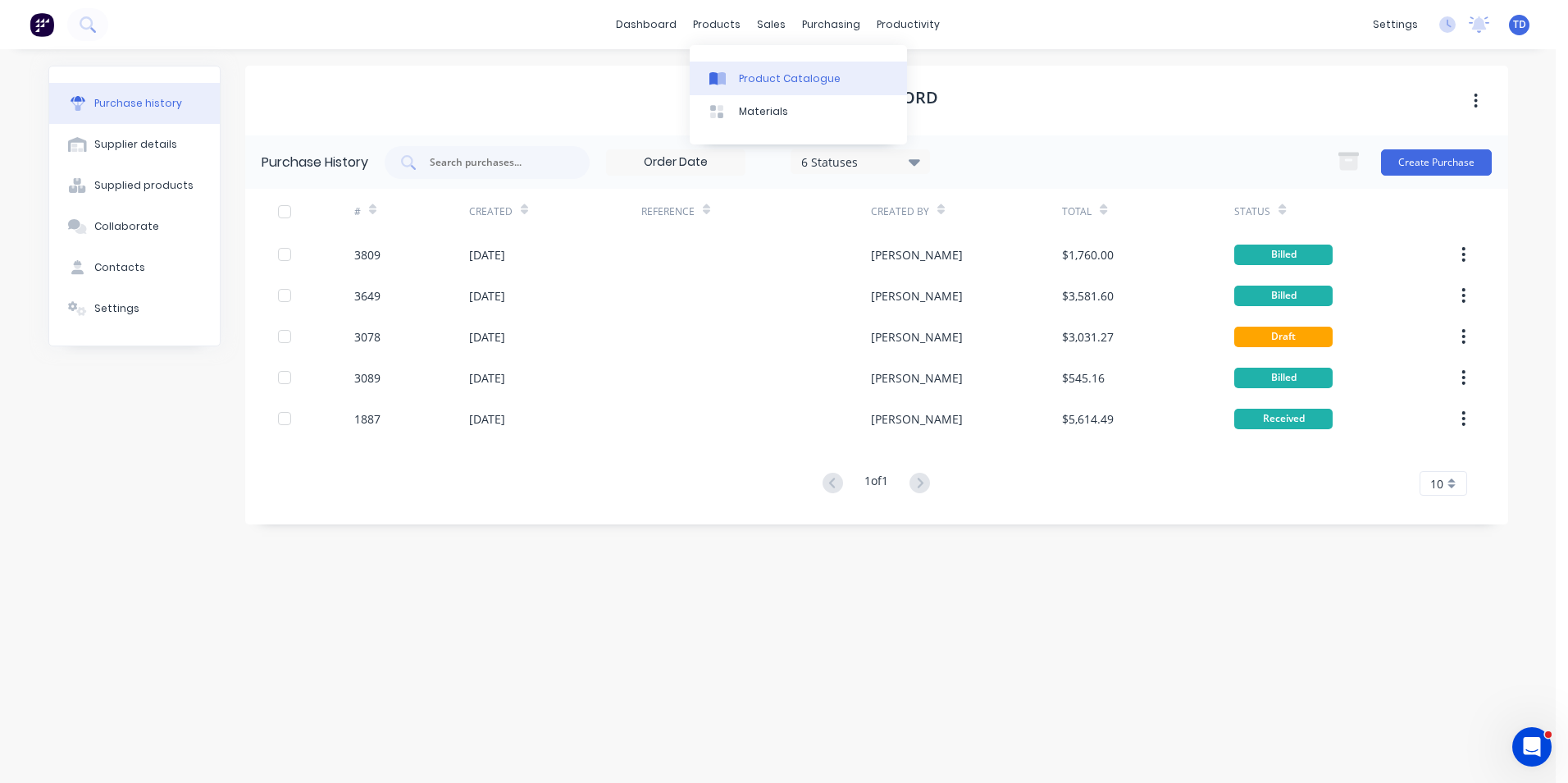
click at [757, 72] on div "Product Catalogue" at bounding box center [790, 79] width 102 height 15
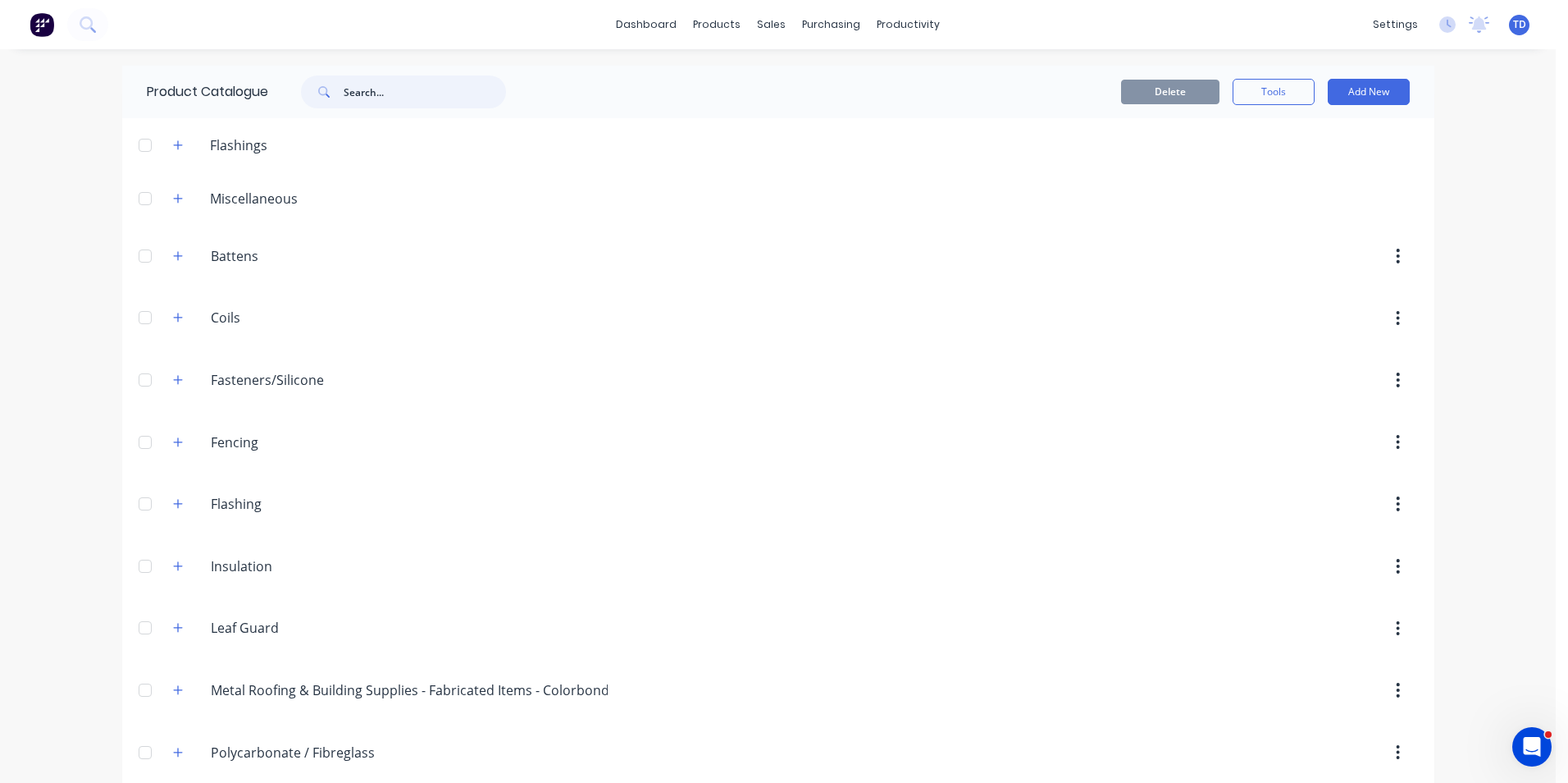
click at [383, 84] on input "text" at bounding box center [425, 92] width 162 height 33
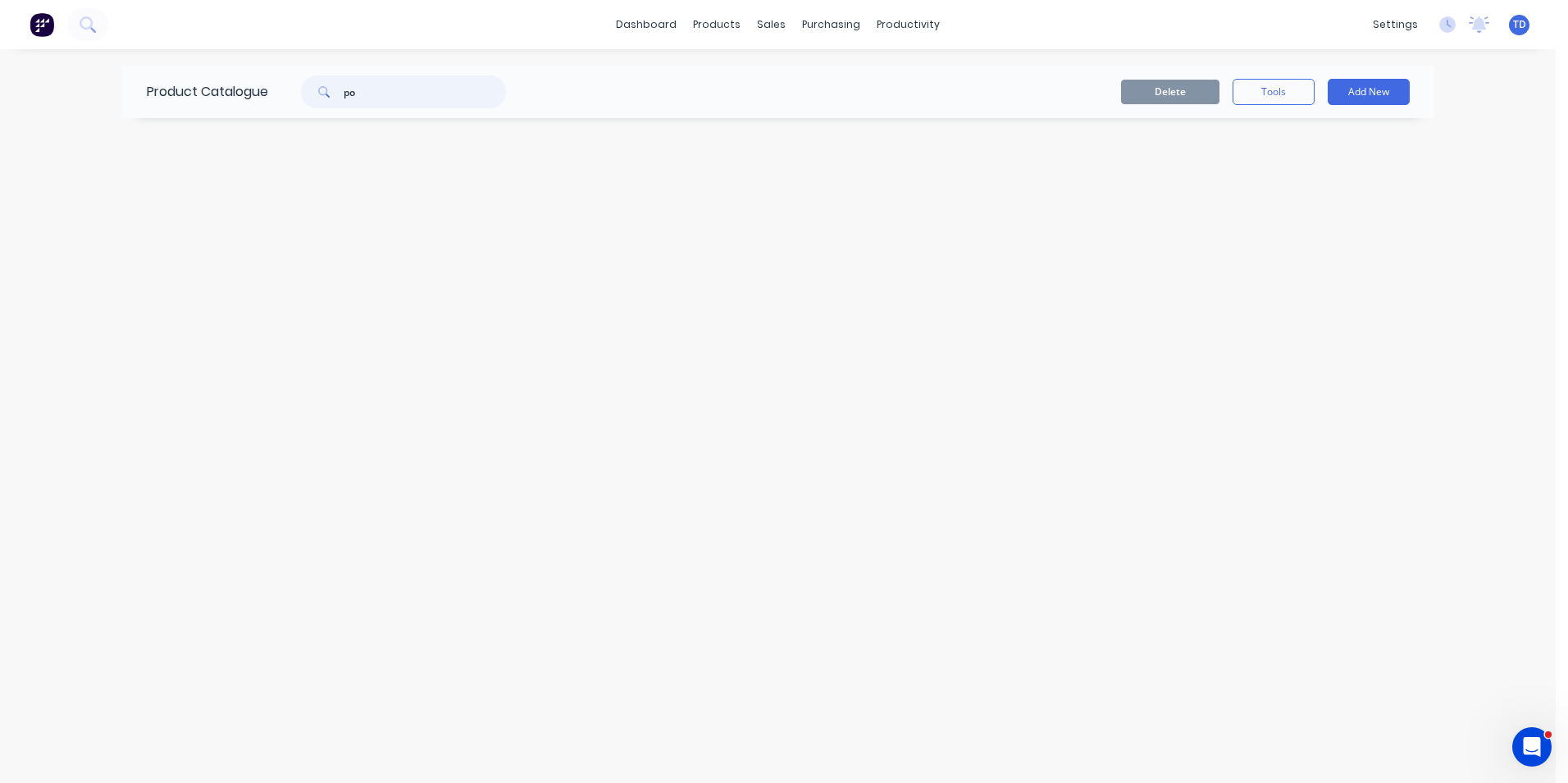
type input "p"
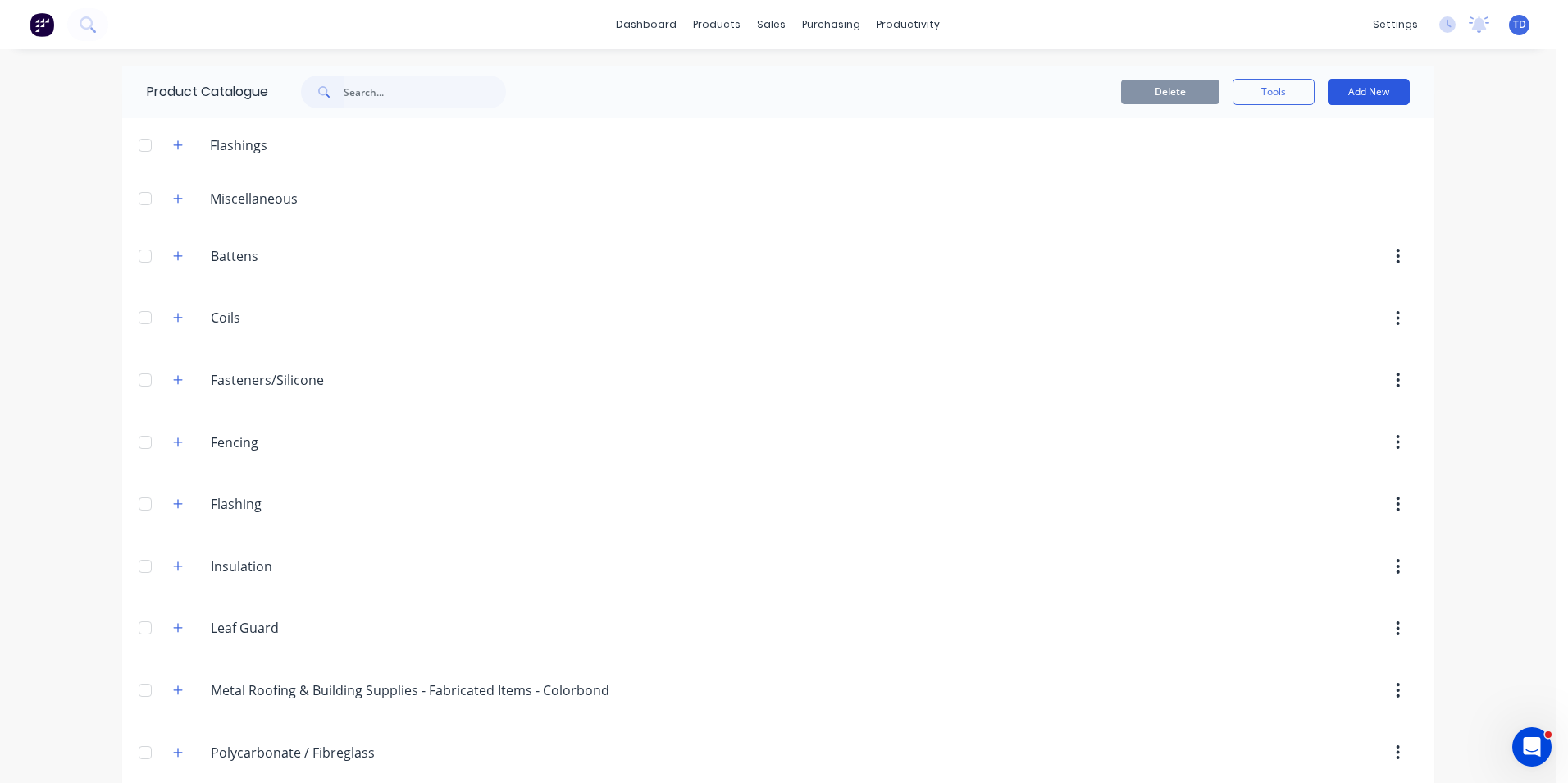
click at [1376, 89] on button "Add New" at bounding box center [1369, 92] width 82 height 26
click at [1324, 197] on div "Product" at bounding box center [1332, 199] width 127 height 24
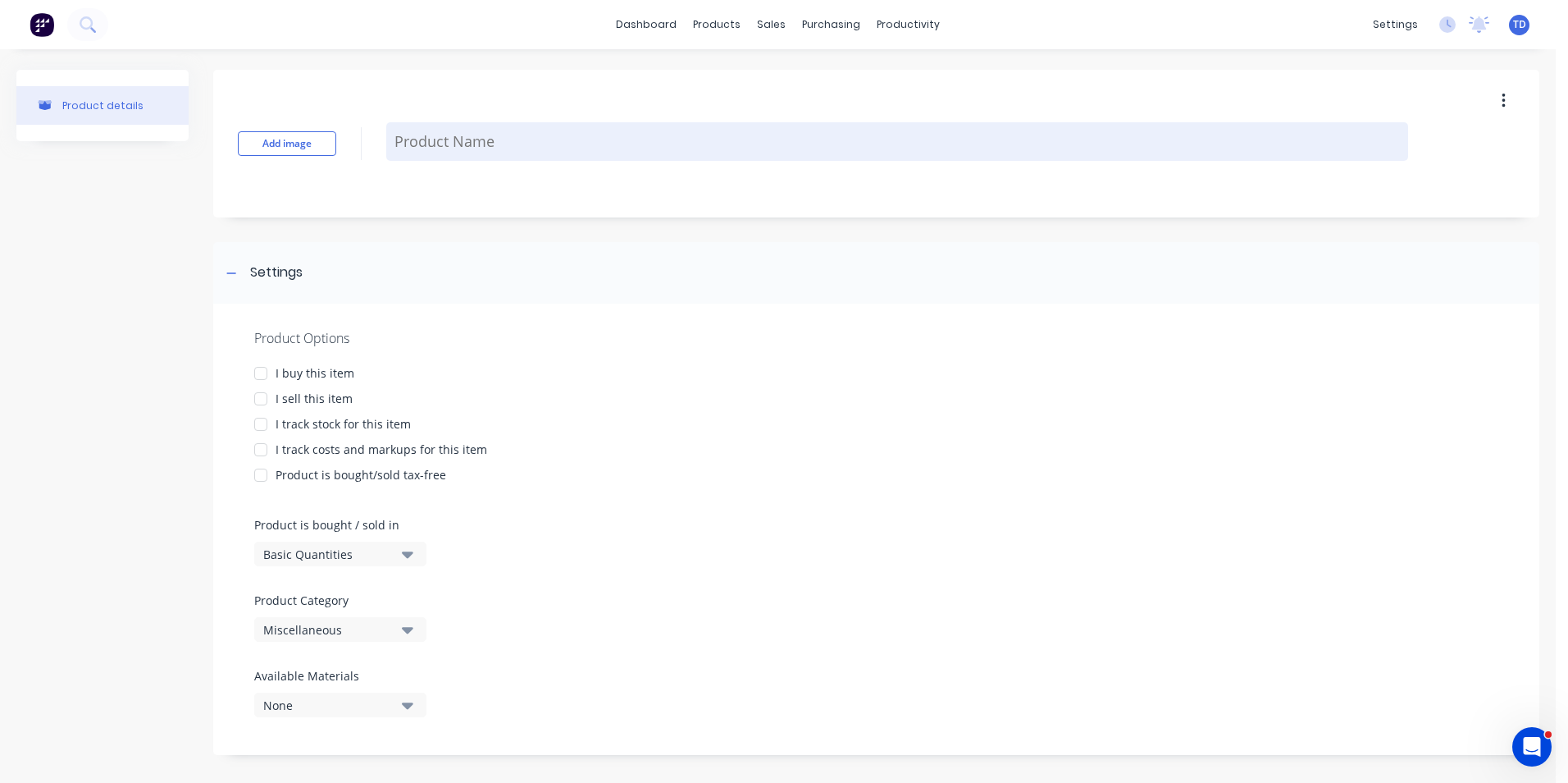
click at [471, 147] on textarea at bounding box center [897, 141] width 1022 height 38
type textarea "x"
type textarea "P"
type textarea "x"
type textarea "Po"
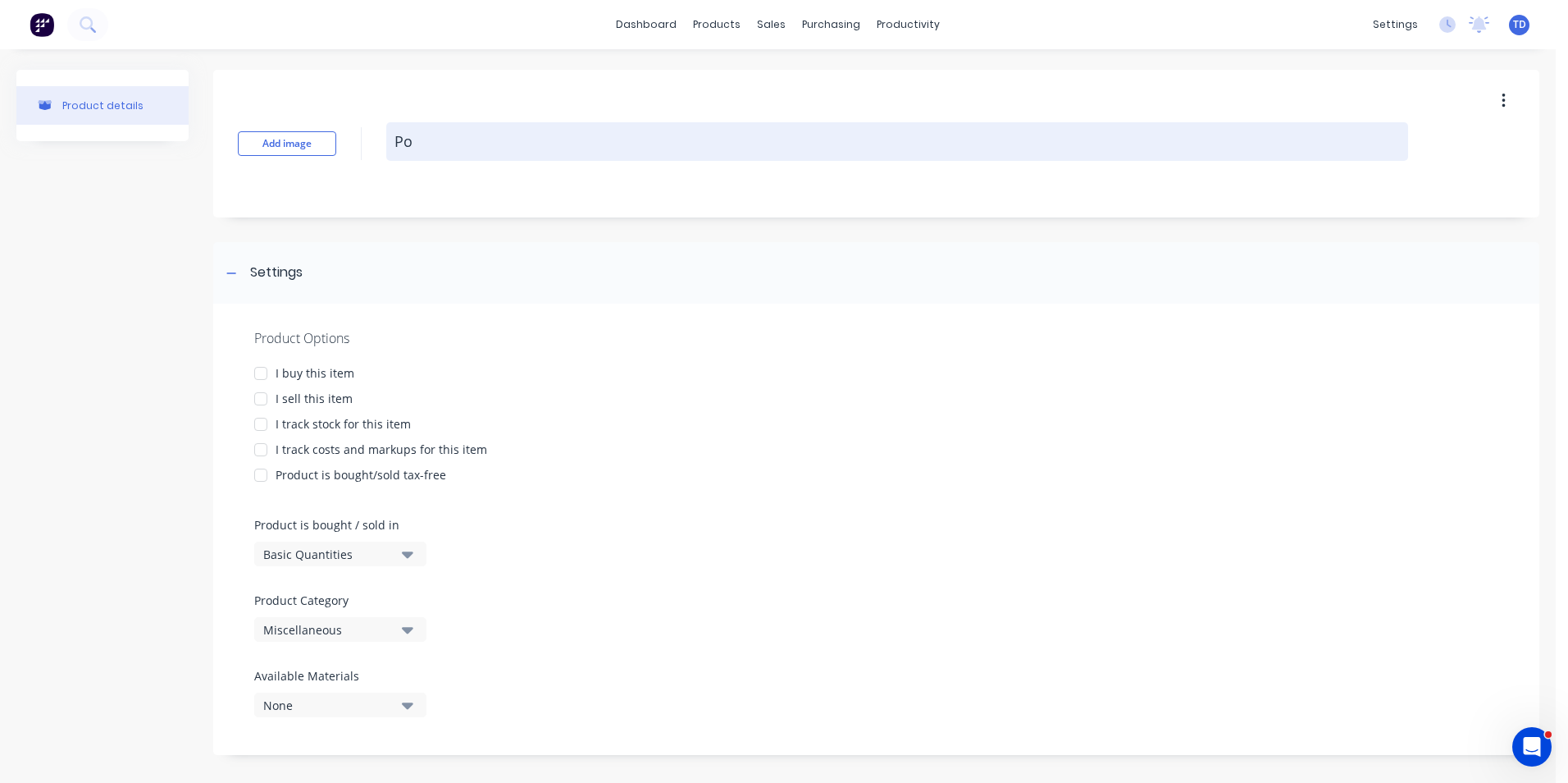
type textarea "x"
type textarea "Pol"
type textarea "x"
type textarea "Poly"
type textarea "x"
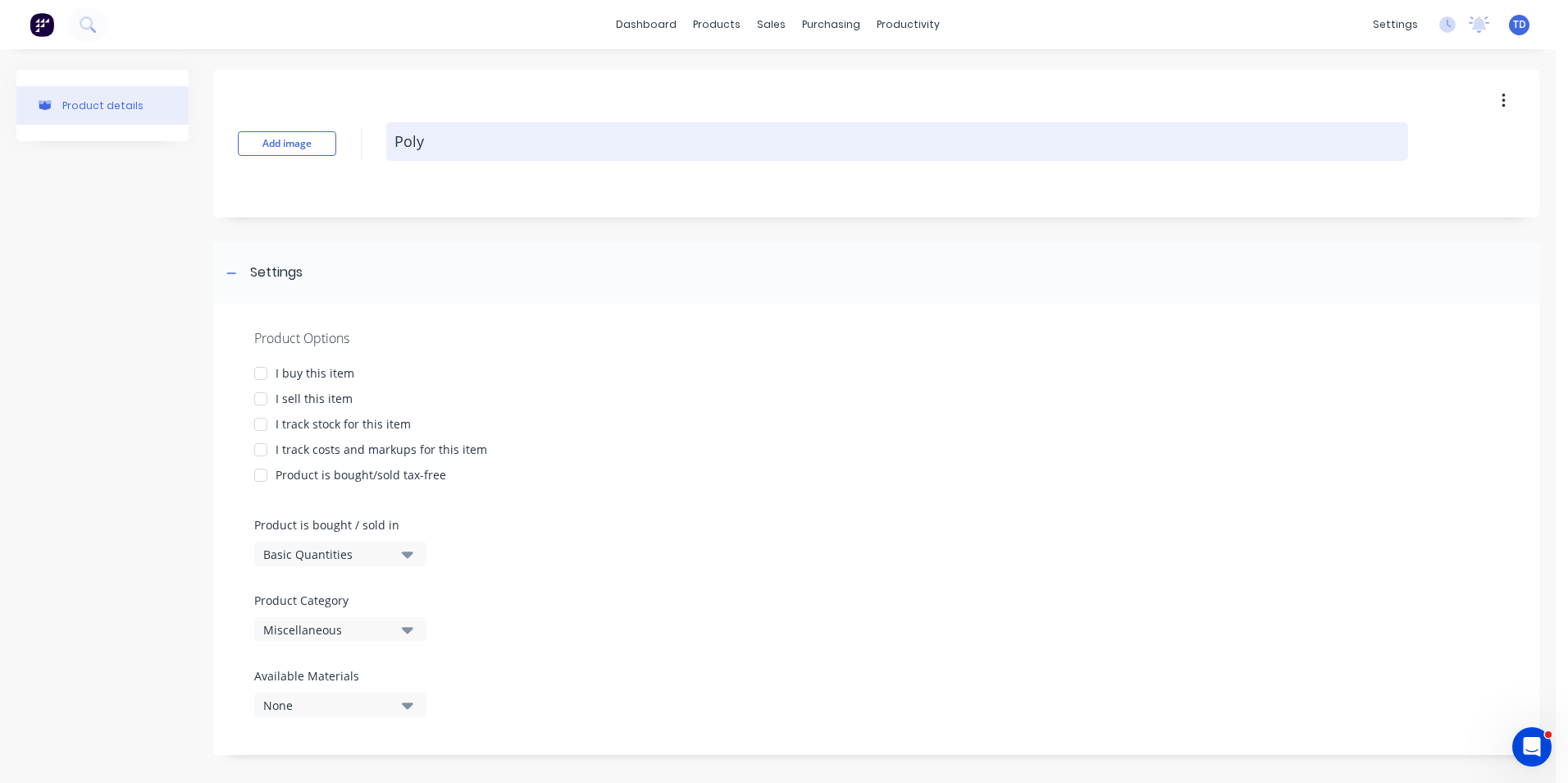
type textarea "Polya"
type textarea "x"
type textarea "Polyai"
type textarea "x"
type textarea "Polyair"
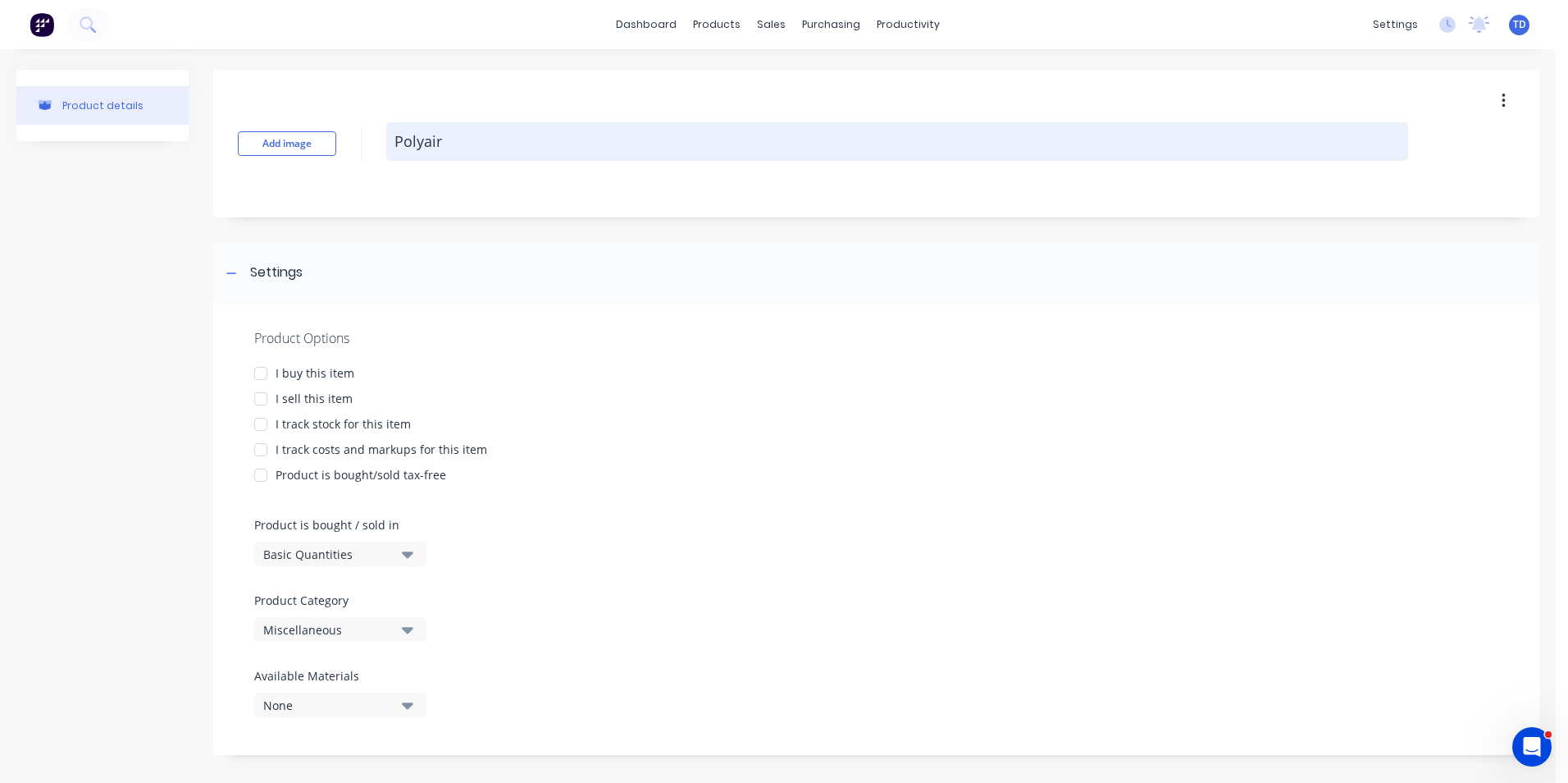
type textarea "x"
type textarea "Polyair"
type textarea "x"
type textarea "Polyair I"
type textarea "x"
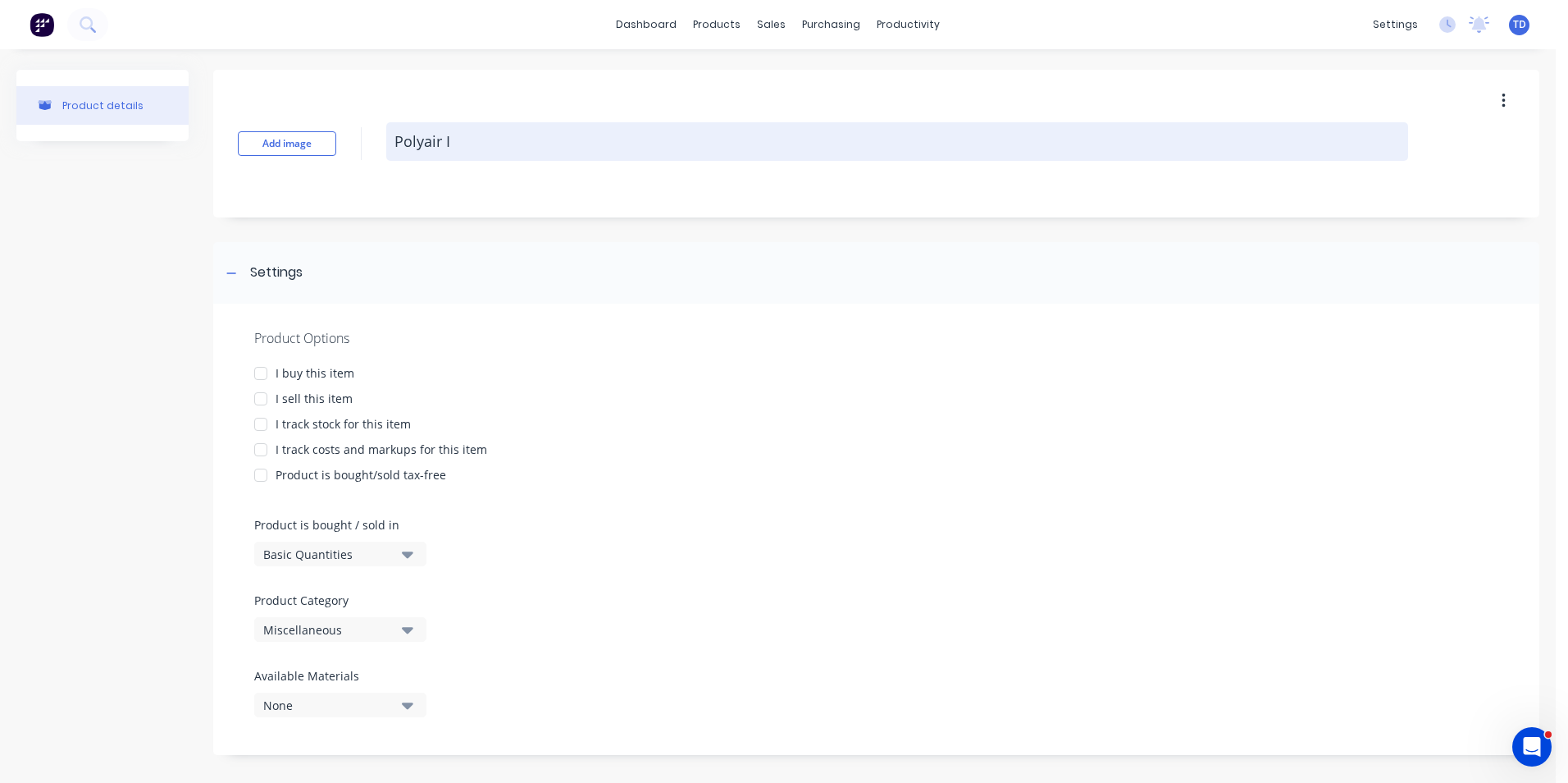
type textarea "Polyair In"
type textarea "x"
type textarea "Polyair Ins"
type textarea "x"
type textarea "Polyair Insu"
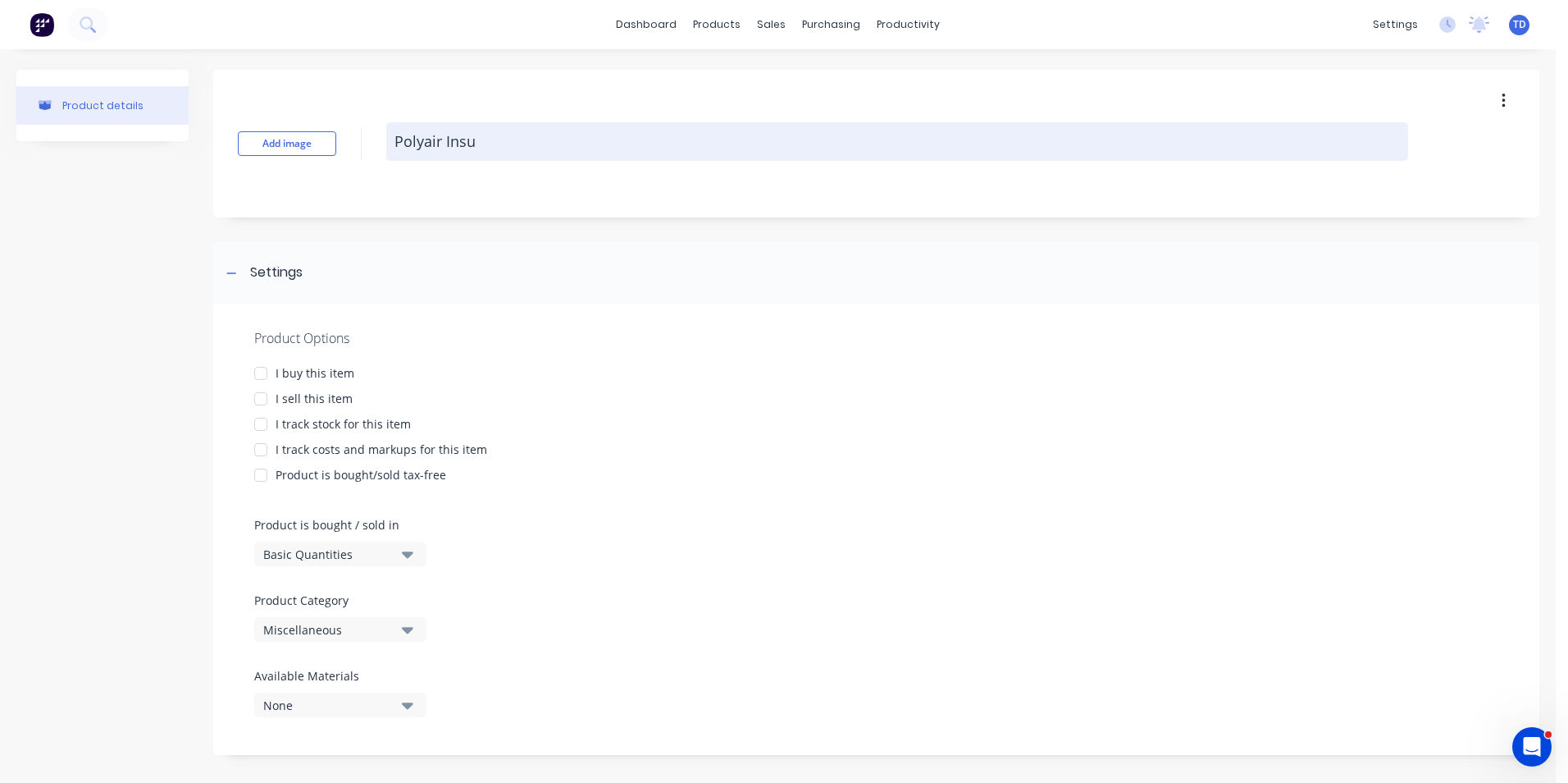
type textarea "x"
type textarea "Polyair Insul"
type textarea "x"
type textarea "Polyair [MEDICAL_DATA]"
type textarea "x"
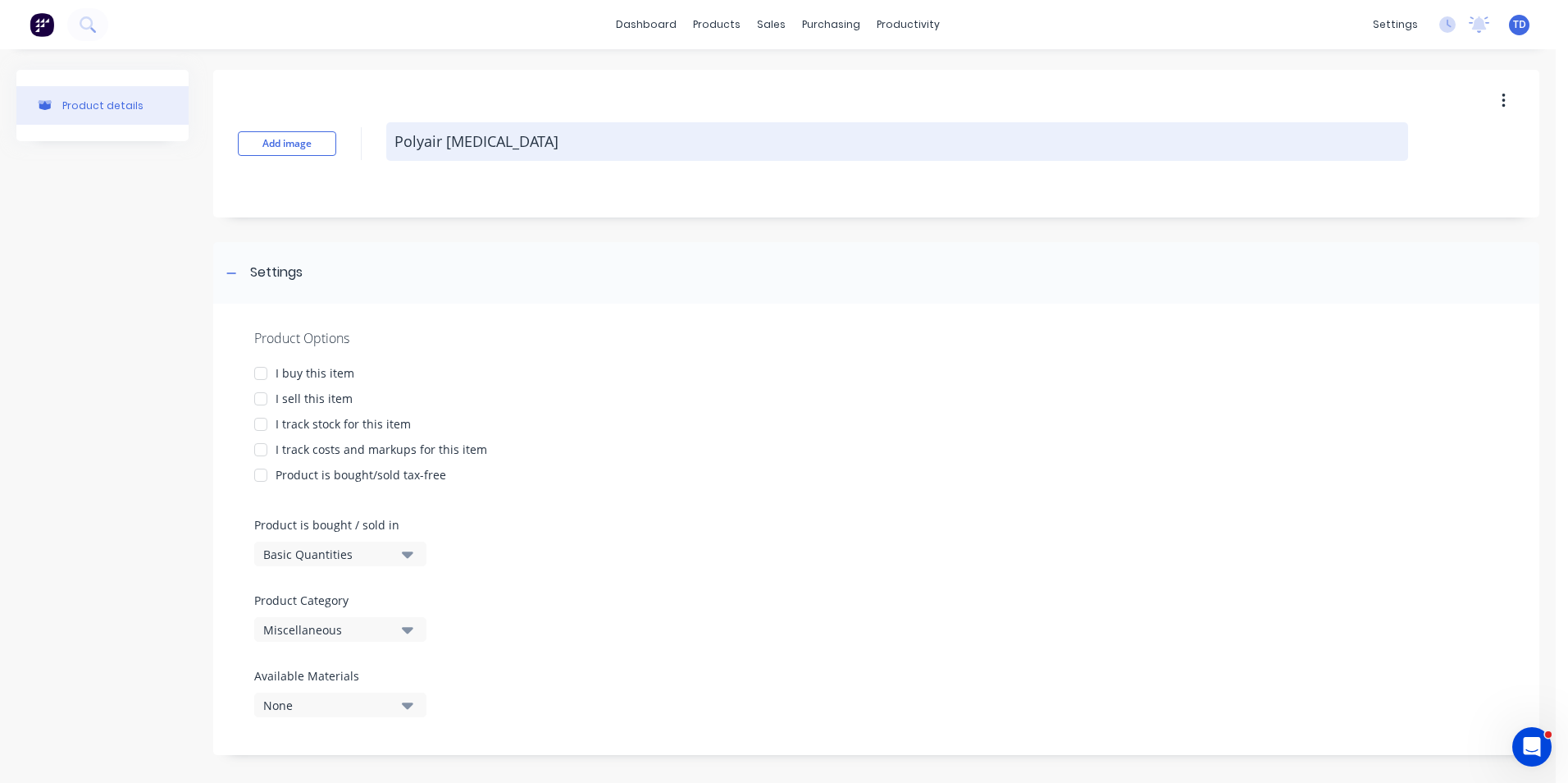
type textarea "Polyair Insulat"
type textarea "x"
type textarea "Polyair Insulati"
type textarea "x"
type textarea "Polyair Insulatio"
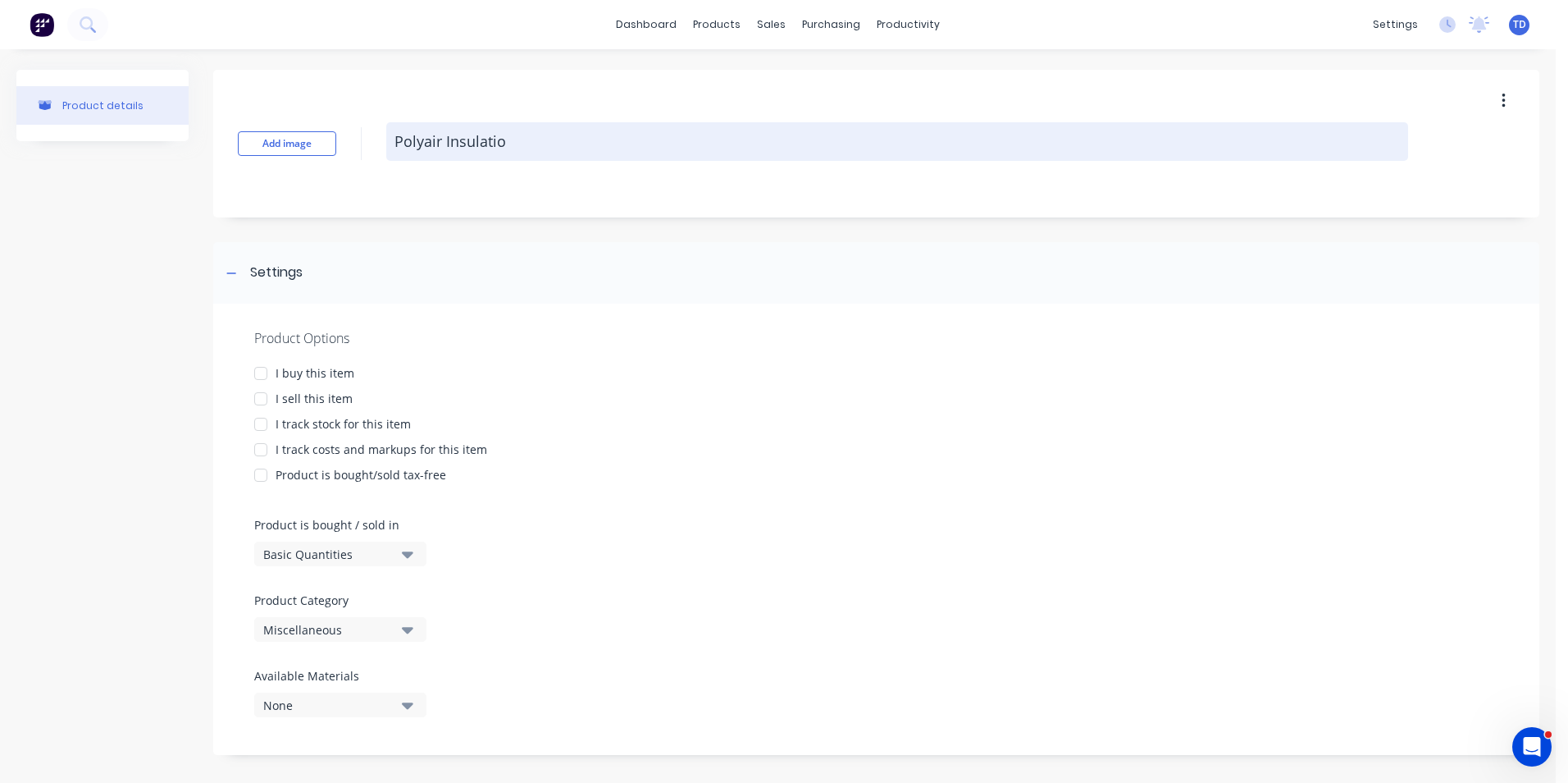
type textarea "x"
type textarea "Polyair Insulation"
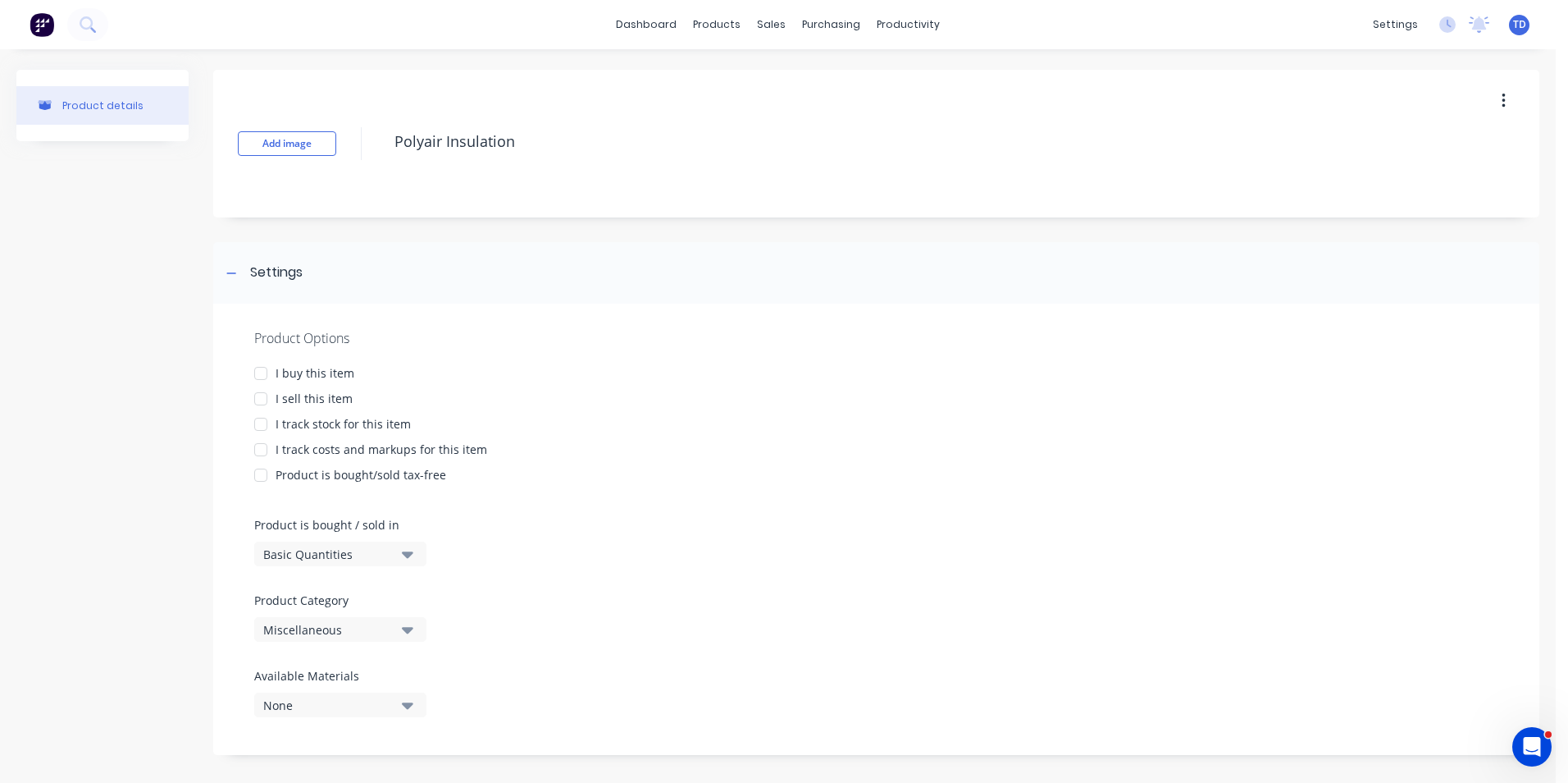
drag, startPoint x: 261, startPoint y: 377, endPoint x: 265, endPoint y: 388, distance: 11.7
click at [262, 378] on div at bounding box center [261, 374] width 33 height 33
click at [270, 405] on div at bounding box center [261, 399] width 33 height 33
click at [267, 429] on div at bounding box center [261, 424] width 33 height 33
type textarea "x"
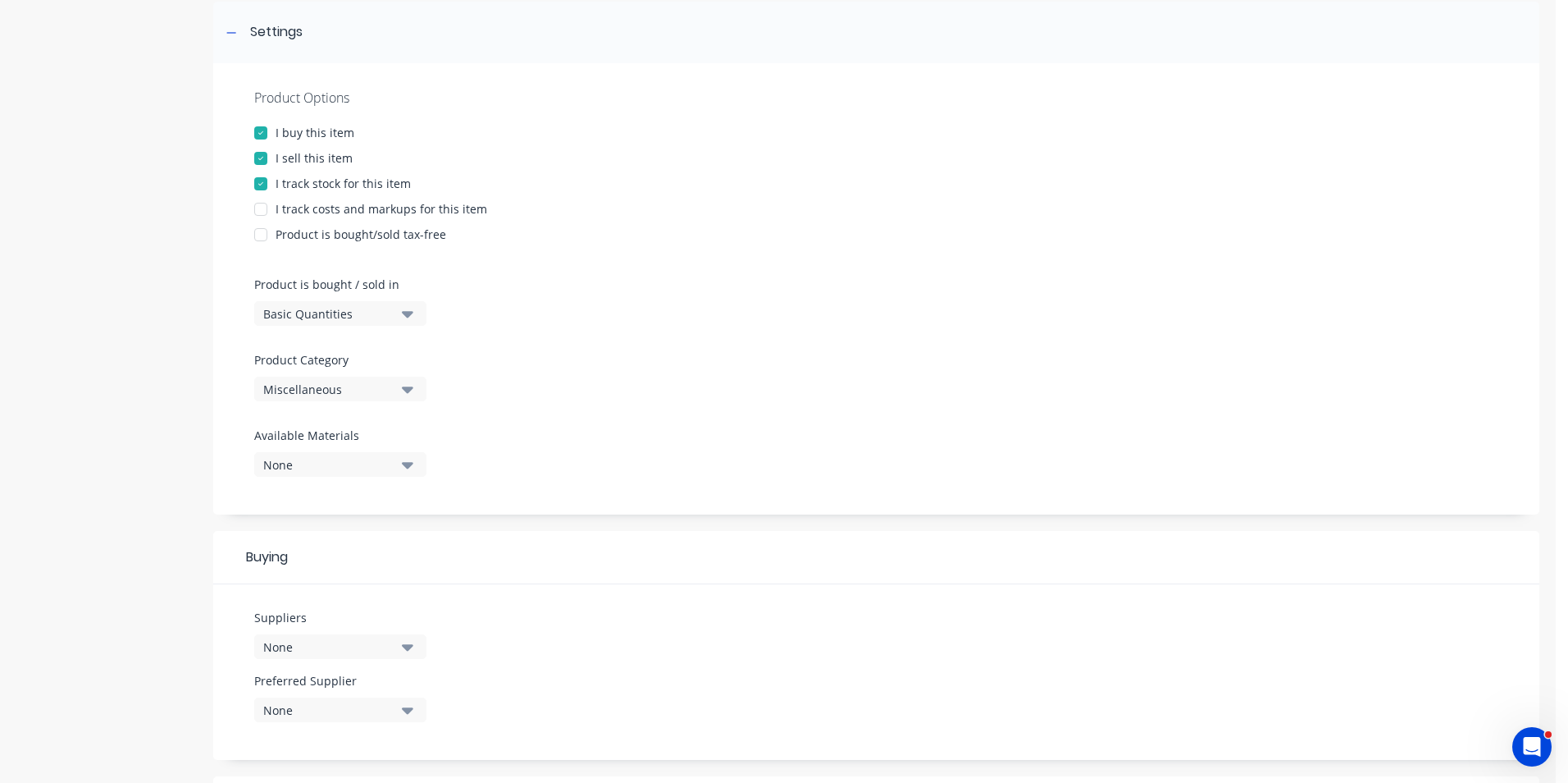
scroll to position [246, 0]
type textarea "Polyair Insulation"
type textarea "x"
type textarea "Polyair Insulation"
click at [376, 305] on div "Basic Quantities" at bounding box center [329, 308] width 131 height 17
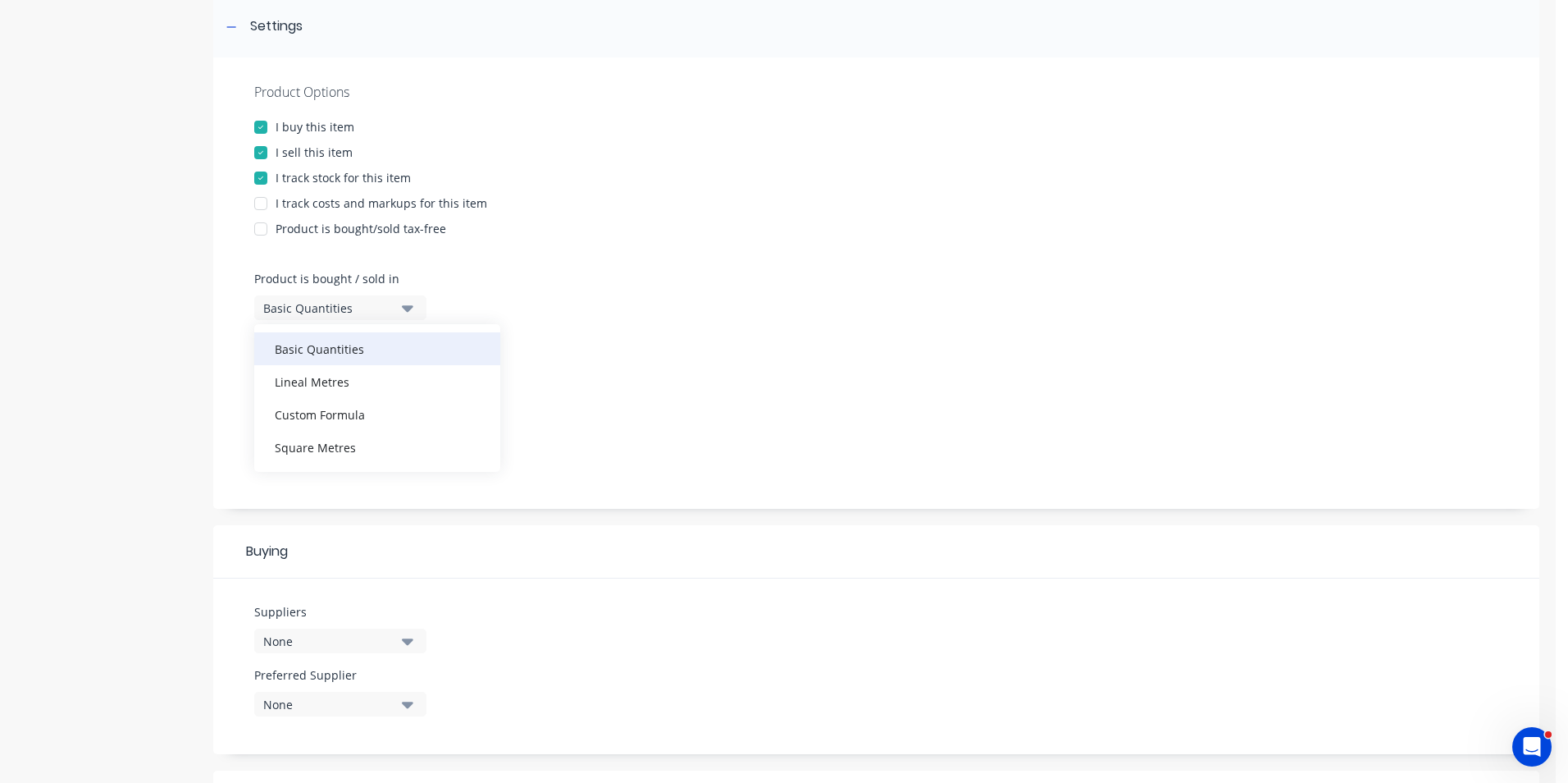
click at [375, 349] on div "Basic Quantities" at bounding box center [377, 349] width 246 height 33
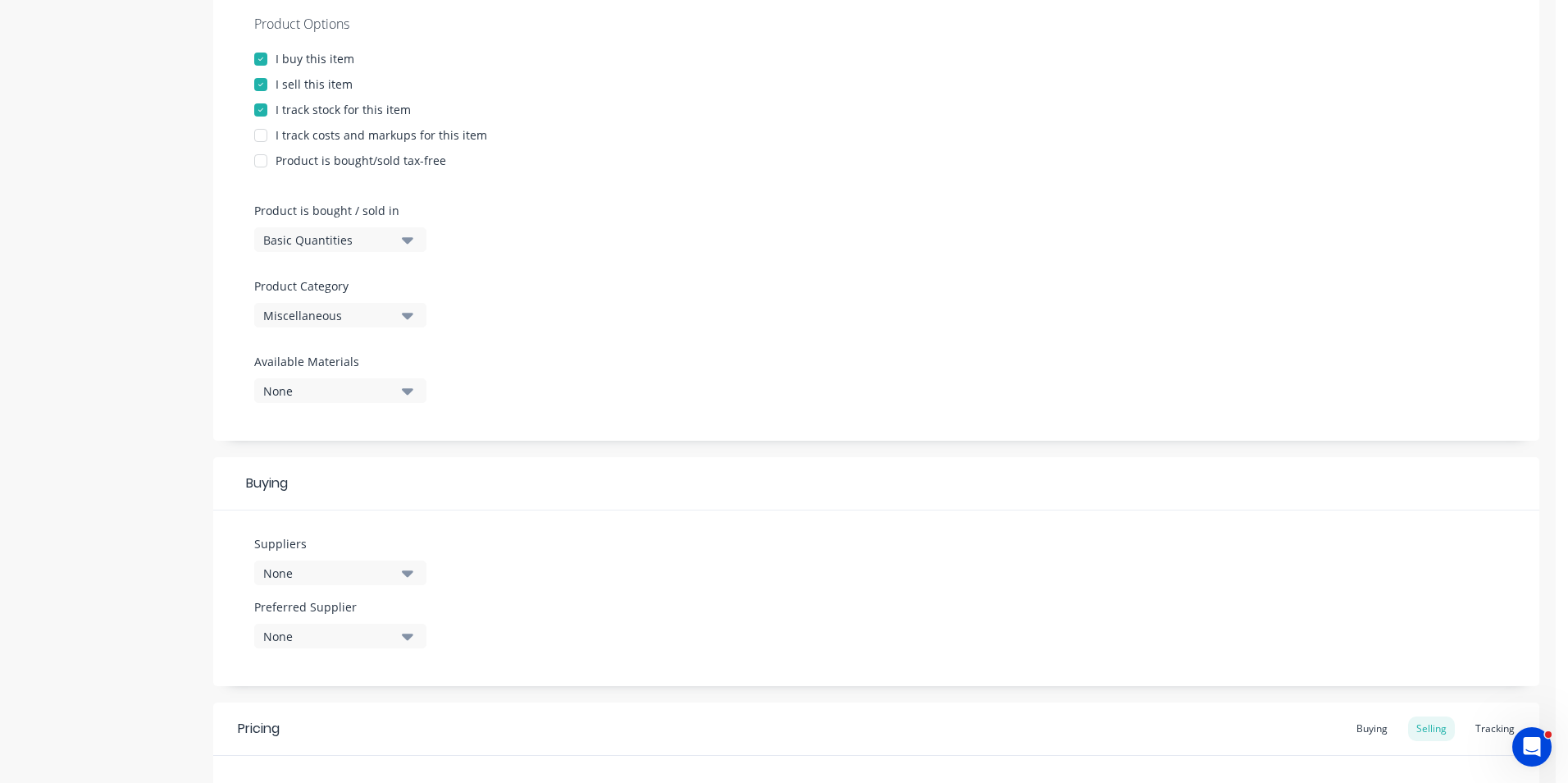
scroll to position [328, 0]
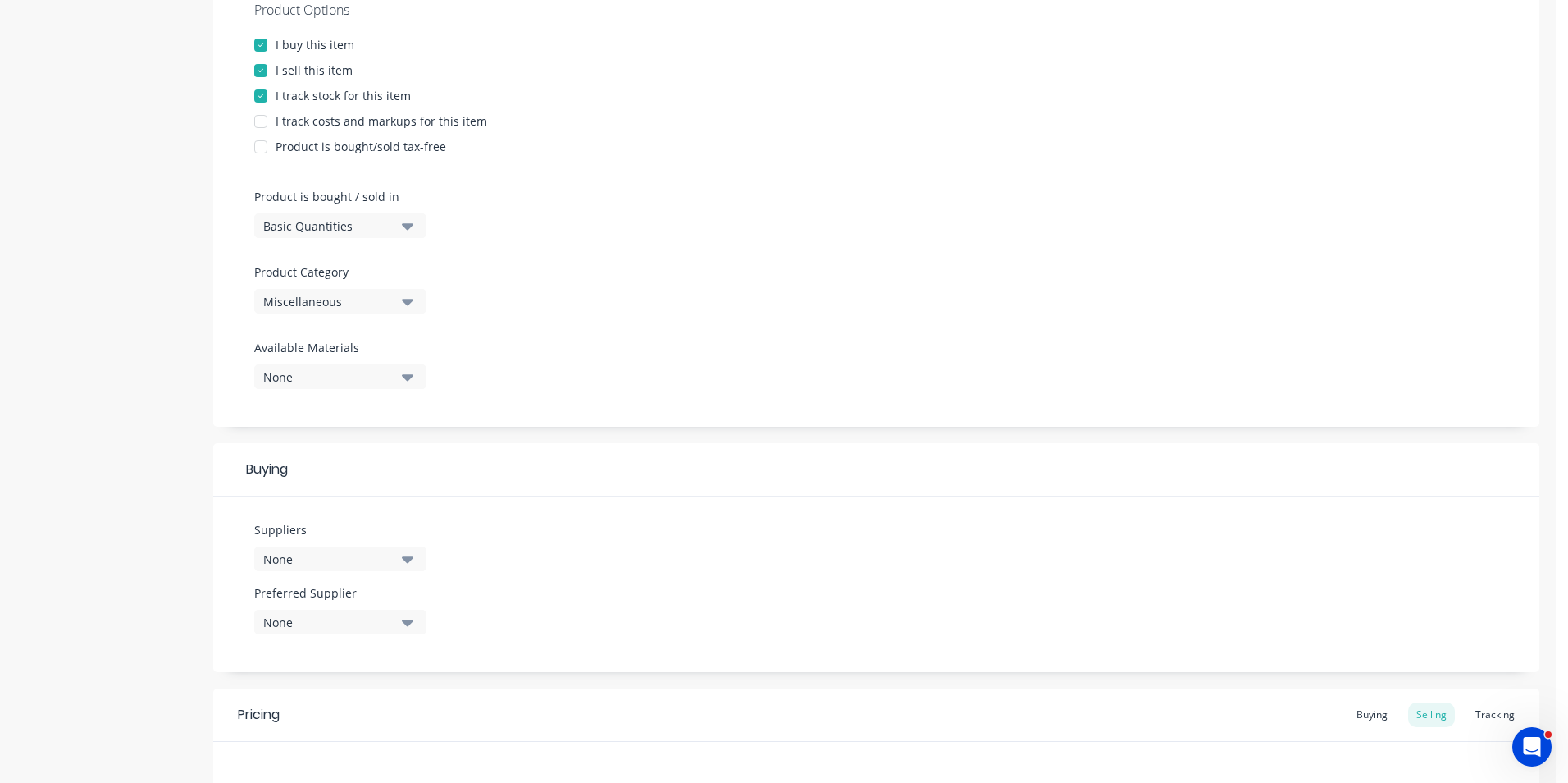
click at [399, 294] on button "Miscellaneous" at bounding box center [339, 301] width 172 height 24
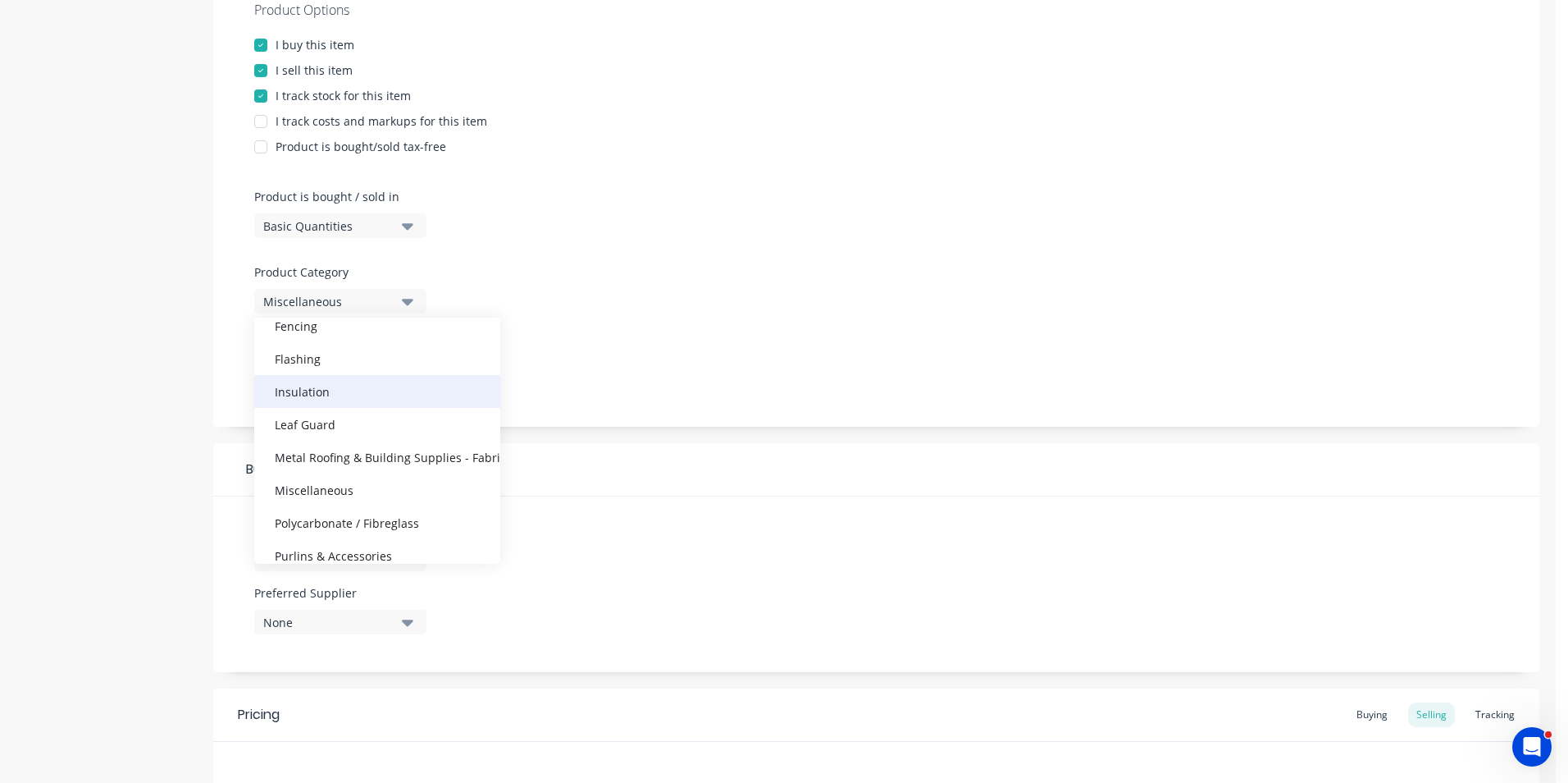
click at [353, 389] on div "Insulation" at bounding box center [377, 392] width 246 height 33
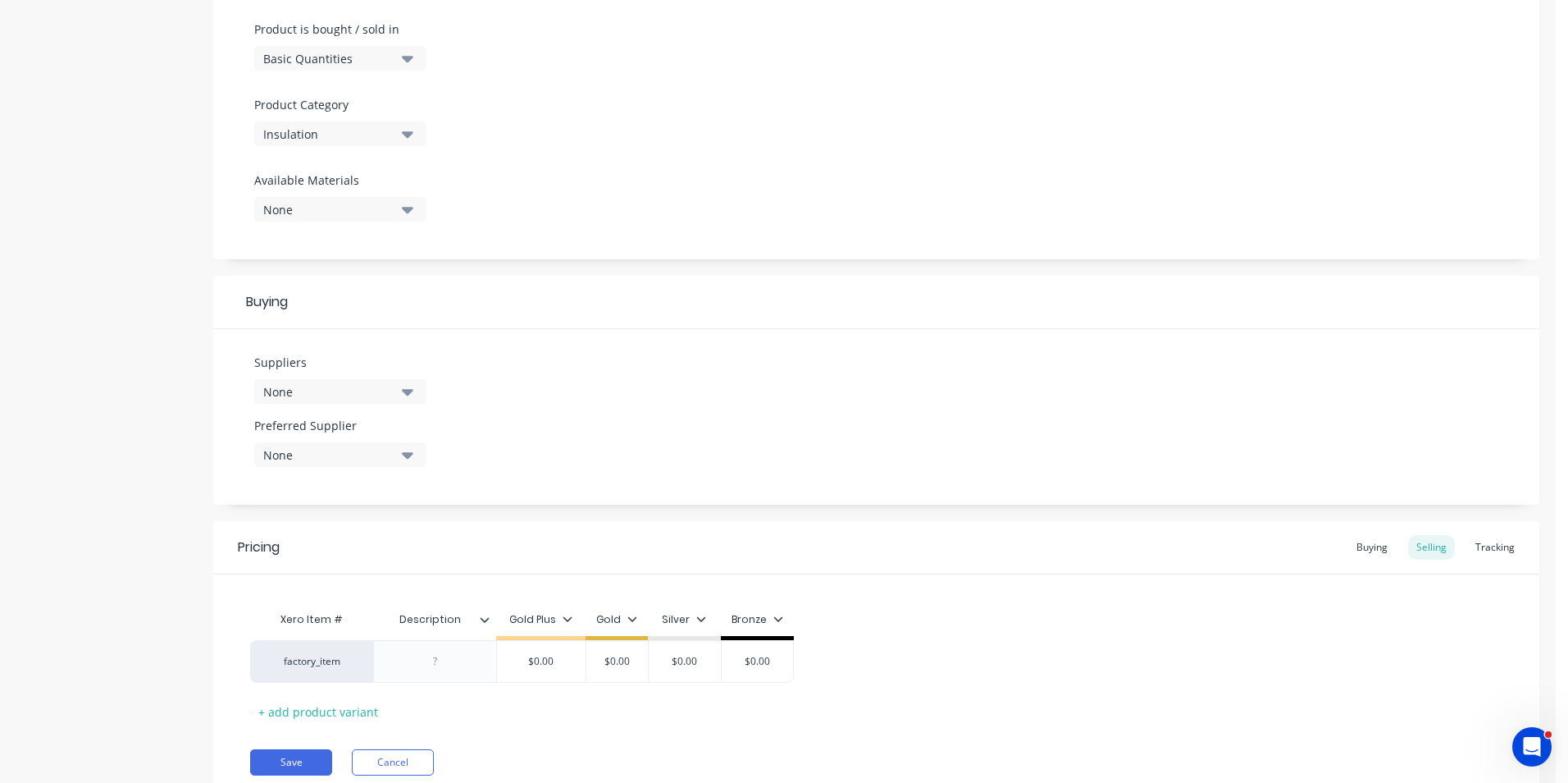
scroll to position [558, 0]
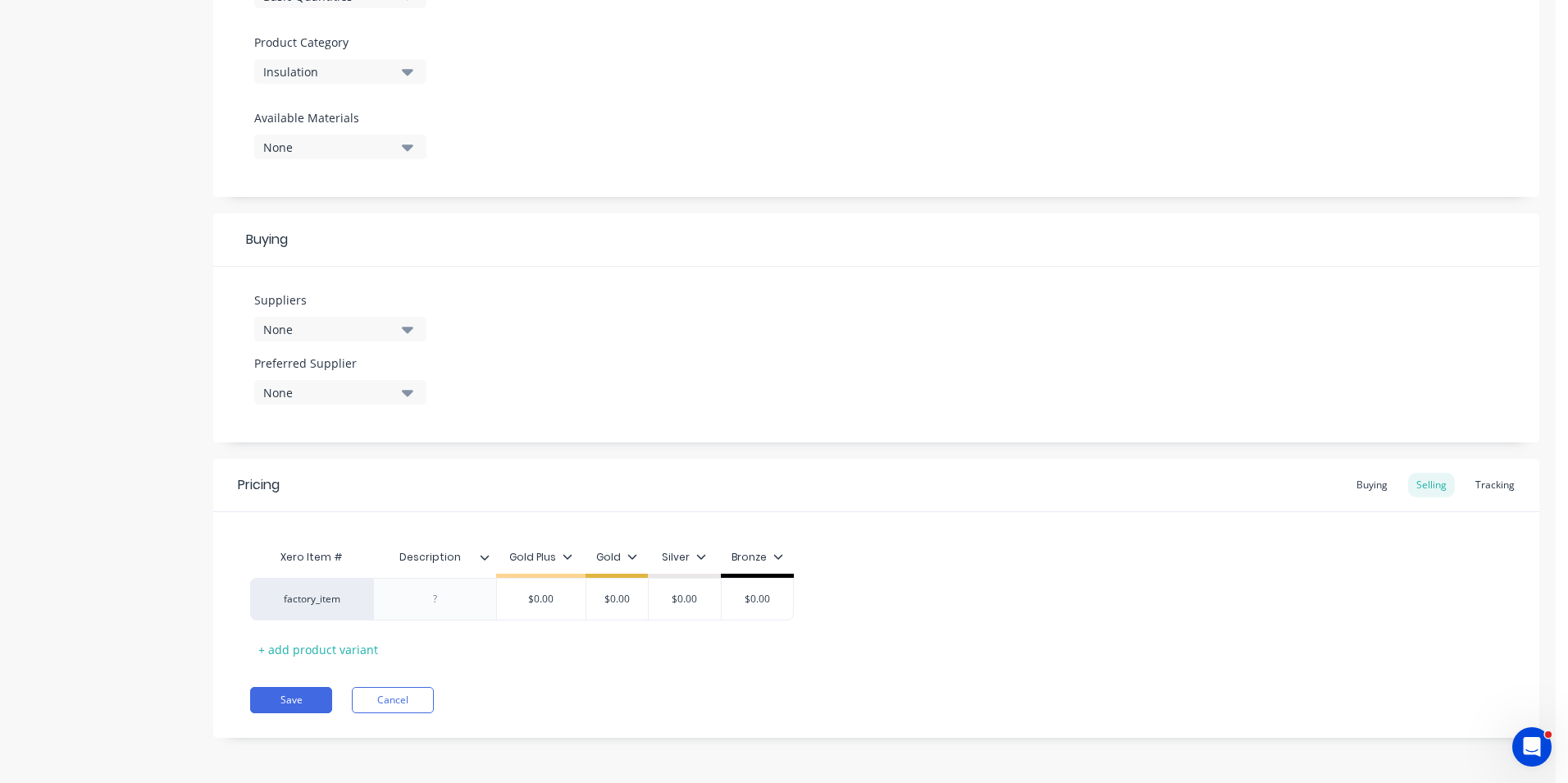
click at [391, 323] on div "None" at bounding box center [329, 330] width 131 height 17
drag, startPoint x: 280, startPoint y: 417, endPoint x: 327, endPoint y: 420, distance: 47.1
click at [280, 417] on div "button" at bounding box center [282, 420] width 33 height 33
type textarea "x"
click at [632, 347] on div "Suppliers 1 suppliers selected CSR Bradford Preferred Supplier None" at bounding box center [876, 354] width 1326 height 175
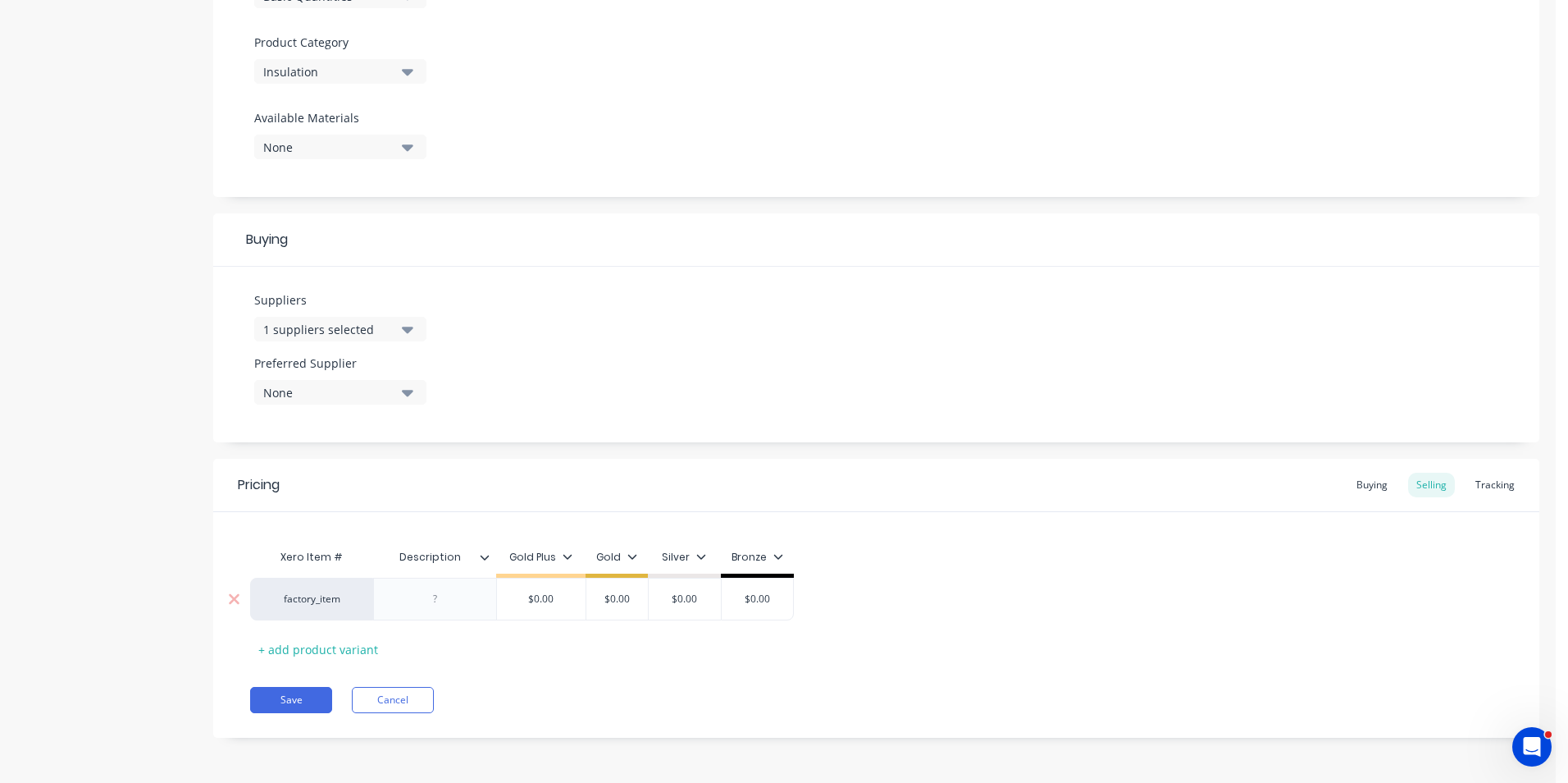
click at [448, 610] on div at bounding box center [435, 599] width 123 height 43
click at [449, 605] on div at bounding box center [435, 599] width 82 height 21
type textarea "x"
click at [1355, 478] on div "Buying" at bounding box center [1372, 484] width 48 height 24
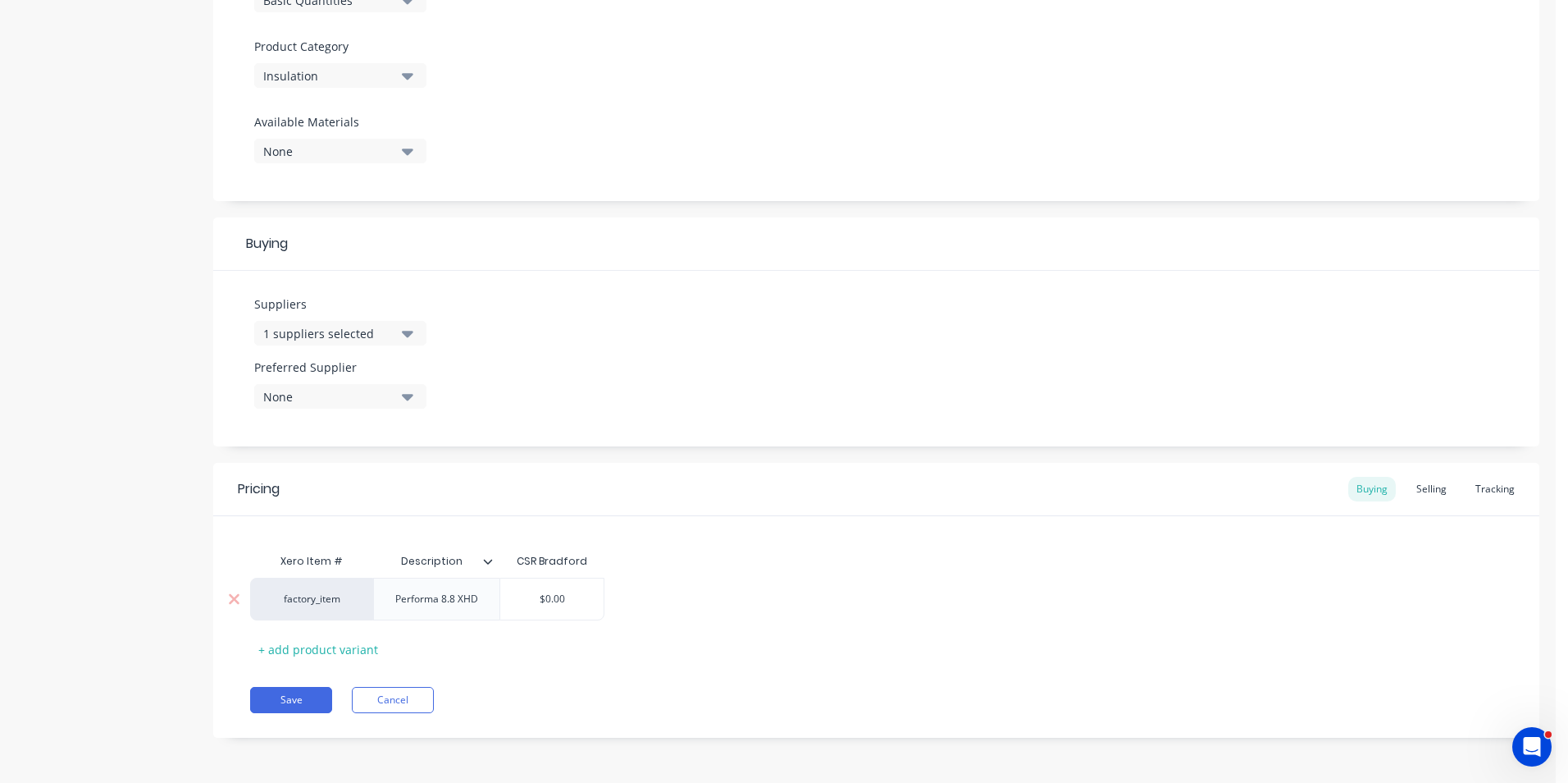
type input "$0.00"
click at [584, 600] on input "$0.00" at bounding box center [551, 599] width 103 height 15
type textarea "x"
type input "$0.002"
type textarea "x"
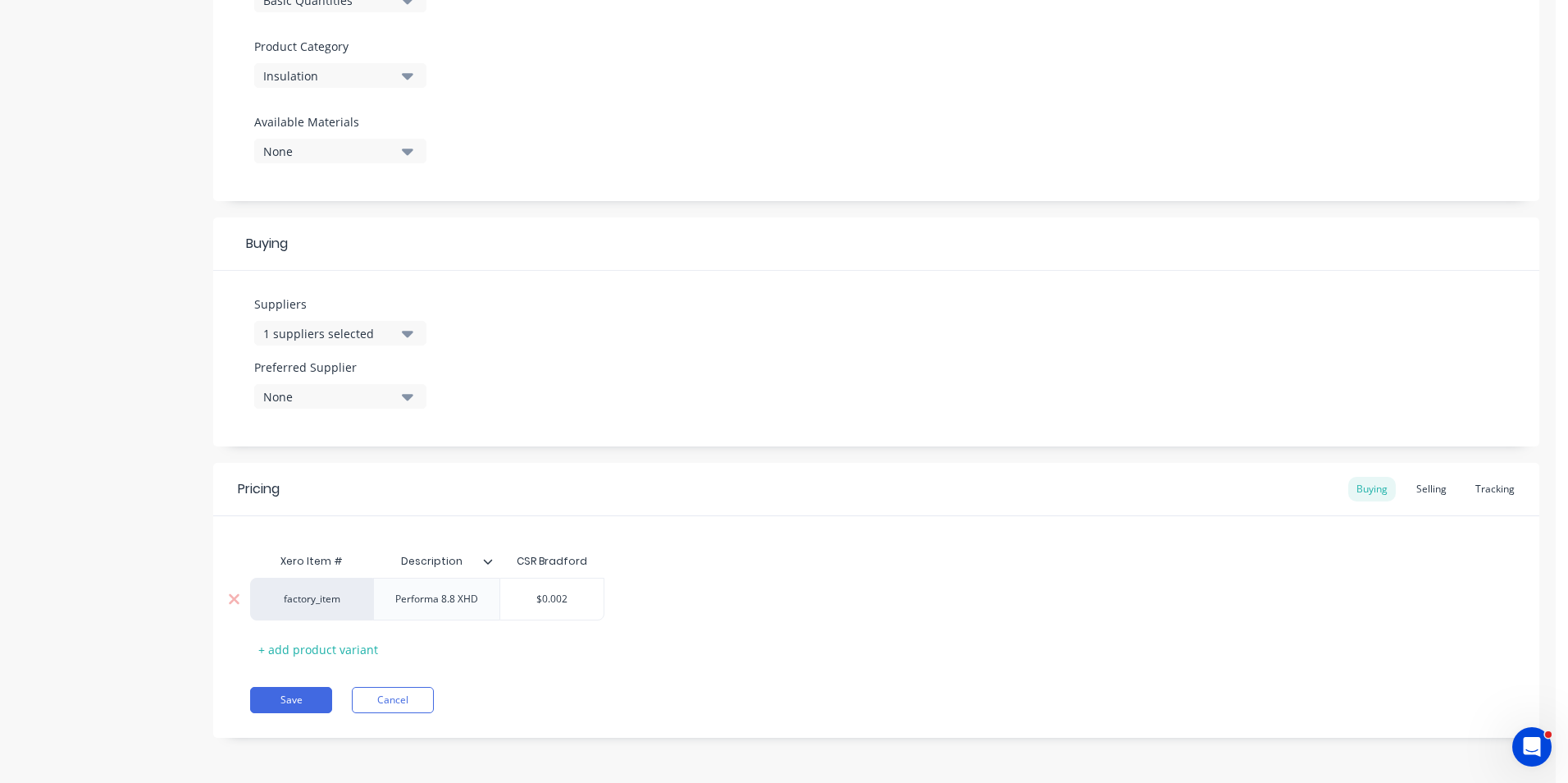
type input "$0.0022"
type textarea "x"
type input "$0.00222"
type textarea "x"
type input "$0.00222."
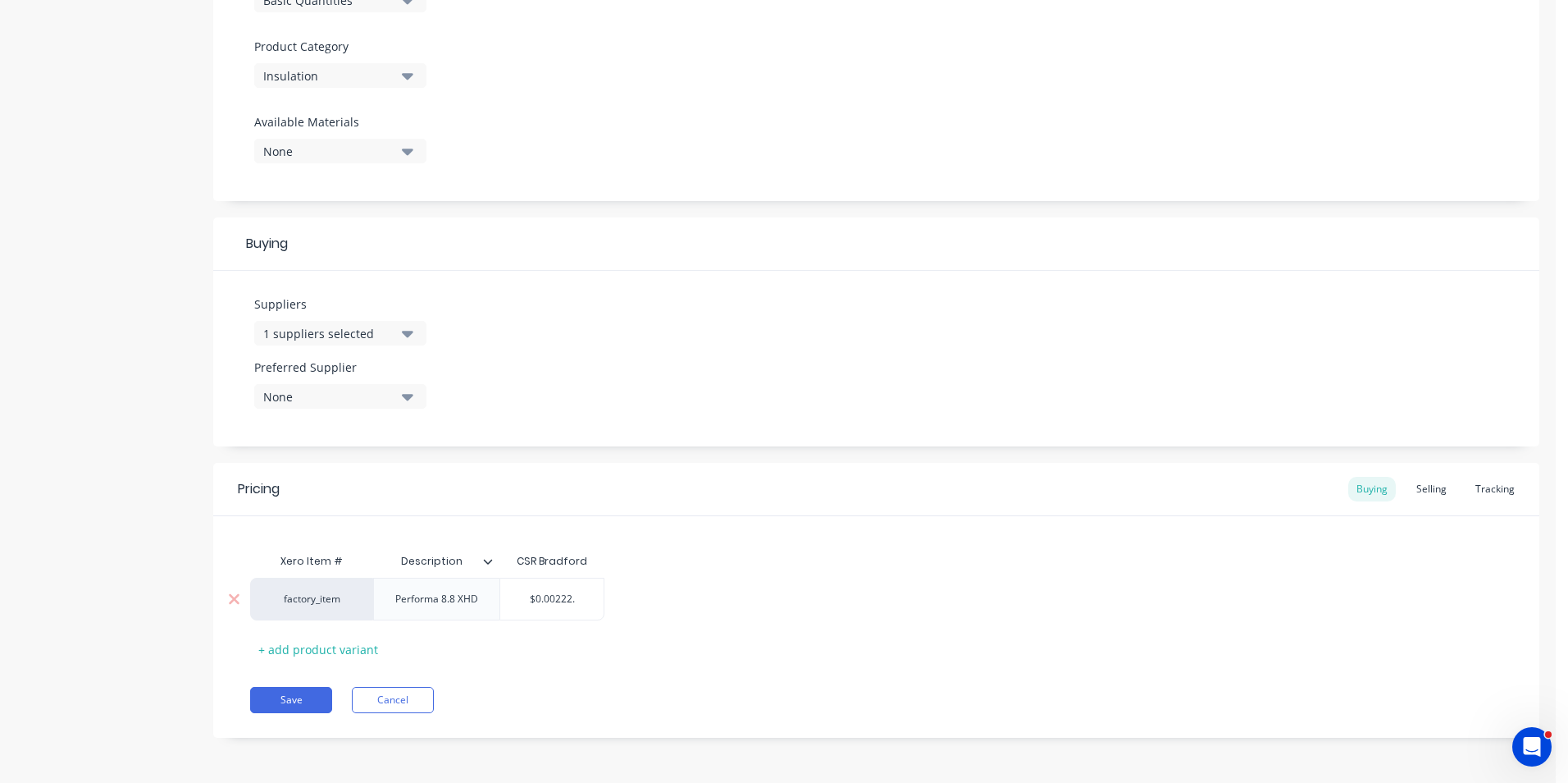
type textarea "x"
type input "$0.00222.5"
type textarea "x"
type input "$0.00222."
type textarea "x"
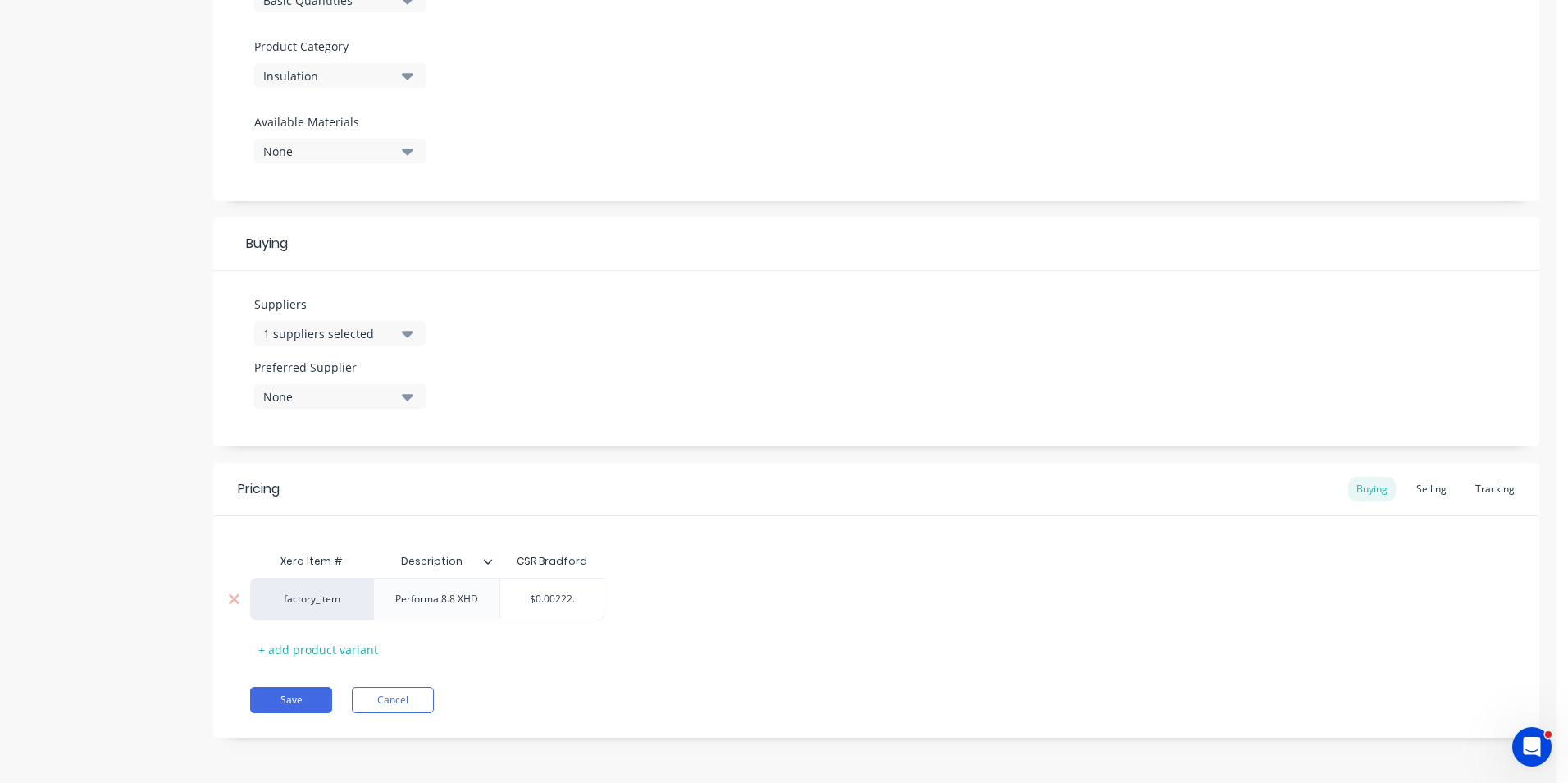
type input "$0.00222"
type textarea "x"
type input "$0.0022"
type textarea "x"
type input "$0.002"
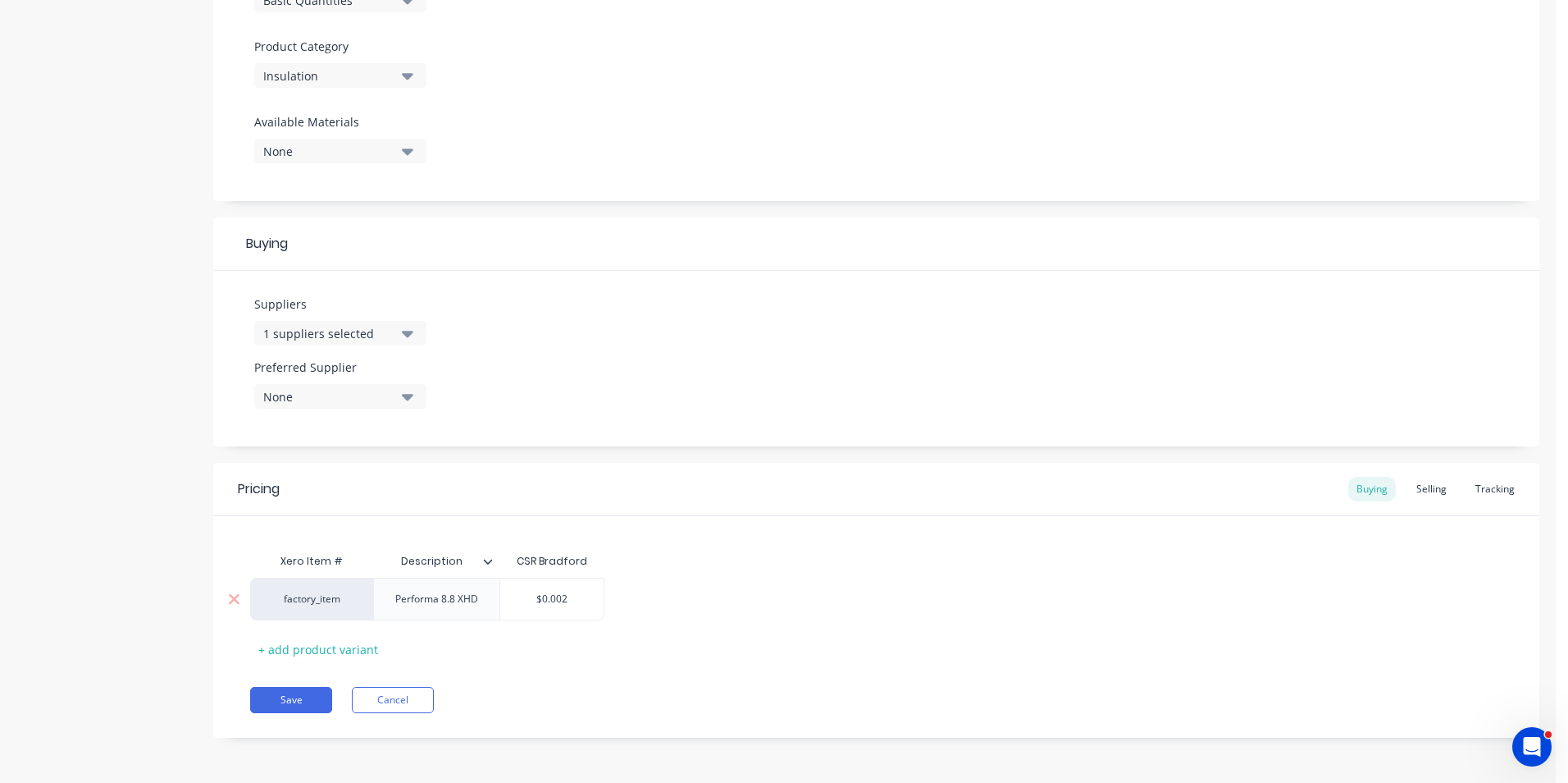
type textarea "x"
type input "$0.00"
type textarea "x"
type input "$0.0"
type textarea "x"
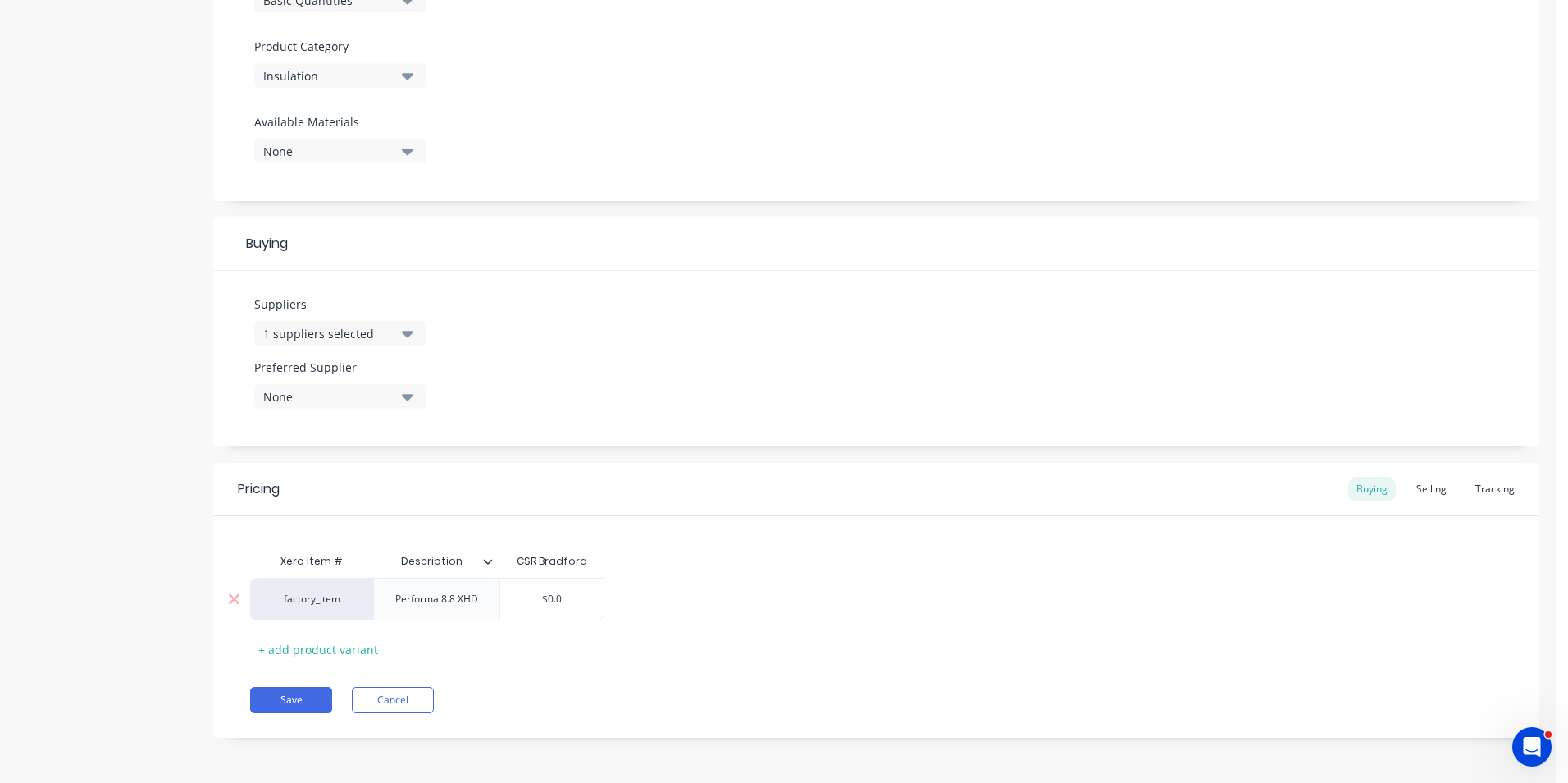
type input "$0."
type textarea "x"
type input "$0"
type textarea "x"
type input "$"
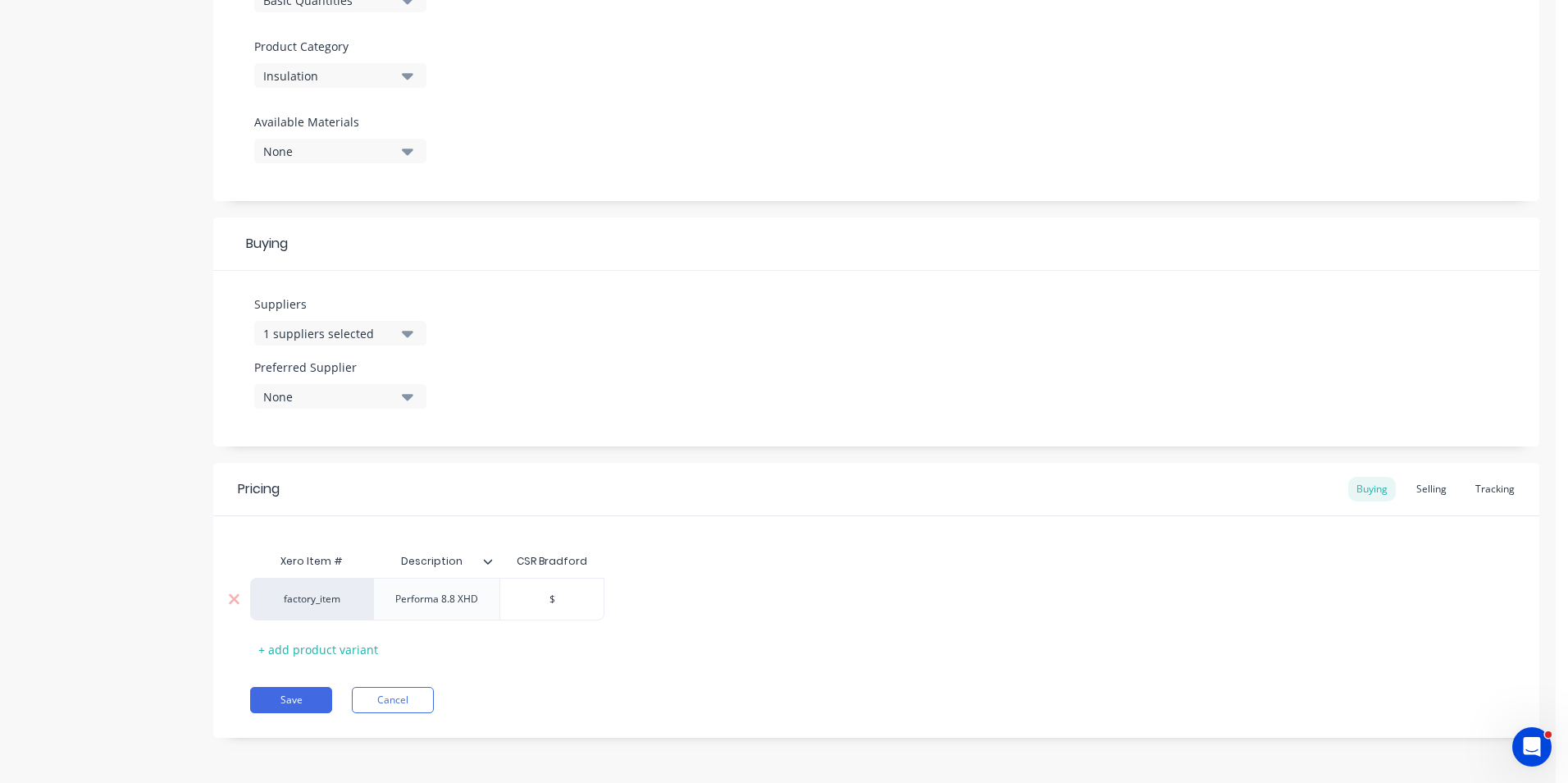
type textarea "x"
type input "$2"
type textarea "x"
type input "$22"
type textarea "x"
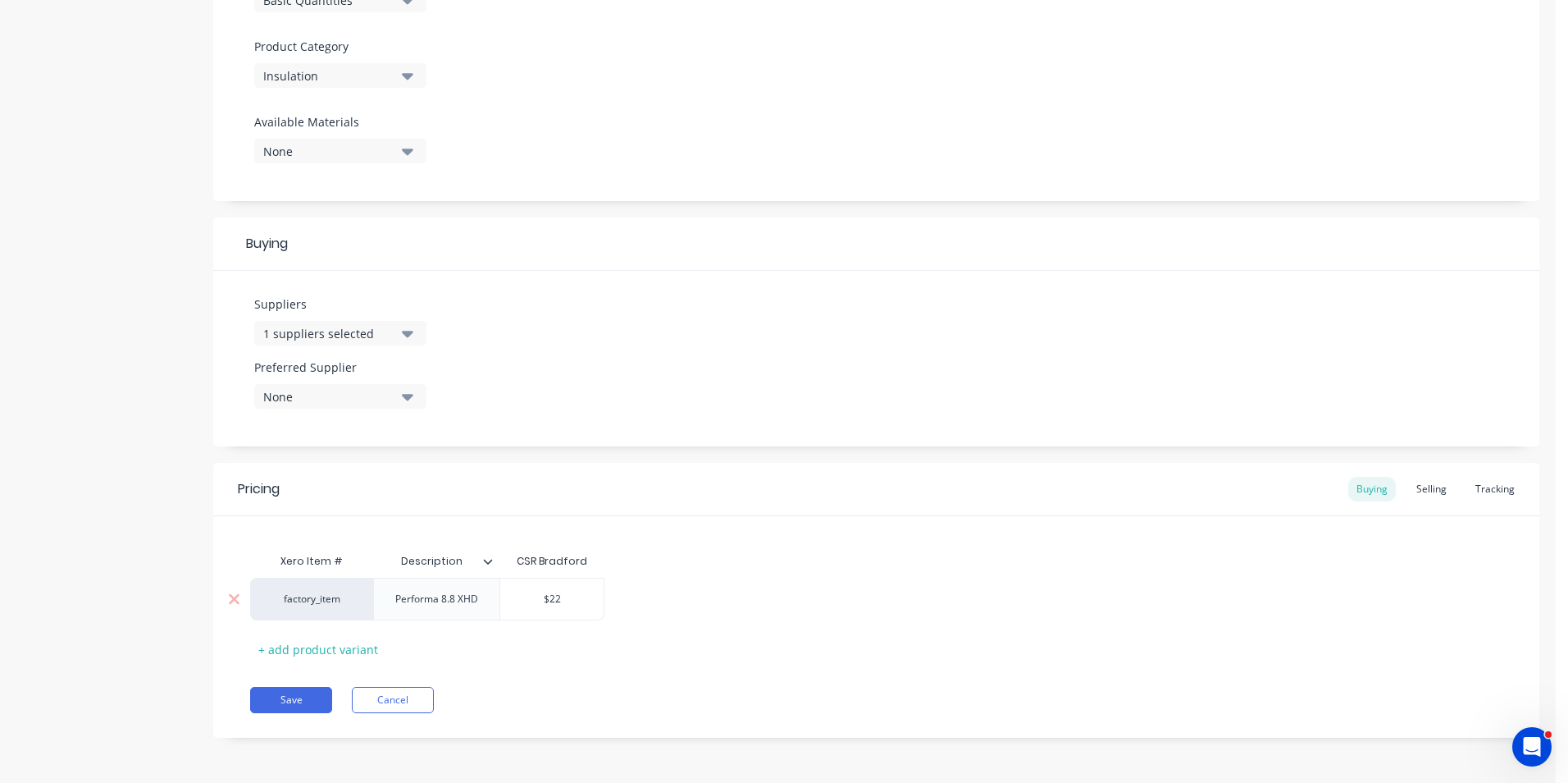
type input "$222"
type textarea "x"
type input "$222."
type textarea "x"
type input "$222.5"
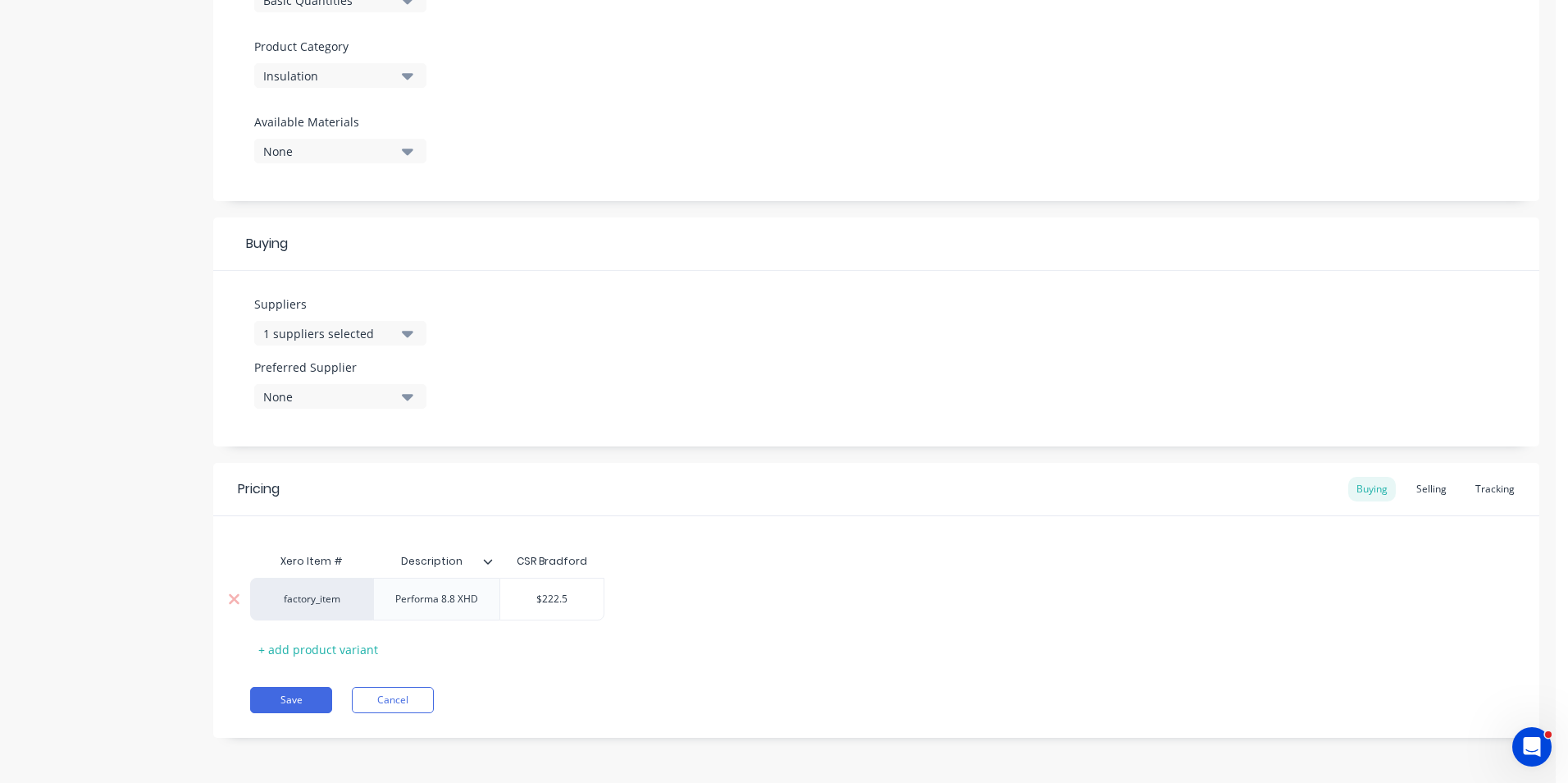
type textarea "x"
type input "$222.50"
click at [485, 601] on div "Performa 8.8 XHD" at bounding box center [436, 599] width 109 height 21
type textarea "x"
click at [633, 595] on div "factory_item Performa 8.8 XHD 22.25 MT (30m2) $222.50 $222.50" at bounding box center [876, 603] width 1252 height 51
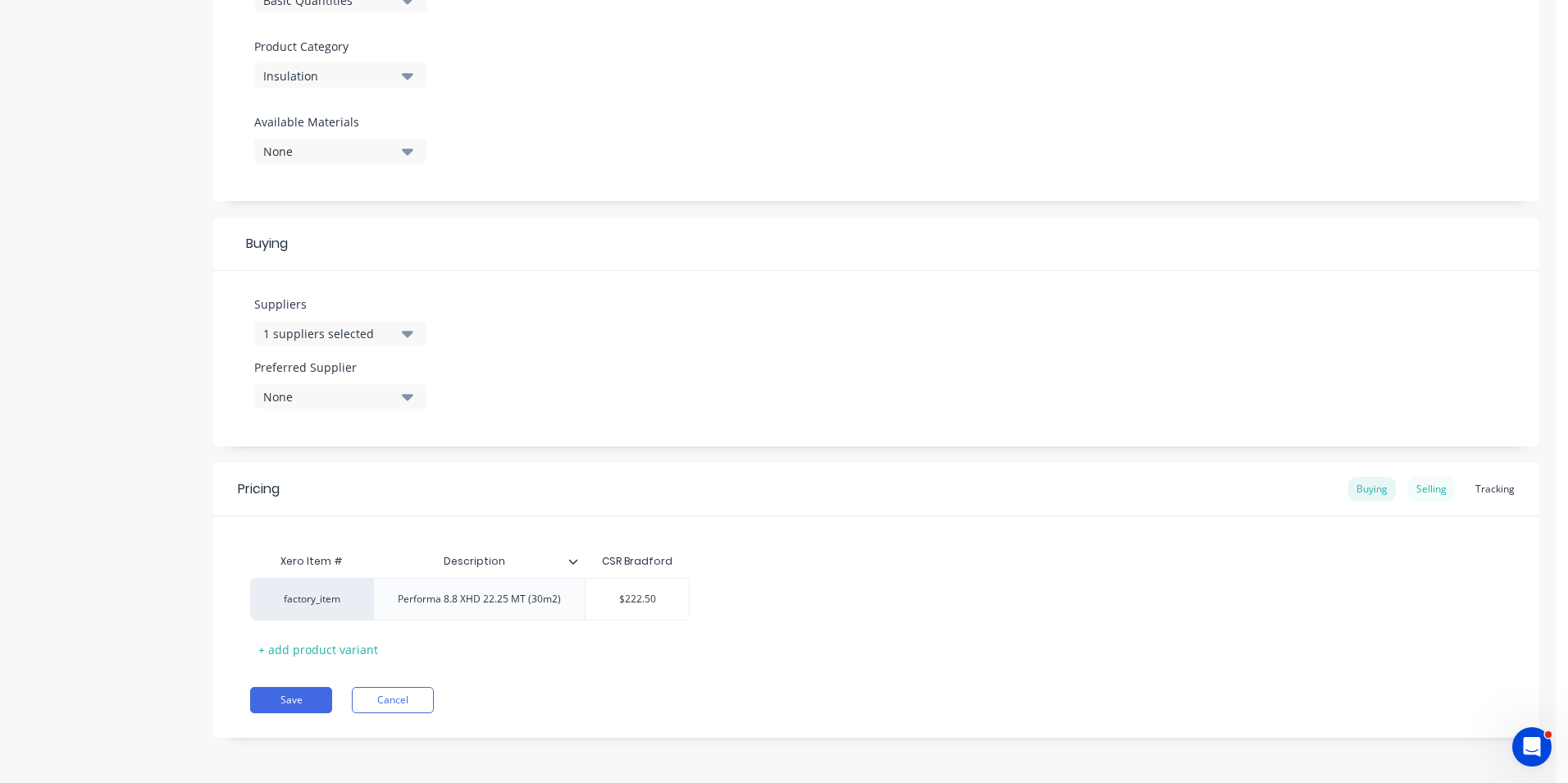
click at [1428, 486] on div "Selling" at bounding box center [1432, 489] width 47 height 24
type input "$0.00"
click at [662, 608] on input "$0.00" at bounding box center [630, 602] width 89 height 15
type textarea "x"
type input "$0.0"
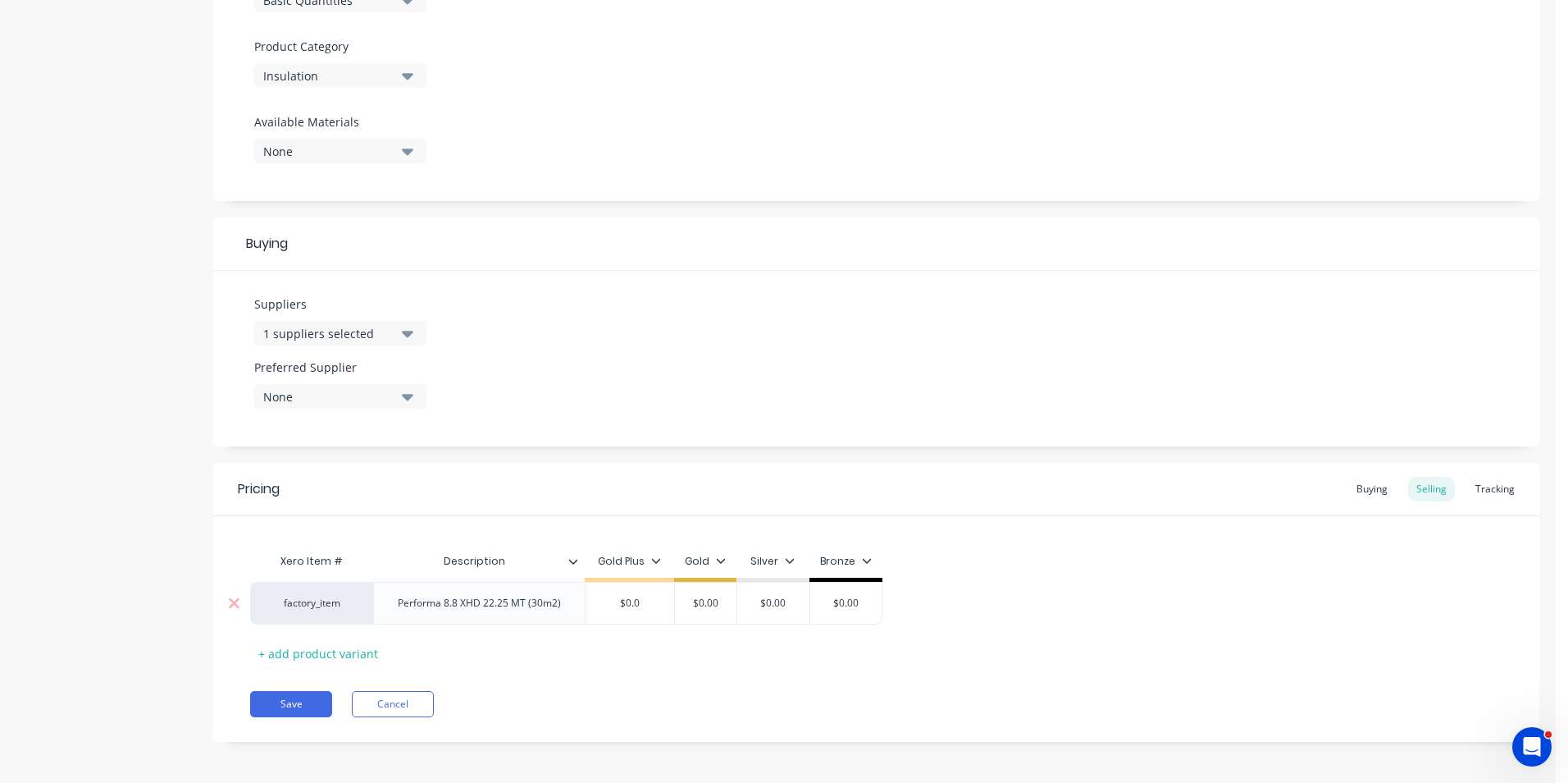
type textarea "x"
type input "$0."
type textarea "x"
type input "$0"
type textarea "x"
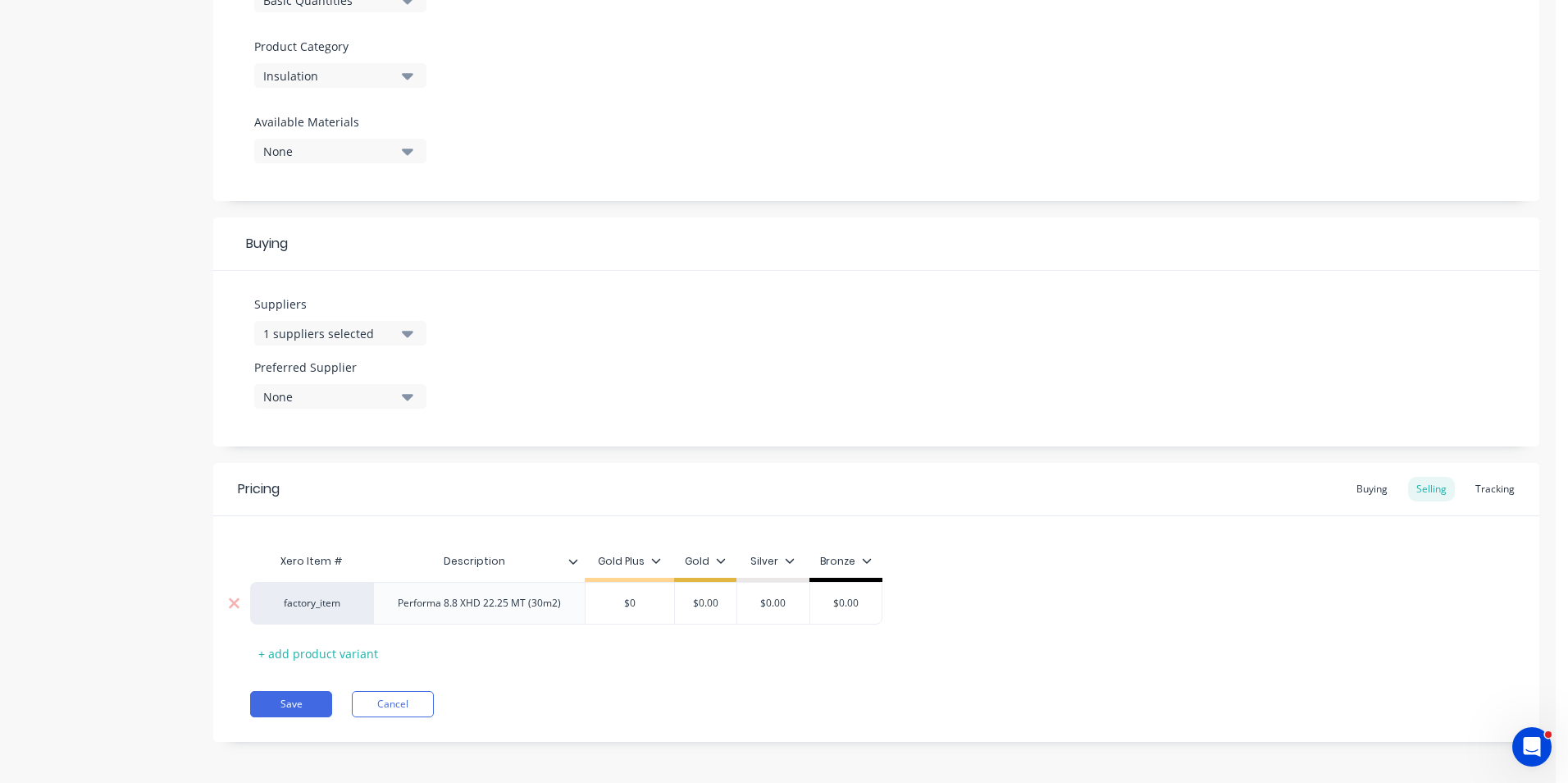
type input "$"
type textarea "x"
type input "$2"
type textarea "x"
type input "$29"
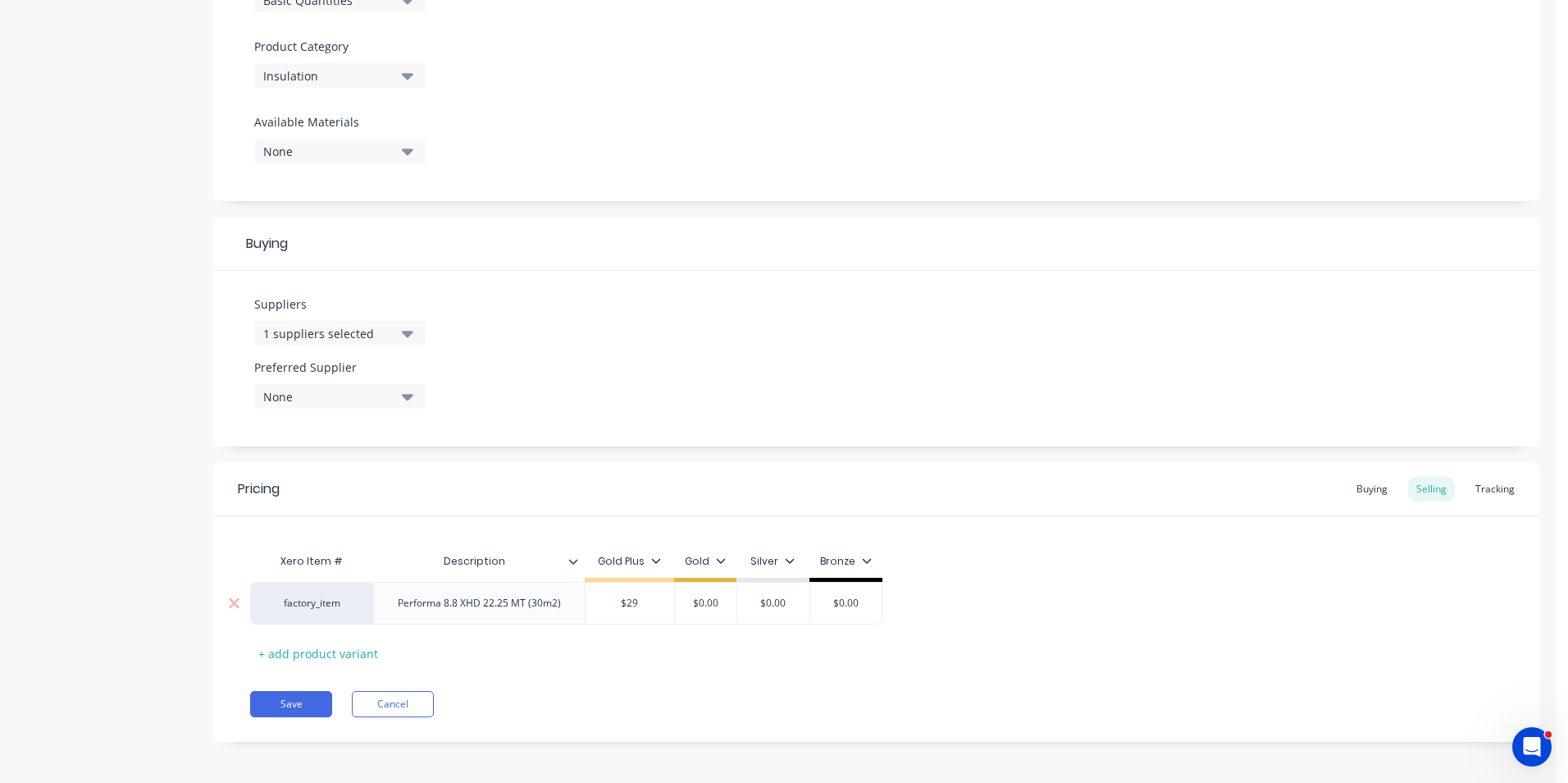
type textarea "x"
type input "$290"
type input "$0.00"
type textarea "x"
type input "$0.003"
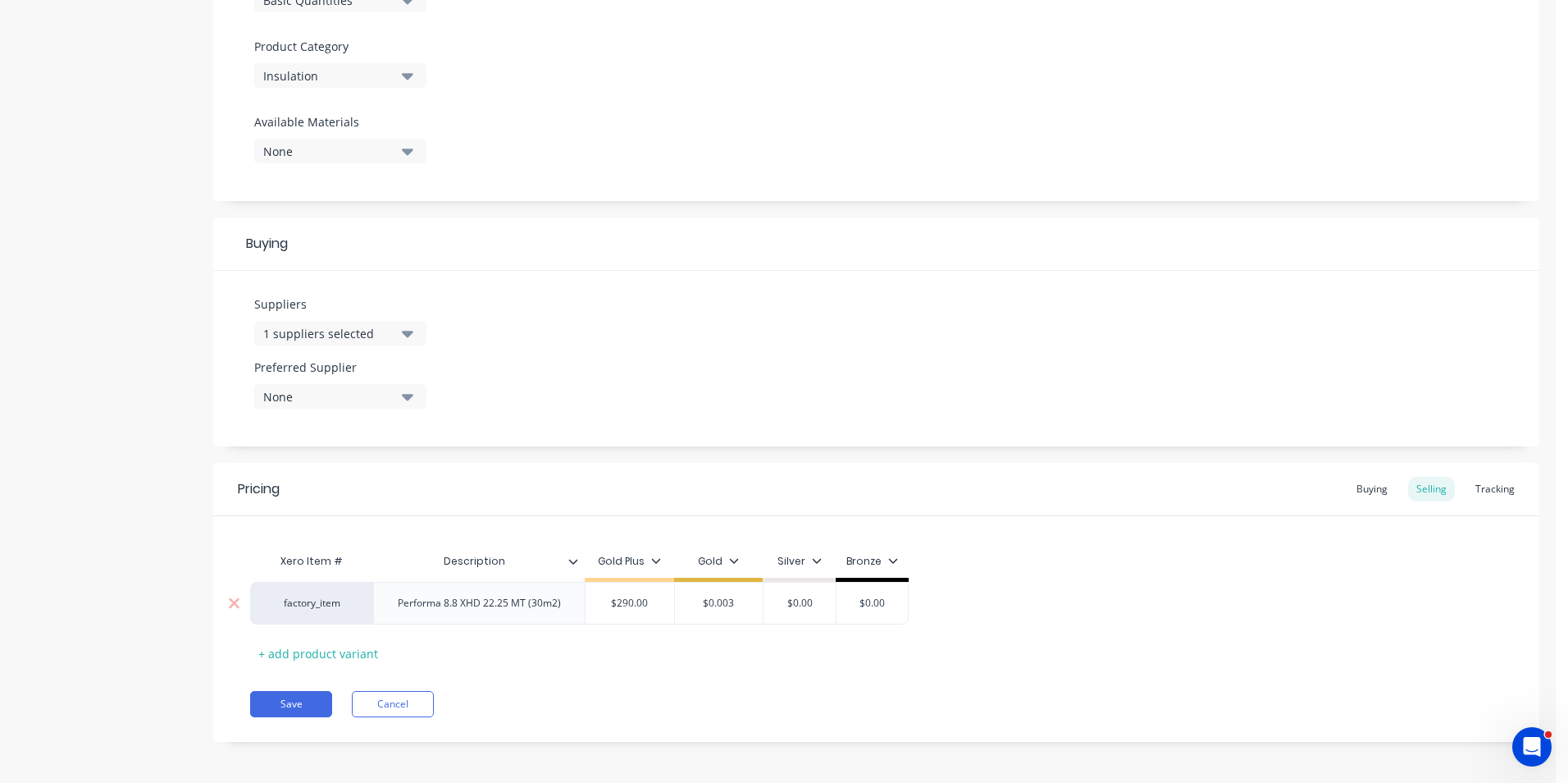
type textarea "x"
type input "$0.0033"
type textarea "x"
type input "$0.00335"
type input "$290.00"
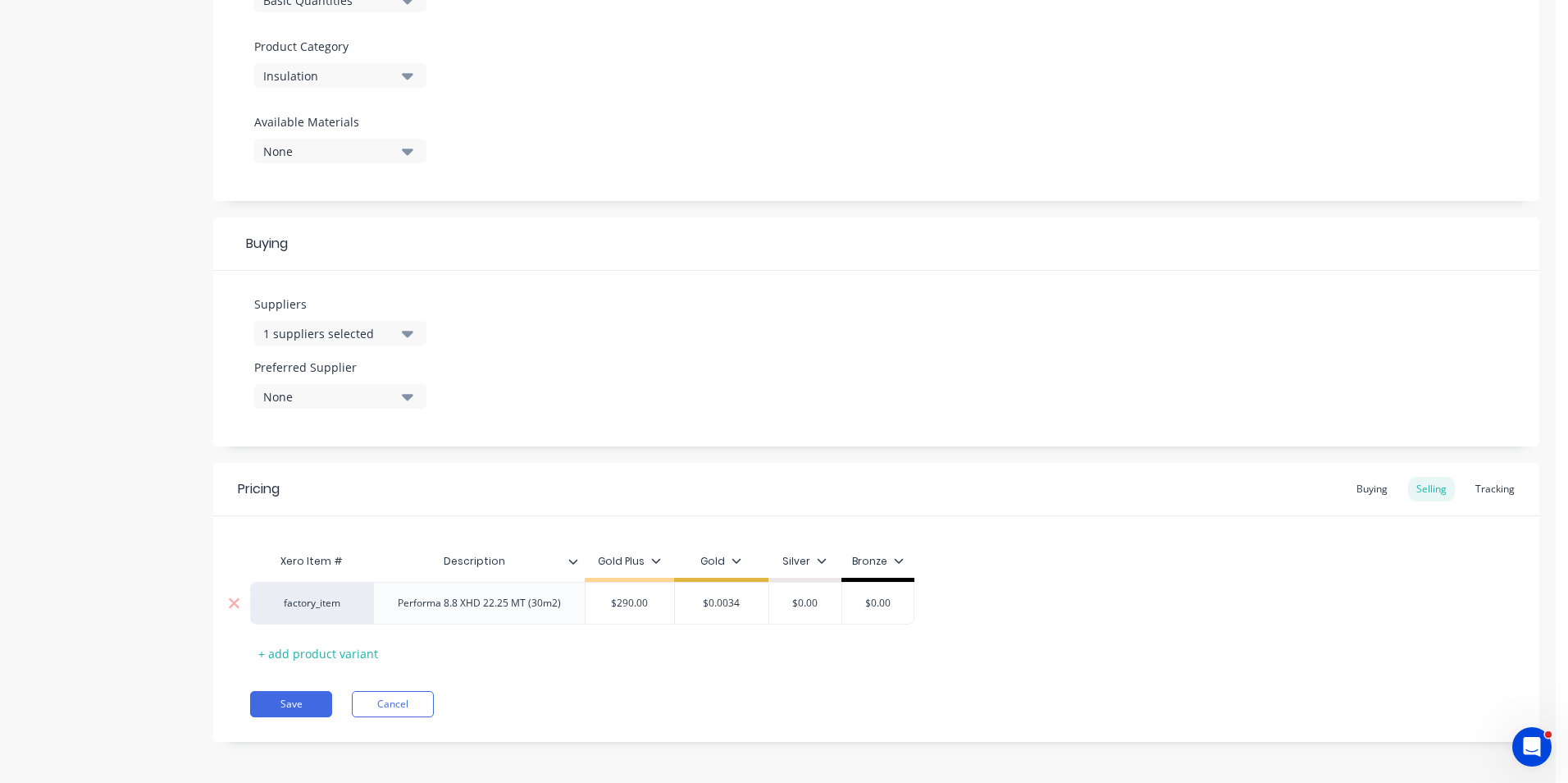
type input "$0.0034"
type textarea "x"
type input "$0.003"
type textarea "x"
type input "$0.00"
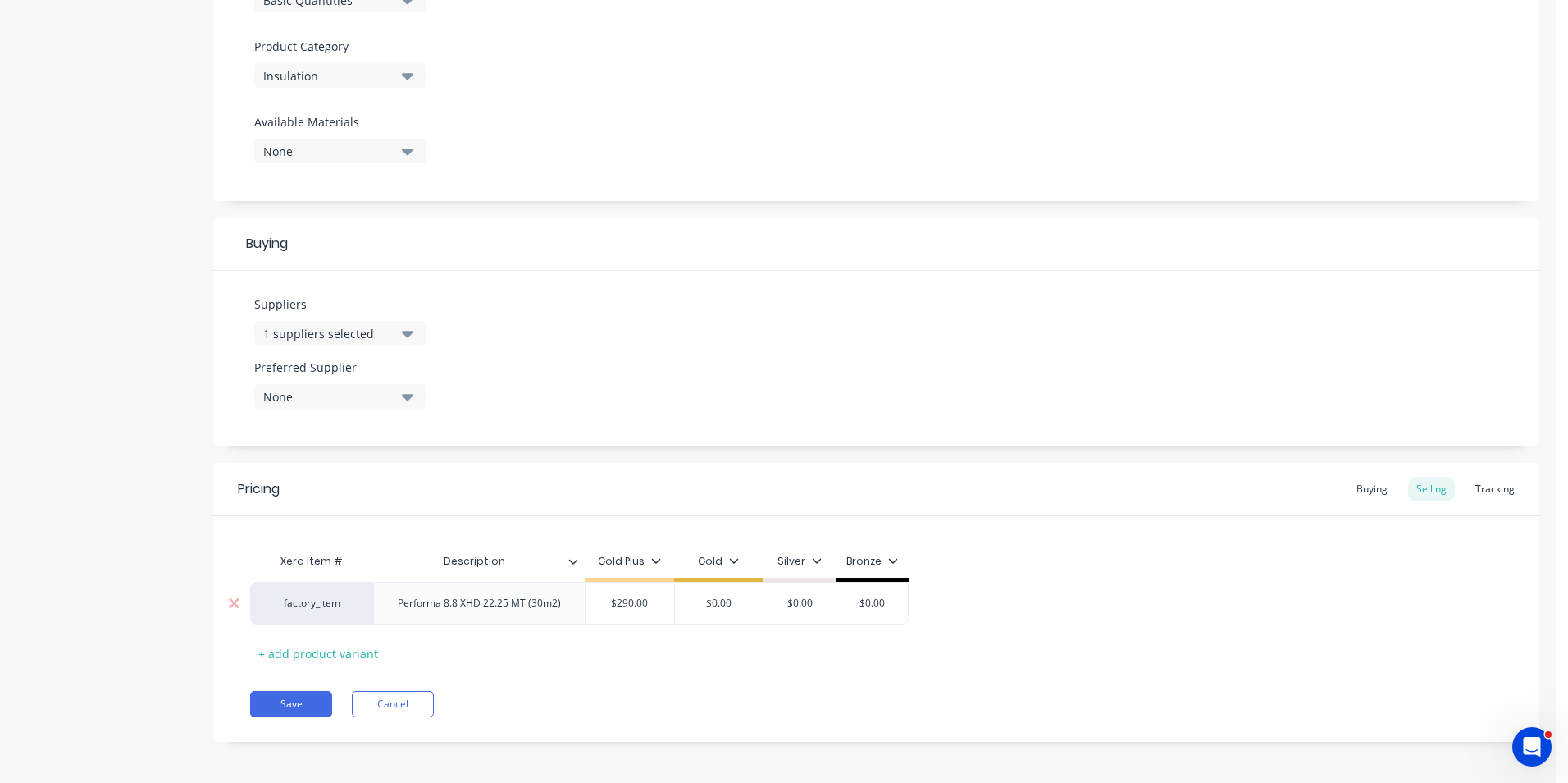
type textarea "x"
type input "$0.0"
type textarea "x"
type input "$0."
type textarea "x"
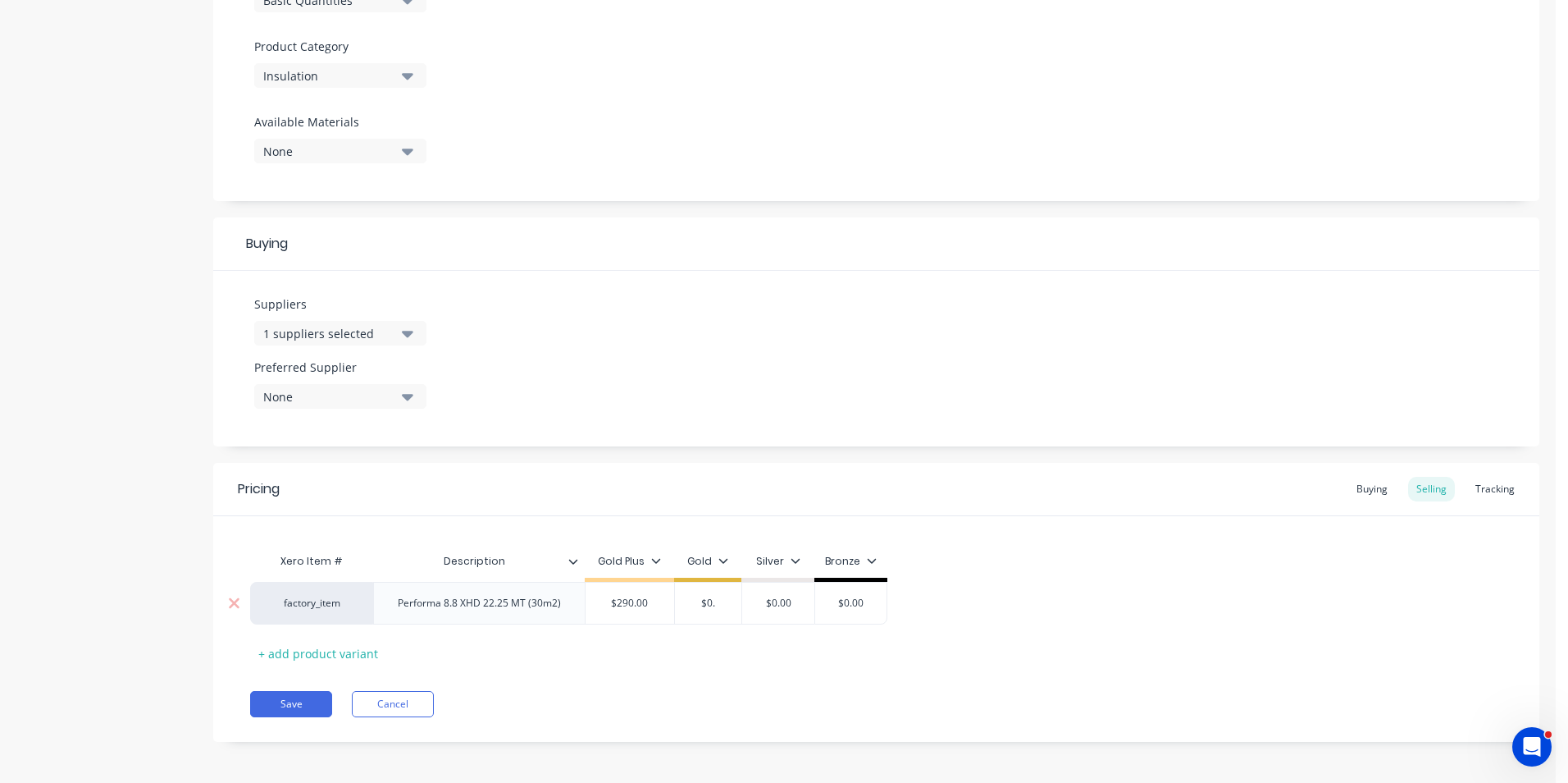
type input "$0"
type textarea "x"
type input "$"
type textarea "x"
type input "$3"
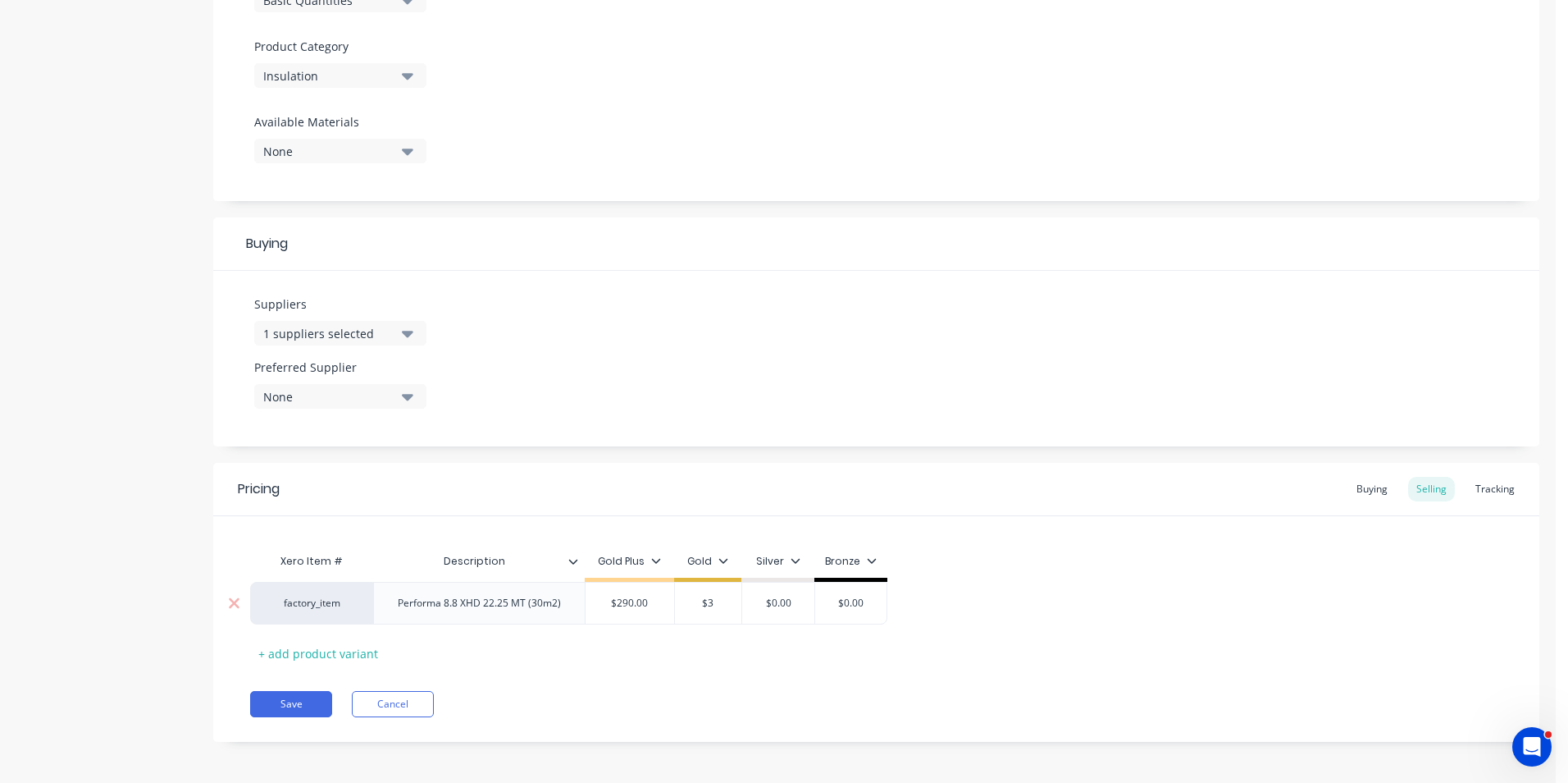
type textarea "x"
type input "$33"
type textarea "x"
type input "$335"
type input "$0.00"
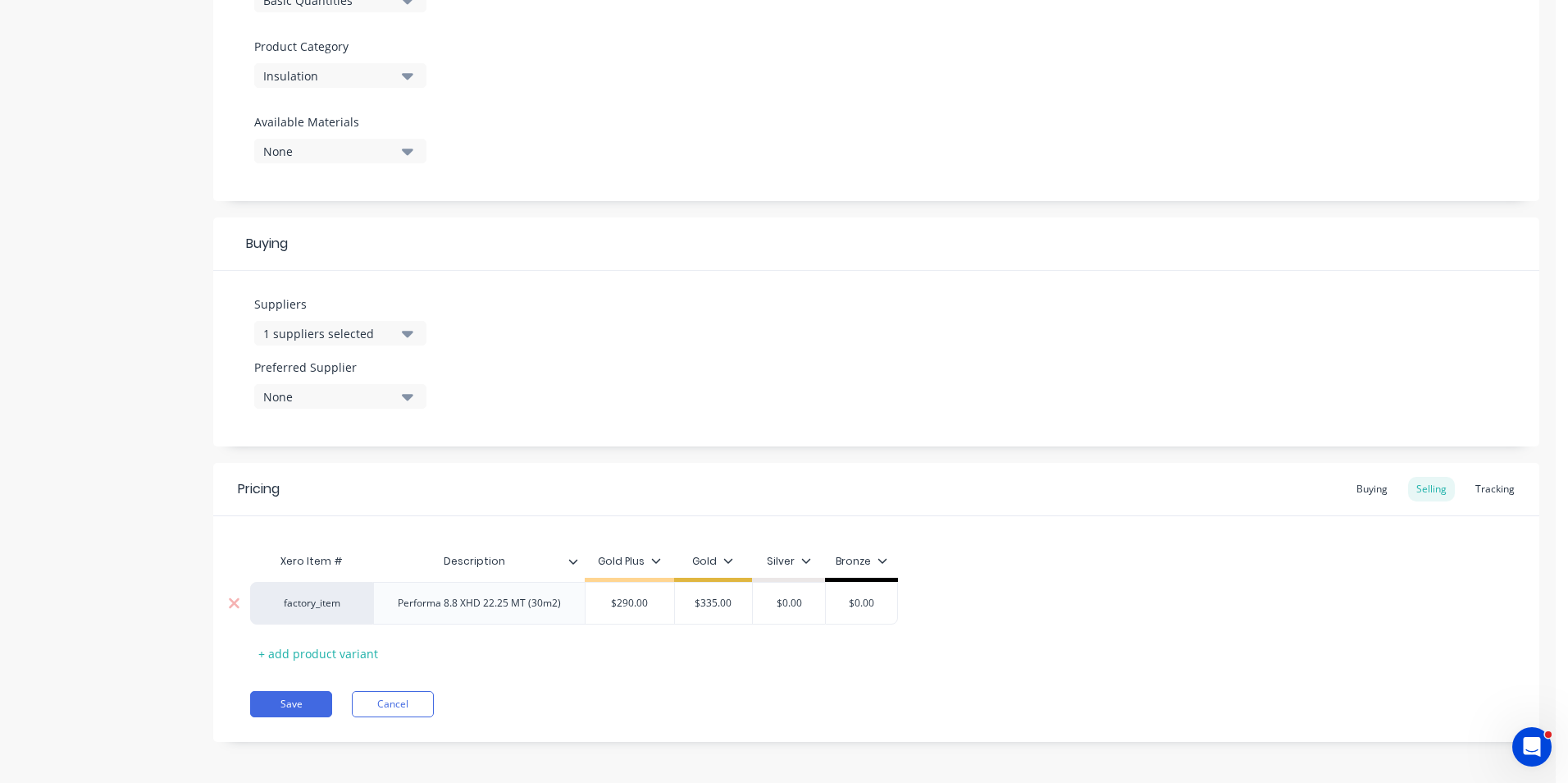
type input "$335.00"
type textarea "x"
type input "3"
type textarea "x"
type input "38"
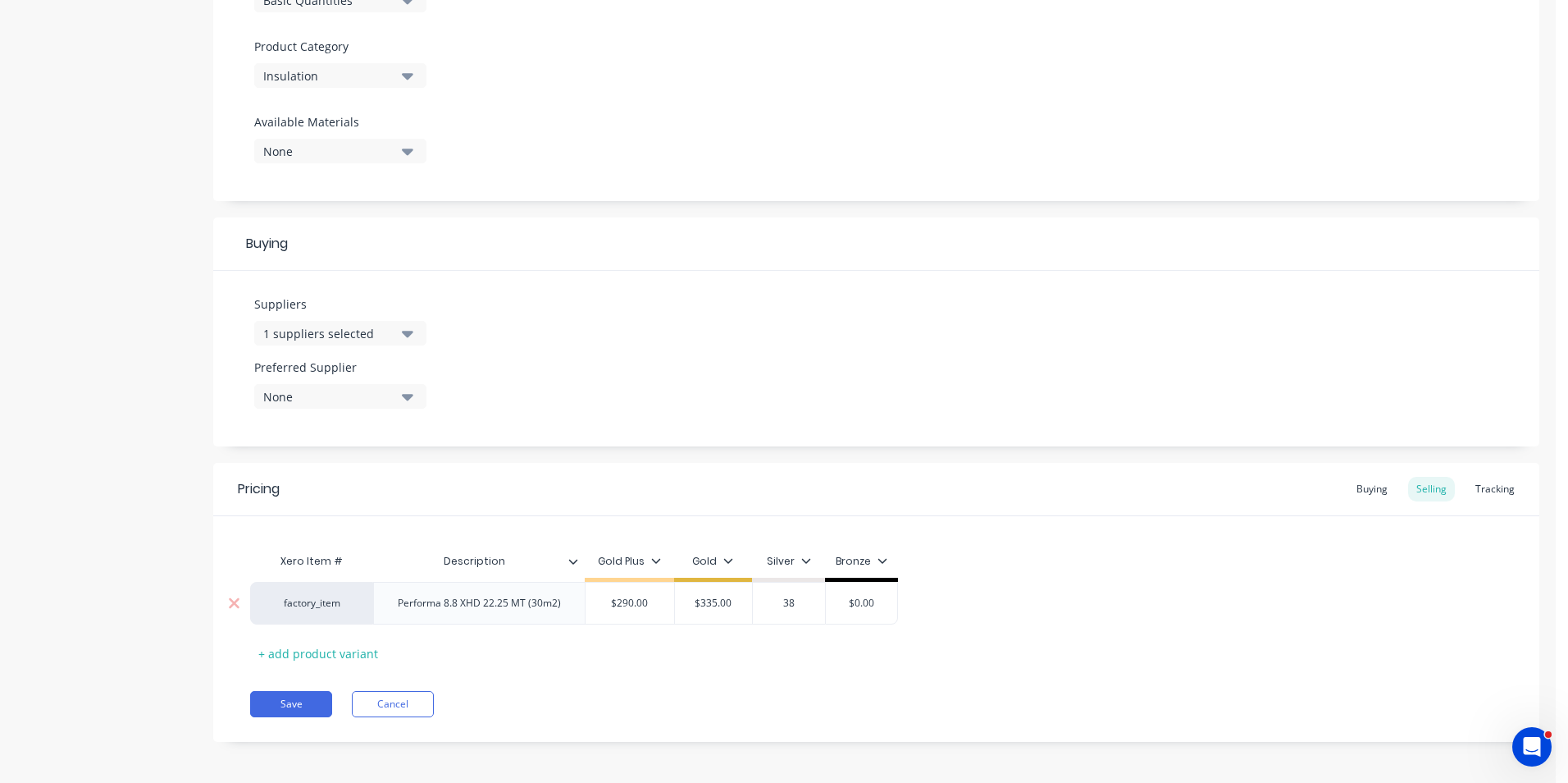
type textarea "x"
type input "380"
type input "$0.00"
type input "$380.00"
type textarea "x"
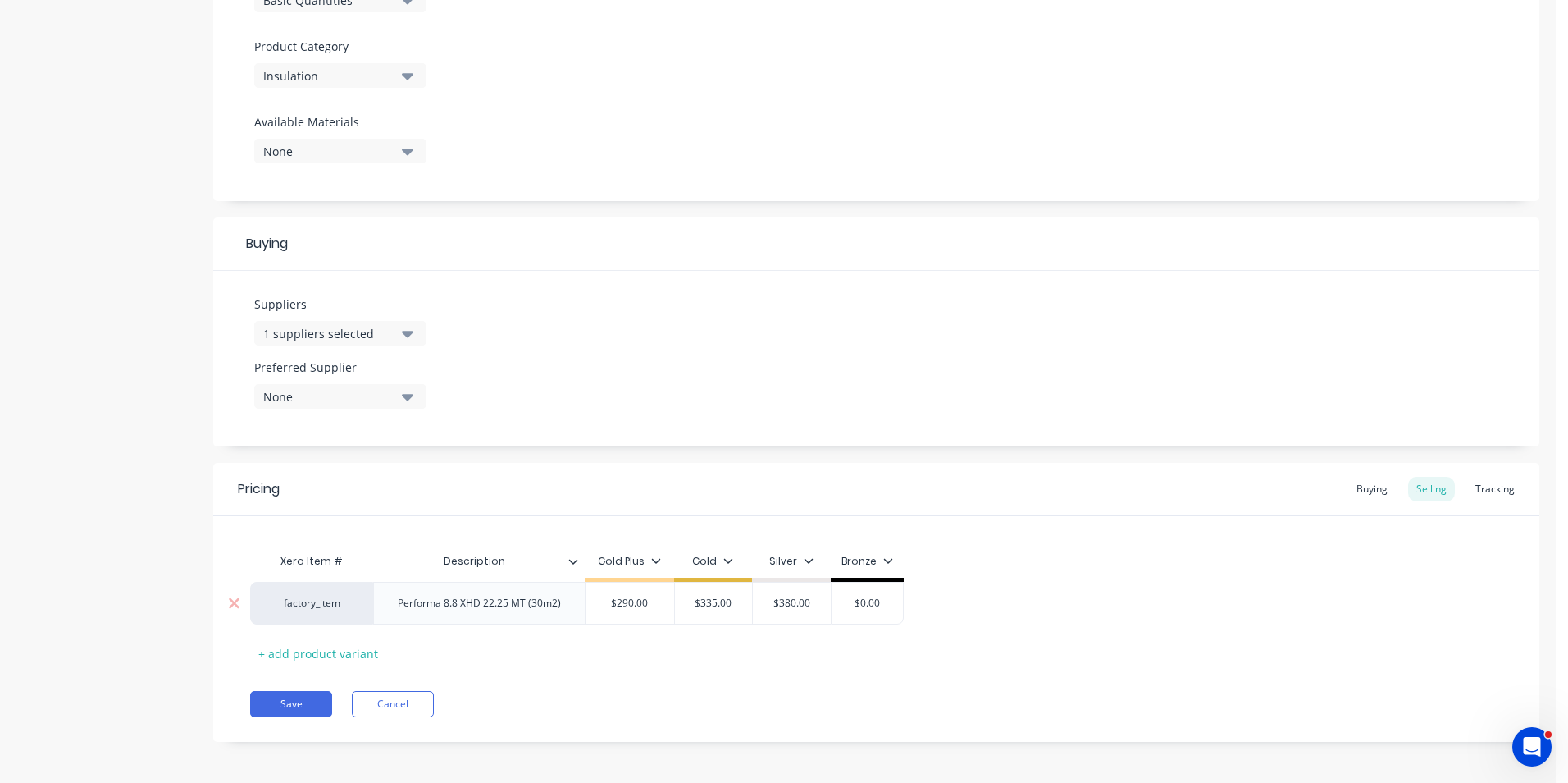
type input "3"
type textarea "x"
type input "38"
type textarea "x"
type input "380"
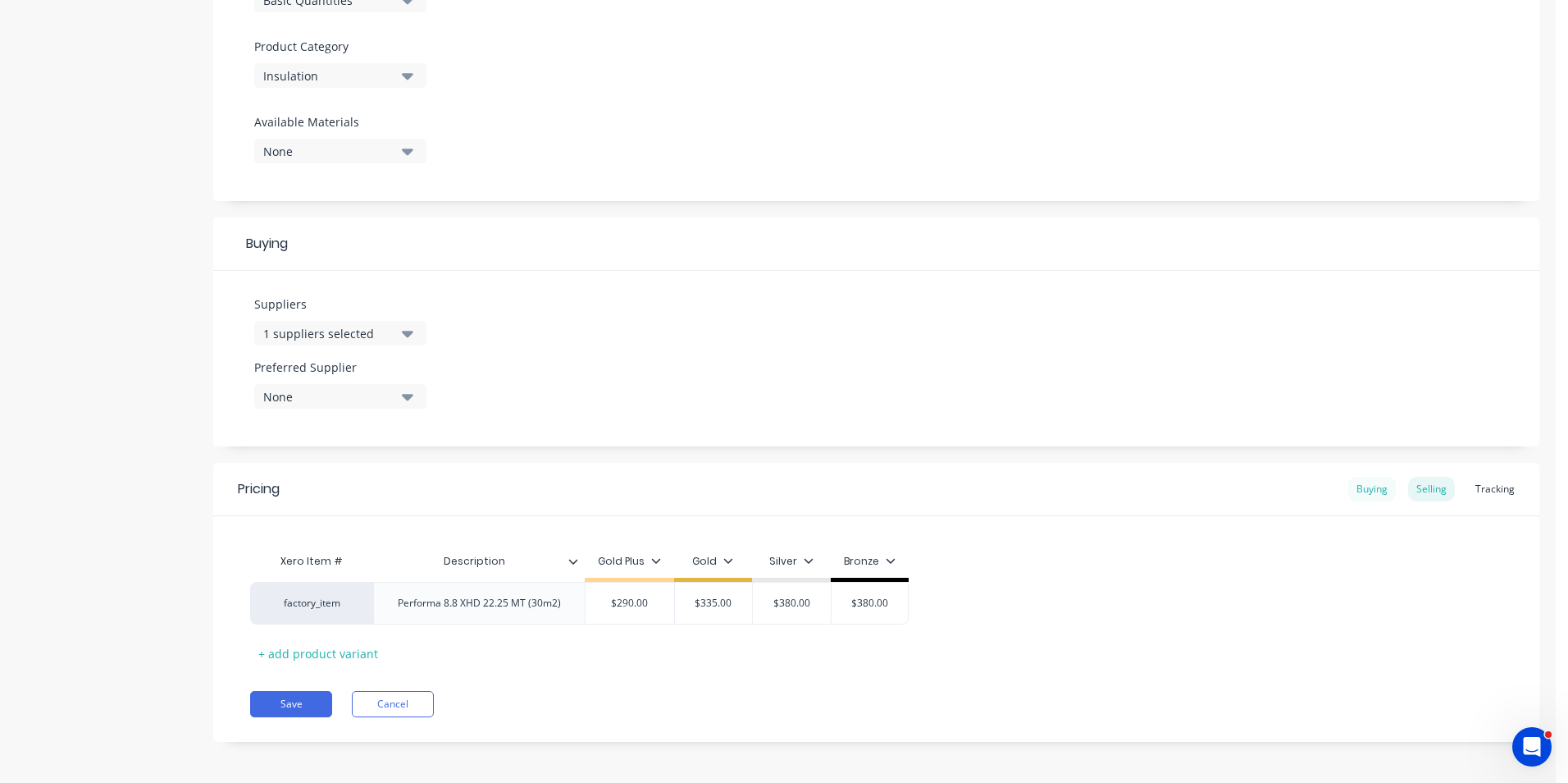
click at [1366, 498] on div "Buying" at bounding box center [1372, 489] width 48 height 24
click at [1440, 493] on div "Selling" at bounding box center [1432, 489] width 47 height 24
click at [294, 697] on button "Save" at bounding box center [291, 704] width 82 height 26
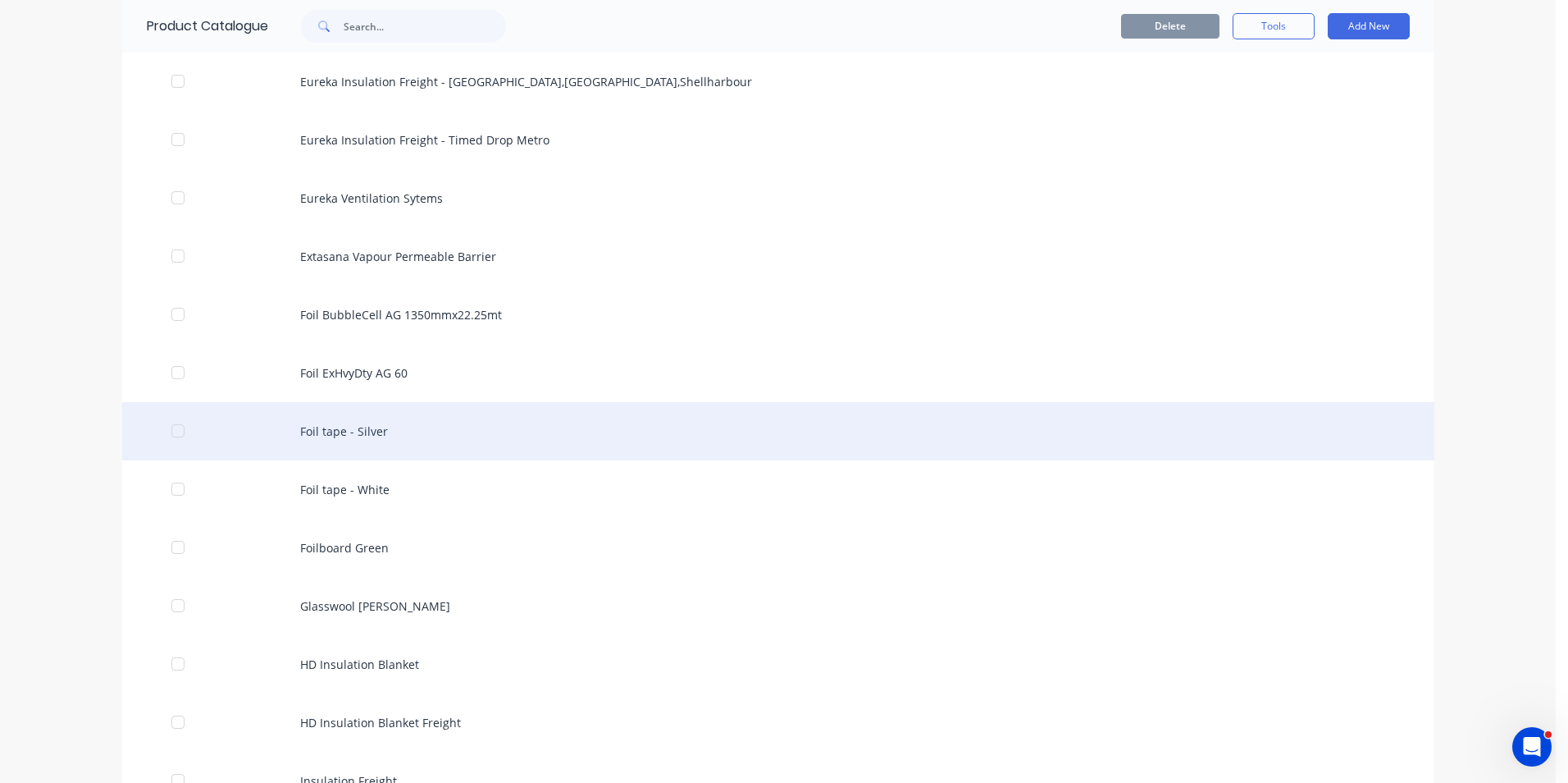
scroll to position [1231, 0]
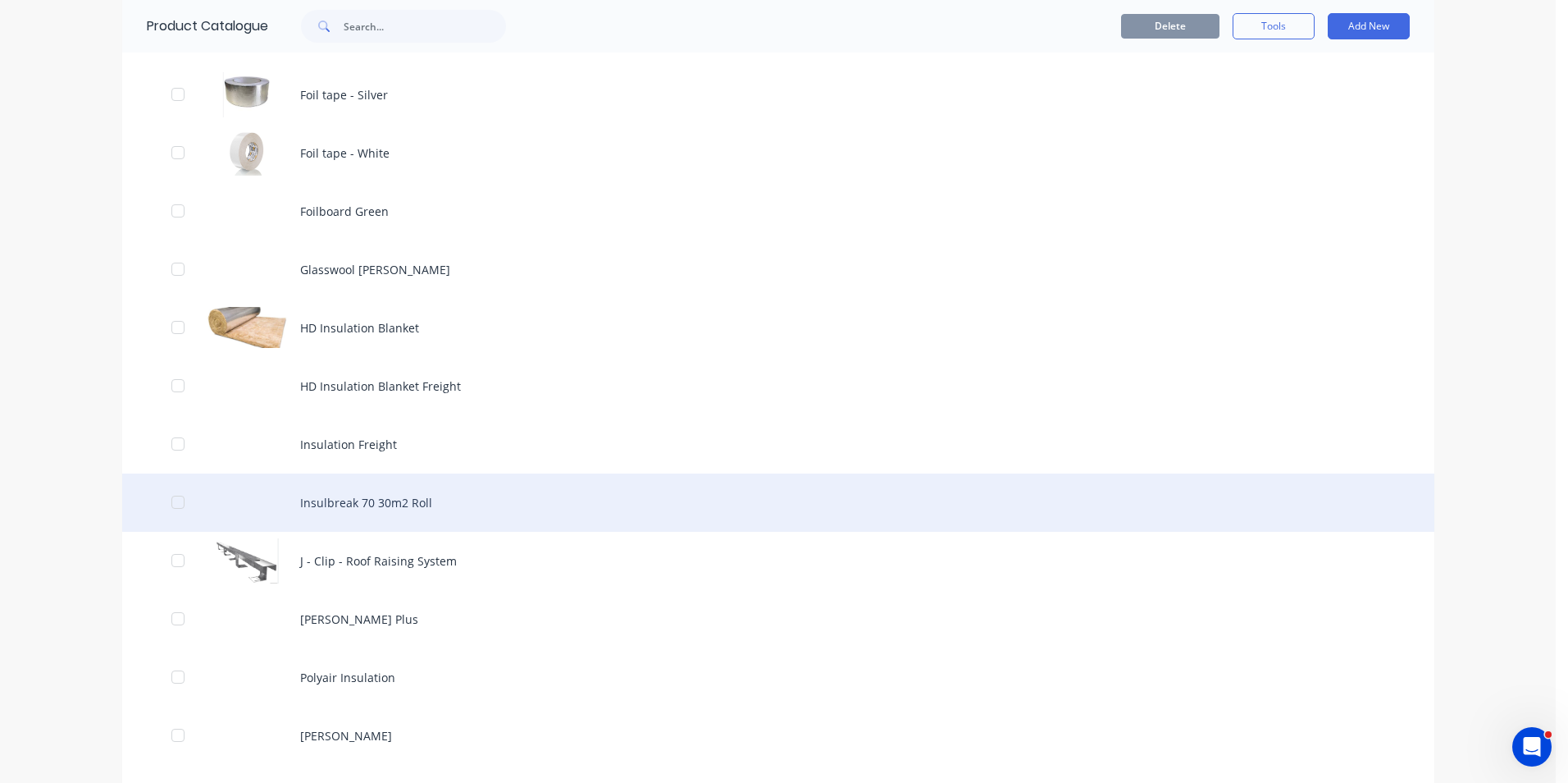
click at [356, 506] on div "Insulbreak 70 30m2 Roll" at bounding box center [778, 502] width 1312 height 58
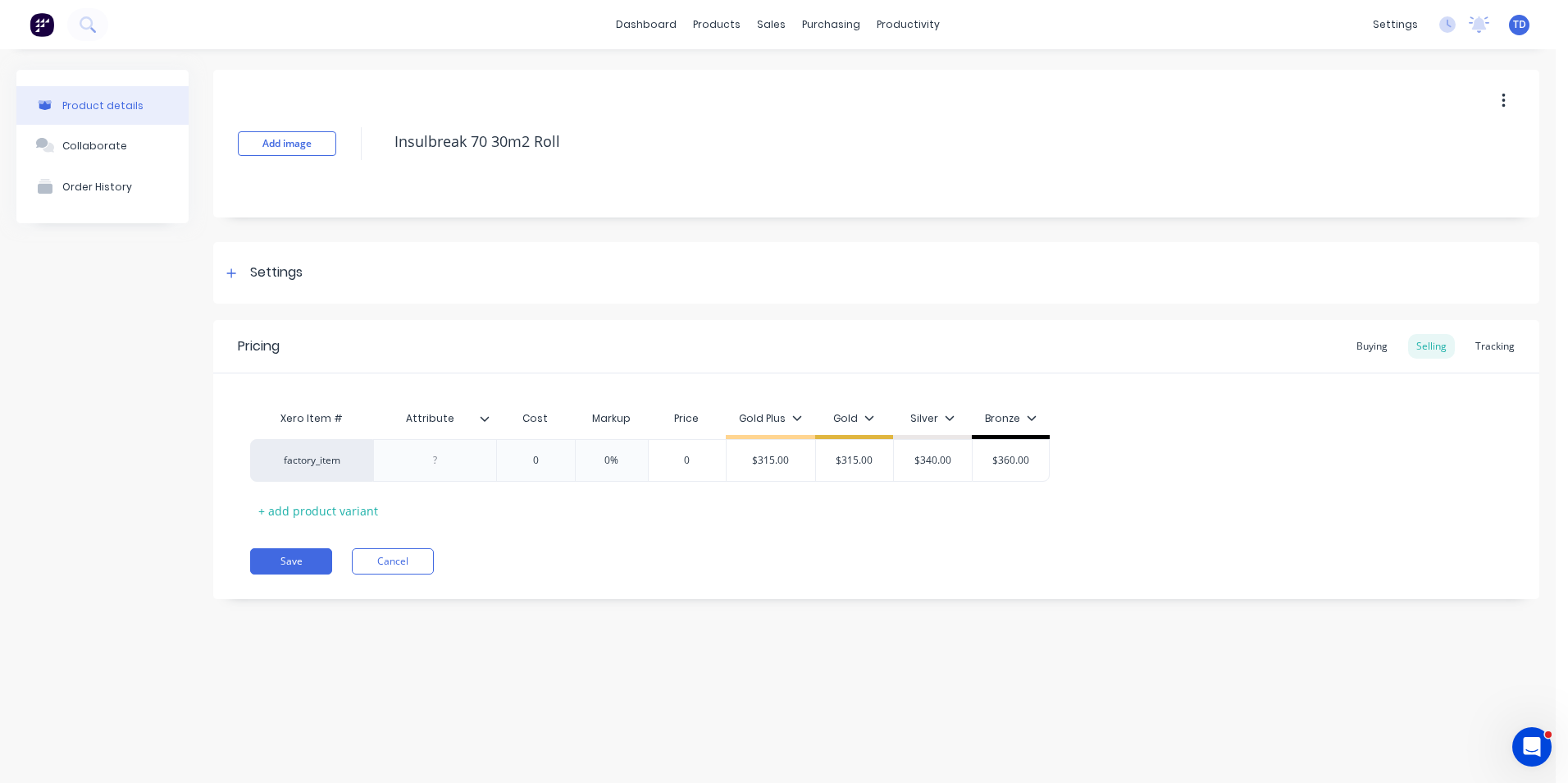
type textarea "x"
click at [1368, 344] on div "Buying" at bounding box center [1372, 347] width 48 height 24
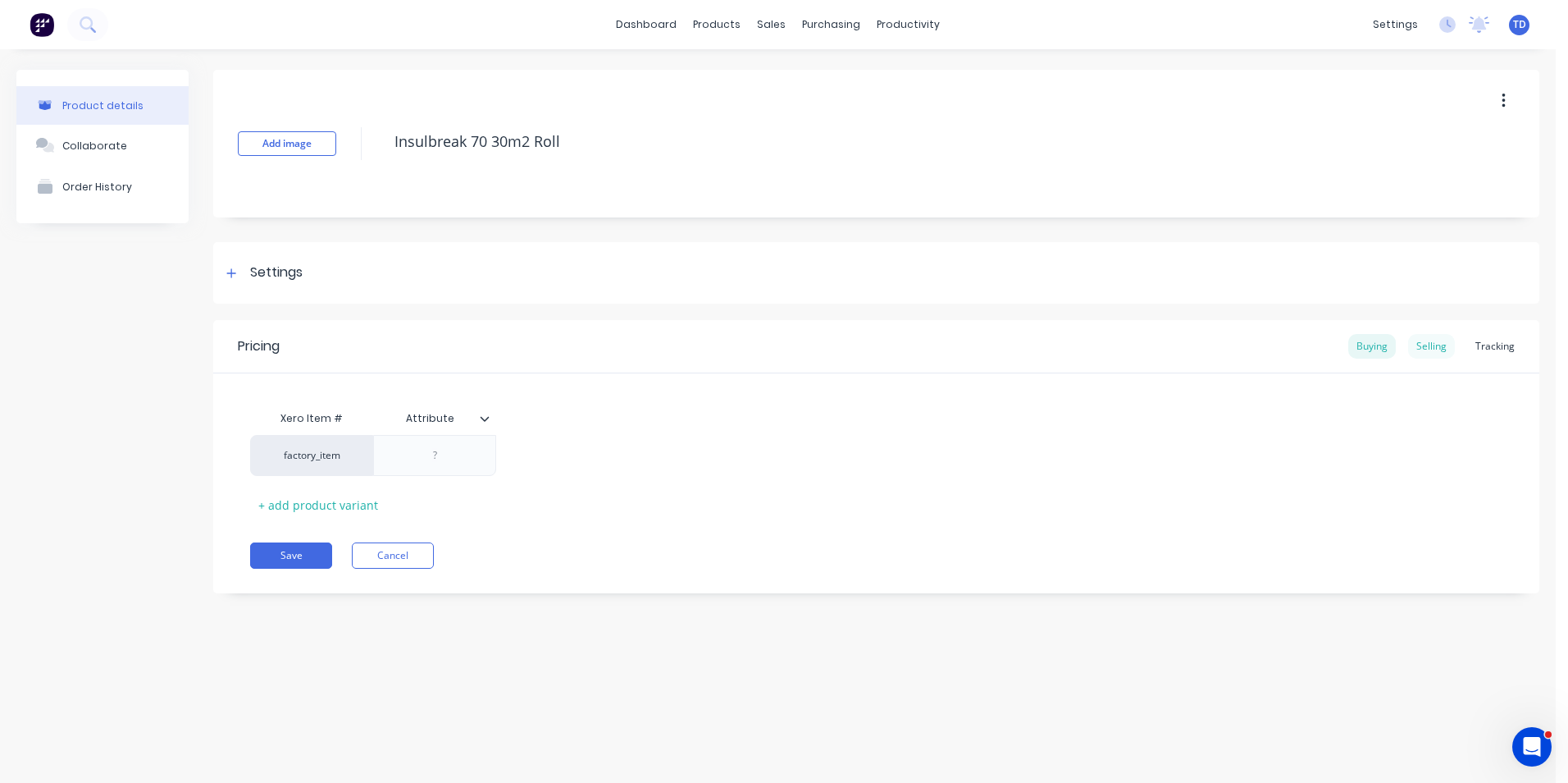
click at [1424, 346] on div "Selling" at bounding box center [1432, 347] width 47 height 24
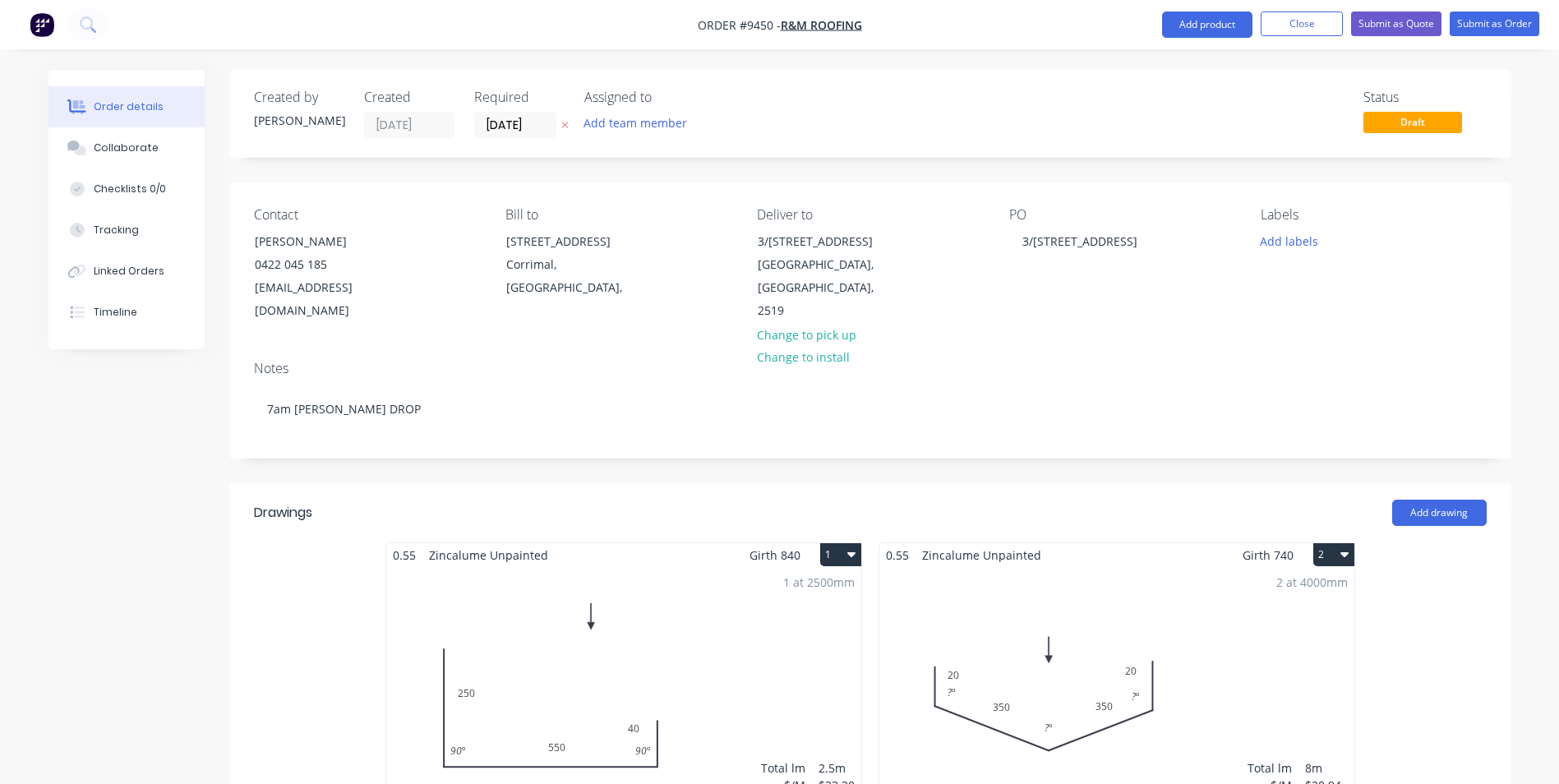
scroll to position [2699, 0]
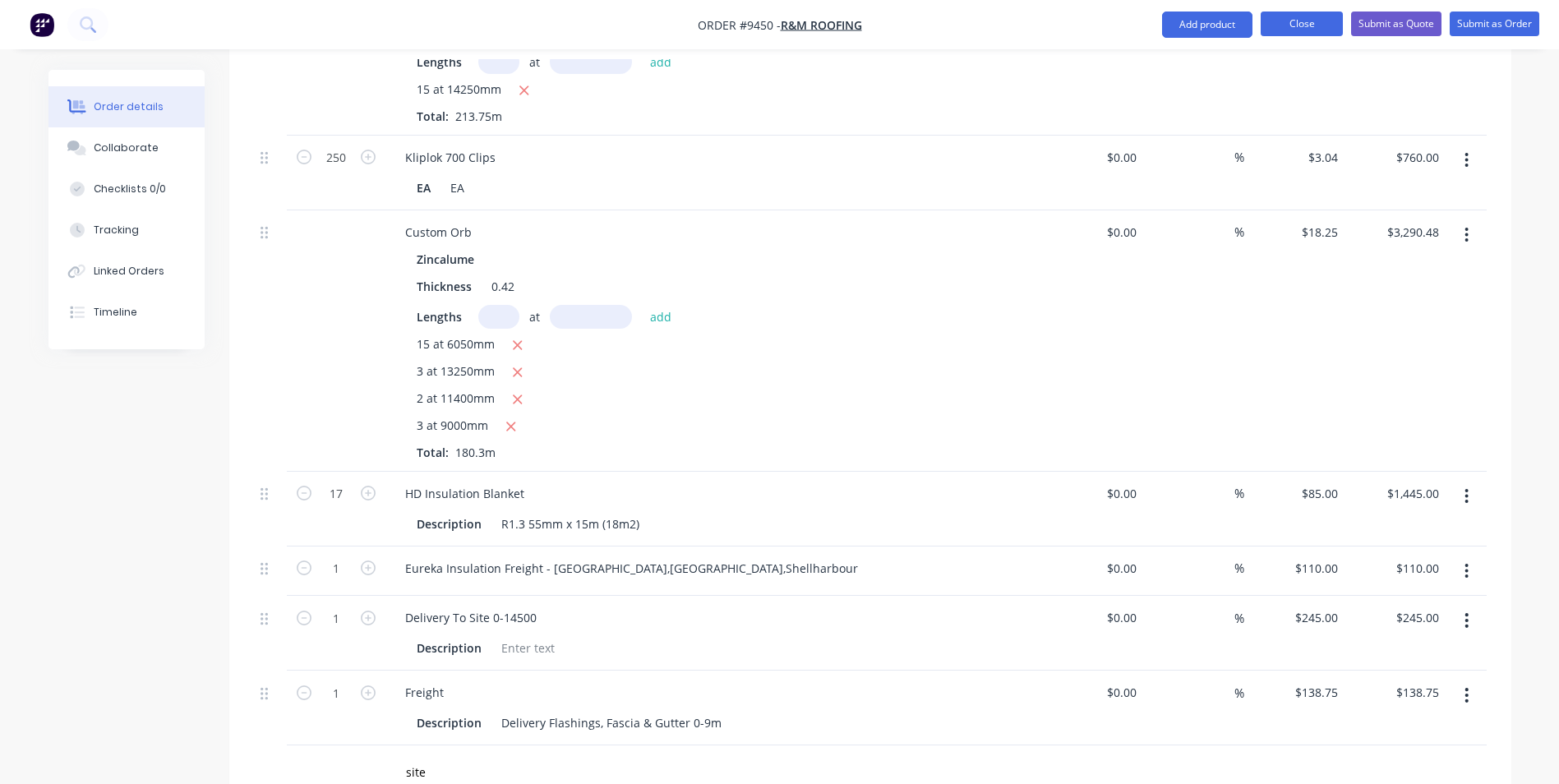
click at [1288, 27] on button "Close" at bounding box center [1302, 24] width 82 height 24
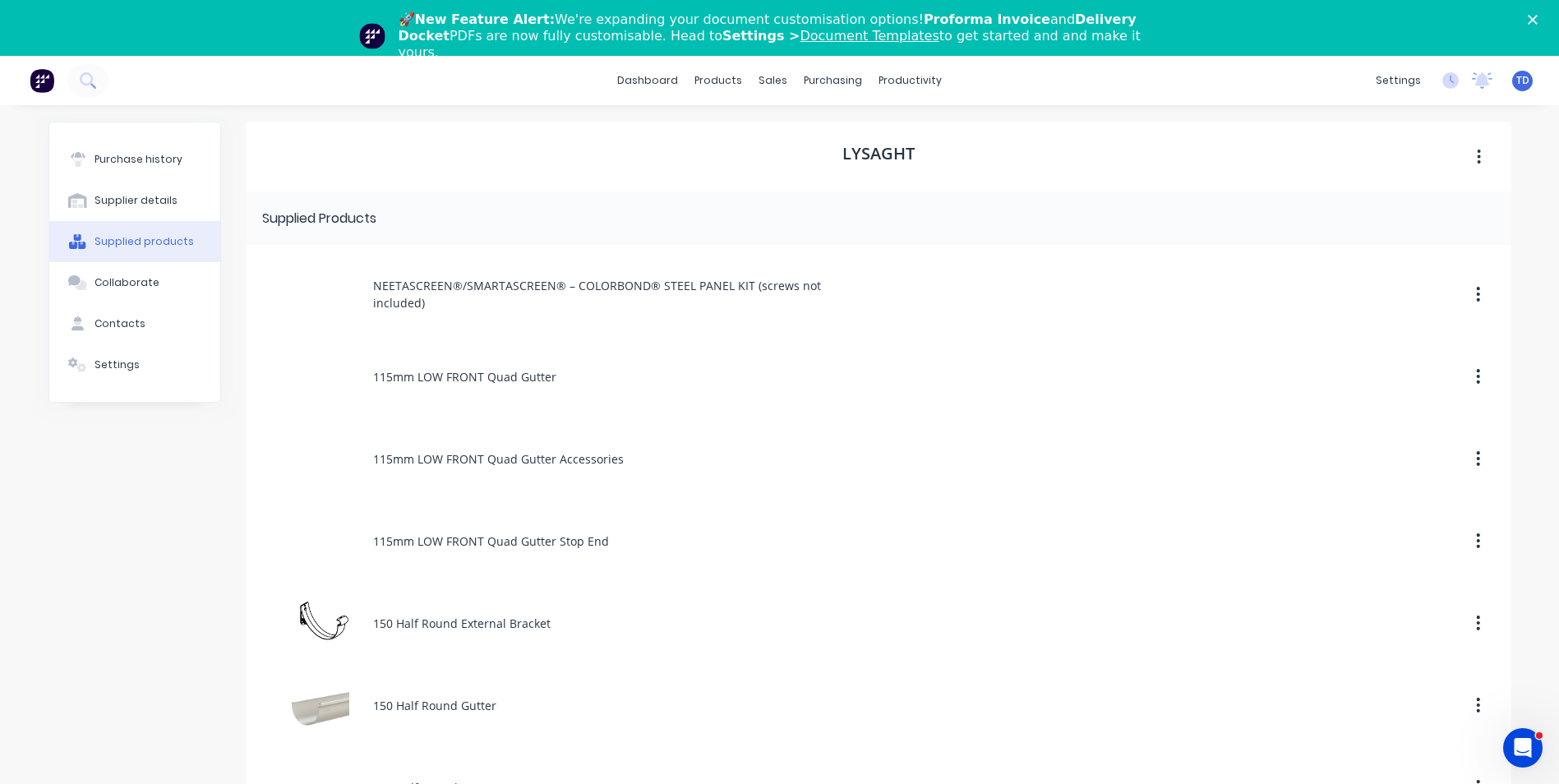
scroll to position [4285, 0]
